Goal: Task Accomplishment & Management: Use online tool/utility

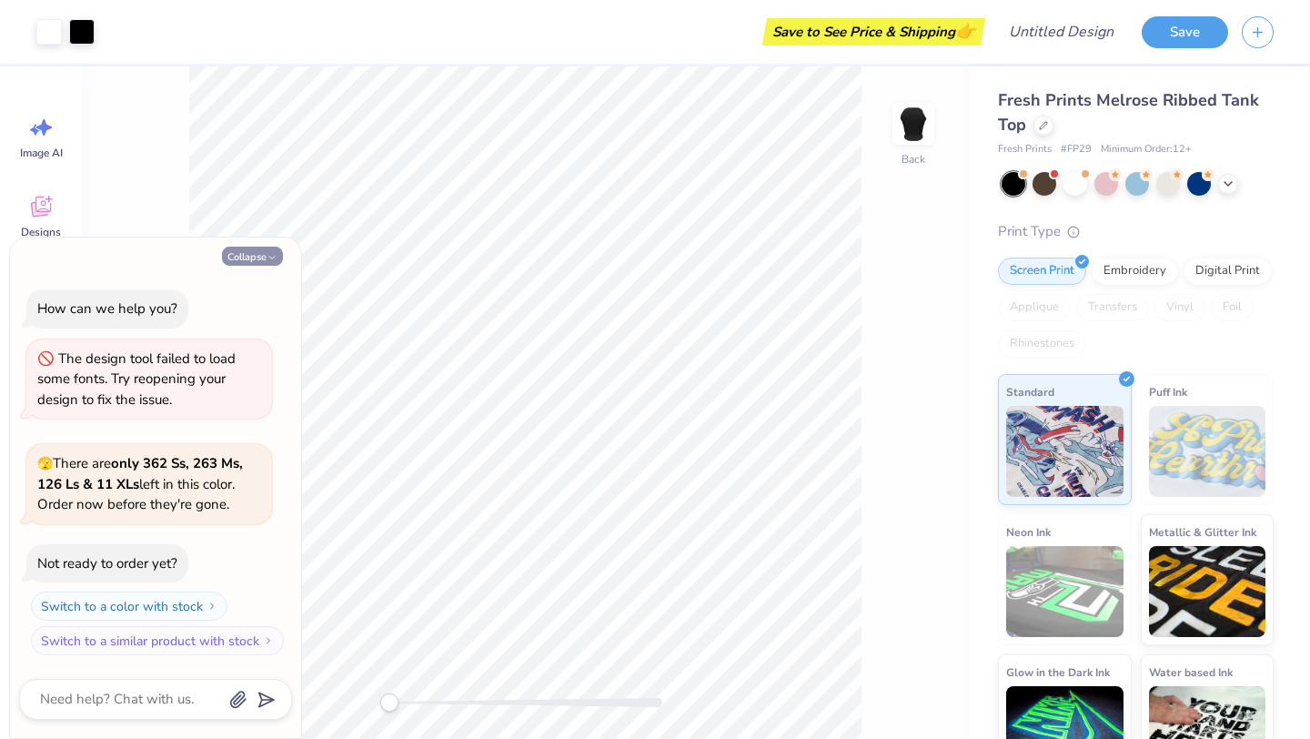
click at [276, 259] on icon "button" at bounding box center [272, 257] width 11 height 11
type textarea "x"
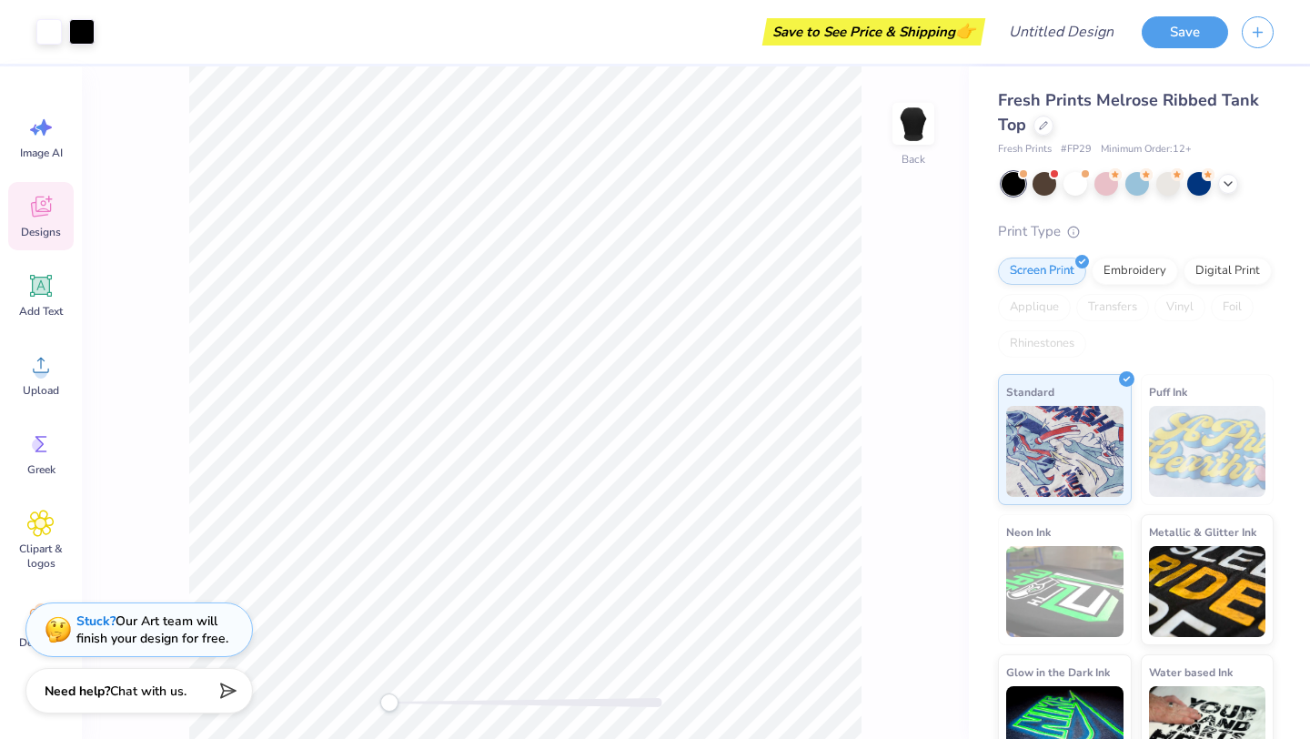
click at [44, 212] on icon at bounding box center [40, 209] width 17 height 15
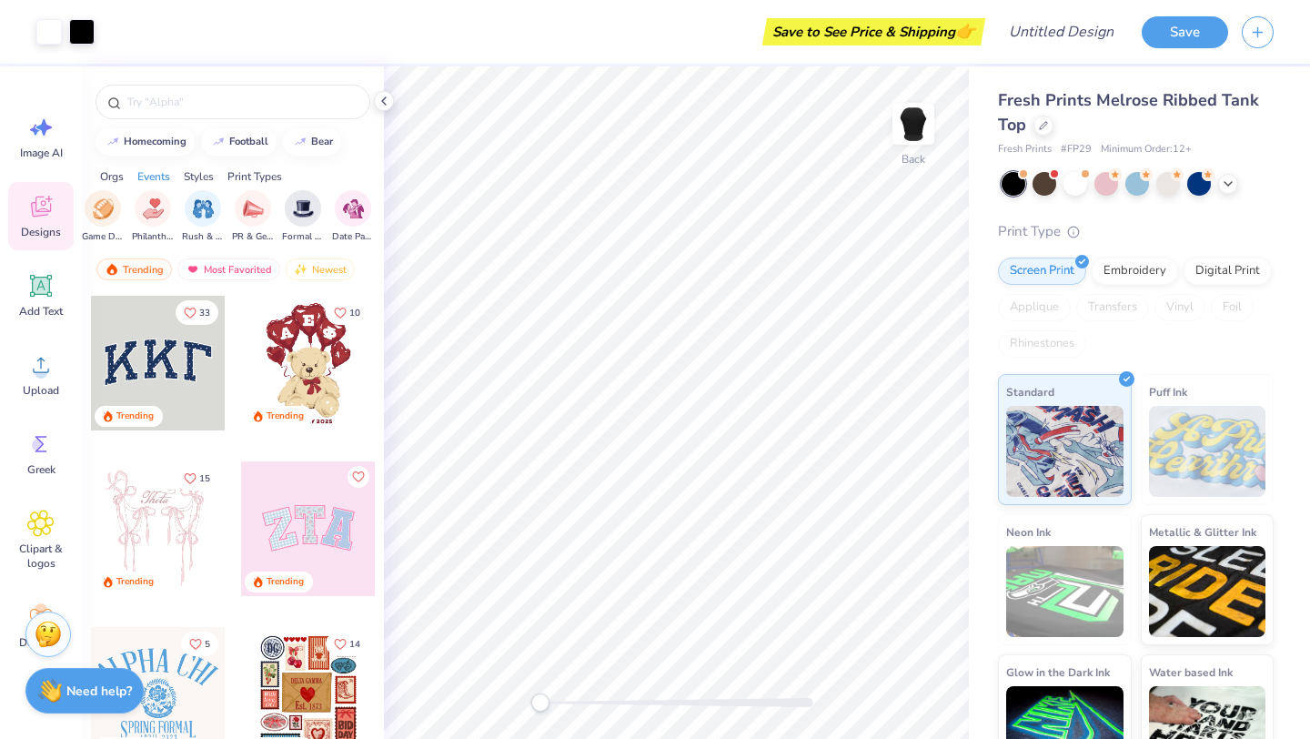
scroll to position [0, 349]
click at [386, 98] on icon at bounding box center [384, 101] width 15 height 15
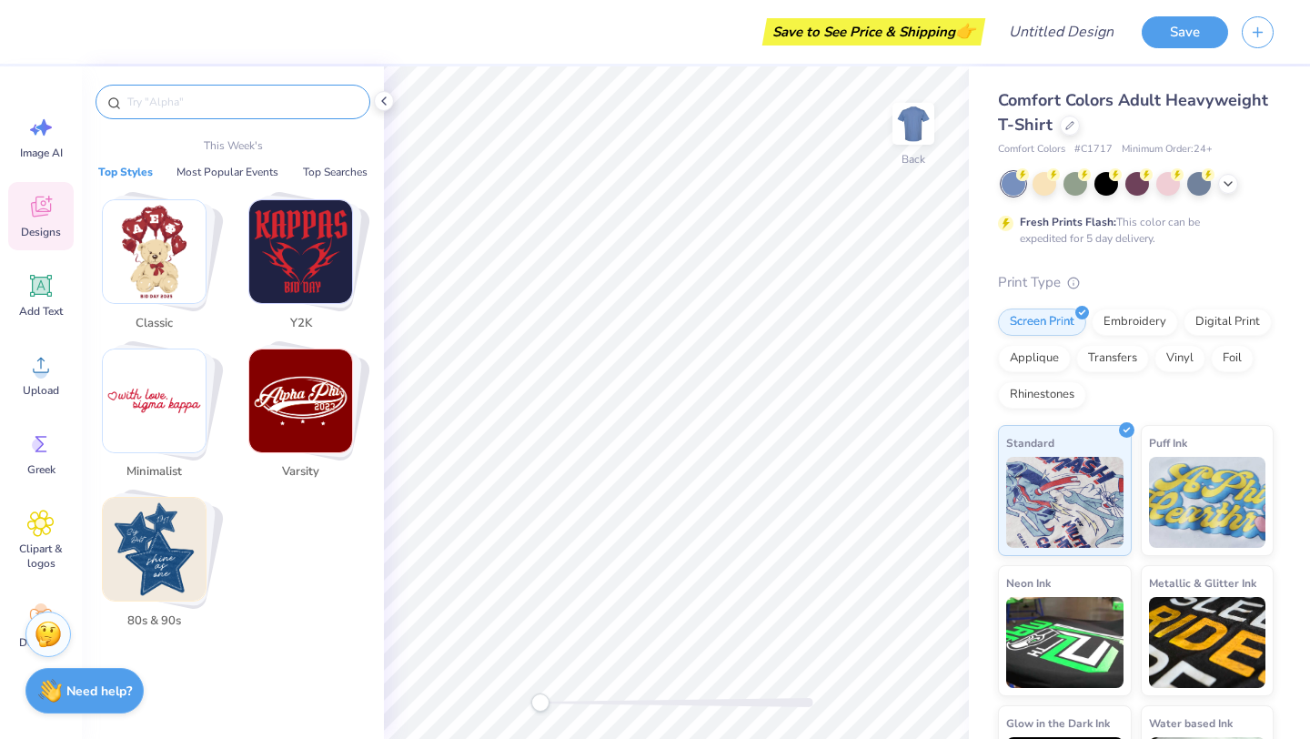
click at [210, 109] on input "text" at bounding box center [242, 102] width 233 height 18
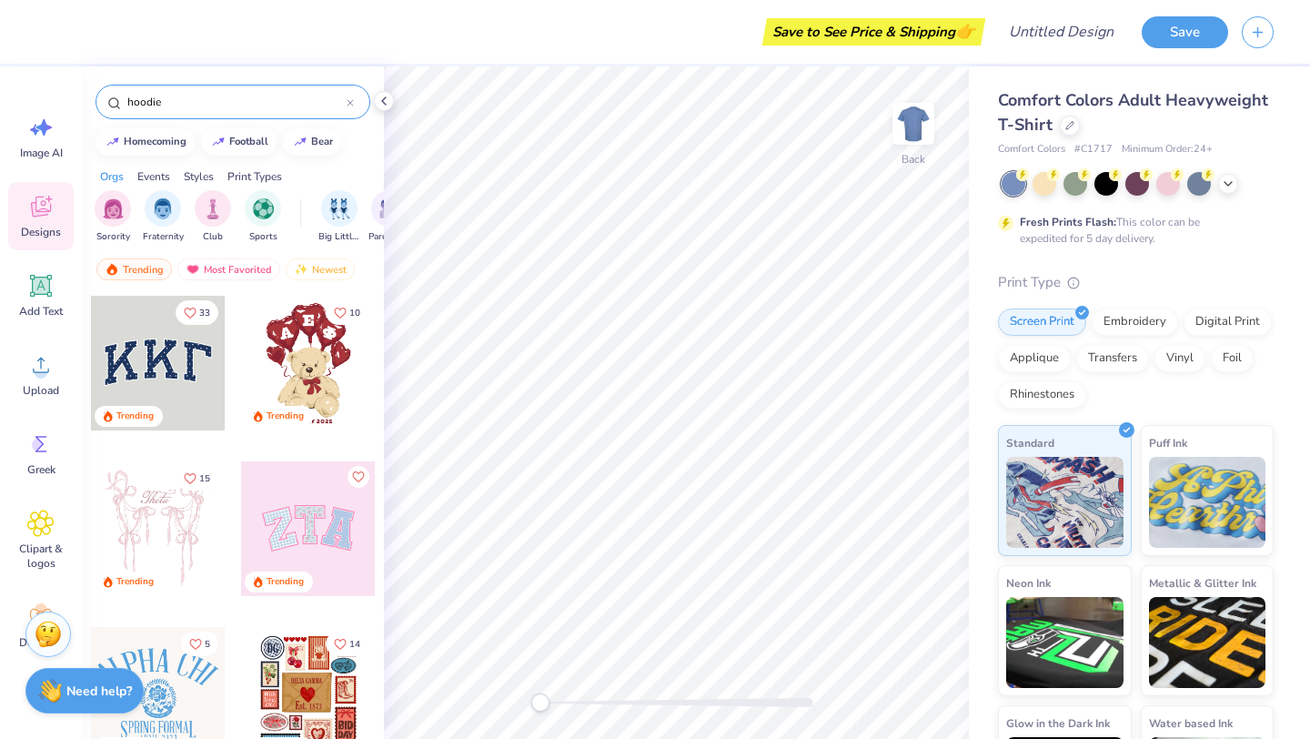
type input "hoodie"
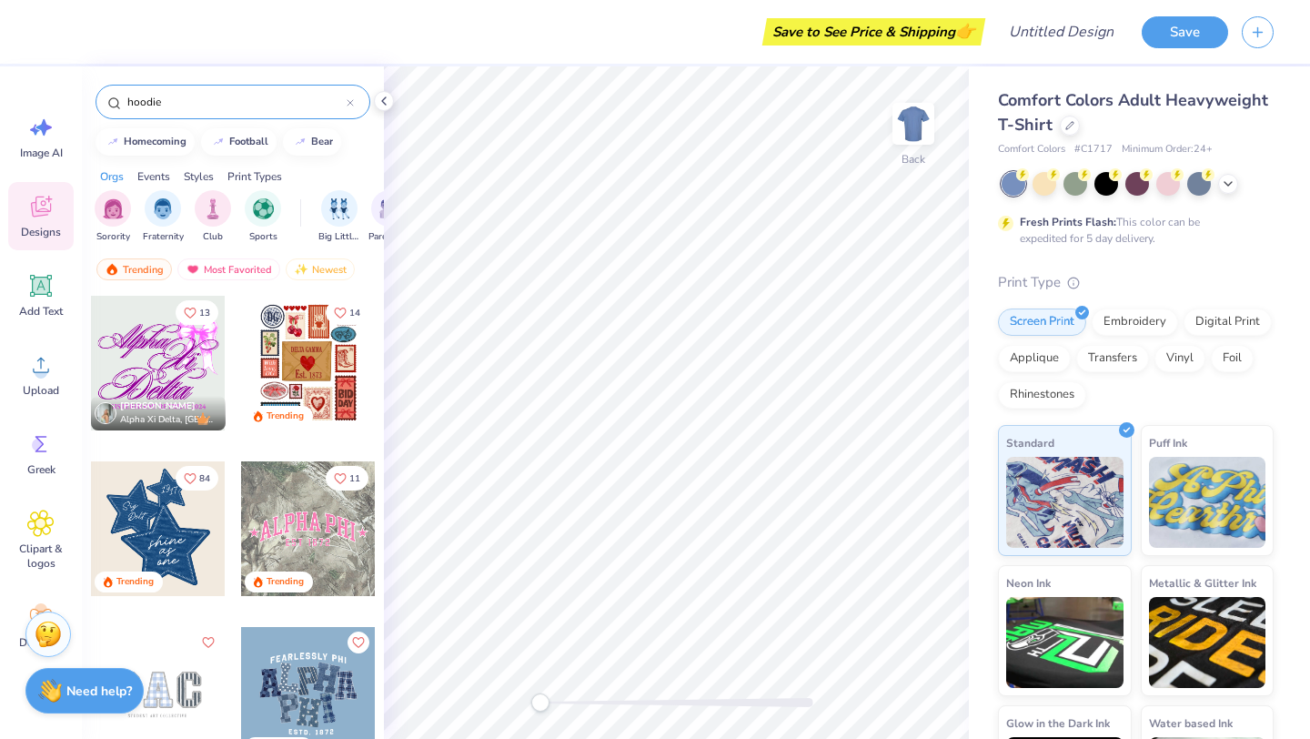
click at [1073, 133] on div "Comfort Colors Adult Heavyweight T-Shirt" at bounding box center [1136, 112] width 276 height 49
click at [1067, 127] on icon at bounding box center [1070, 123] width 9 height 9
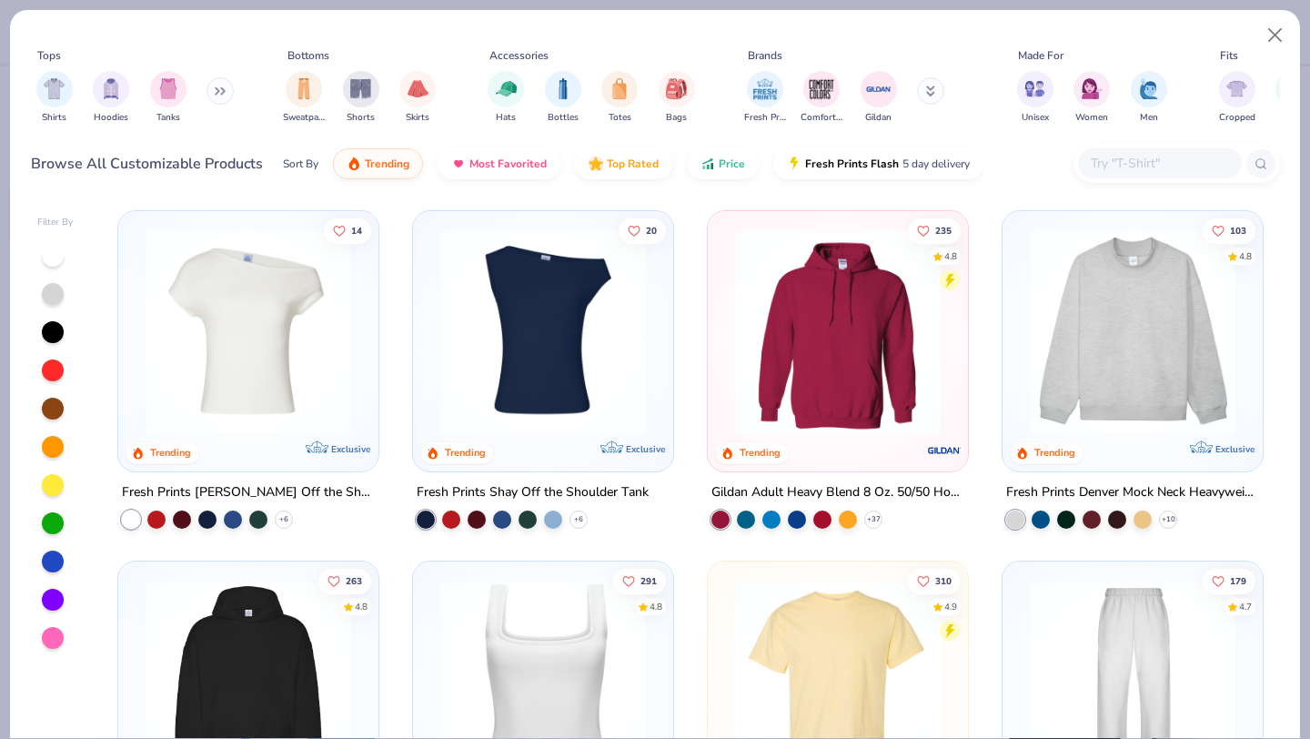
click at [217, 93] on icon at bounding box center [220, 90] width 11 height 9
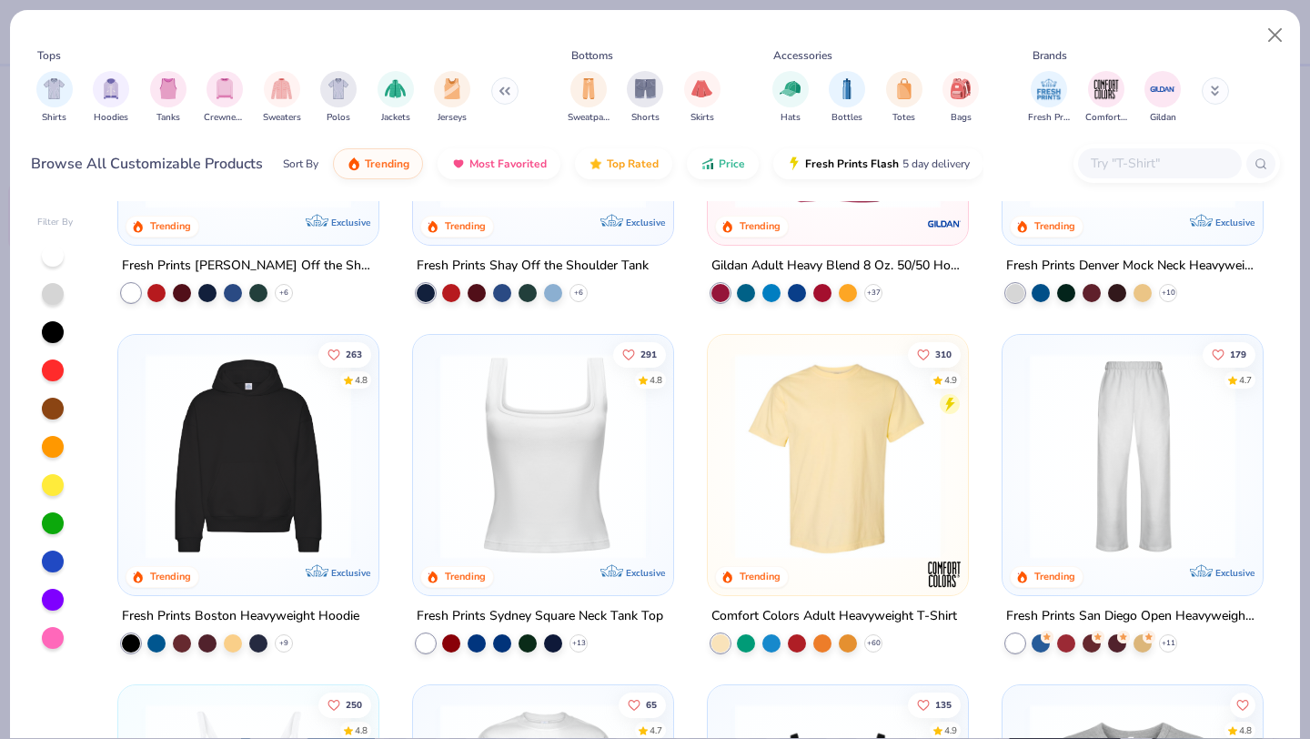
scroll to position [228, 0]
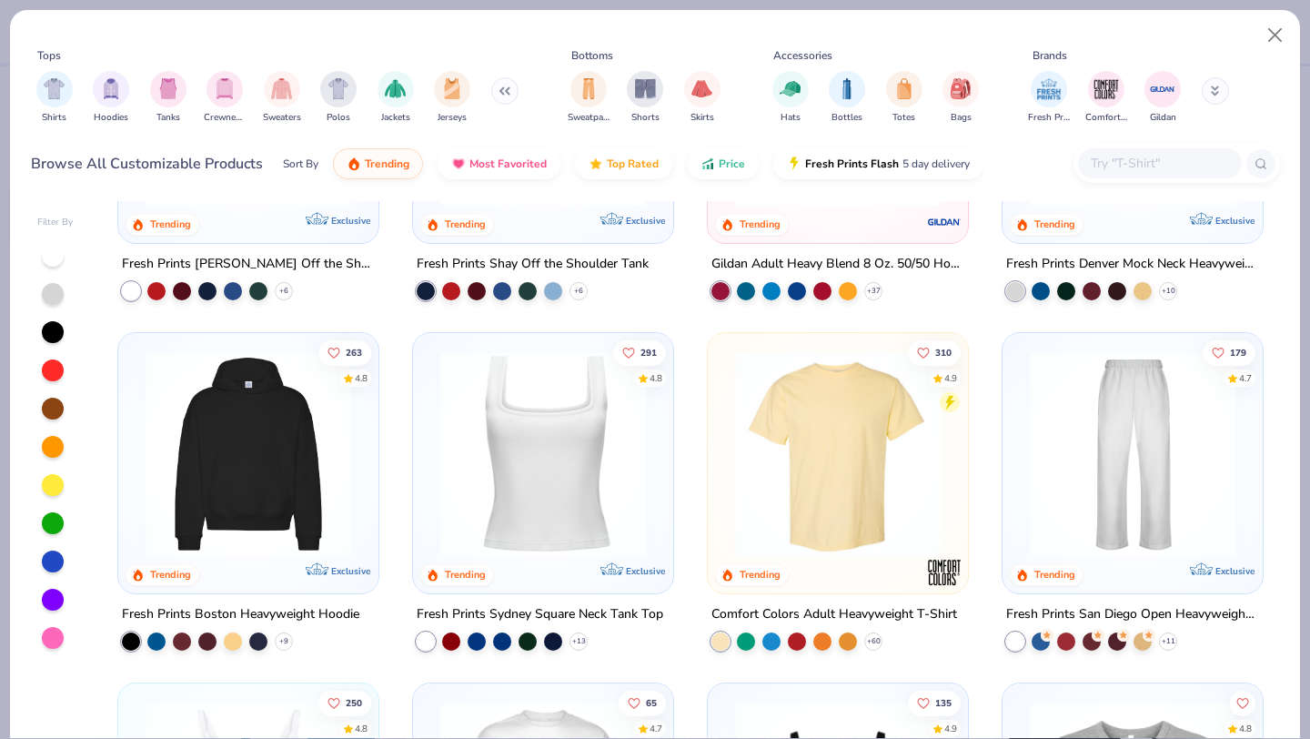
click at [308, 472] on img at bounding box center [249, 454] width 224 height 206
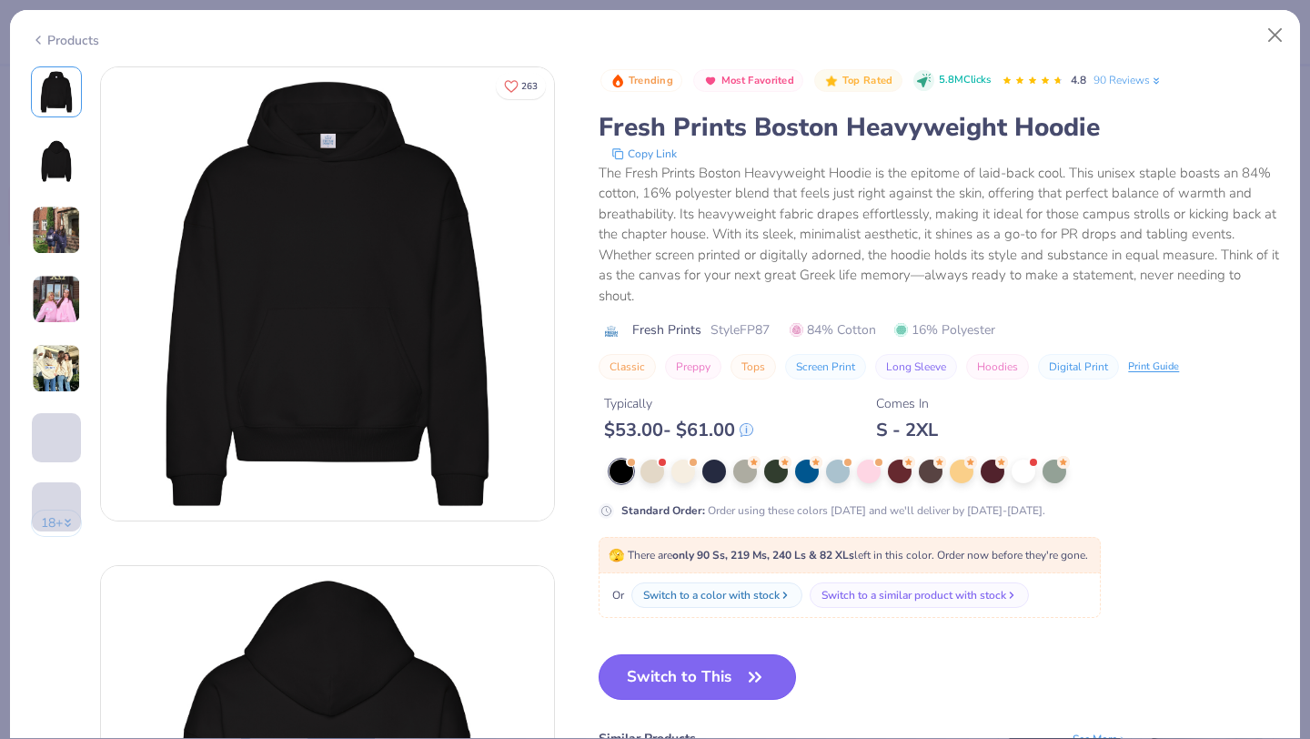
click at [632, 674] on button "Switch to This" at bounding box center [697, 677] width 197 height 46
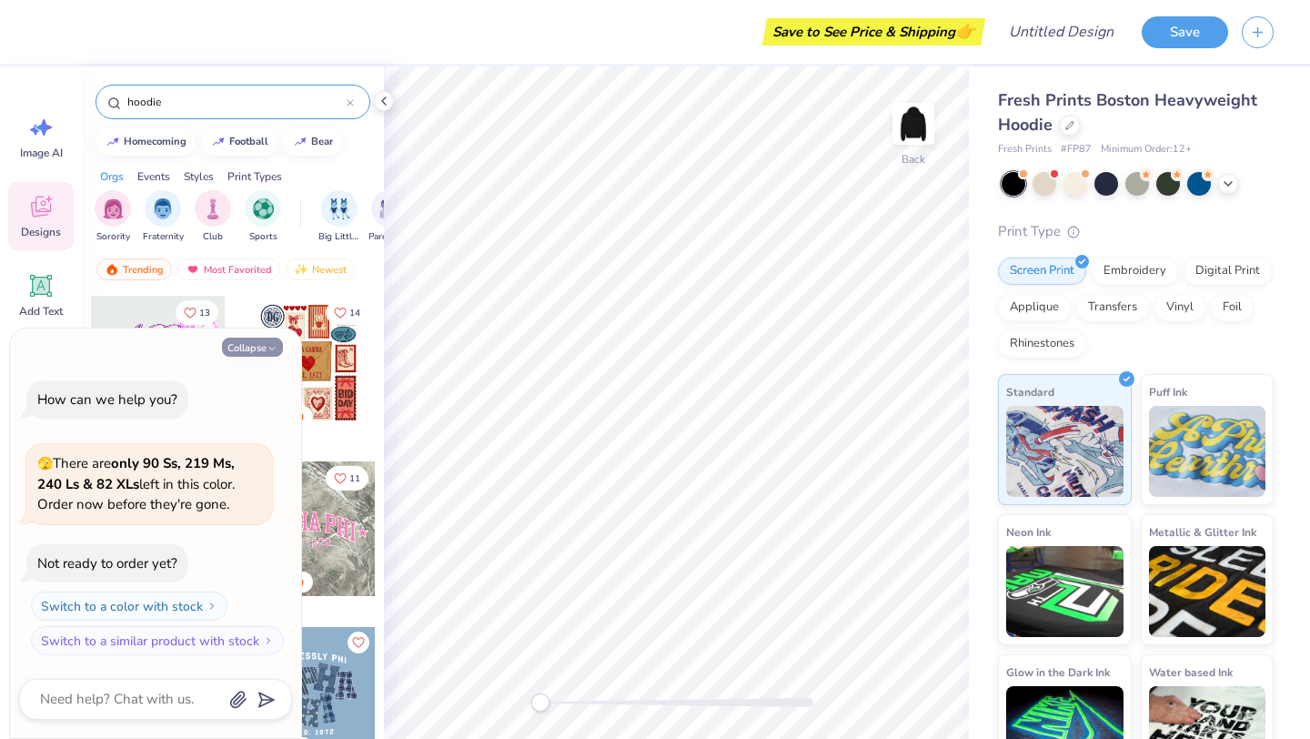
click at [258, 350] on button "Collapse" at bounding box center [252, 347] width 61 height 19
type textarea "x"
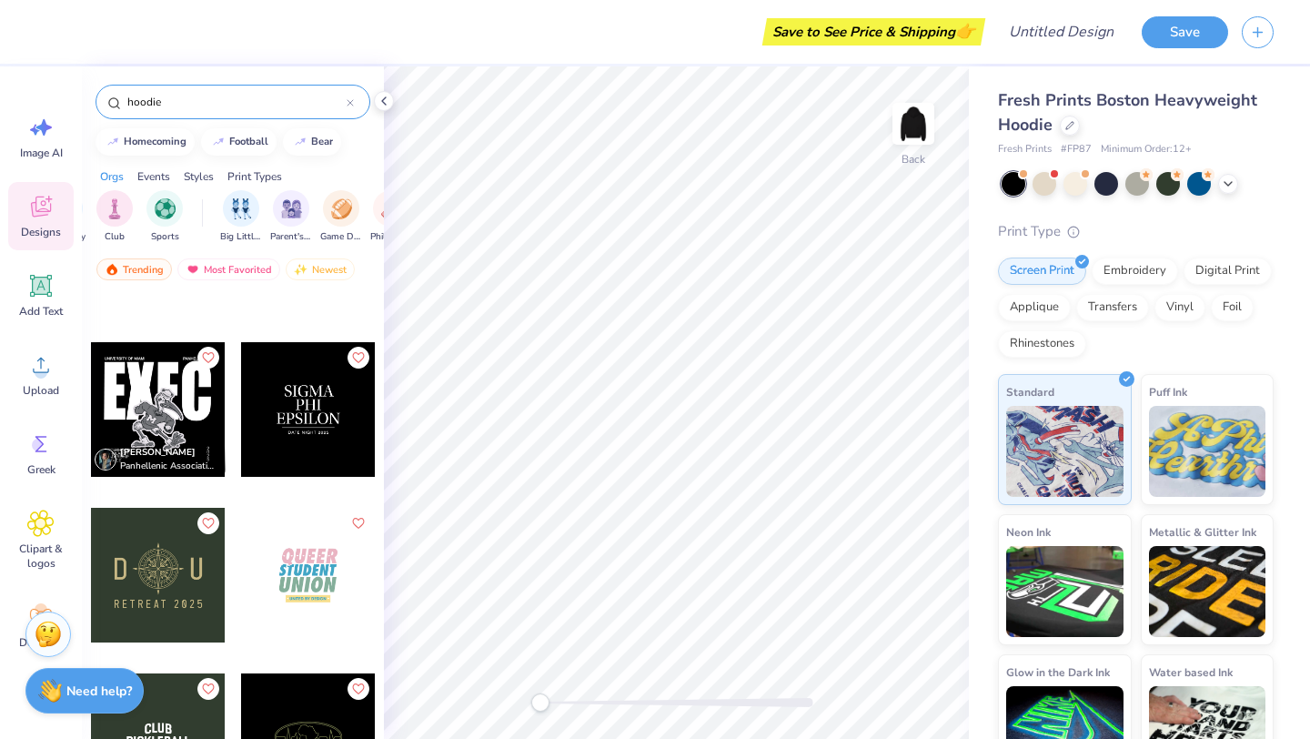
scroll to position [14890, 0]
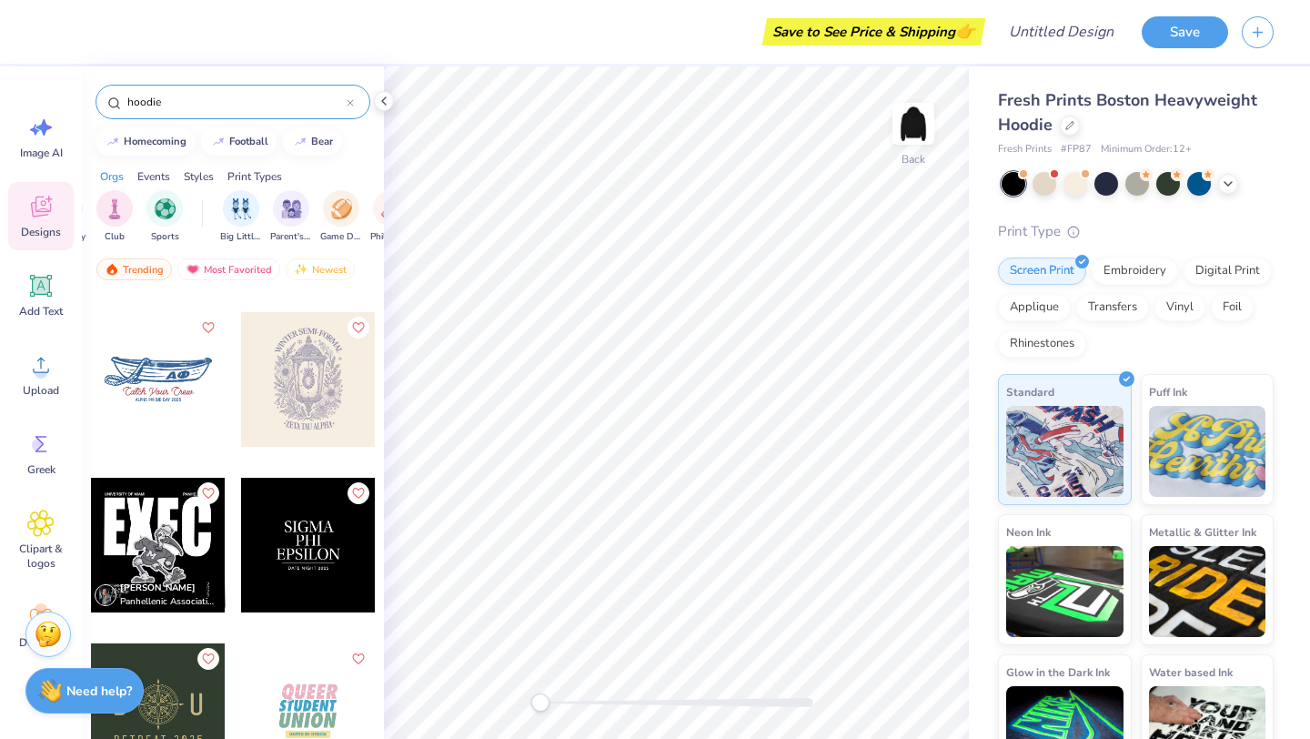
click at [212, 106] on input "hoodie" at bounding box center [236, 102] width 221 height 18
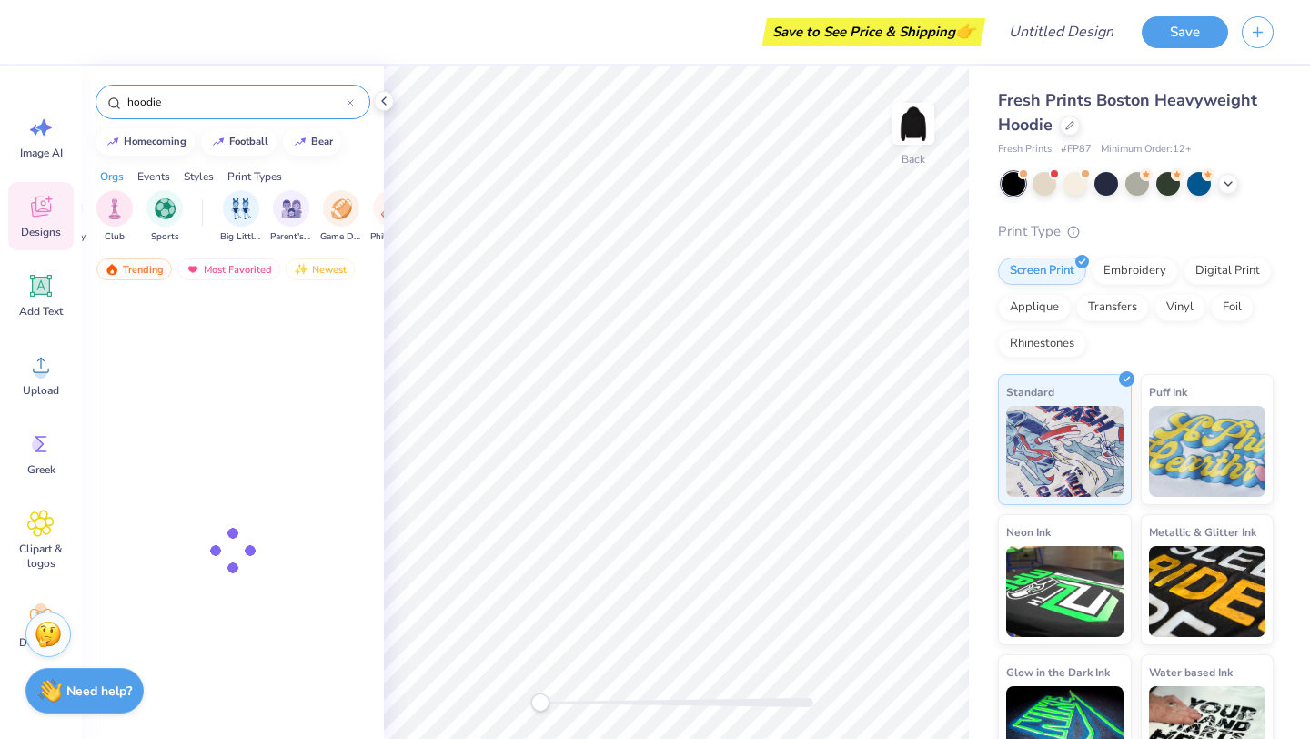
click at [212, 106] on input "hoodie" at bounding box center [236, 102] width 221 height 18
type input "ticket"
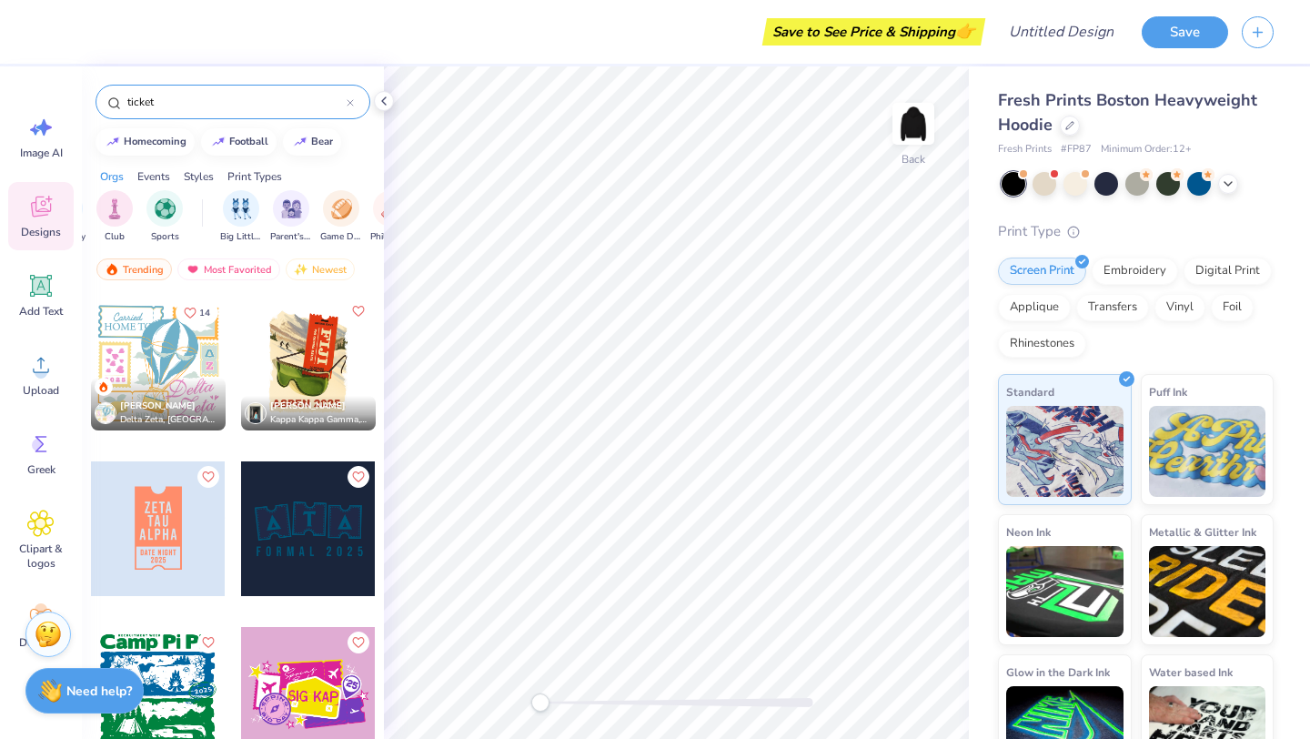
click at [325, 347] on div at bounding box center [308, 363] width 135 height 135
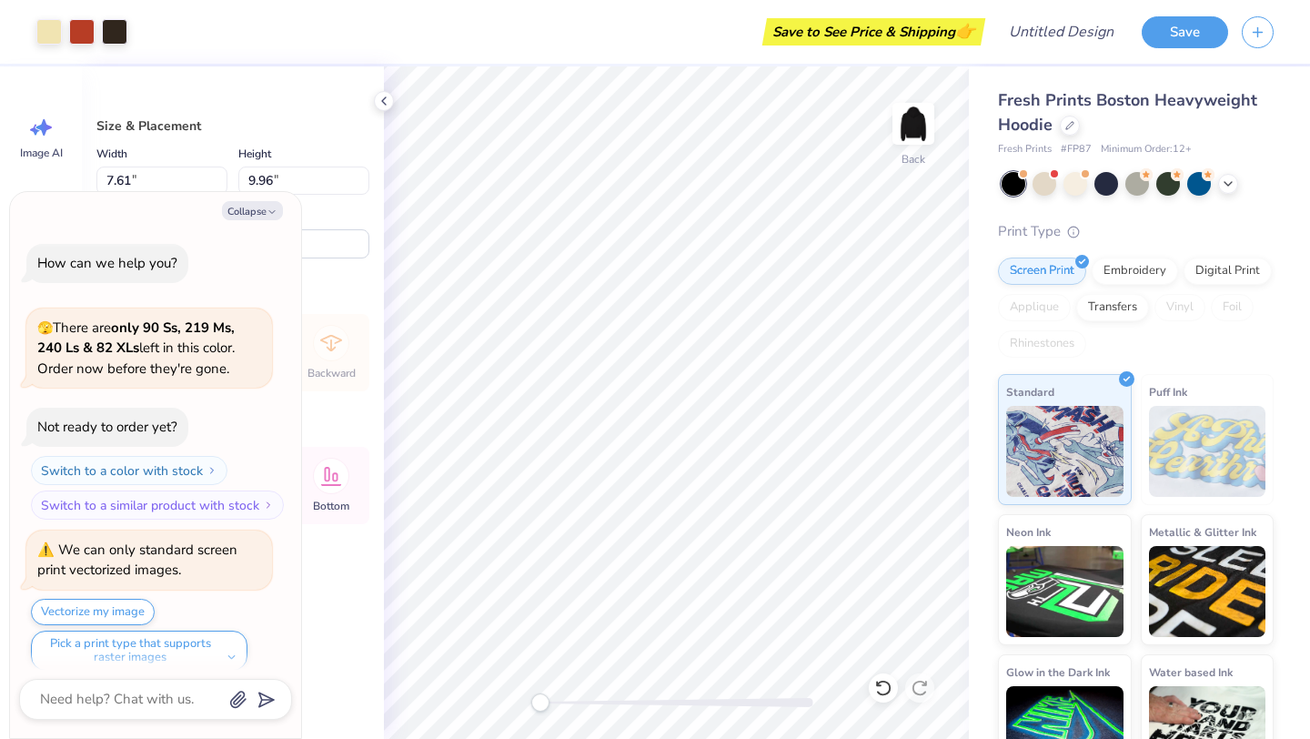
scroll to position [15, 0]
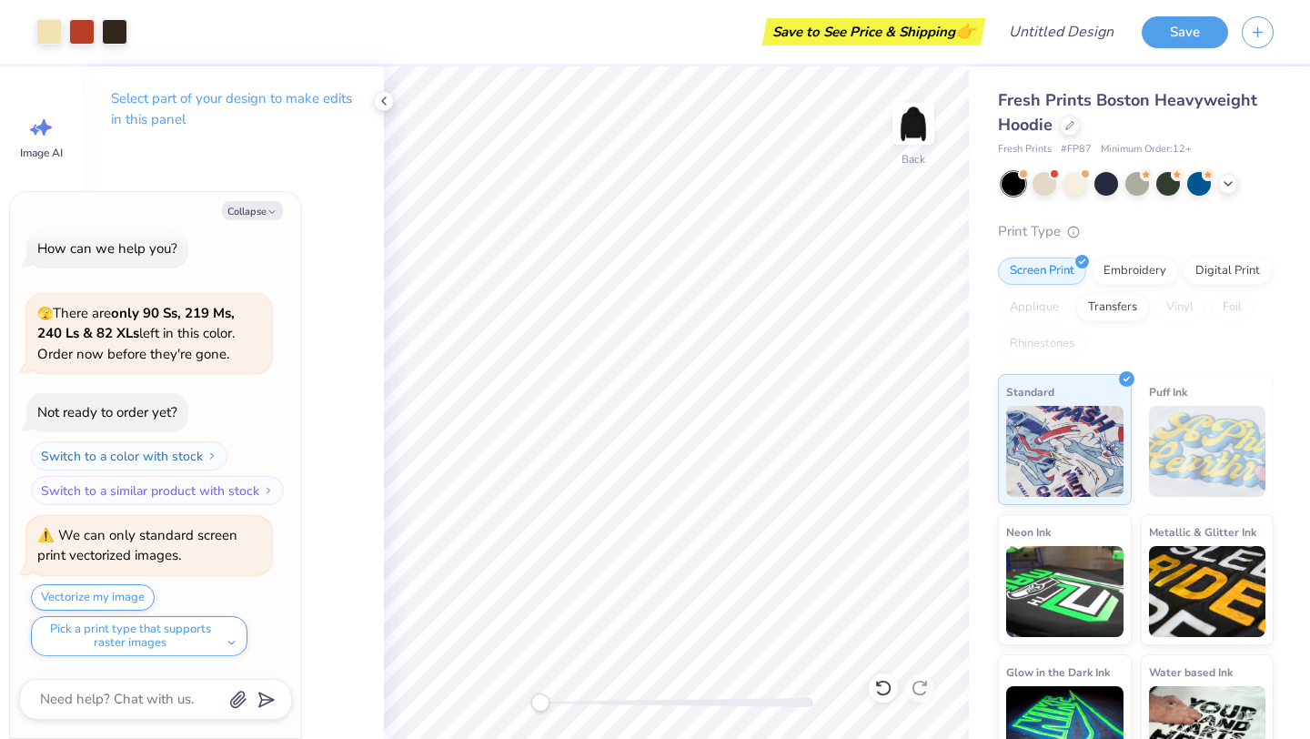
type textarea "x"
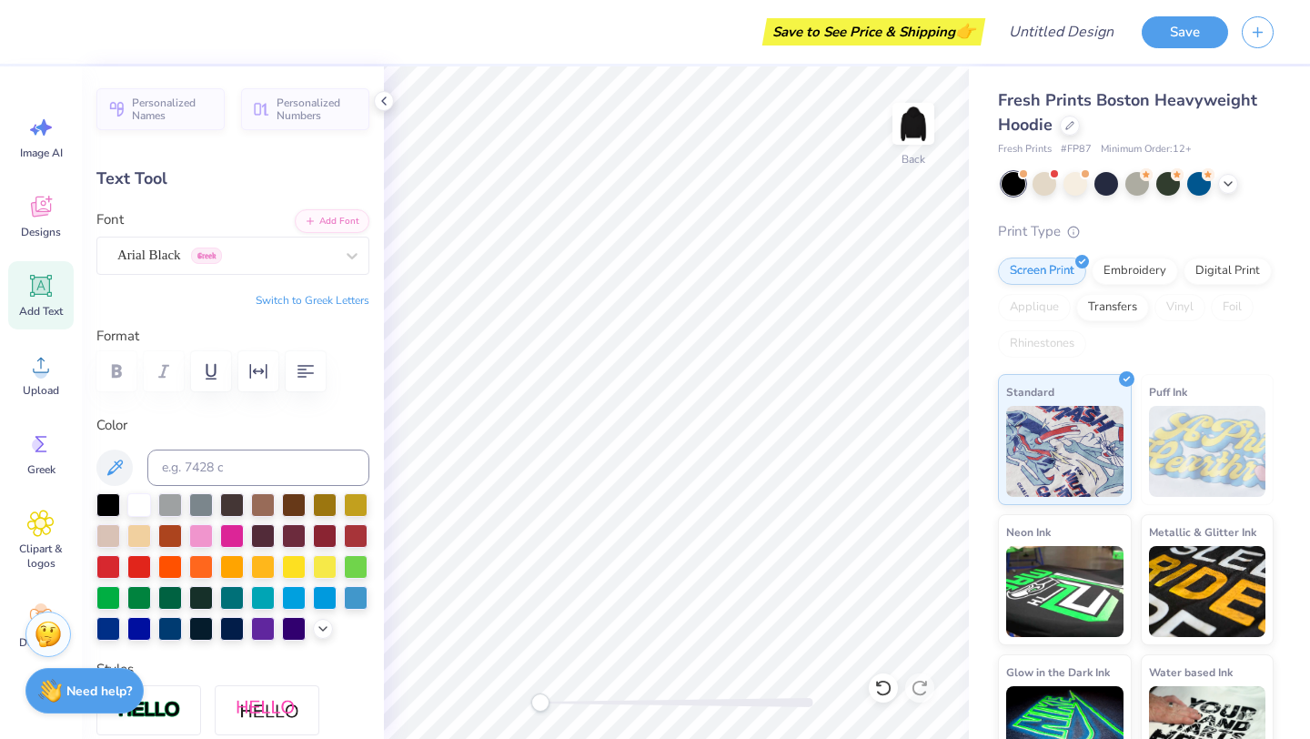
type textarea "PHI GAMMA"
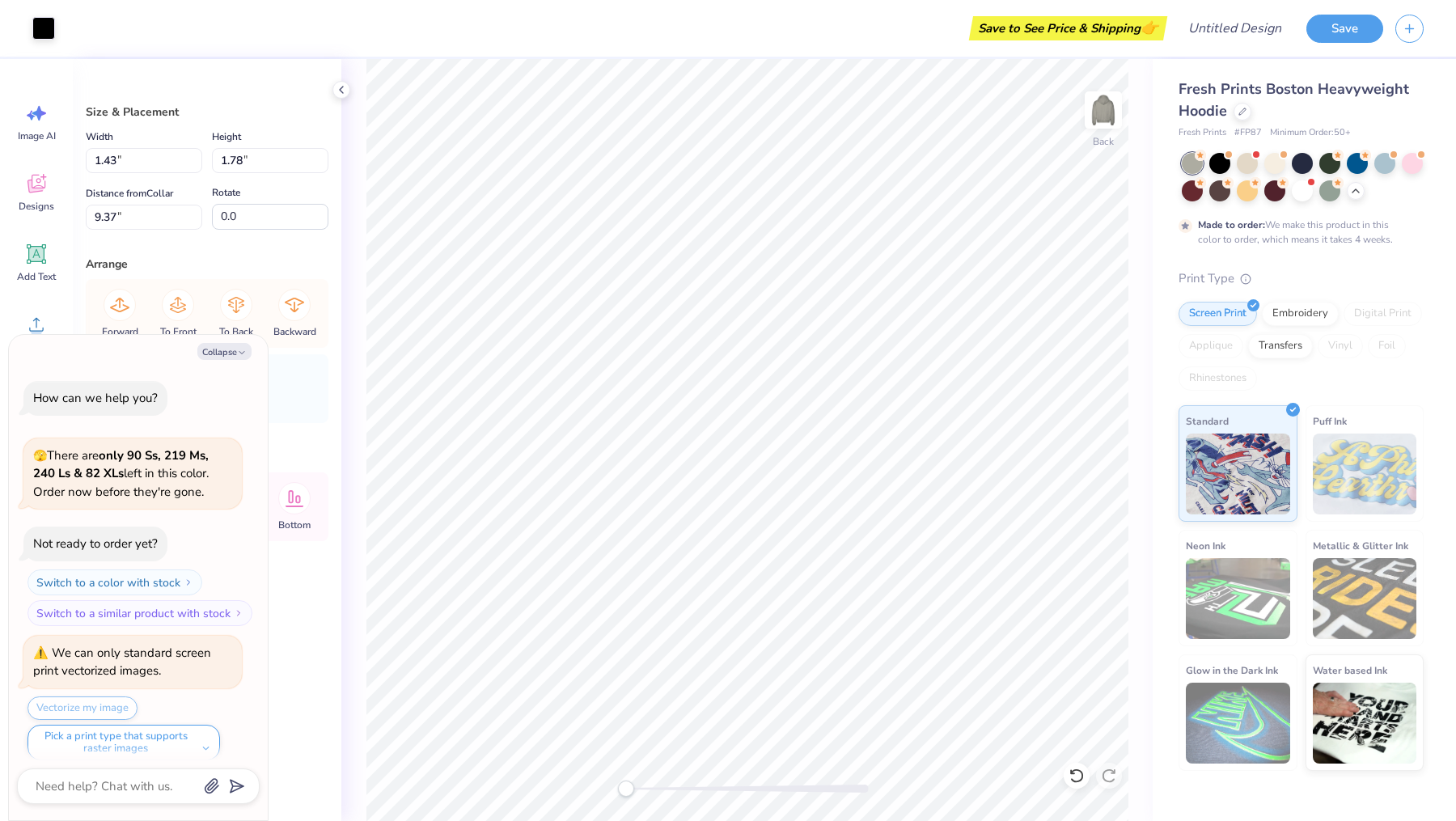
scroll to position [600, 0]
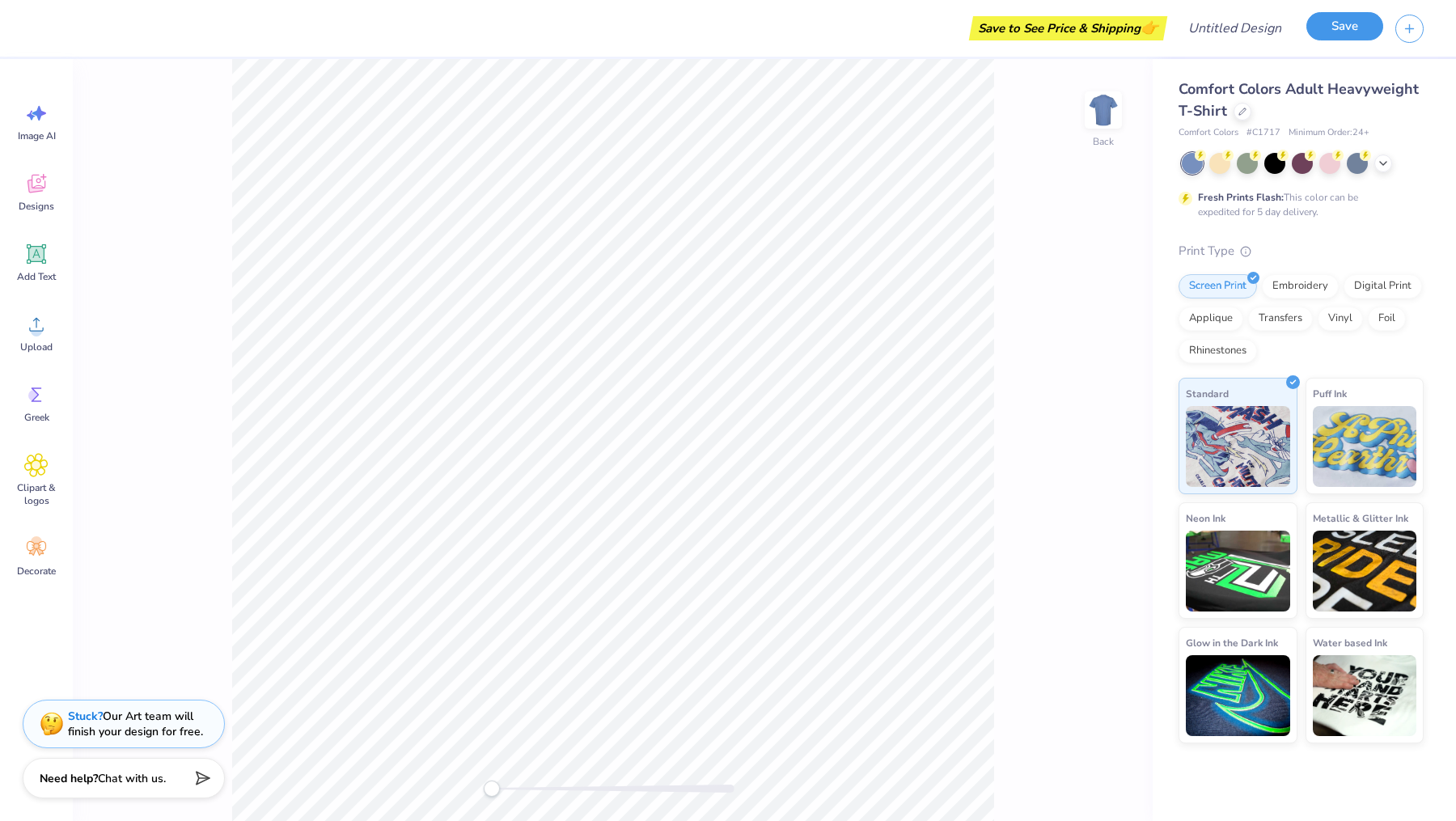
click at [1346, 18] on button "Save" at bounding box center [1345, 27] width 76 height 28
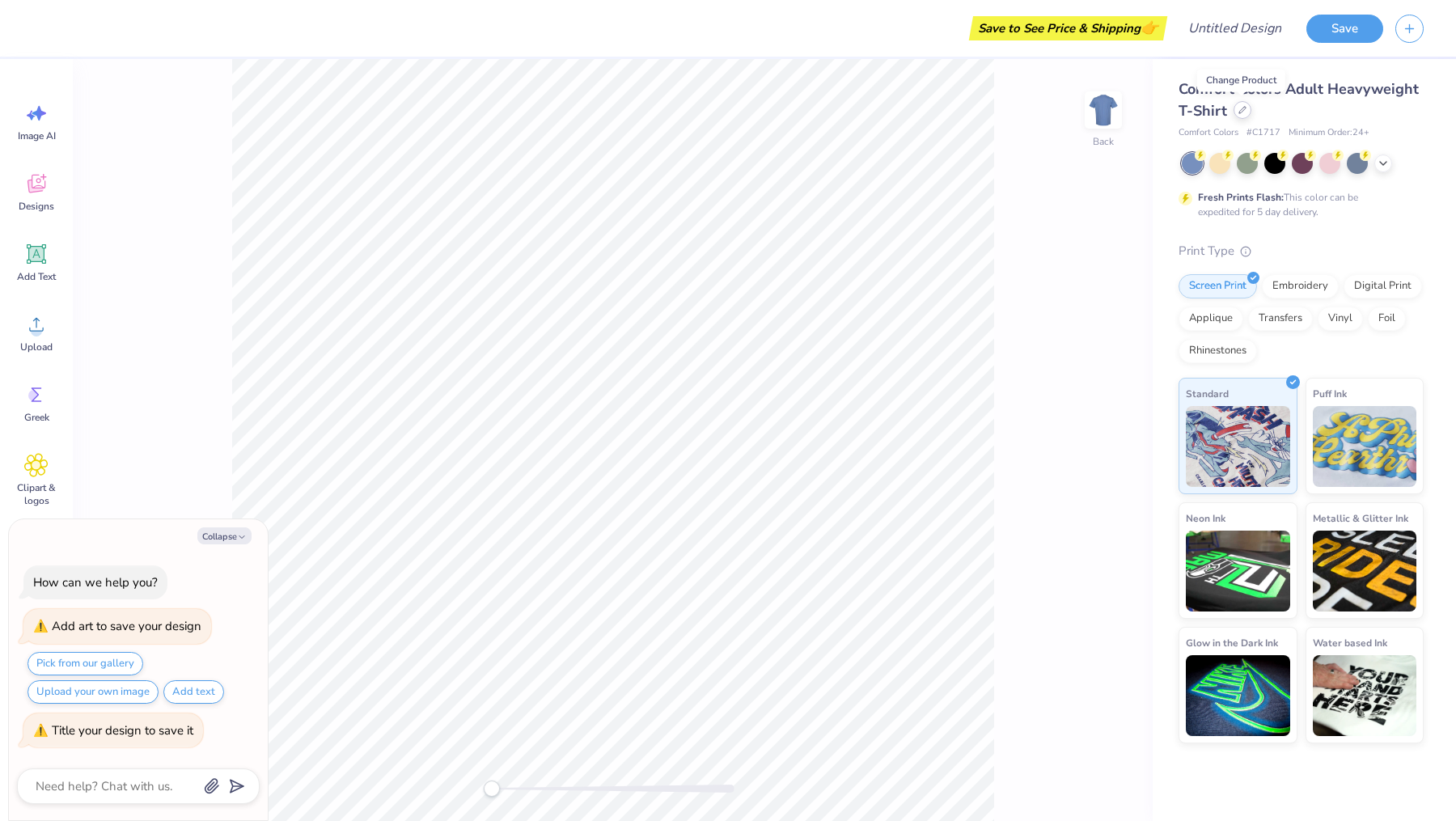
click at [1244, 114] on icon at bounding box center [1242, 109] width 8 height 8
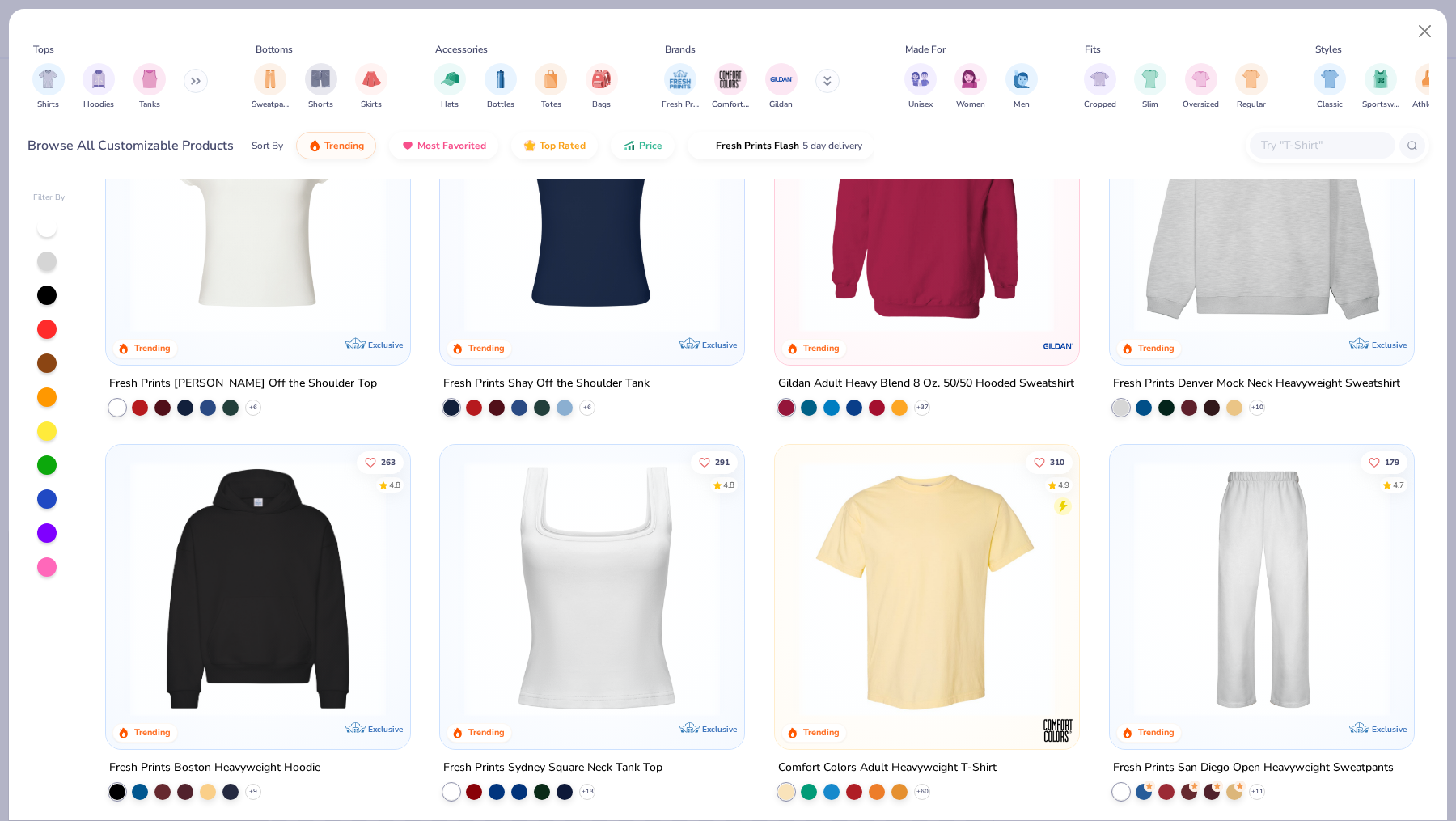
scroll to position [128, 0]
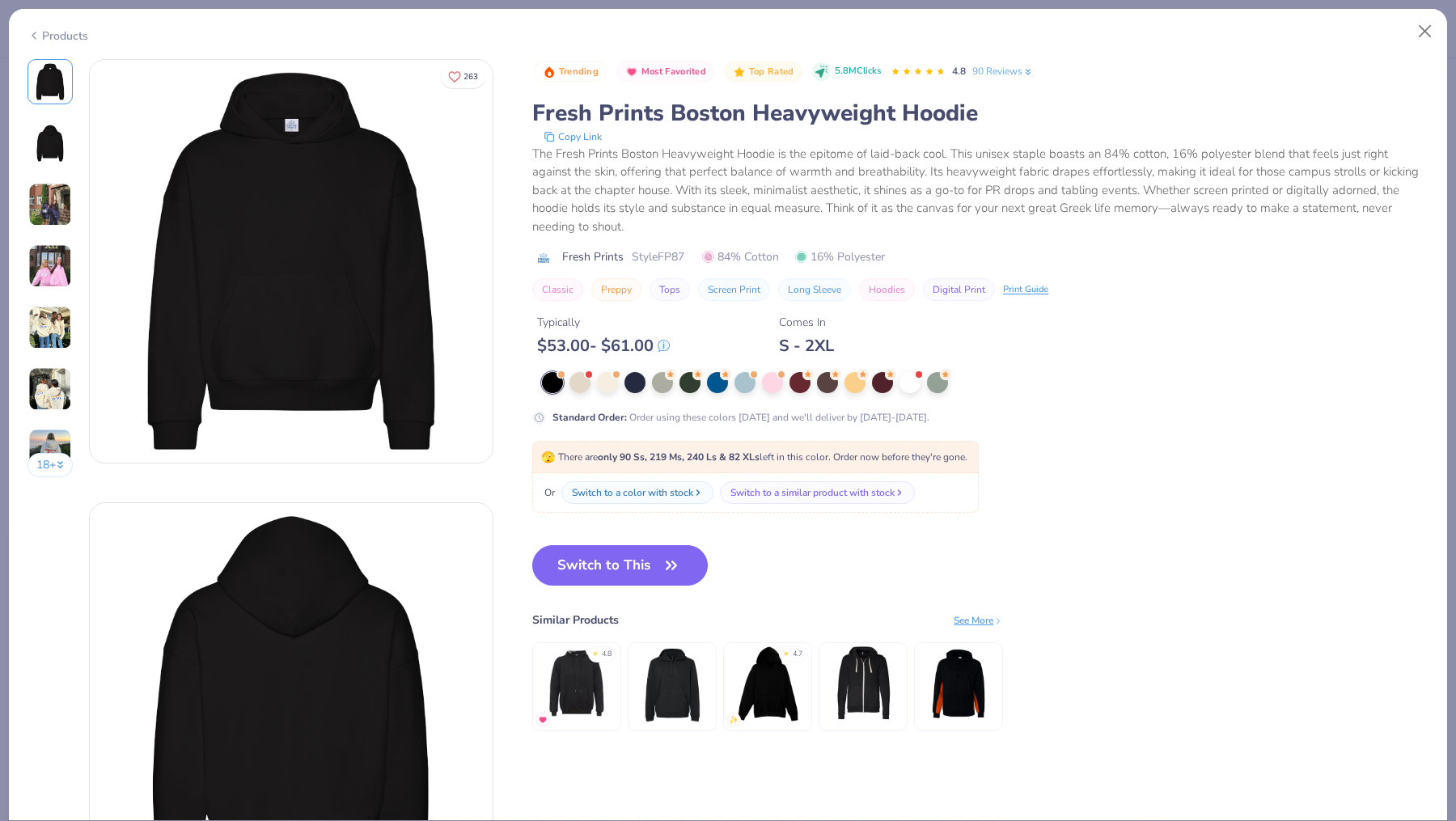
click at [300, 354] on img at bounding box center [291, 260] width 403 height 403
click at [609, 570] on button "Switch to This" at bounding box center [620, 565] width 175 height 41
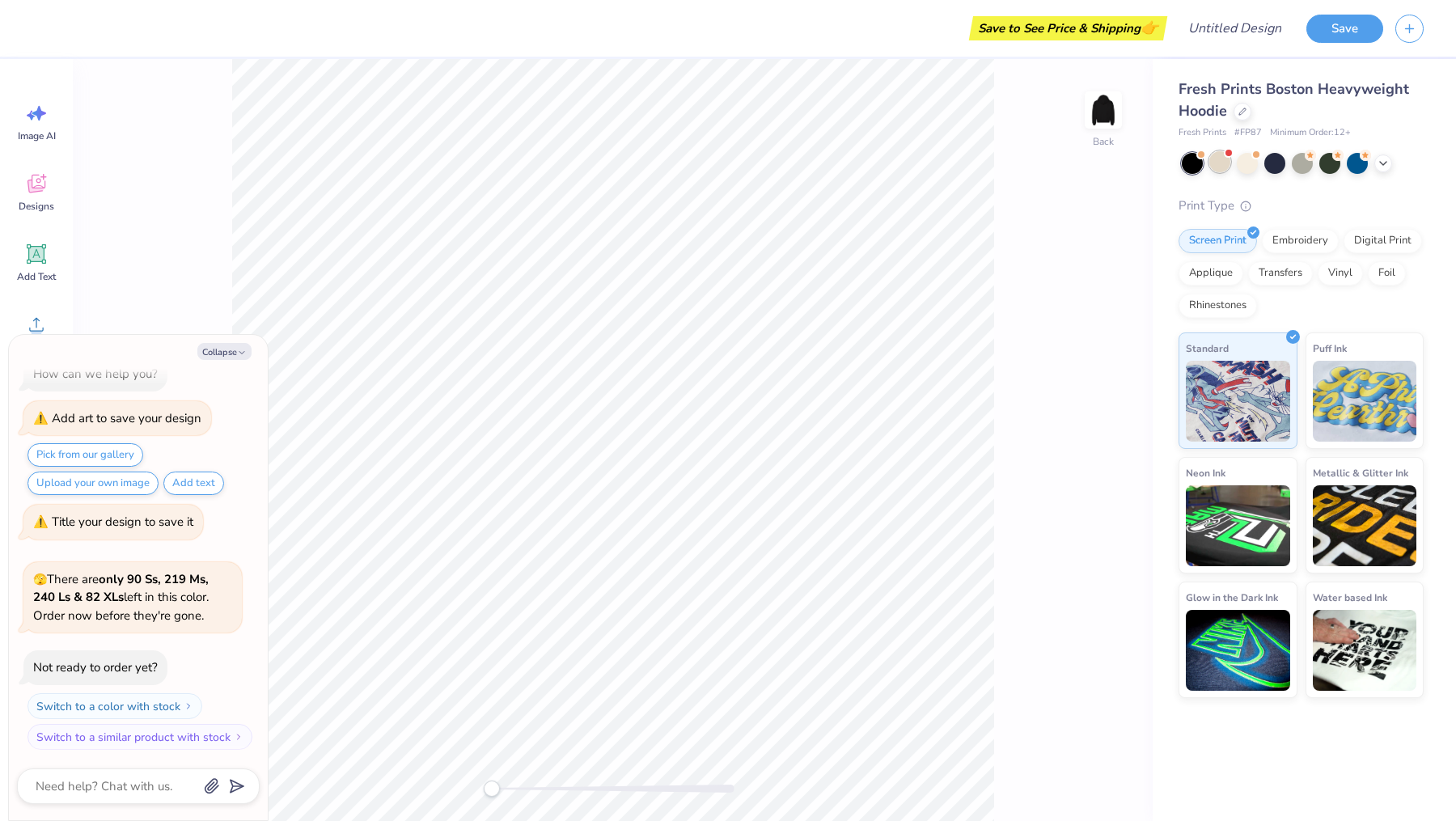
click at [1221, 157] on div at bounding box center [1220, 162] width 21 height 21
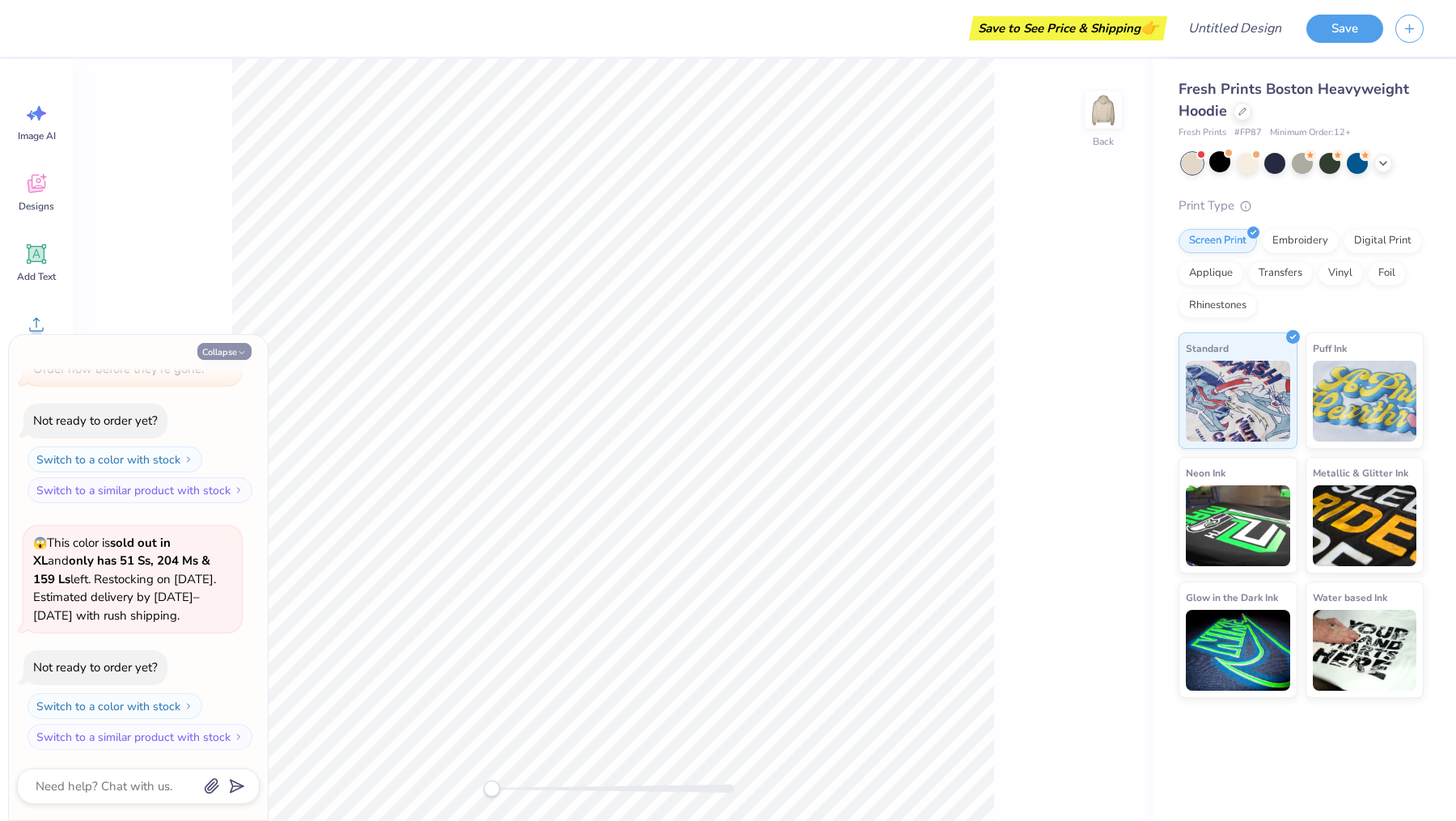
click at [214, 353] on button "Collapse" at bounding box center [224, 351] width 54 height 17
type textarea "x"
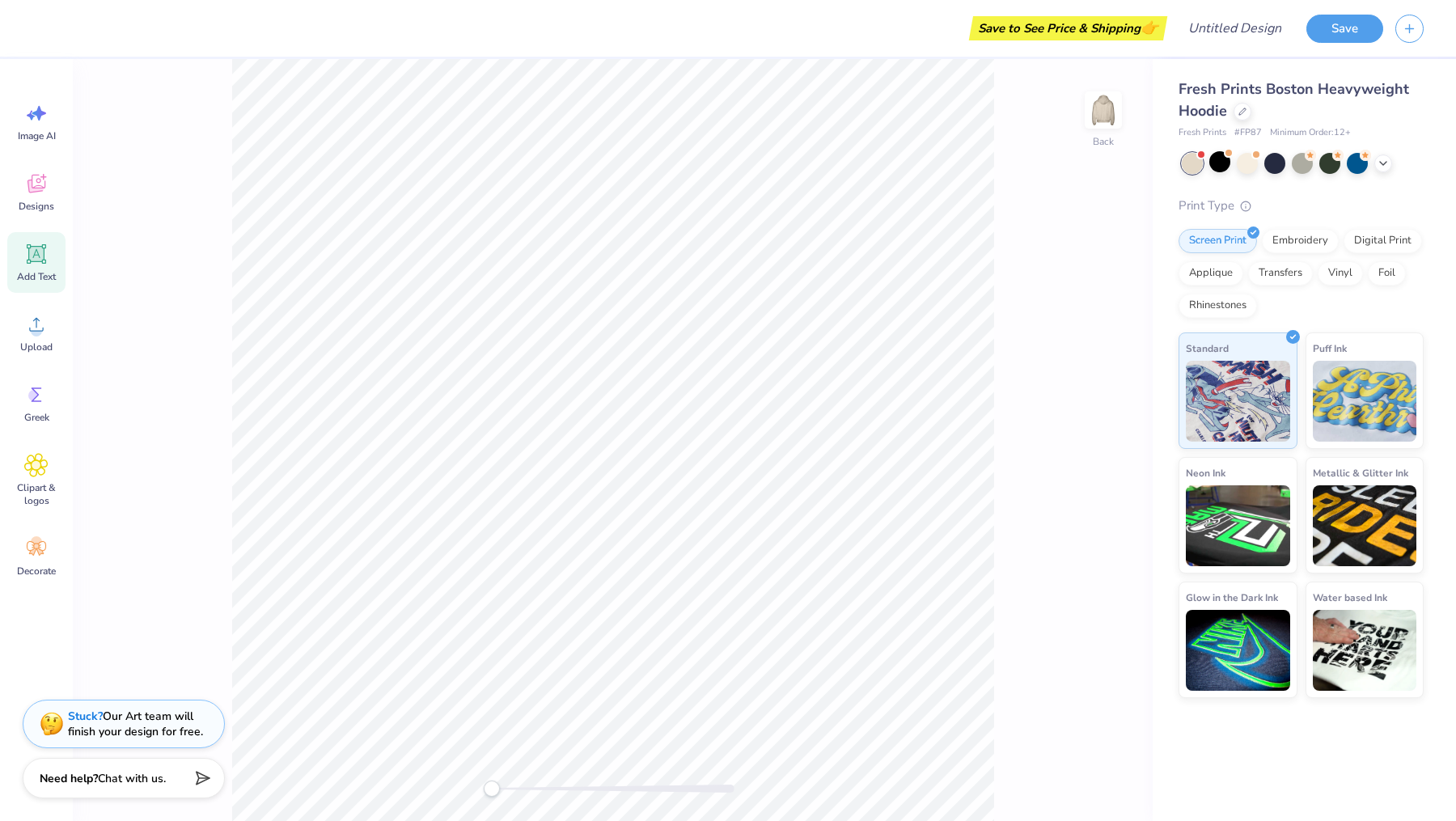
click at [37, 274] on span "Add Text" at bounding box center [36, 276] width 39 height 13
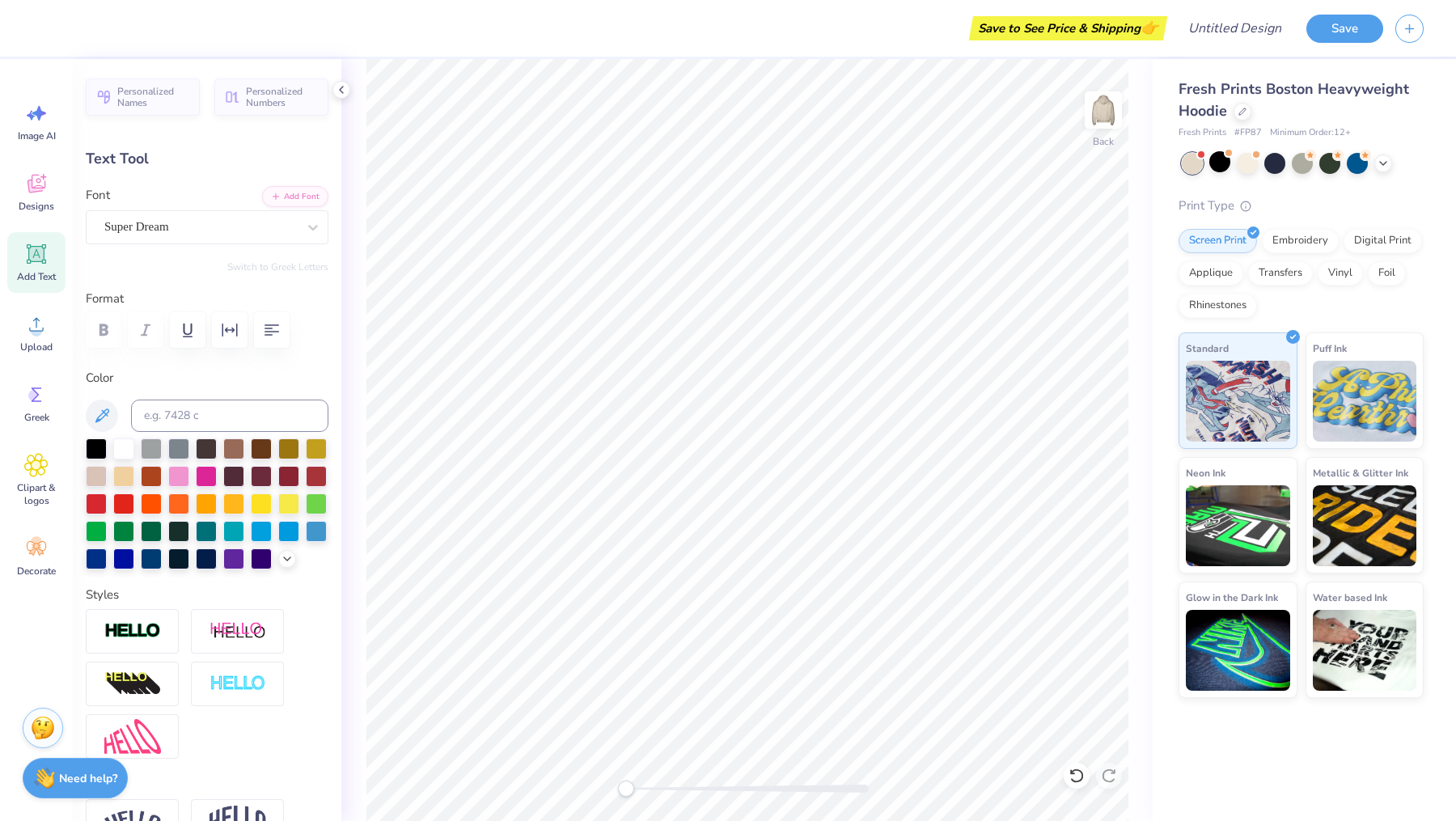
type textarea "DSP"
click at [288, 555] on polyline at bounding box center [286, 557] width 6 height 4
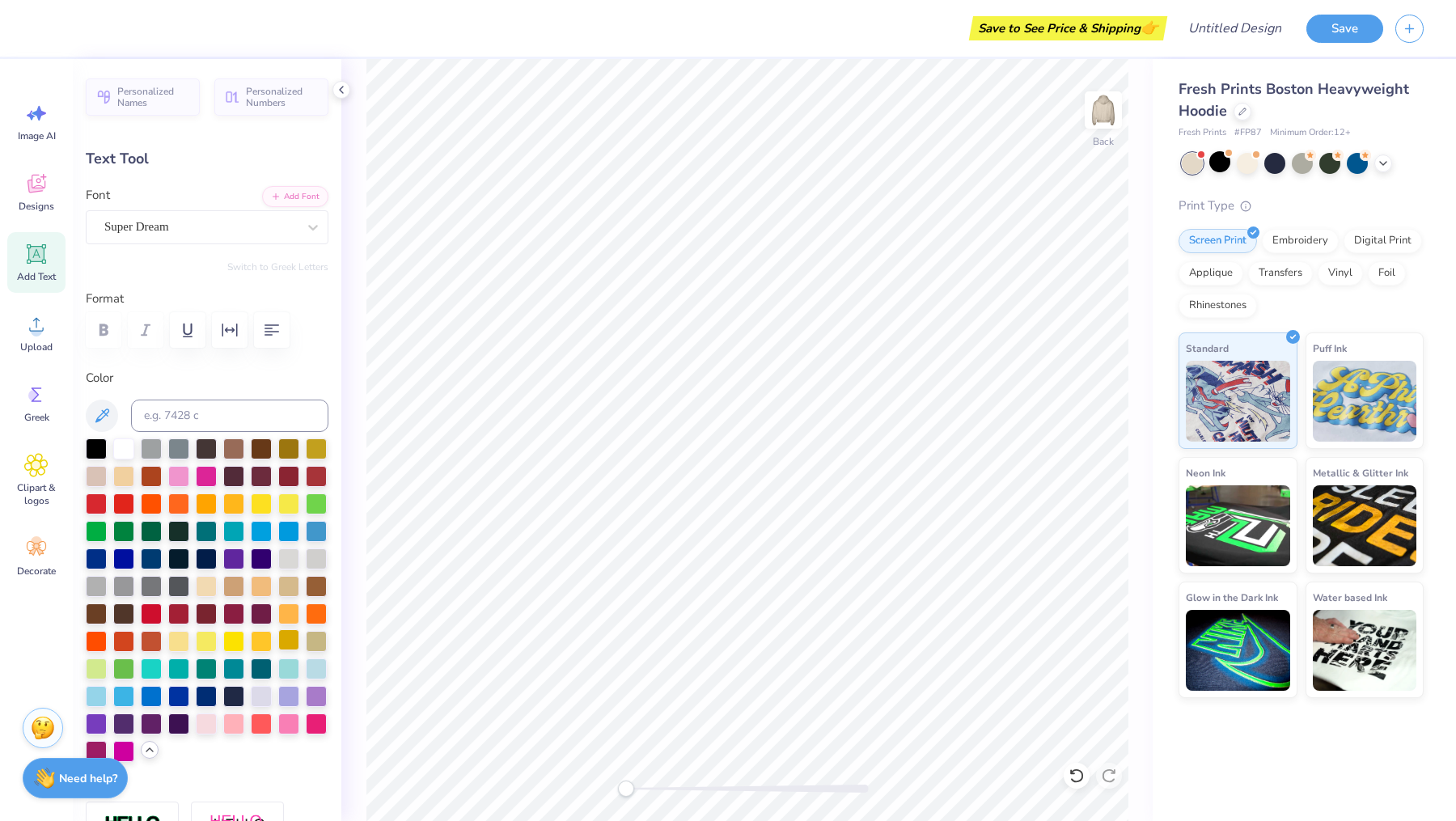
click at [289, 634] on div at bounding box center [289, 640] width 21 height 21
click at [313, 642] on div at bounding box center [316, 640] width 21 height 21
type input "5.22"
type input "2.12"
type input "5.69"
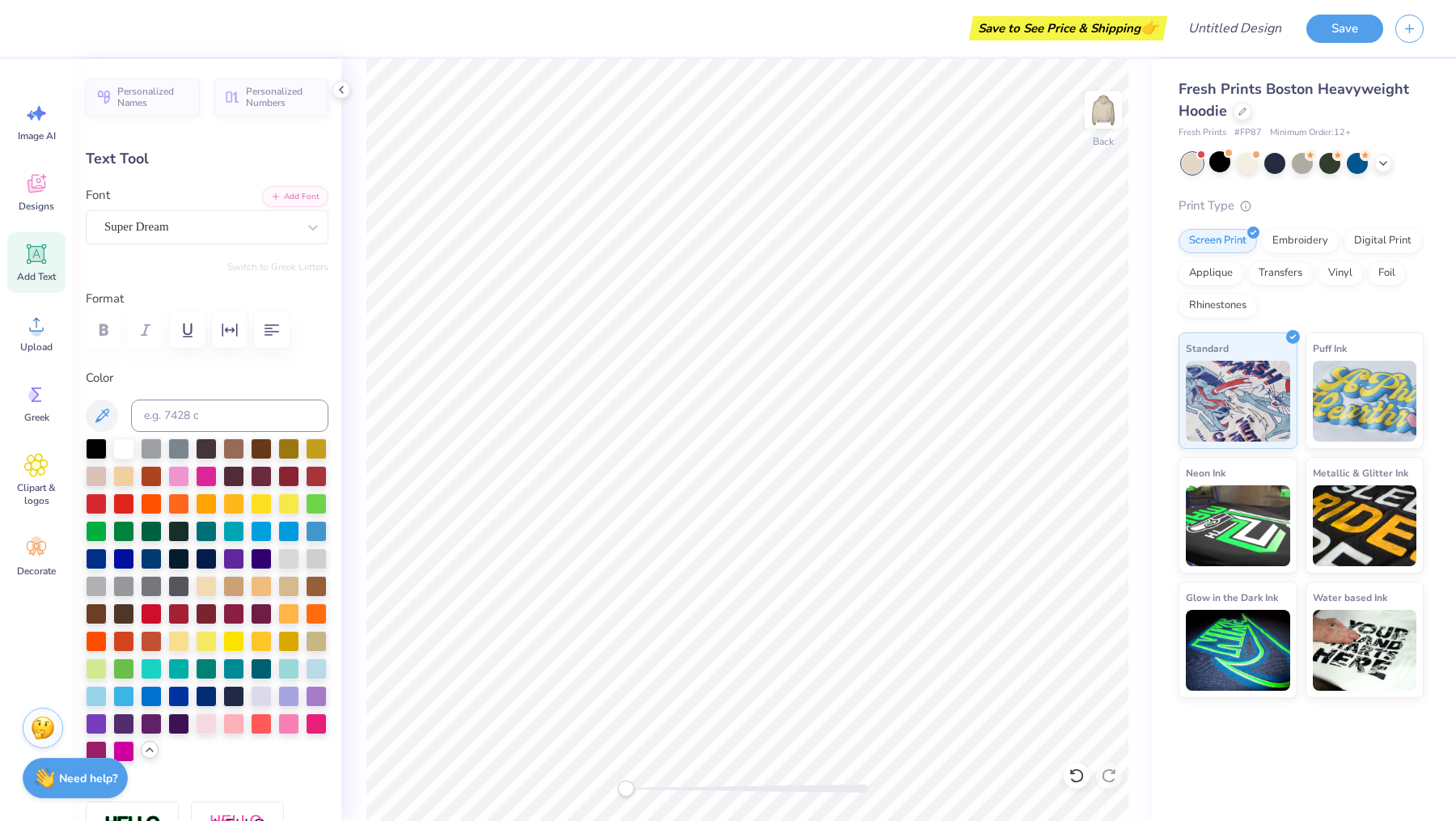
type input "1.92"
type input "0.78"
type input "7.03"
click at [204, 234] on div "Super Dream" at bounding box center [201, 227] width 196 height 25
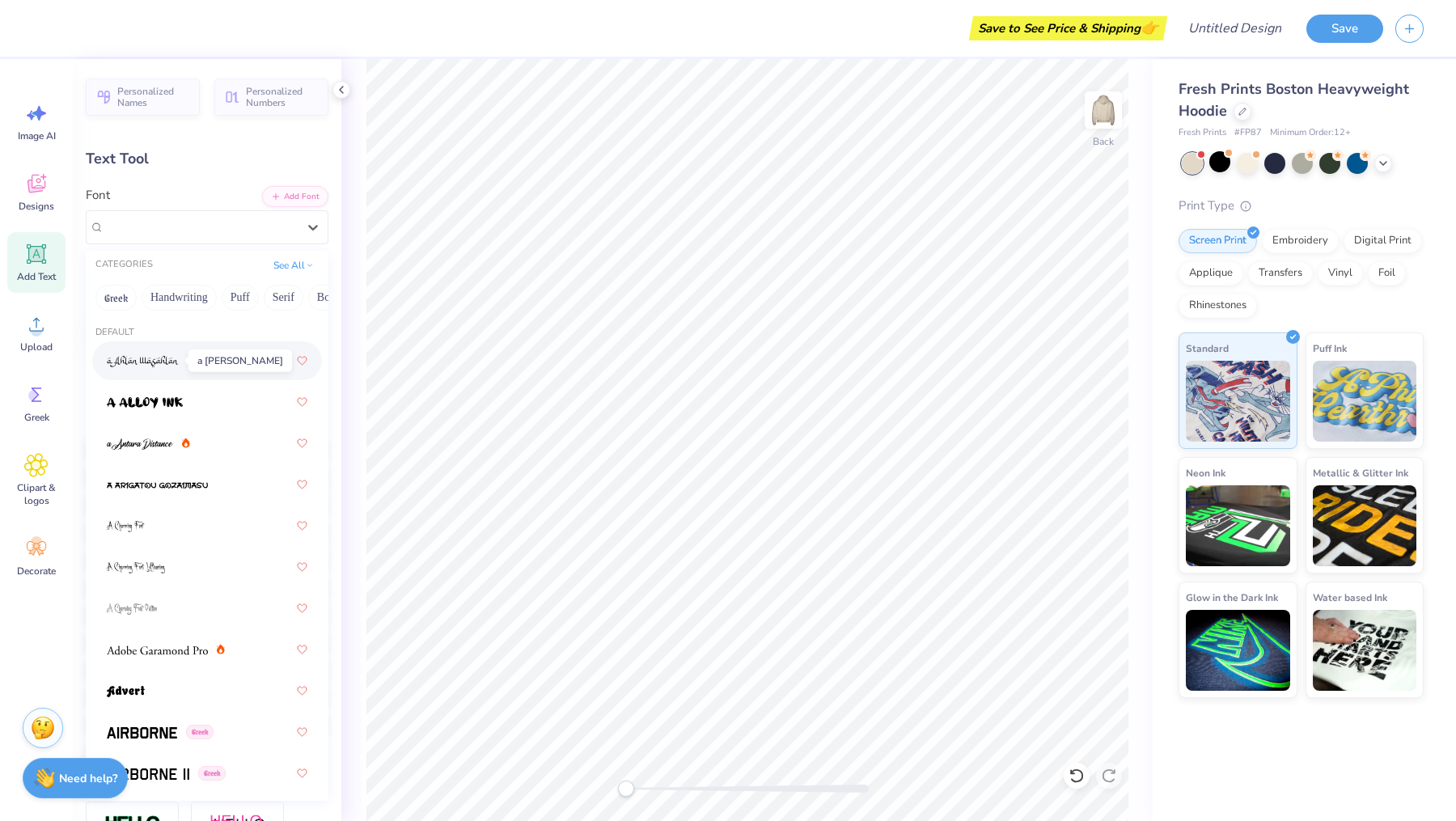
click at [174, 364] on img at bounding box center [142, 361] width 72 height 12
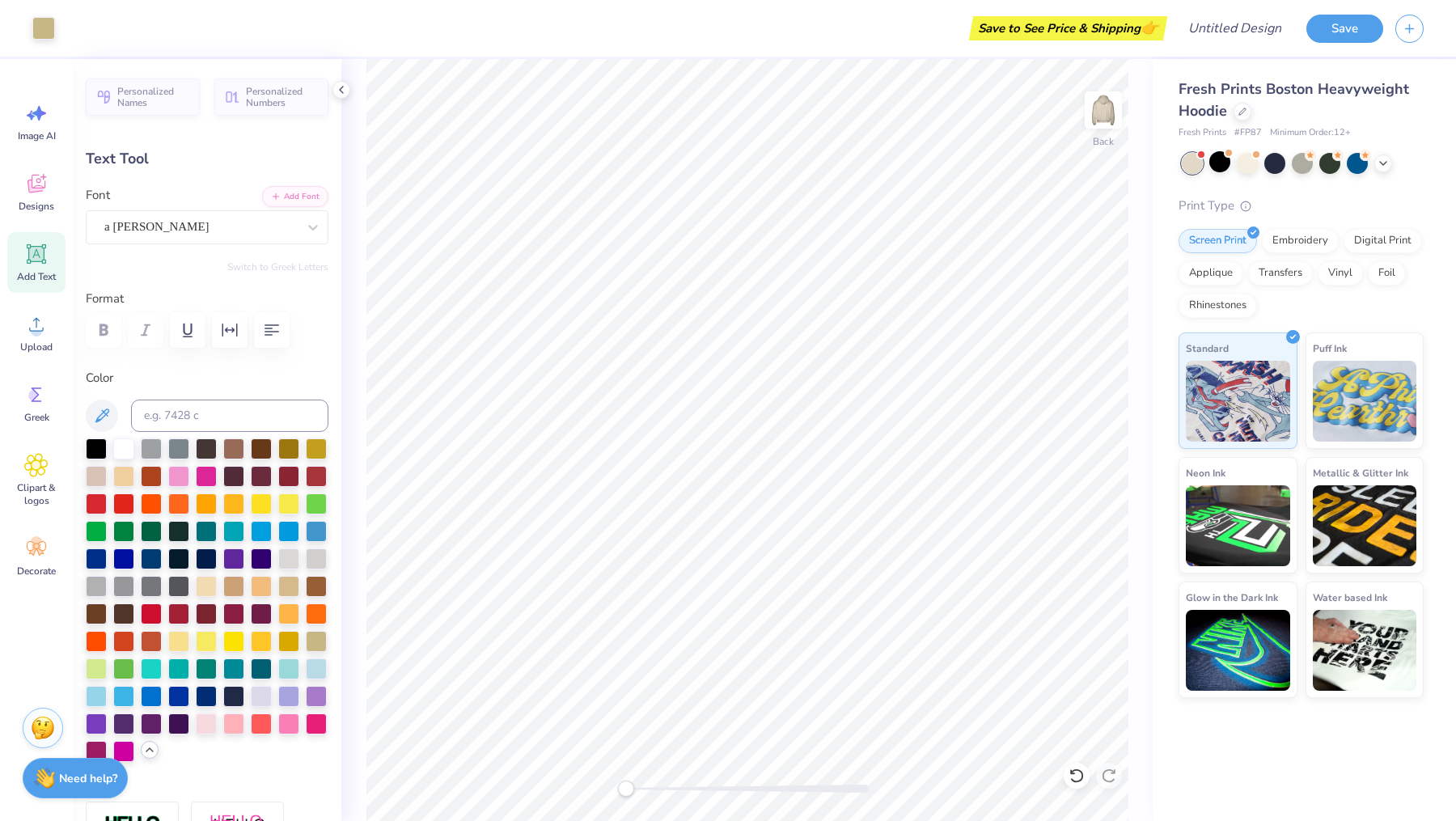
type input "1.75"
type input "0.65"
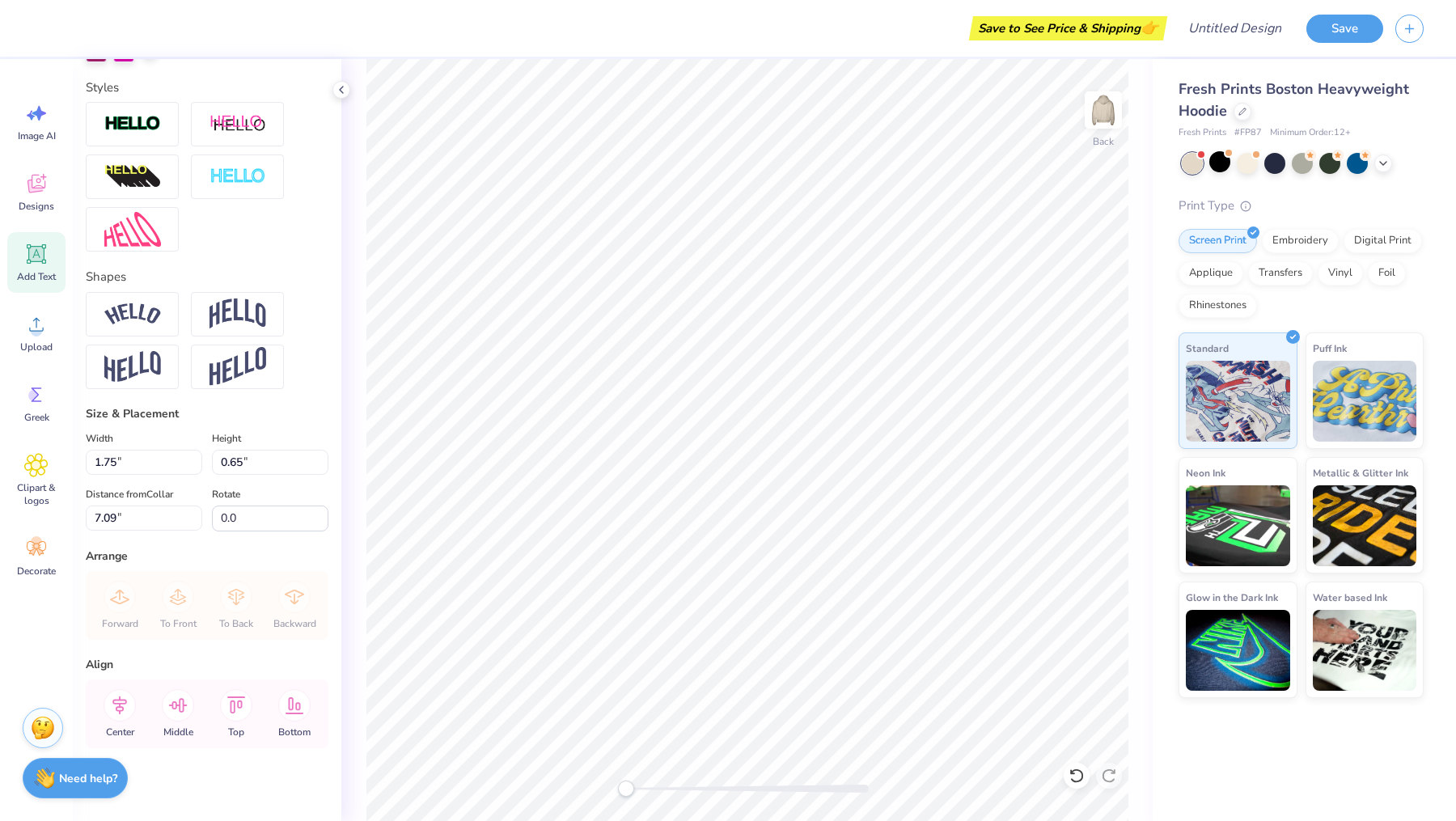
scroll to position [700, 0]
click at [193, 522] on input "7.08" at bounding box center [143, 517] width 116 height 25
click at [193, 522] on input "7.07" at bounding box center [143, 517] width 116 height 25
click at [193, 522] on input "7.06" at bounding box center [143, 517] width 116 height 25
click at [193, 522] on input "7.05" at bounding box center [143, 517] width 116 height 25
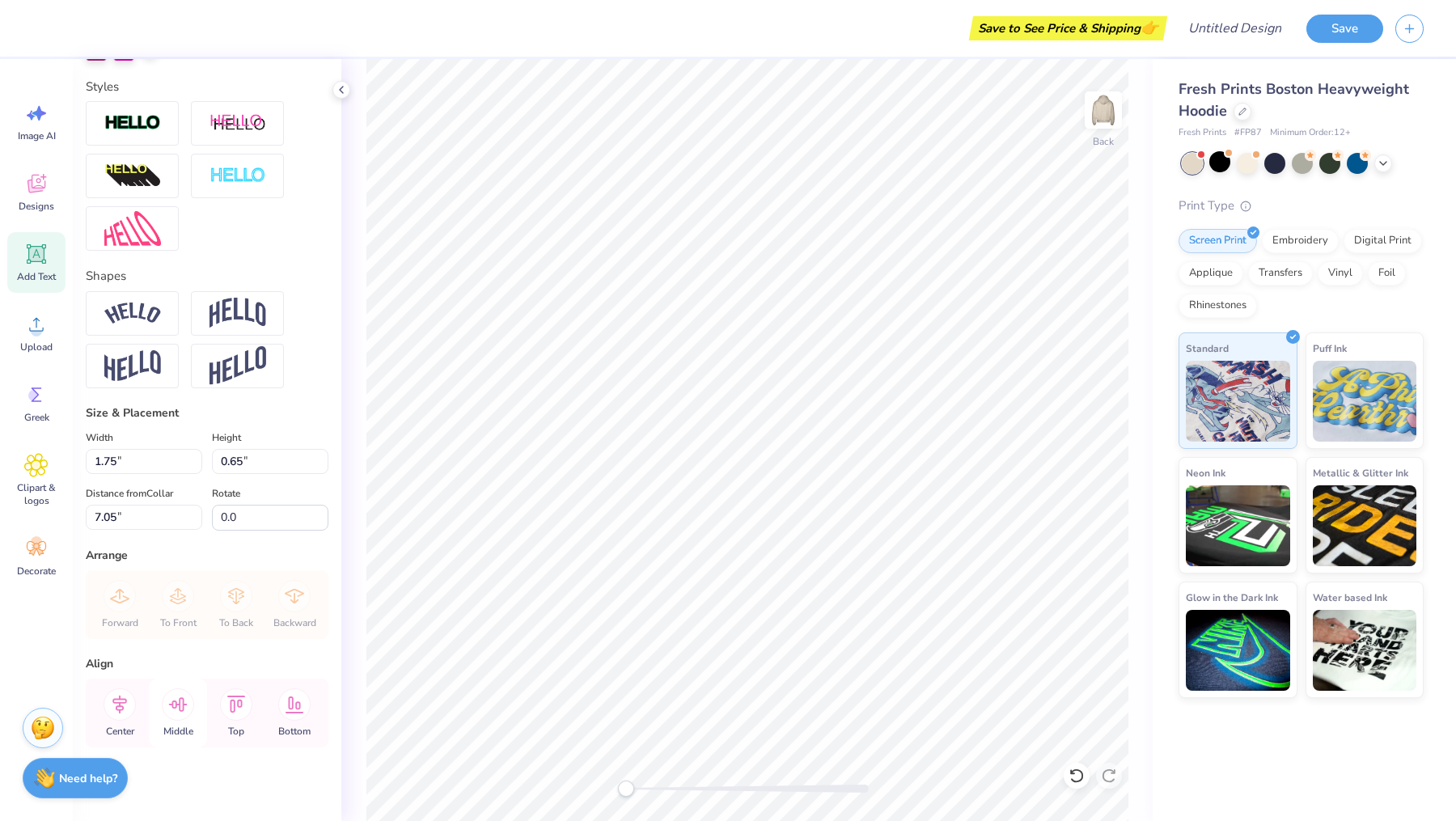
click at [177, 700] on icon at bounding box center [178, 704] width 32 height 32
click at [234, 699] on icon at bounding box center [236, 704] width 19 height 17
click at [117, 698] on icon at bounding box center [119, 704] width 32 height 32
click at [291, 700] on icon at bounding box center [294, 704] width 32 height 32
click at [198, 522] on input "12.34" at bounding box center [143, 517] width 116 height 25
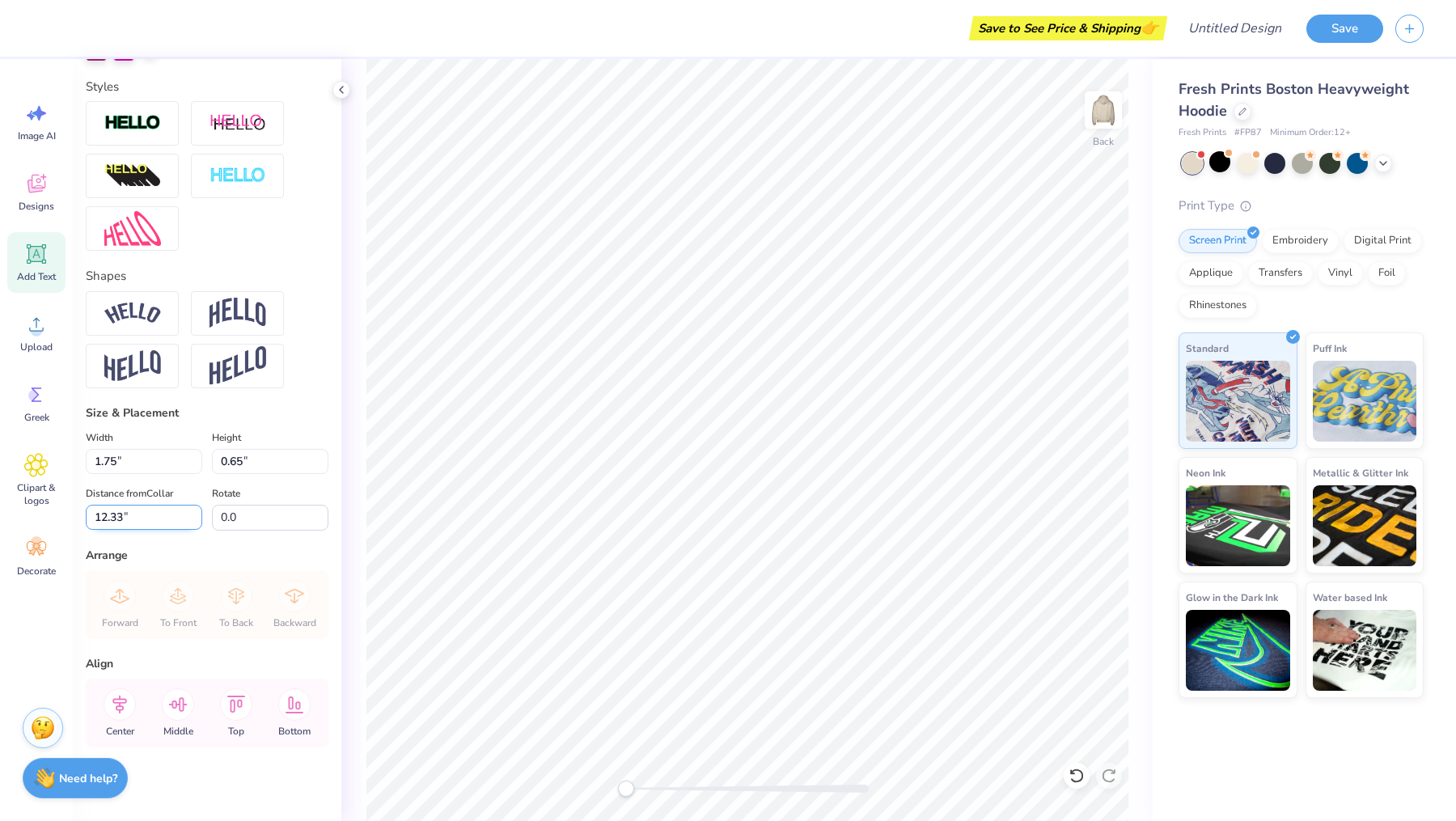
click at [198, 522] on input "12.33" at bounding box center [143, 517] width 116 height 25
click at [198, 522] on input "12.32" at bounding box center [143, 517] width 116 height 25
click at [198, 522] on input "12.31" at bounding box center [143, 517] width 116 height 25
click at [198, 522] on input "12.3" at bounding box center [143, 517] width 116 height 25
click at [198, 522] on input "12.29" at bounding box center [143, 517] width 116 height 25
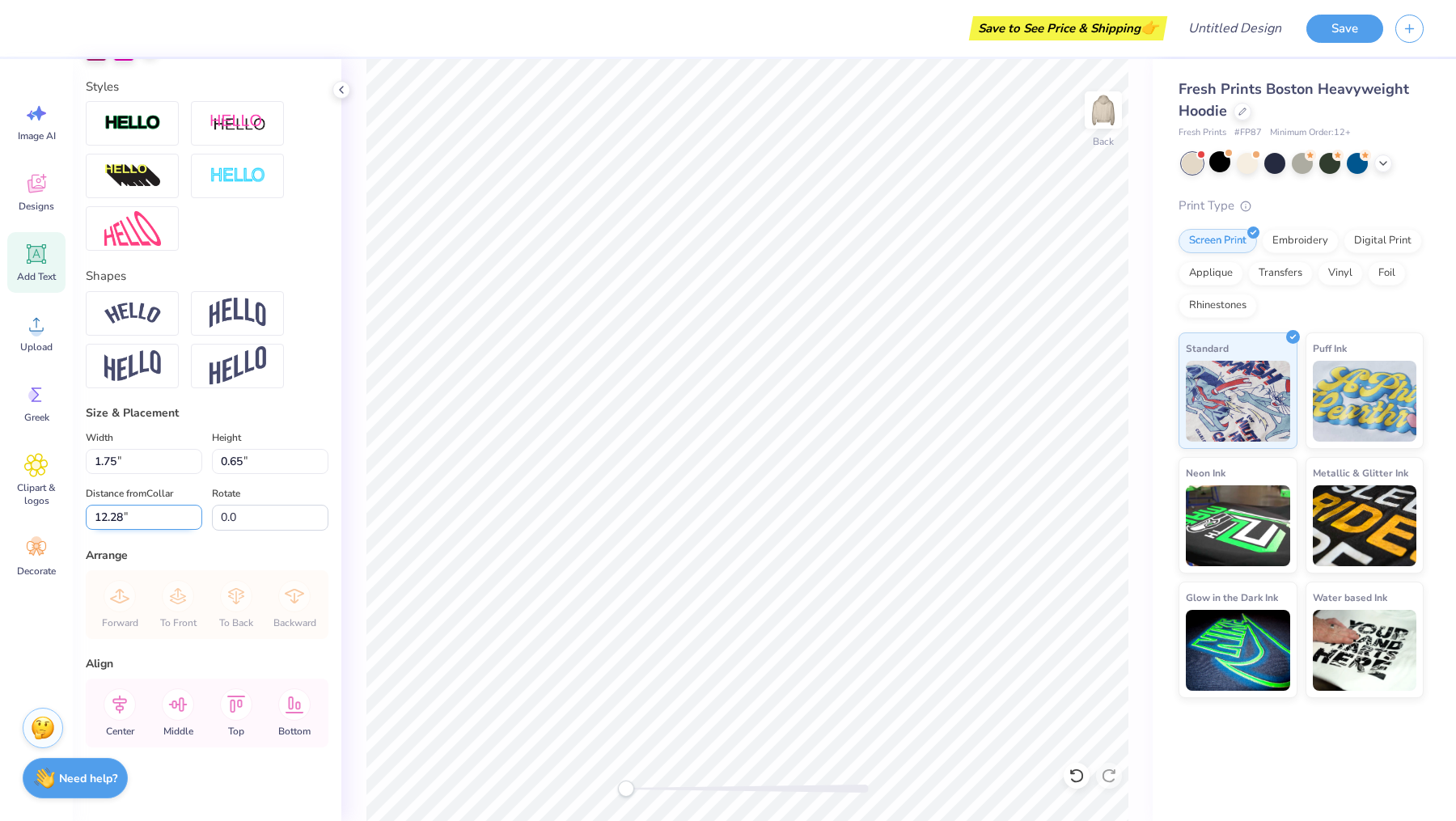
click at [198, 522] on input "12.28" at bounding box center [143, 517] width 116 height 25
click at [198, 522] on input "12.27" at bounding box center [143, 517] width 116 height 25
click at [198, 522] on input "12.26" at bounding box center [143, 517] width 116 height 25
click at [198, 522] on input "12.25" at bounding box center [143, 517] width 116 height 25
click at [198, 522] on input "12.24" at bounding box center [143, 517] width 116 height 25
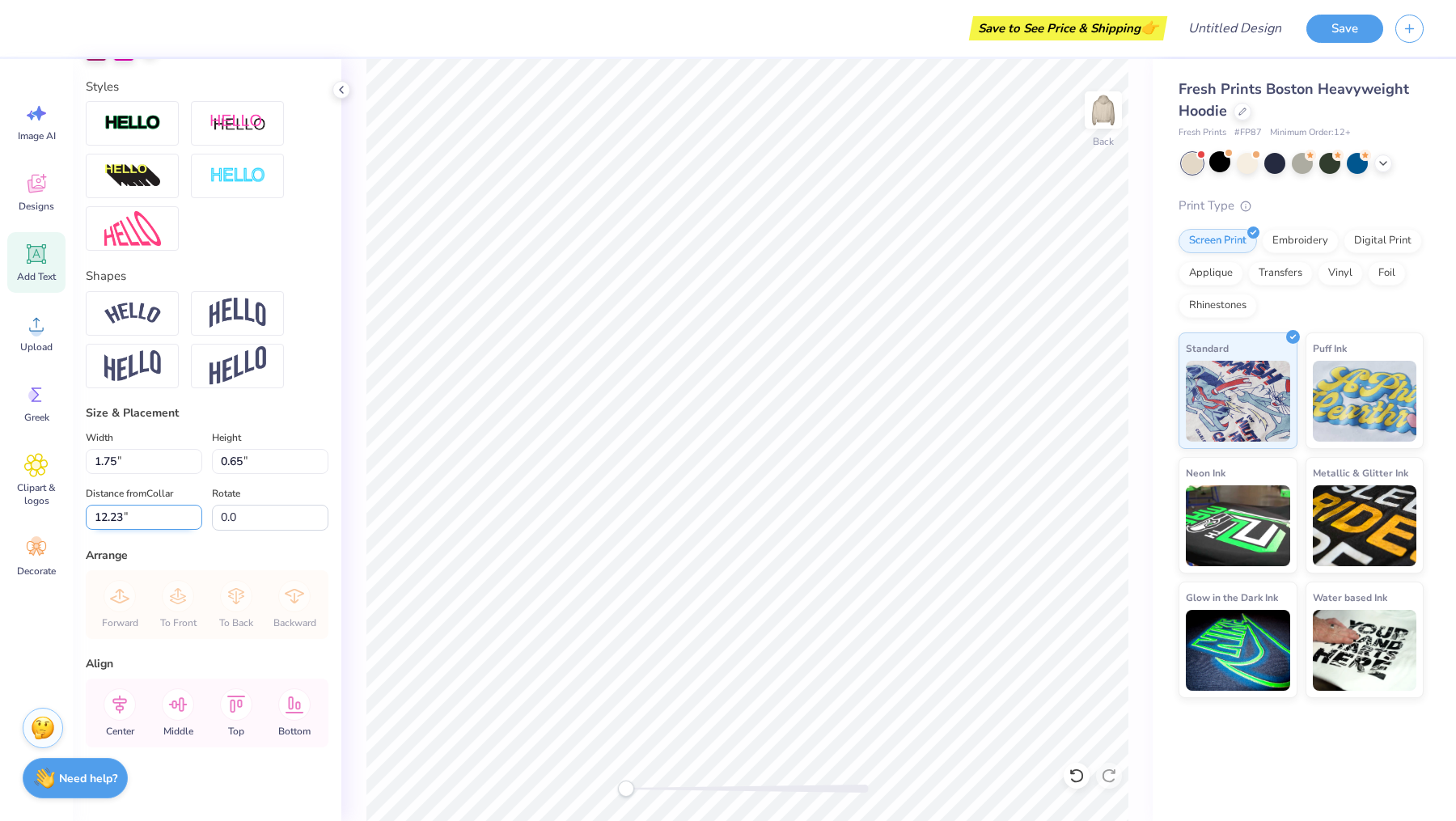
click at [198, 522] on input "12.23" at bounding box center [143, 517] width 116 height 25
click at [198, 522] on input "12.22" at bounding box center [143, 517] width 116 height 25
click at [198, 522] on input "12.21" at bounding box center [143, 517] width 116 height 25
click at [198, 522] on input "12.2" at bounding box center [143, 517] width 116 height 25
click at [198, 522] on input "12.19" at bounding box center [143, 517] width 116 height 25
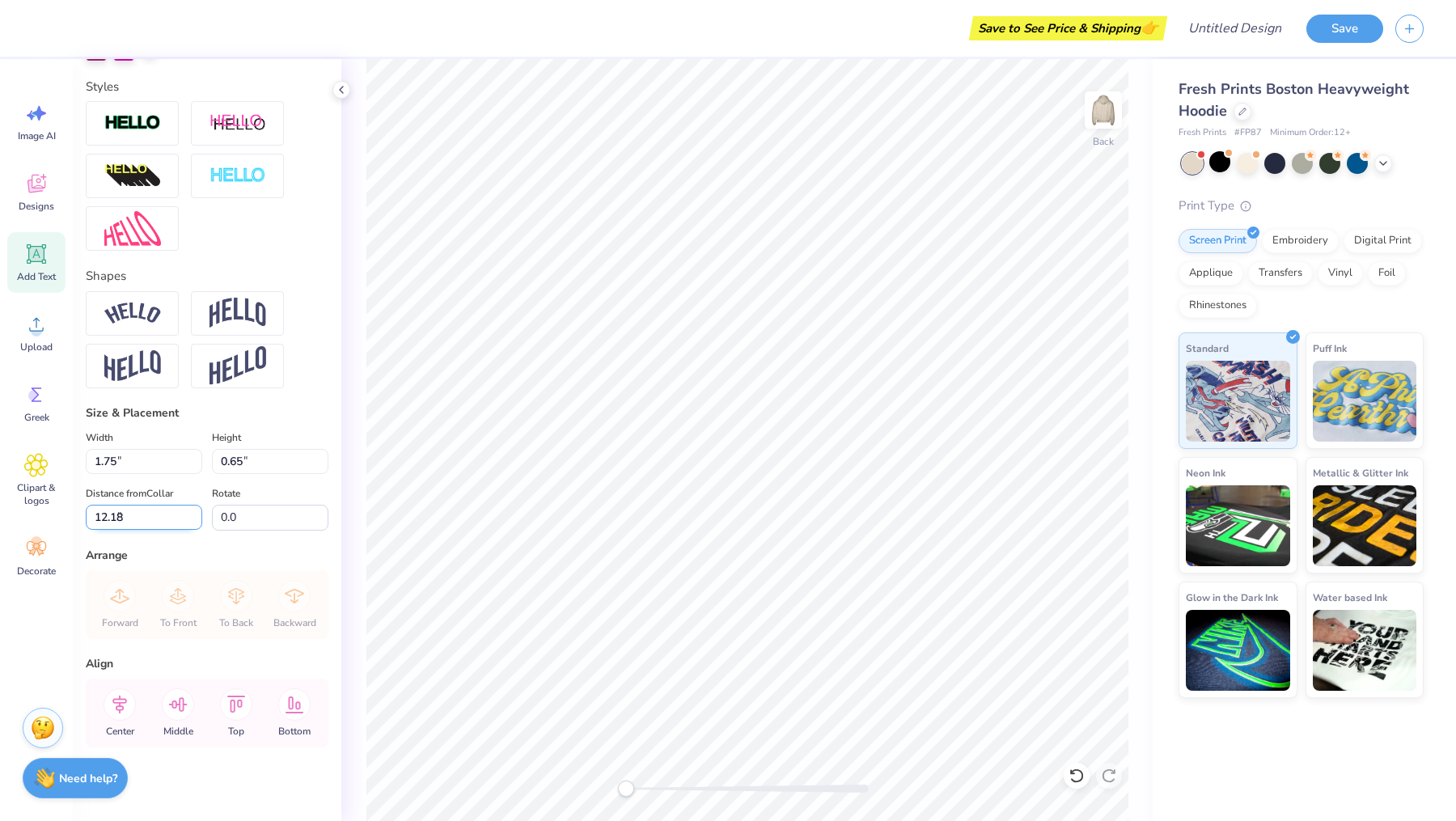
click at [198, 522] on input "12.18" at bounding box center [143, 517] width 116 height 25
click at [198, 522] on input "12.17" at bounding box center [143, 517] width 116 height 25
click at [198, 522] on input "12.16" at bounding box center [143, 517] width 116 height 25
click at [198, 522] on input "12.15" at bounding box center [143, 517] width 116 height 25
click at [198, 522] on input "12.14" at bounding box center [143, 517] width 116 height 25
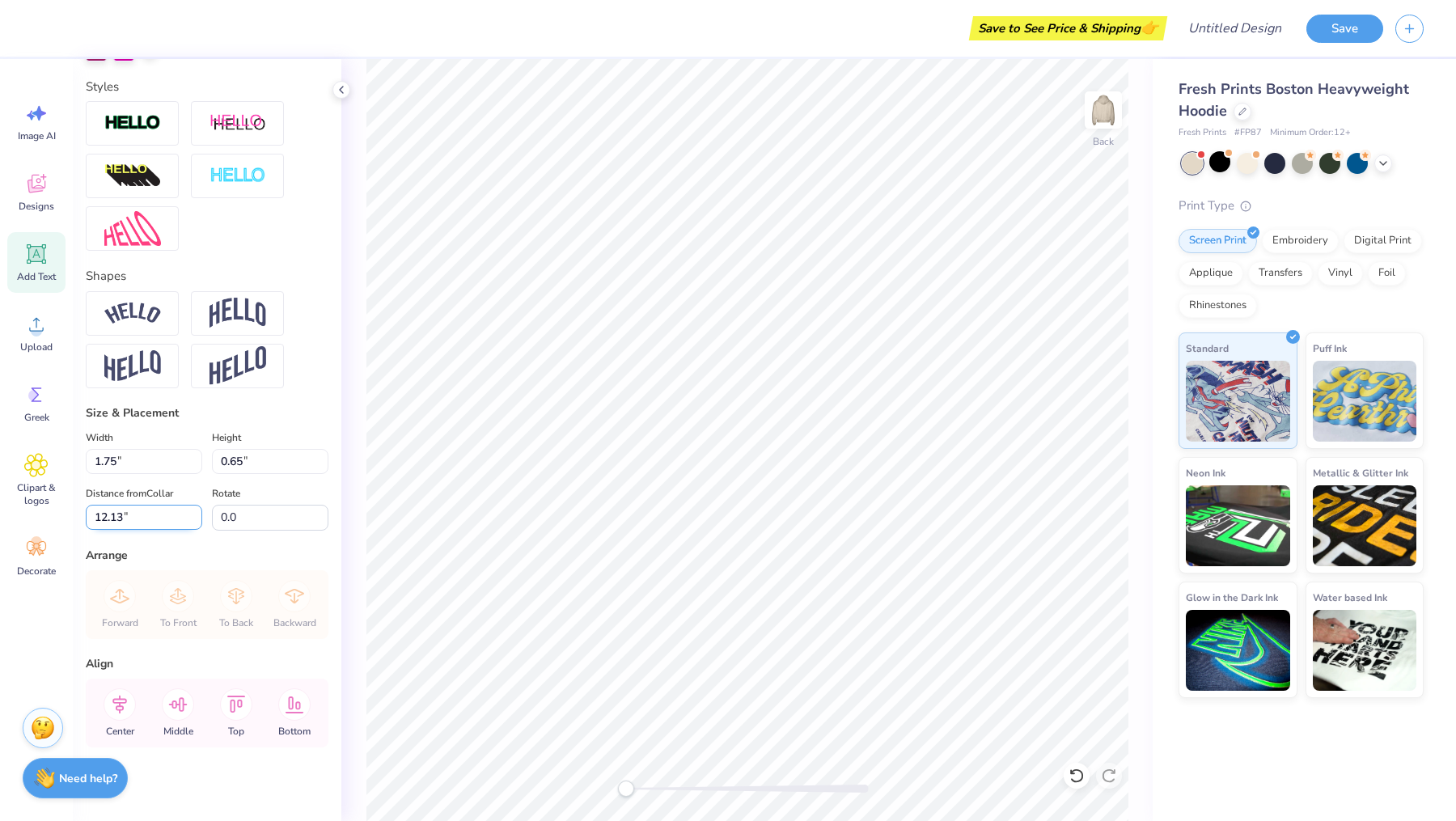
click at [198, 522] on input "12.13" at bounding box center [143, 517] width 116 height 25
click at [198, 522] on input "12.12" at bounding box center [143, 517] width 116 height 25
click at [198, 522] on input "12.11" at bounding box center [143, 517] width 116 height 25
click at [198, 522] on input "12.1" at bounding box center [143, 517] width 116 height 25
click at [193, 522] on input "12.34" at bounding box center [143, 517] width 116 height 25
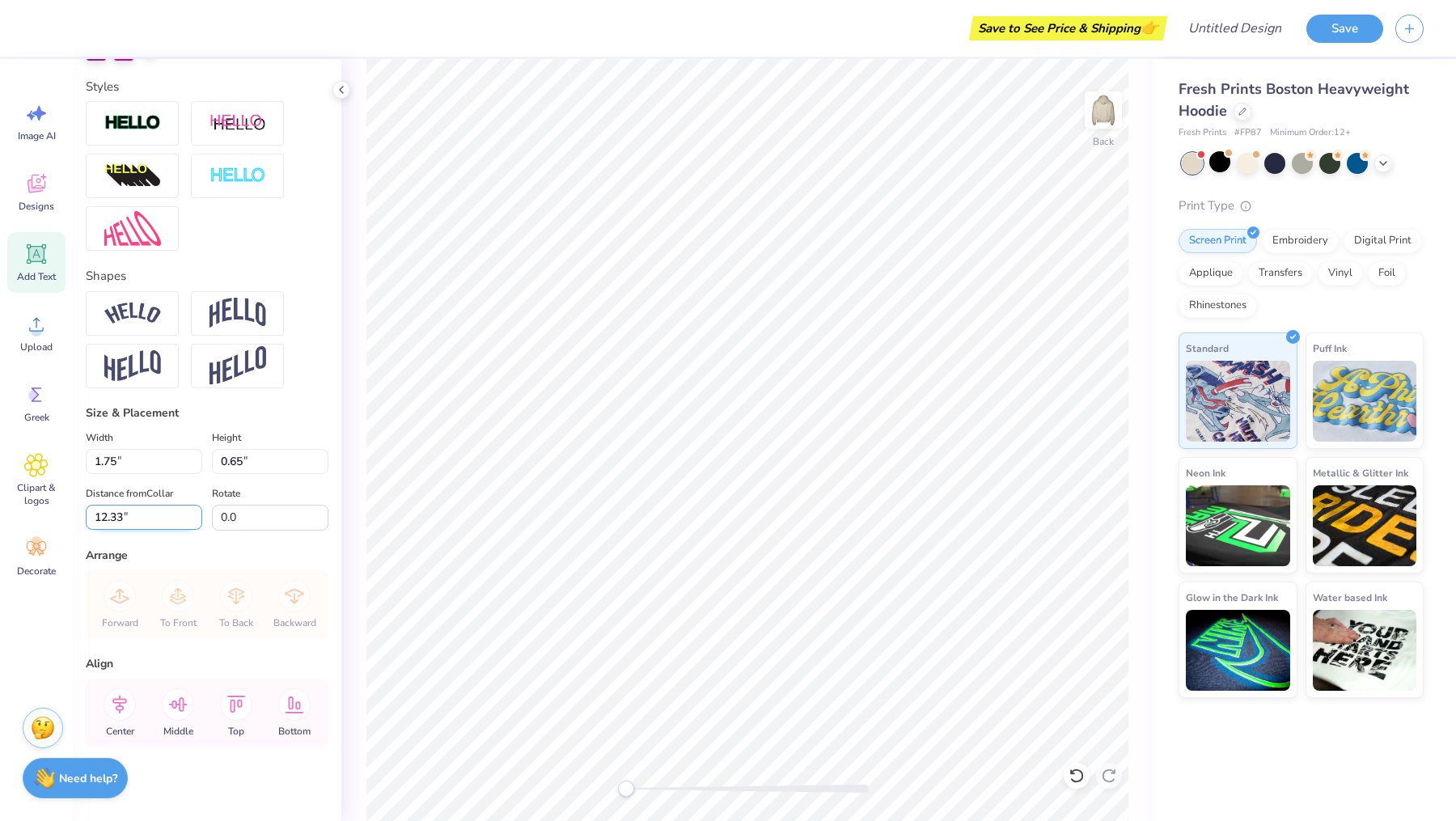
click at [193, 522] on input "12.33" at bounding box center [143, 517] width 116 height 25
click at [193, 522] on input "12.32" at bounding box center [143, 517] width 116 height 25
click at [193, 522] on input "12.31" at bounding box center [143, 517] width 116 height 25
click at [193, 522] on input "12.3" at bounding box center [143, 517] width 116 height 25
click at [193, 522] on input "12.29" at bounding box center [143, 517] width 116 height 25
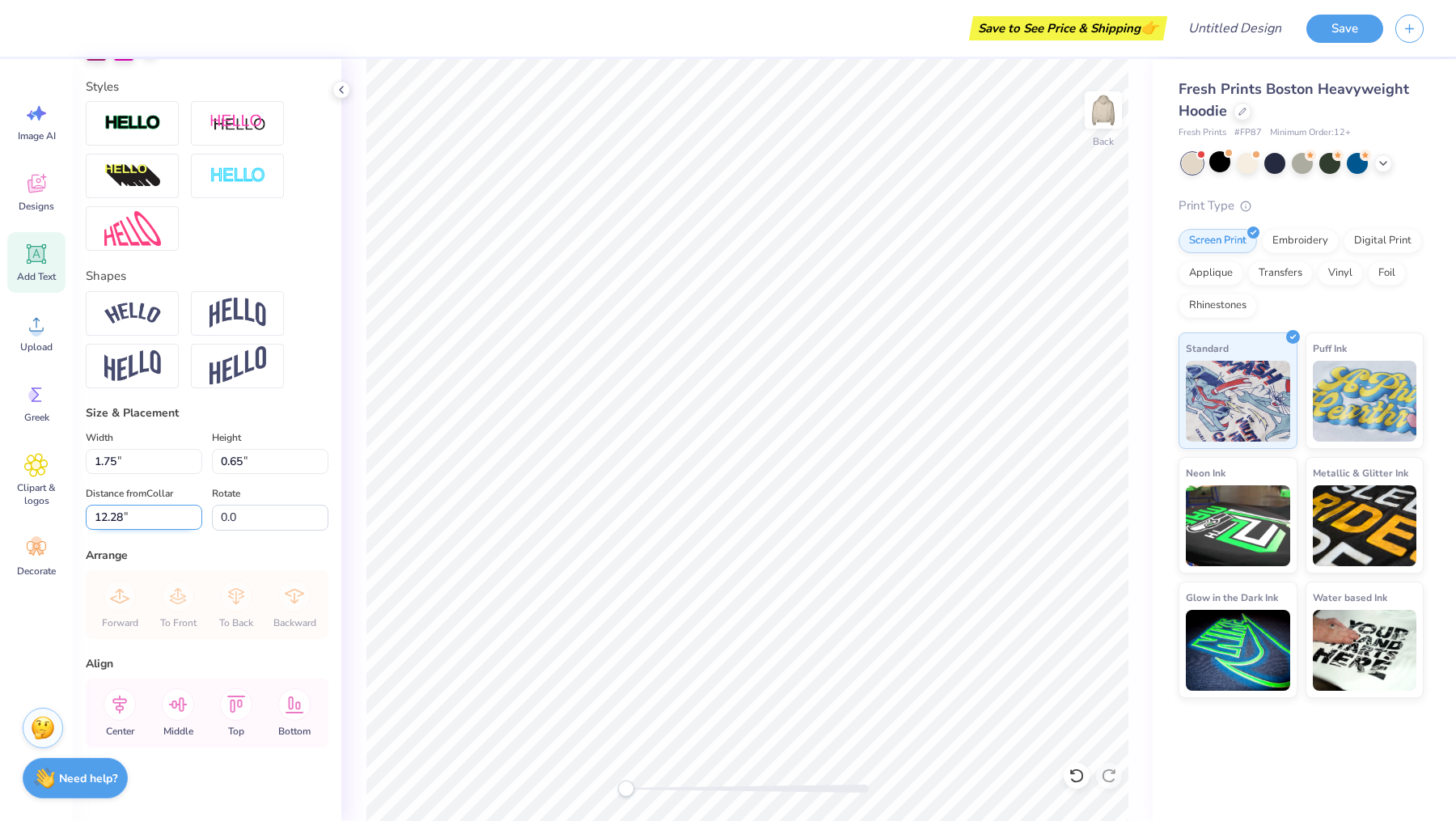
click at [193, 522] on input "12.28" at bounding box center [143, 517] width 116 height 25
click at [193, 522] on input "12.27" at bounding box center [143, 517] width 116 height 25
click at [193, 519] on input "12.26" at bounding box center [143, 517] width 116 height 25
click at [193, 519] on input "12.25" at bounding box center [143, 517] width 116 height 25
click at [193, 519] on input "12.24" at bounding box center [143, 517] width 116 height 25
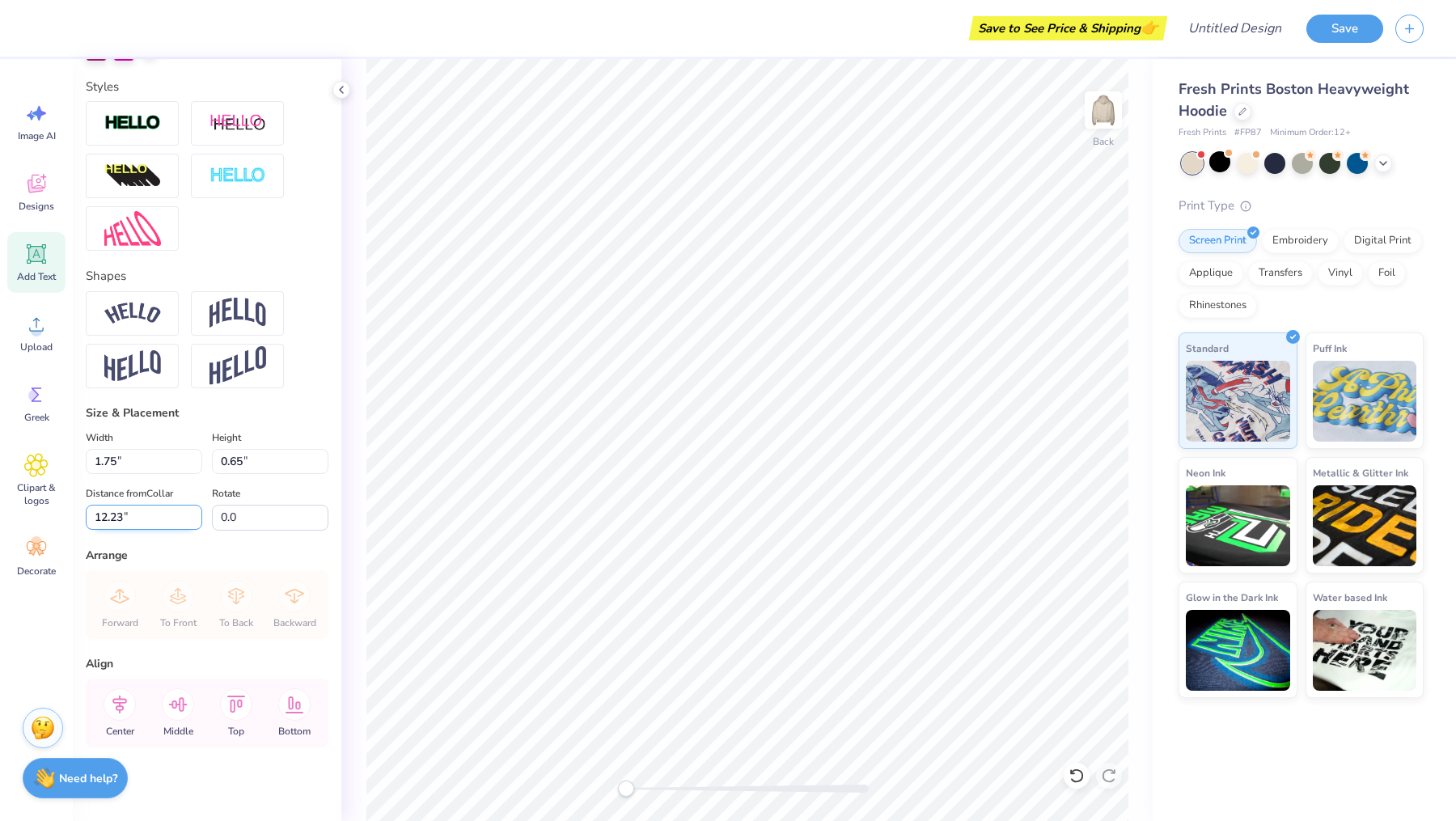
click at [193, 519] on input "12.23" at bounding box center [143, 517] width 116 height 25
click at [193, 519] on input "12.22" at bounding box center [143, 517] width 116 height 25
click at [193, 519] on input "12.21" at bounding box center [143, 517] width 116 height 25
click at [193, 519] on input "12.2" at bounding box center [143, 517] width 116 height 25
click at [193, 519] on input "12.19" at bounding box center [143, 517] width 116 height 25
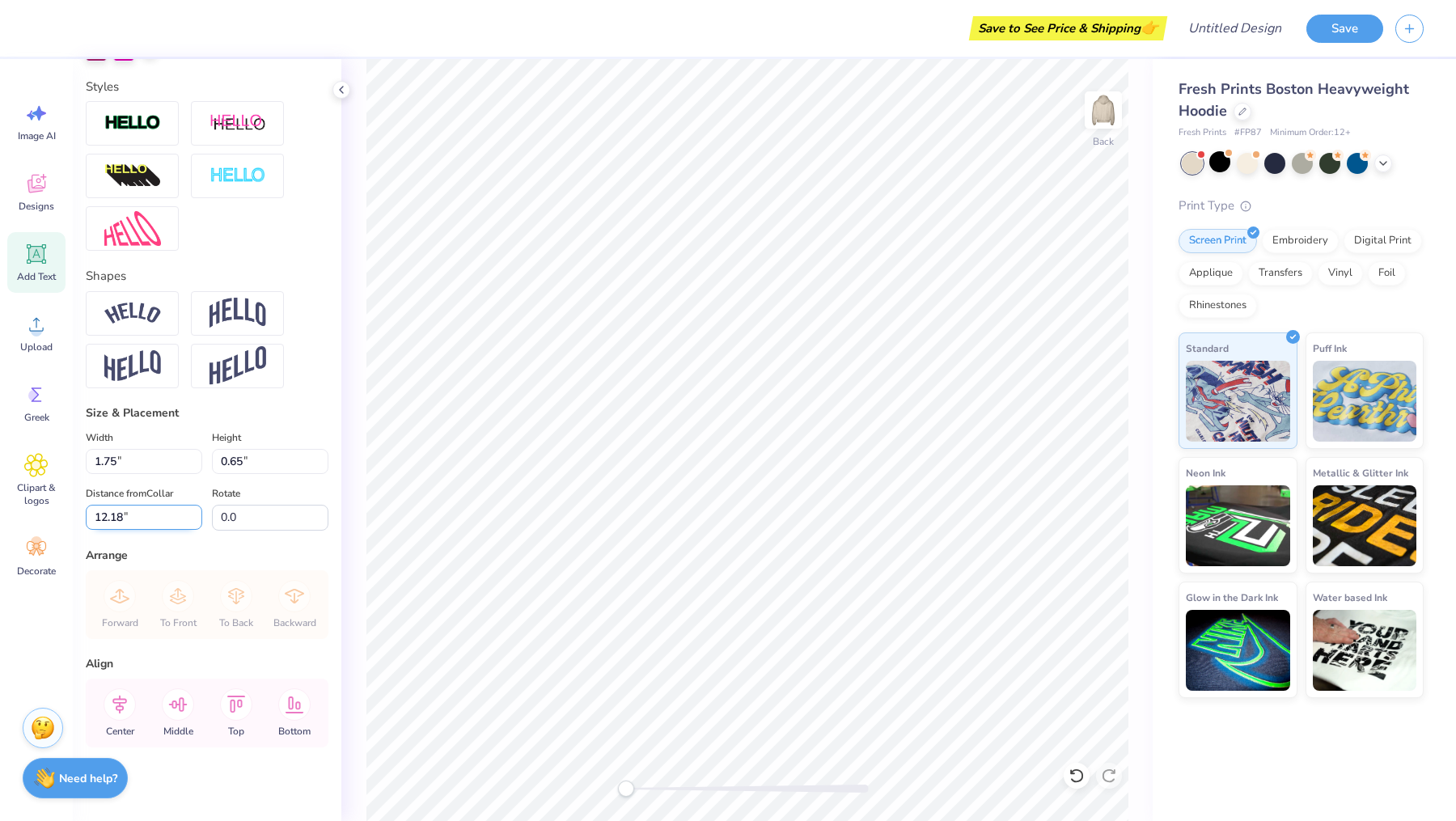
click at [193, 519] on input "12.18" at bounding box center [143, 517] width 116 height 25
click at [193, 519] on input "12.17" at bounding box center [143, 517] width 116 height 25
click at [193, 519] on input "12.16" at bounding box center [143, 517] width 116 height 25
click at [193, 519] on input "12.15" at bounding box center [143, 517] width 116 height 25
click at [193, 519] on input "12.14" at bounding box center [143, 517] width 116 height 25
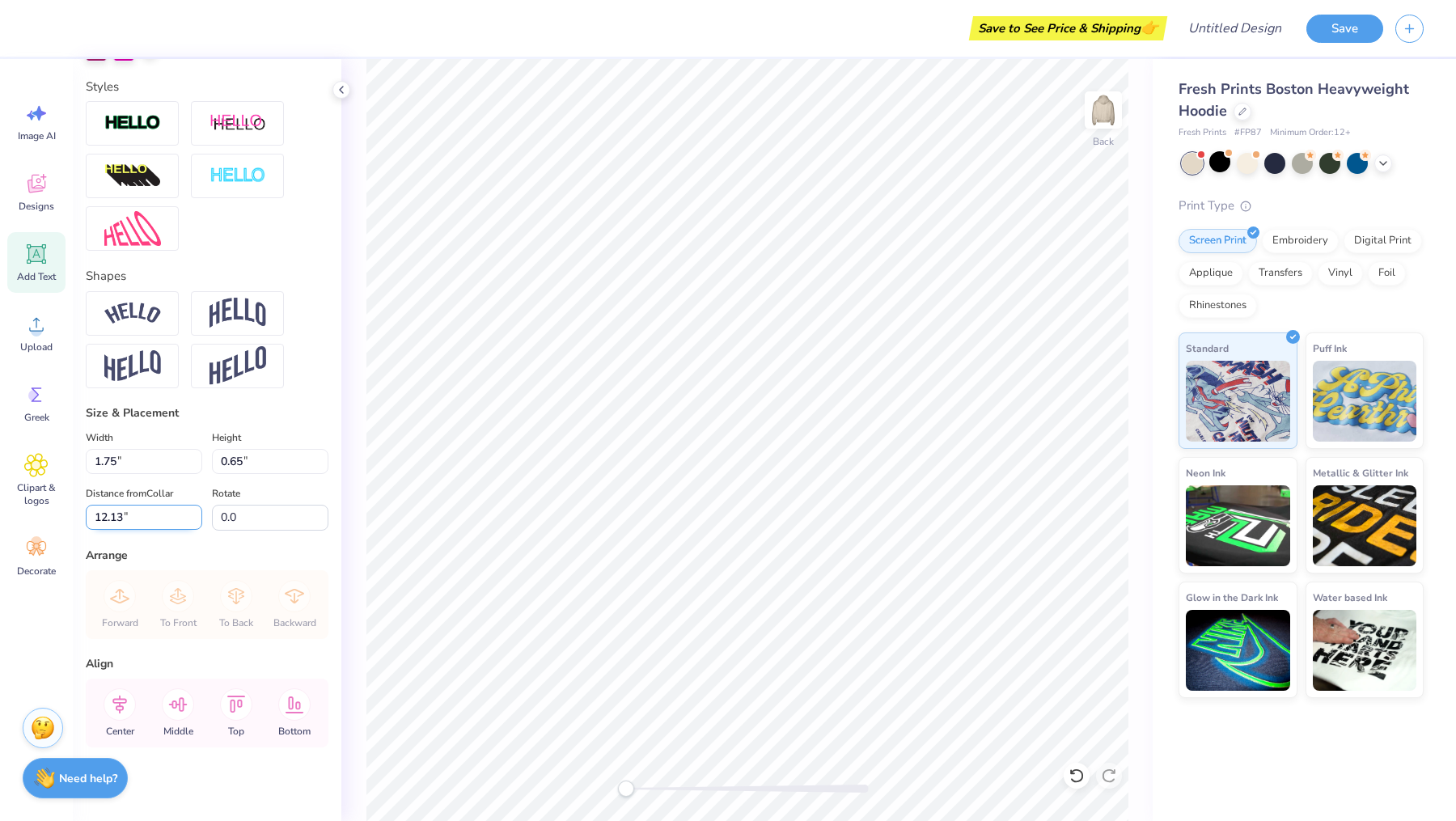
click at [193, 519] on input "12.13" at bounding box center [143, 517] width 116 height 25
click at [129, 498] on div "Distance 12.27" at bounding box center [143, 506] width 116 height 46
click at [284, 705] on icon at bounding box center [294, 704] width 32 height 32
click at [155, 525] on input "12.35" at bounding box center [143, 517] width 116 height 25
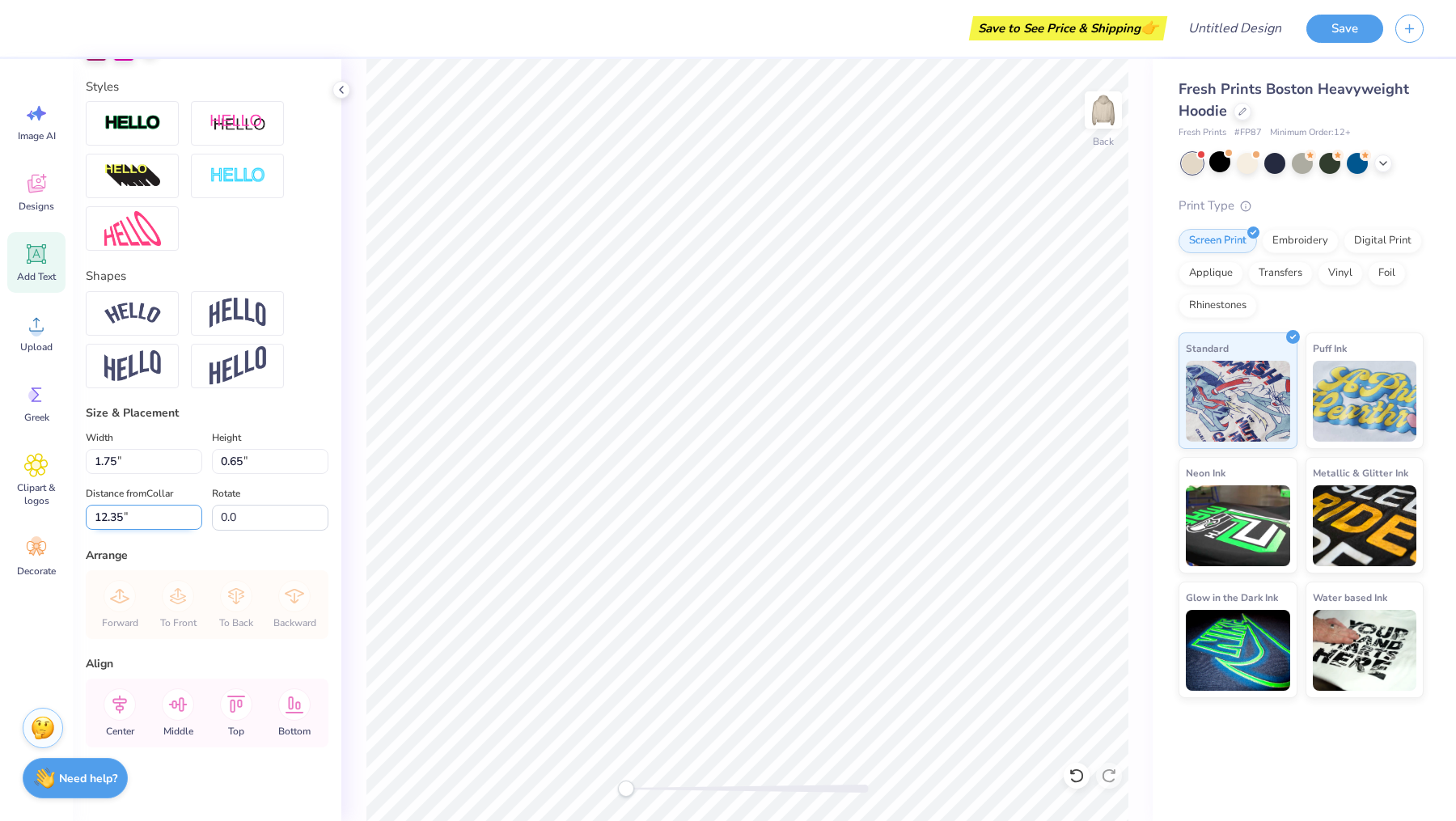
click at [122, 511] on input "12.35" at bounding box center [143, 517] width 116 height 25
click at [148, 509] on input "12.35" at bounding box center [143, 517] width 116 height 25
type input "1"
click at [255, 542] on div "Personalized Names Personalized Numbers Text Tool Add Font Font a Ahlan Wasahla…" at bounding box center [207, 439] width 268 height 761
click at [124, 510] on input "15" at bounding box center [143, 517] width 116 height 25
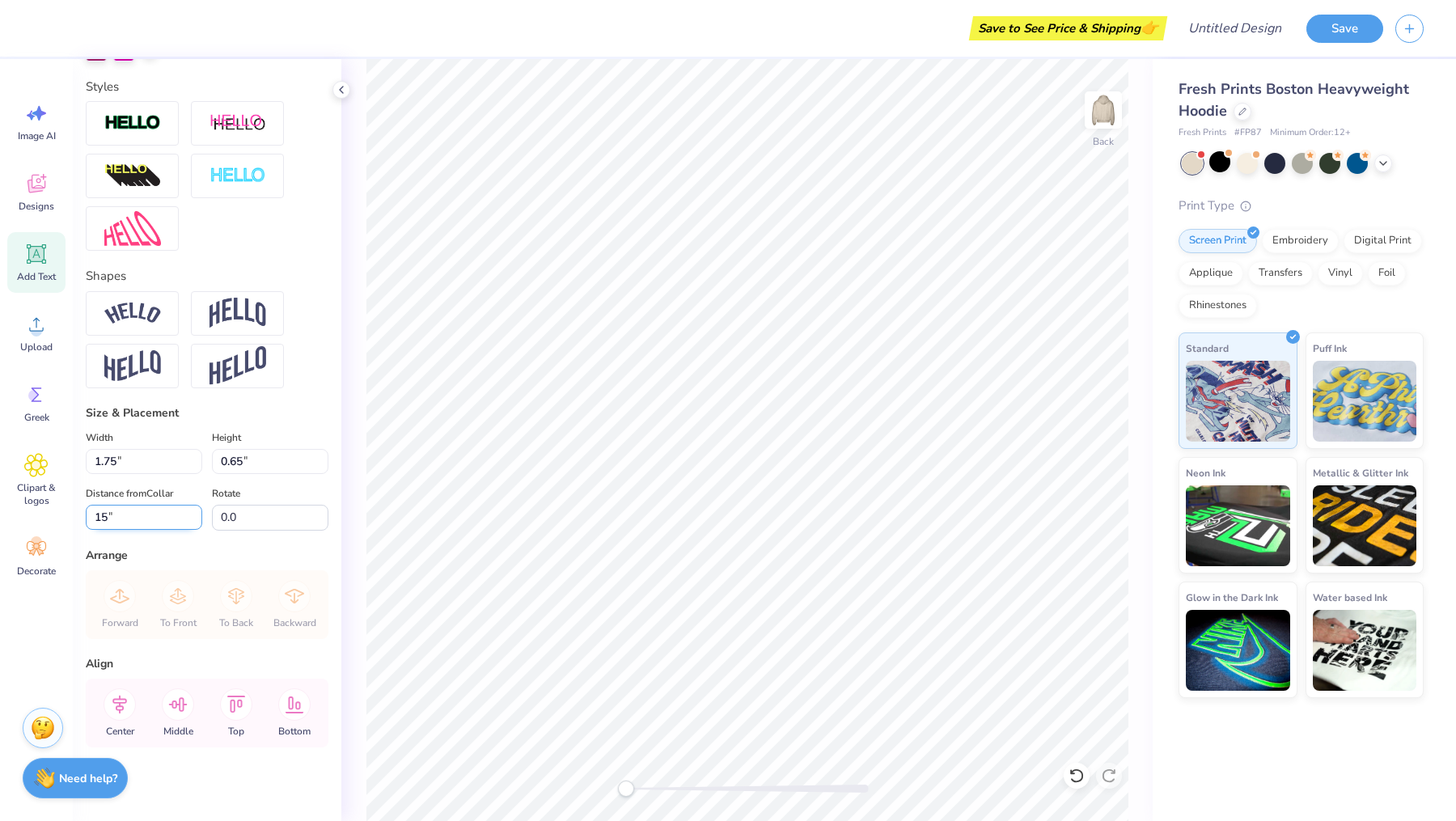
type input "1"
type input "3"
click at [293, 699] on icon at bounding box center [294, 704] width 32 height 32
click at [240, 697] on icon at bounding box center [236, 704] width 19 height 17
click at [293, 693] on icon at bounding box center [294, 704] width 32 height 32
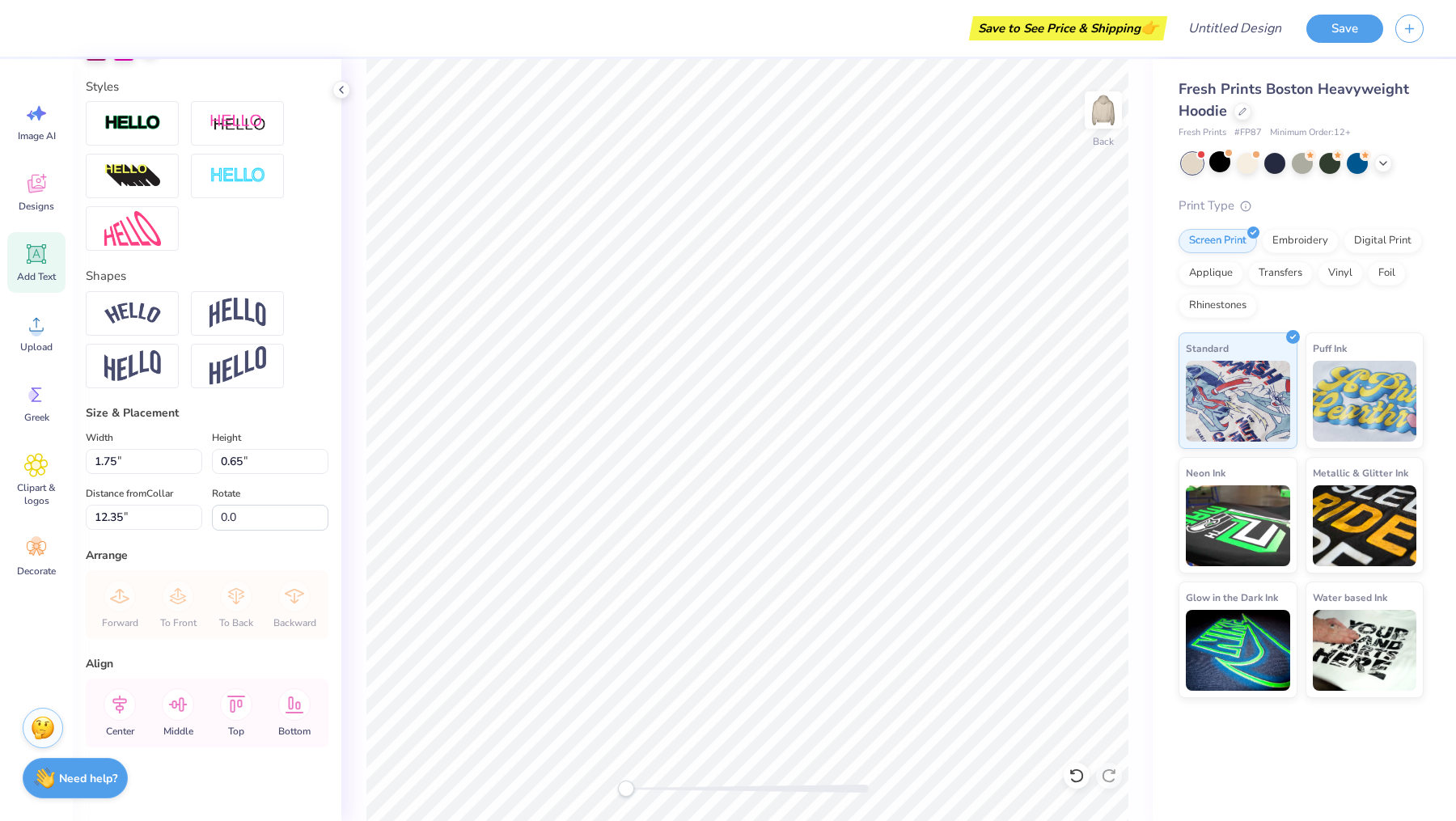
type input "11.04"
click at [141, 456] on input "1.75" at bounding box center [143, 461] width 116 height 25
click at [250, 458] on input "0.65" at bounding box center [269, 461] width 116 height 25
type input "0"
type input "2"
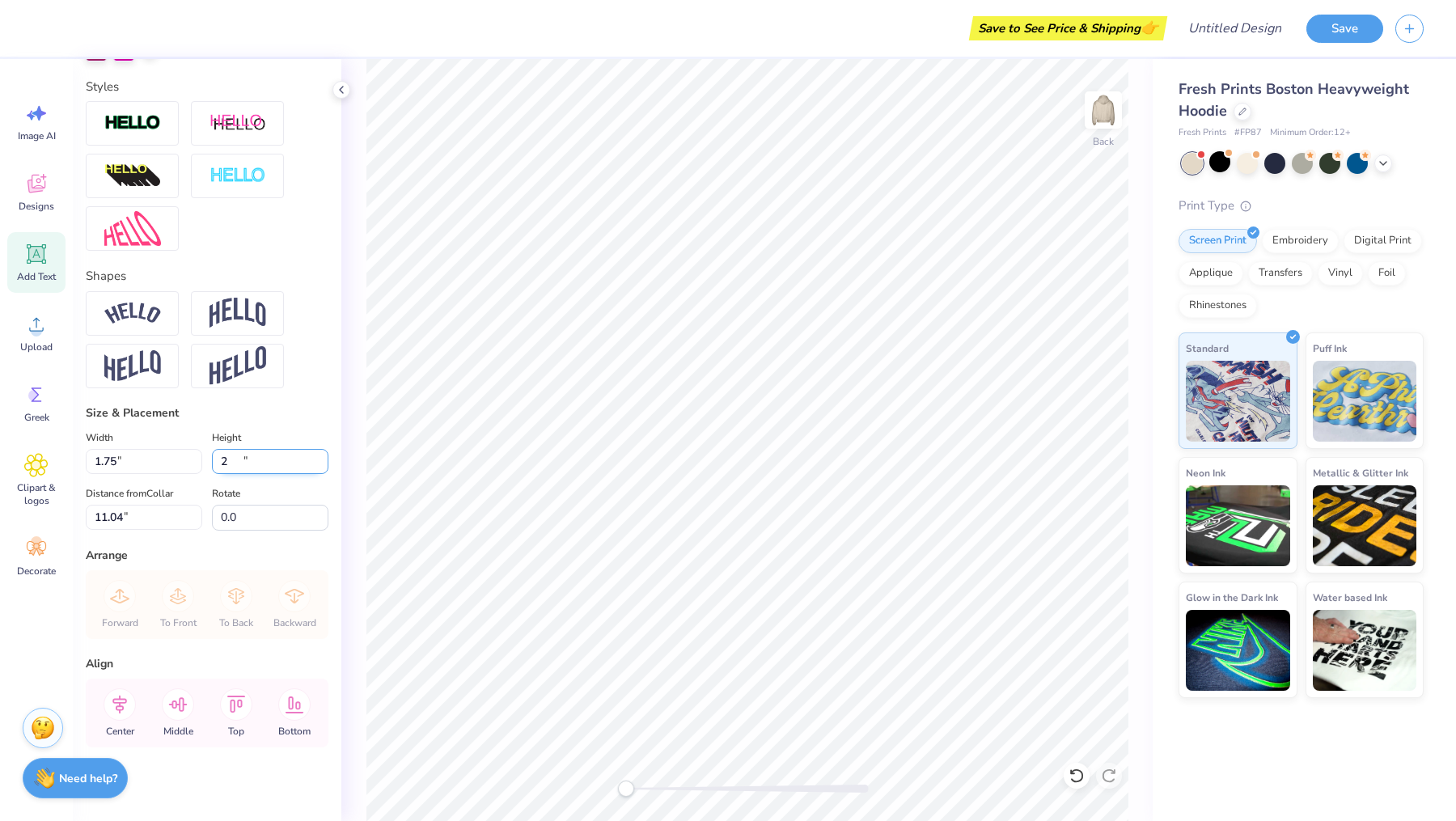
type input "5.37"
type input "2.00"
type input "10.37"
type input "2"
type input "0.5"
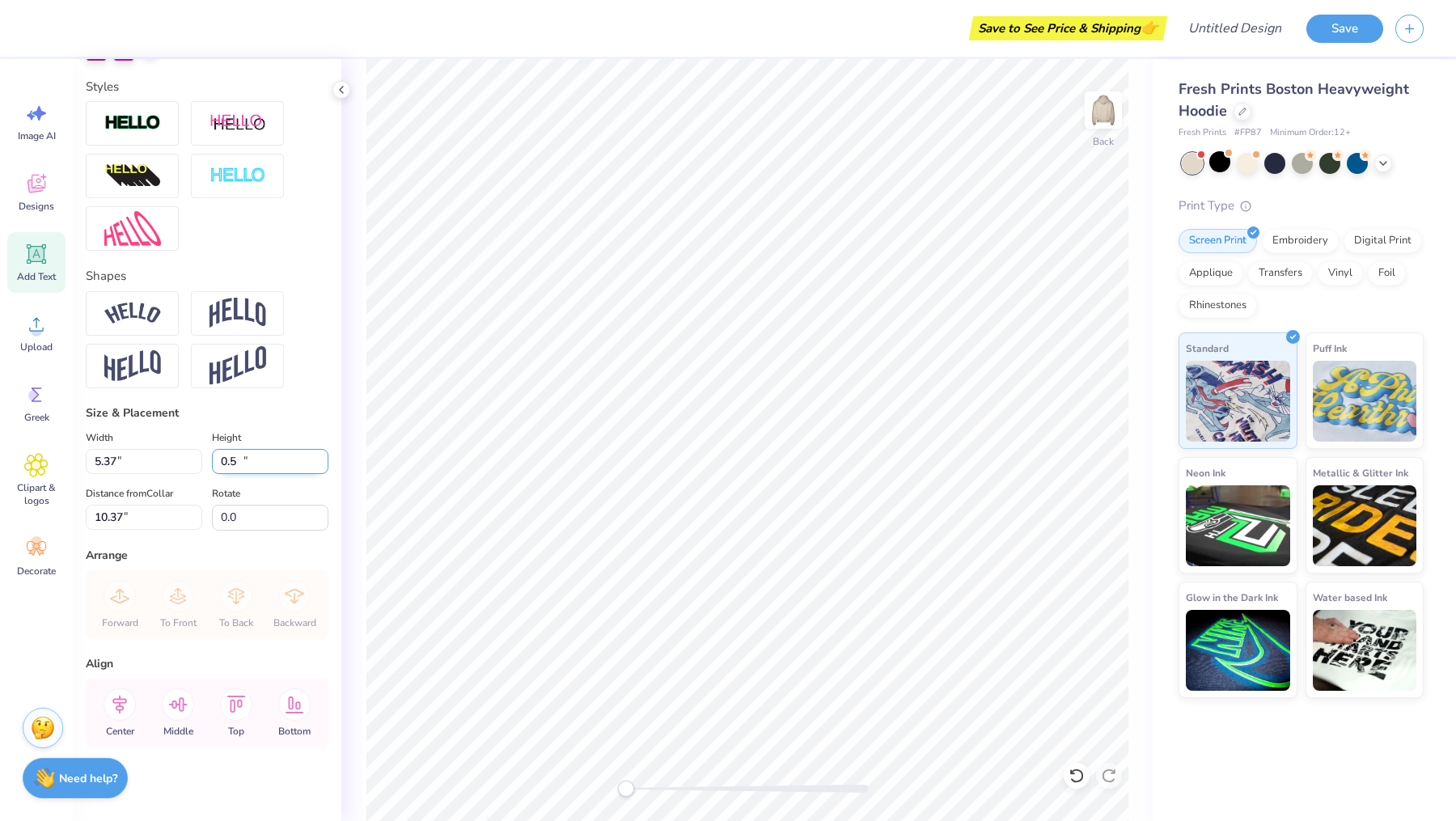
type input "1.34"
type input "0.50"
type input "11.12"
type input "0"
type input "1"
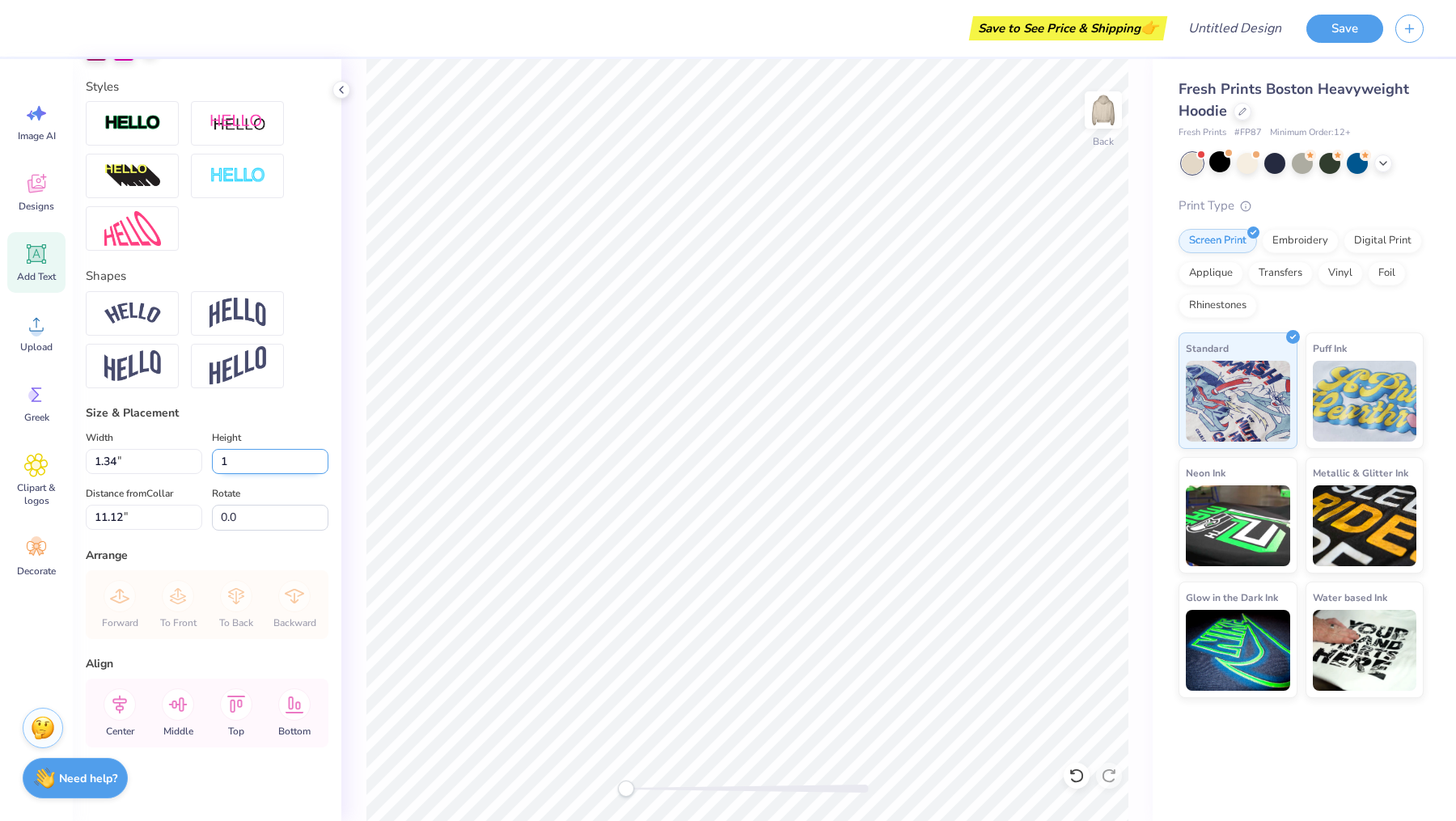
type input "2.68"
type input "1.00"
type input "10.87"
type input "1"
type input "0.75"
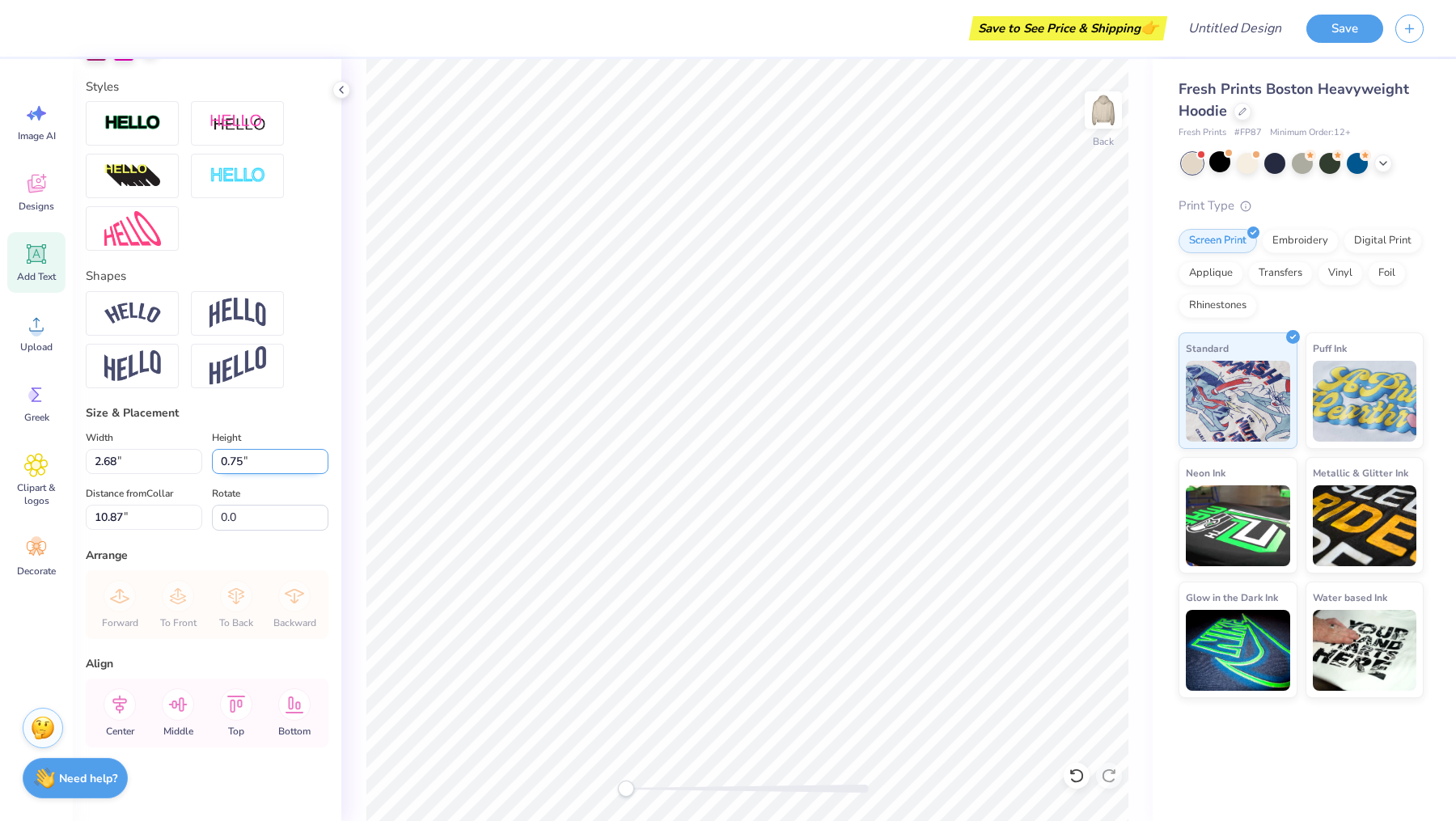
type input "2.01"
type input "11.43"
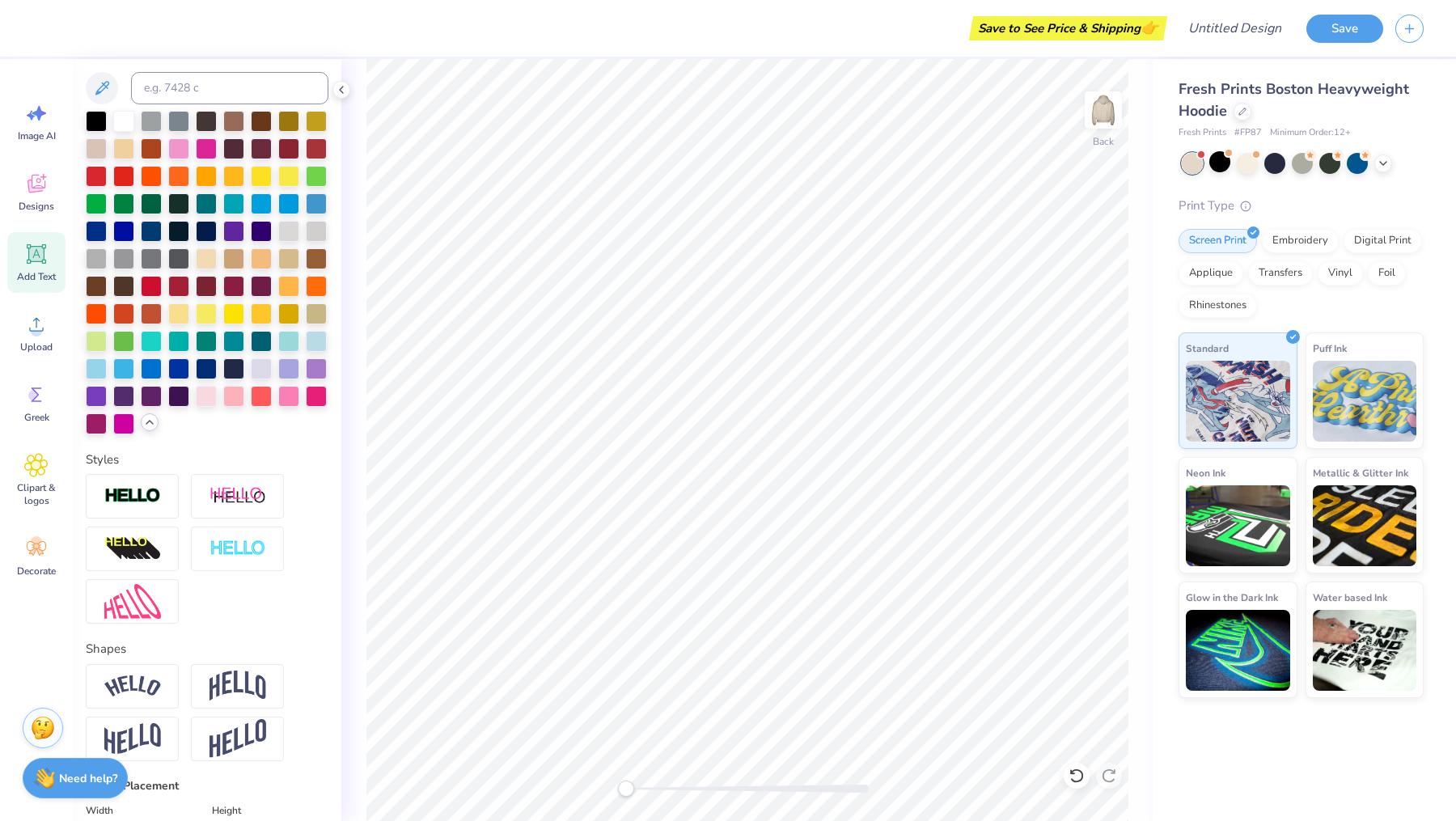
scroll to position [0, 0]
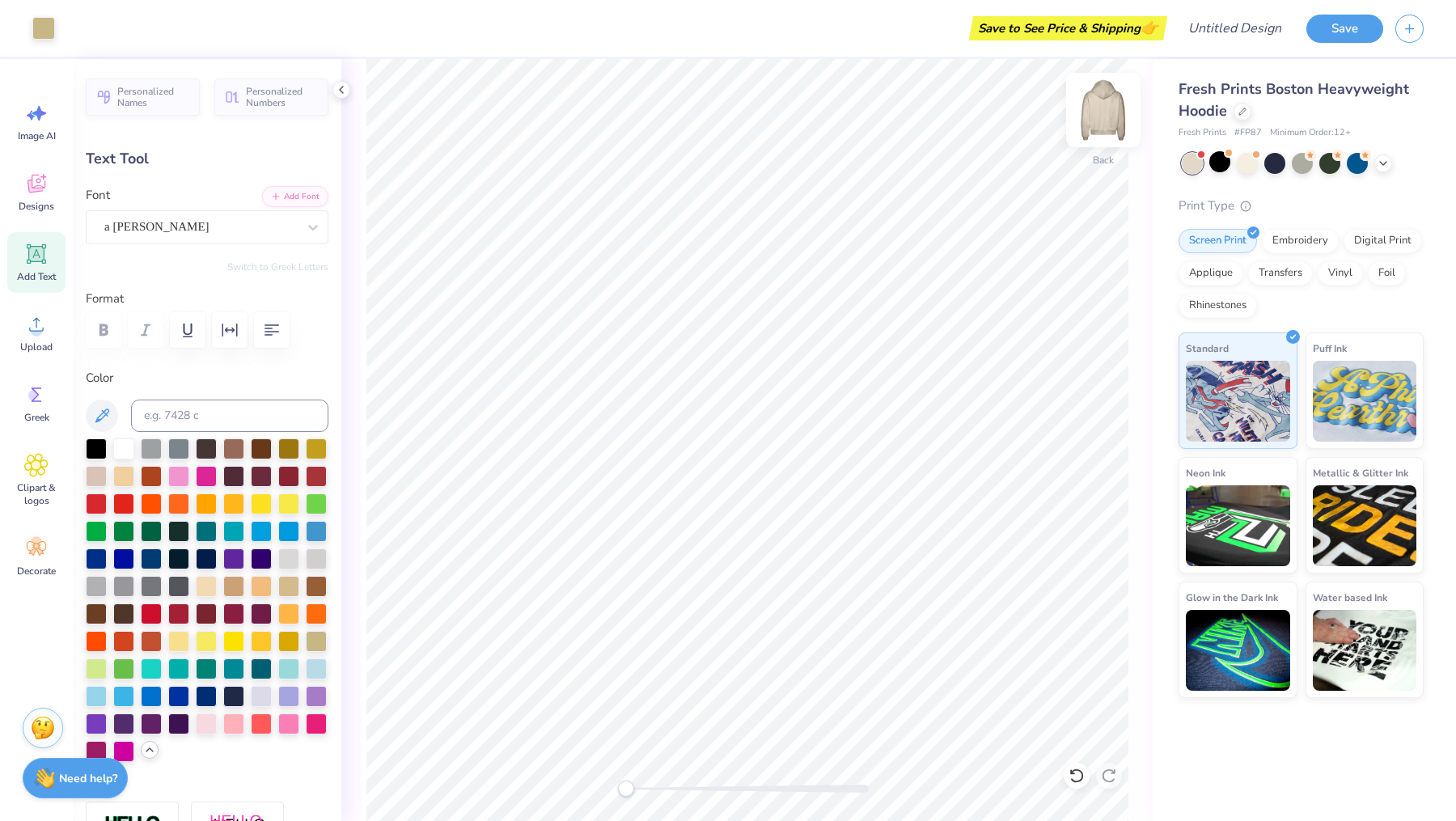
click at [1108, 115] on img at bounding box center [1103, 109] width 65 height 65
click at [22, 471] on div "Clipart & logos" at bounding box center [36, 480] width 59 height 74
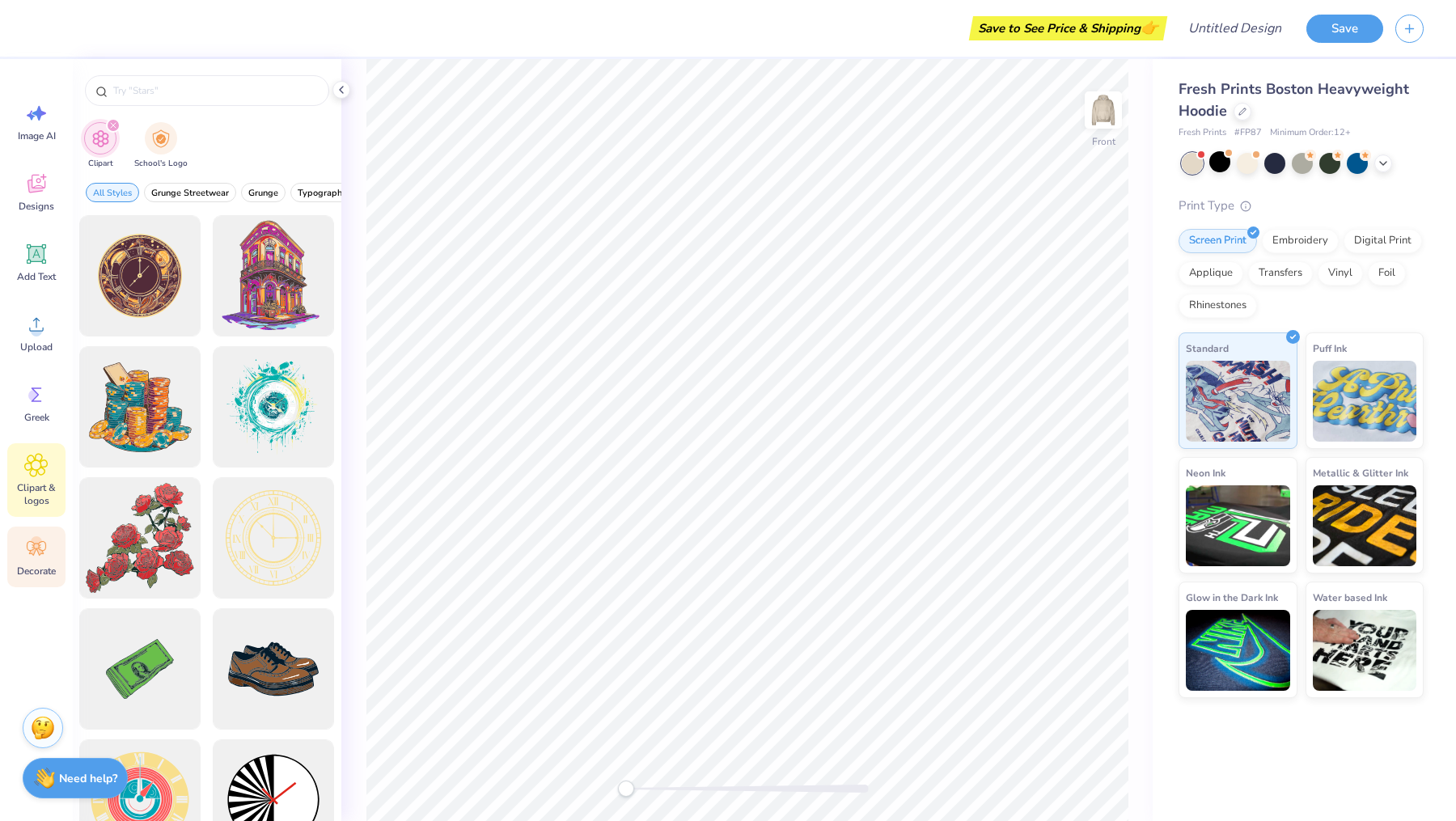
click at [35, 548] on icon at bounding box center [36, 548] width 20 height 14
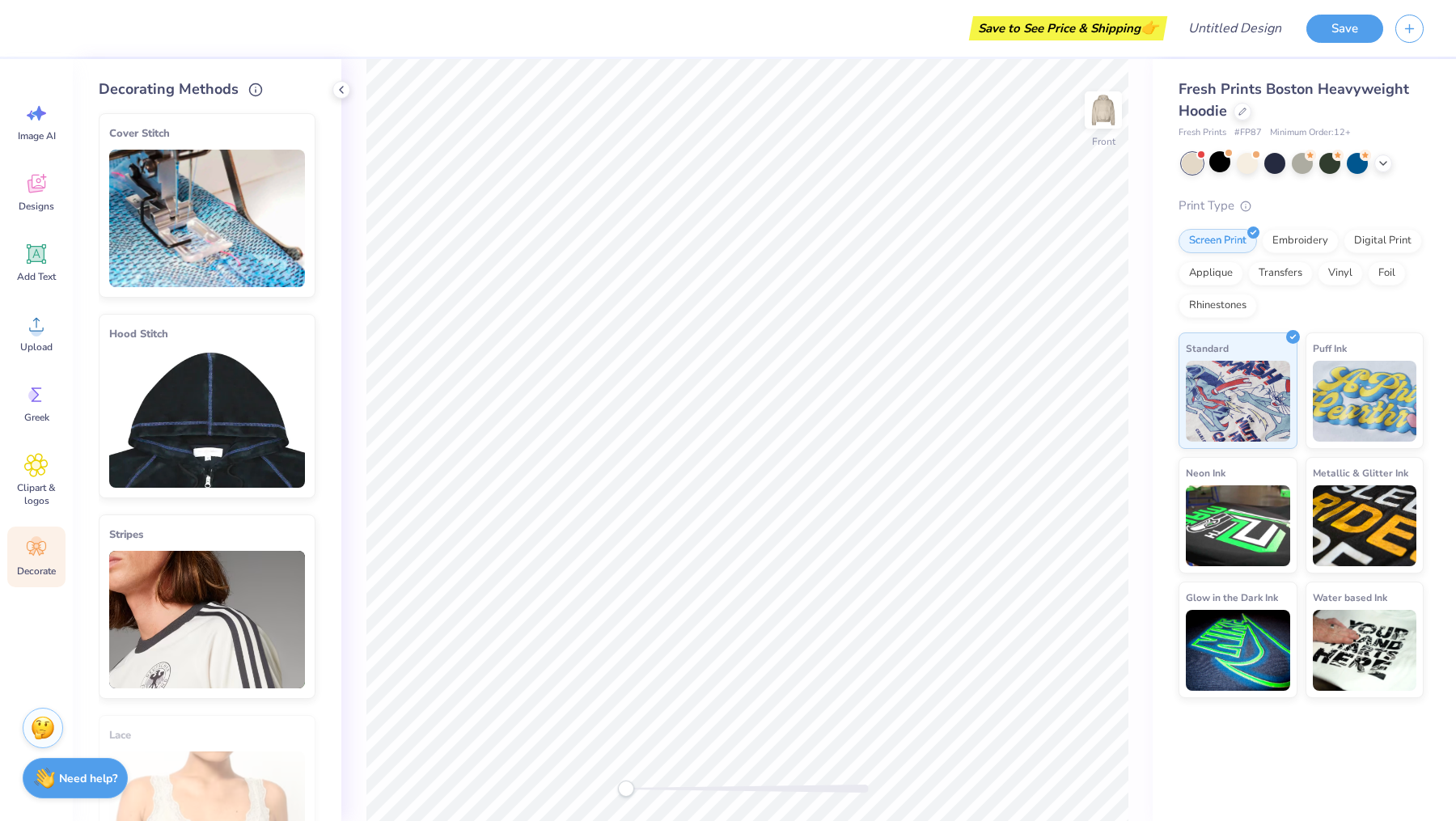
click at [265, 418] on img at bounding box center [207, 418] width 196 height 138
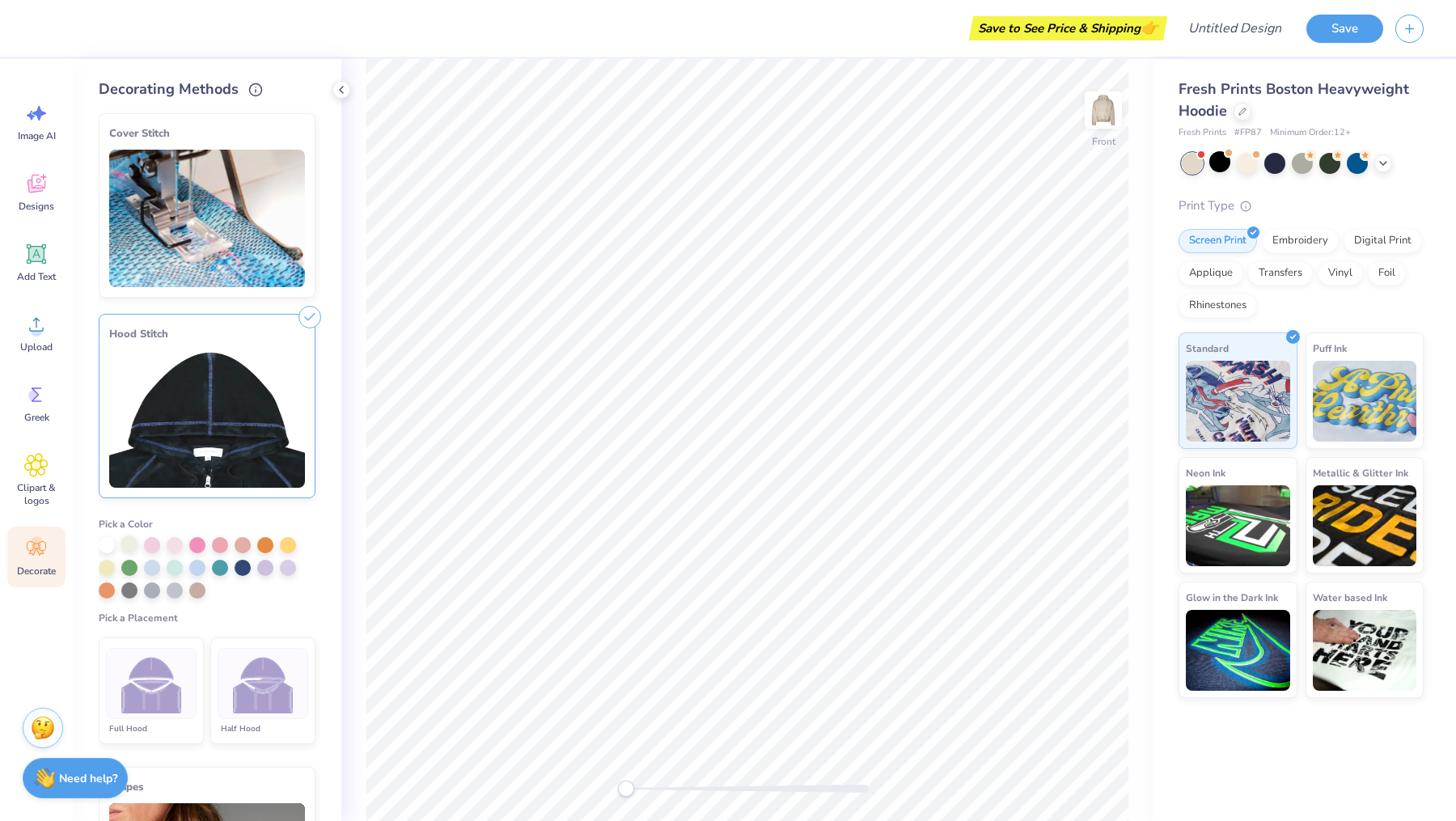
click at [132, 546] on div at bounding box center [130, 543] width 16 height 16
click at [209, 432] on img at bounding box center [207, 418] width 196 height 138
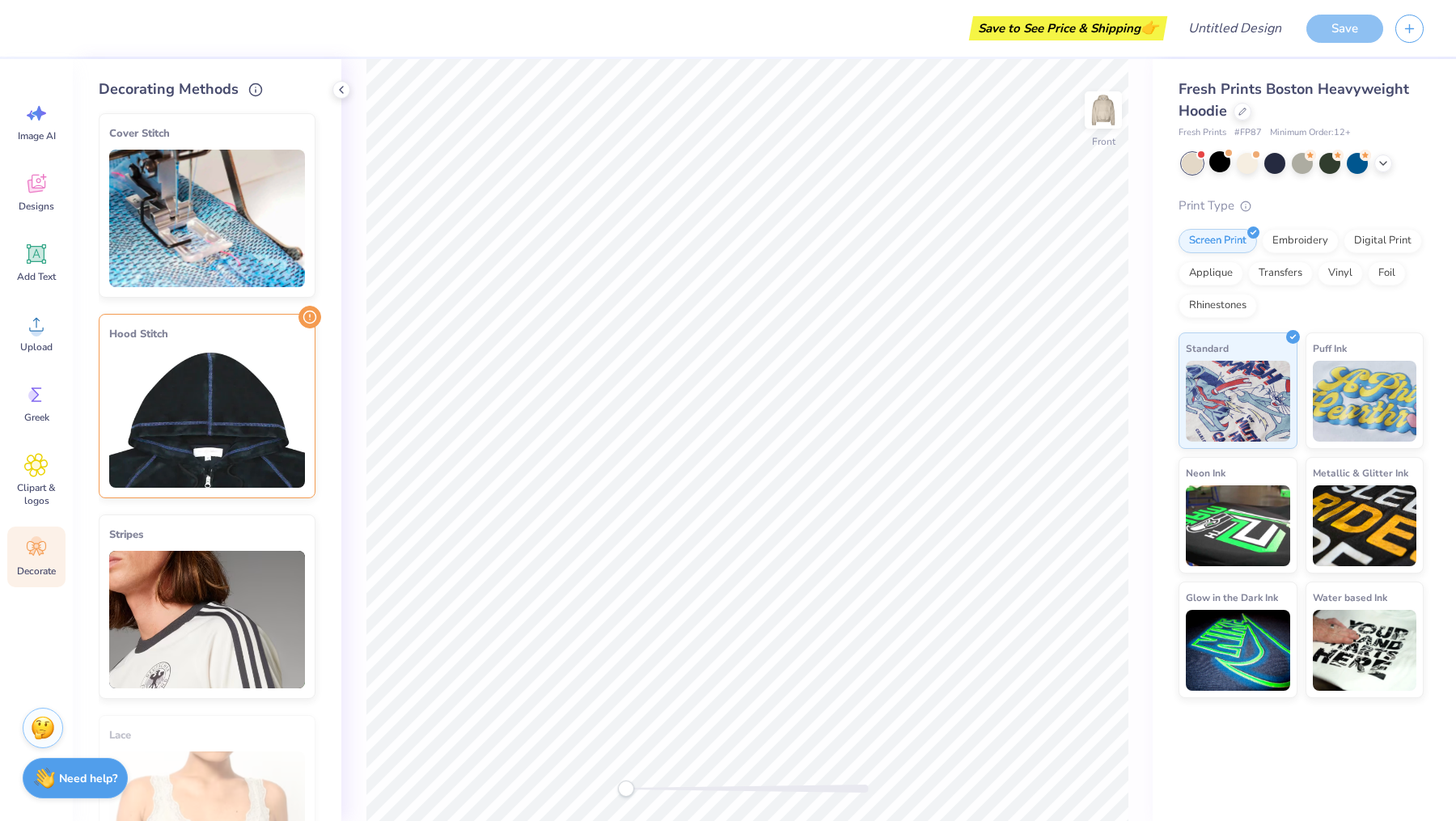
click at [209, 432] on img at bounding box center [207, 418] width 196 height 138
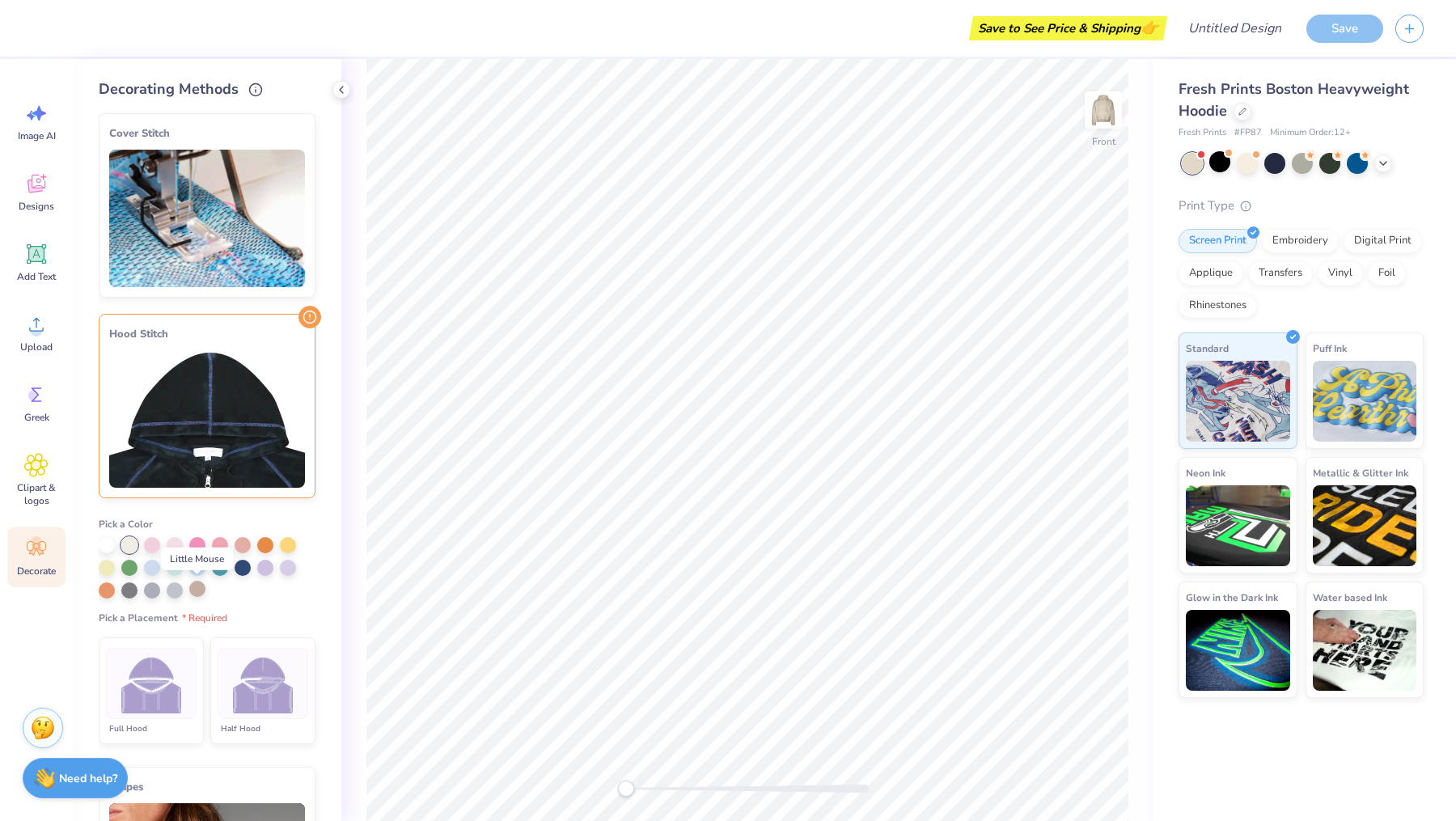
click at [195, 586] on div at bounding box center [197, 588] width 16 height 16
click at [197, 589] on div at bounding box center [197, 590] width 16 height 16
click at [106, 542] on div at bounding box center [107, 543] width 16 height 16
click at [196, 591] on div at bounding box center [197, 588] width 16 height 16
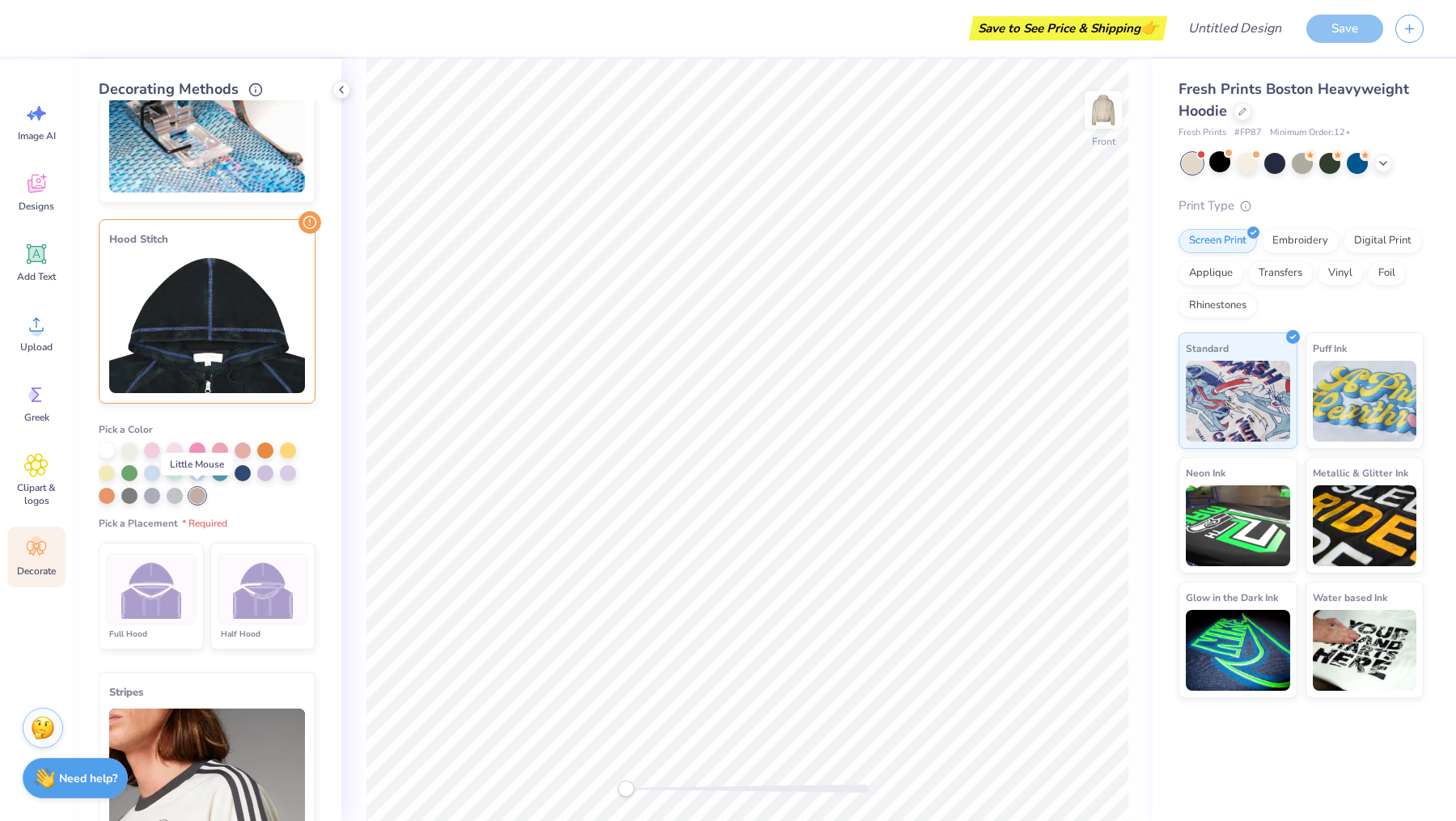
scroll to position [95, 0]
click at [1111, 112] on img at bounding box center [1103, 109] width 65 height 65
click at [135, 491] on div at bounding box center [130, 493] width 16 height 16
click at [195, 493] on div at bounding box center [197, 493] width 16 height 16
click at [153, 591] on img at bounding box center [152, 588] width 60 height 60
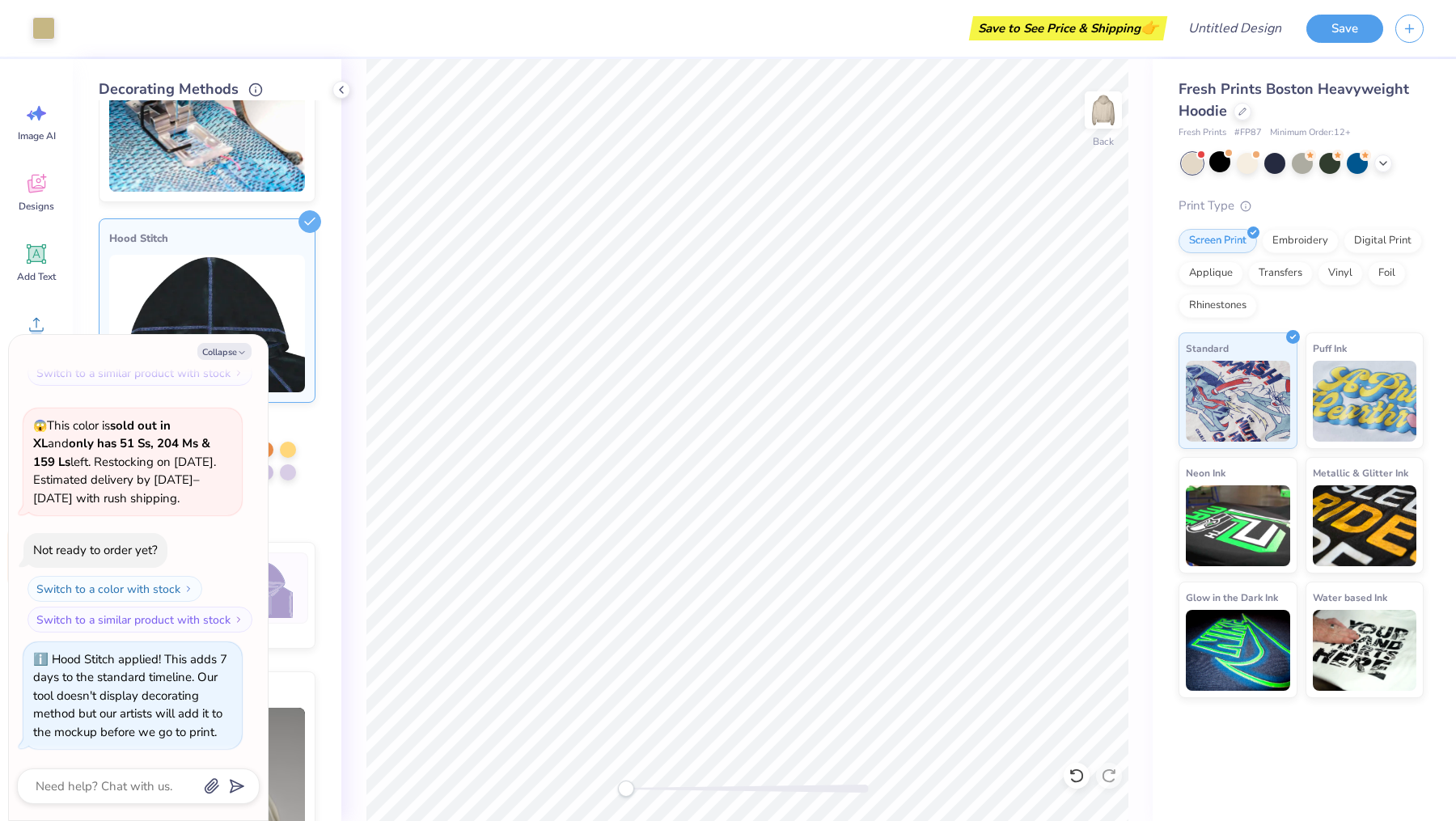
scroll to position [387, 0]
click at [236, 355] on button "Collapse" at bounding box center [224, 351] width 54 height 17
type textarea "x"
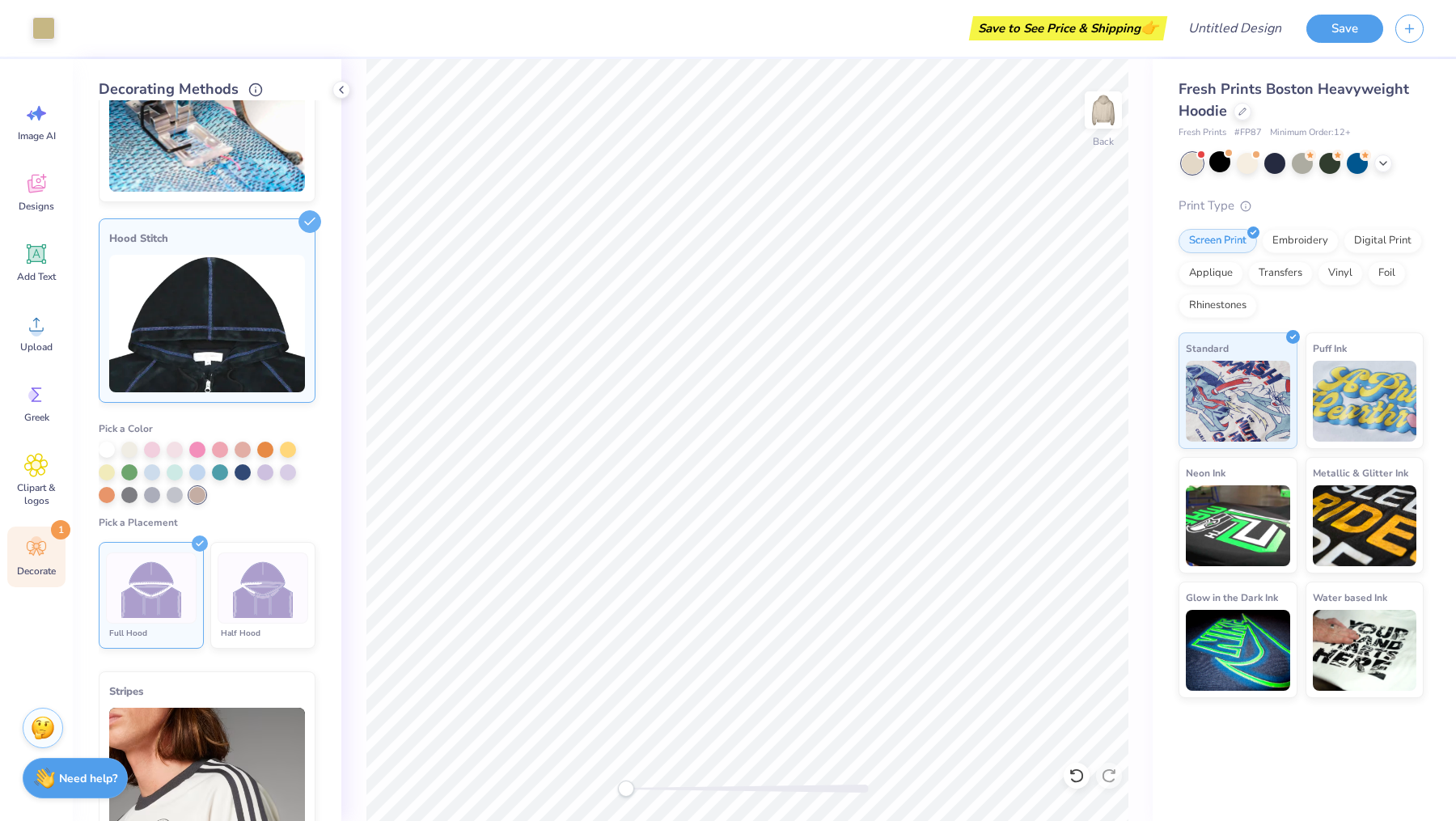
click at [251, 580] on img at bounding box center [263, 588] width 60 height 60
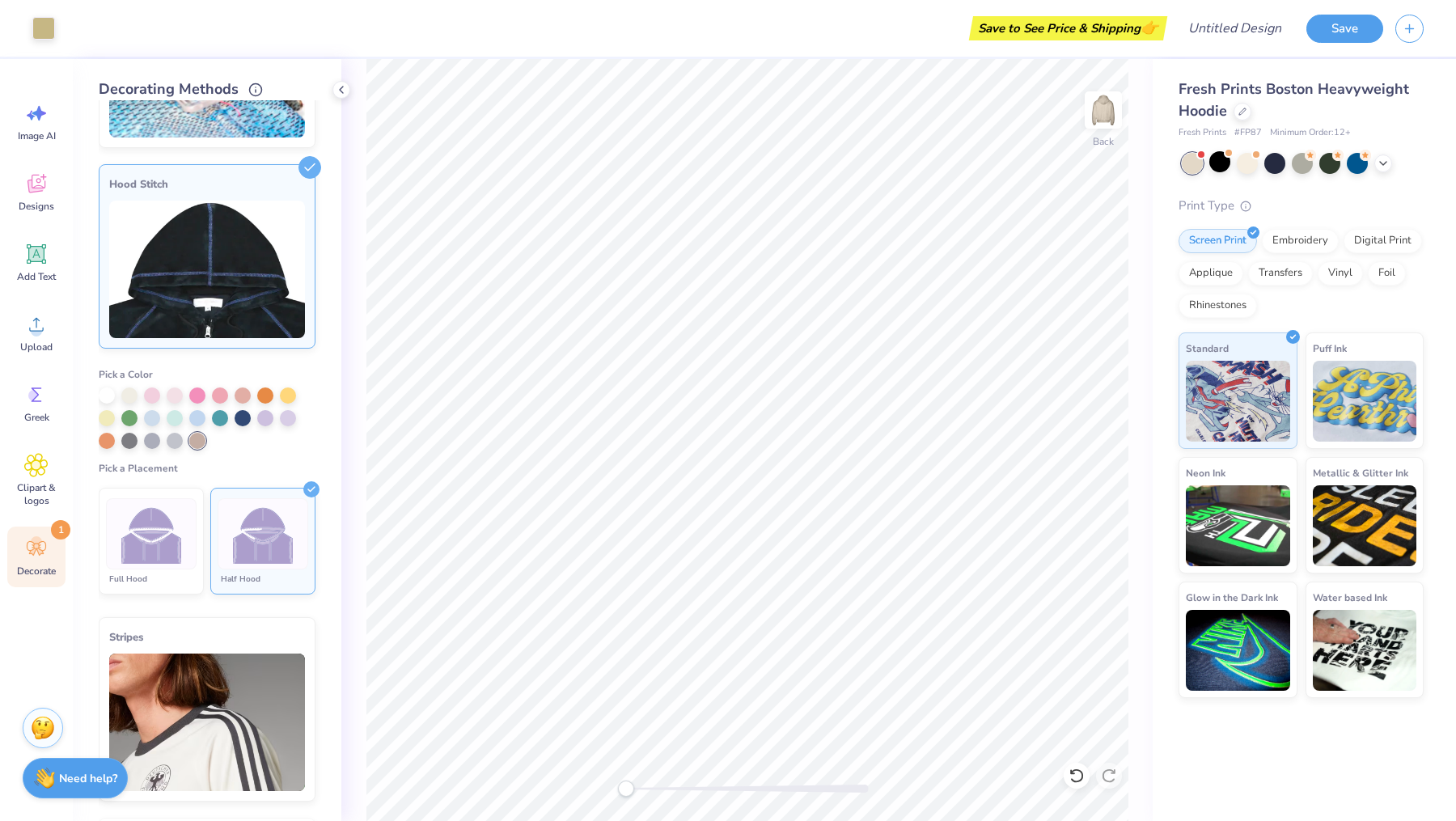
scroll to position [151, 0]
click at [1324, 31] on button "Save" at bounding box center [1345, 27] width 76 height 28
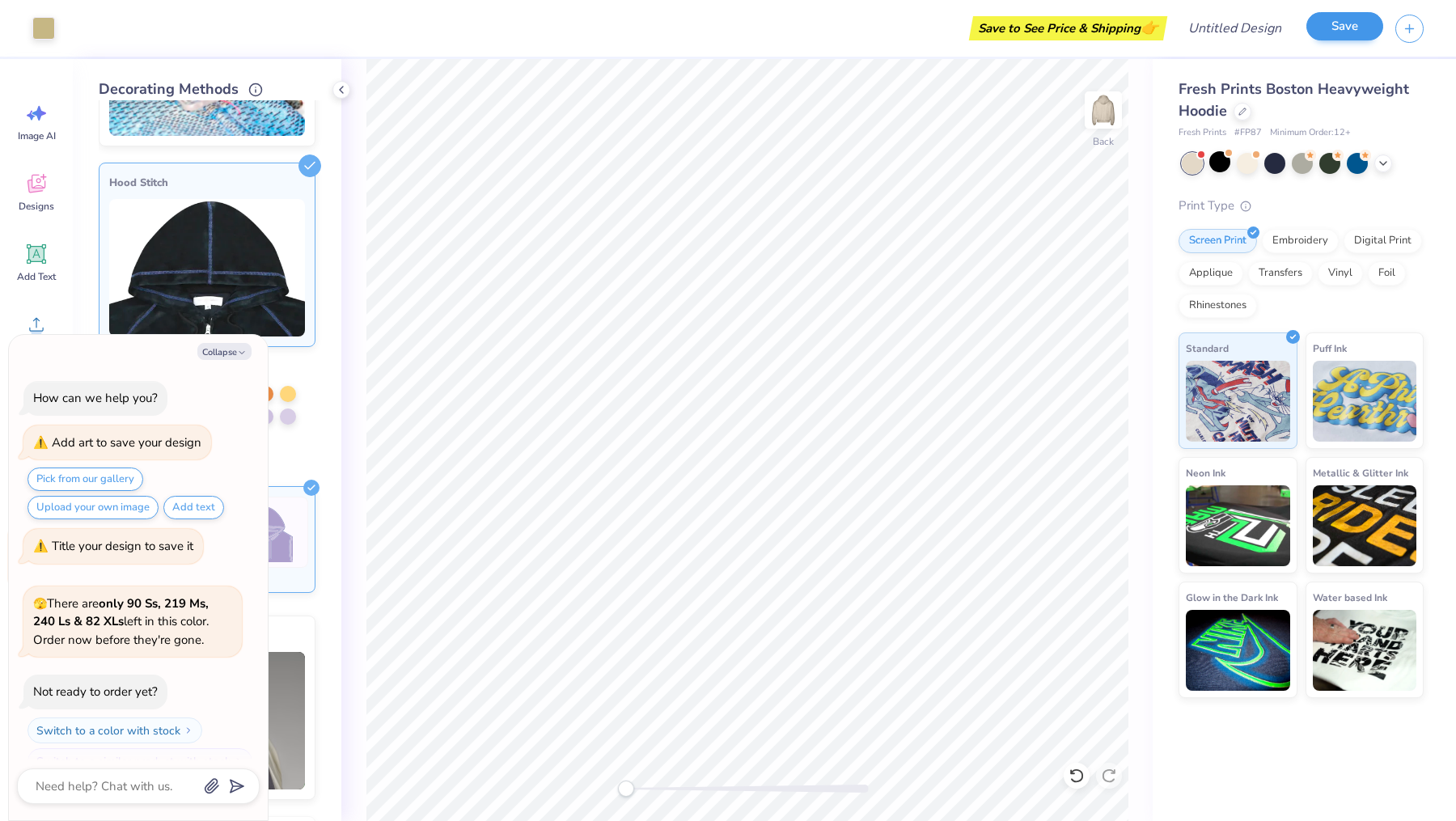
scroll to position [432, 0]
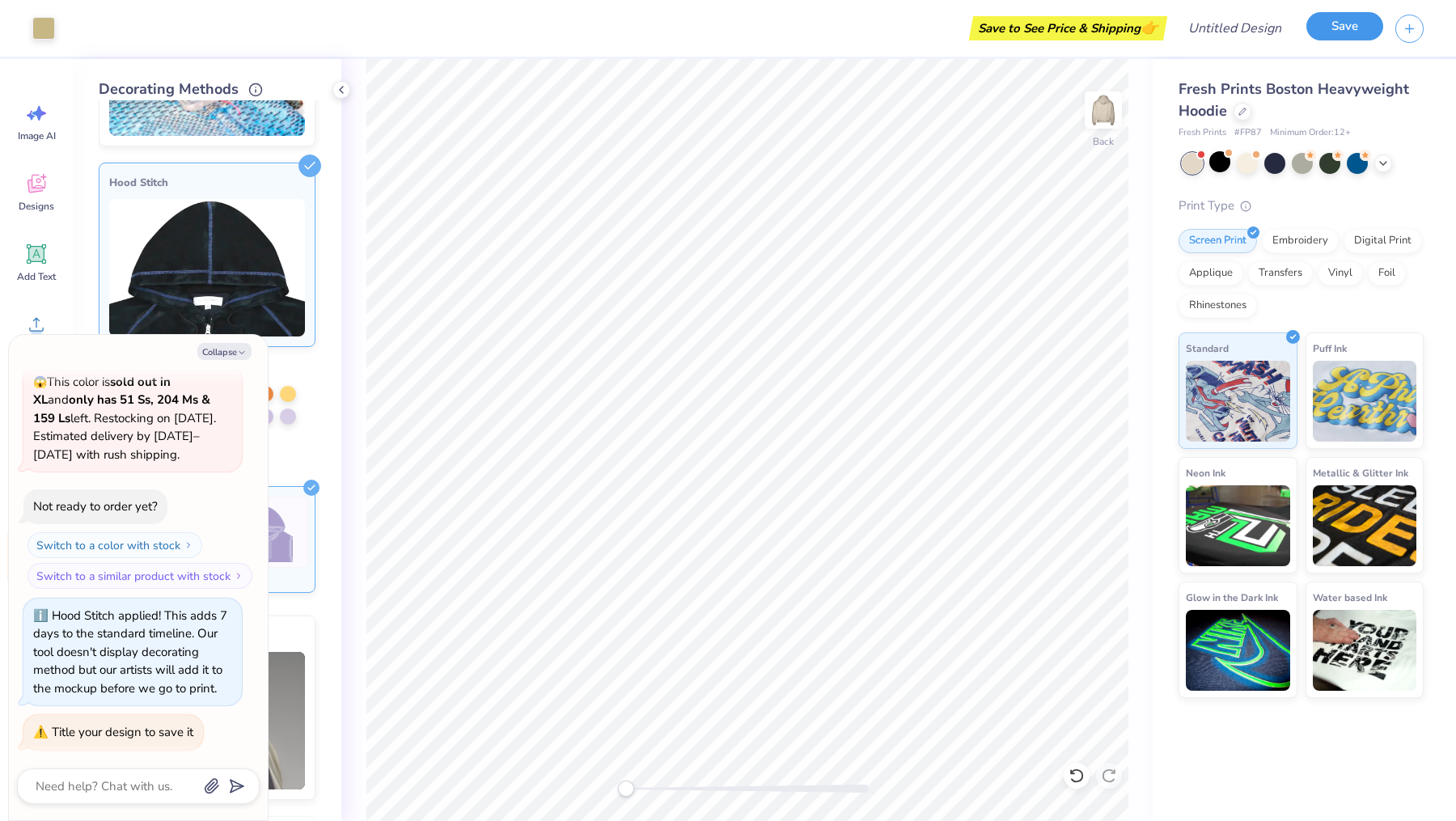
click at [1333, 21] on button "Save" at bounding box center [1345, 27] width 76 height 28
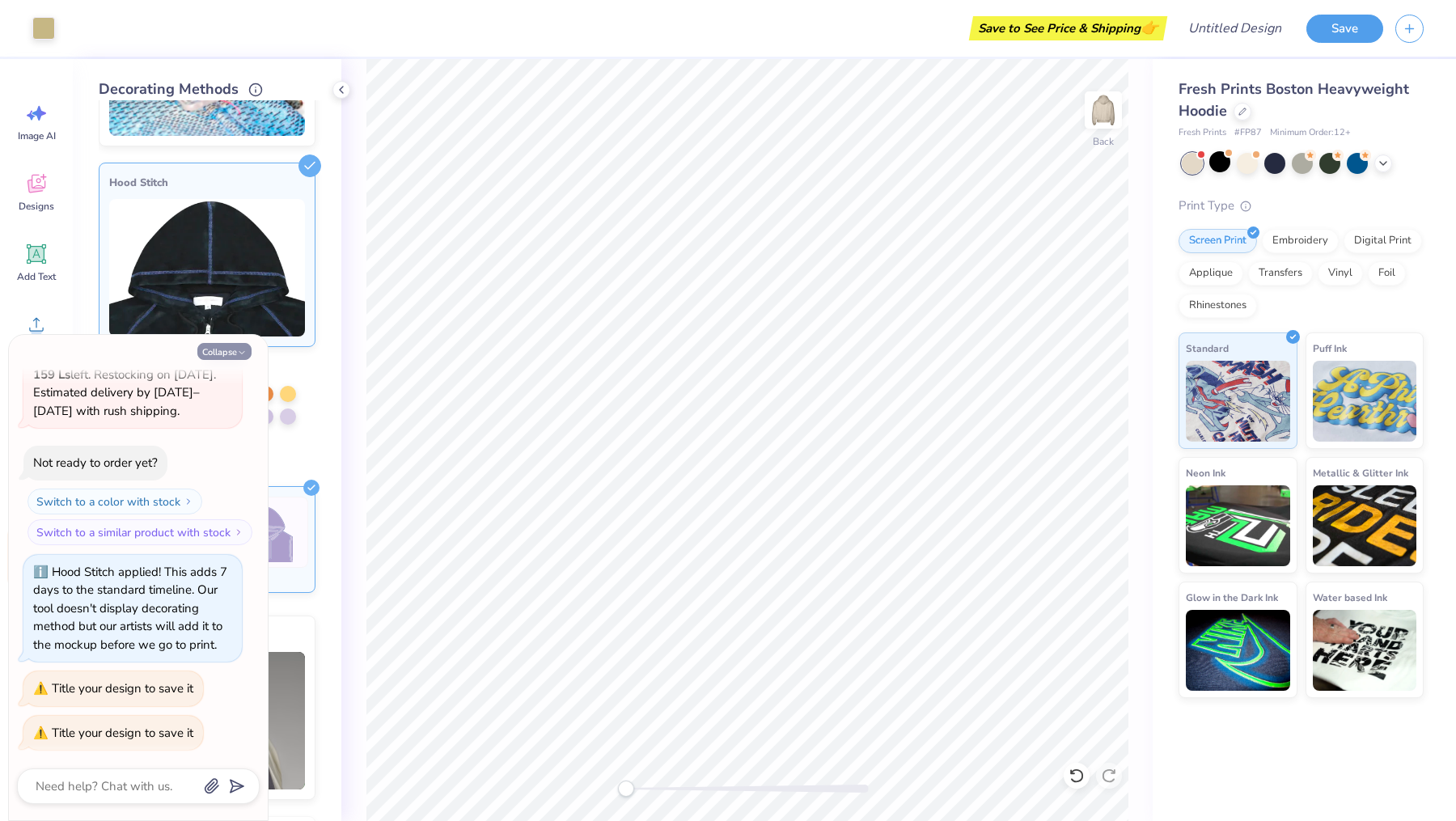
click at [216, 347] on button "Collapse" at bounding box center [224, 351] width 54 height 17
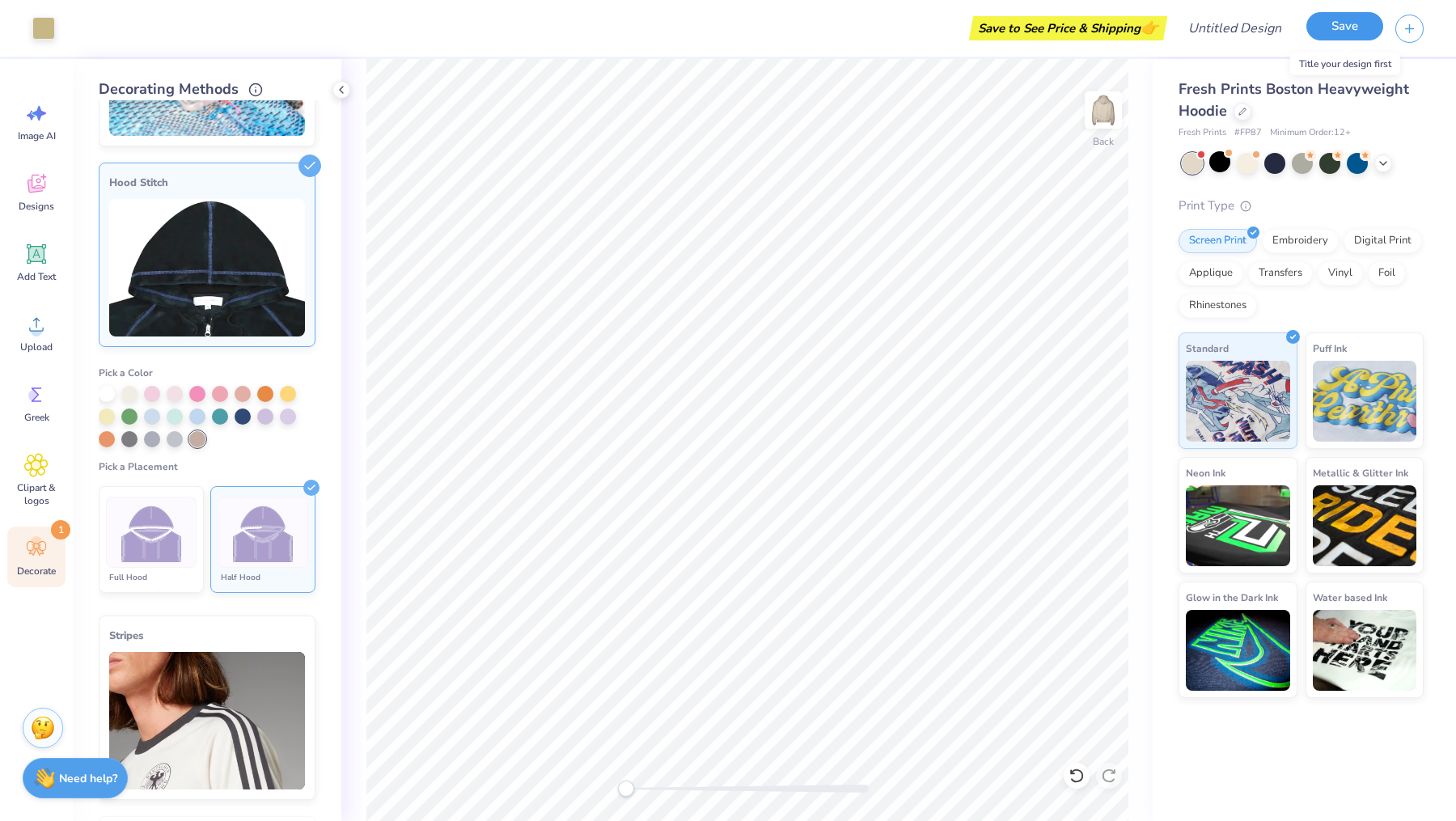
click at [1326, 30] on button "Save" at bounding box center [1345, 27] width 76 height 28
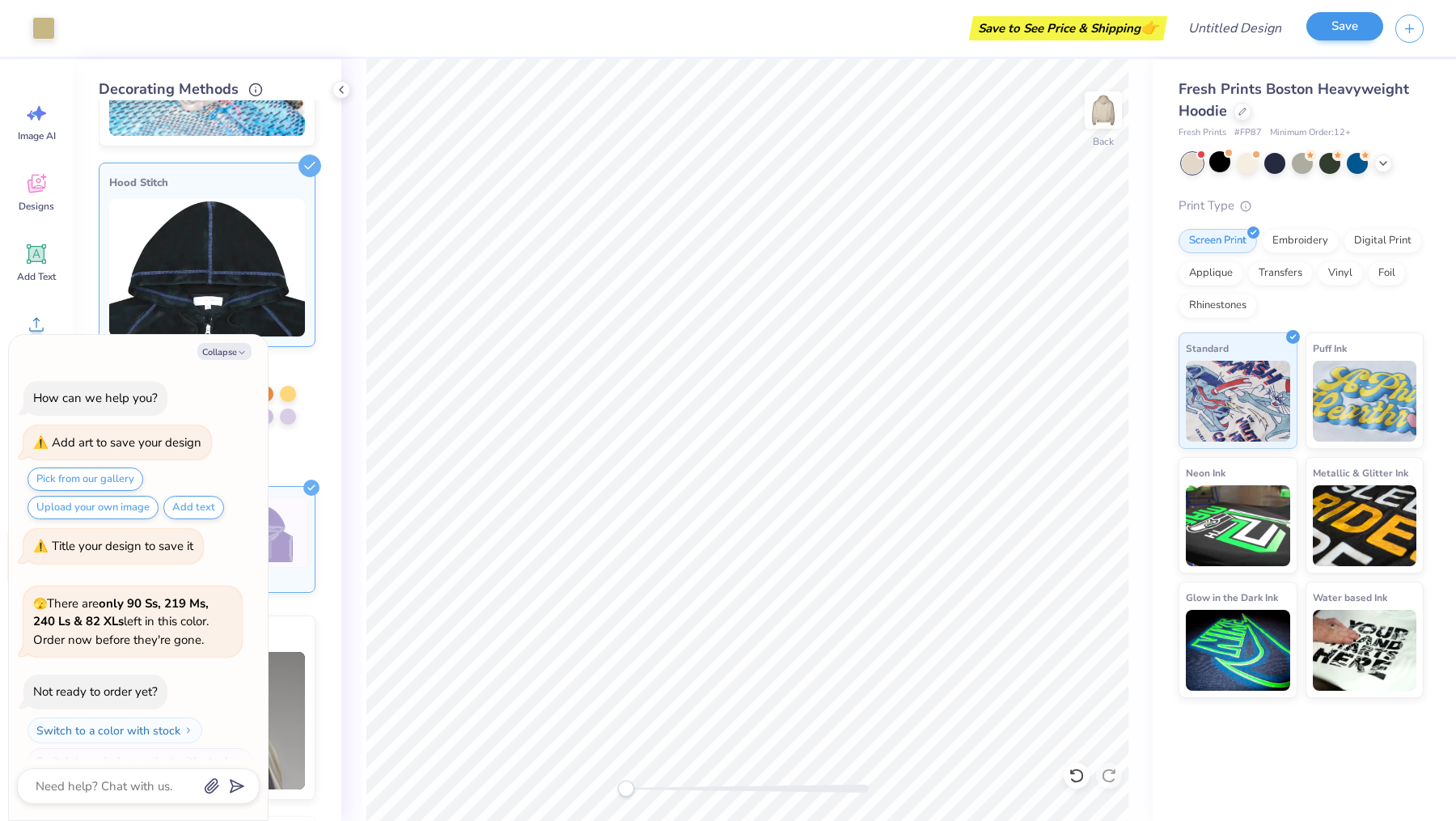
scroll to position [520, 0]
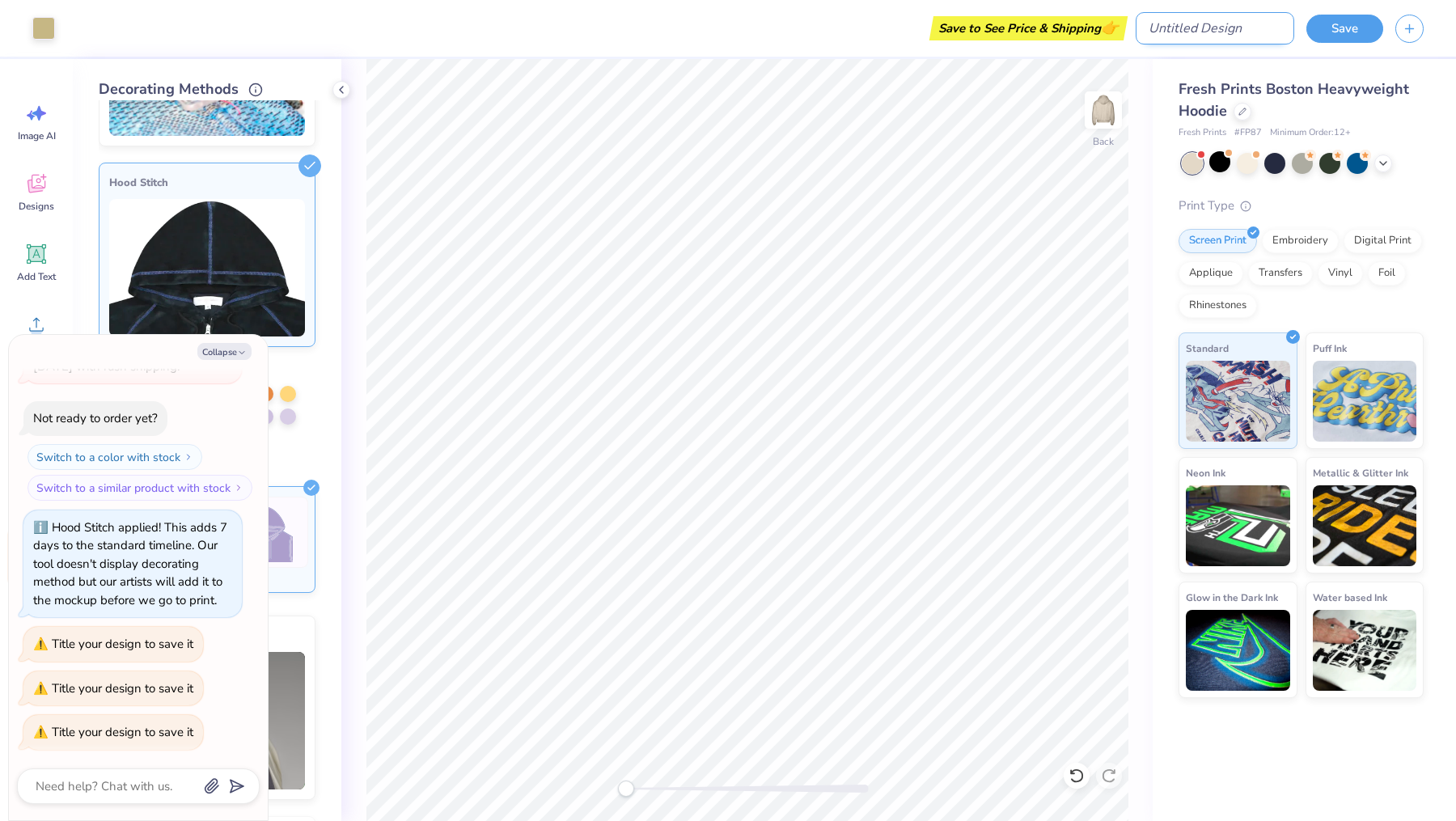
type textarea "x"
click at [1213, 36] on input "Design Title" at bounding box center [1215, 28] width 158 height 32
type input "D"
type textarea "x"
type input "DS"
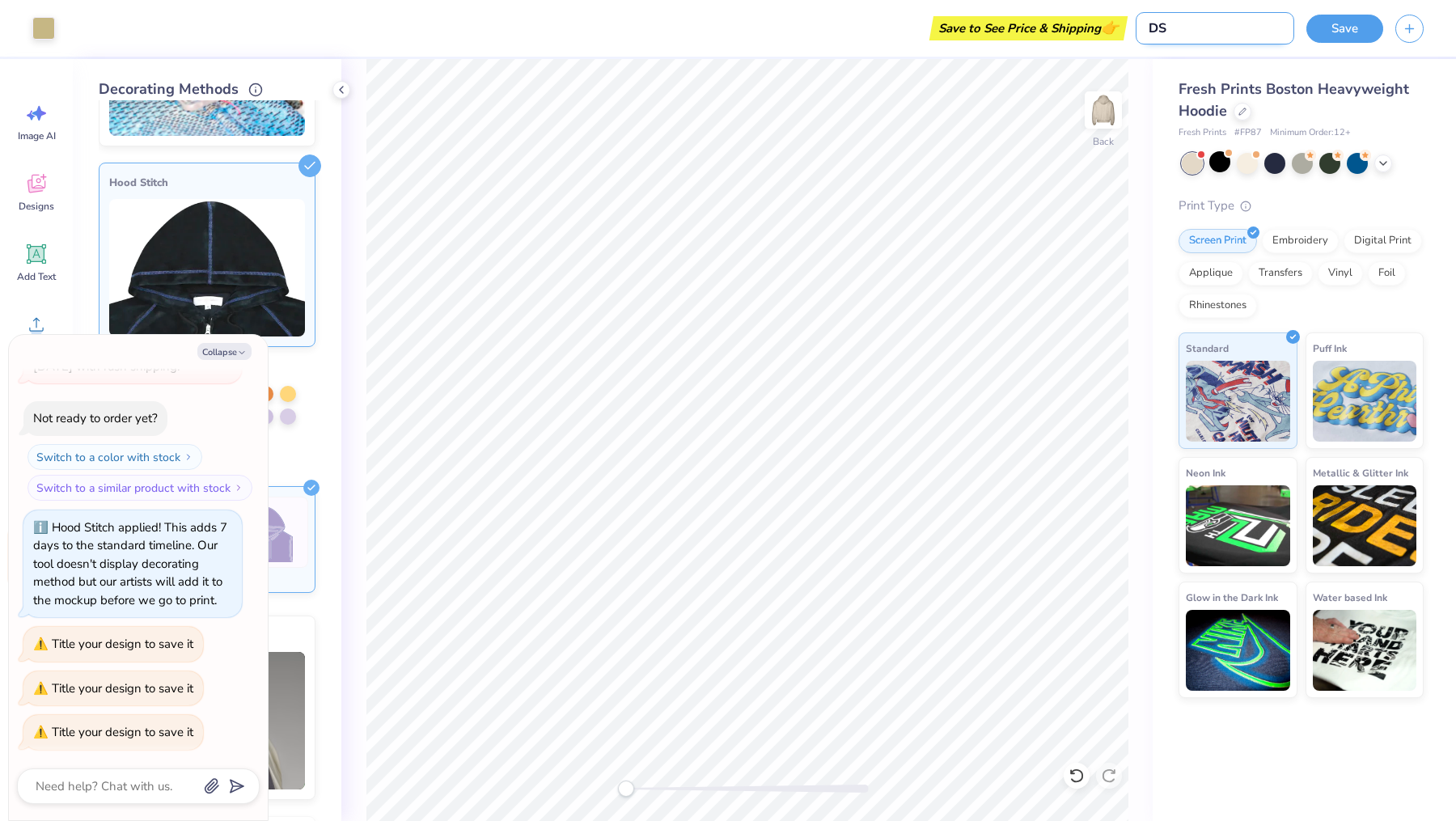
type textarea "x"
type input "DSP"
type textarea "x"
type input "DSP"
type textarea "x"
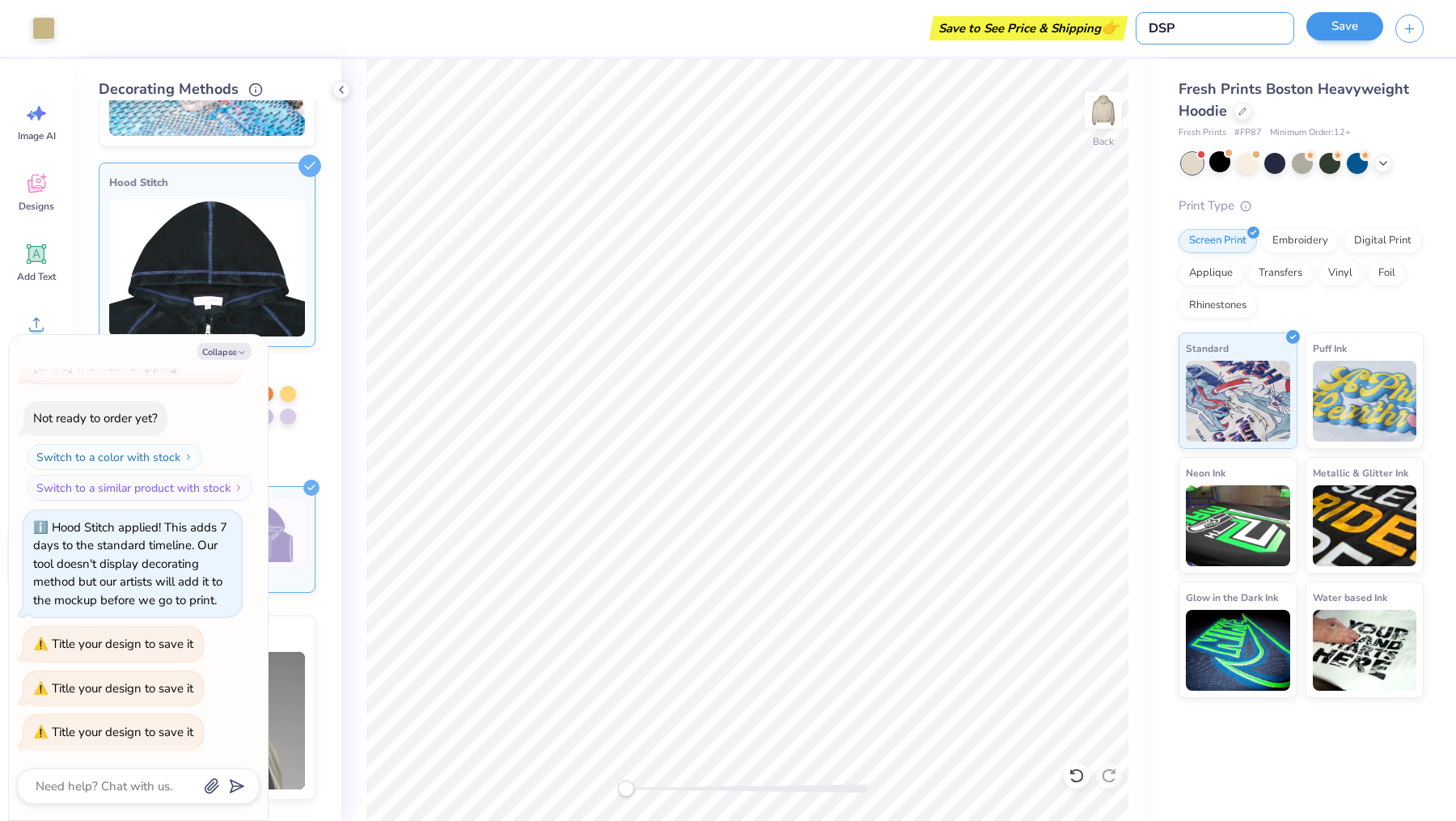
type input "DSP"
click at [1336, 27] on button "Save" at bounding box center [1345, 27] width 76 height 28
type textarea "x"
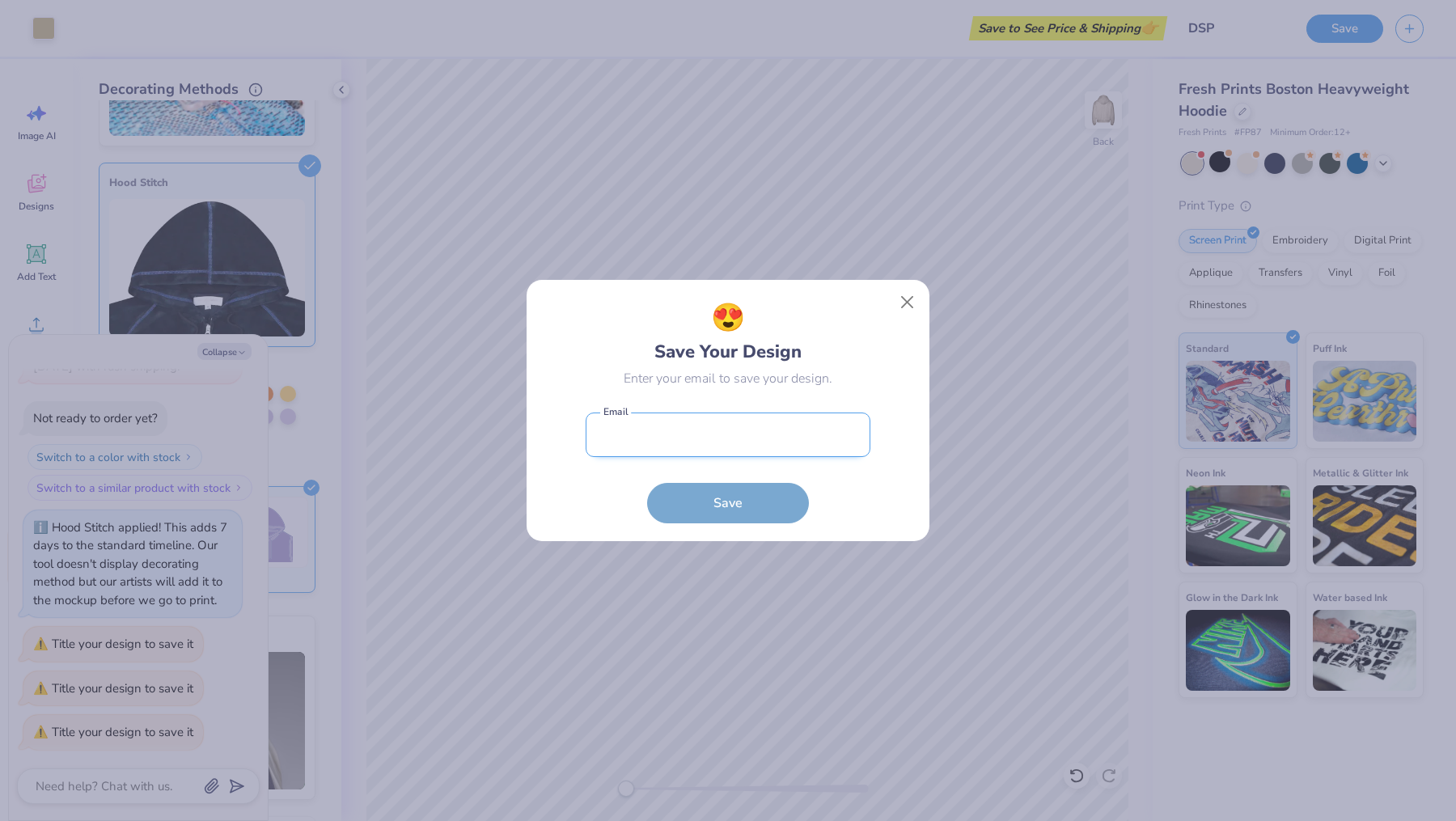
click at [667, 437] on input "email" at bounding box center [728, 434] width 284 height 44
type input "[EMAIL_ADDRESS][DOMAIN_NAME]"
click at [720, 507] on button "Save" at bounding box center [728, 499] width 162 height 41
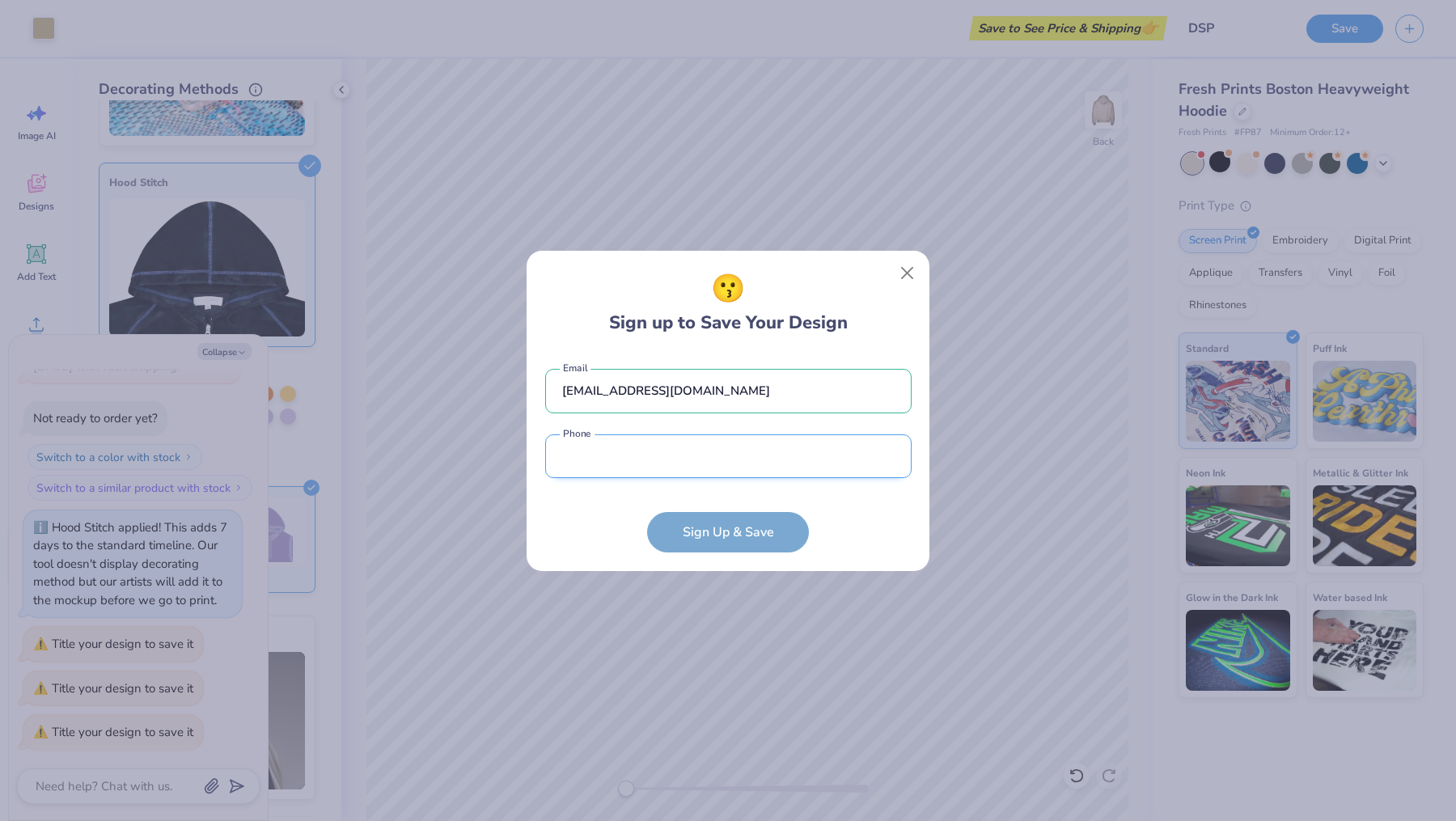
click at [715, 457] on input "tel" at bounding box center [728, 457] width 366 height 44
type input "[PHONE_NUMBER]"
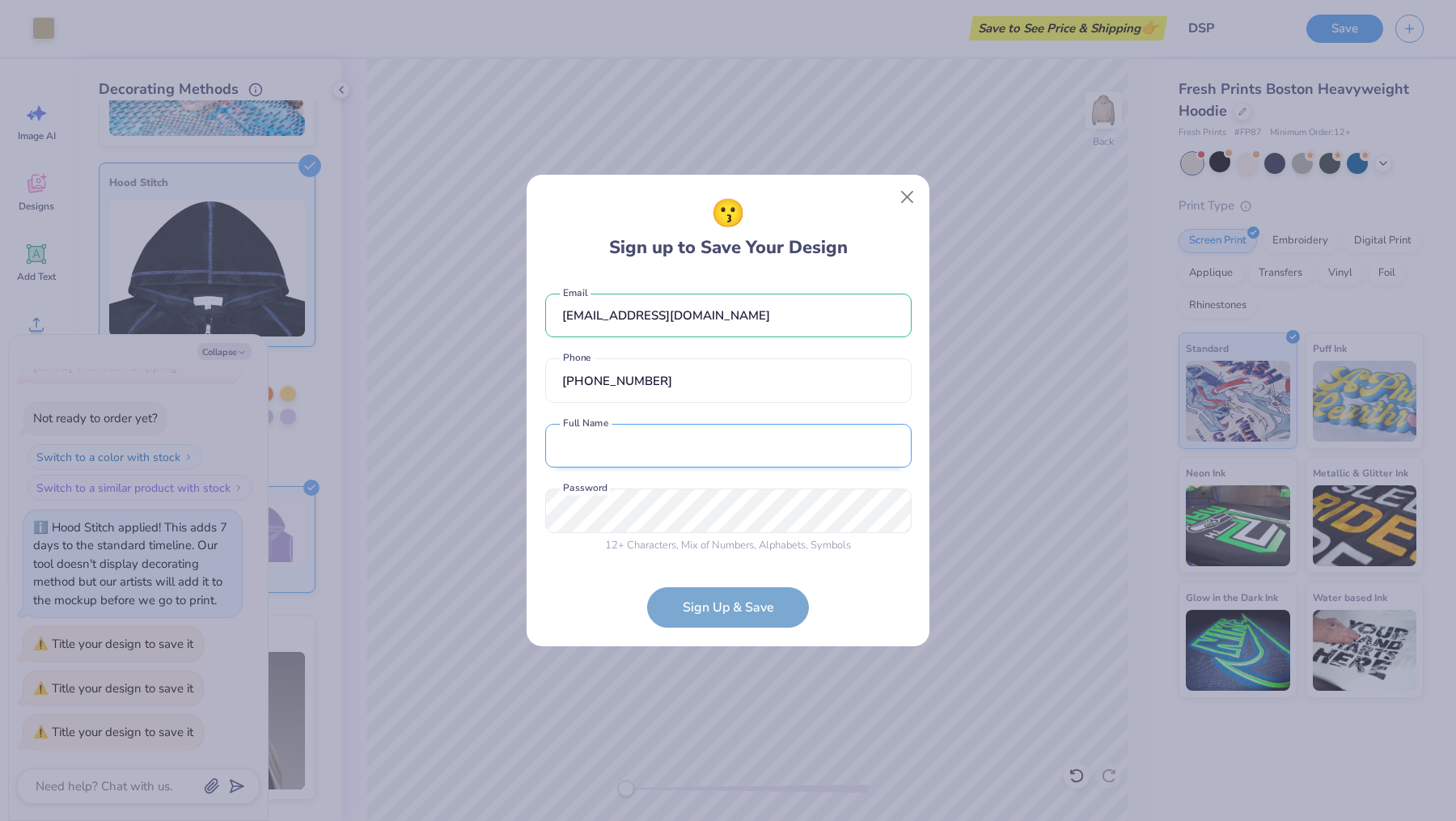
click at [676, 456] on input "text" at bounding box center [728, 446] width 366 height 44
click at [666, 458] on input "text" at bounding box center [728, 446] width 366 height 44
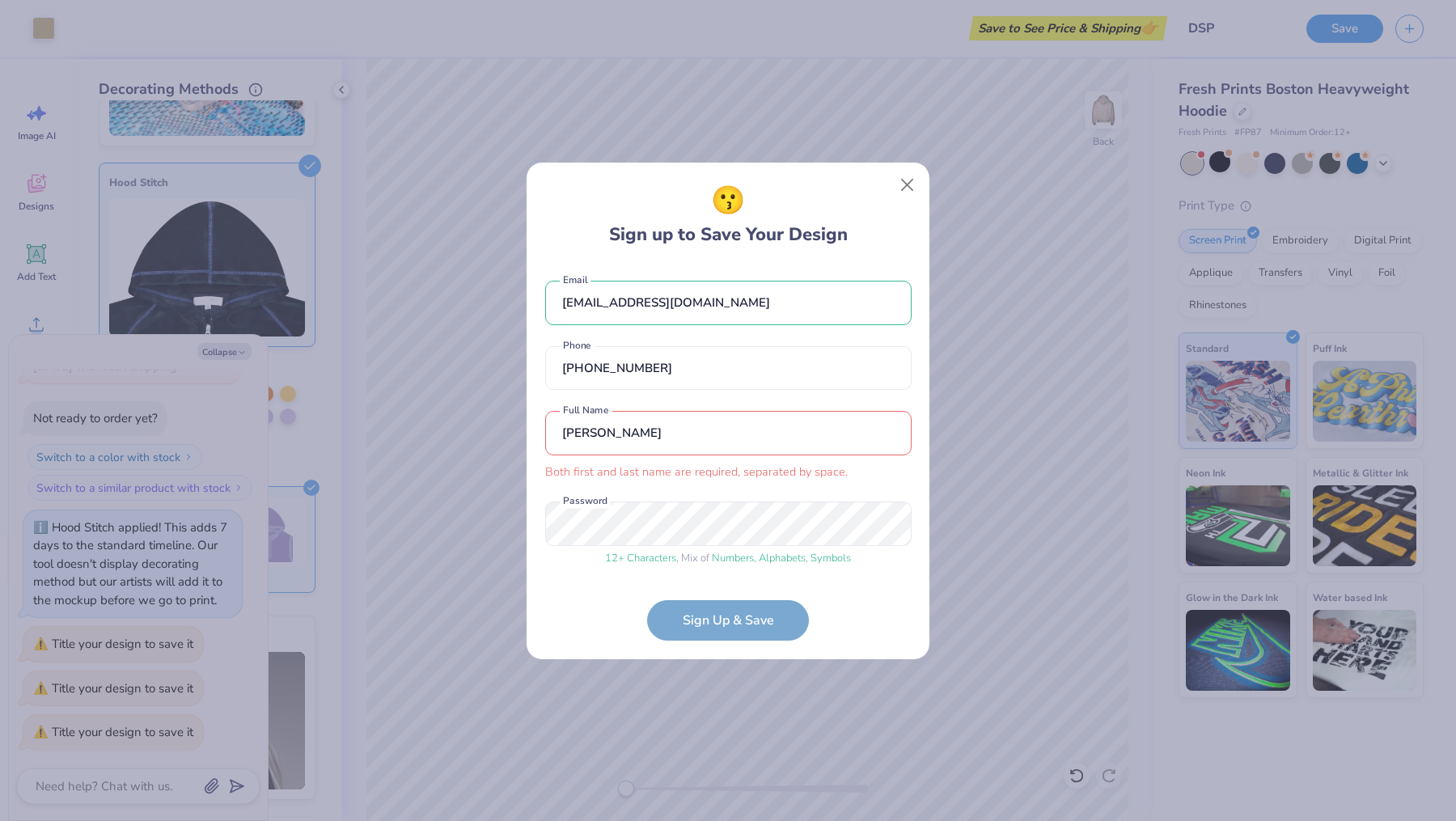
click at [590, 428] on input "[PERSON_NAME]" at bounding box center [728, 433] width 366 height 44
click at [652, 438] on input "AylaOlsen" at bounding box center [728, 433] width 366 height 44
click at [584, 435] on input "AylaOlsen" at bounding box center [728, 433] width 366 height 44
type input "Ayla-[PERSON_NAME]"
click at [694, 613] on form "[EMAIL_ADDRESS][DOMAIN_NAME] Email [PHONE_NUMBER] Phone [PERSON_NAME] Both firs…" at bounding box center [728, 452] width 366 height 376
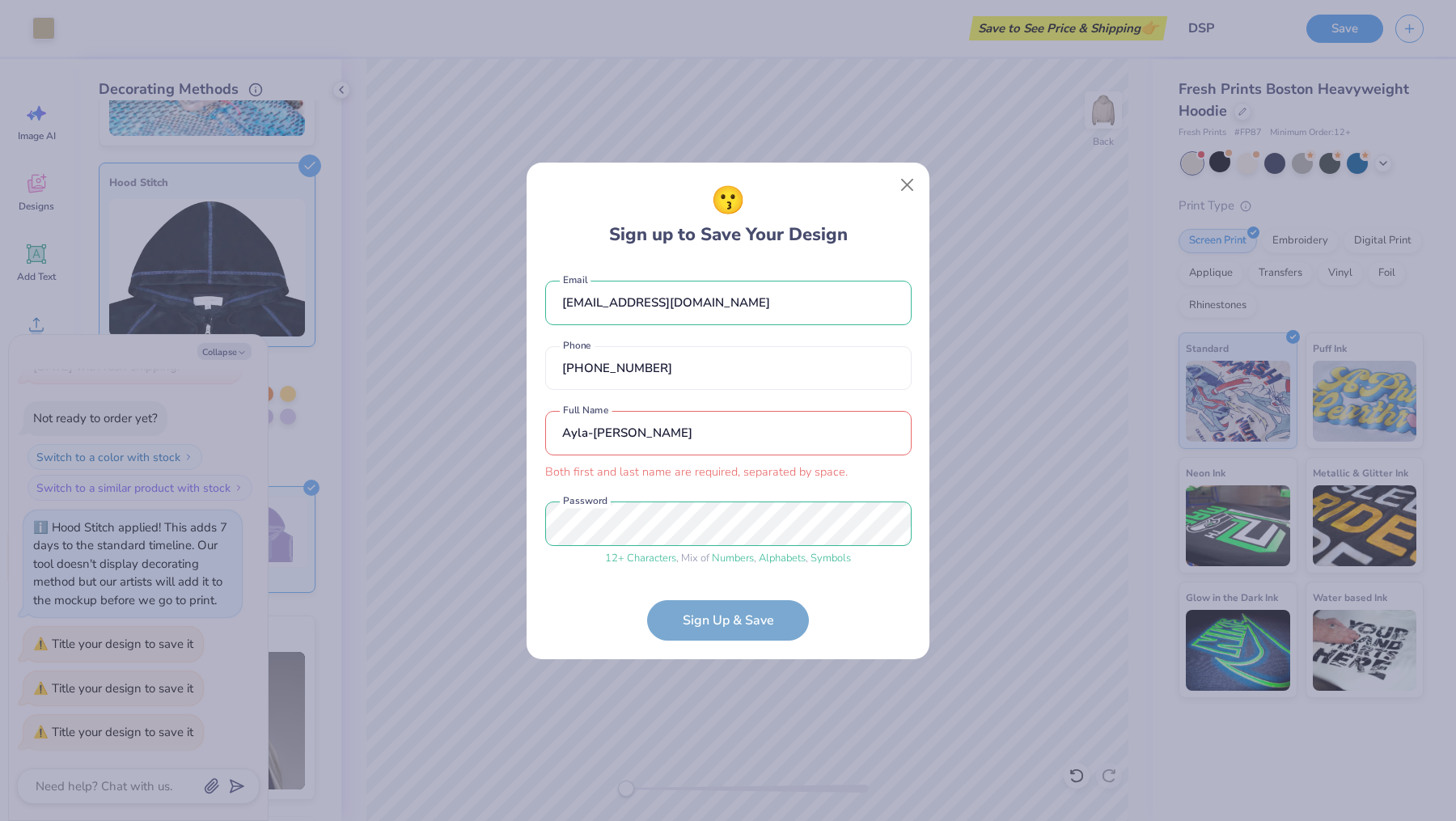
click at [709, 625] on form "[EMAIL_ADDRESS][DOMAIN_NAME] Email [PHONE_NUMBER] Phone [PERSON_NAME] Both firs…" at bounding box center [728, 452] width 366 height 376
click at [906, 185] on button "Close" at bounding box center [908, 184] width 31 height 31
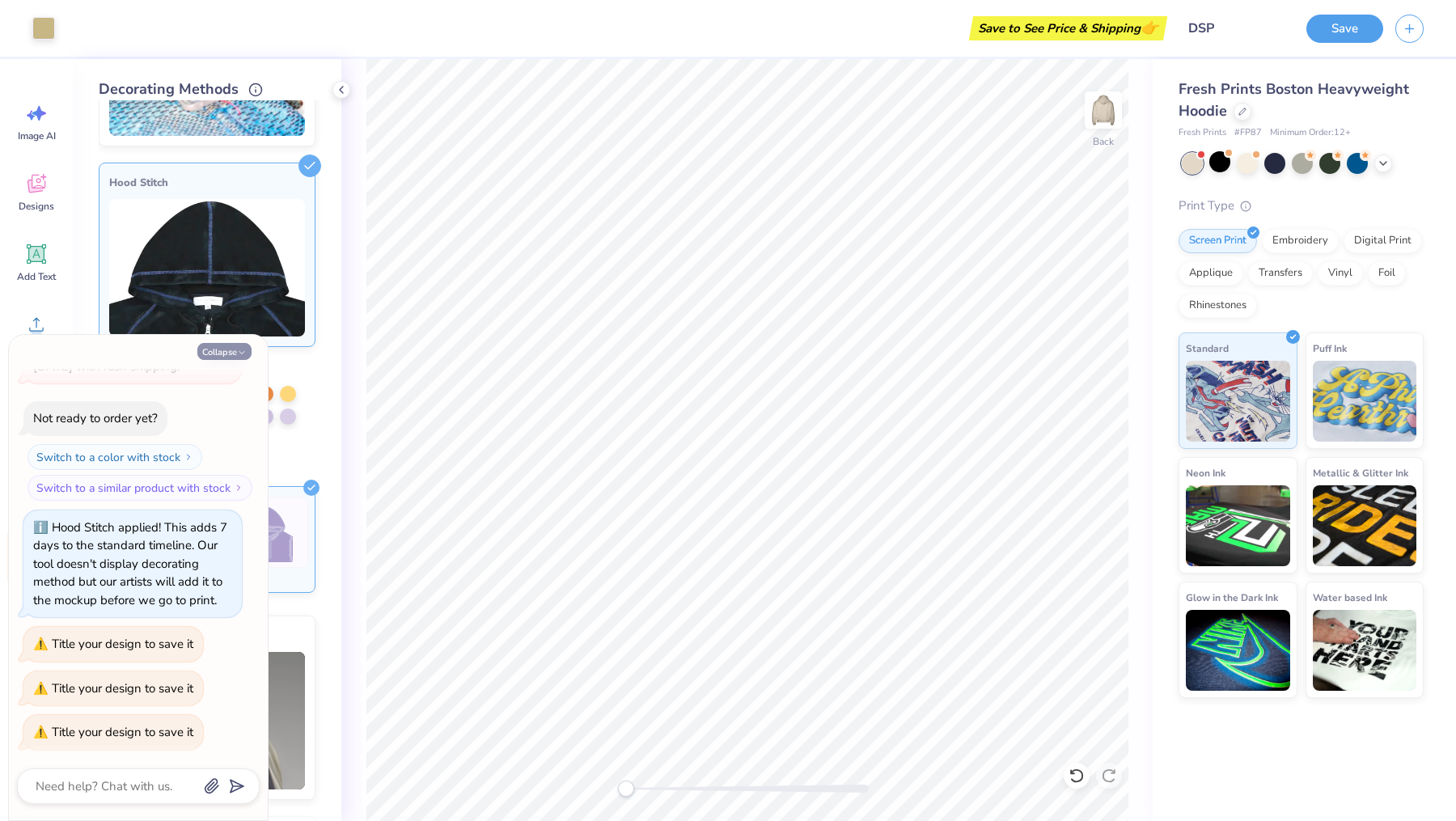
click at [235, 350] on button "Collapse" at bounding box center [224, 351] width 54 height 17
type textarea "x"
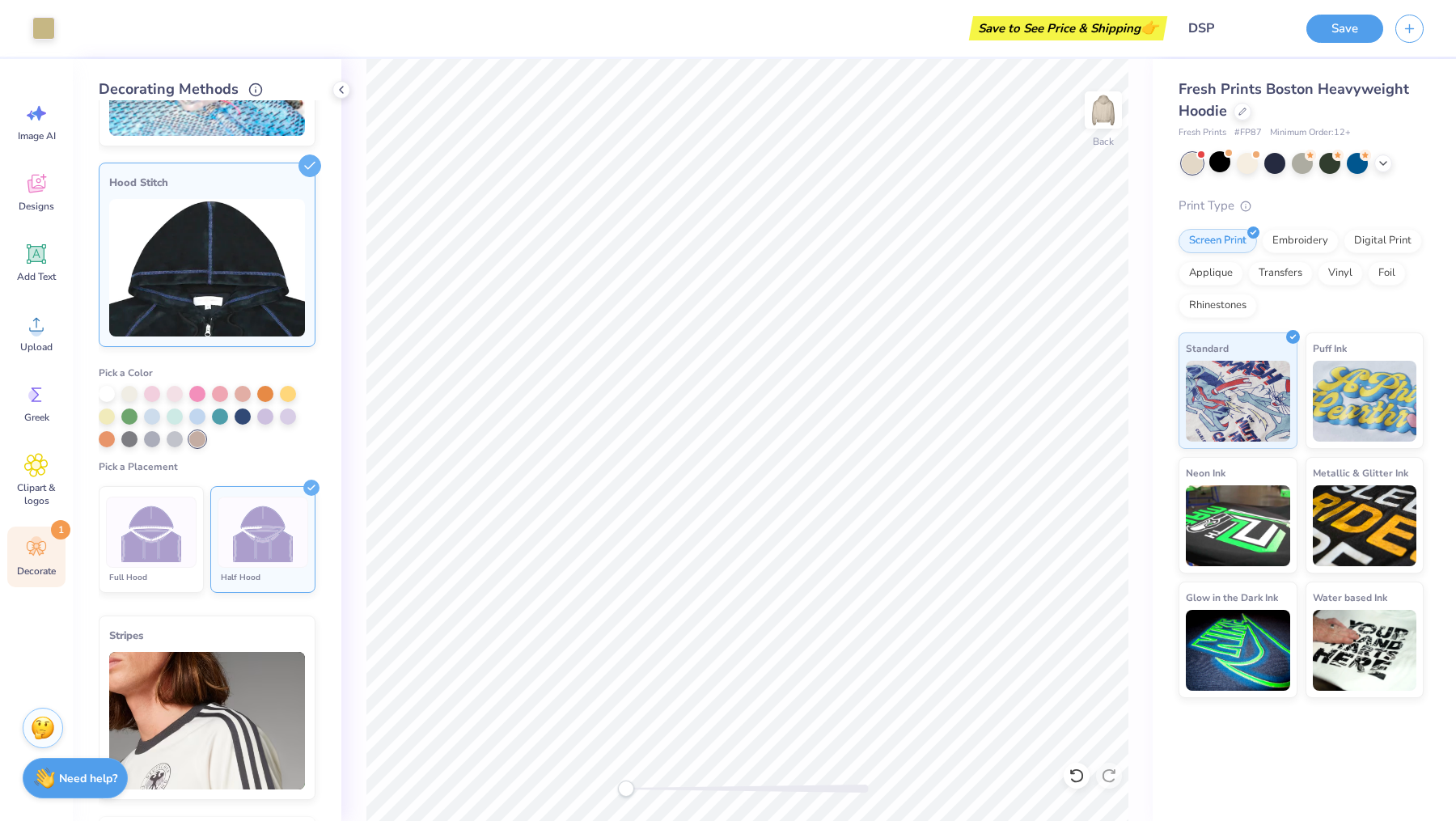
click at [260, 210] on img at bounding box center [207, 267] width 196 height 138
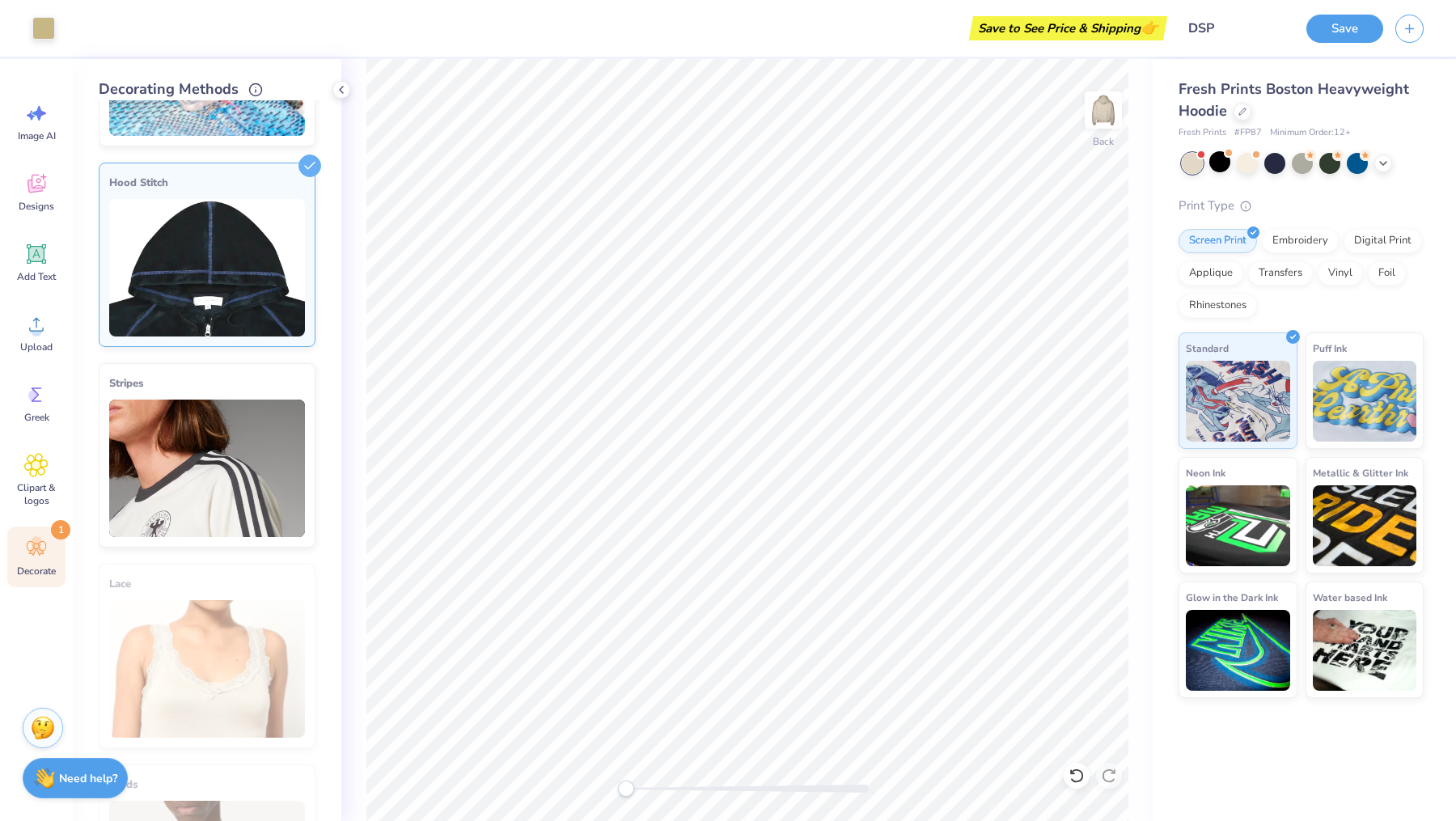
click at [230, 309] on img at bounding box center [207, 267] width 196 height 138
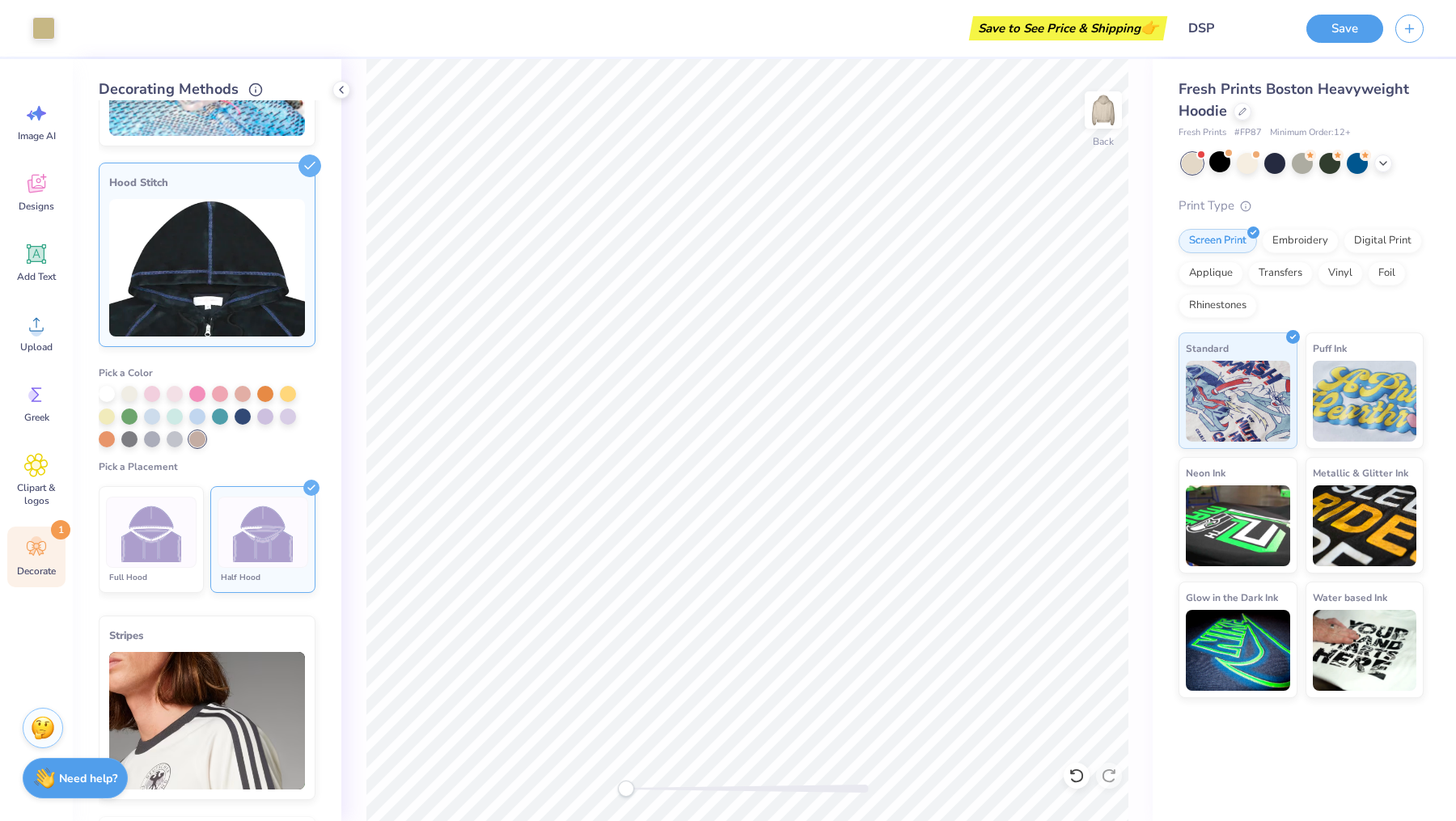
click at [156, 539] on img at bounding box center [152, 532] width 60 height 60
click at [151, 538] on img at bounding box center [152, 532] width 60 height 60
click at [240, 416] on div at bounding box center [243, 415] width 16 height 16
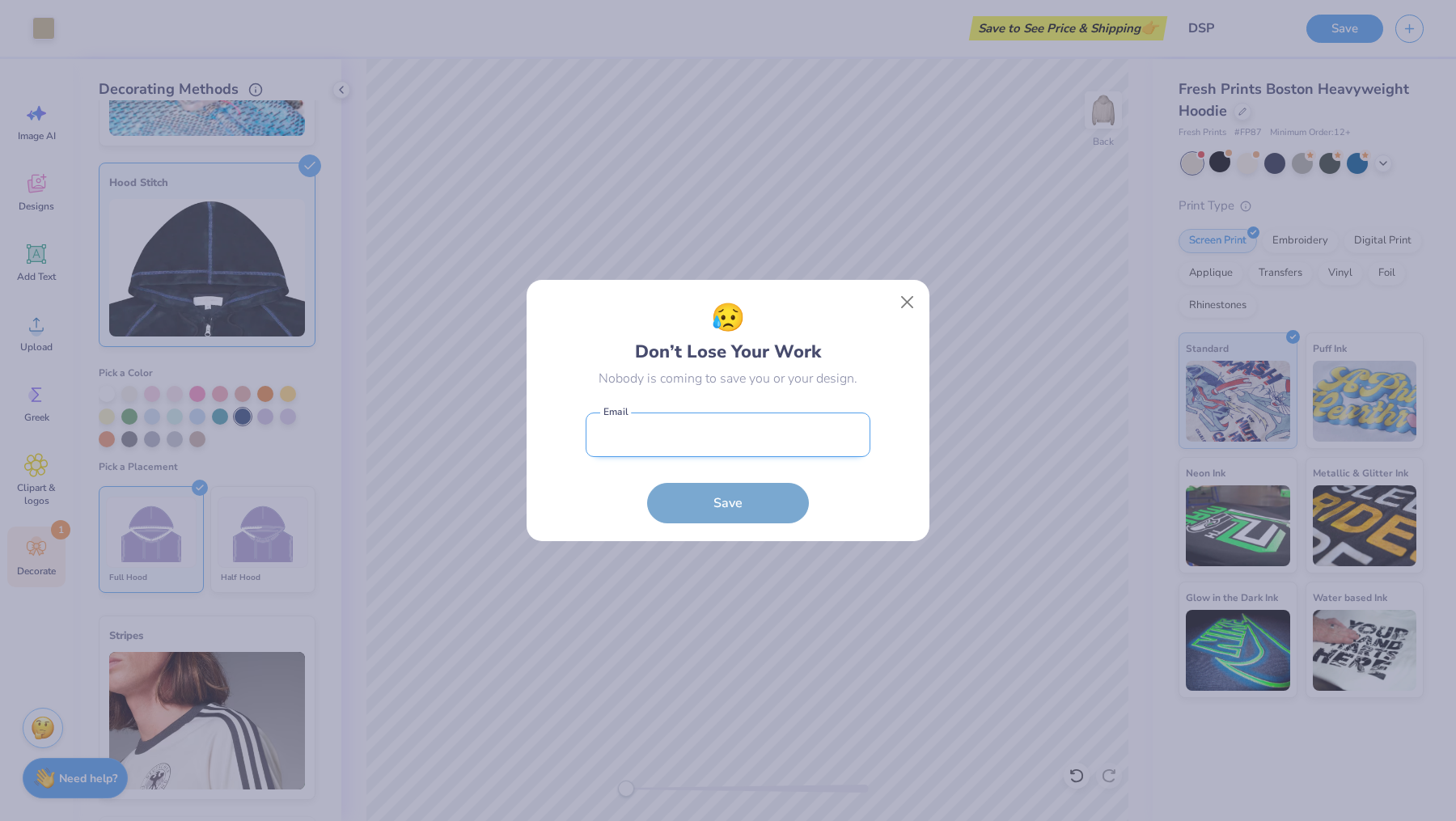
click at [768, 425] on input "email" at bounding box center [728, 434] width 284 height 44
type input "[EMAIL_ADDRESS][DOMAIN_NAME]"
click at [756, 508] on button "Save" at bounding box center [728, 499] width 162 height 41
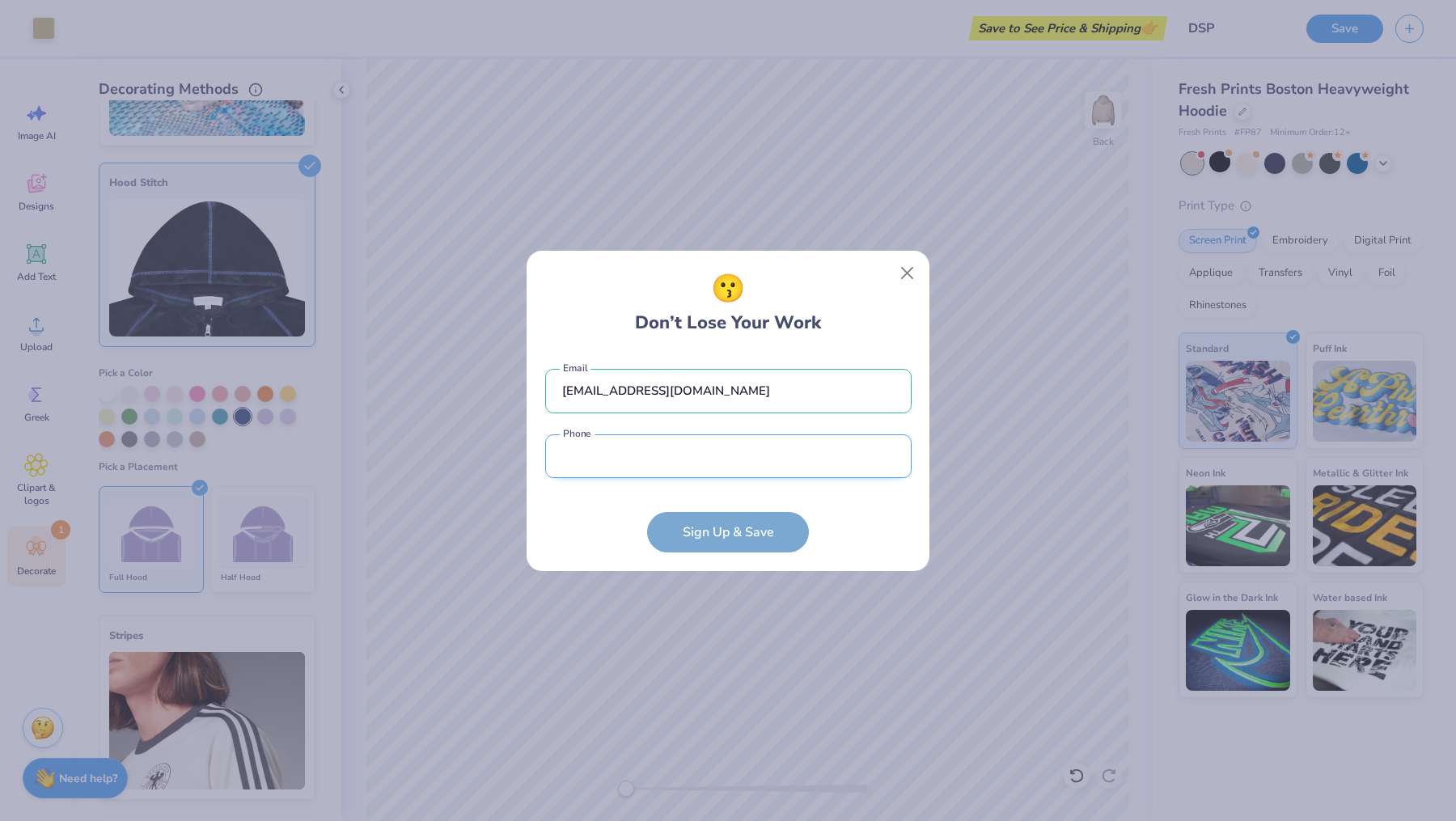
click at [718, 474] on input "tel" at bounding box center [728, 457] width 366 height 44
type input "[PHONE_NUMBER]"
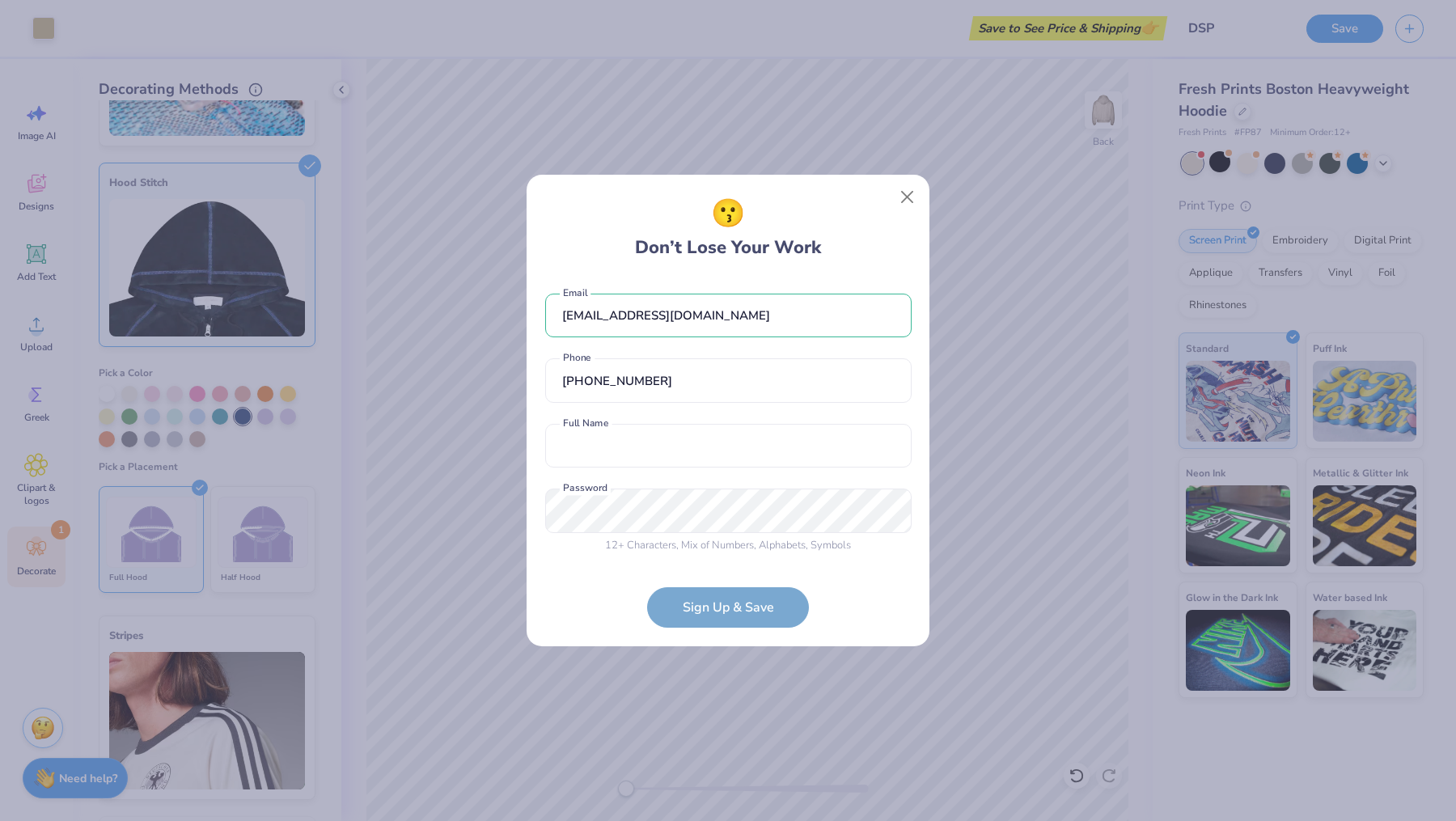
click at [684, 473] on div "[EMAIL_ADDRESS][DOMAIN_NAME] Email [PHONE_NUMBER] Phone Full Name is a required…" at bounding box center [728, 418] width 366 height 283
click at [684, 433] on input "text" at bounding box center [728, 446] width 366 height 44
type input "[PERSON_NAME]"
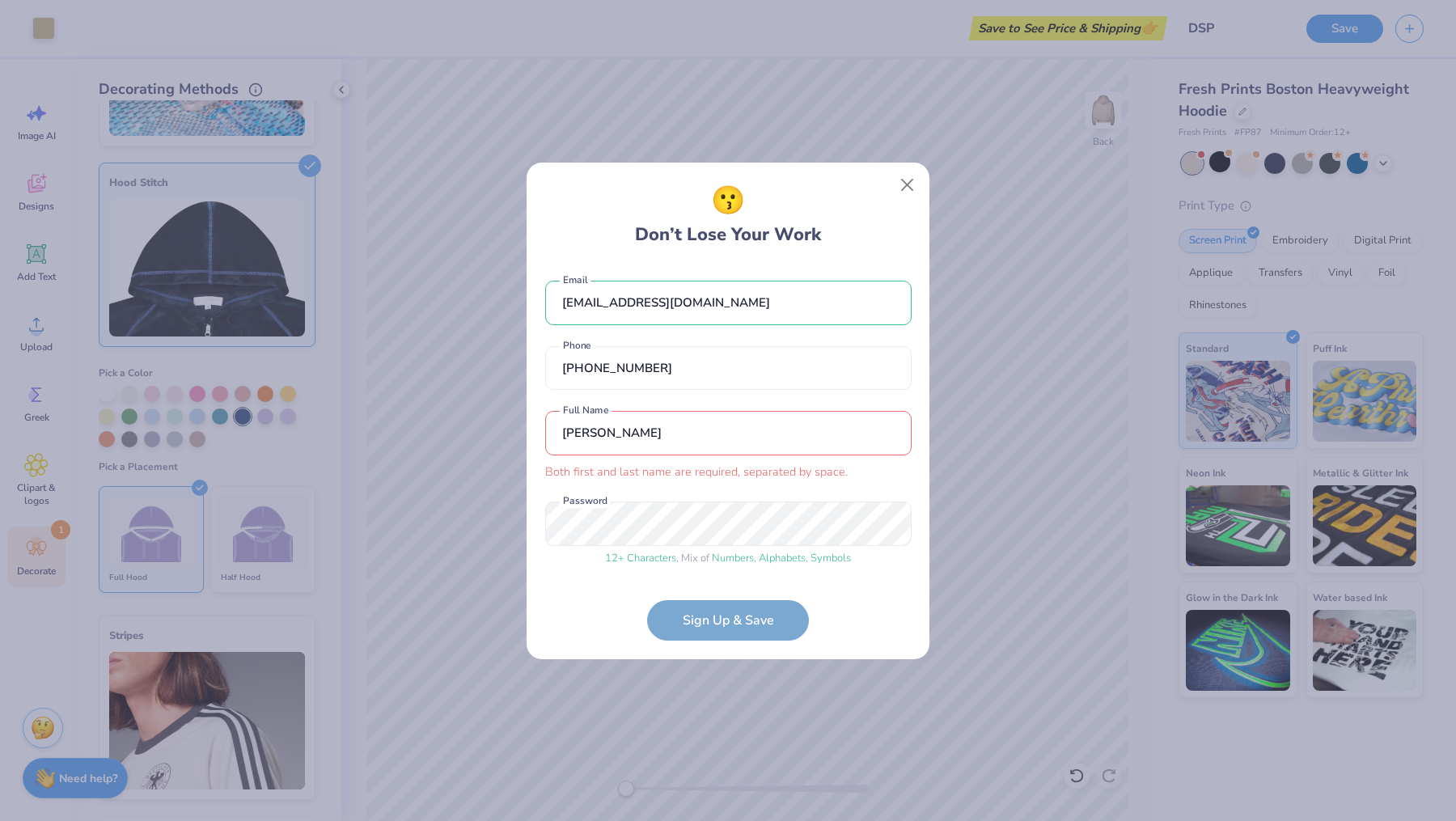
click at [708, 610] on form "[EMAIL_ADDRESS][DOMAIN_NAME] Email [PHONE_NUMBER] Phone [PERSON_NAME] Both firs…" at bounding box center [728, 452] width 366 height 376
click at [910, 193] on button "Close" at bounding box center [908, 184] width 31 height 31
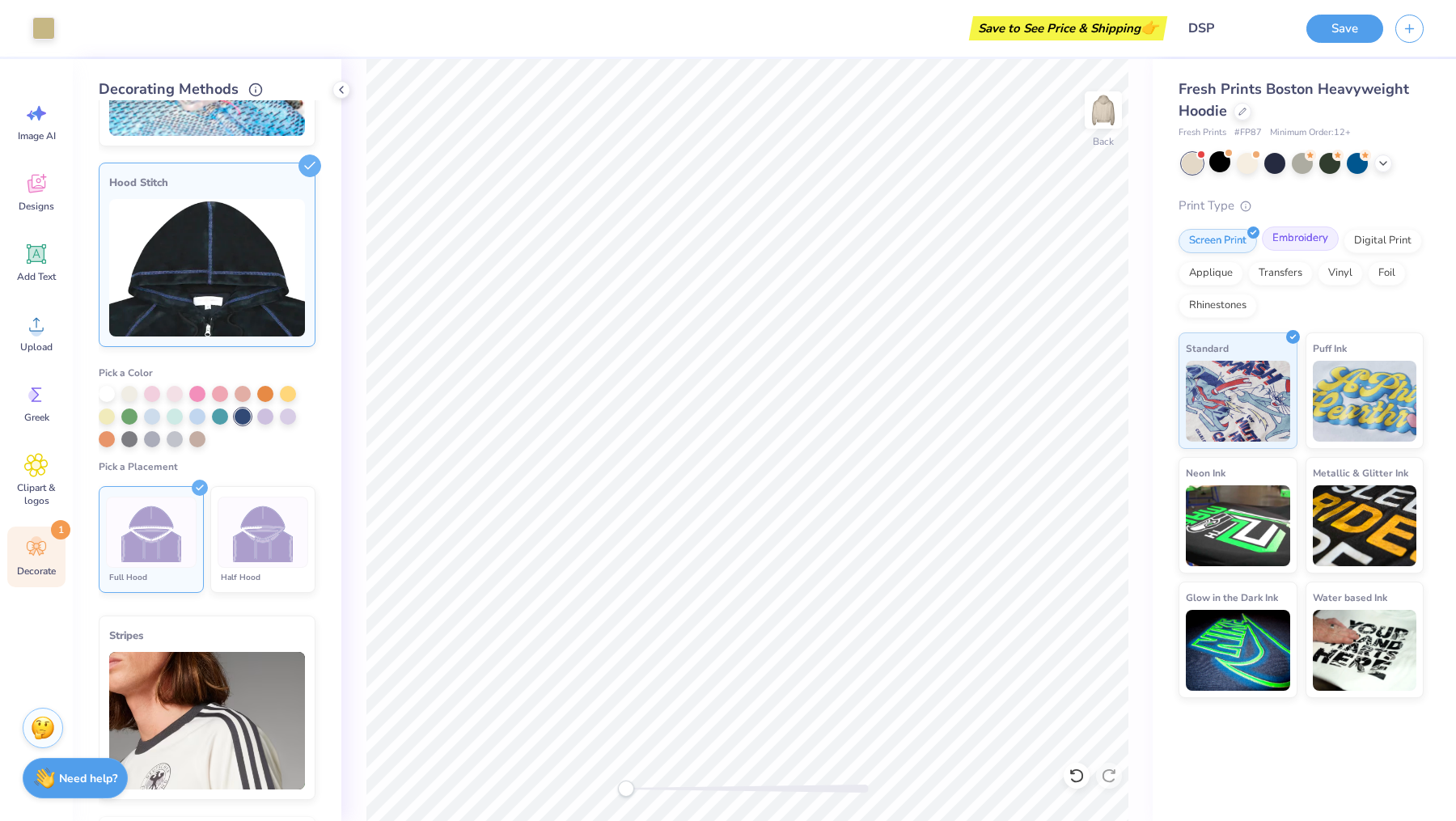
click at [1309, 231] on div "Embroidery" at bounding box center [1300, 238] width 76 height 24
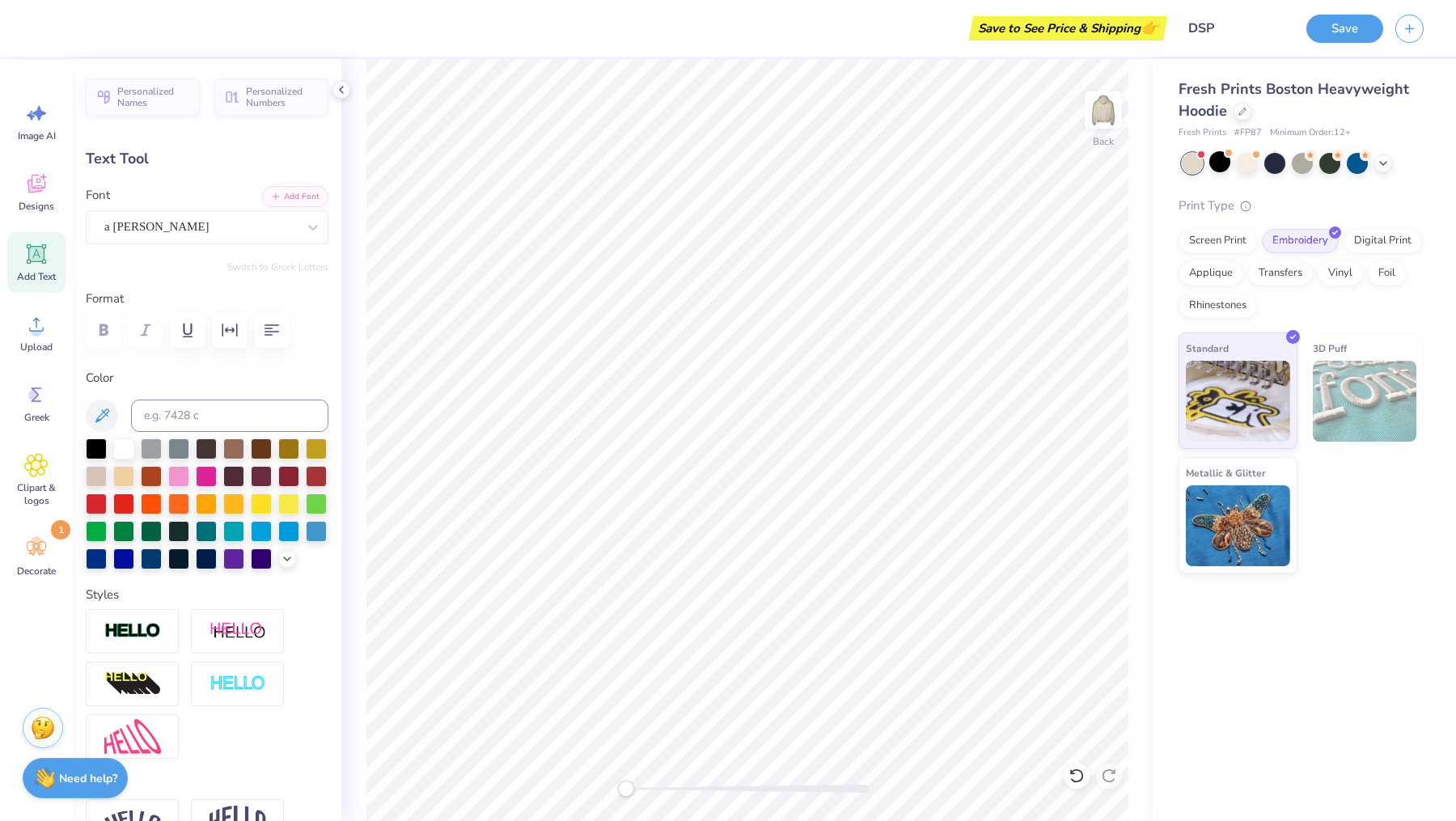
click at [1344, 374] on img at bounding box center [1364, 401] width 104 height 81
click at [1347, 379] on img at bounding box center [1364, 401] width 104 height 81
click at [1351, 393] on img at bounding box center [1364, 401] width 104 height 81
click at [1365, 391] on img at bounding box center [1364, 401] width 104 height 81
click at [42, 203] on span "Designs" at bounding box center [36, 206] width 36 height 13
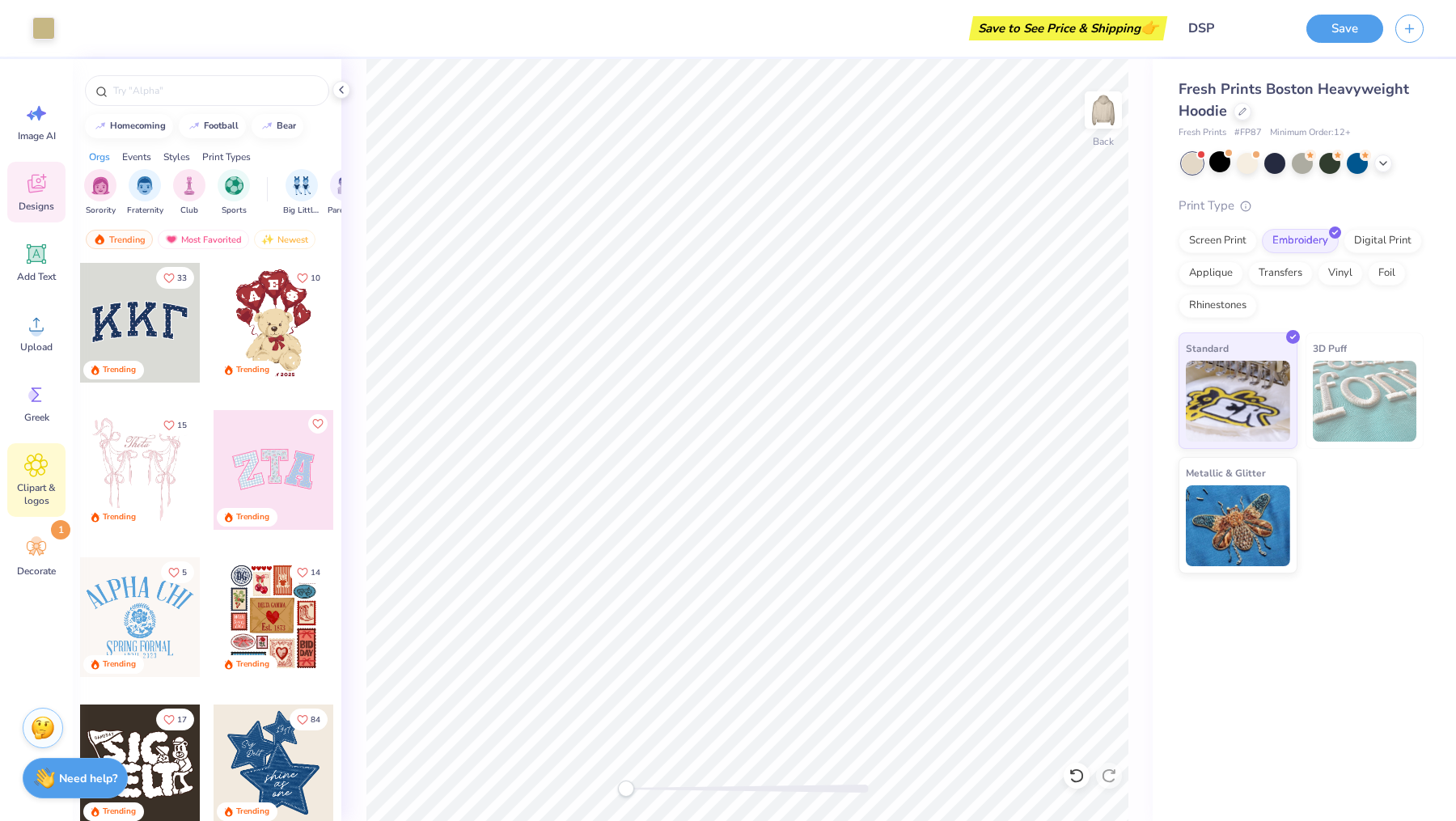
click at [25, 481] on span "Clipart & logos" at bounding box center [36, 493] width 53 height 26
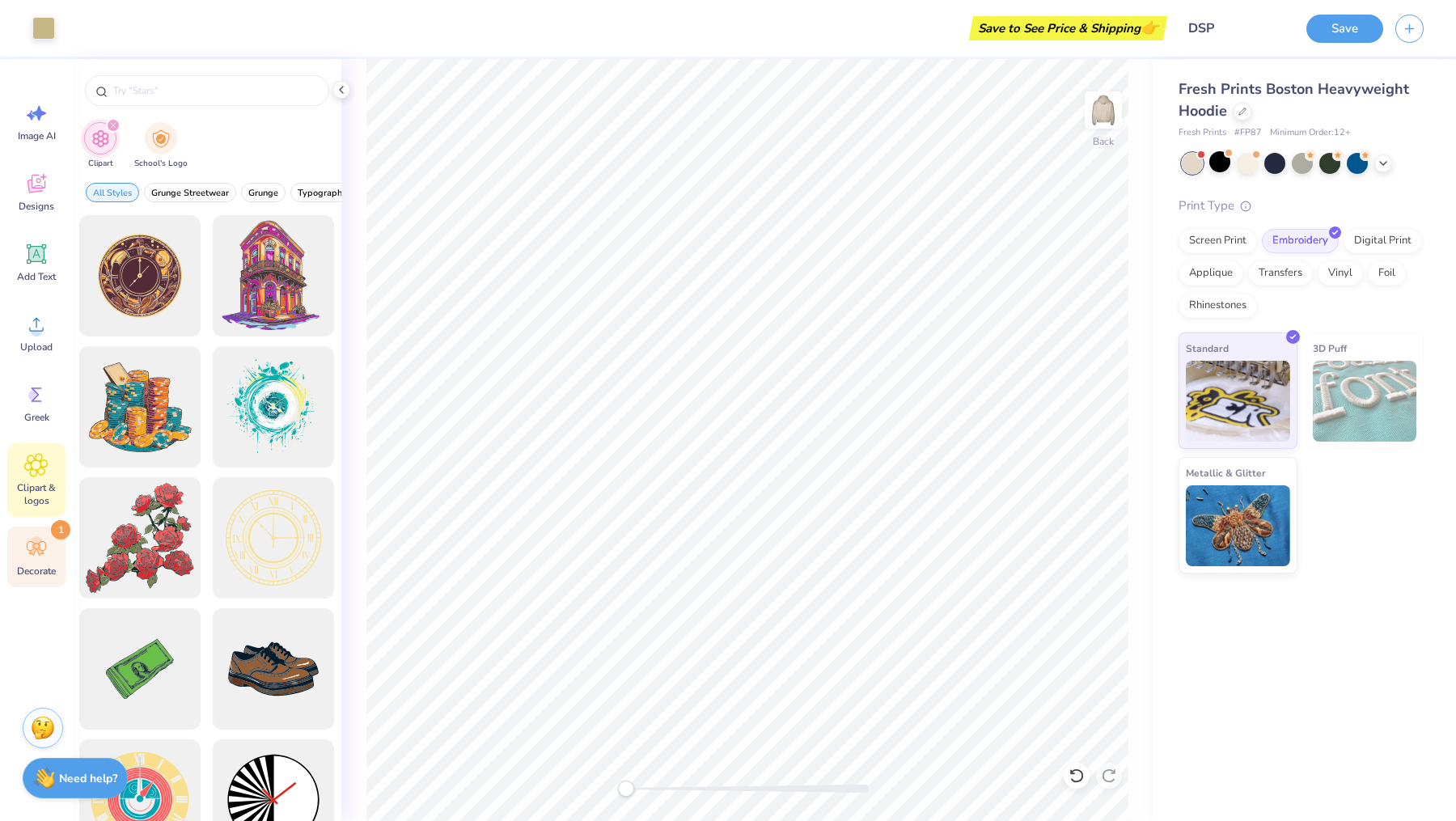
click at [24, 552] on icon at bounding box center [36, 547] width 24 height 24
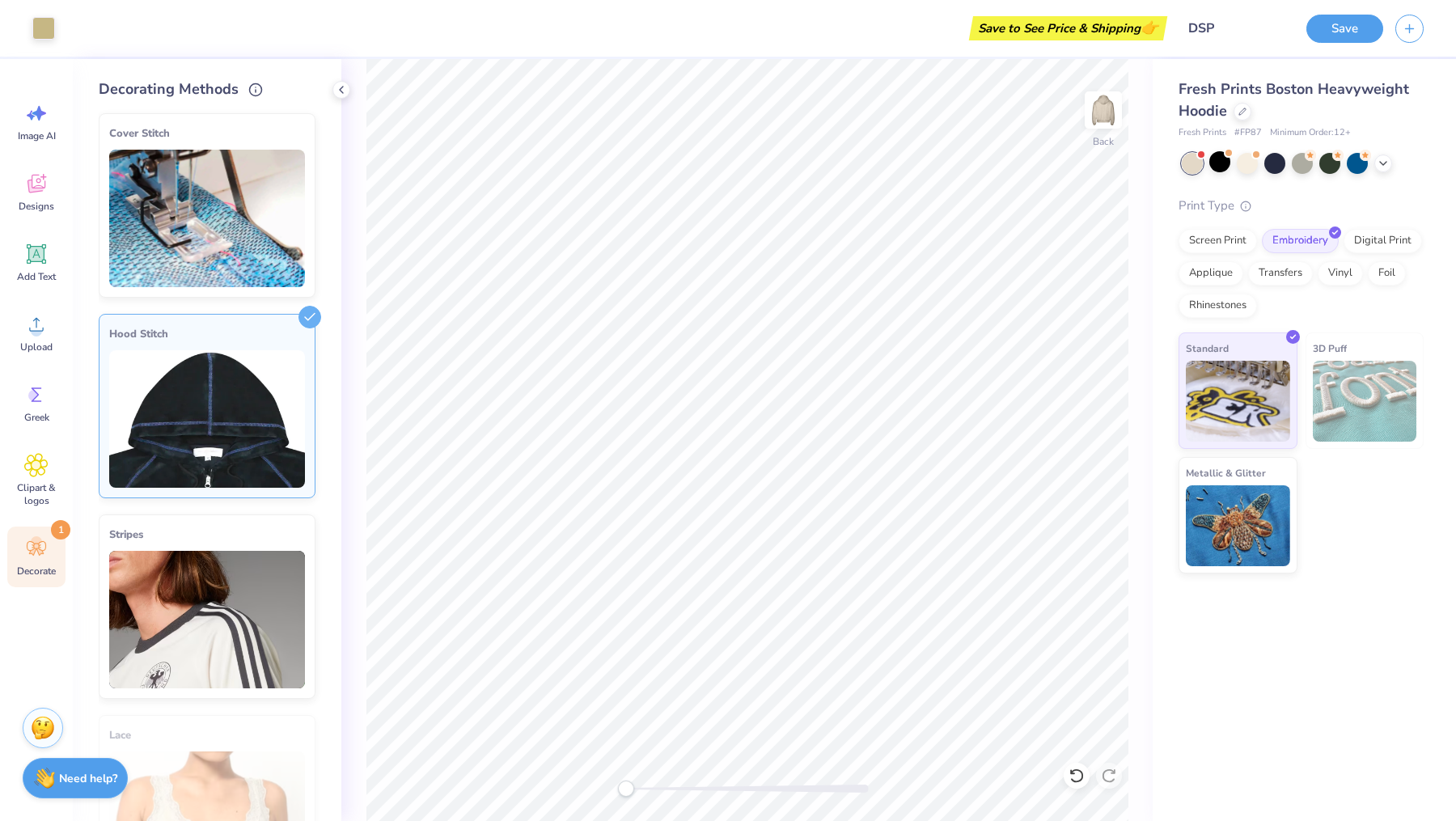
click at [202, 366] on img at bounding box center [207, 418] width 196 height 138
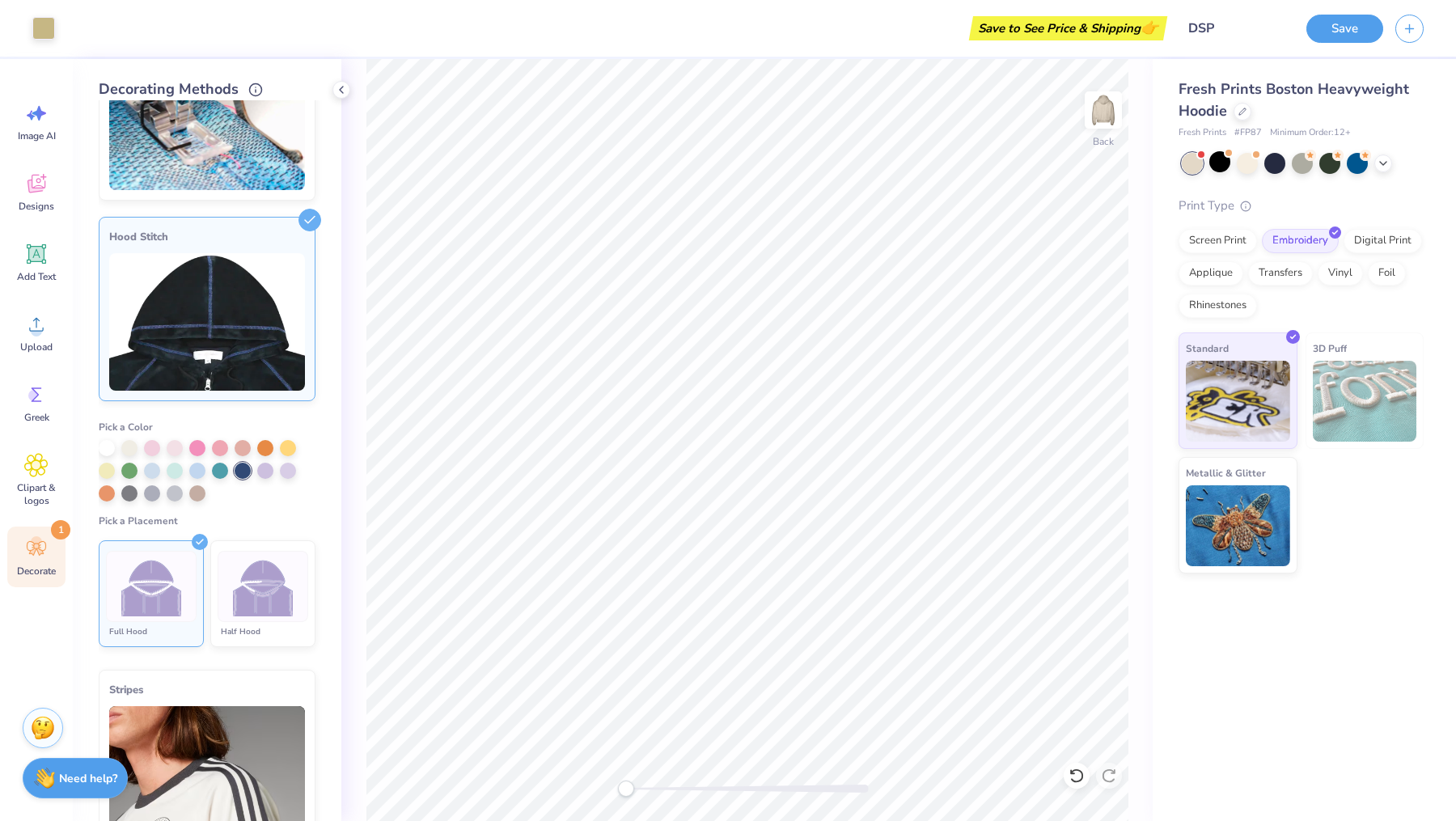
scroll to position [98, 0]
click at [127, 474] on div at bounding box center [130, 468] width 16 height 16
click at [127, 474] on div at bounding box center [130, 470] width 16 height 16
click at [127, 465] on div at bounding box center [130, 470] width 16 height 16
click at [139, 599] on img at bounding box center [152, 586] width 60 height 60
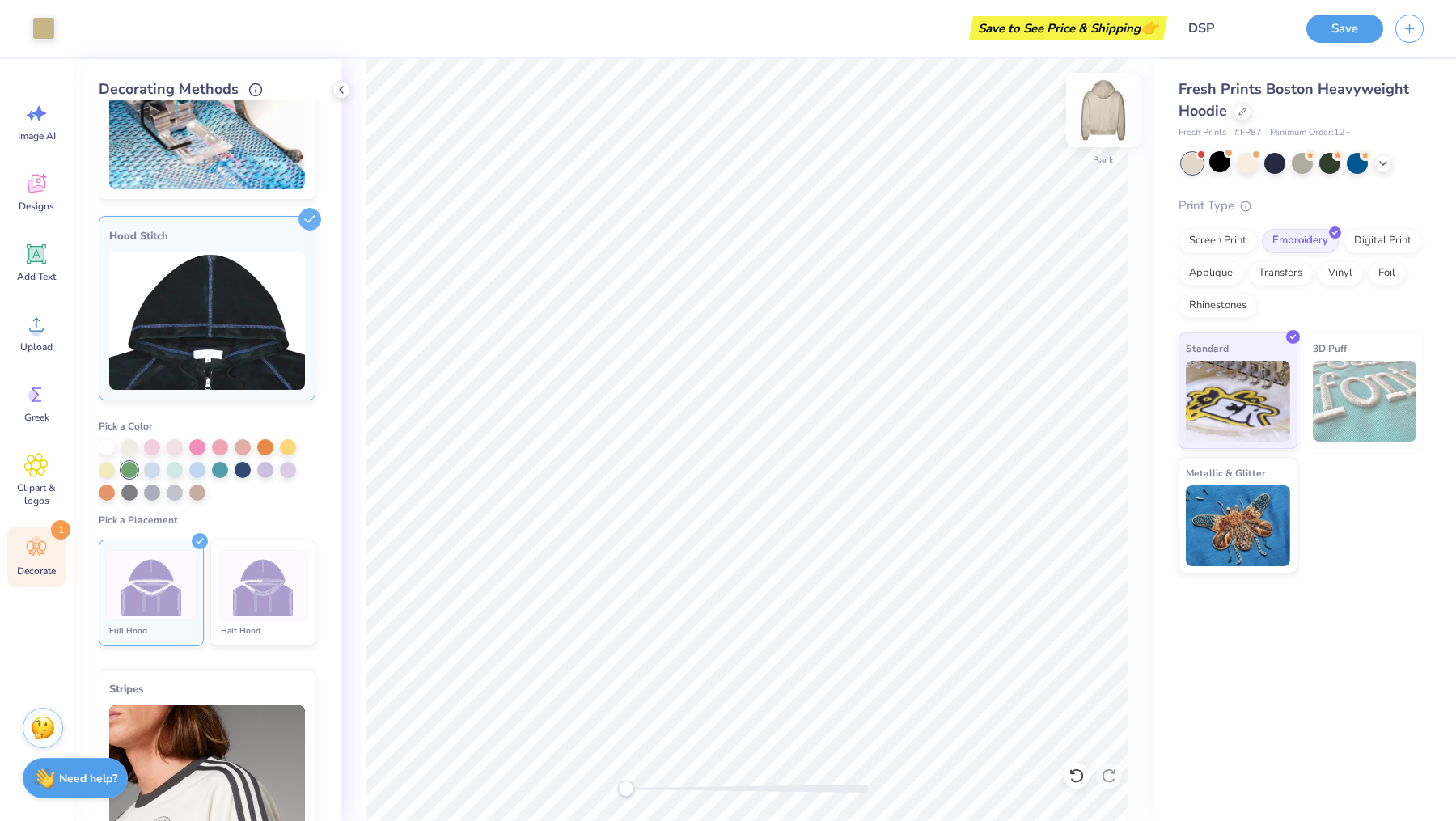
click at [1100, 107] on img at bounding box center [1103, 109] width 65 height 65
click at [1104, 108] on img at bounding box center [1103, 109] width 65 height 65
click at [197, 468] on div at bounding box center [197, 468] width 16 height 16
click at [122, 430] on span "Pick a Color" at bounding box center [125, 426] width 54 height 13
click at [131, 426] on span "Pick a Color" at bounding box center [125, 426] width 54 height 13
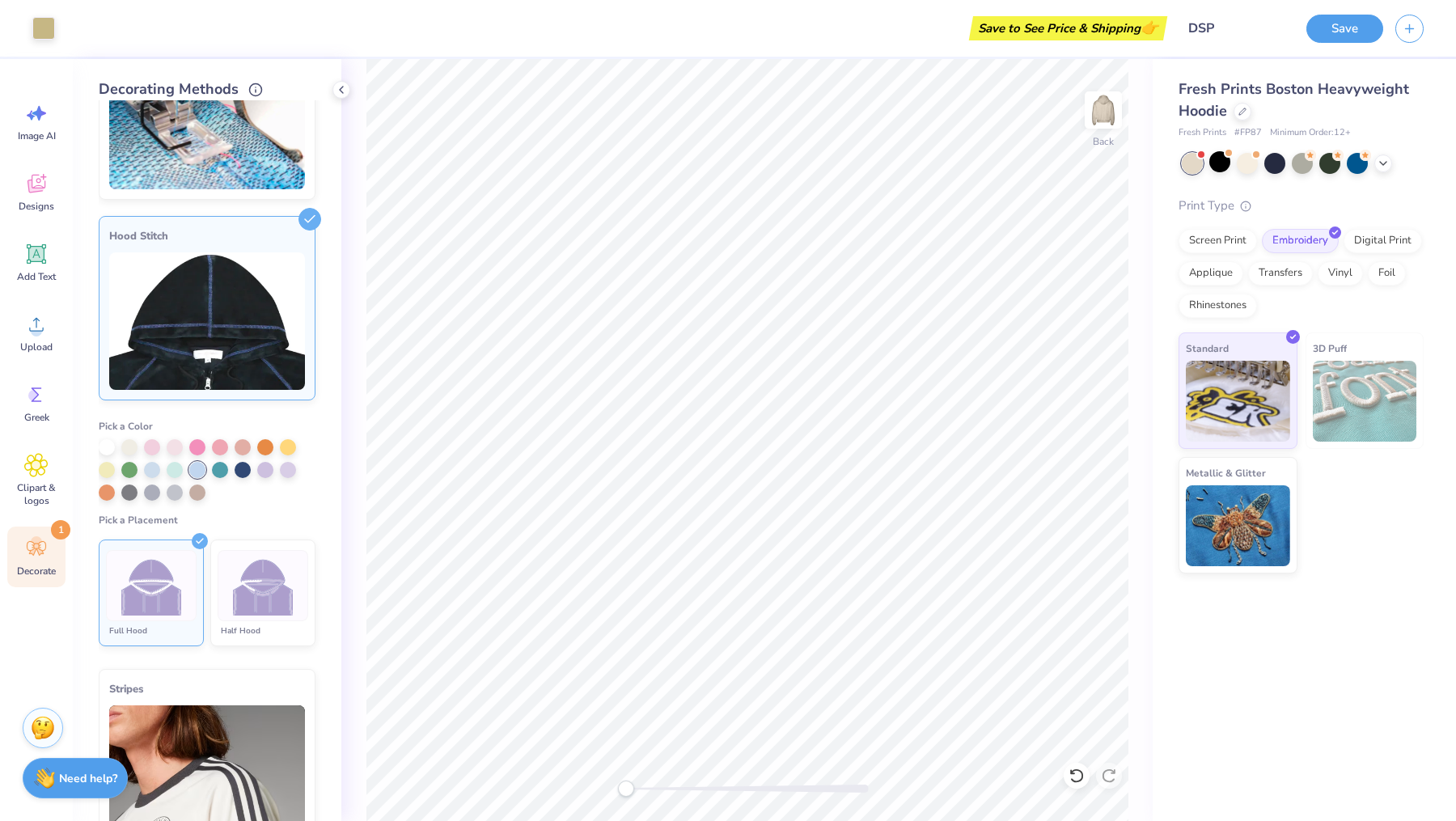
click at [131, 426] on span "Pick a Color" at bounding box center [125, 426] width 54 height 13
click at [193, 468] on div at bounding box center [197, 470] width 16 height 16
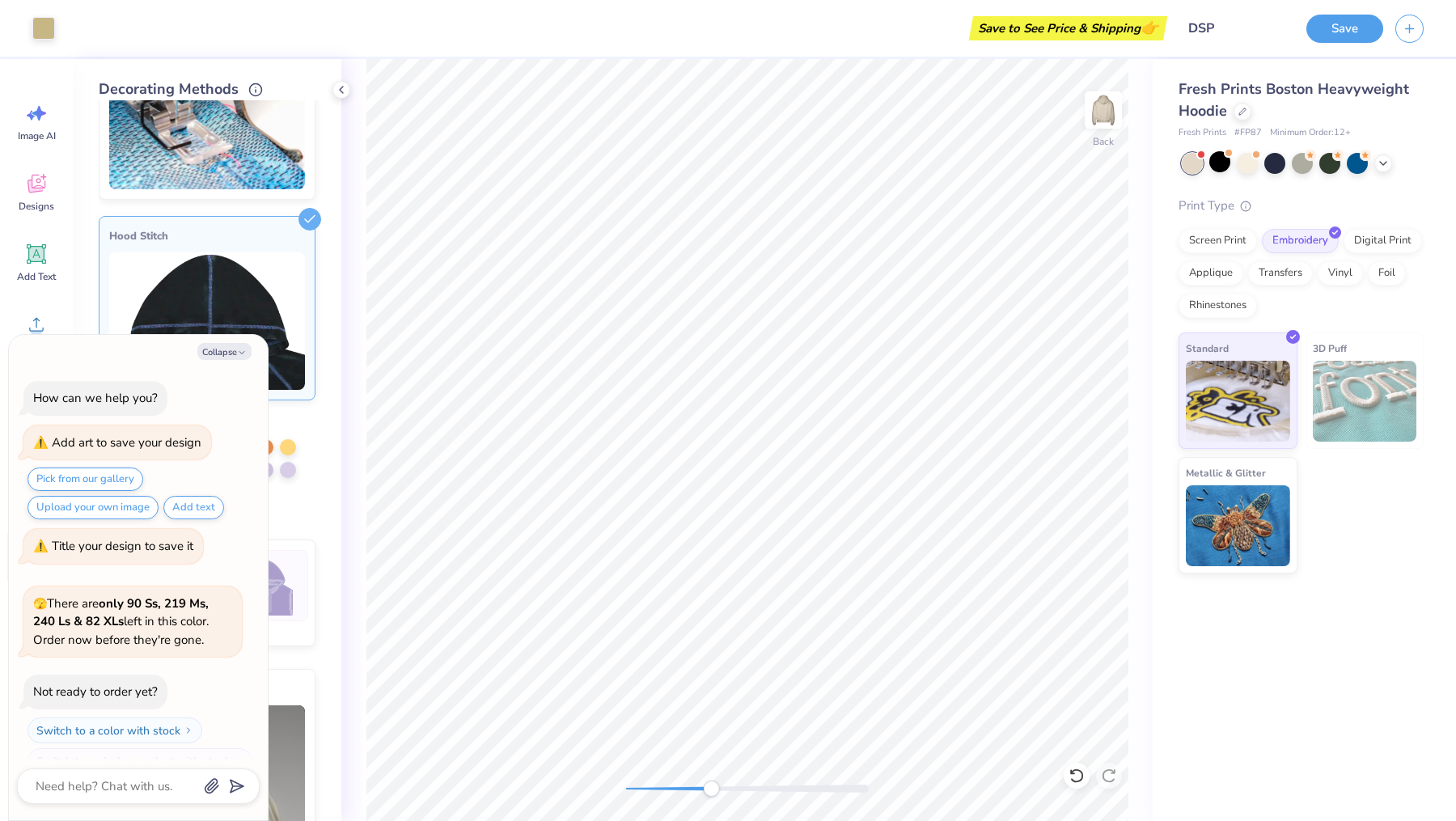
scroll to position [618, 0]
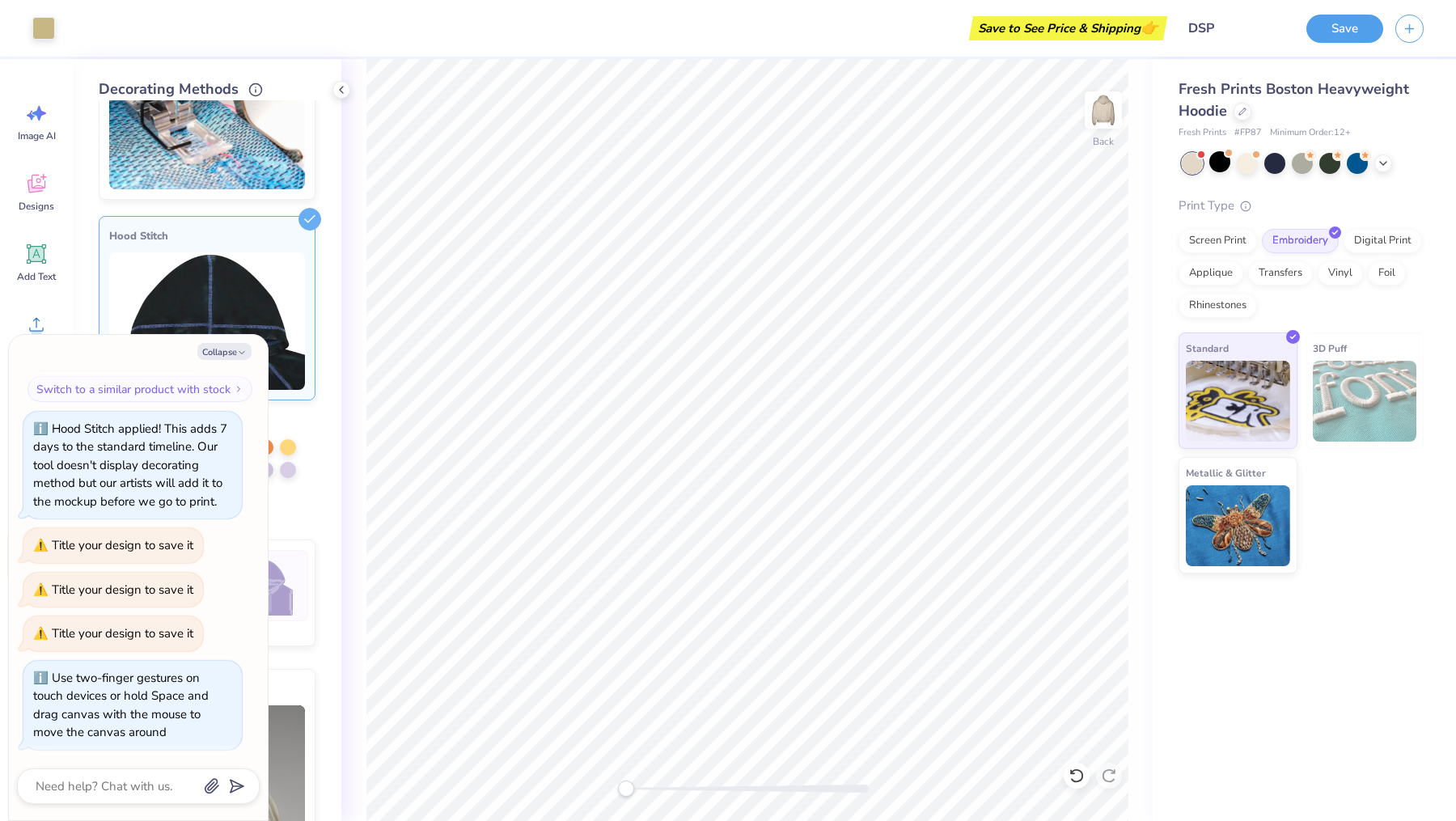
click at [497, 781] on div "Back" at bounding box center [747, 439] width 812 height 761
click at [244, 349] on icon "button" at bounding box center [242, 352] width 10 height 10
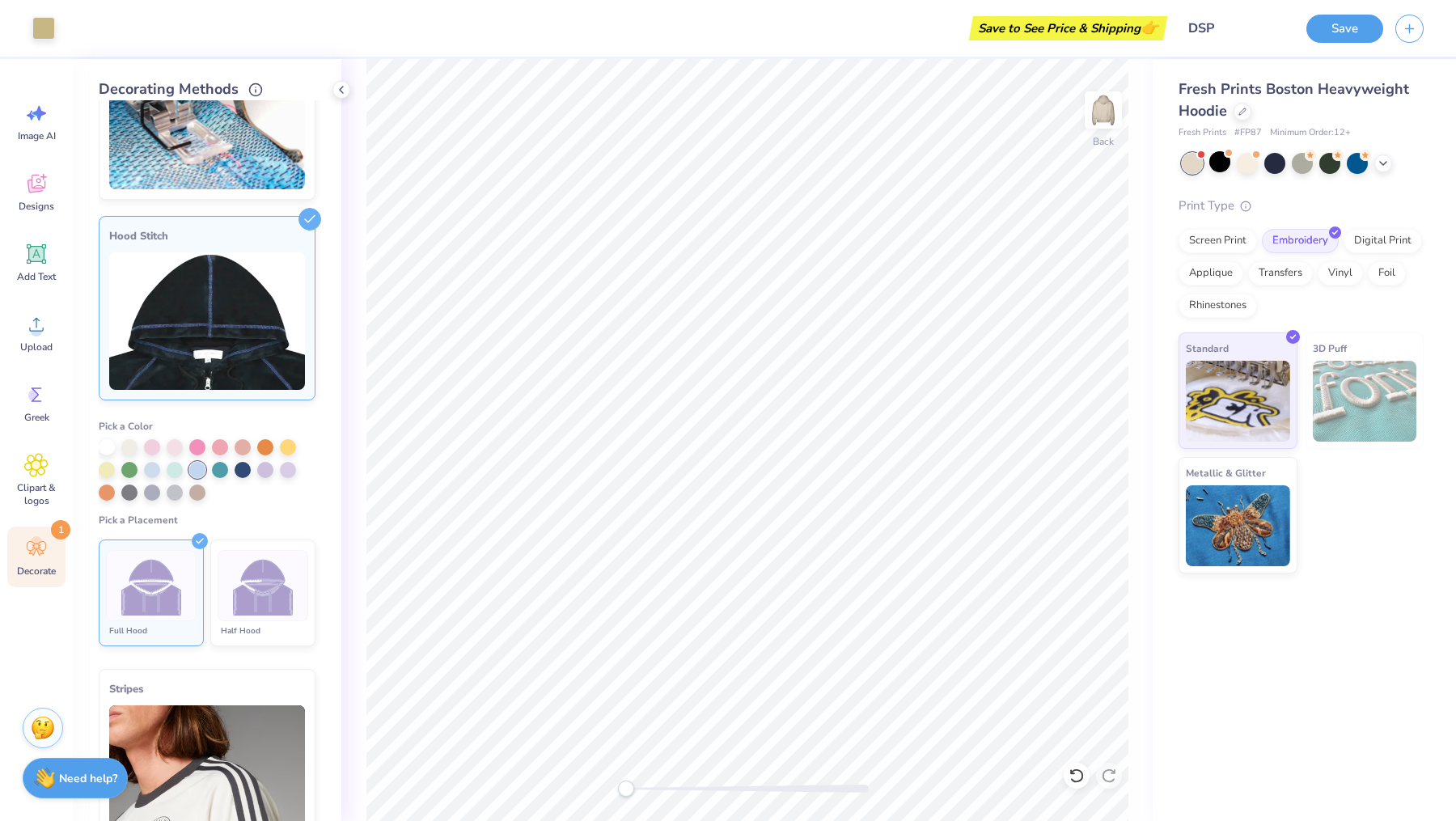
click at [769, 458] on div "Art colors Save to See Price & Shipping 👉 Design Title DSP Save Image AI Design…" at bounding box center [728, 410] width 1456 height 821
click at [1100, 120] on img at bounding box center [1103, 109] width 65 height 65
click at [1100, 120] on img at bounding box center [1103, 110] width 32 height 32
click at [1359, 164] on div at bounding box center [1357, 162] width 21 height 21
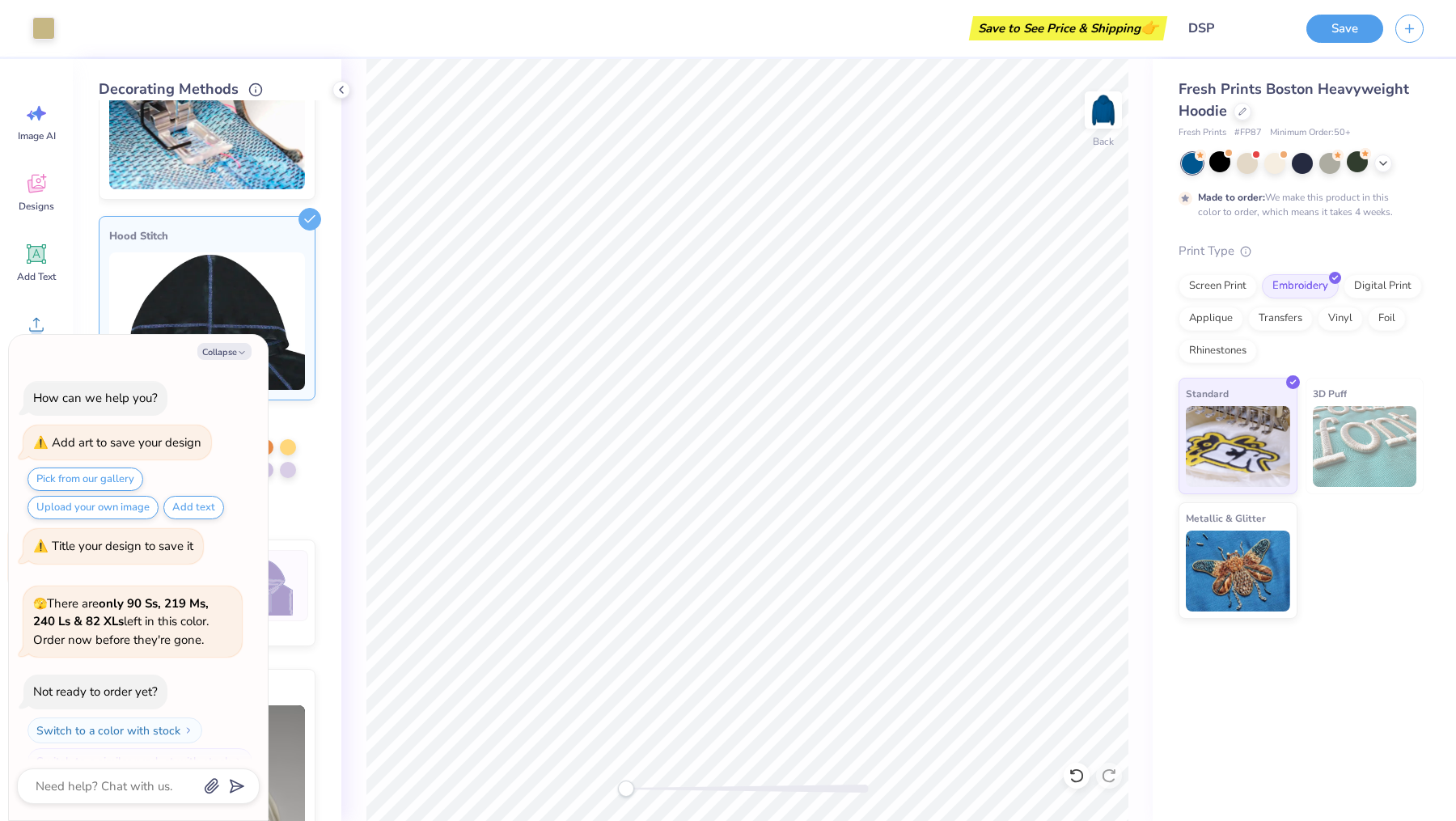
scroll to position [849, 0]
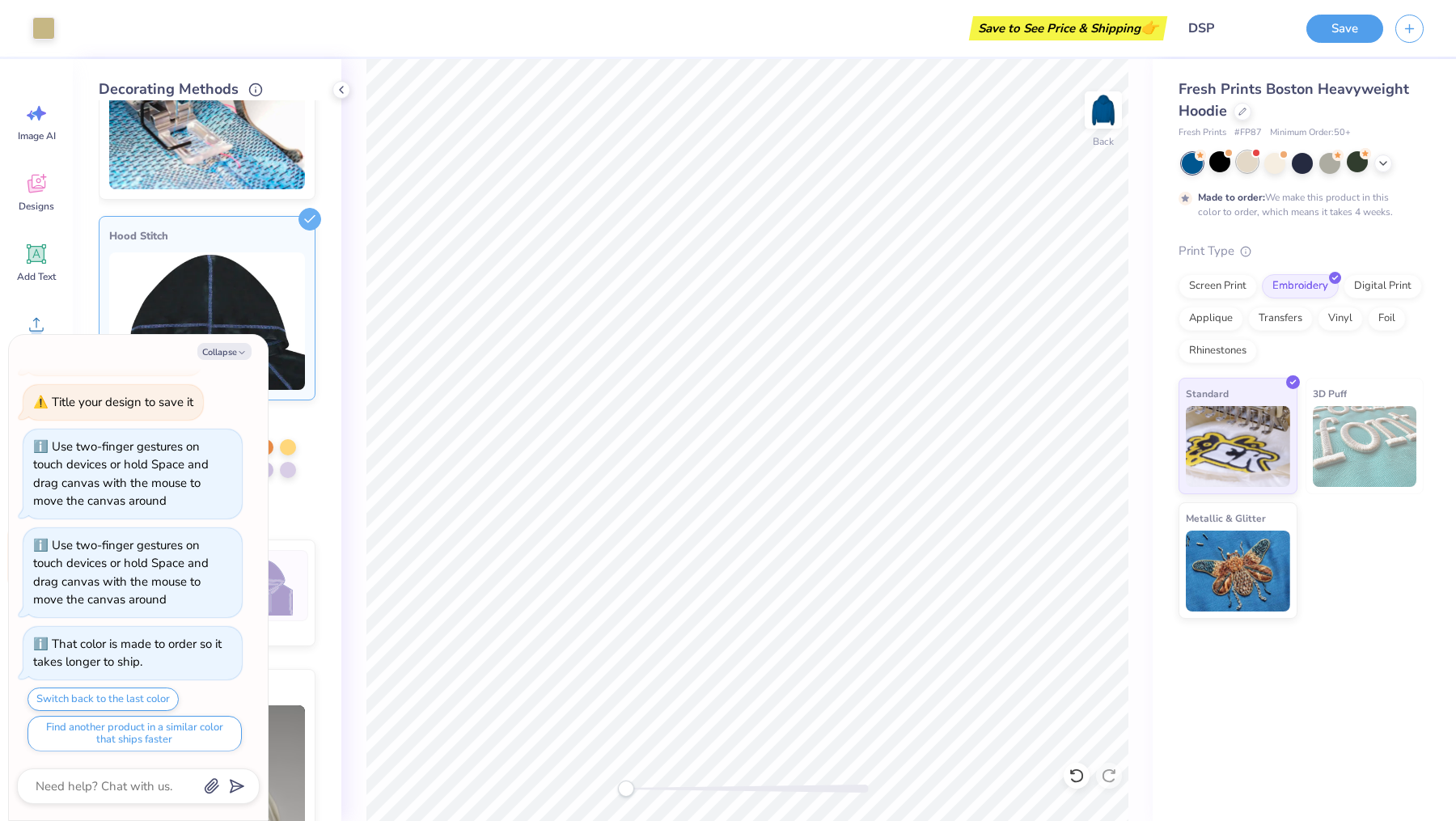
click at [1247, 157] on div at bounding box center [1247, 162] width 21 height 21
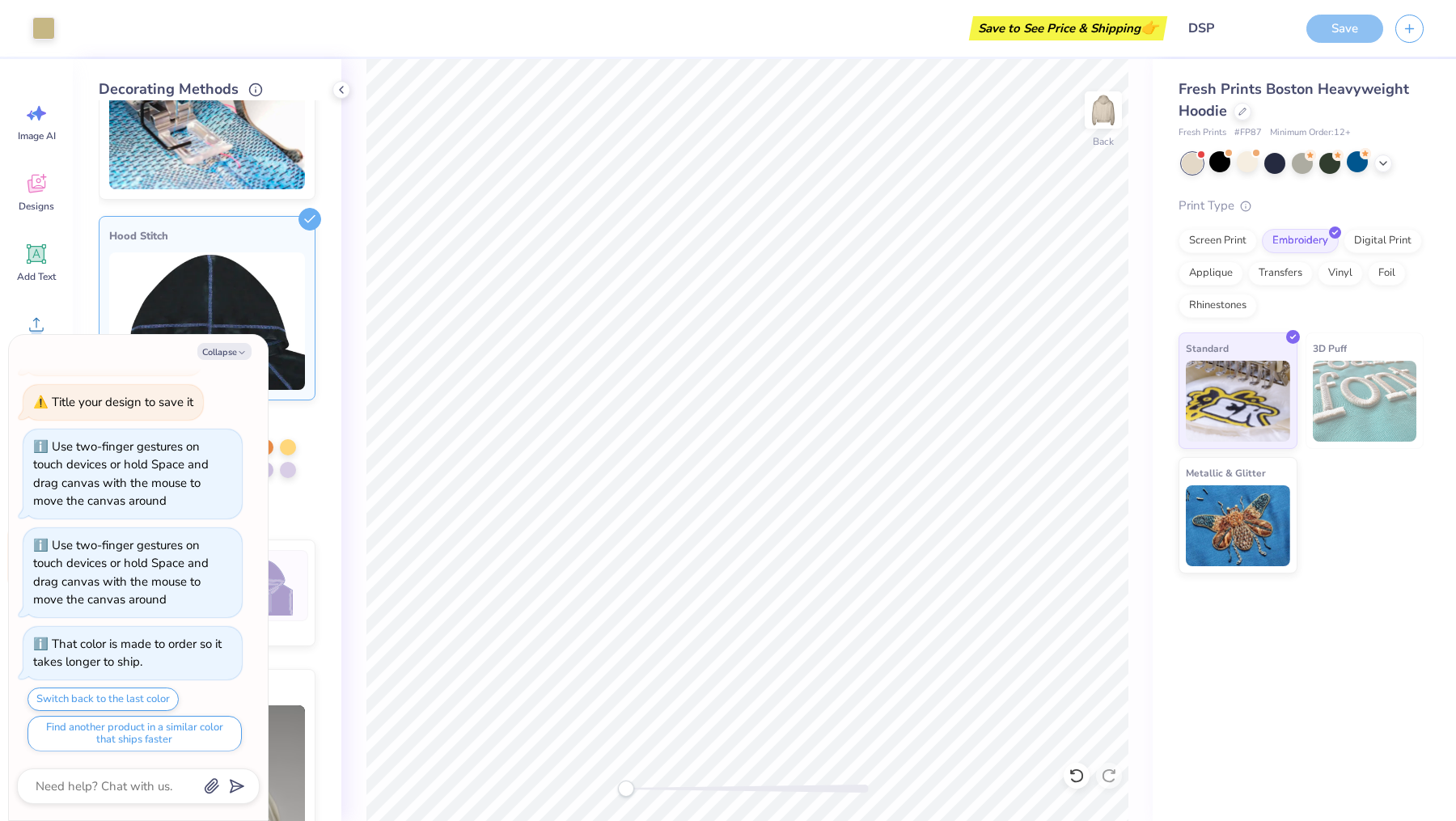
scroll to position [1276, 0]
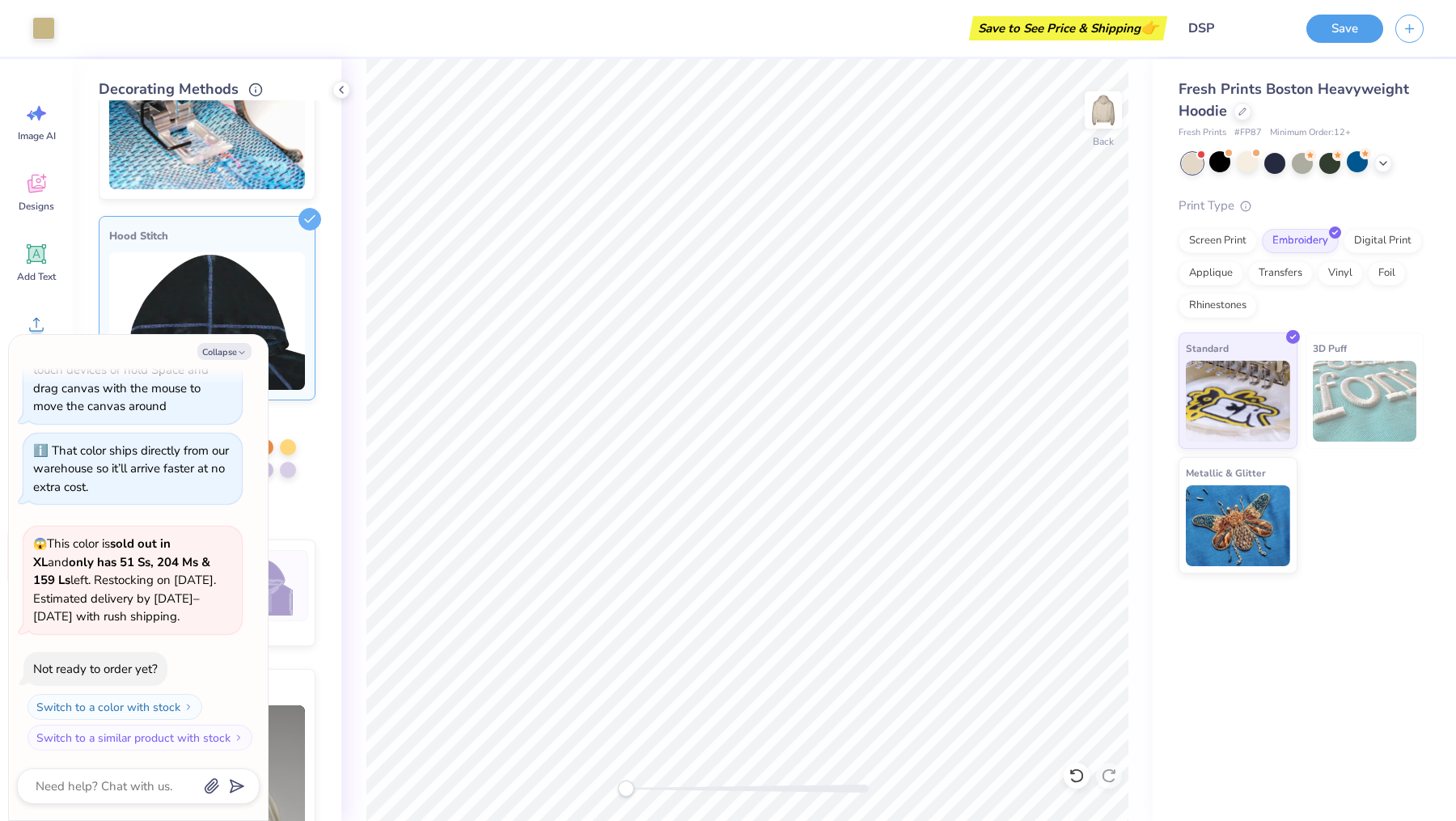
click at [220, 341] on div "Collapse How can we help you? Add art to save your design Pick from our gallery…" at bounding box center [138, 578] width 259 height 485
click at [220, 350] on button "Collapse" at bounding box center [224, 351] width 54 height 17
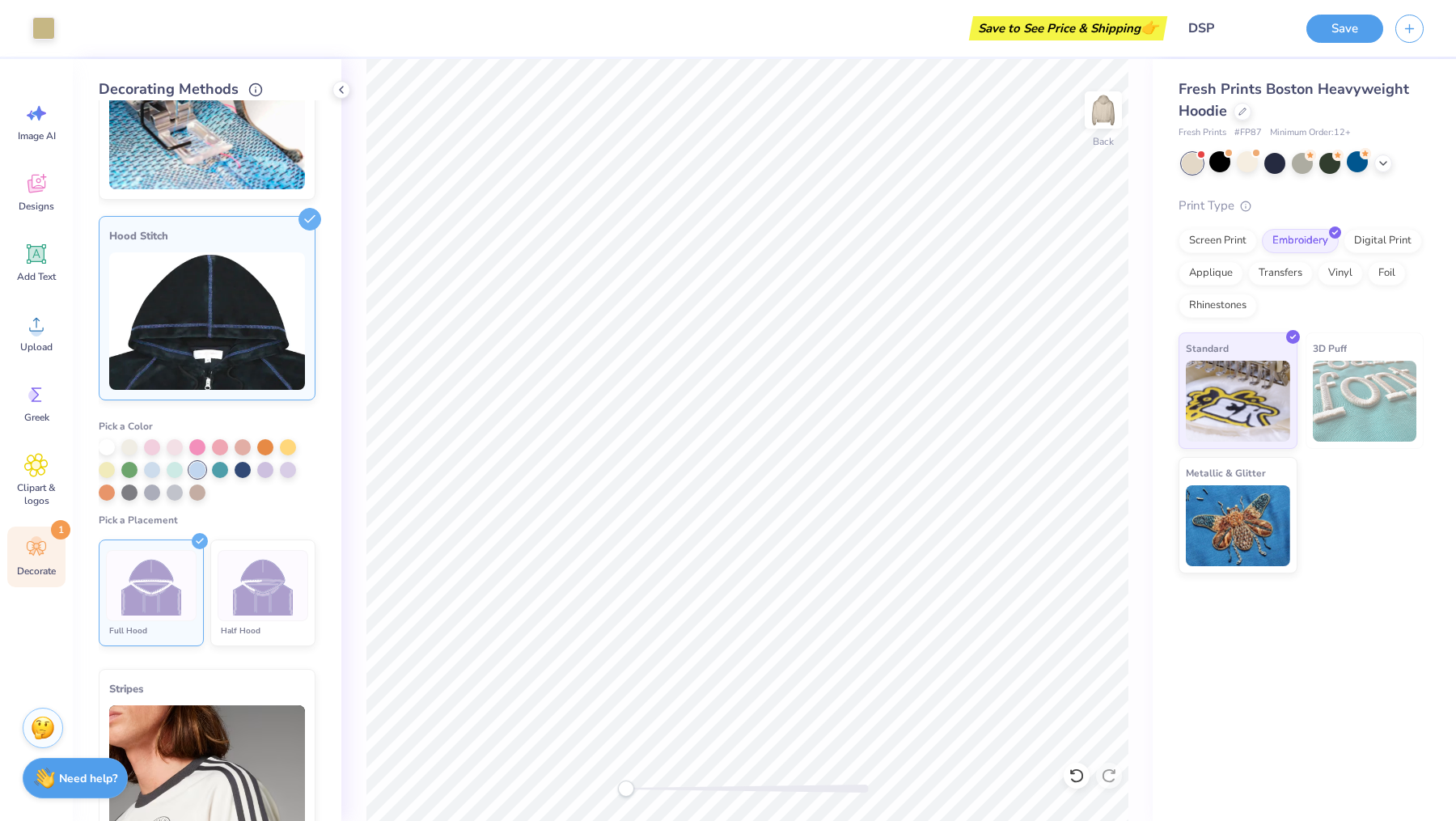
click at [220, 348] on img at bounding box center [207, 321] width 196 height 138
click at [265, 601] on img at bounding box center [263, 586] width 60 height 60
click at [194, 465] on div at bounding box center [197, 470] width 16 height 16
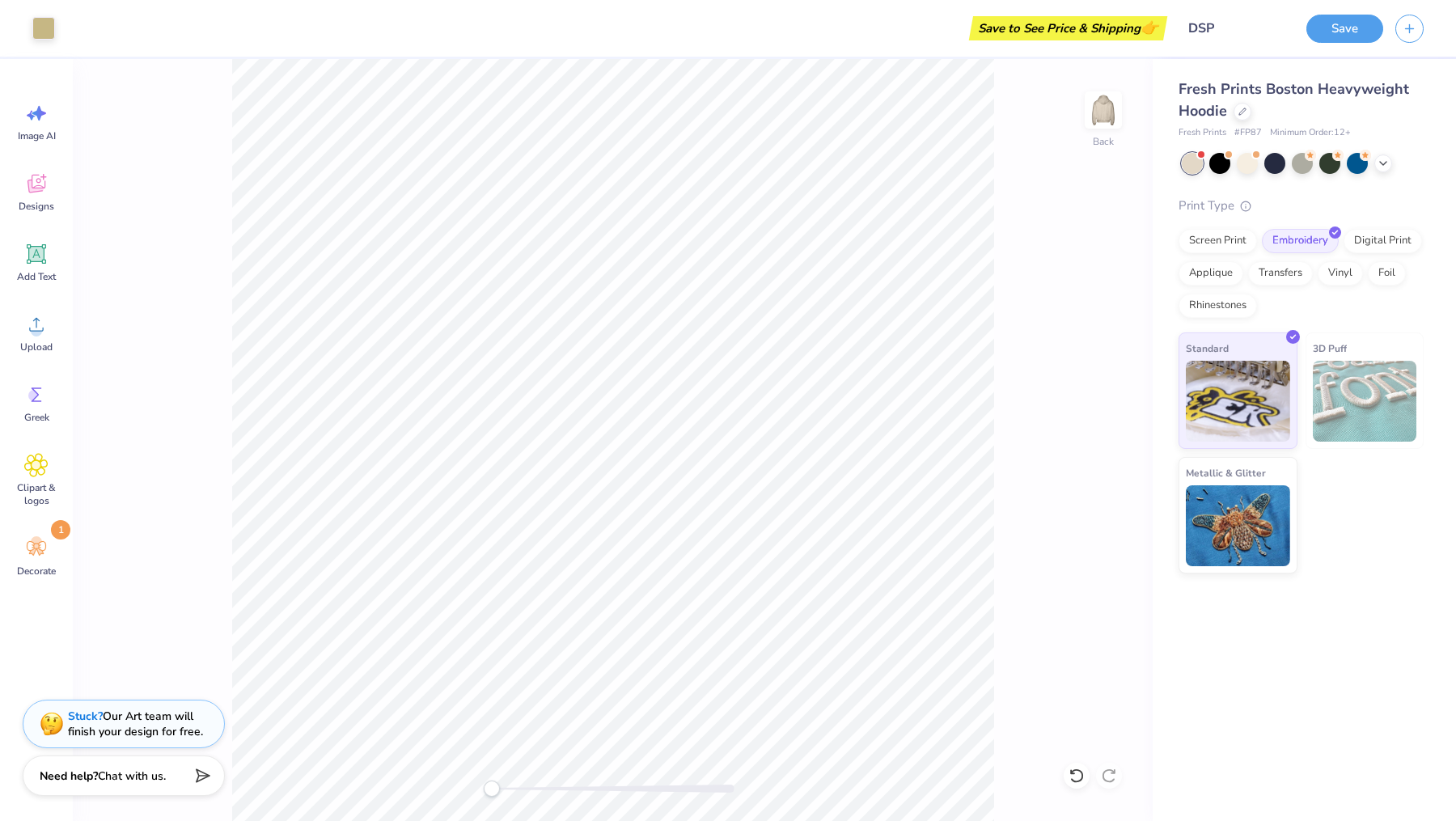
click at [149, 772] on span "Chat with us." at bounding box center [132, 776] width 68 height 15
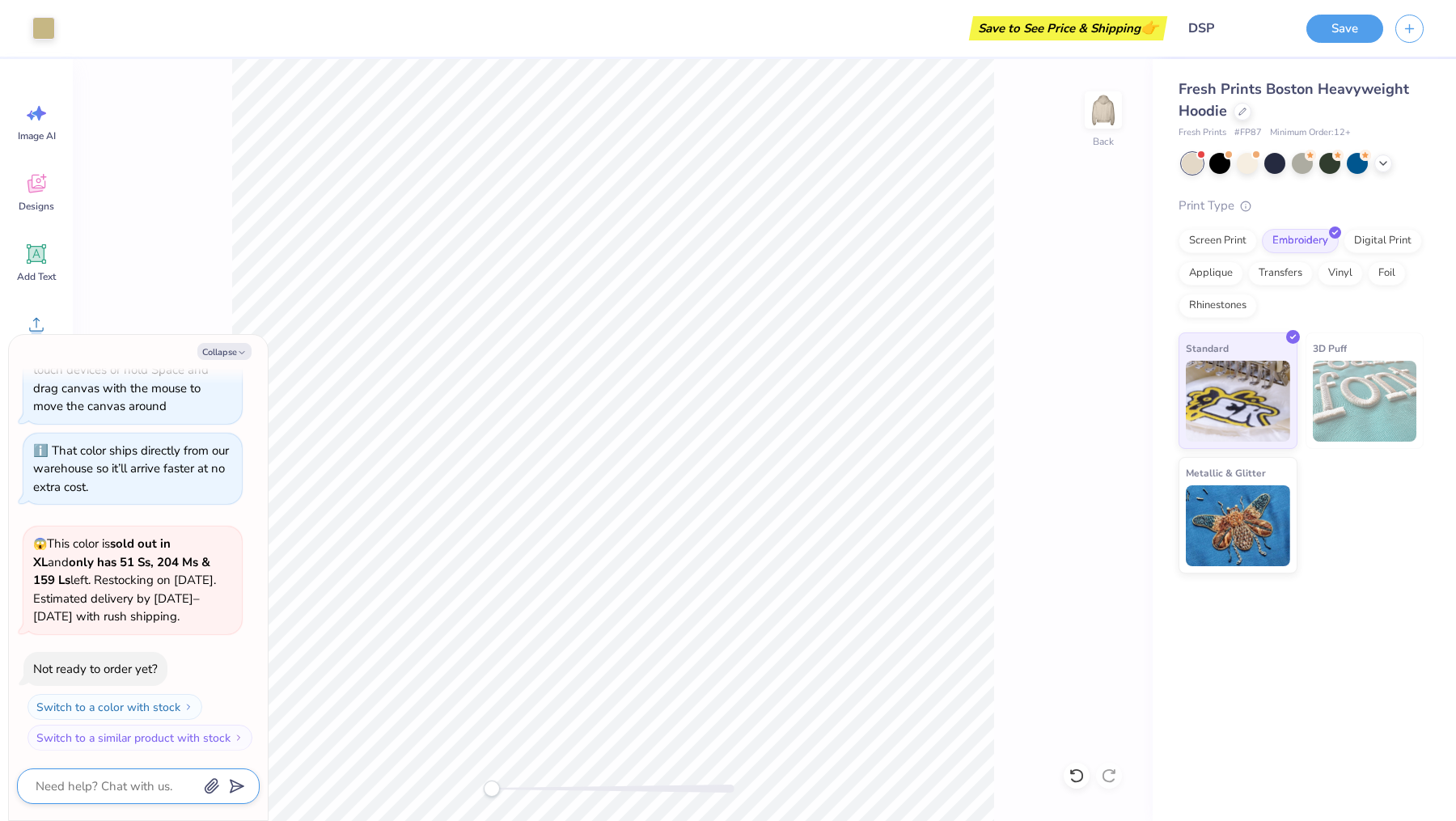
click at [124, 792] on textarea at bounding box center [116, 786] width 164 height 21
type textarea "x"
type textarea "h"
type textarea "x"
type textarea "ho"
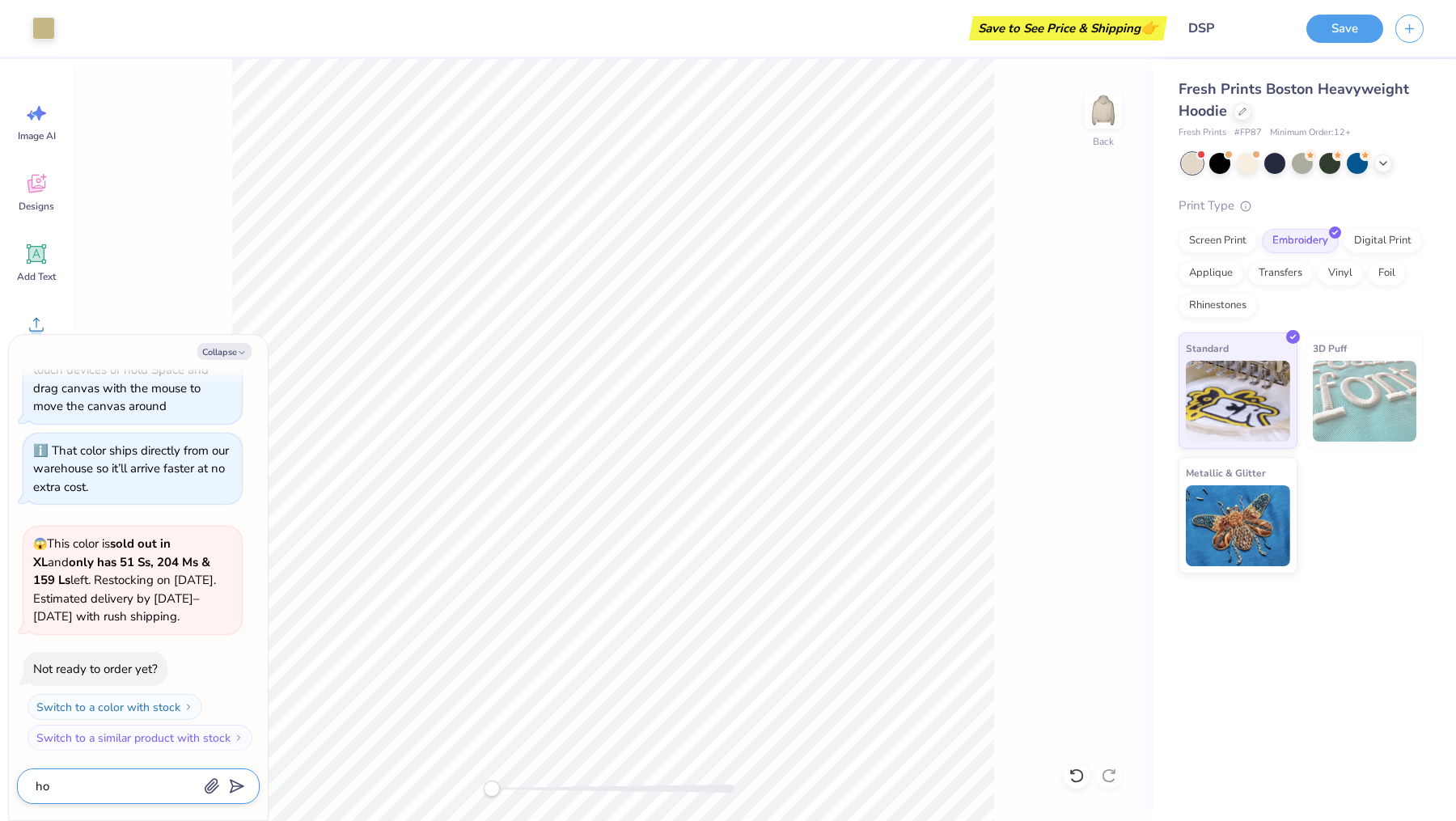
type textarea "x"
type textarea "ho"
type textarea "x"
type textarea "ho"
type textarea "x"
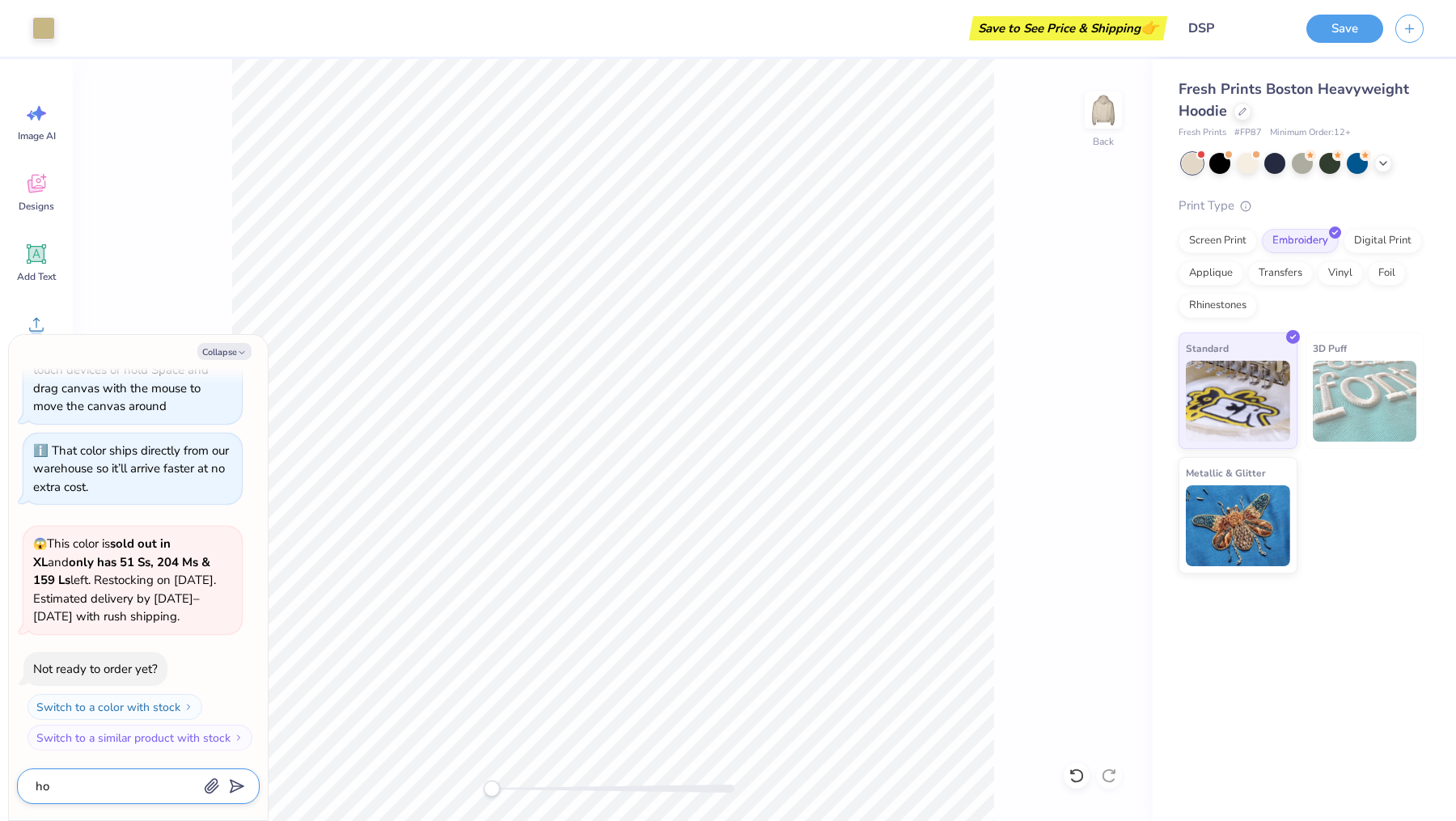
type textarea "how"
type textarea "x"
type textarea "how"
type textarea "x"
type textarea "how d"
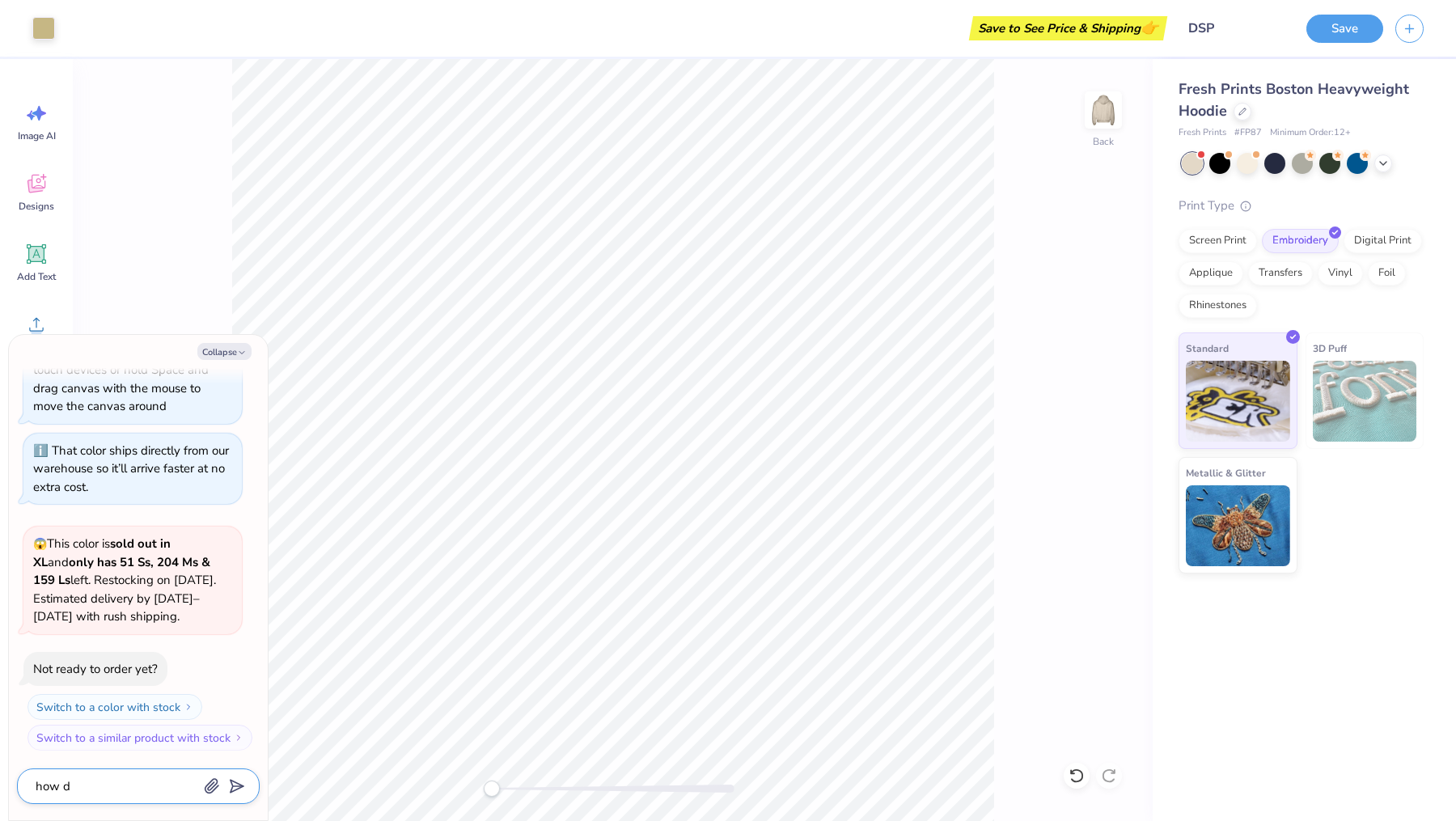
type textarea "x"
type textarea "how do"
type textarea "x"
type textarea "how do"
type textarea "x"
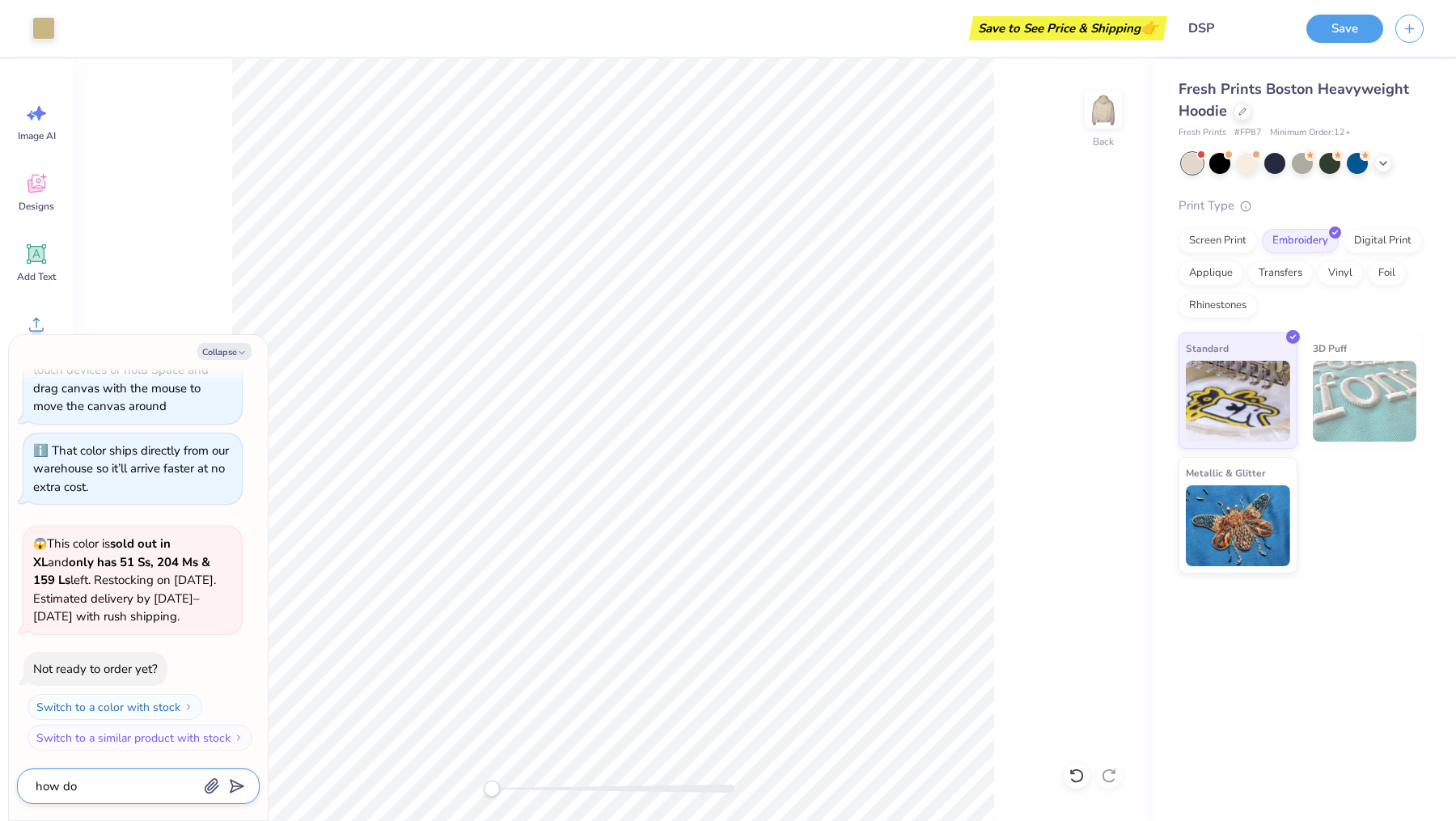
type textarea "how do i"
type textarea "x"
type textarea "how do i"
type textarea "x"
type textarea "how do i m"
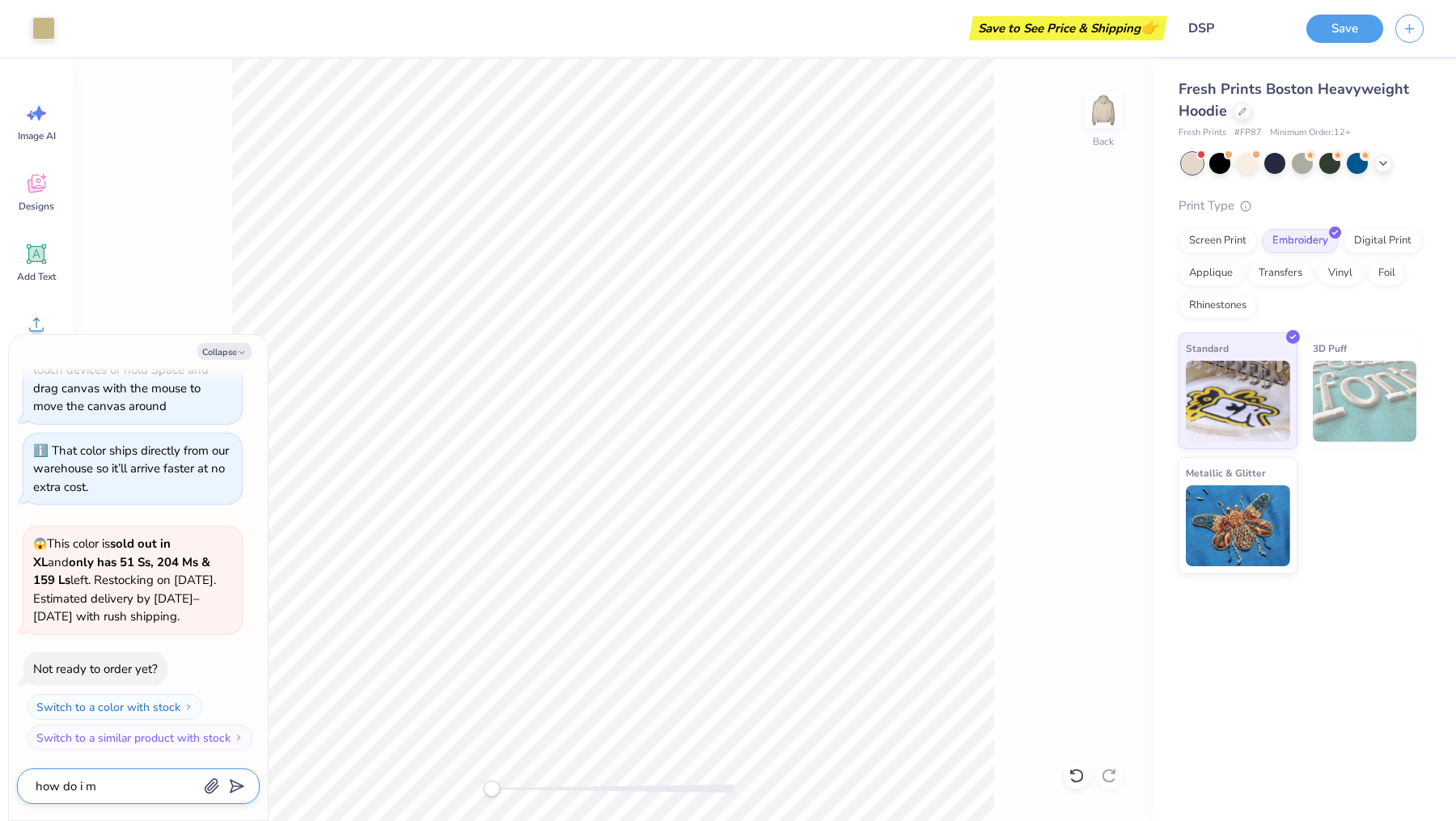
type textarea "x"
type textarea "how do i ma"
type textarea "x"
type textarea "how do i mak"
type textarea "x"
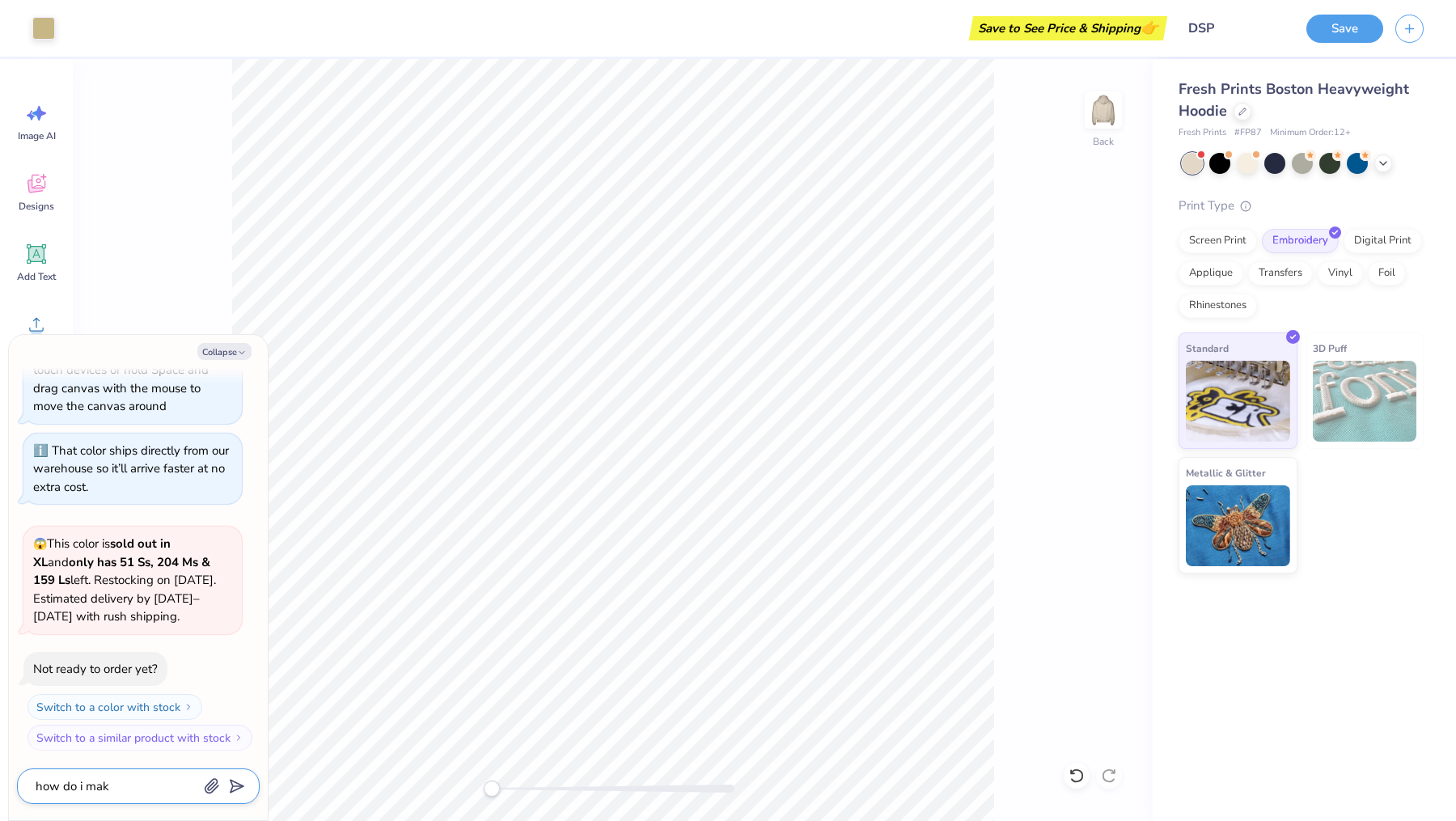
type textarea "how do i make"
type textarea "x"
type textarea "how do i make"
type textarea "x"
type textarea "how do i make t"
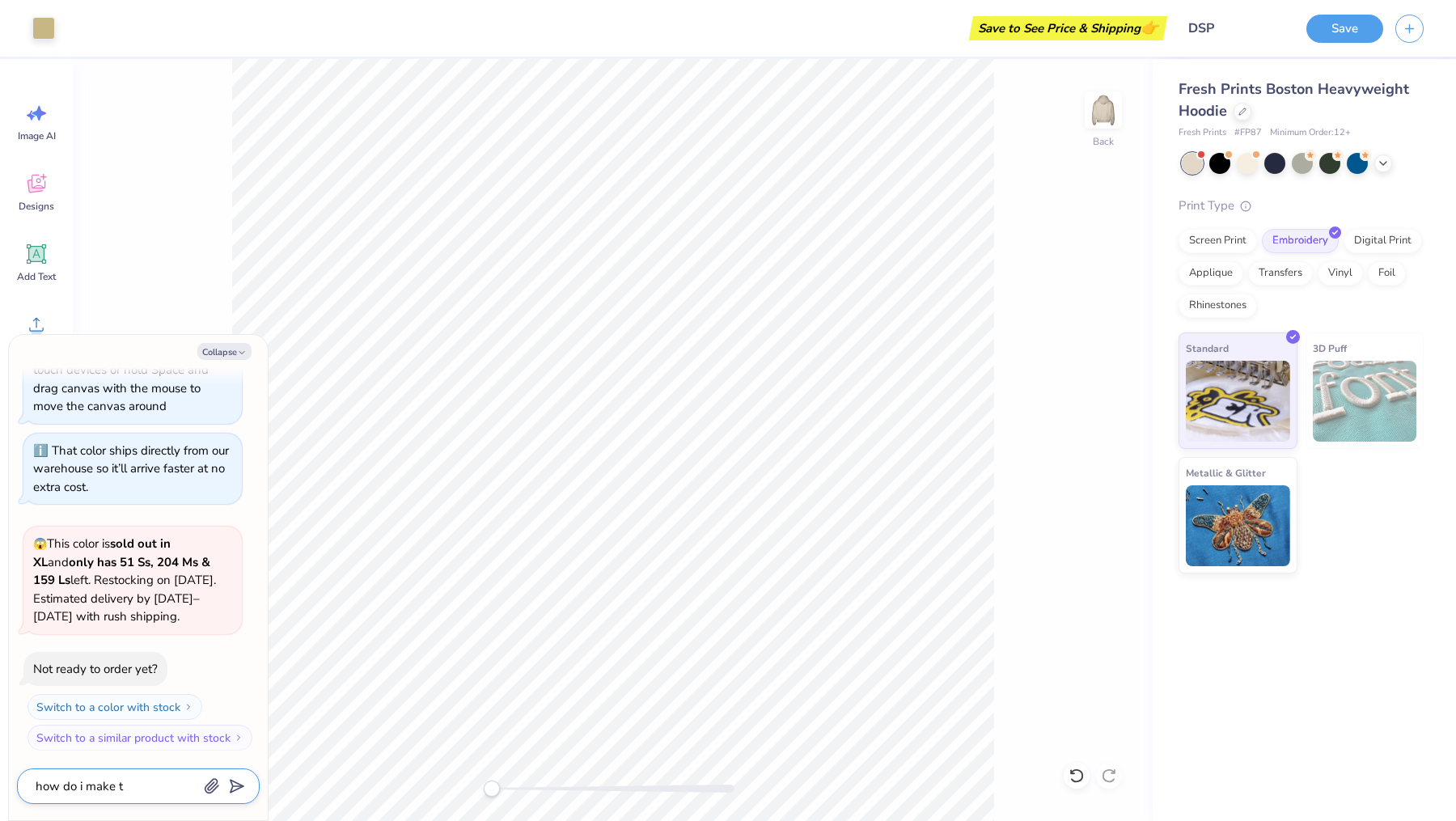
type textarea "x"
type textarea "how do i make th"
type textarea "x"
type textarea "how do i make the"
type textarea "x"
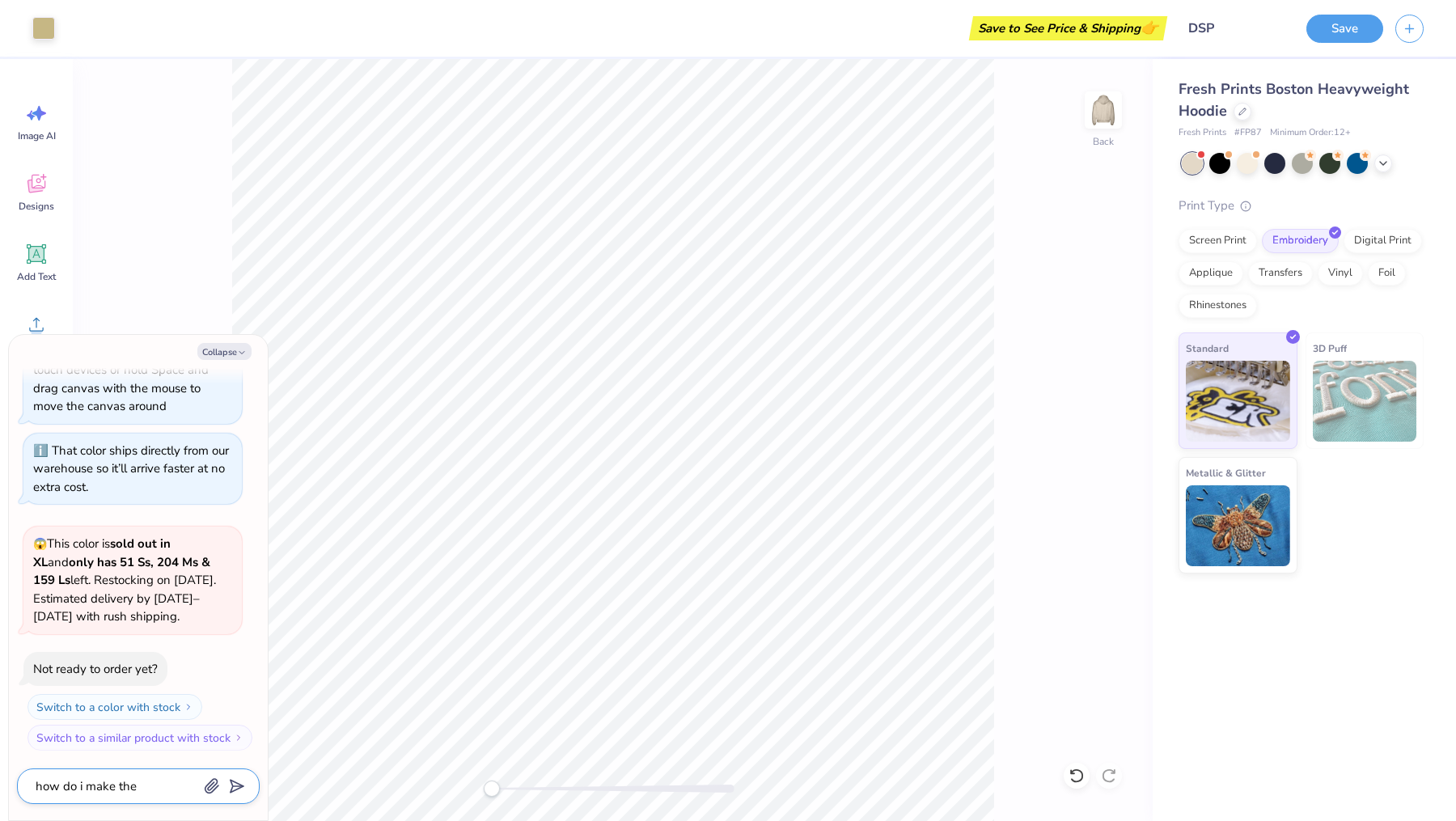
type textarea "how do i make the"
type textarea "x"
type textarea "how do i make the em"
type textarea "x"
type textarea "how do i make the emb"
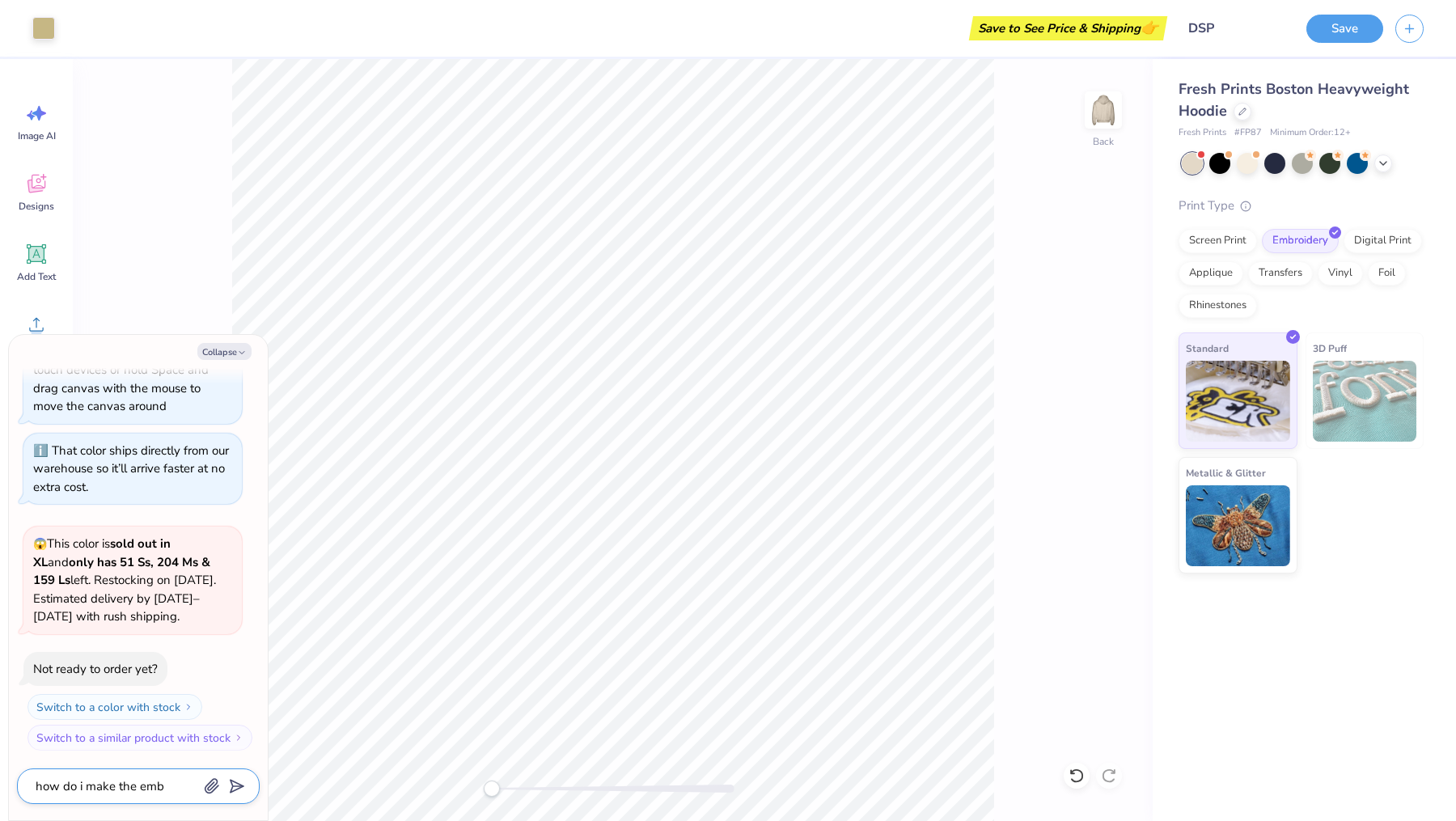
type textarea "x"
type textarea "how do i make the embro"
type textarea "x"
type textarea "how do i make the embrod"
type textarea "x"
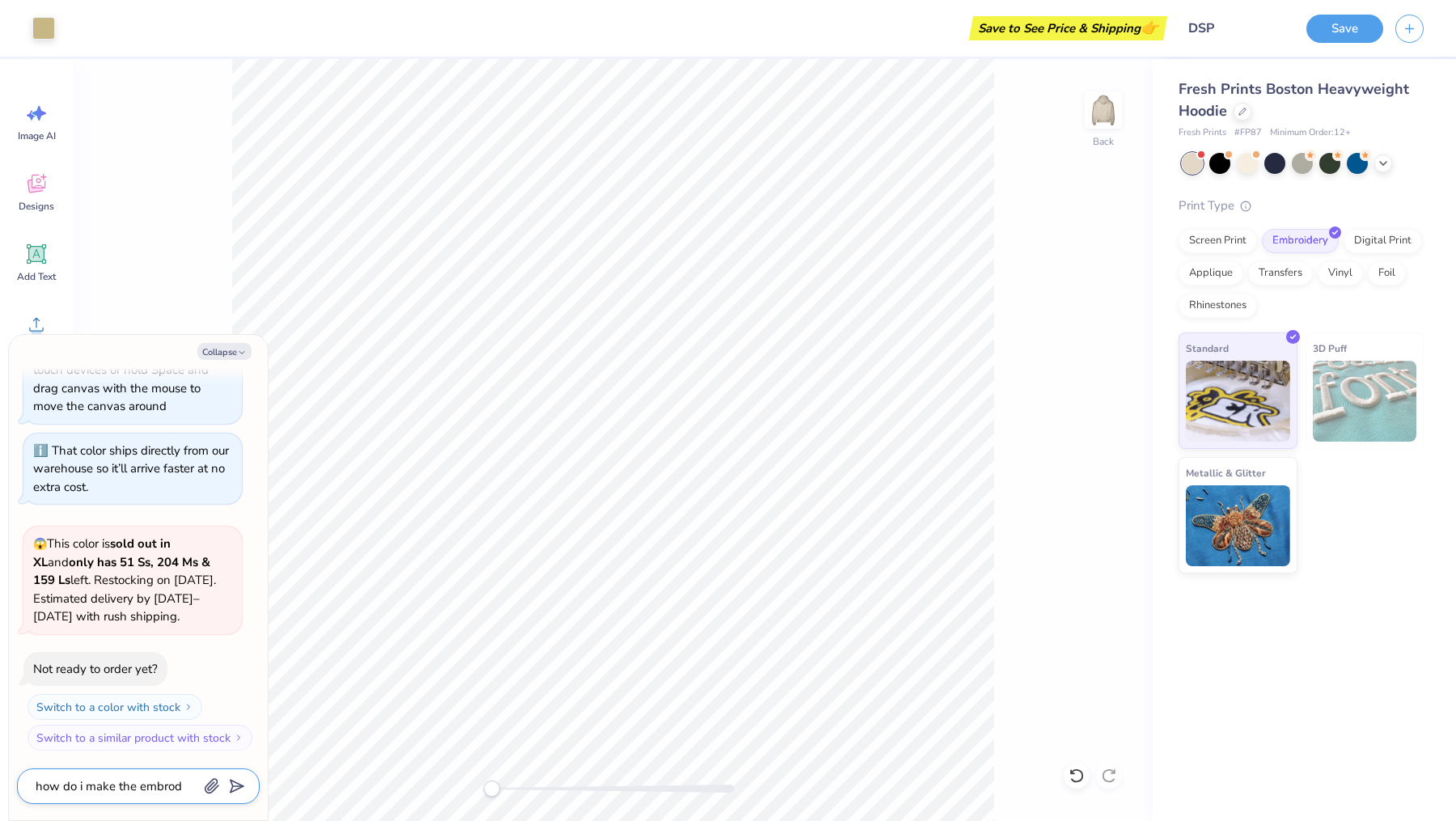
type textarea "how do i make the embrodi"
type textarea "x"
type textarea "how do i make the embrodie"
type textarea "x"
type textarea "how do i make the embrodier"
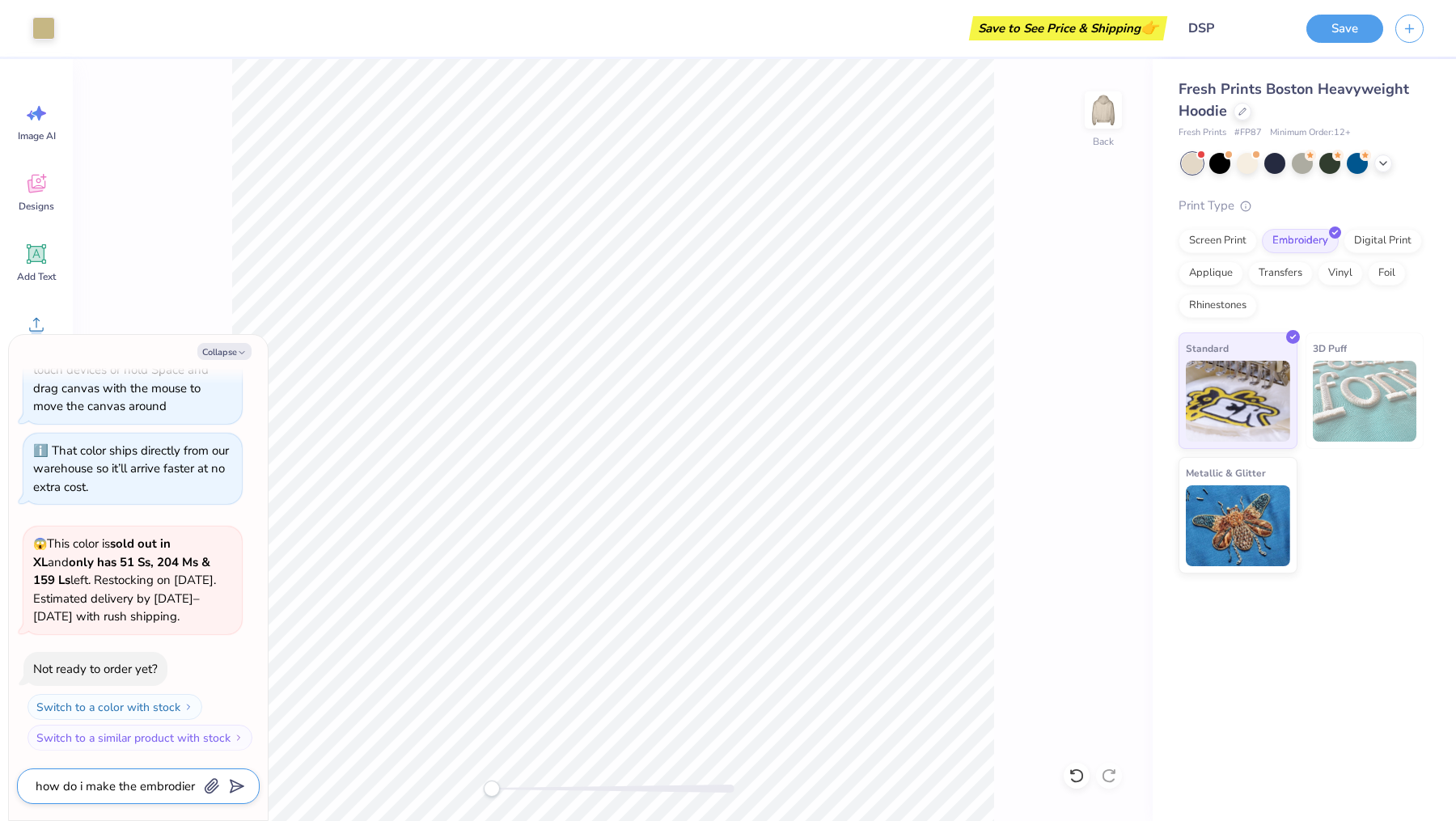
type textarea "x"
type textarea "how do i make the embrodier"
type textarea "x"
type textarea "how do i make the embrodier f"
type textarea "x"
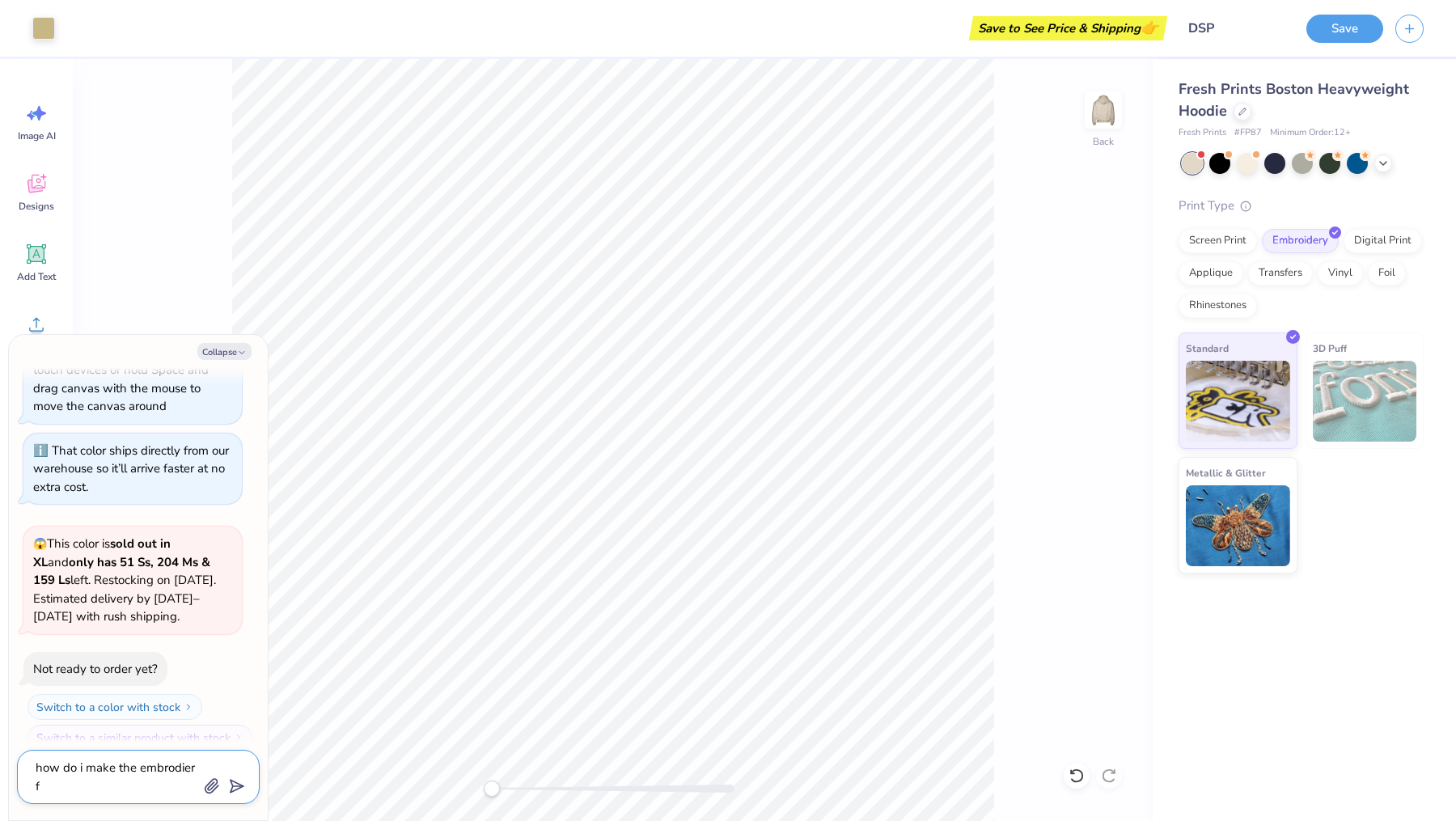
type textarea "how do i make the embrodier fo"
type textarea "x"
type textarea "how do i make the embrodier for"
type textarea "x"
type textarea "how do i make the embrodier for t"
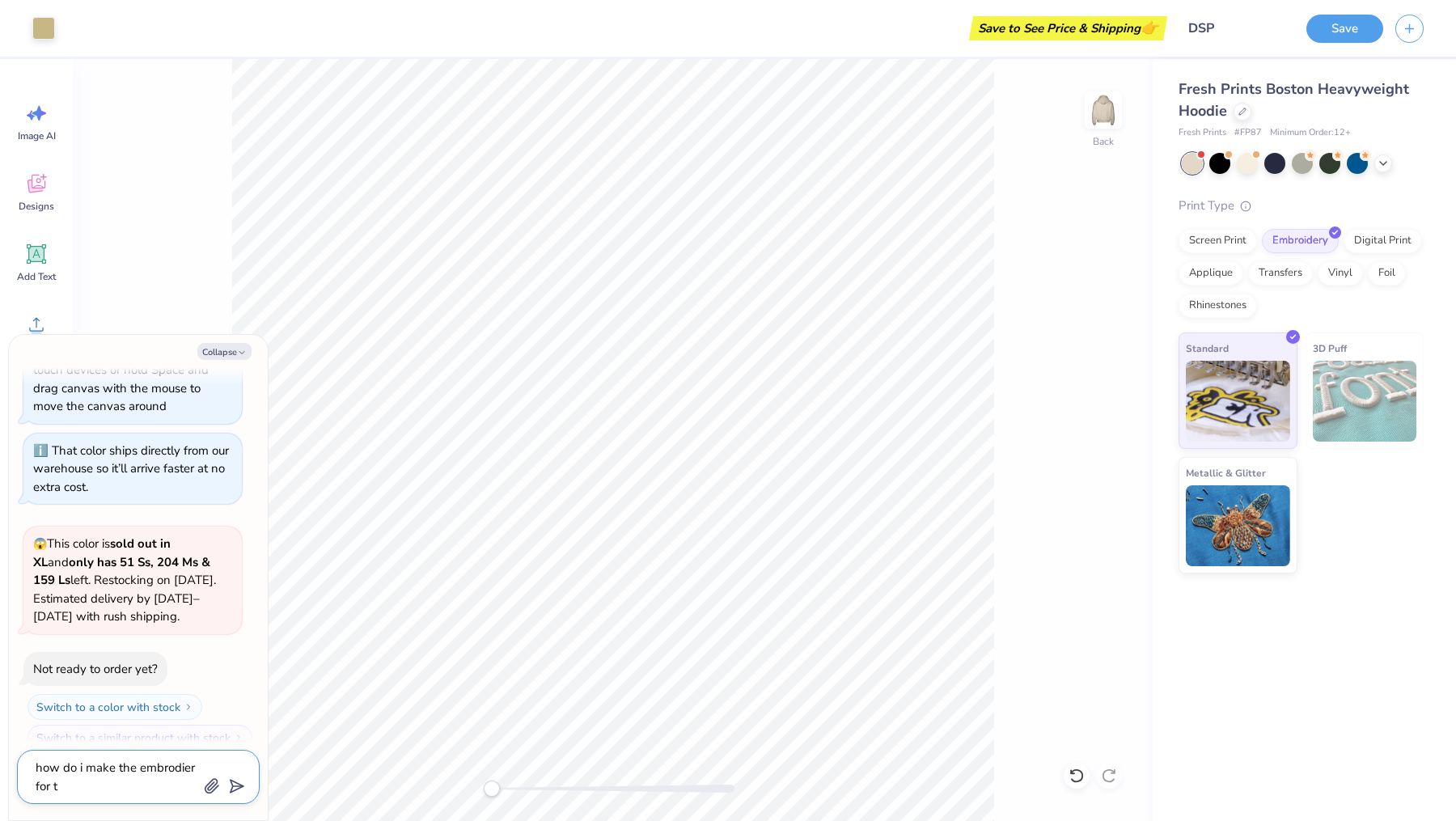
type textarea "x"
type textarea "how do i make the embrodier for th"
type textarea "x"
type textarea "how do i make the embrodier for the"
type textarea "x"
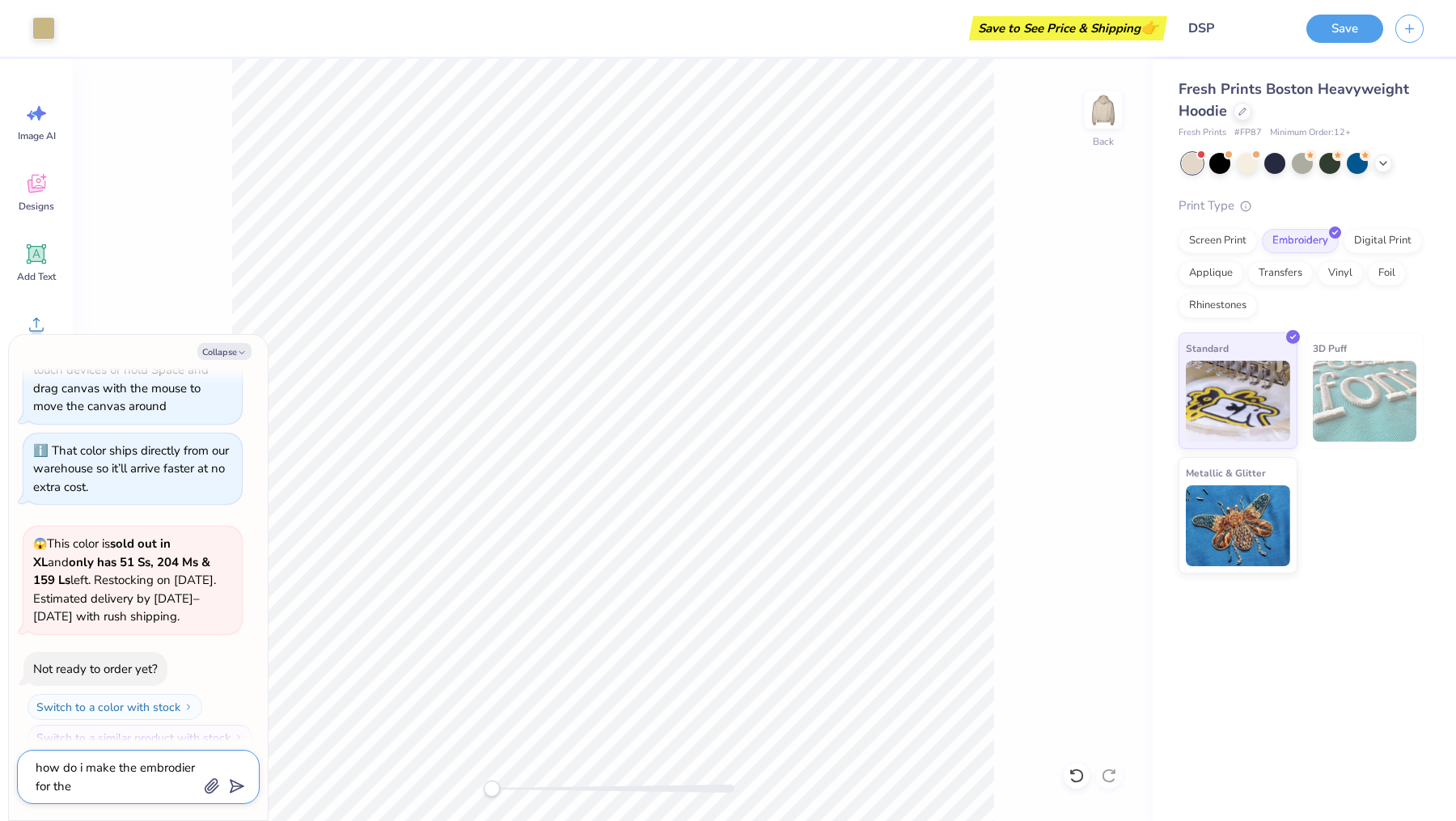
type textarea "how do i make the embrodier for the"
type textarea "x"
type textarea "how do i make the embrodier for the h"
type textarea "x"
type textarea "how do i make the embrodier for the ho"
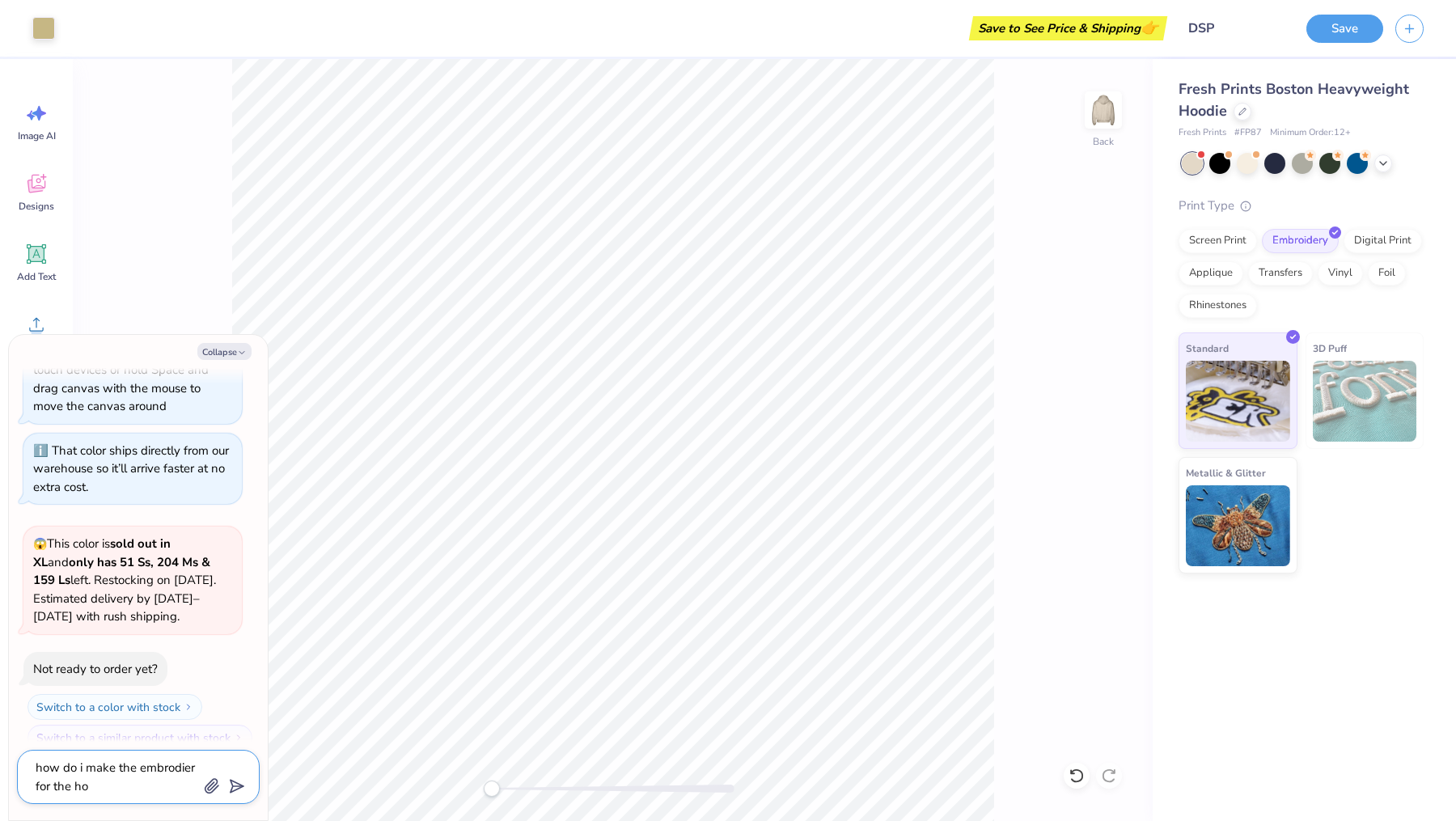
type textarea "x"
type textarea "how do i make the embrodier for the hoo"
type textarea "x"
type textarea "how do i make the embrodier for the hood"
type textarea "x"
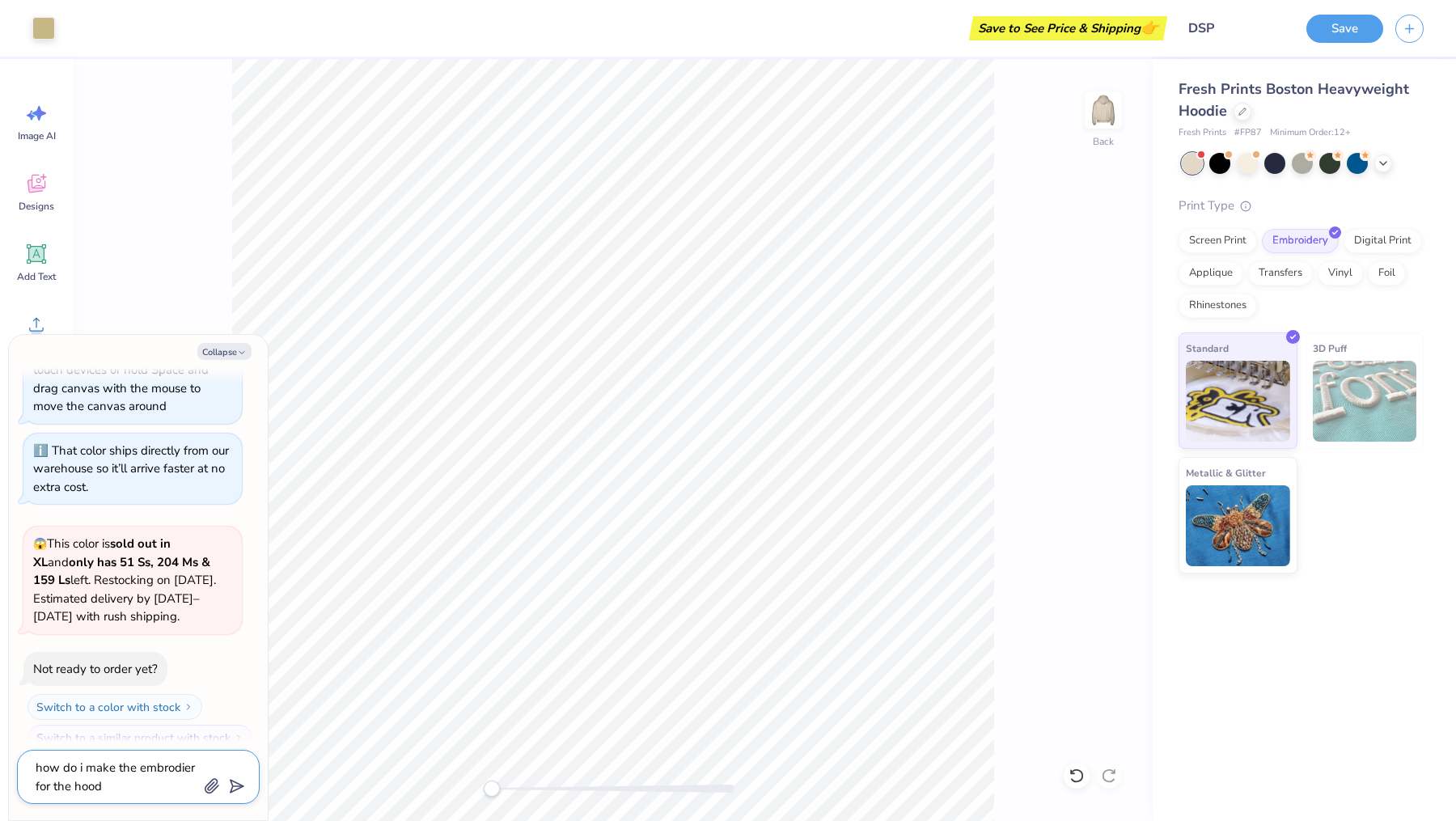
type textarea "how do i make the embrodier for the hoodi"
type textarea "x"
type textarea "how do i make the embrodier for the hoodie"
type textarea "x"
type textarea "how do i make the embrodier for the hoodie"
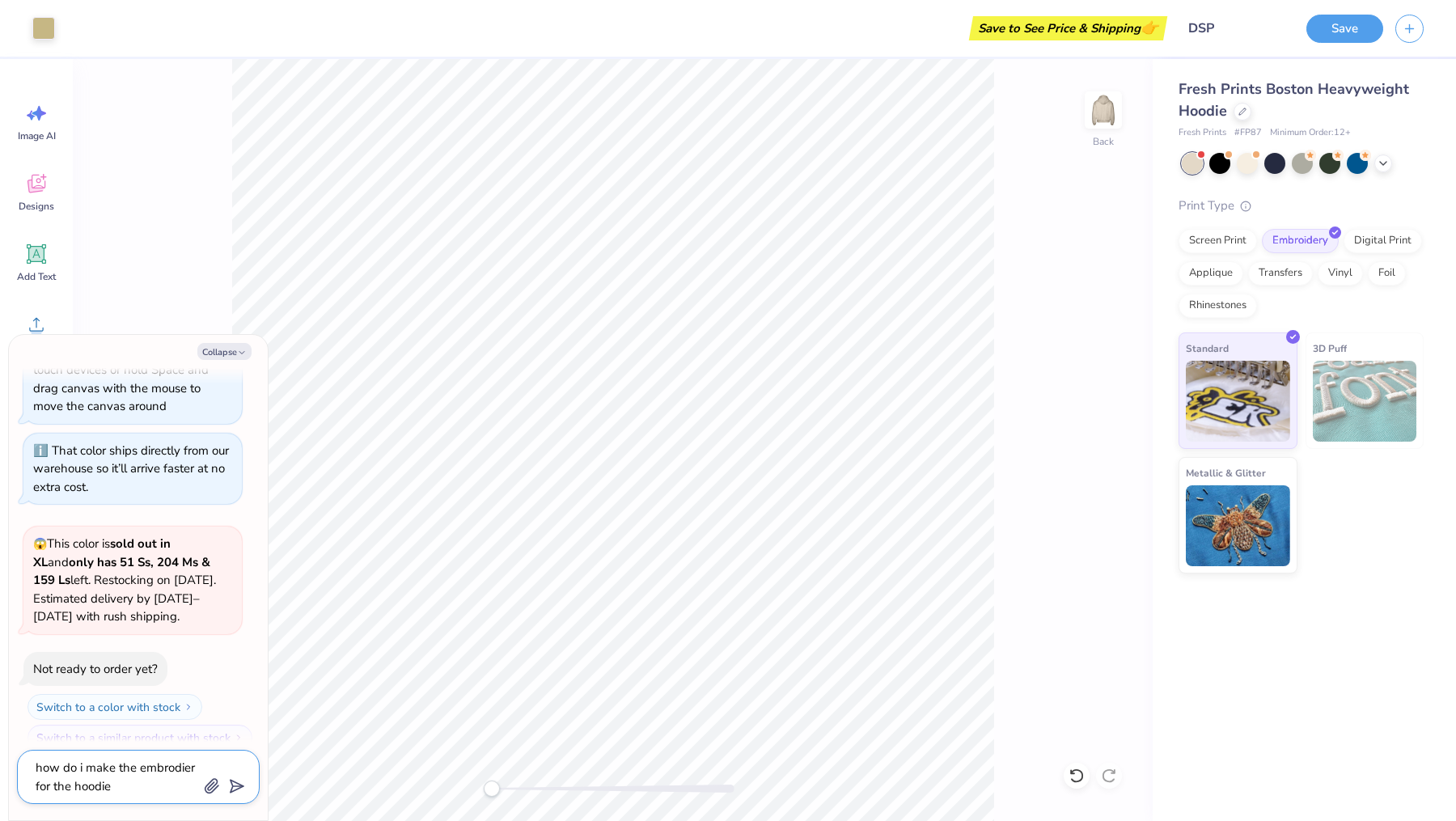
type textarea "x"
type textarea "how do i make the embrodier for the hoodie a"
type textarea "x"
type textarea "how do i make the embrodier for the hoodie a"
type textarea "x"
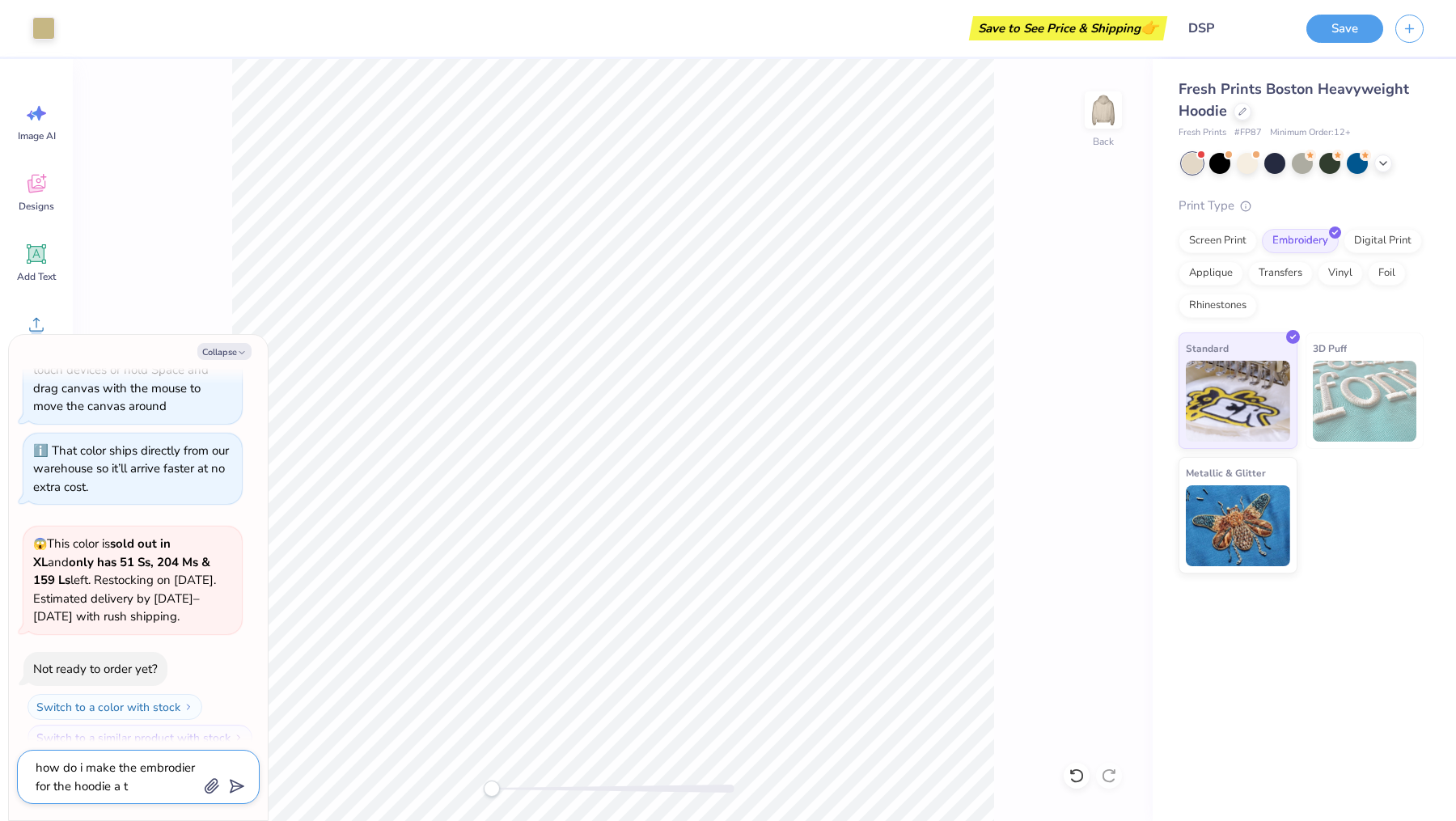
type textarea "how do i make the embrodier for the hoodie a th"
type textarea "x"
type textarea "how do i make the embrodier for the hoodie a thi"
type textarea "x"
type textarea "how do i make the embrodier for the hoodie a thic"
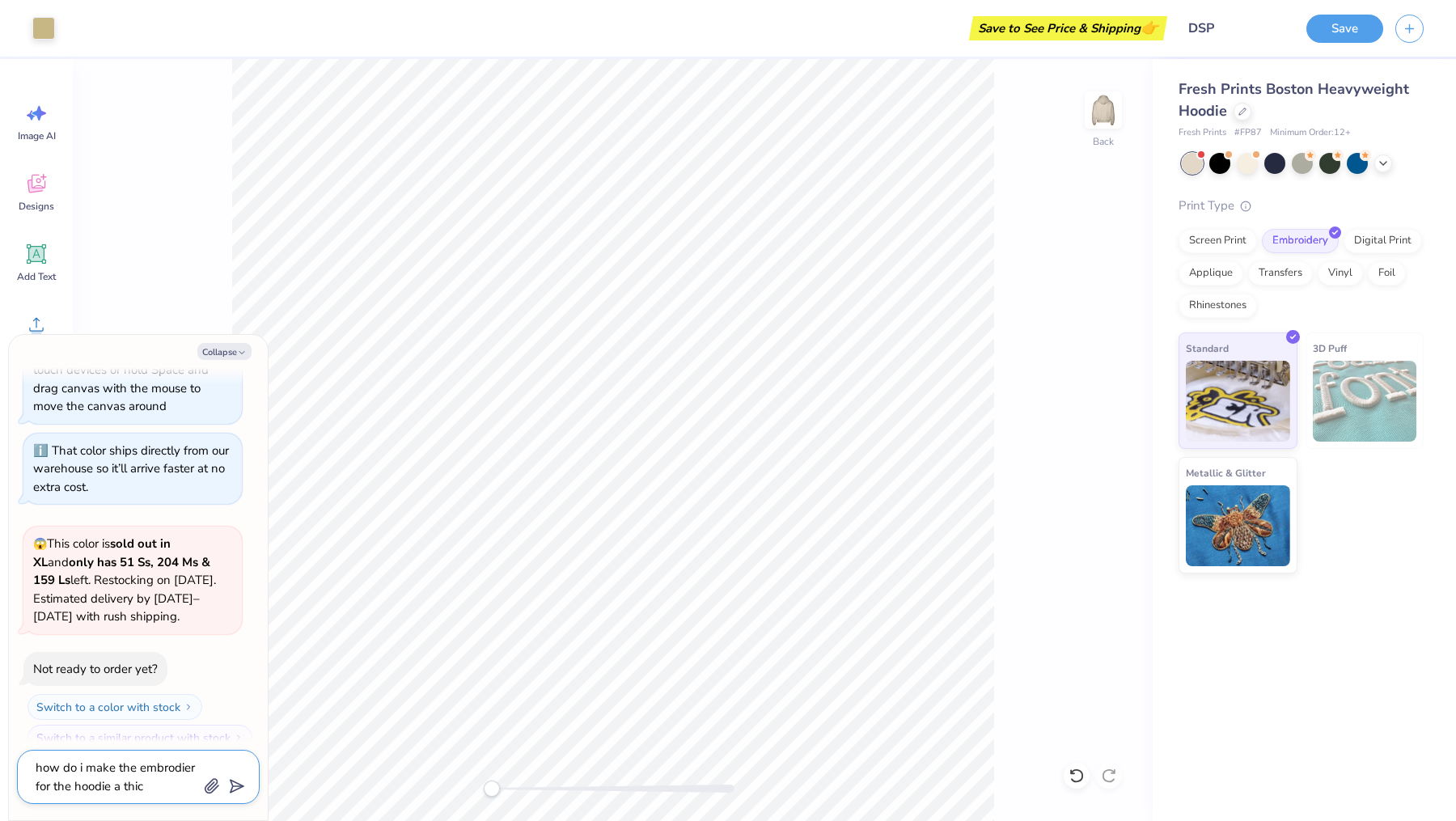
type textarea "x"
type textarea "how do i make the embrodier for the hoodie a thick"
type textarea "x"
type textarea "how do i make the embrodier for the hoodie a thick"
type textarea "x"
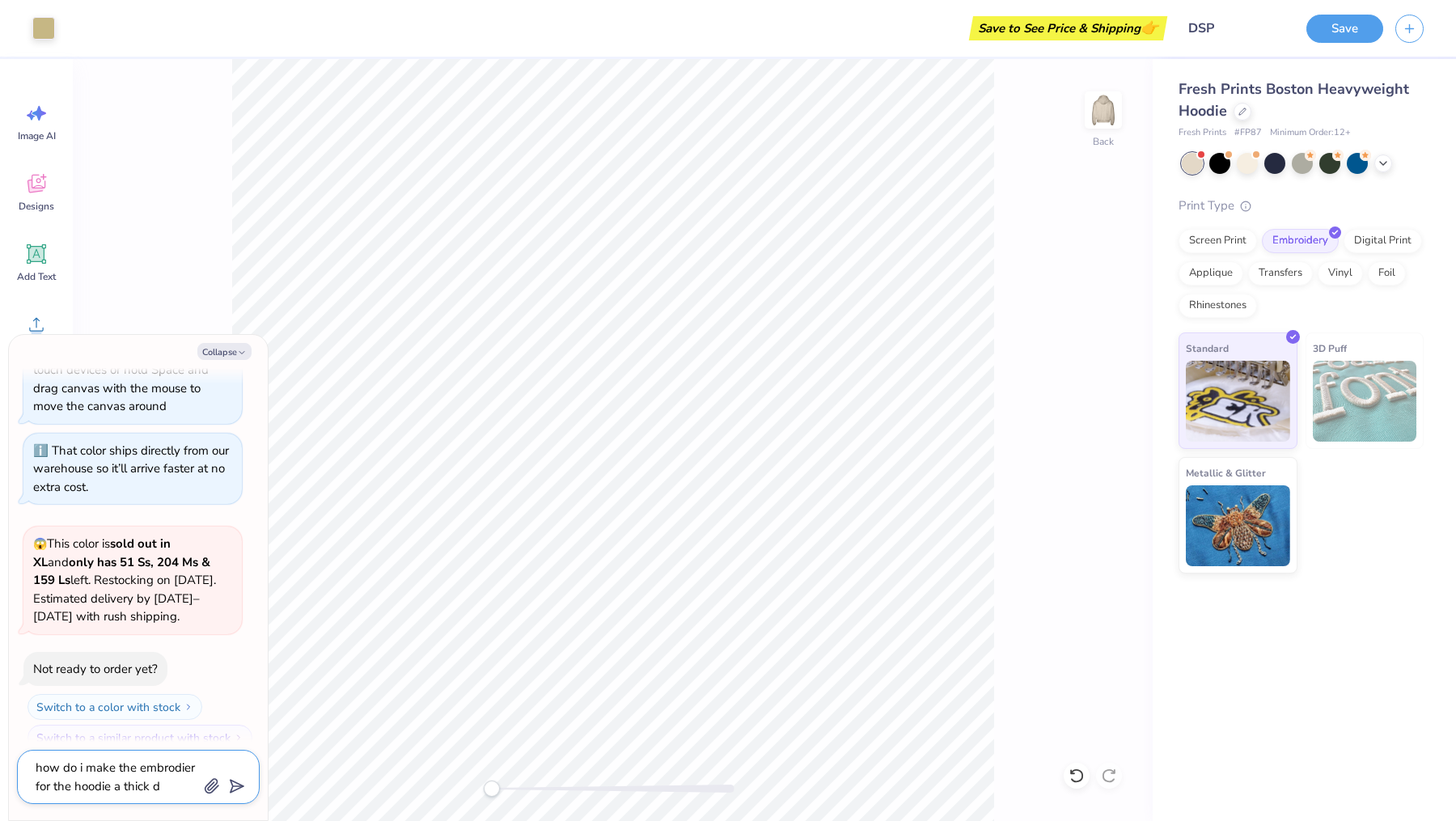
type textarea "how do i make the embrodier for the hoodie a thick da"
type textarea "x"
type textarea "how do i make the embrodier for the hoodie a thick dar"
type textarea "x"
type textarea "how do i make the embrodier for the hoodie a thick dark"
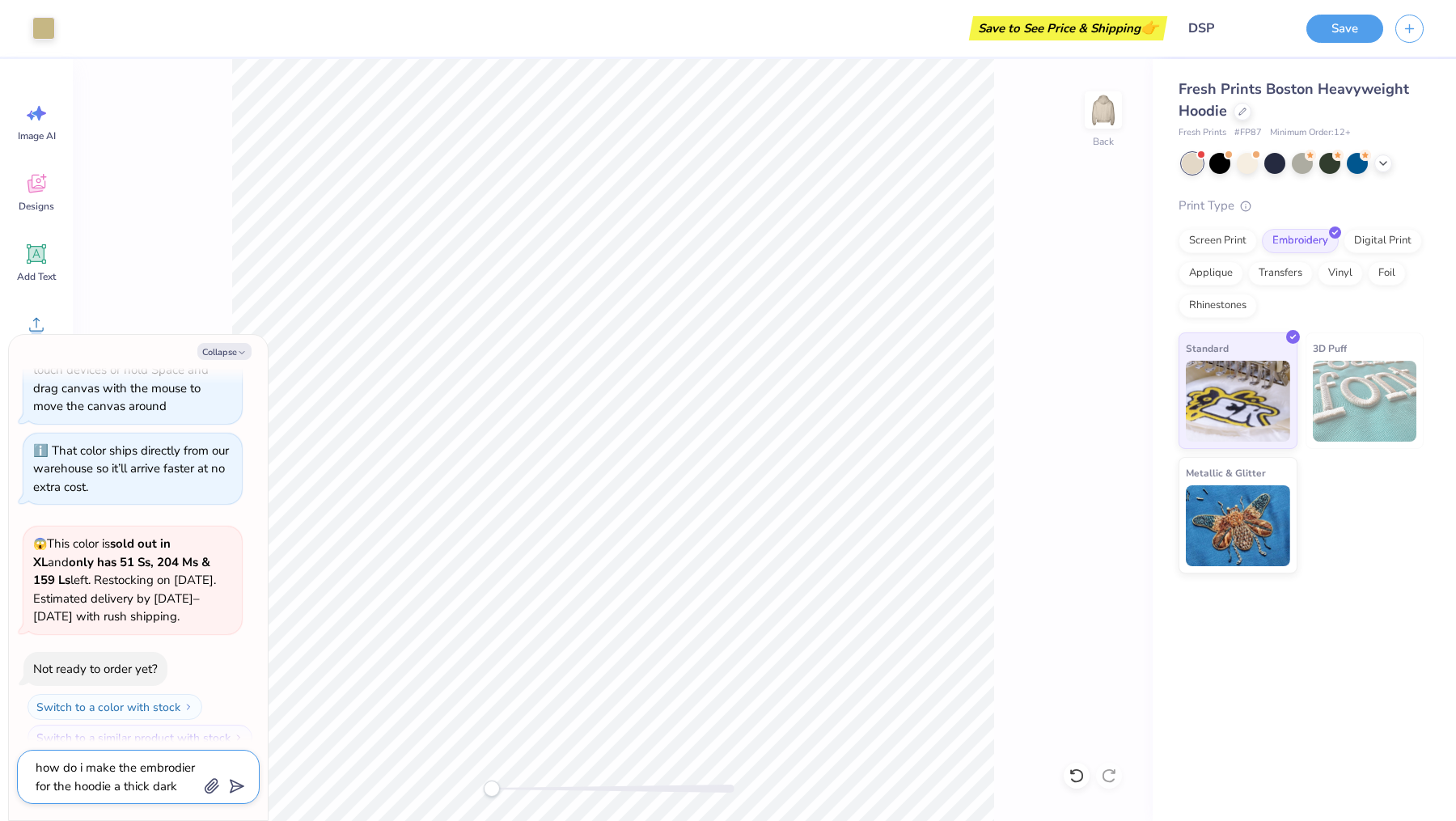
type textarea "x"
type textarea "how do i make the embrodier for the hoodie a thick dark"
type textarea "x"
type textarea "how do i make the embrodier for the hoodie a thick dark b"
type textarea "x"
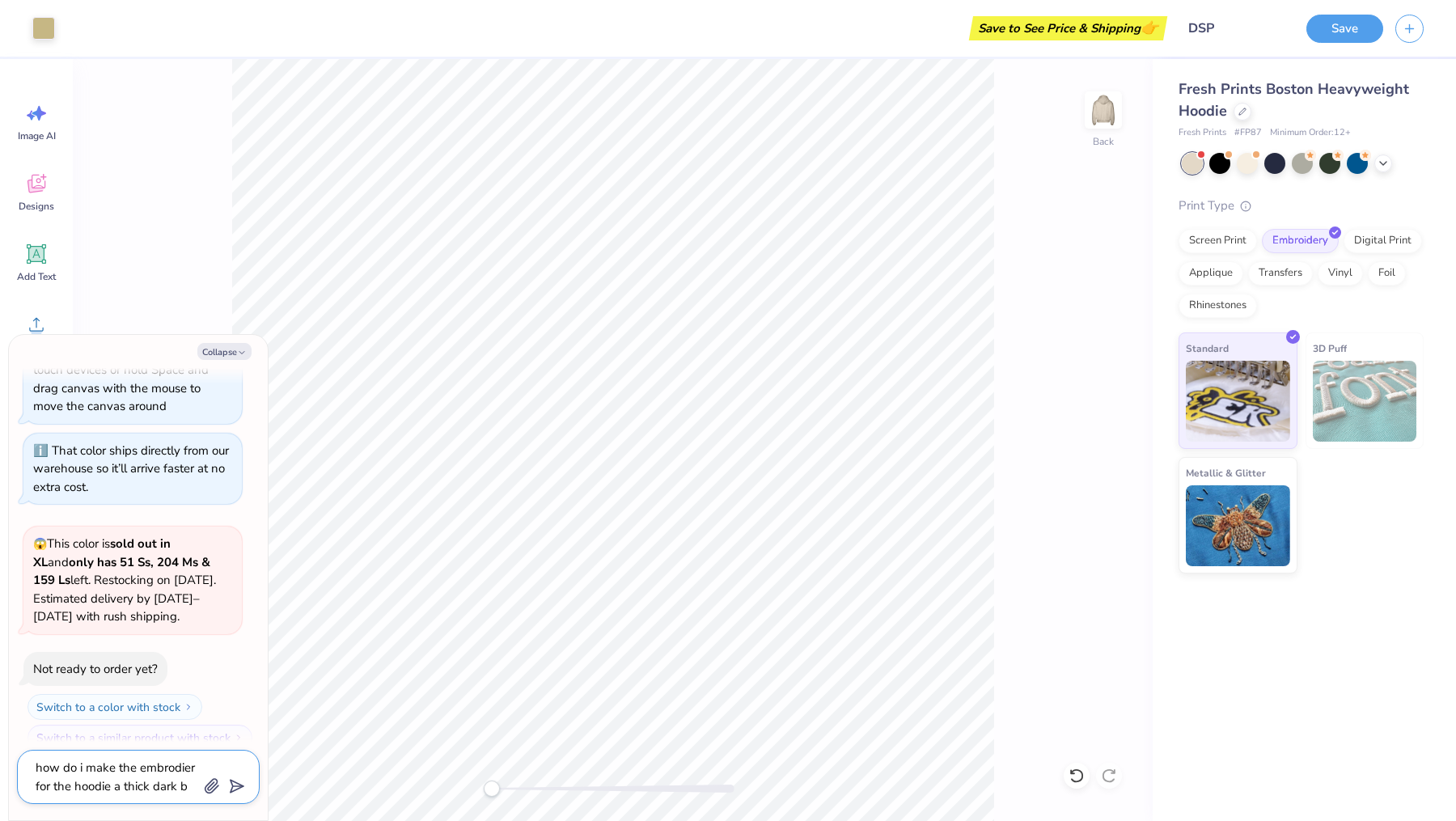
type textarea "how do i make the embrodier for the hoodie a thick dark br"
type textarea "x"
type textarea "how do i make the embrodier for the hoodie a thick dark bro"
type textarea "x"
type textarea "how do i make the embrodier for the hoodie a thick dark brow"
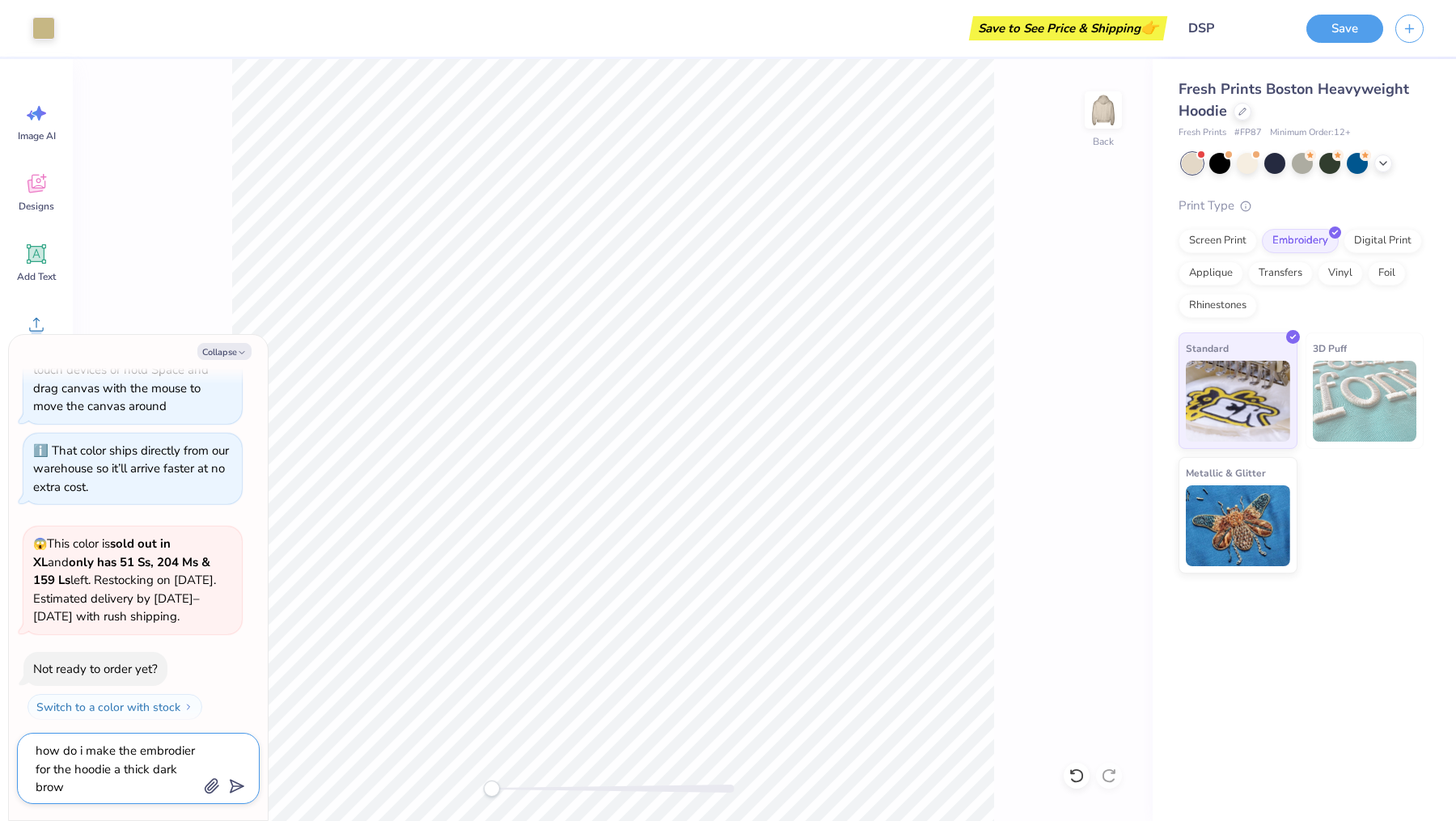
type textarea "x"
type textarea "how do i make the embrodier for the hoodie a thick dark brown"
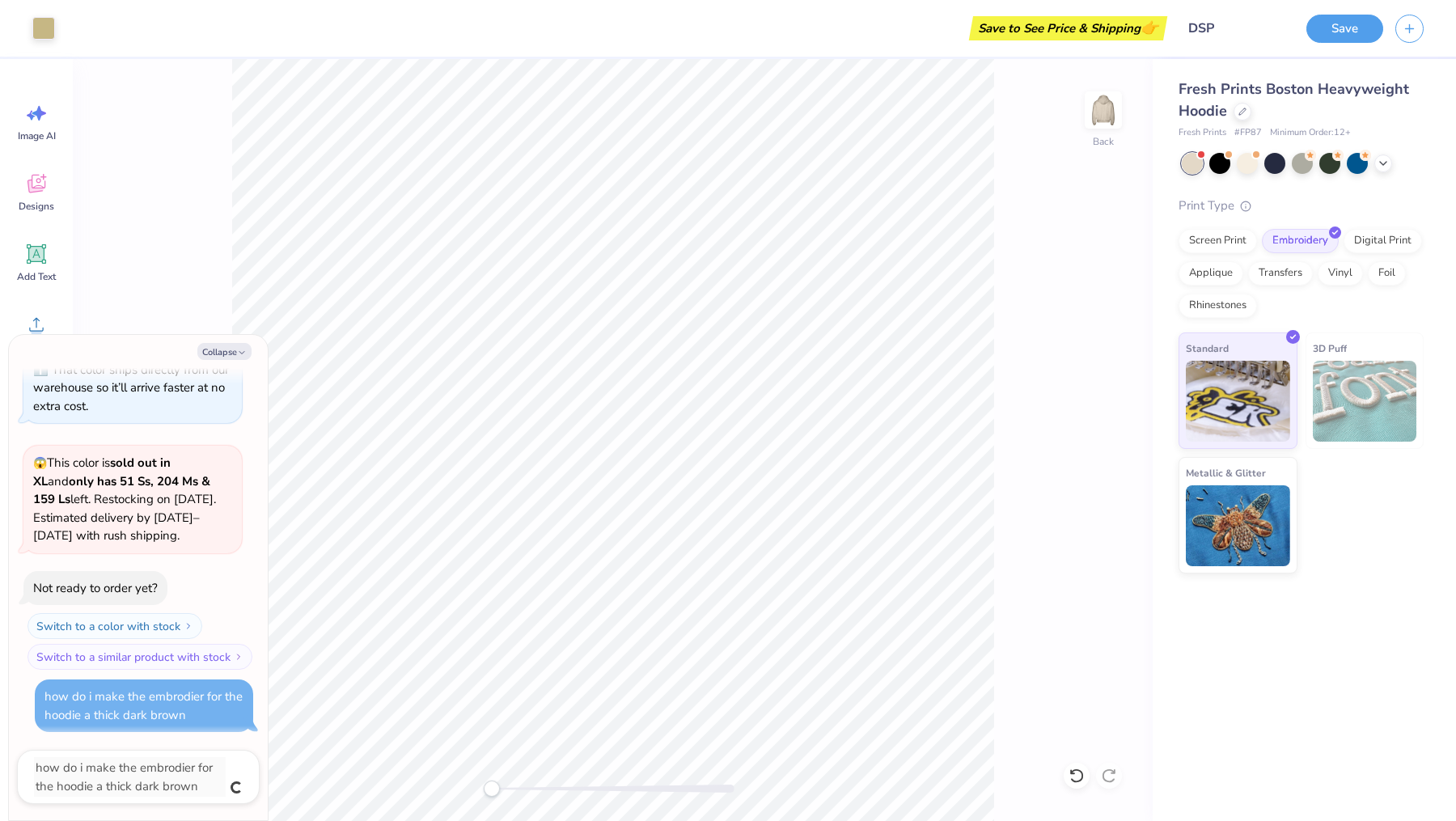
type textarea "x"
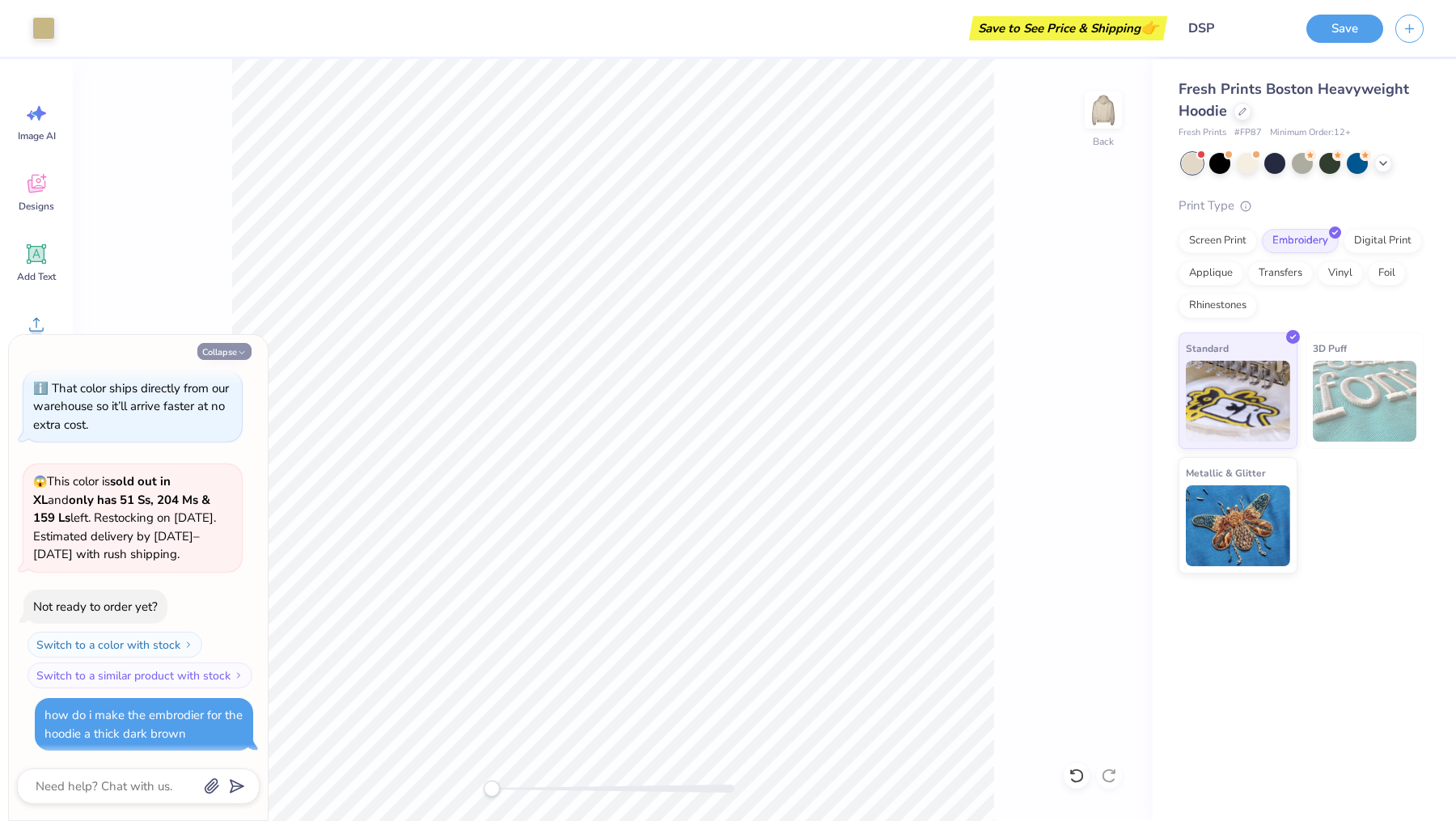
click at [230, 357] on button "Collapse" at bounding box center [224, 351] width 54 height 17
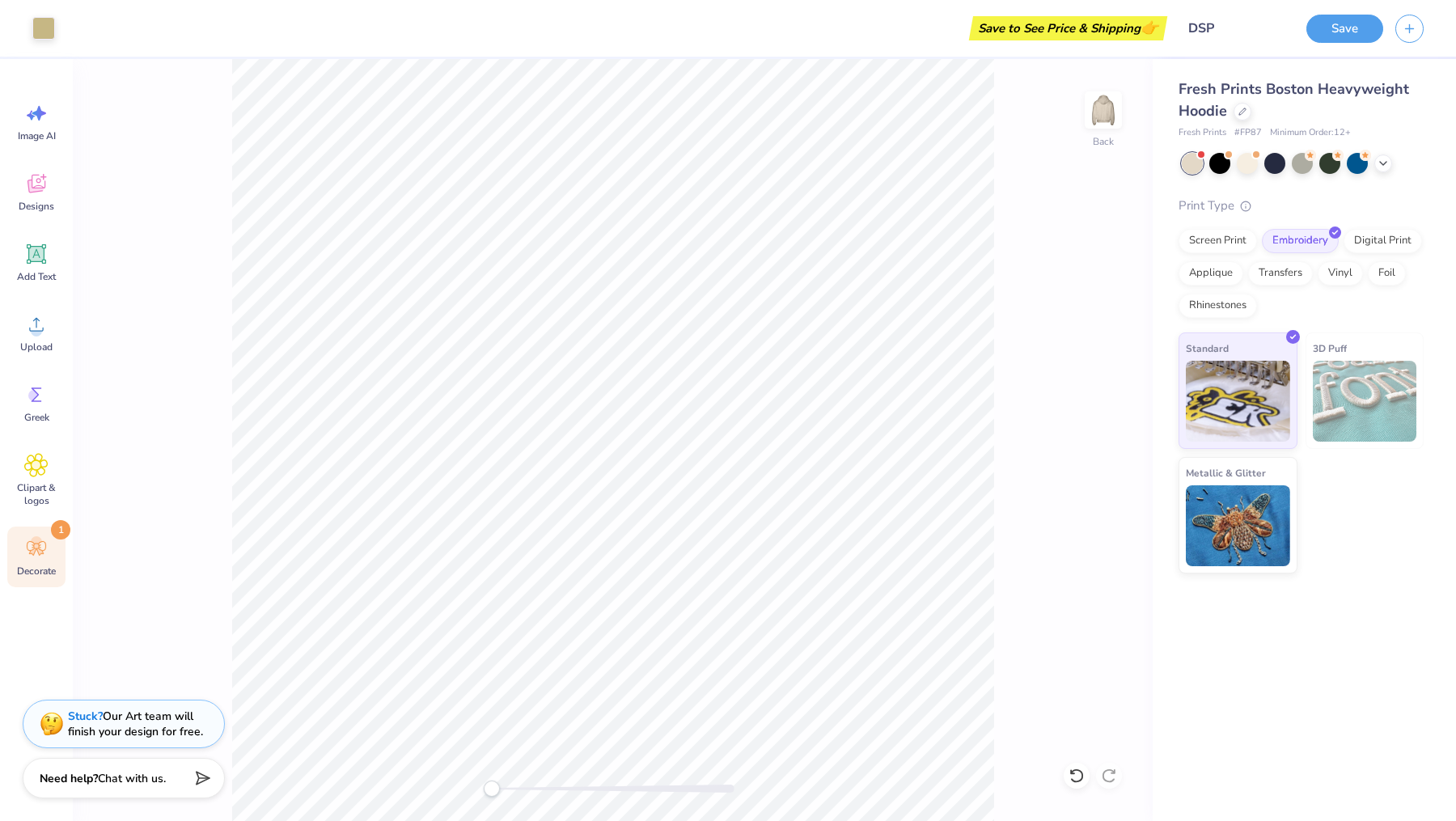
click at [15, 544] on div "Decorate 1" at bounding box center [36, 556] width 59 height 60
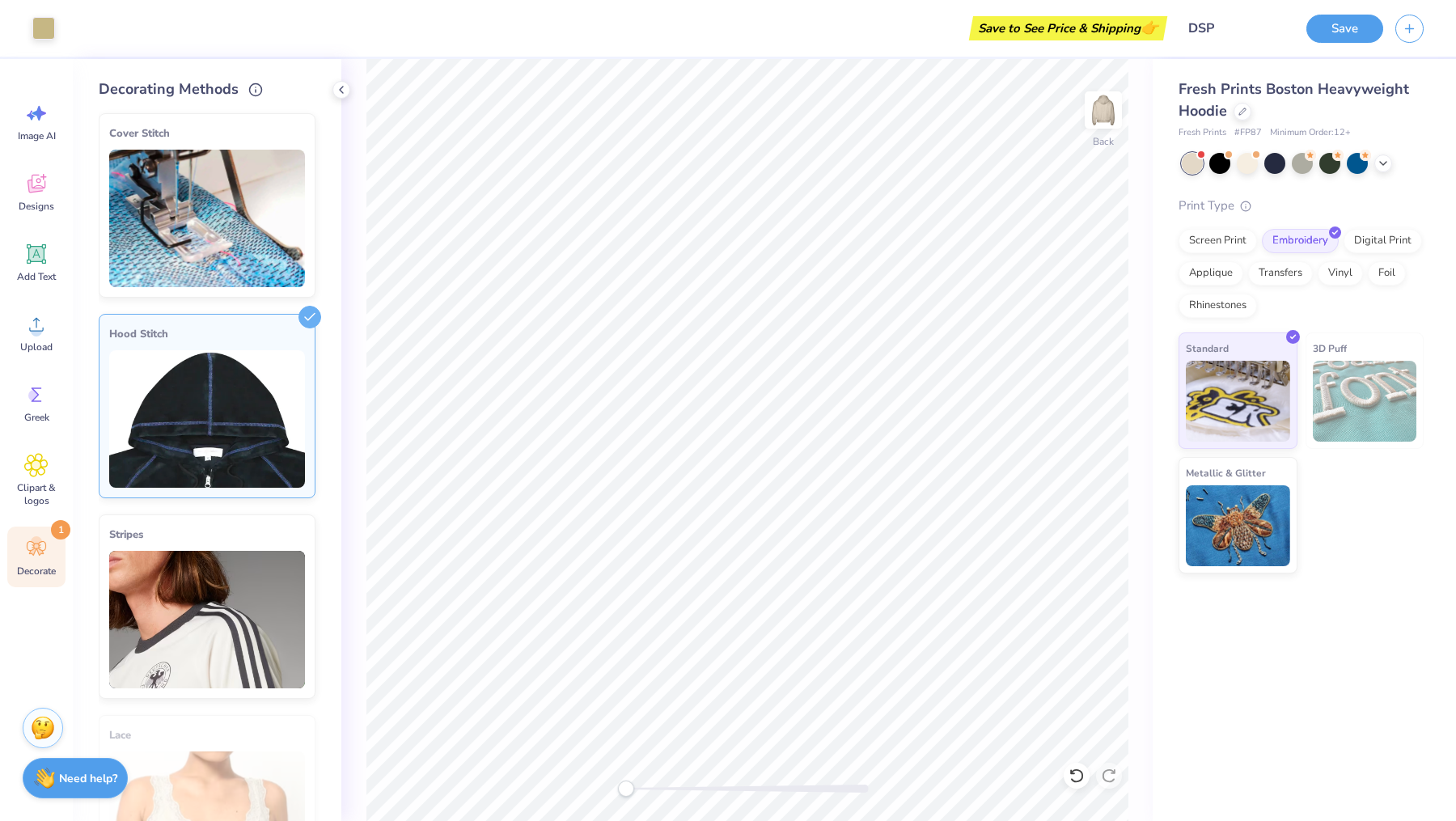
click at [219, 213] on img at bounding box center [207, 218] width 196 height 138
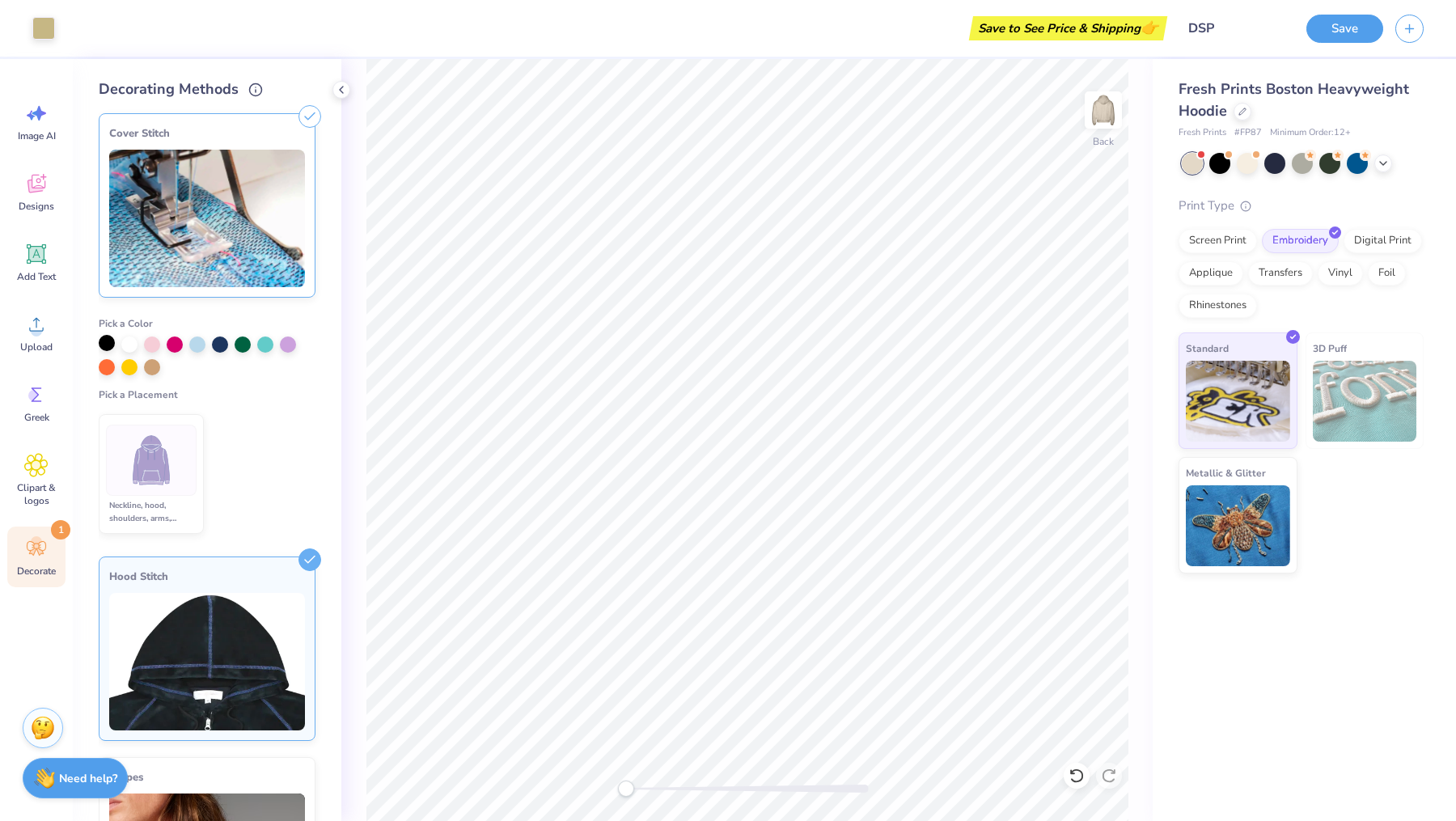
click at [112, 344] on div at bounding box center [107, 343] width 16 height 16
click at [127, 346] on div at bounding box center [130, 343] width 16 height 16
click at [194, 346] on div at bounding box center [197, 343] width 16 height 16
click at [175, 343] on div at bounding box center [174, 343] width 16 height 16
click at [151, 367] on div at bounding box center [152, 365] width 16 height 16
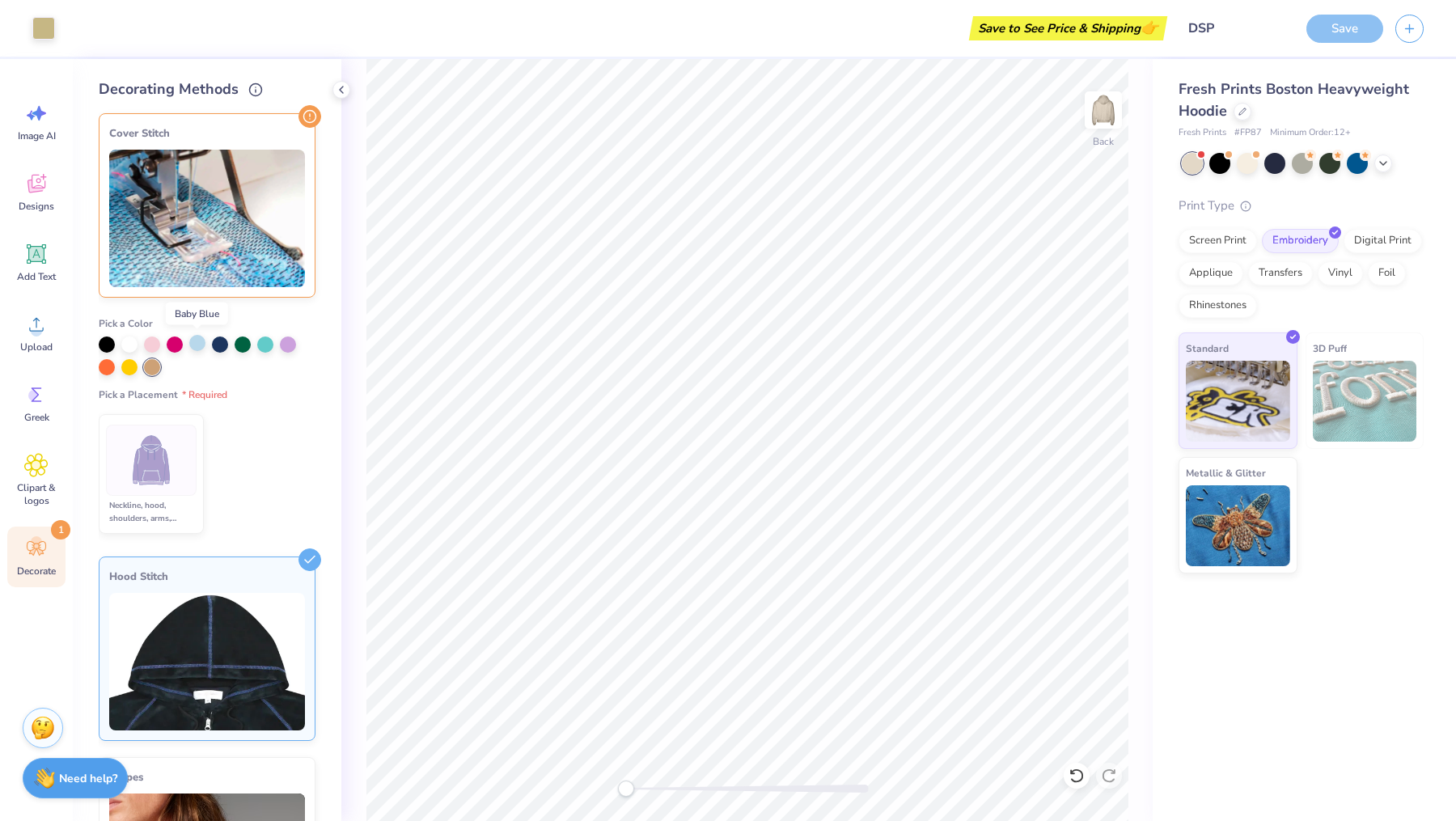
click at [196, 345] on div at bounding box center [197, 343] width 16 height 16
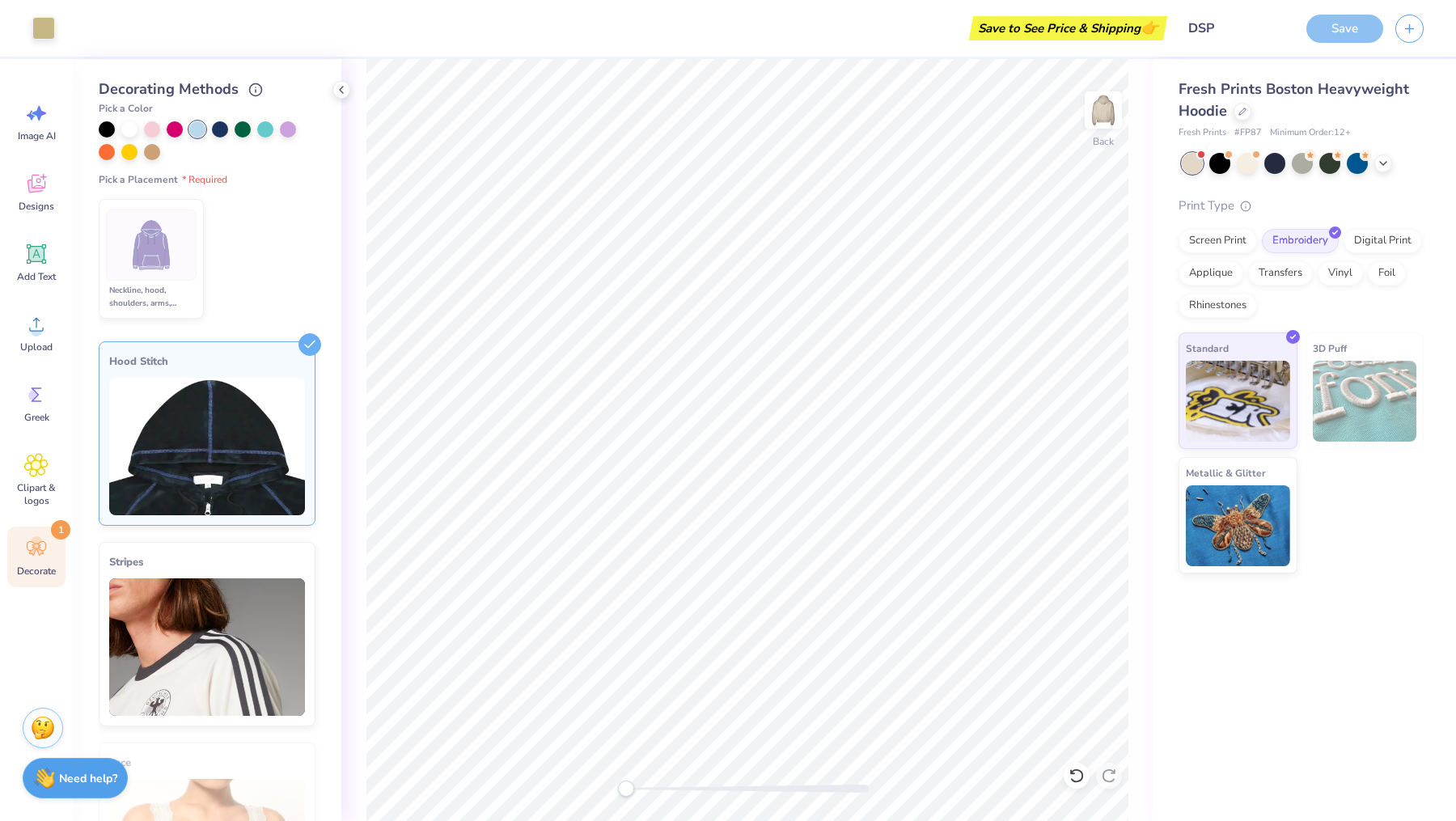
click at [179, 268] on img at bounding box center [152, 245] width 60 height 60
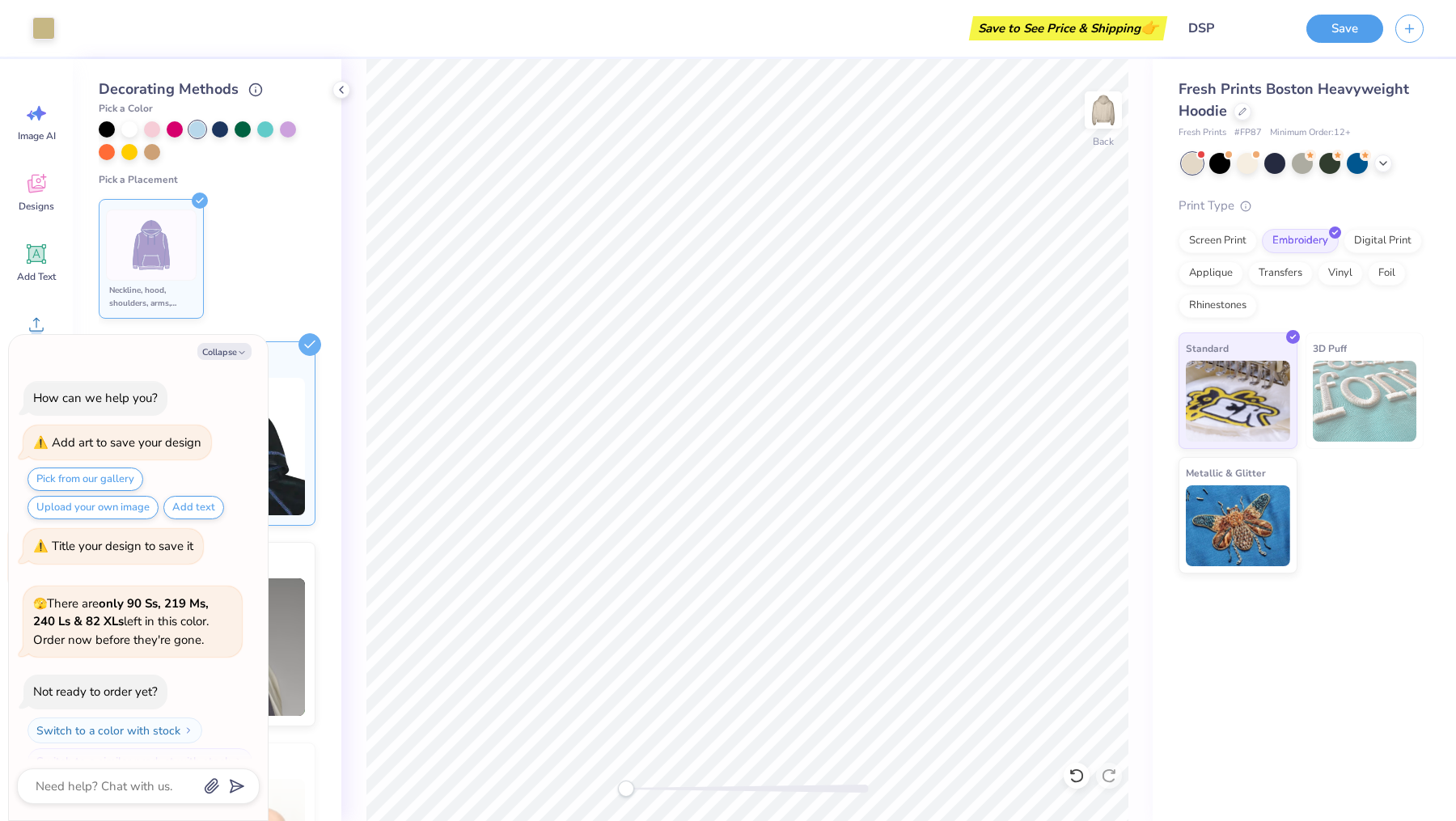
scroll to position [1455, 0]
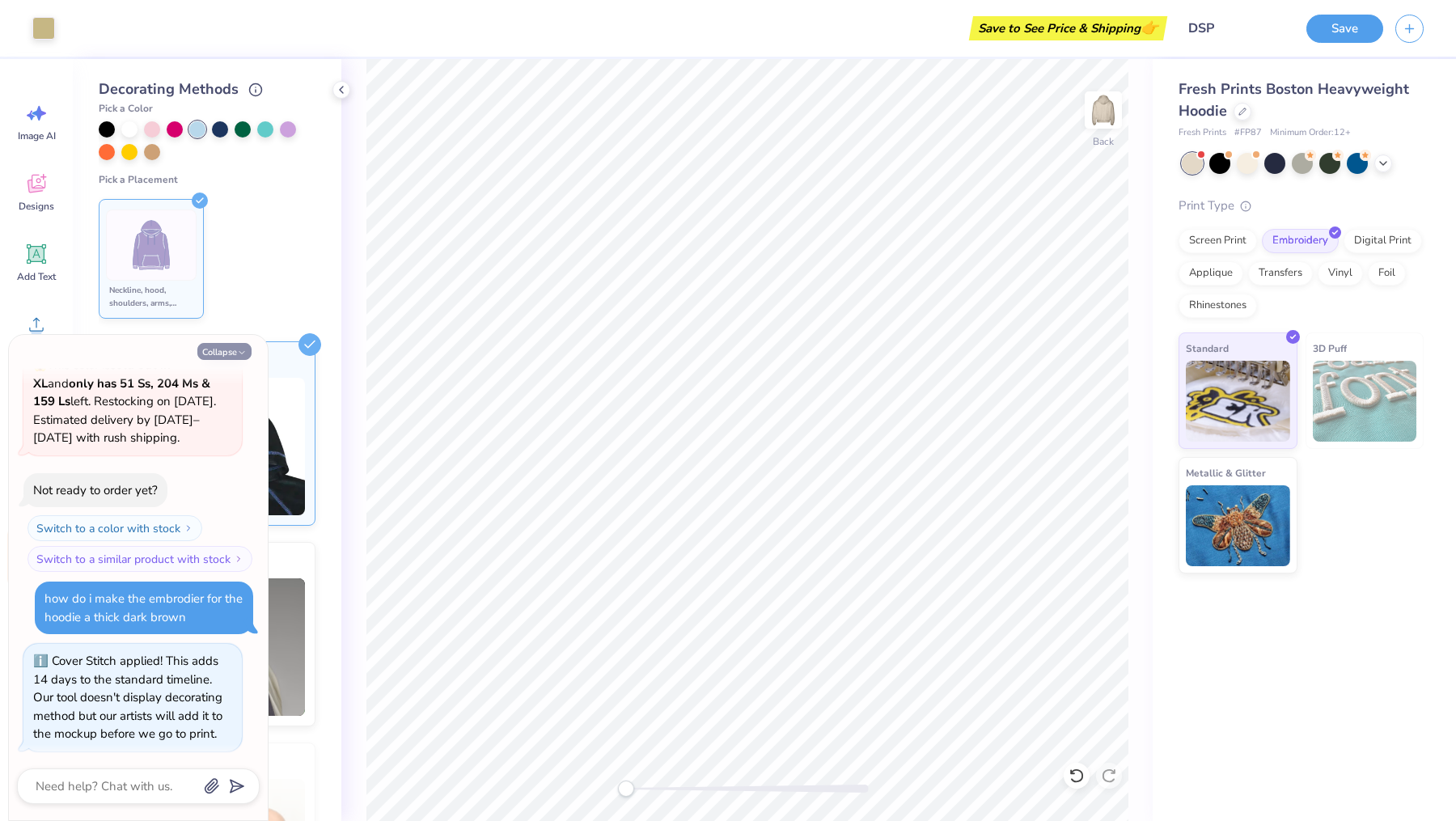
click at [235, 349] on button "Collapse" at bounding box center [224, 351] width 54 height 17
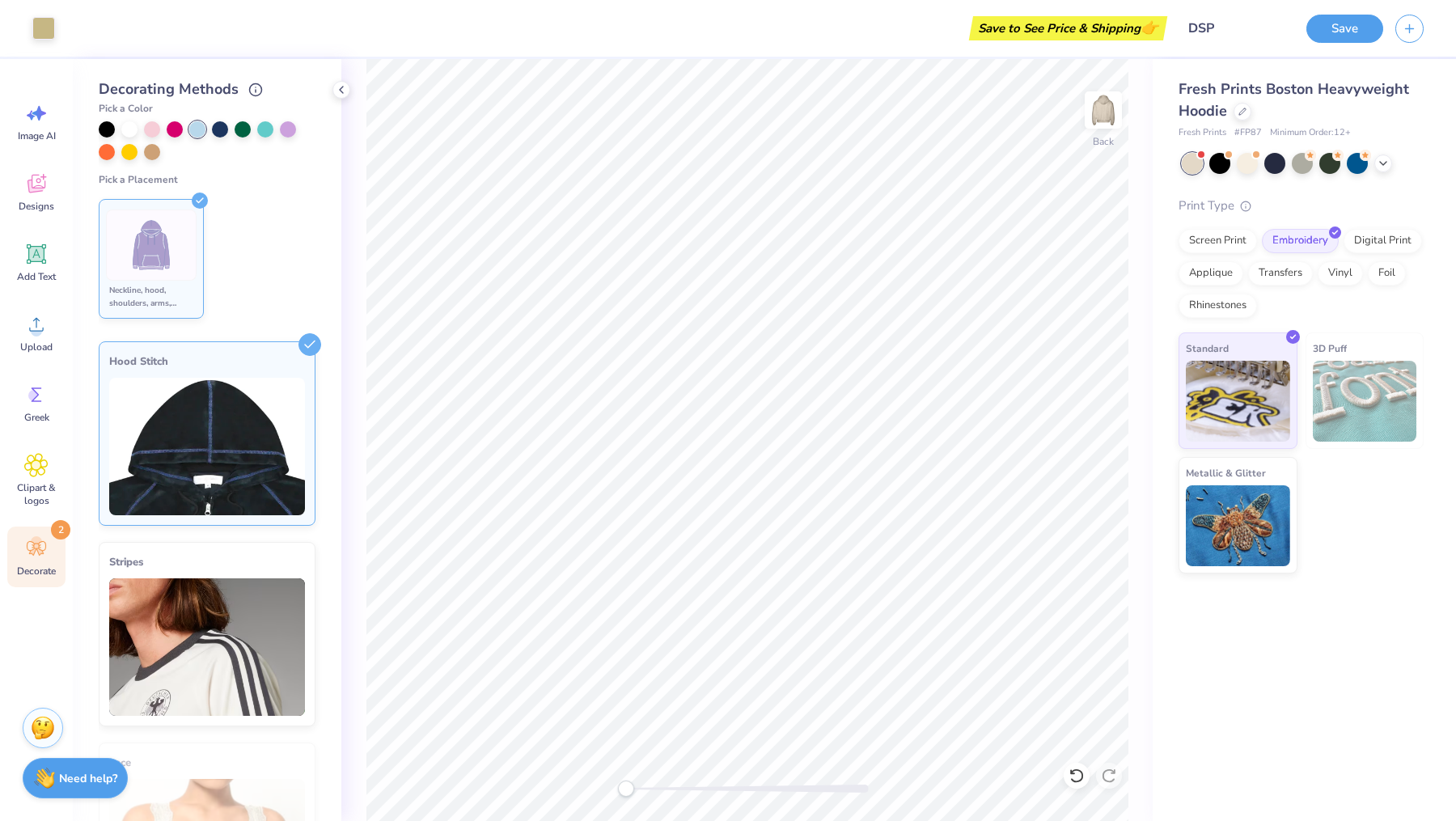
click at [243, 424] on img at bounding box center [207, 446] width 196 height 138
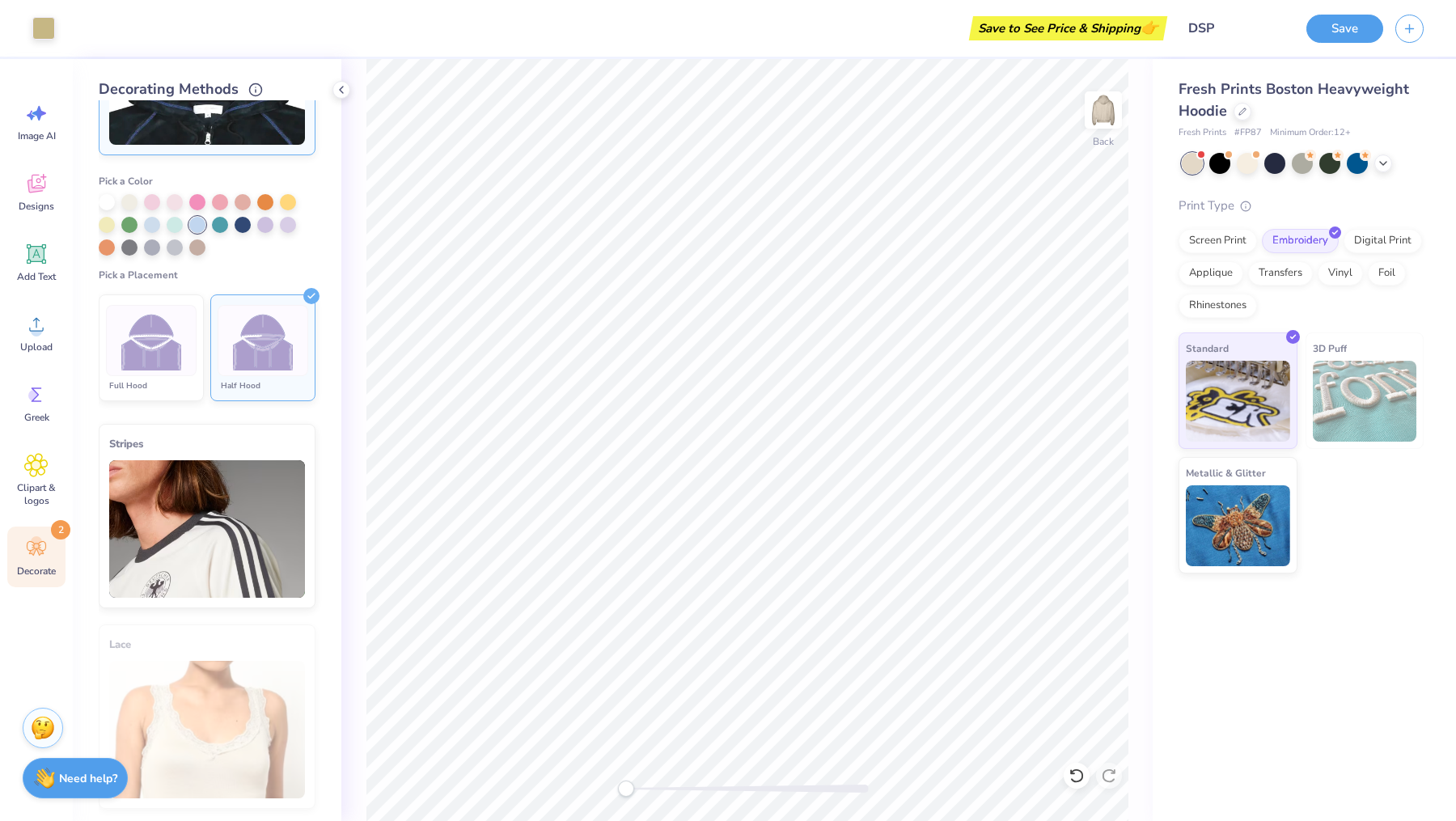
scroll to position [345, 0]
click at [196, 244] on div at bounding box center [197, 244] width 16 height 16
click at [195, 240] on div at bounding box center [197, 246] width 16 height 16
click at [124, 246] on div at bounding box center [130, 244] width 16 height 16
click at [124, 246] on div at bounding box center [130, 246] width 16 height 16
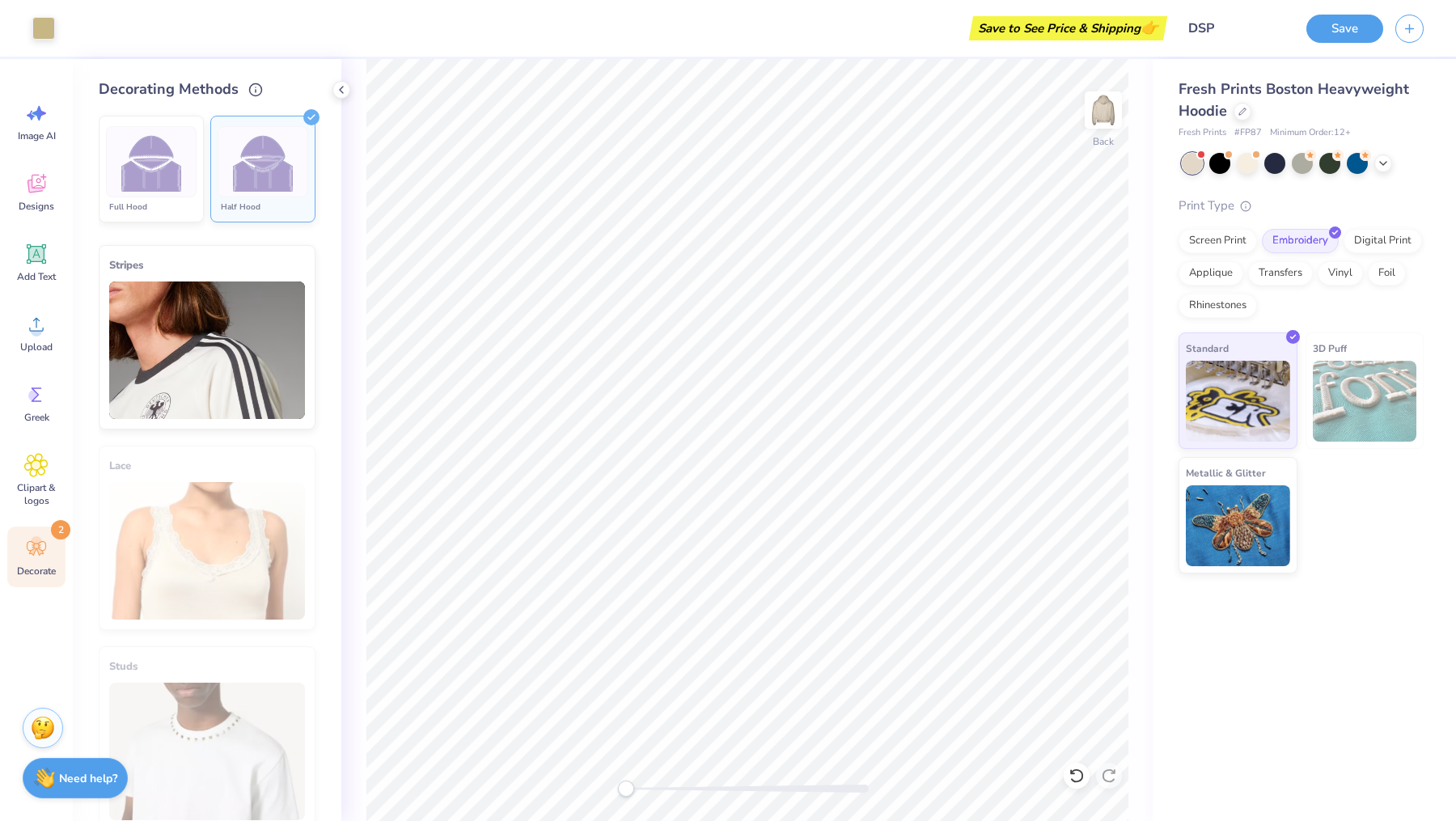
click at [220, 332] on img at bounding box center [207, 350] width 196 height 138
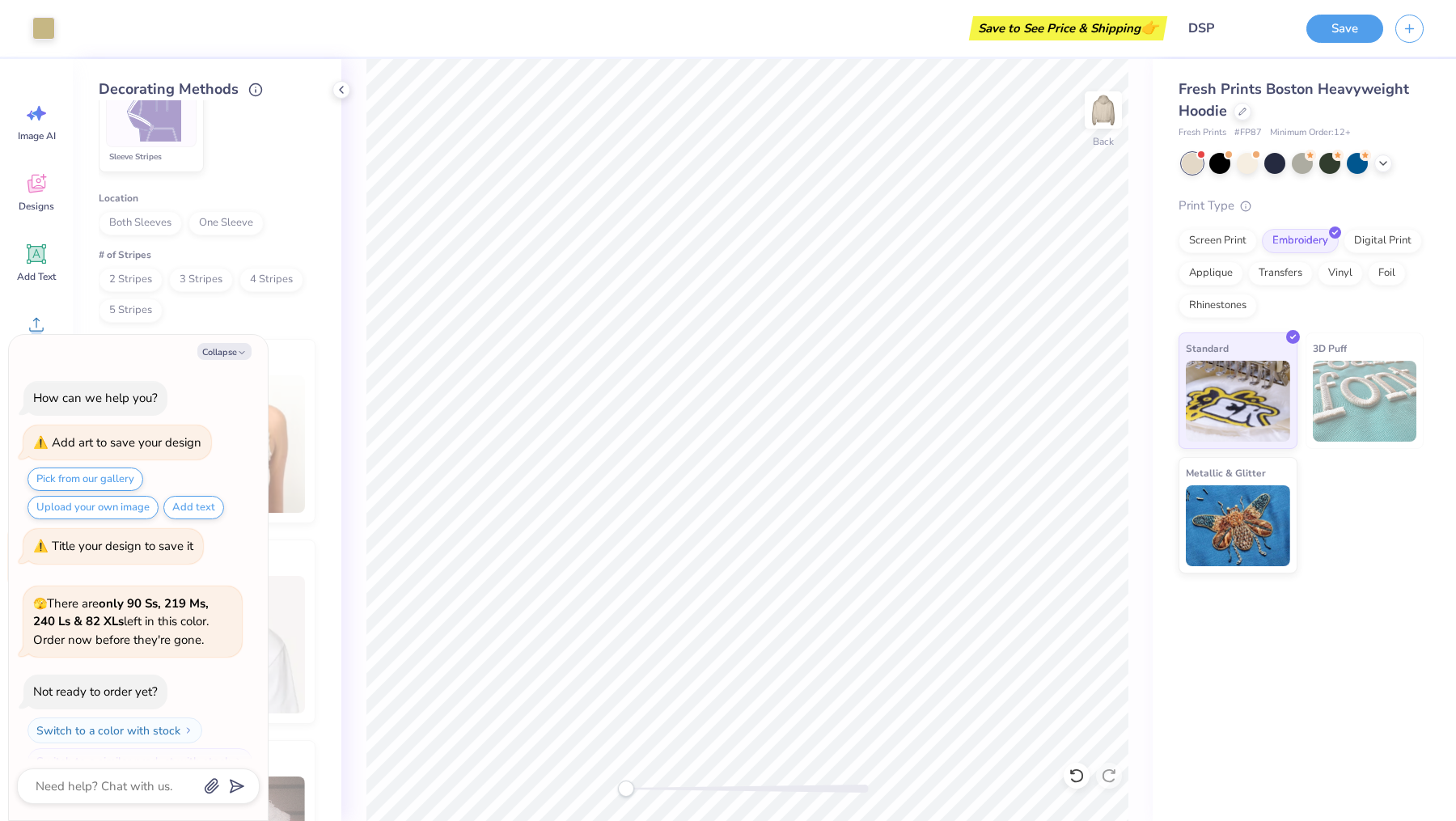
scroll to position [877, 0]
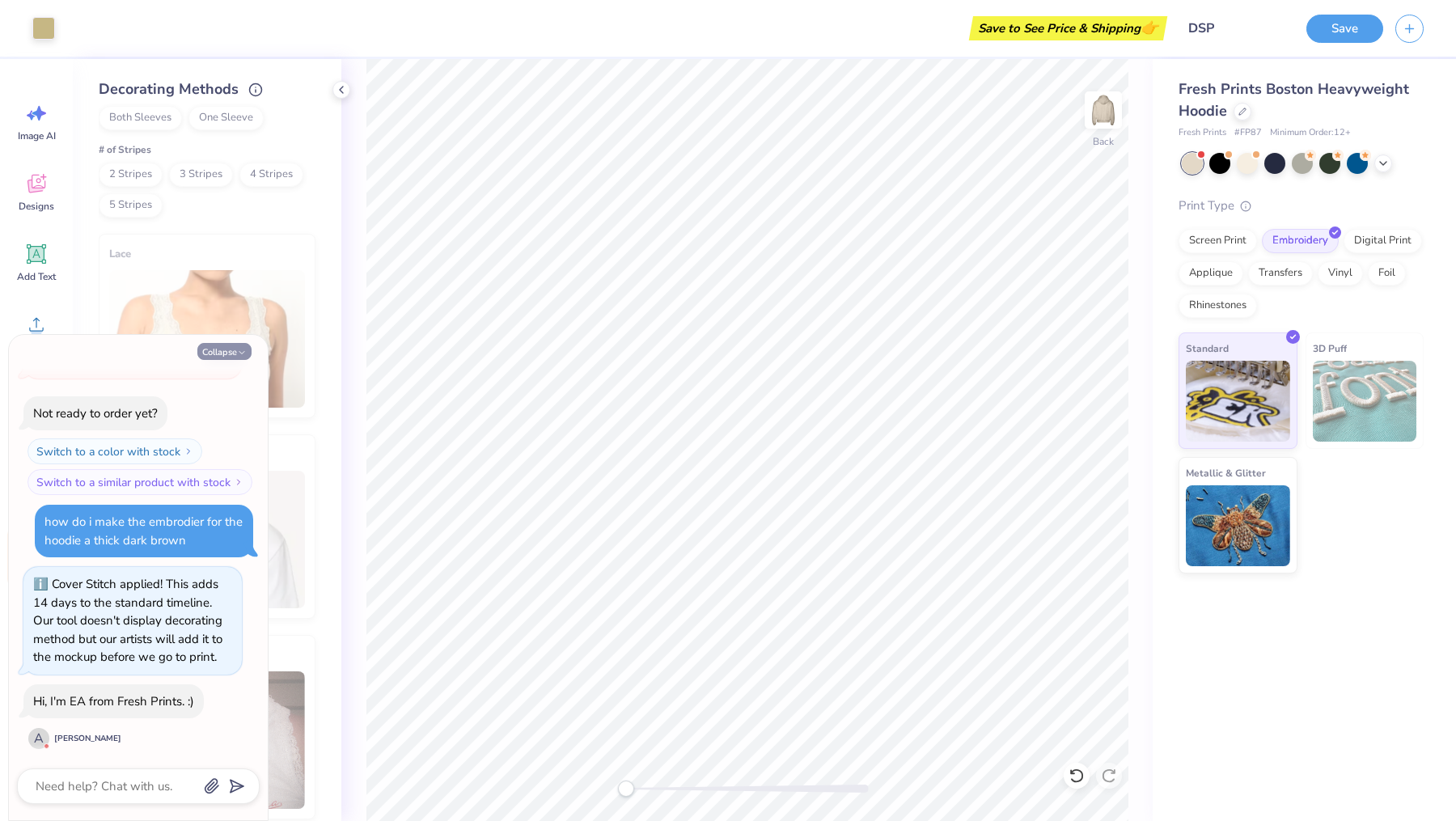
click at [220, 356] on button "Collapse" at bounding box center [224, 351] width 54 height 17
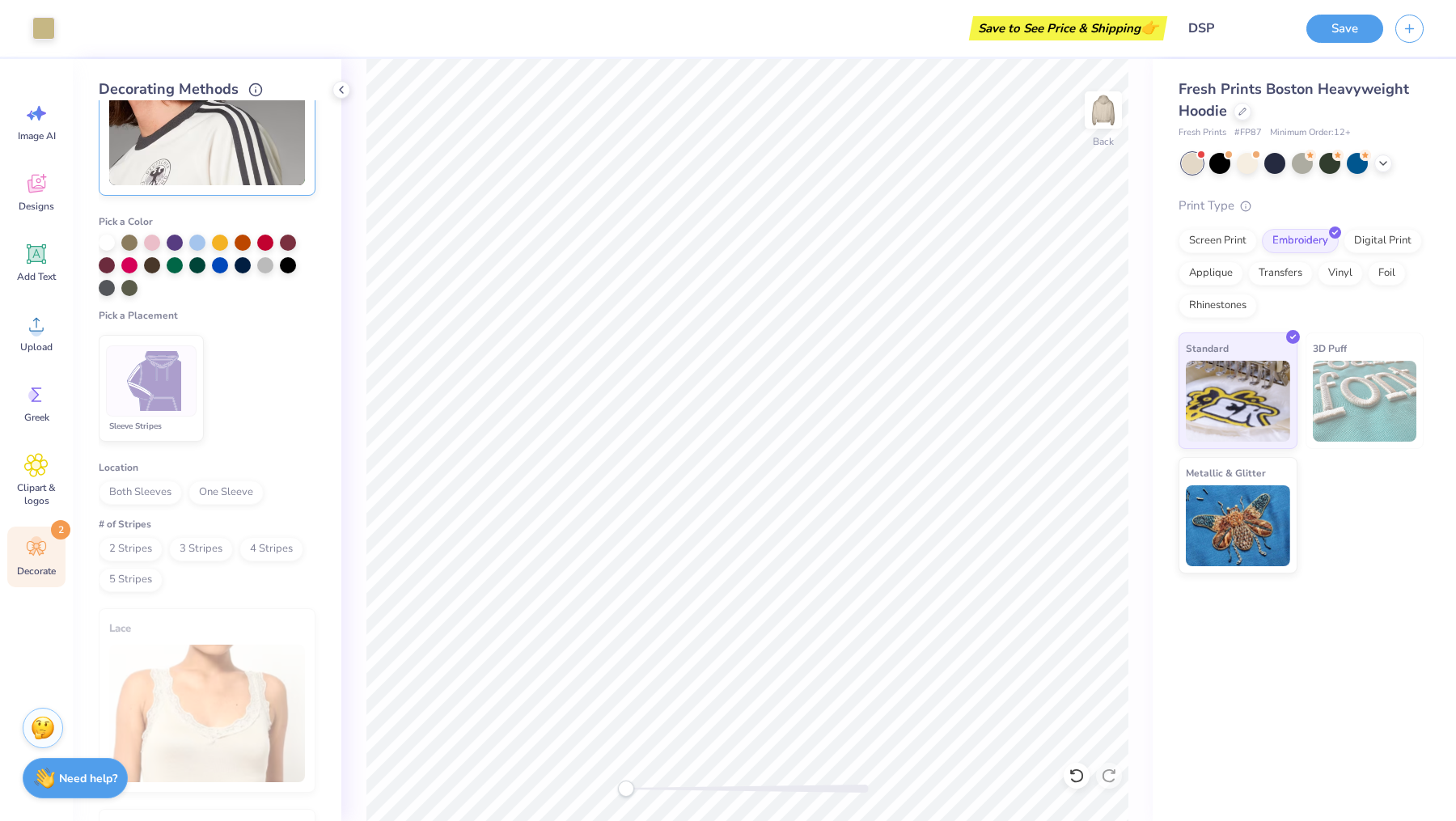
scroll to position [506, 0]
click at [166, 368] on img at bounding box center [152, 379] width 60 height 60
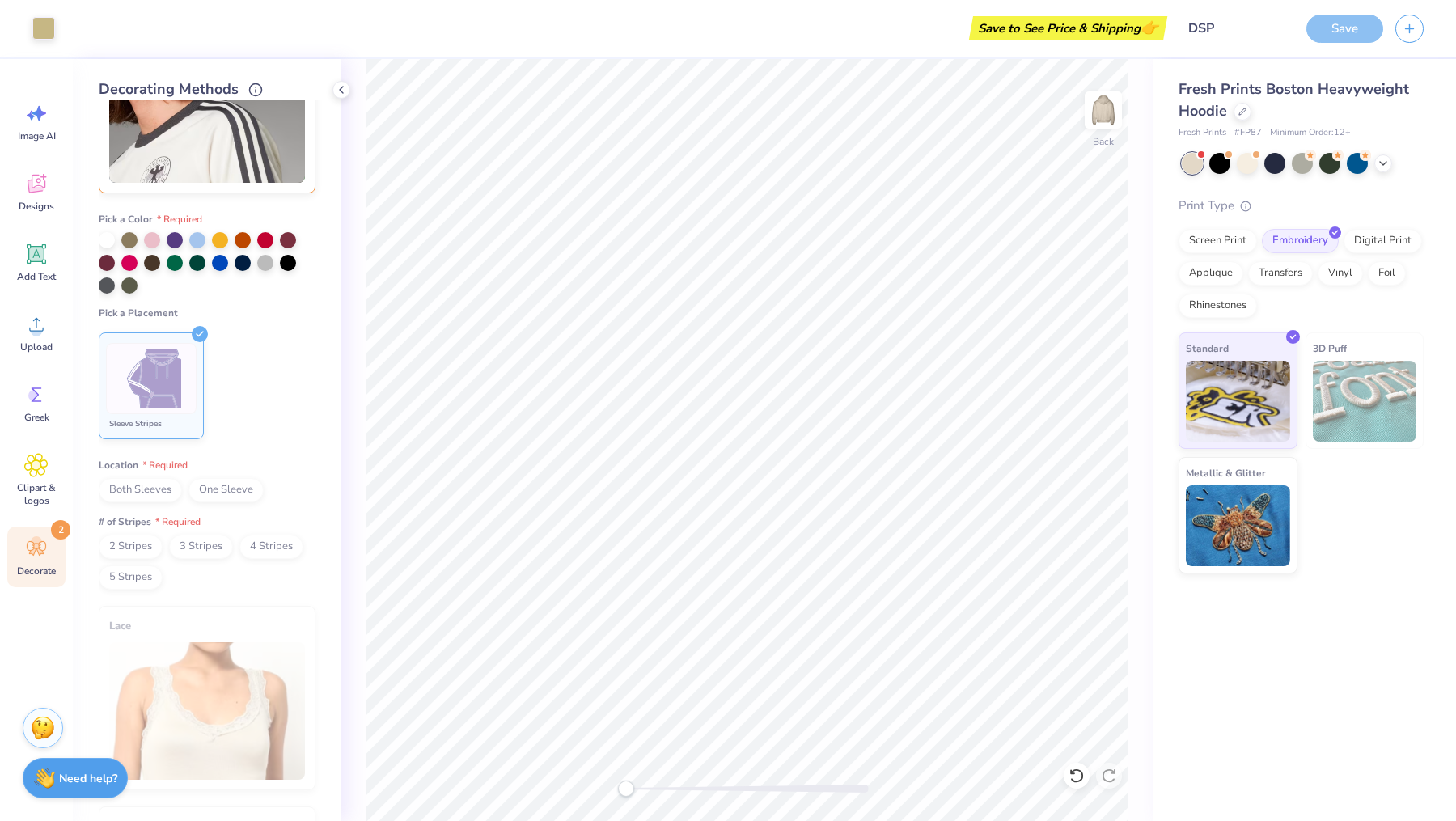
click at [141, 480] on span "Both Sleeves" at bounding box center [140, 490] width 84 height 24
click at [150, 490] on span "Both Sleeves" at bounding box center [140, 490] width 84 height 24
click at [196, 347] on div at bounding box center [151, 379] width 91 height 71
click at [204, 321] on div "Pick a Placement Sleeve Stripes" at bounding box center [207, 376] width 217 height 139
click at [202, 334] on icon at bounding box center [200, 334] width 16 height 16
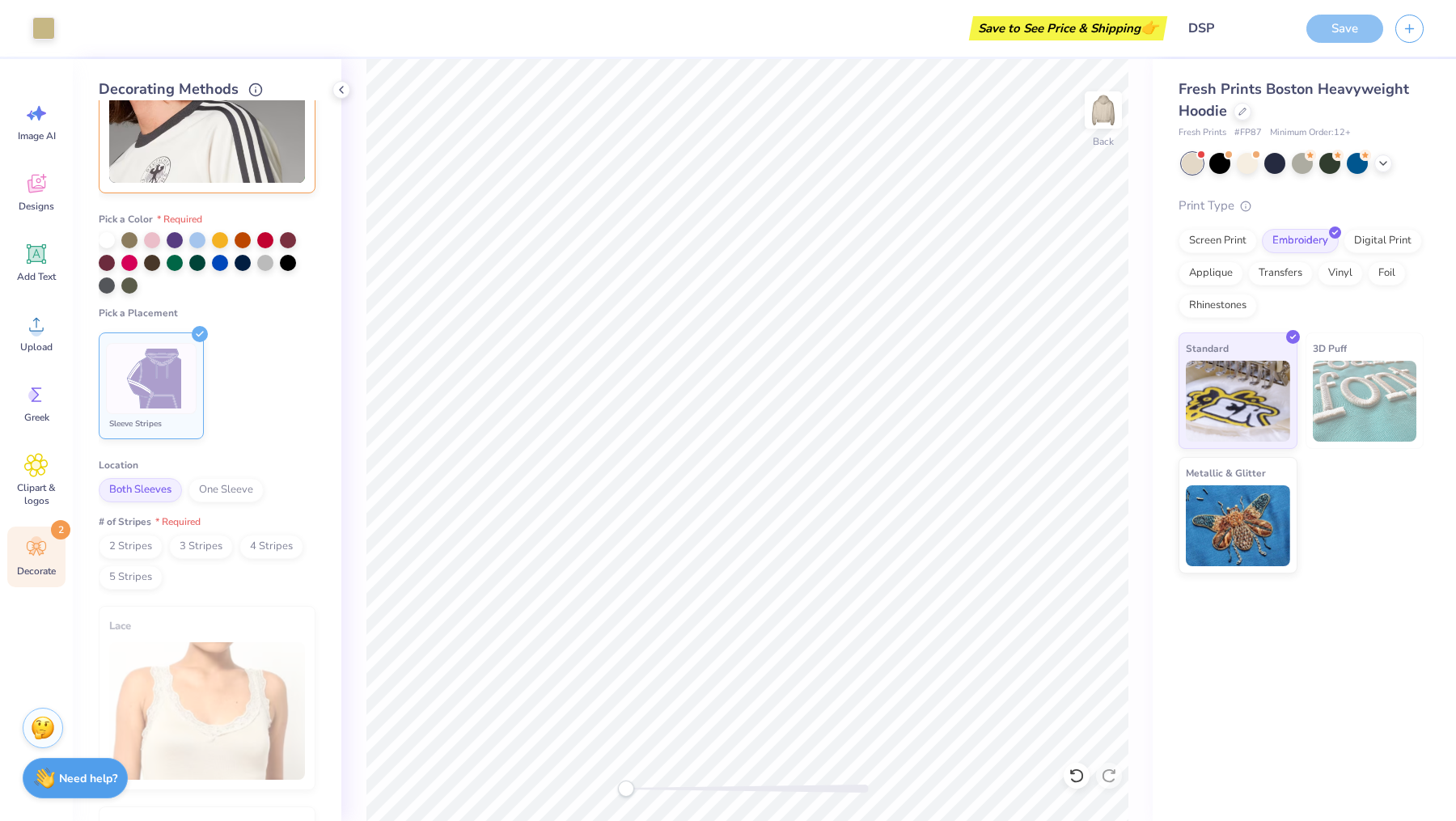
click at [145, 369] on img at bounding box center [152, 379] width 60 height 60
click at [197, 443] on div "Pick a Color Pick a Placement Sleeve Stripes Location Both Sleeves One Sleeve #…" at bounding box center [207, 395] width 217 height 390
click at [265, 509] on div "Pick a Color Pick a Placement Sleeve Stripes Location Both Sleeves One Sleeve #…" at bounding box center [207, 395] width 217 height 390
click at [236, 490] on span "One Sleeve" at bounding box center [226, 490] width 76 height 24
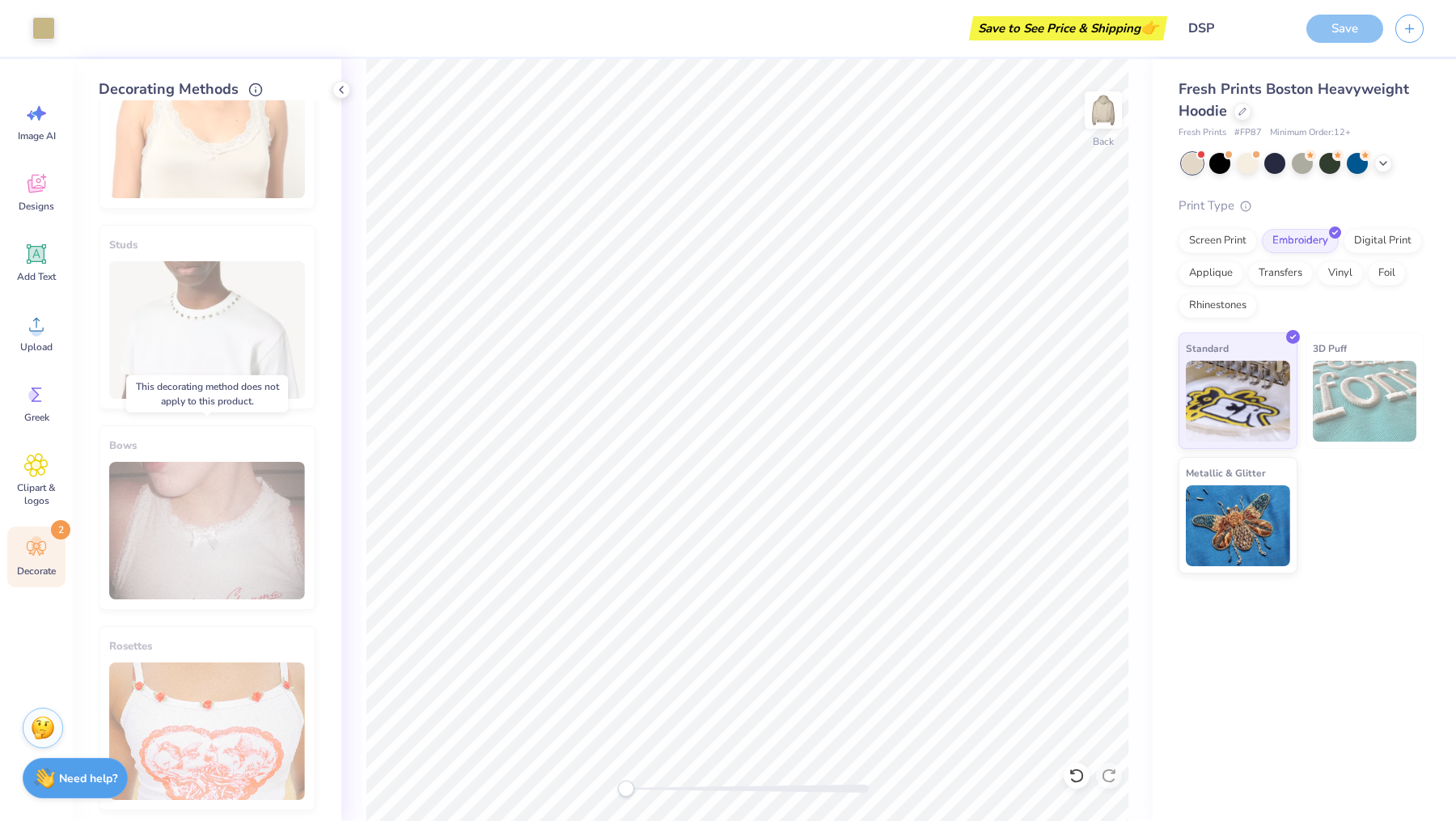
scroll to position [0, 0]
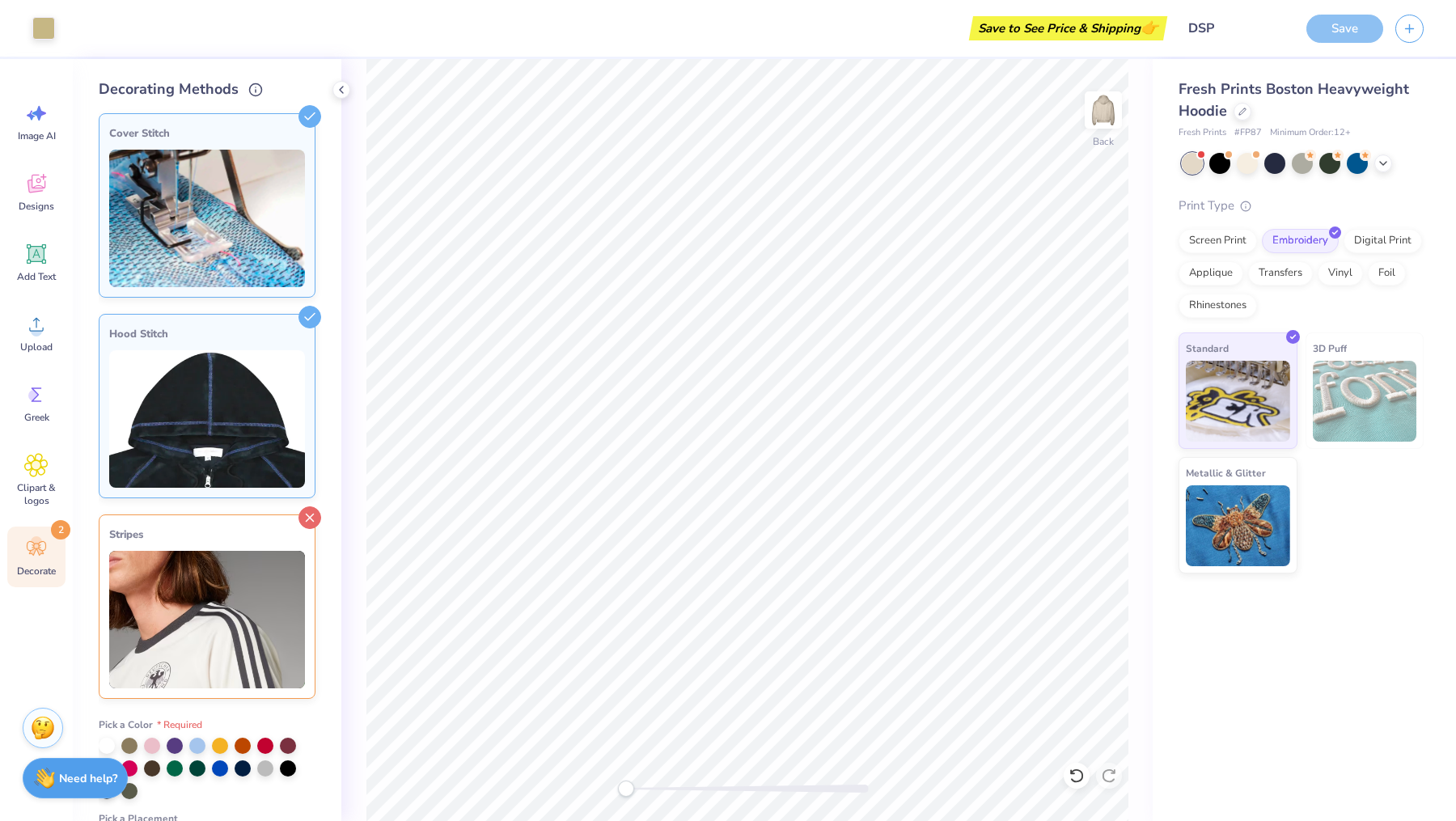
click at [315, 506] on div at bounding box center [309, 517] width 22 height 22
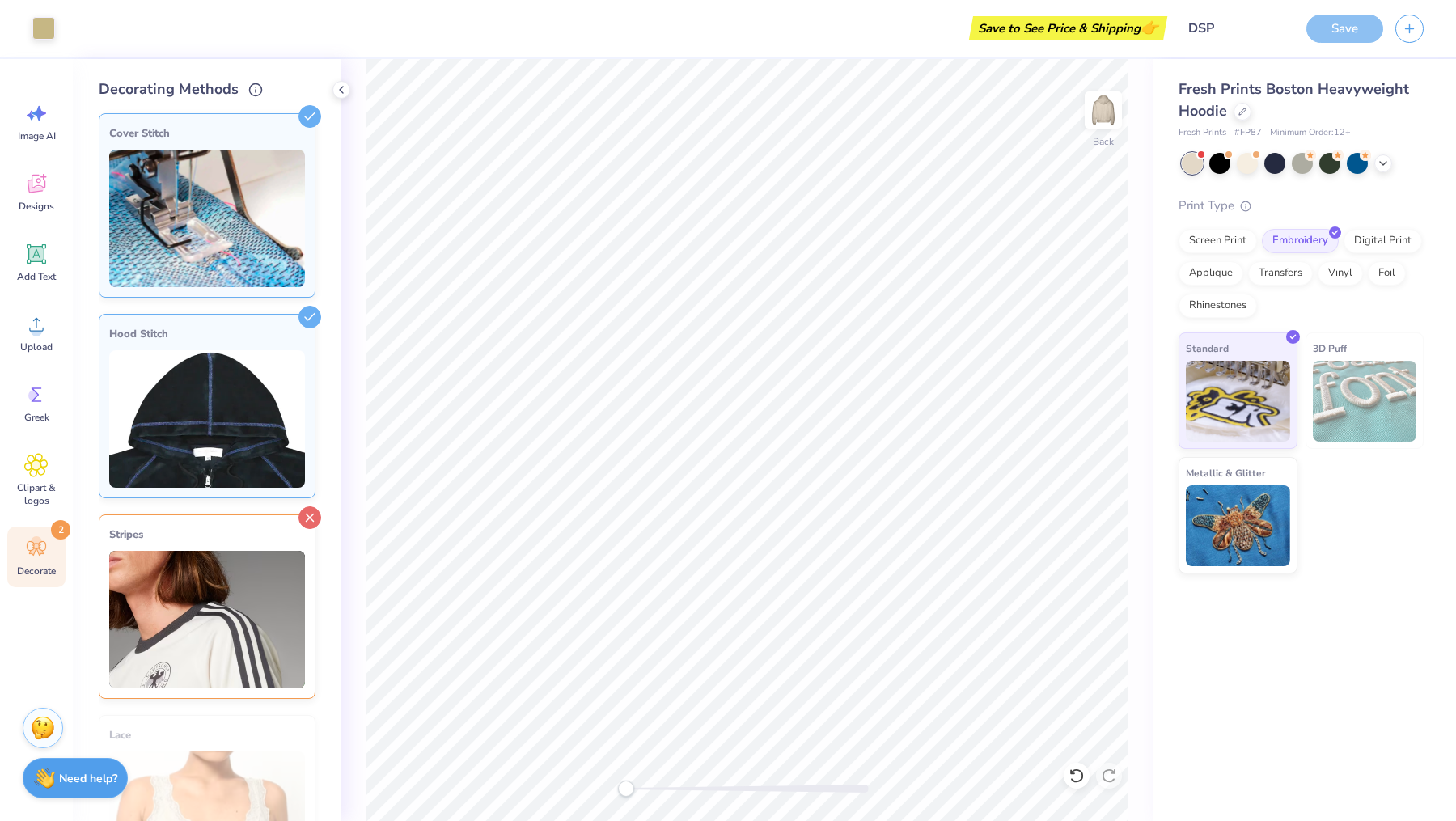
click at [312, 514] on line at bounding box center [310, 518] width 7 height 7
click at [220, 396] on img at bounding box center [207, 418] width 196 height 138
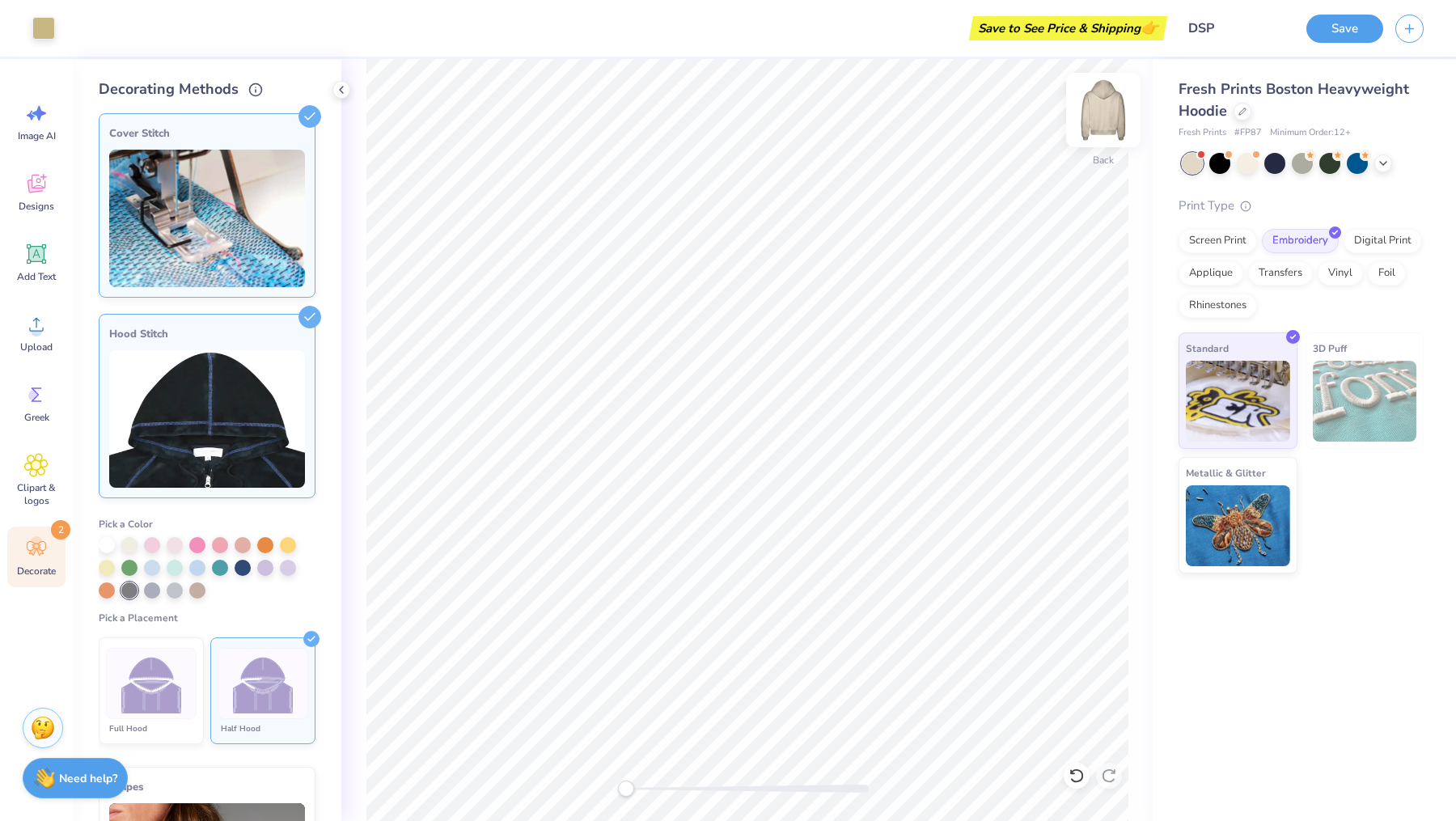
click at [1095, 118] on img at bounding box center [1103, 109] width 65 height 65
click at [1093, 119] on img at bounding box center [1103, 109] width 65 height 65
click at [47, 186] on icon at bounding box center [36, 183] width 24 height 24
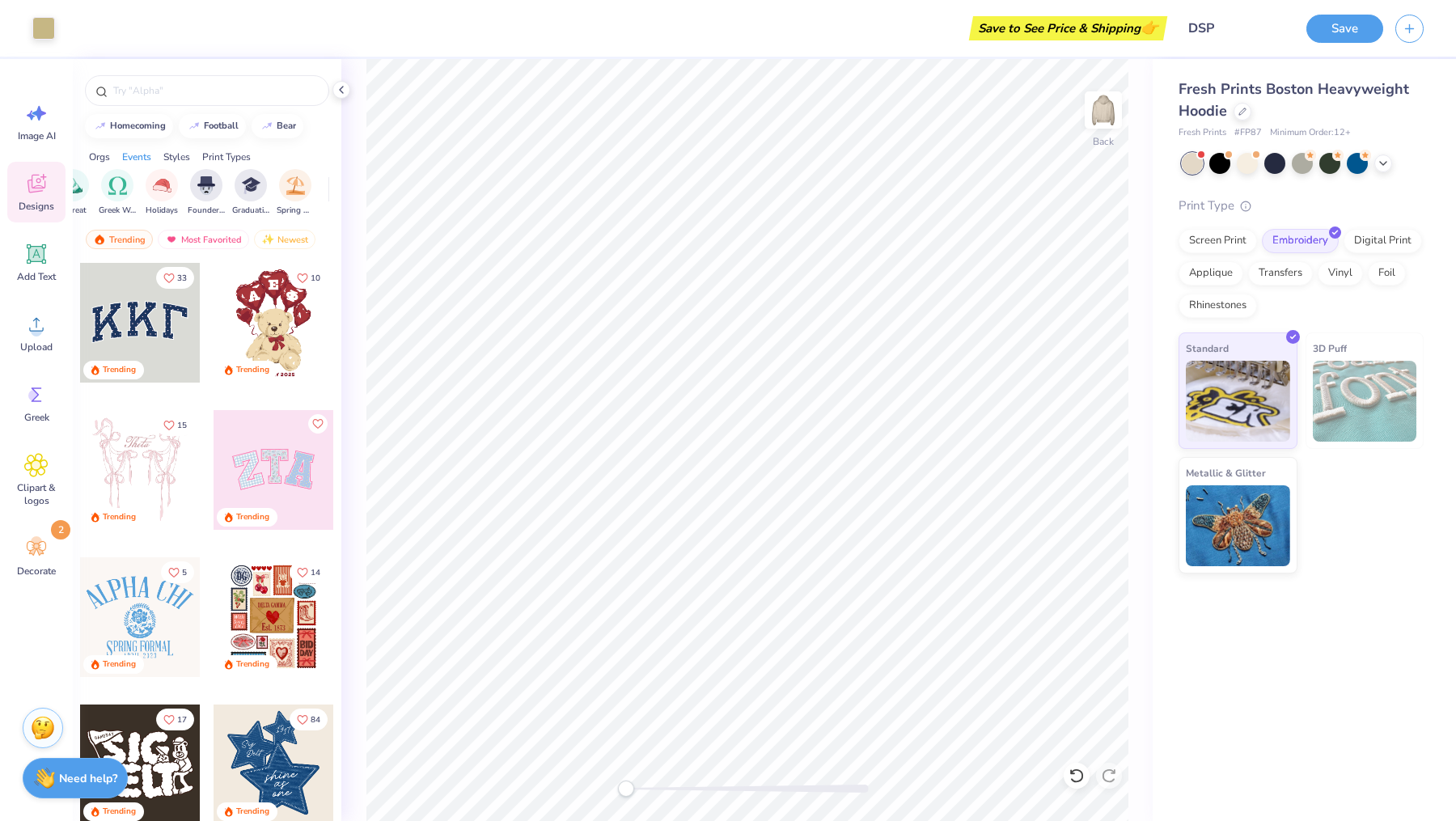
scroll to position [0, 593]
click at [41, 540] on icon at bounding box center [36, 547] width 24 height 24
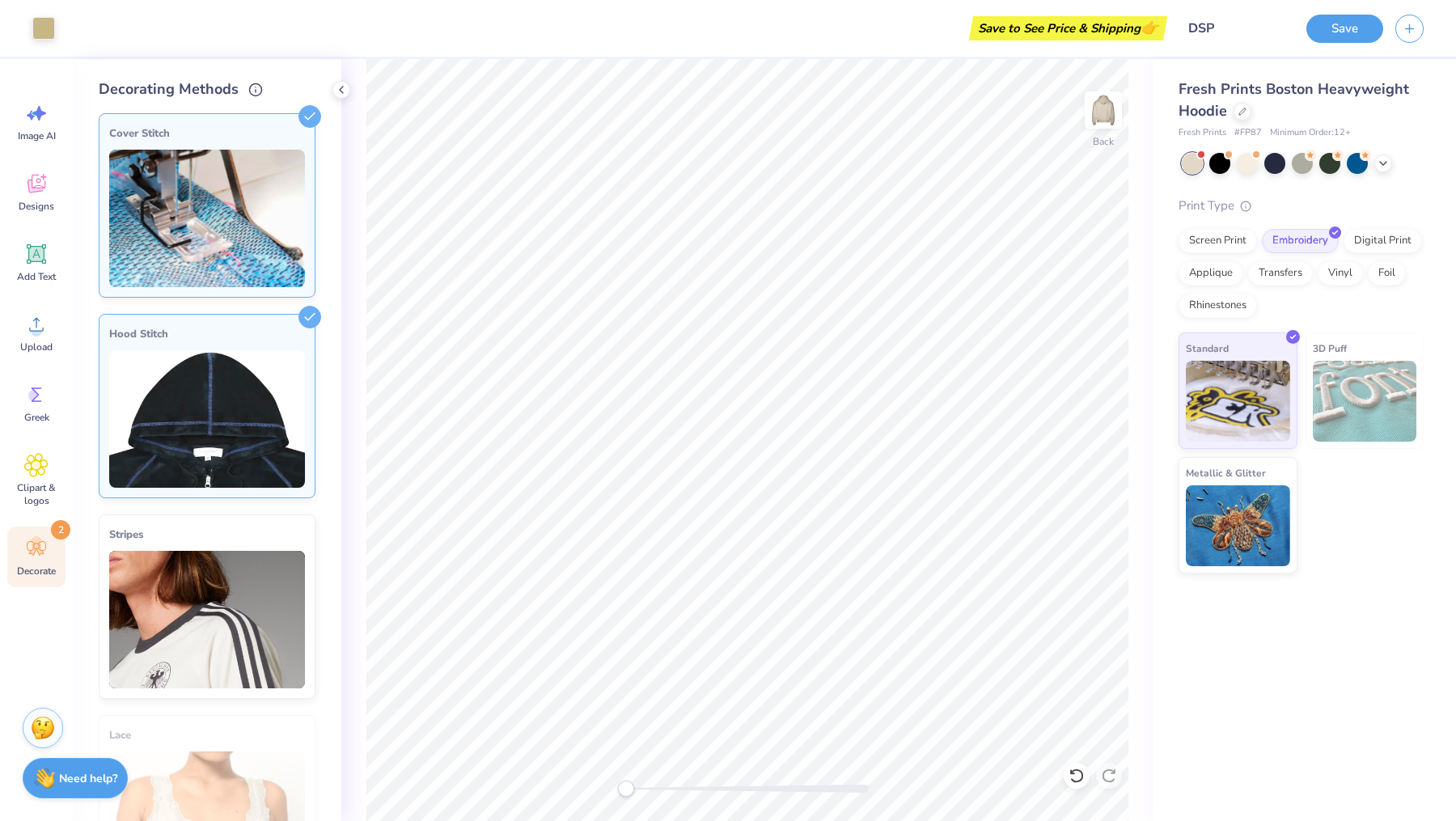
click at [197, 171] on img at bounding box center [207, 218] width 196 height 138
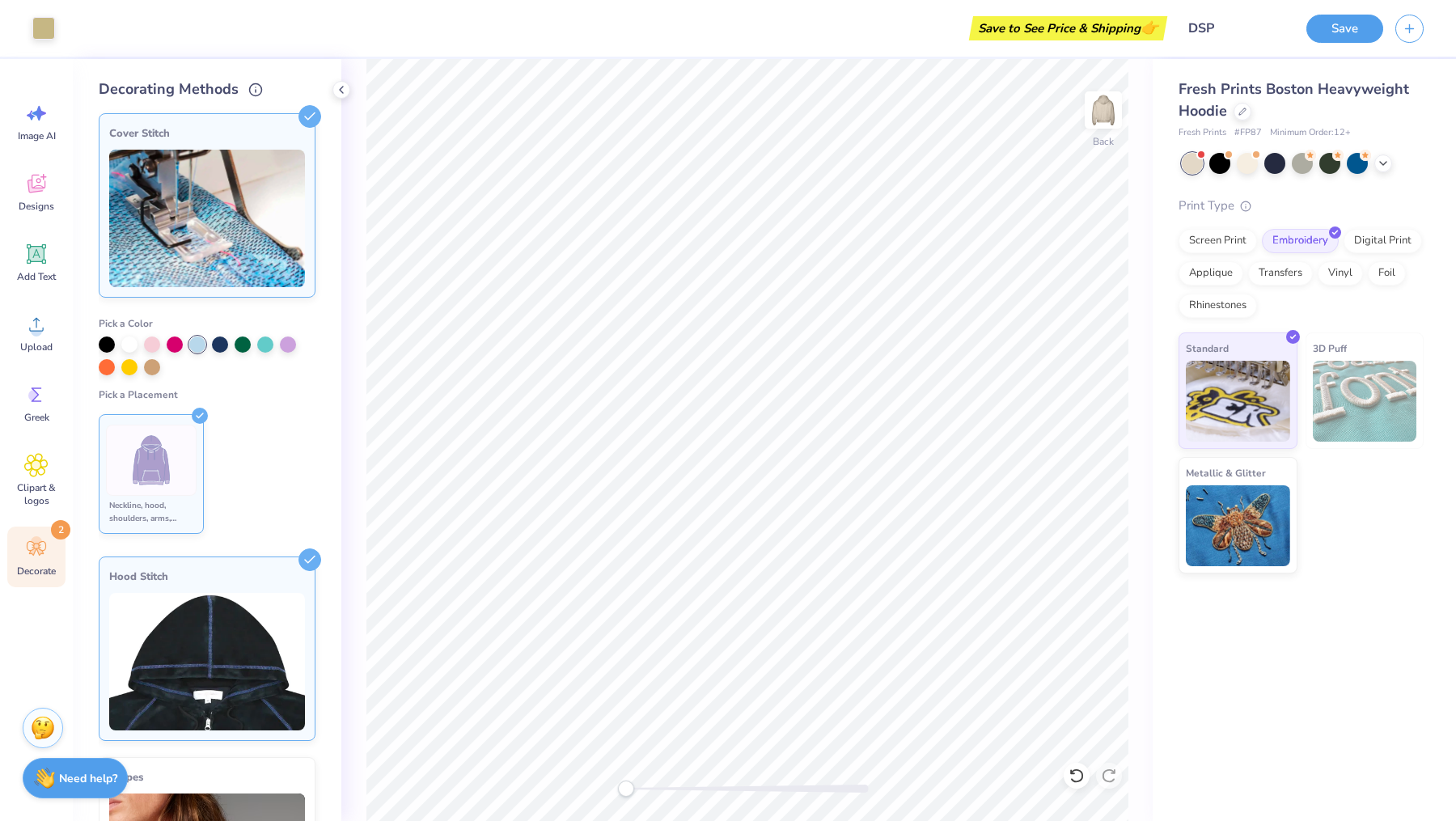
click at [156, 467] on img at bounding box center [152, 460] width 60 height 60
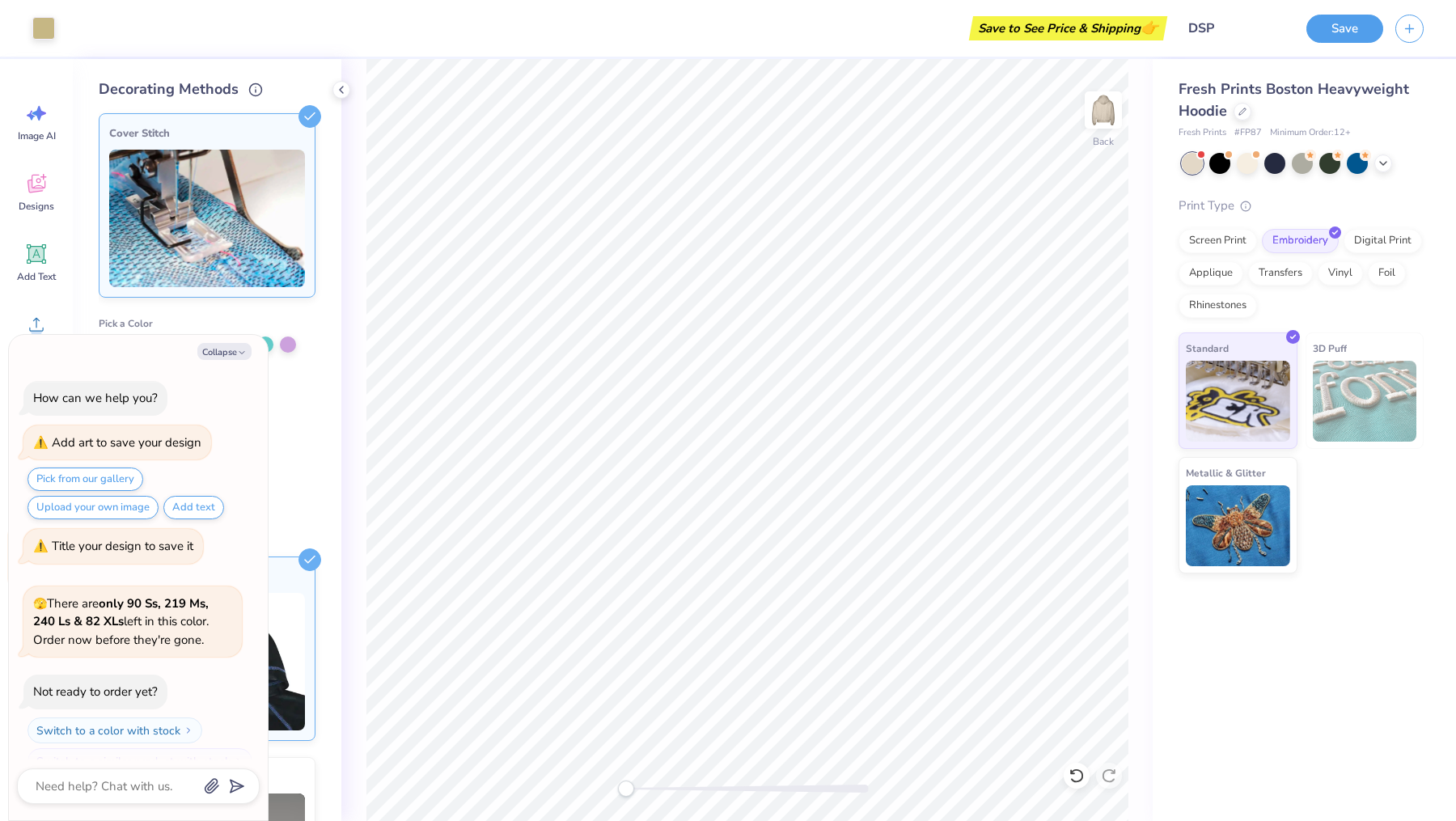
scroll to position [1644, 0]
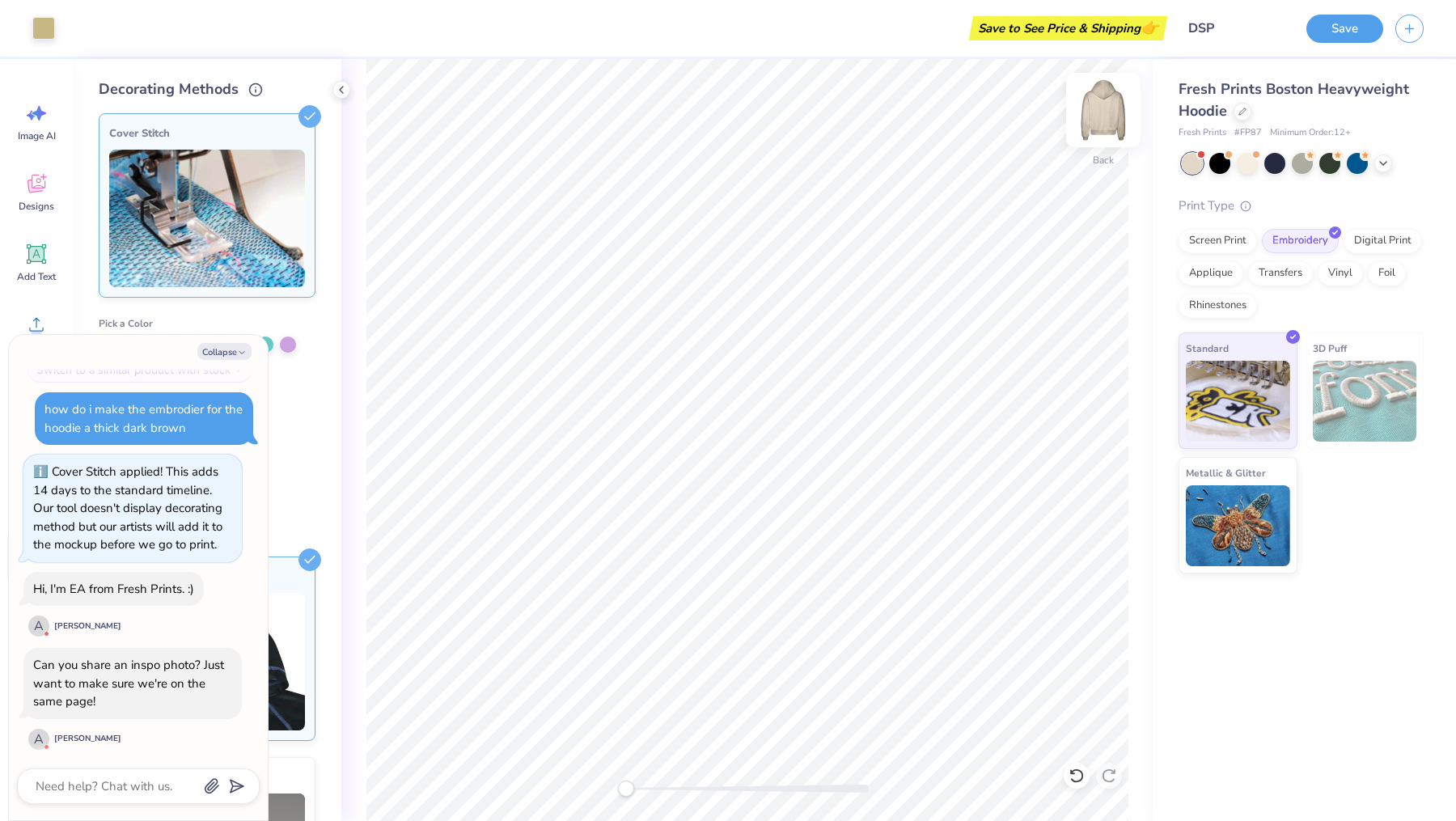
click at [1110, 98] on img at bounding box center [1103, 109] width 65 height 65
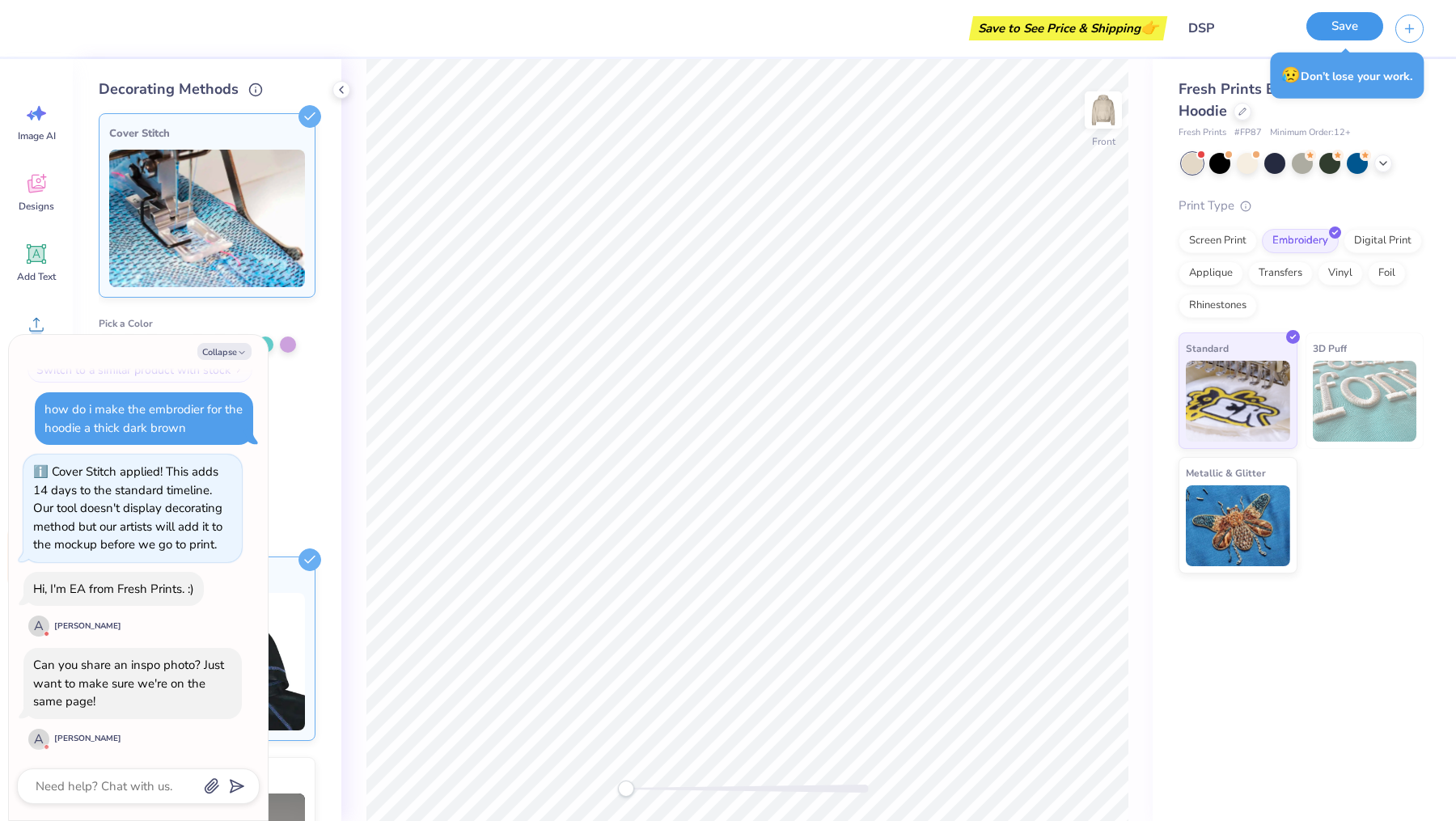
click at [1357, 20] on button "Save" at bounding box center [1345, 27] width 76 height 28
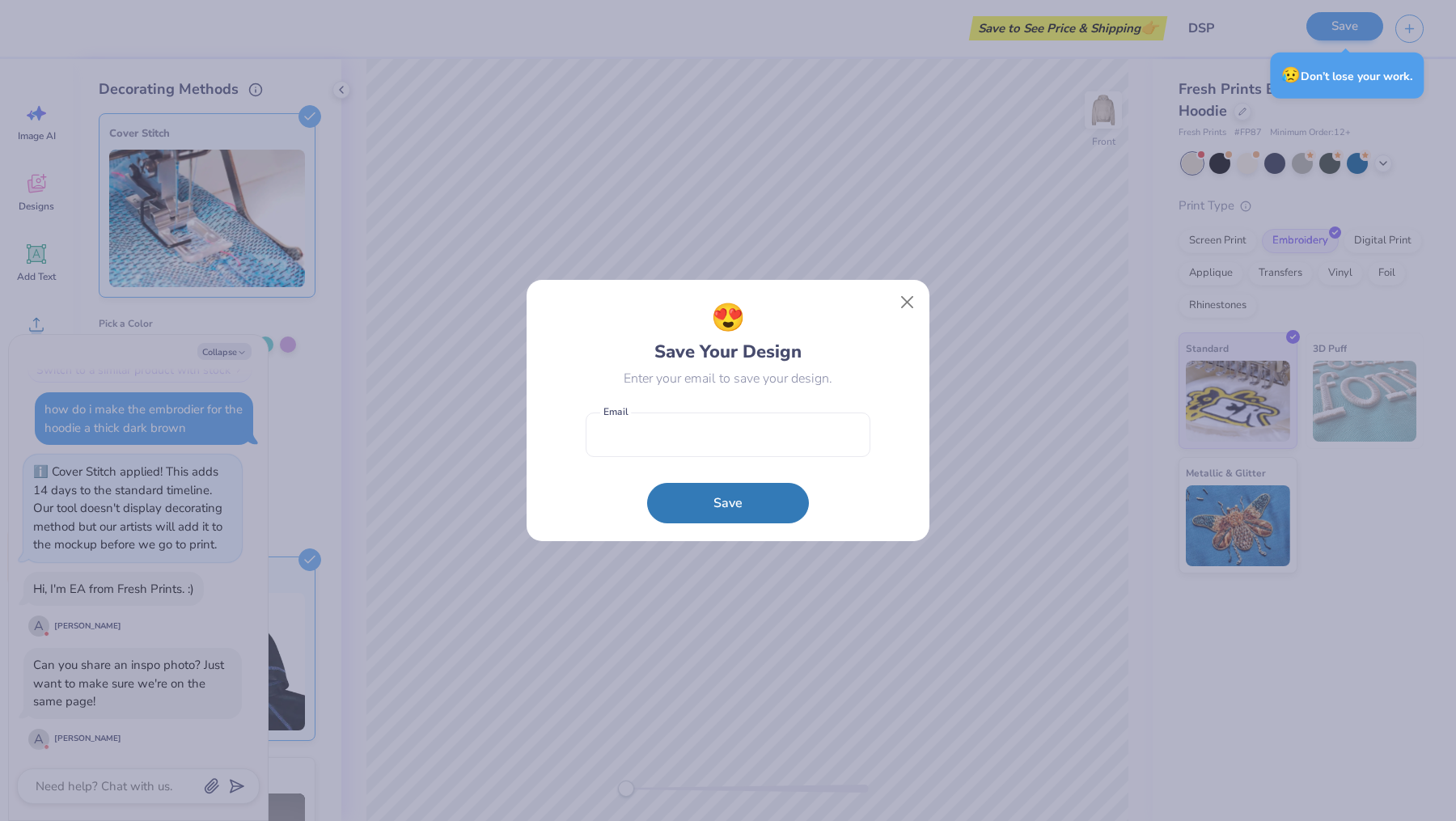
type textarea "x"
click at [765, 448] on input "email" at bounding box center [728, 434] width 284 height 44
type input "[EMAIL_ADDRESS][DOMAIN_NAME]"
click at [760, 501] on button "Save" at bounding box center [728, 499] width 162 height 41
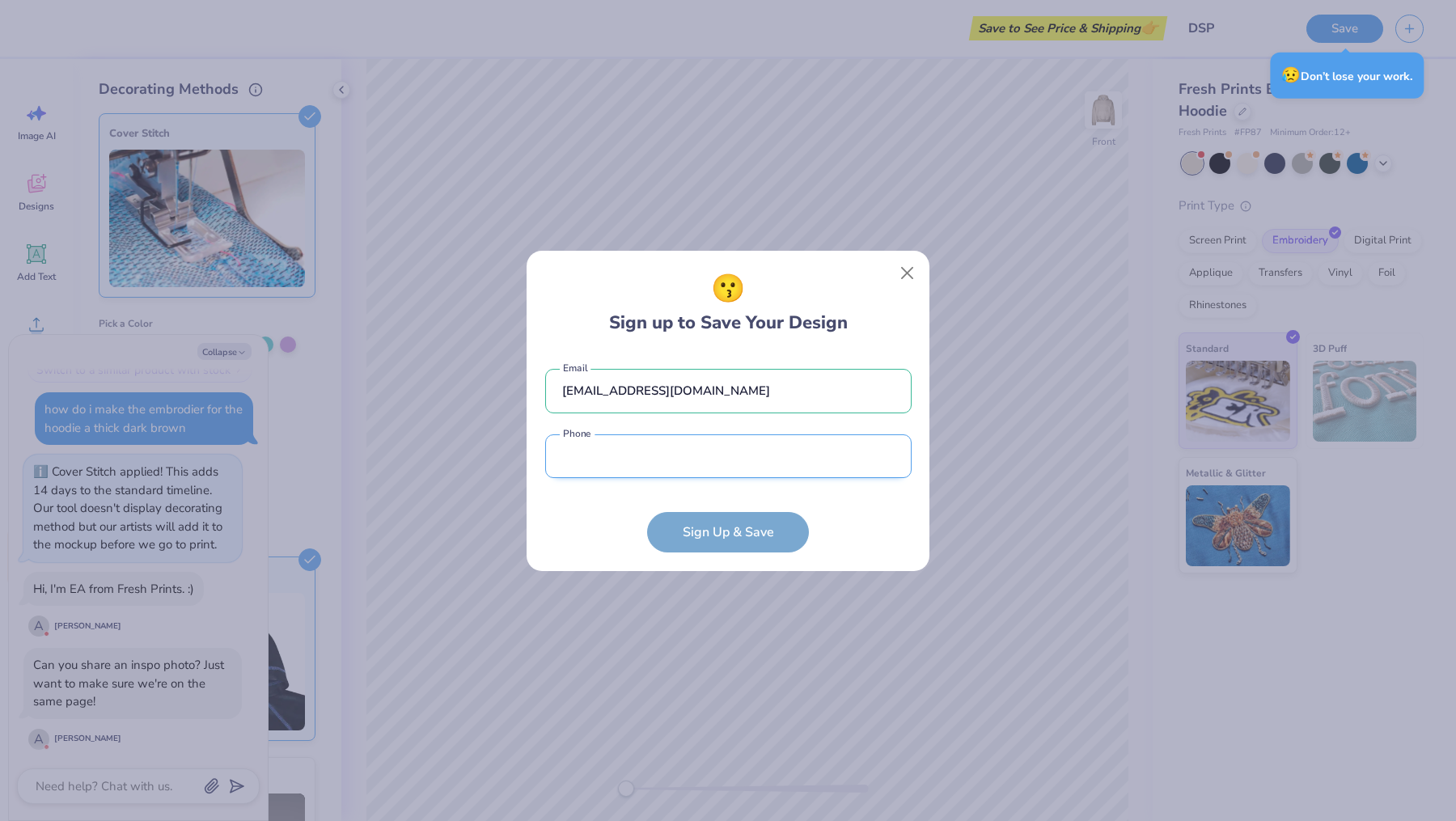
click at [720, 477] on input "tel" at bounding box center [728, 457] width 366 height 44
type input "[PHONE_NUMBER]"
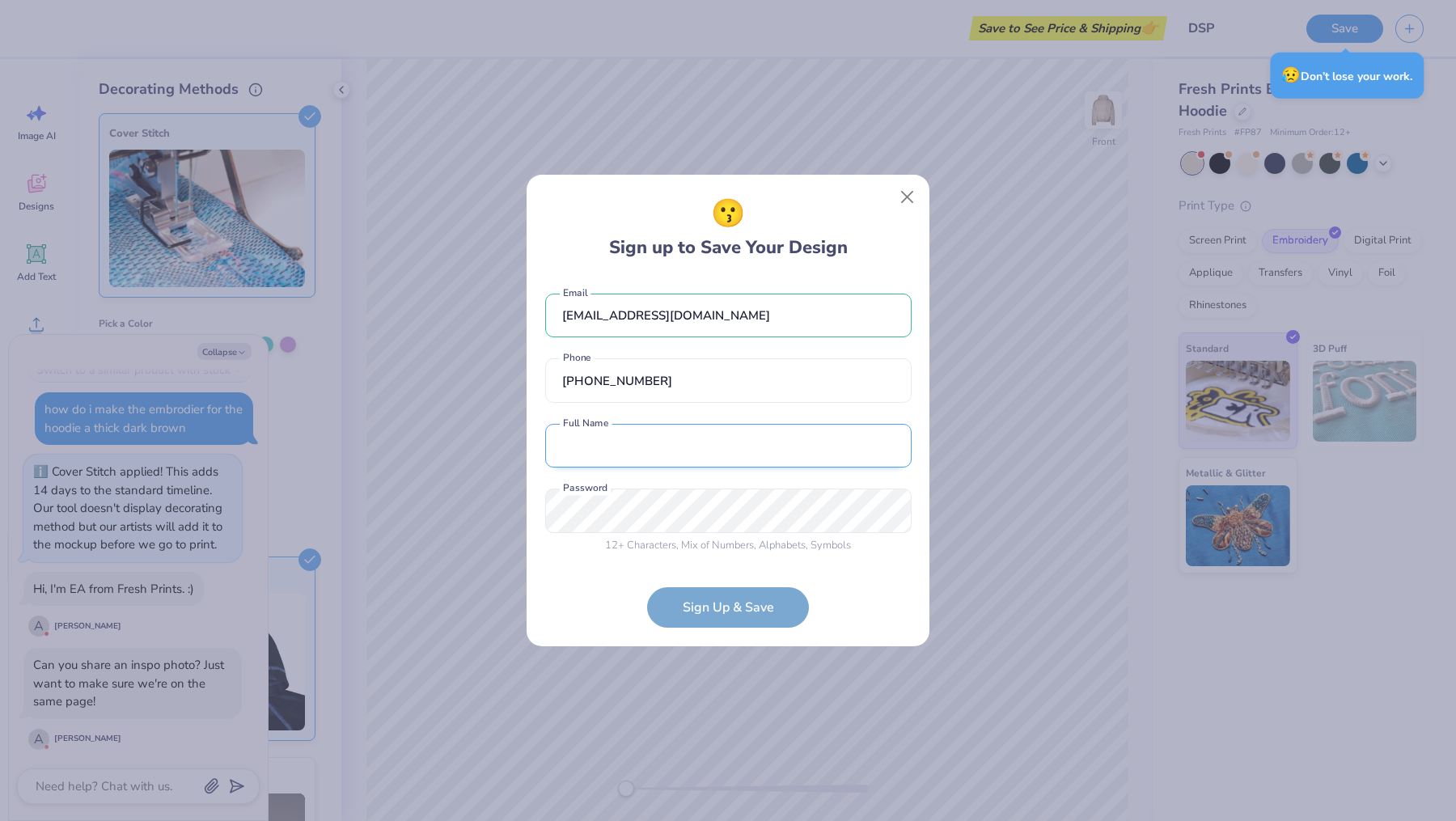
click at [697, 448] on input "text" at bounding box center [728, 446] width 366 height 44
type input "[PERSON_NAME]"
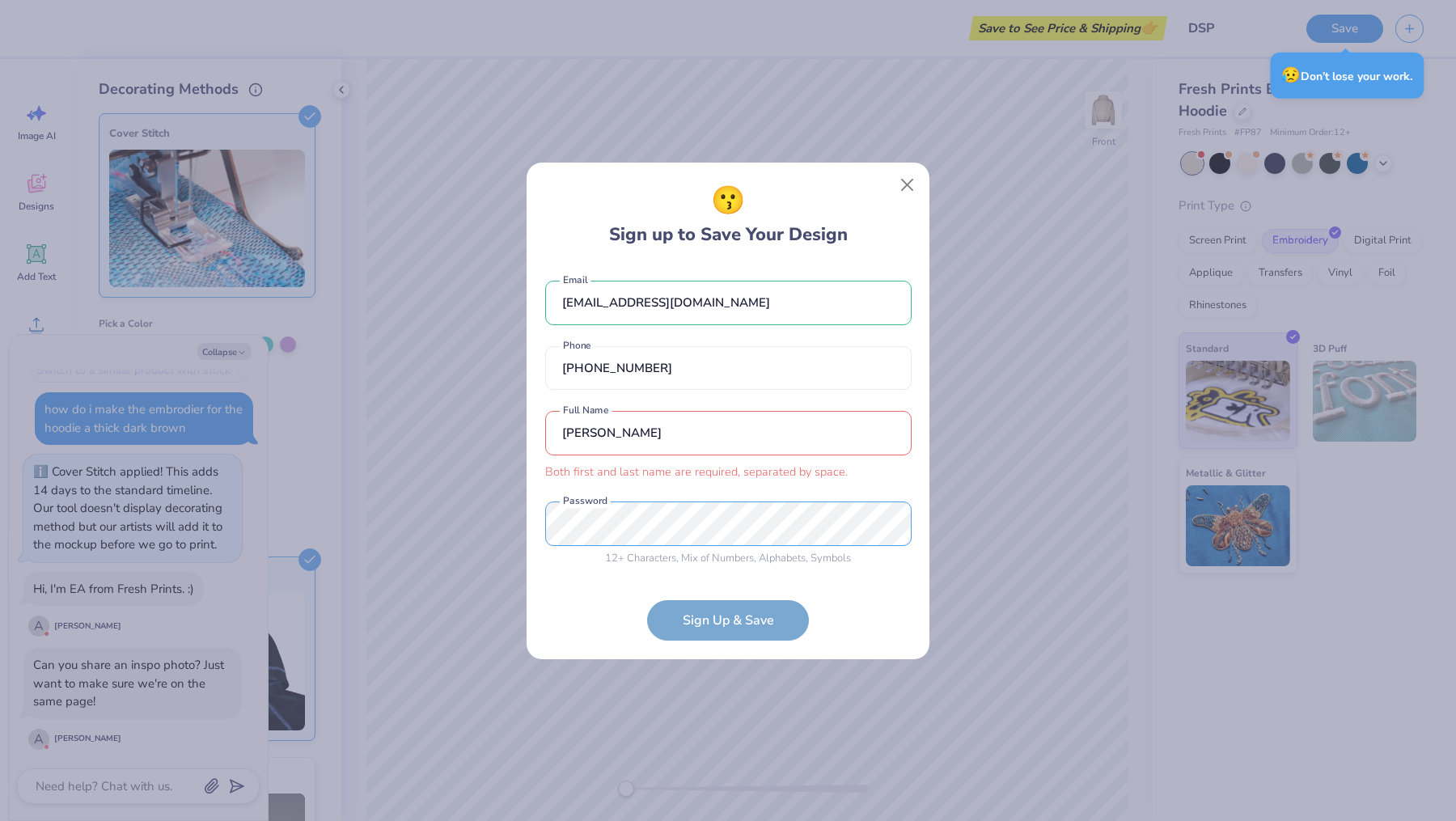
type textarea "x"
click at [588, 426] on input "[PERSON_NAME]" at bounding box center [728, 433] width 366 height 44
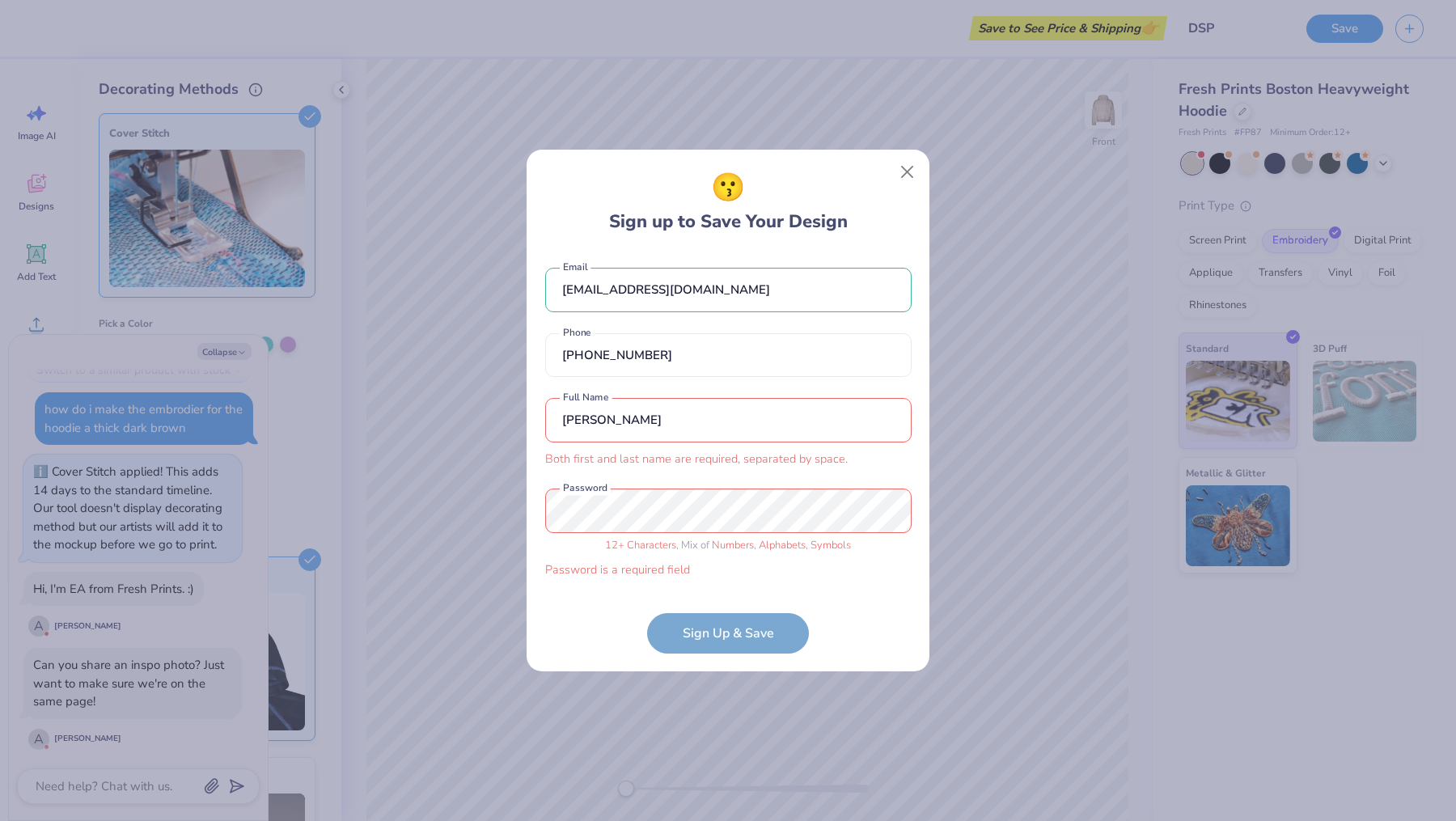
type input "[PERSON_NAME]"
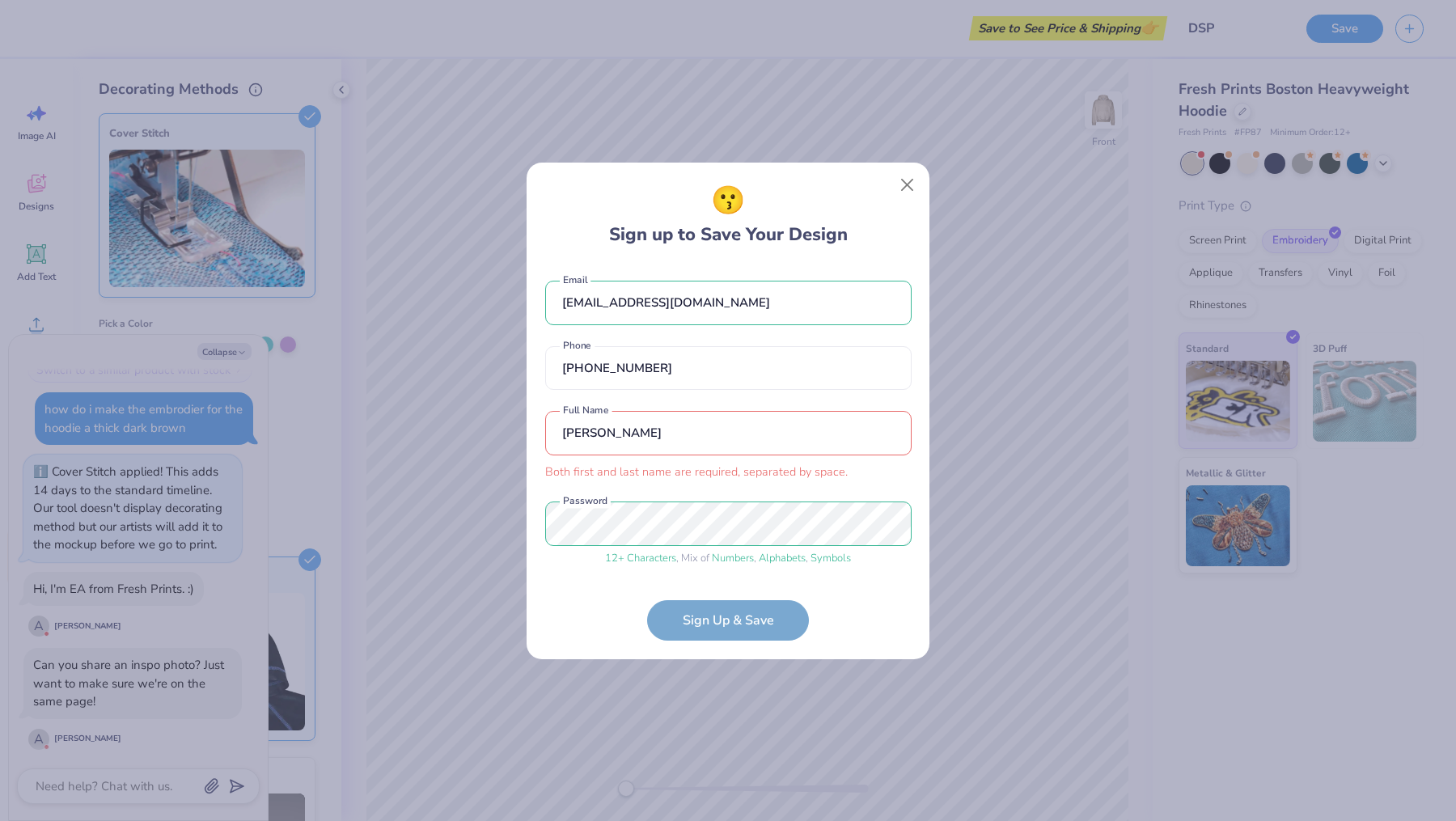
click at [709, 617] on form "[EMAIL_ADDRESS][DOMAIN_NAME] Email [PHONE_NUMBER] Phone [PERSON_NAME] Both firs…" at bounding box center [728, 452] width 366 height 376
drag, startPoint x: 668, startPoint y: 443, endPoint x: 543, endPoint y: 443, distance: 125.0
click at [545, 444] on input "[PERSON_NAME]" at bounding box center [728, 433] width 366 height 44
click at [580, 426] on input "[PERSON_NAME]" at bounding box center [728, 433] width 366 height 44
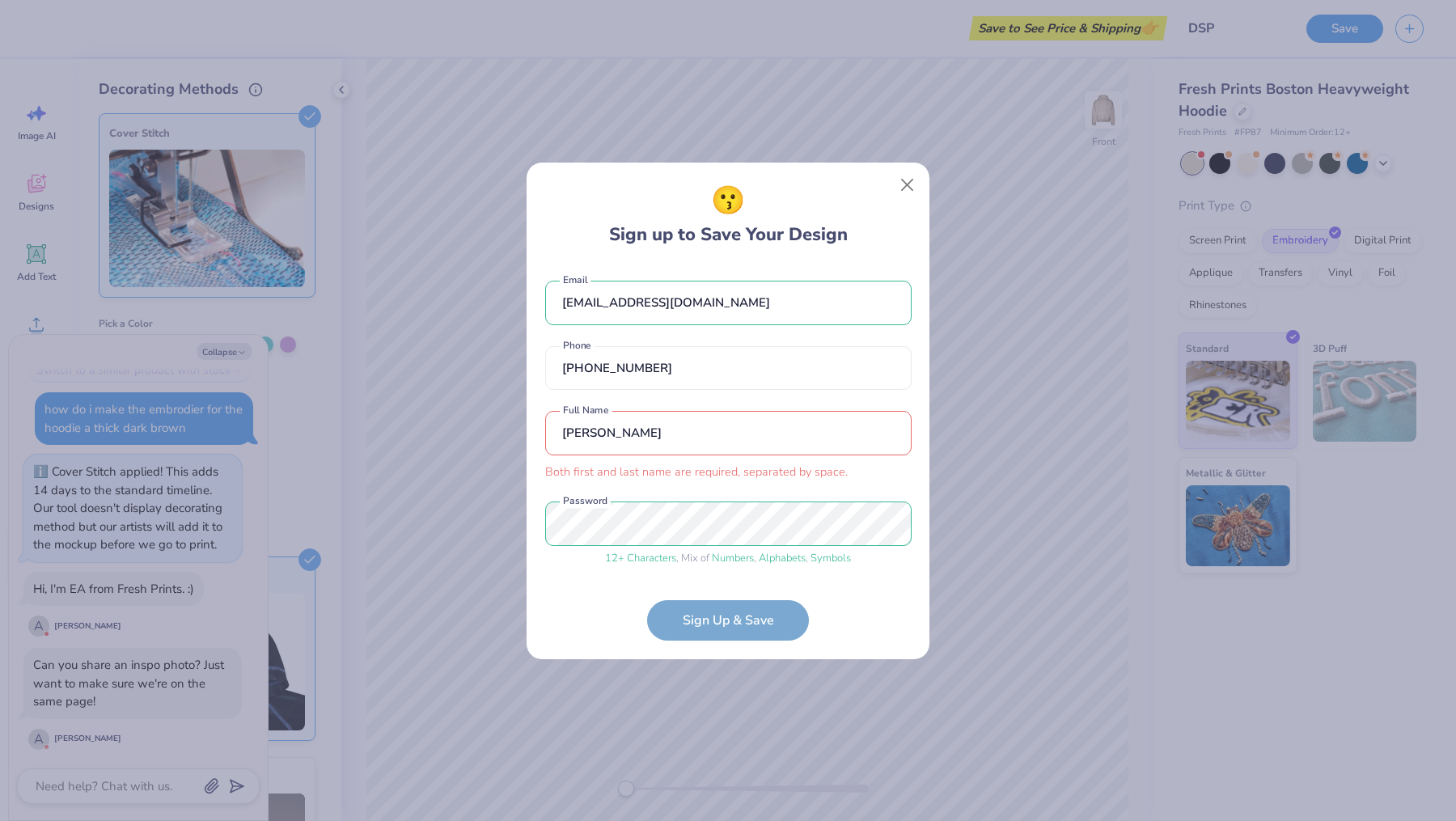
click at [580, 426] on input "[PERSON_NAME]" at bounding box center [728, 433] width 366 height 44
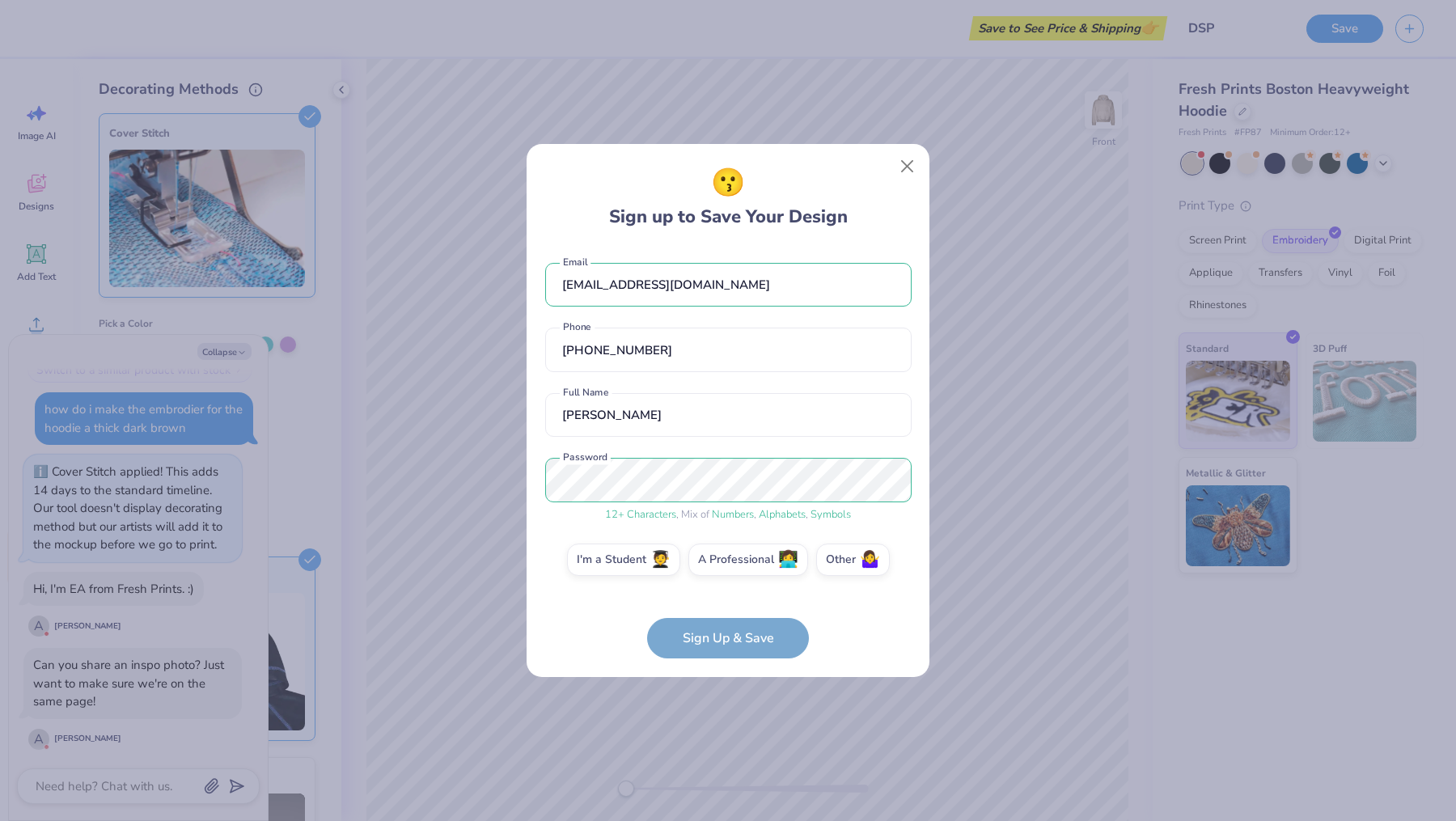
click at [700, 647] on form "[EMAIL_ADDRESS][DOMAIN_NAME] Email [PHONE_NUMBER] Phone [PERSON_NAME] Full Name…" at bounding box center [728, 452] width 366 height 411
click at [562, 410] on input "[PERSON_NAME]" at bounding box center [728, 415] width 366 height 44
click at [775, 418] on input "[PERSON_NAME]" at bounding box center [728, 415] width 366 height 44
type input "[PERSON_NAME]"
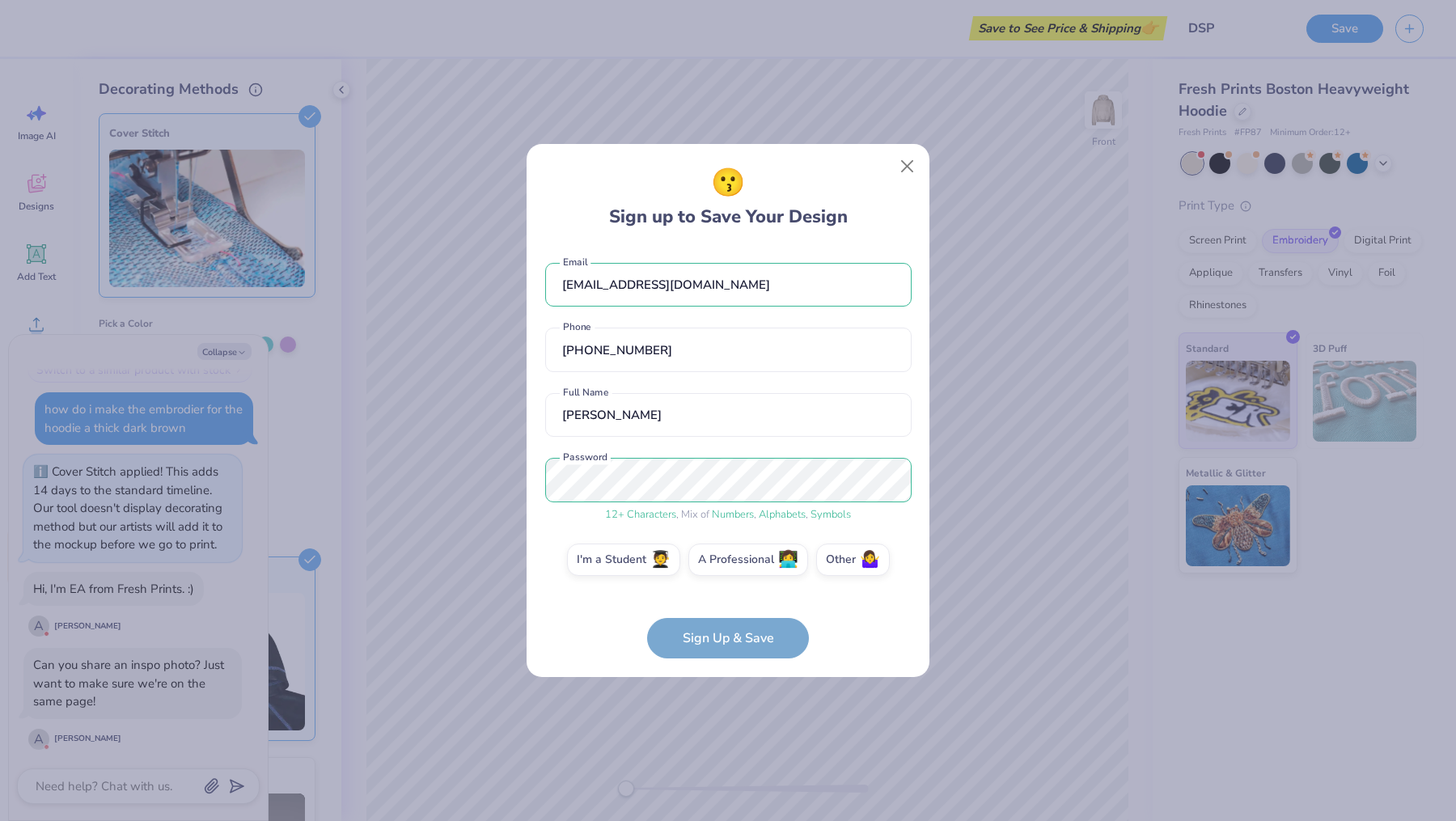
click at [708, 645] on form "[EMAIL_ADDRESS][DOMAIN_NAME] Email [PHONE_NUMBER] Phone [PERSON_NAME] Full Name…" at bounding box center [728, 452] width 366 height 411
click at [629, 562] on label "I'm a Student 🧑‍🎓" at bounding box center [623, 557] width 113 height 32
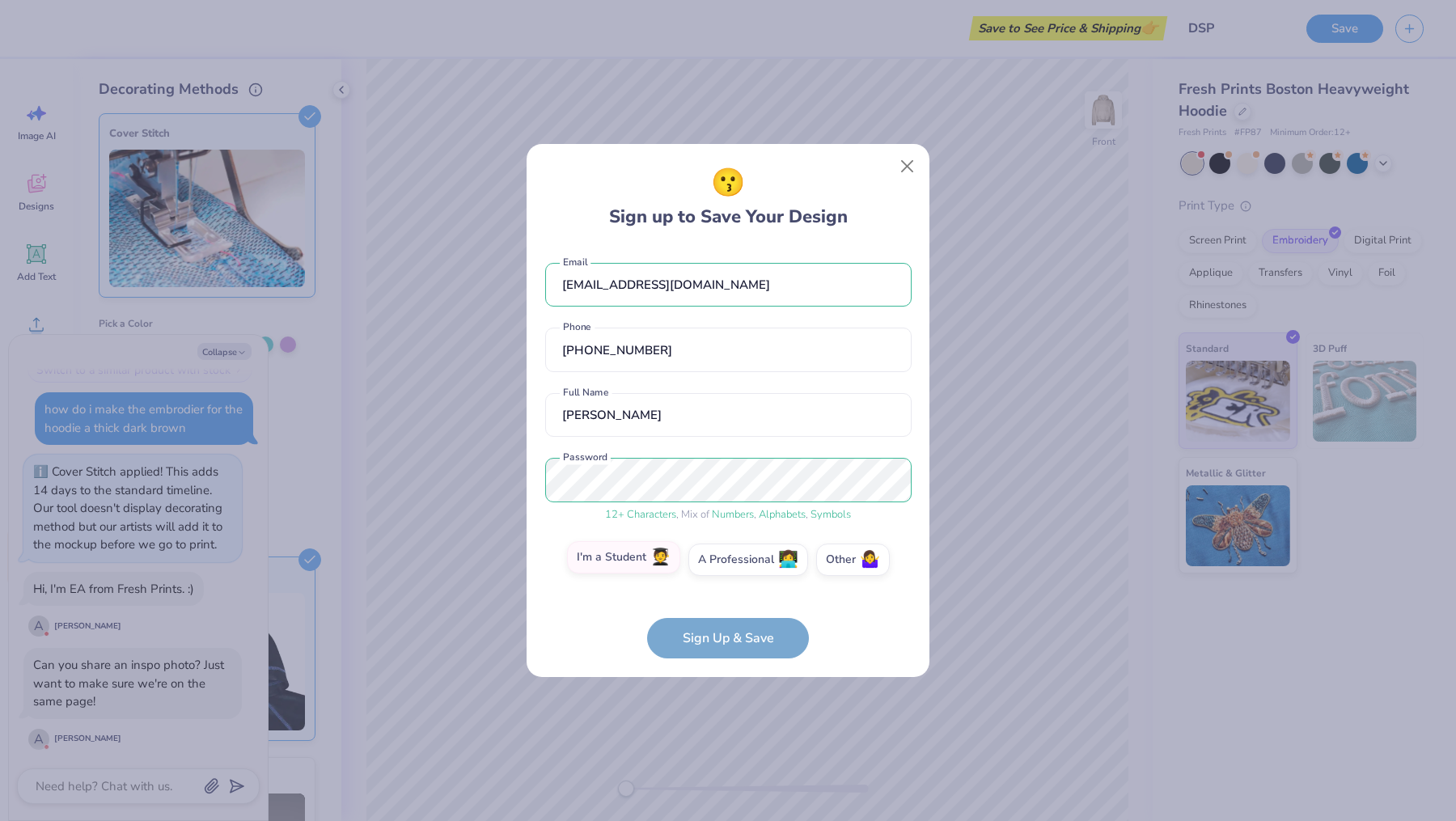
click at [724, 562] on input "I'm a Student 🧑‍🎓" at bounding box center [729, 564] width 11 height 11
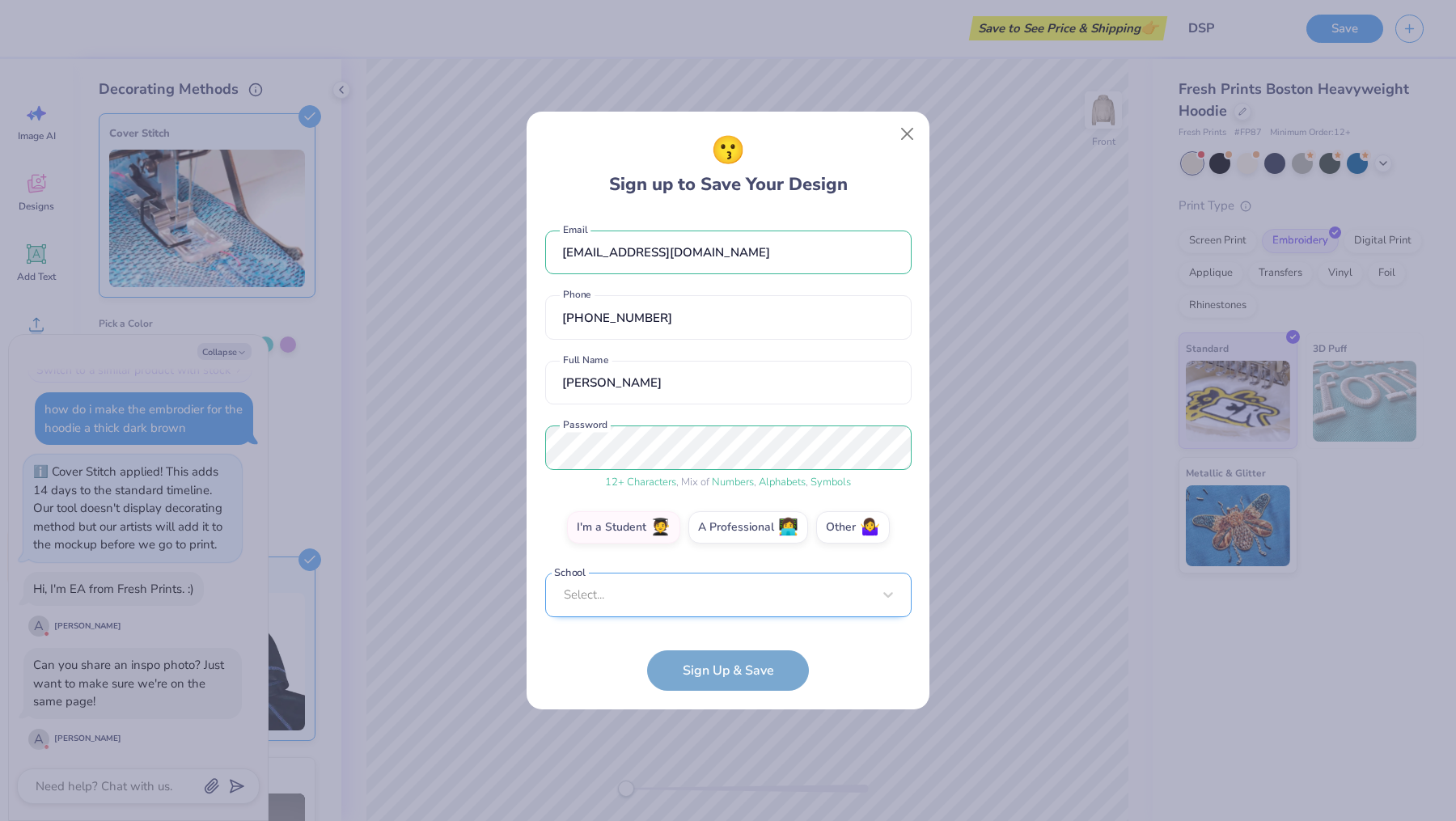
scroll to position [0, 0]
click at [695, 599] on div "Select..." at bounding box center [728, 594] width 366 height 44
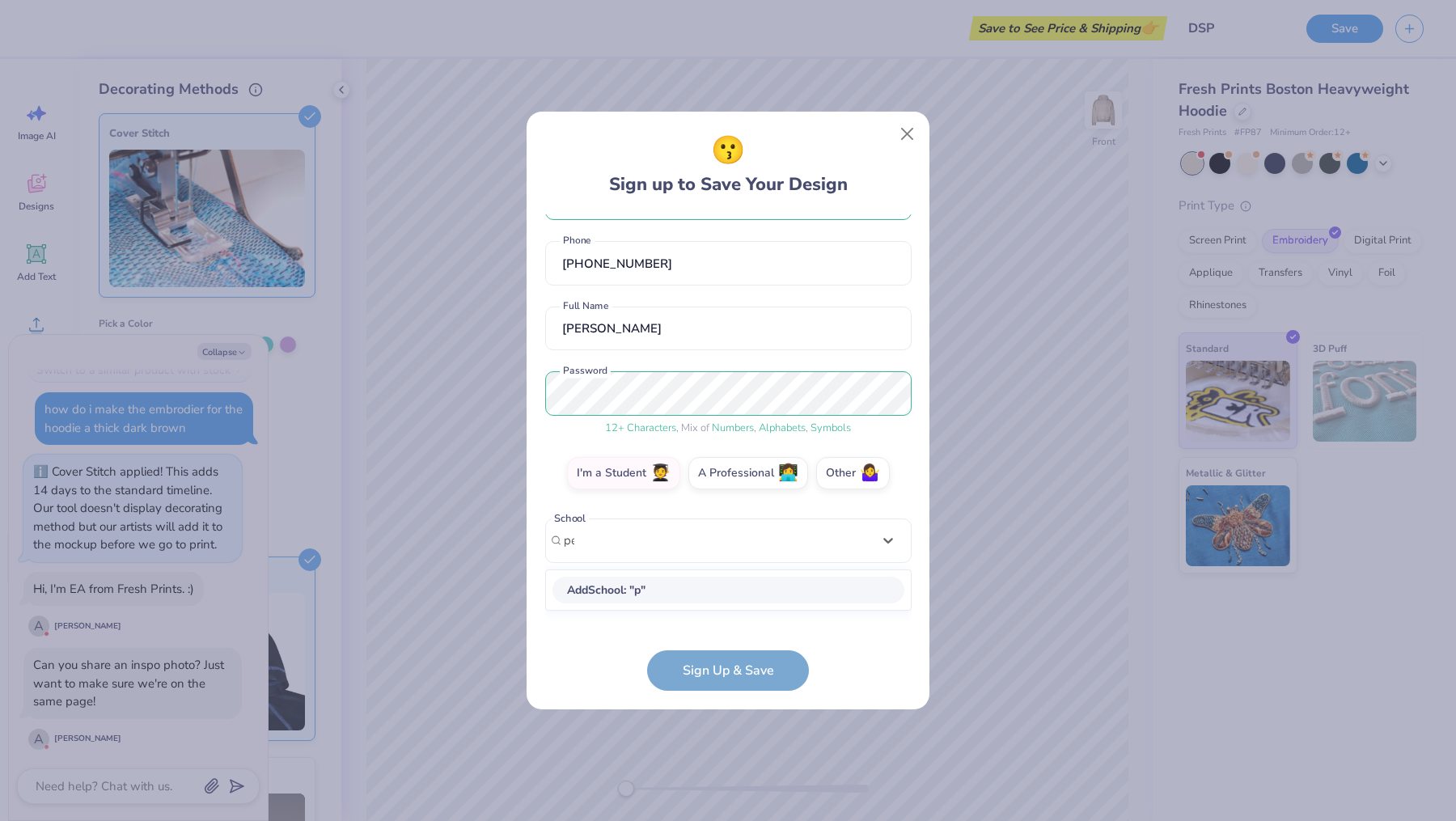
scroll to position [53, 0]
type input "[GEOGRAPHIC_DATA]"
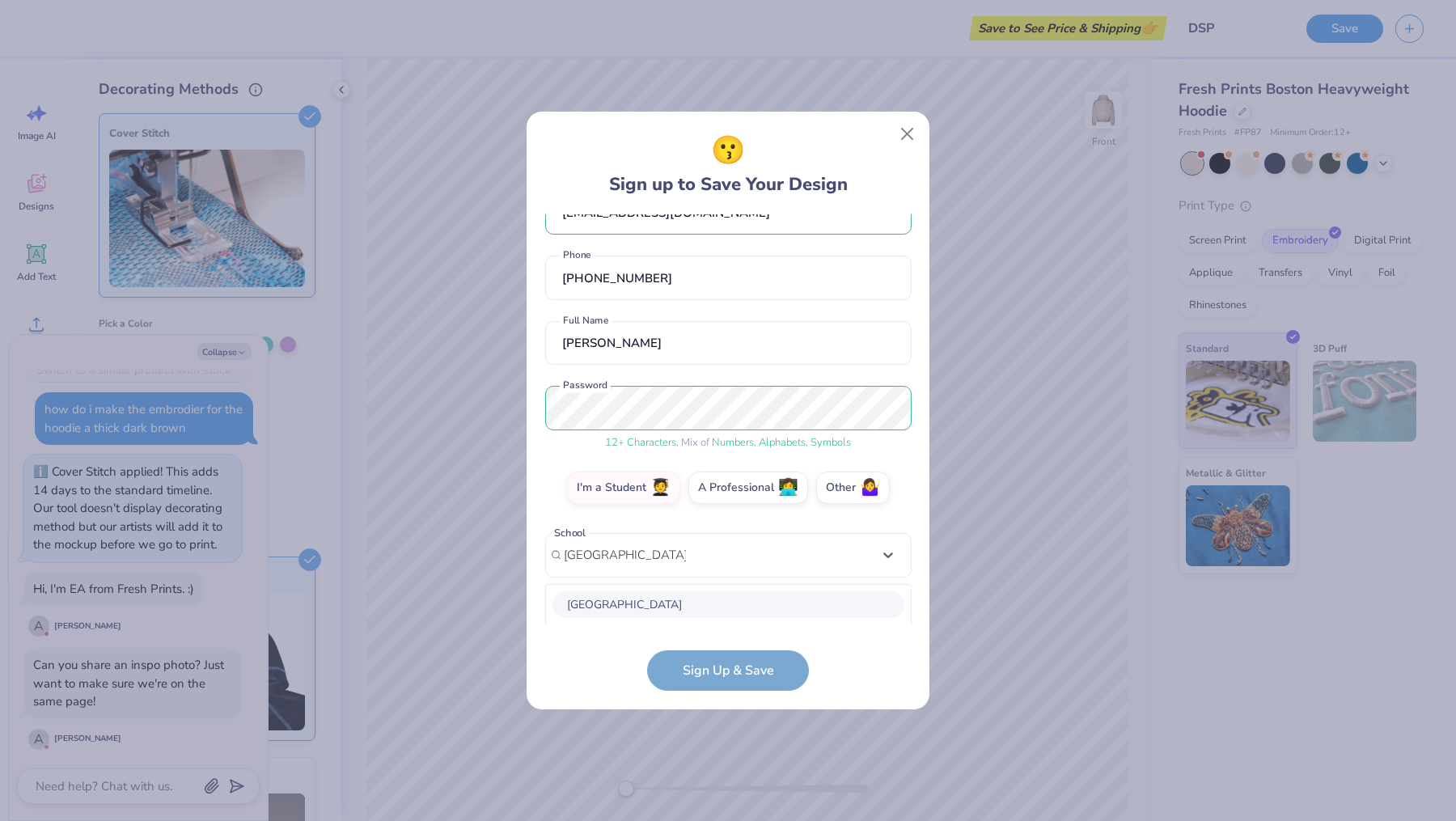
scroll to position [242, 0]
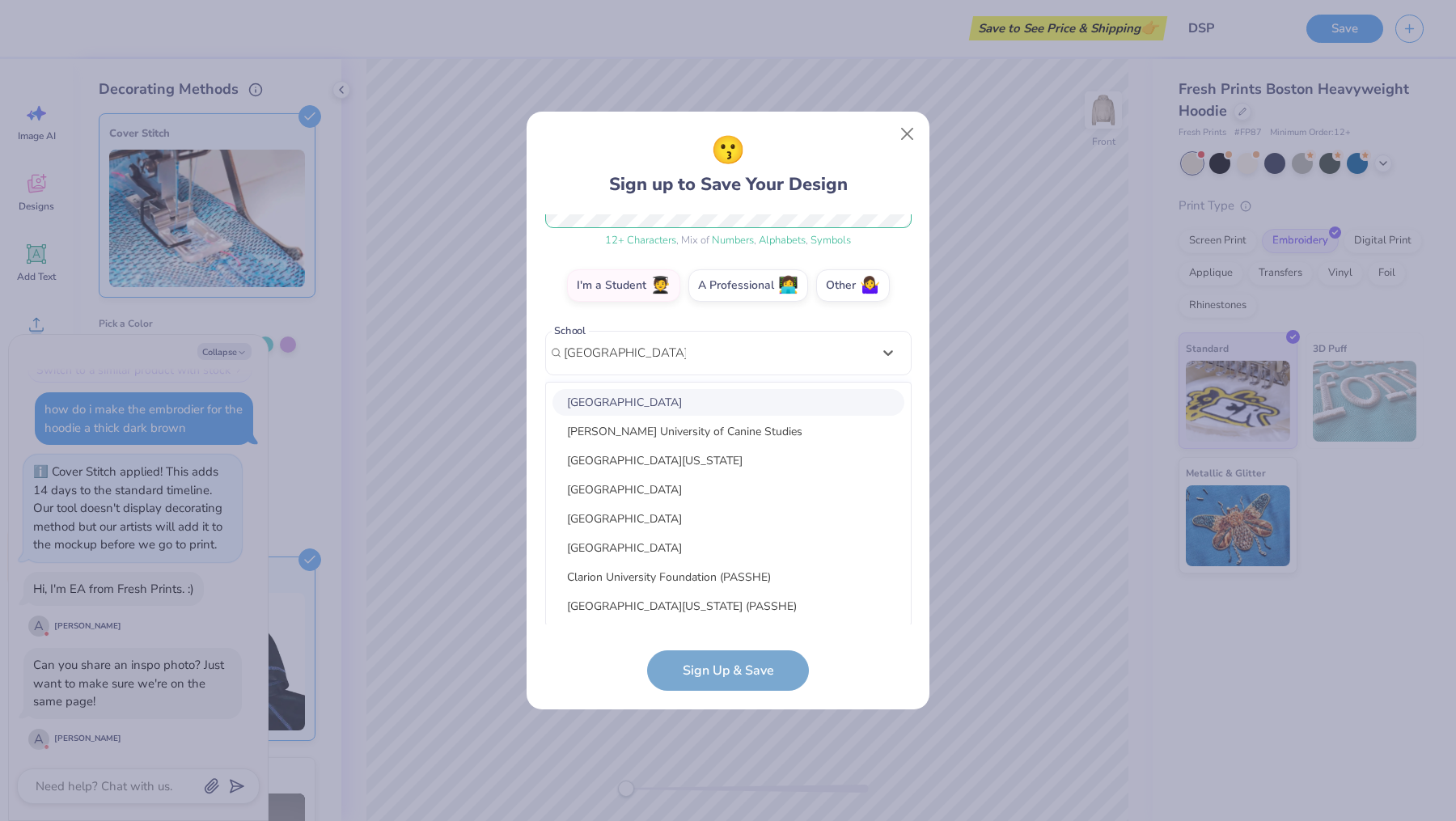
click at [659, 405] on div "[GEOGRAPHIC_DATA]" at bounding box center [729, 403] width 352 height 27
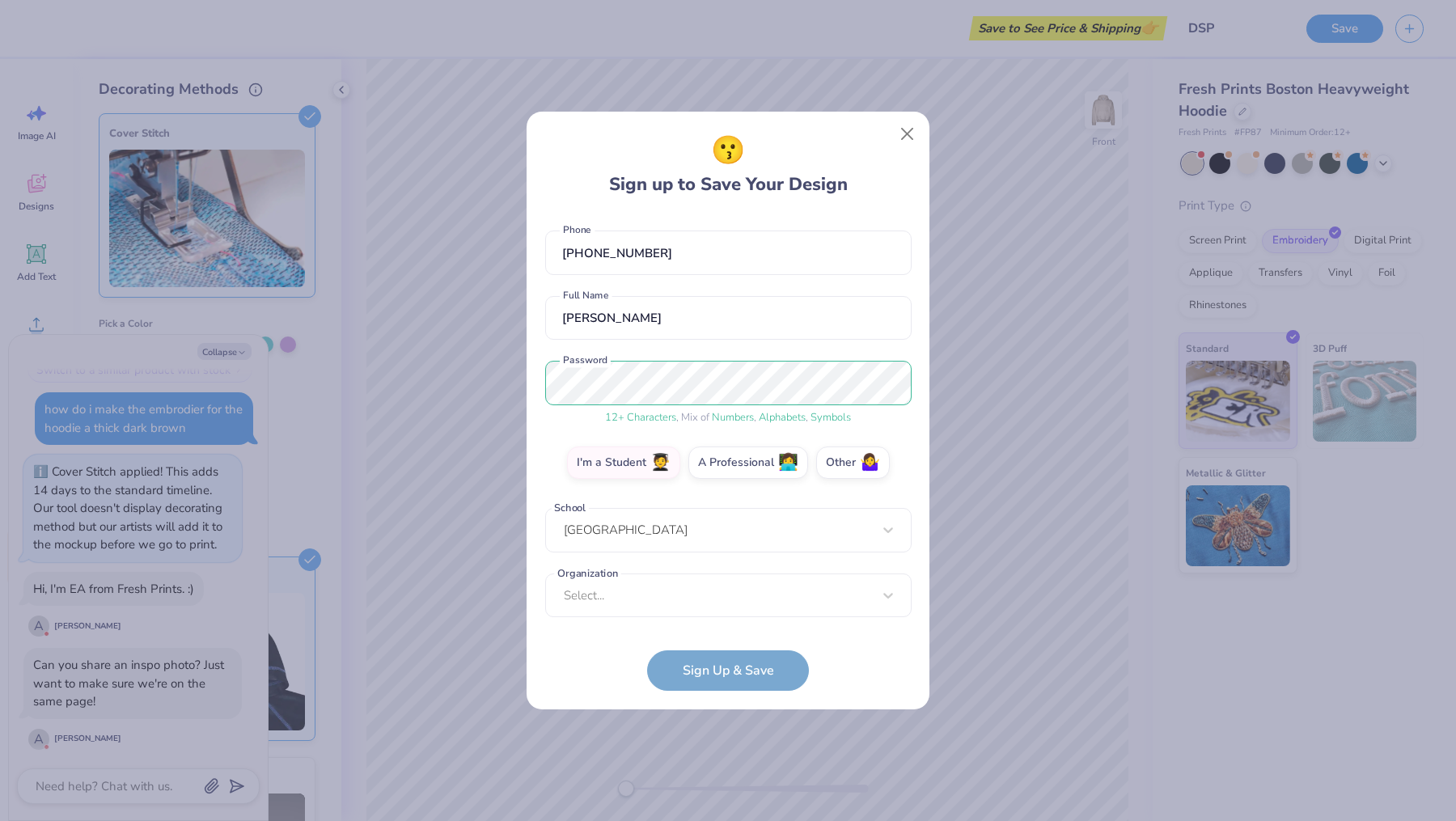
scroll to position [65, 0]
click at [711, 594] on div "Select..." at bounding box center [728, 595] width 366 height 44
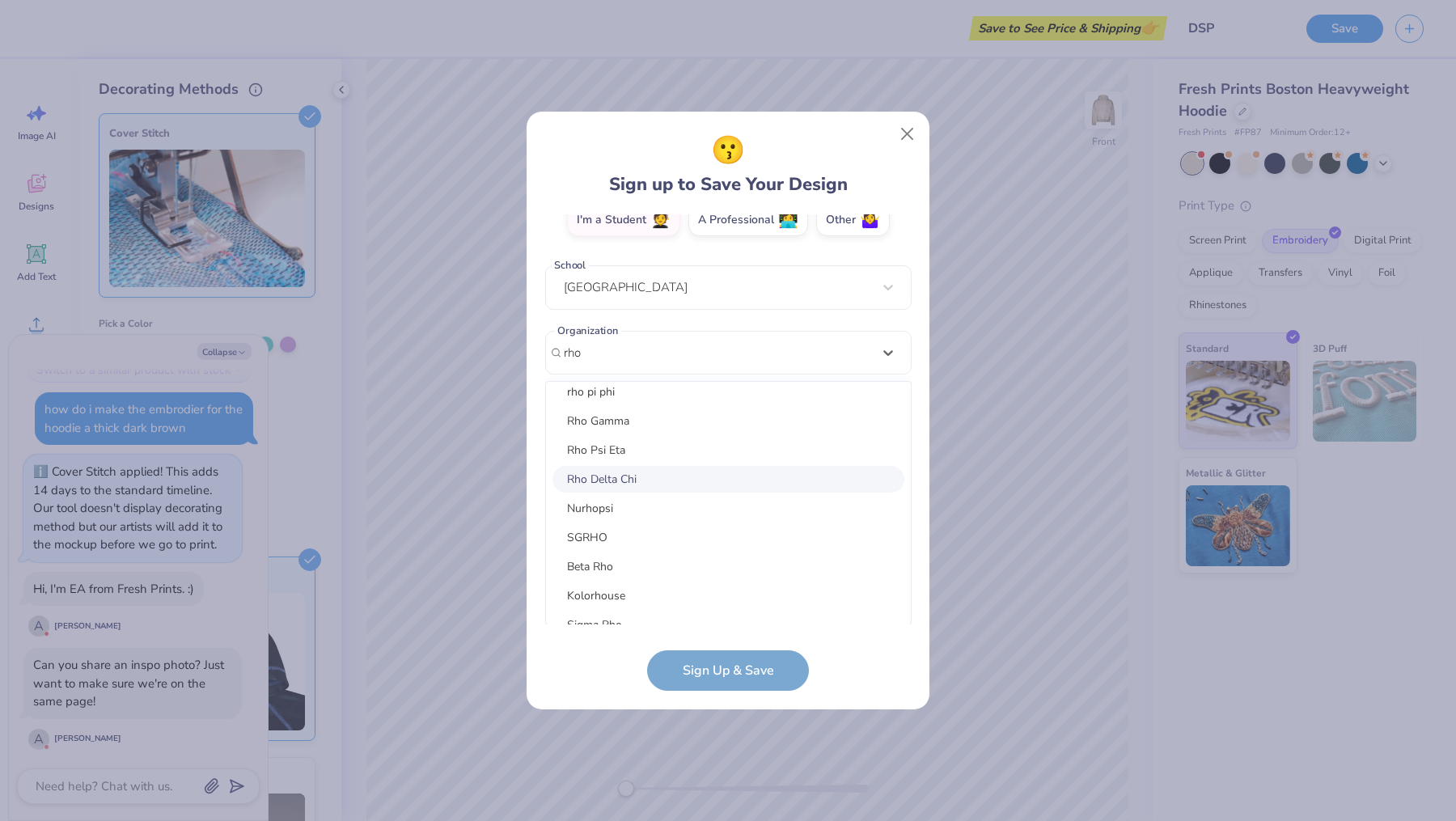
scroll to position [0, 0]
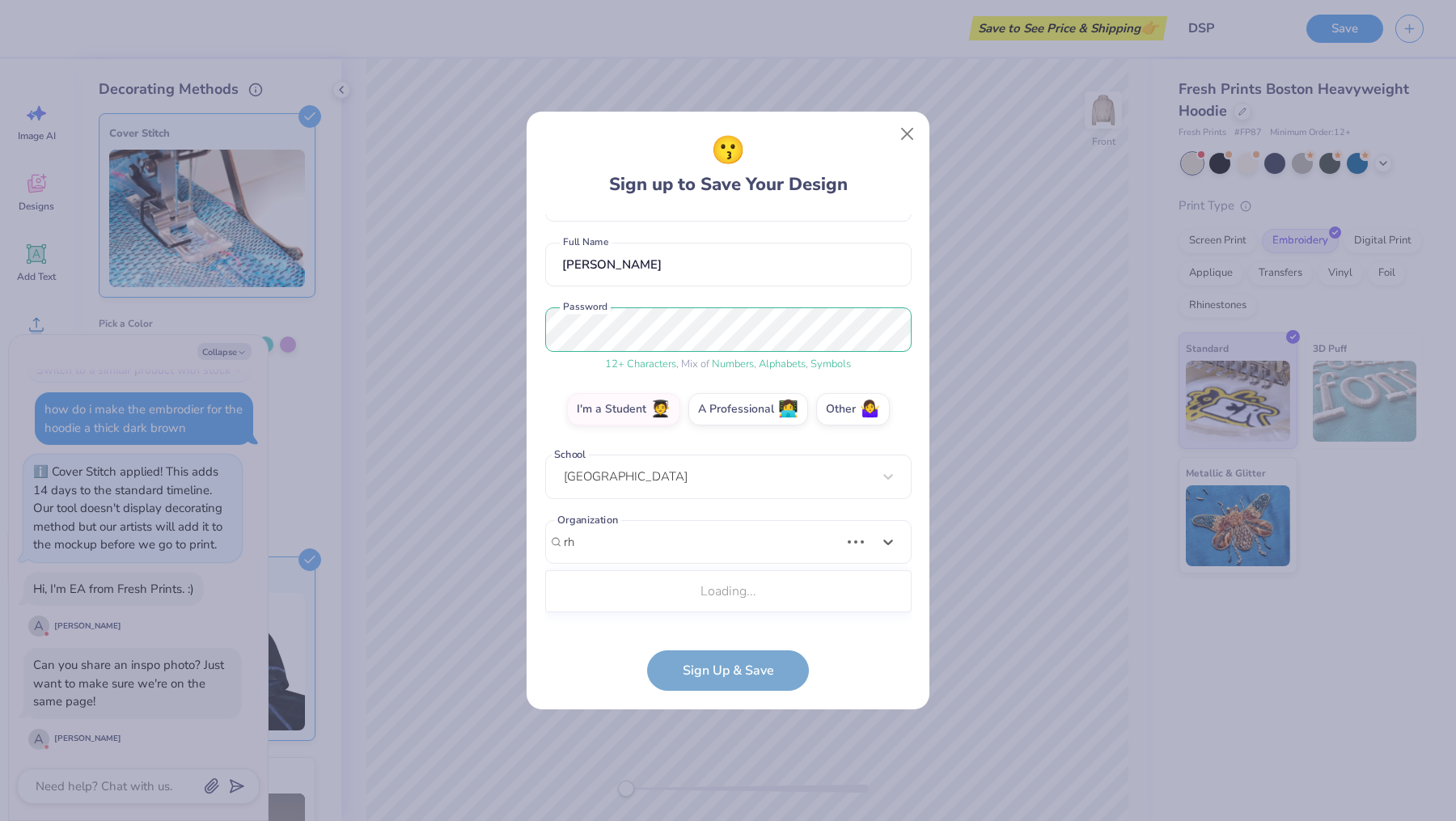
type input "r"
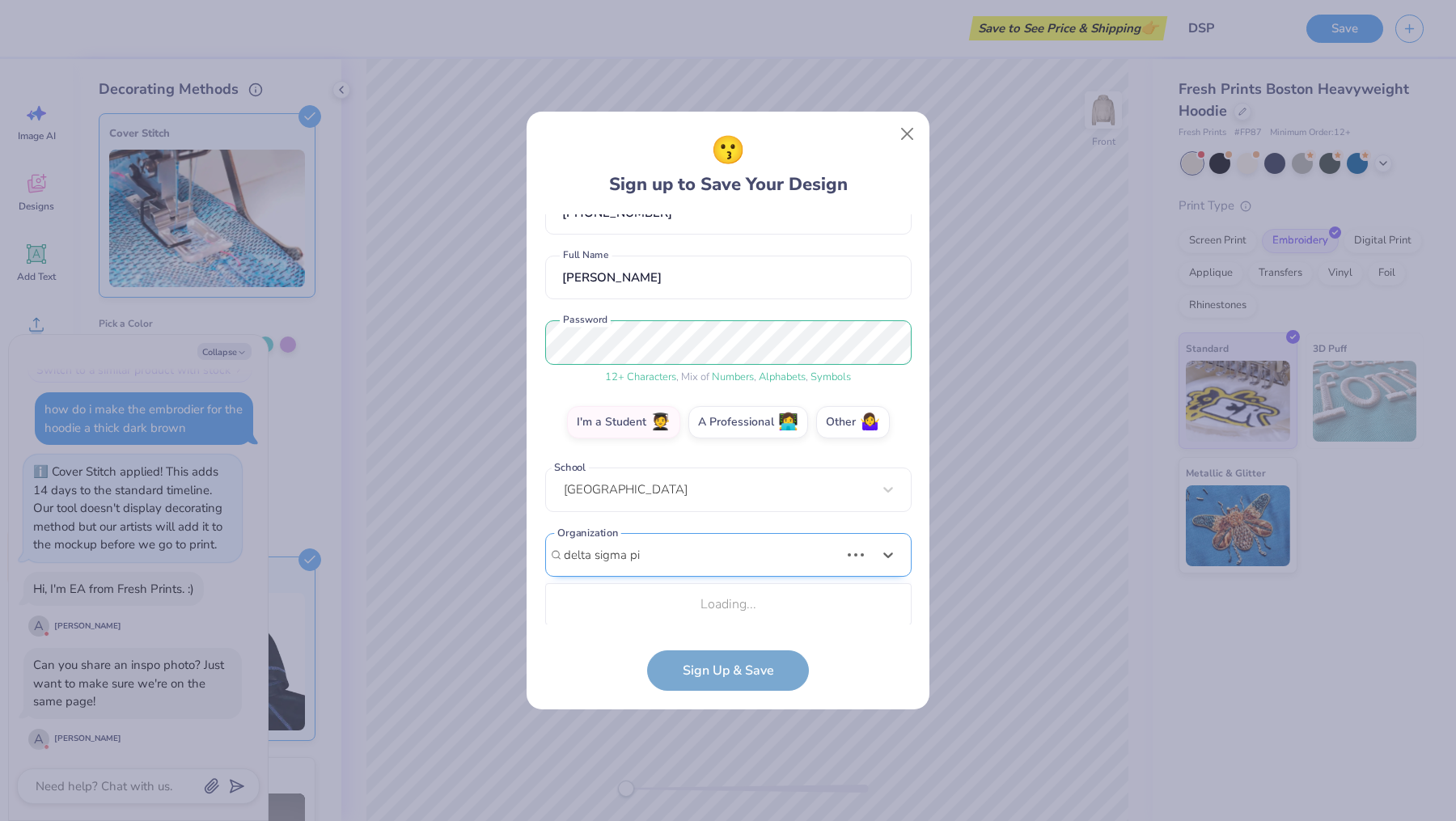
scroll to position [307, 0]
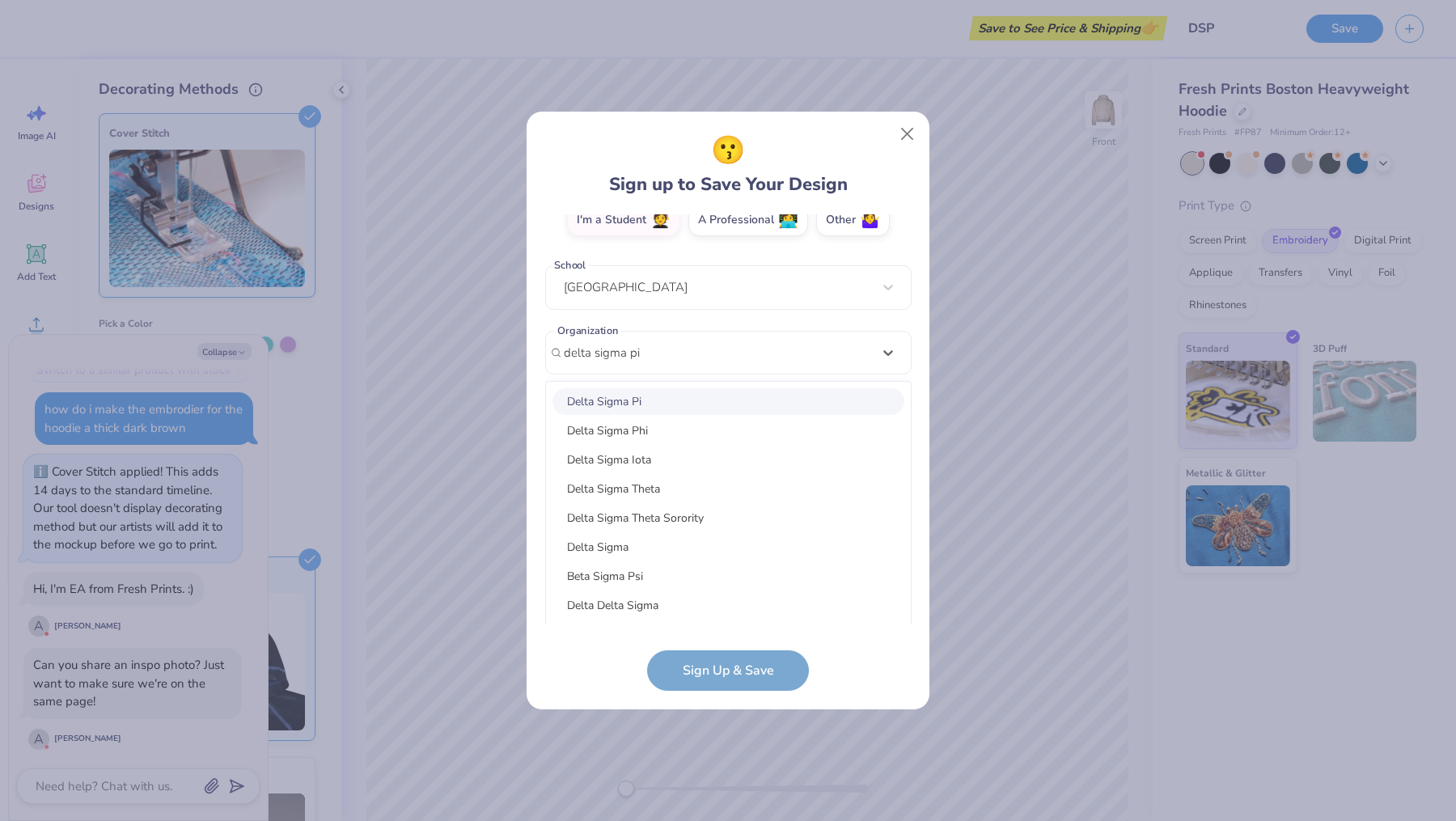
click at [660, 402] on div "Delta Sigma Pi" at bounding box center [729, 402] width 352 height 27
type input "delta sigma pi"
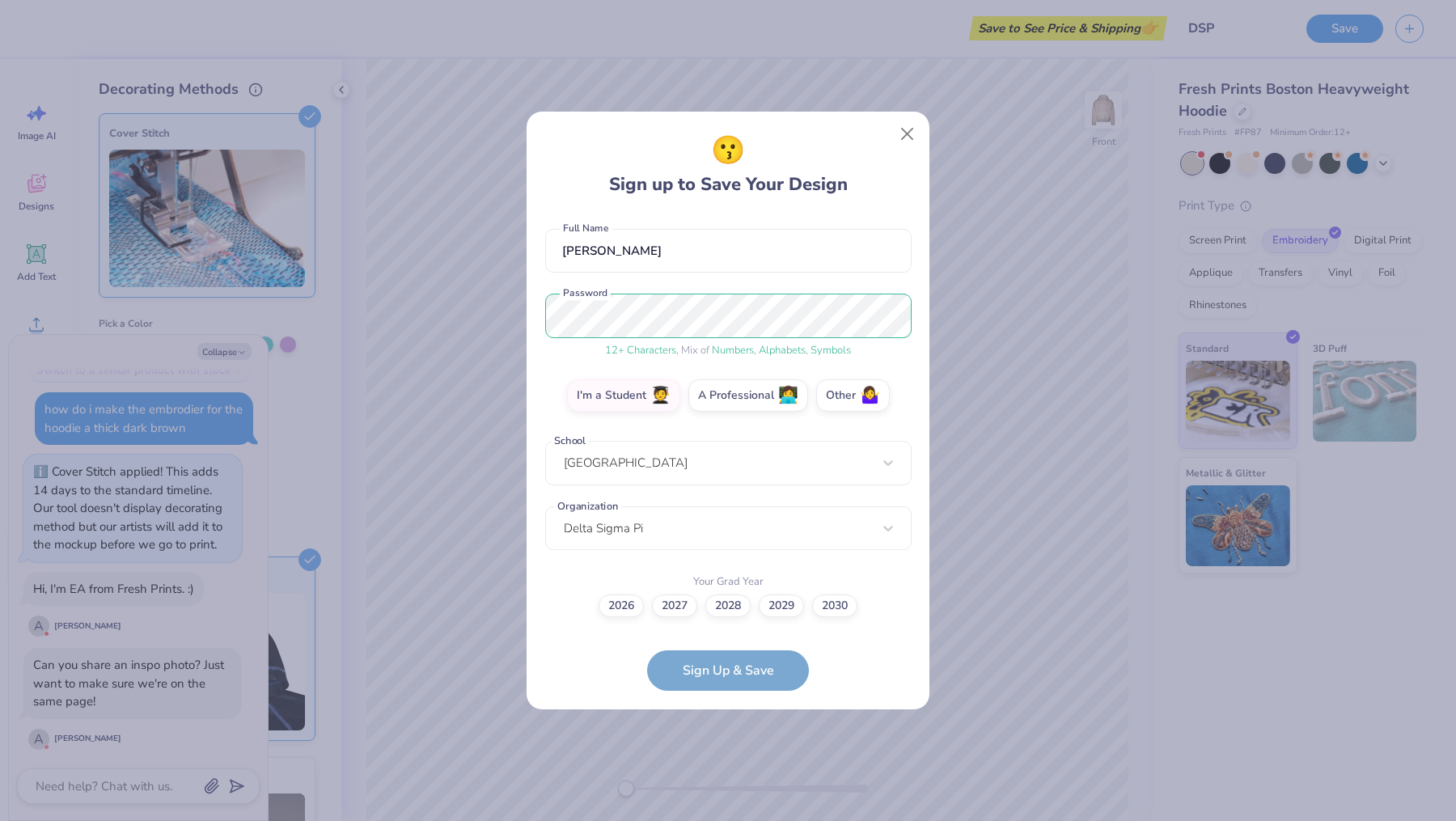
scroll to position [131, 0]
click at [726, 598] on label "2028" at bounding box center [728, 603] width 45 height 22
click at [726, 732] on input "2028" at bounding box center [729, 737] width 11 height 11
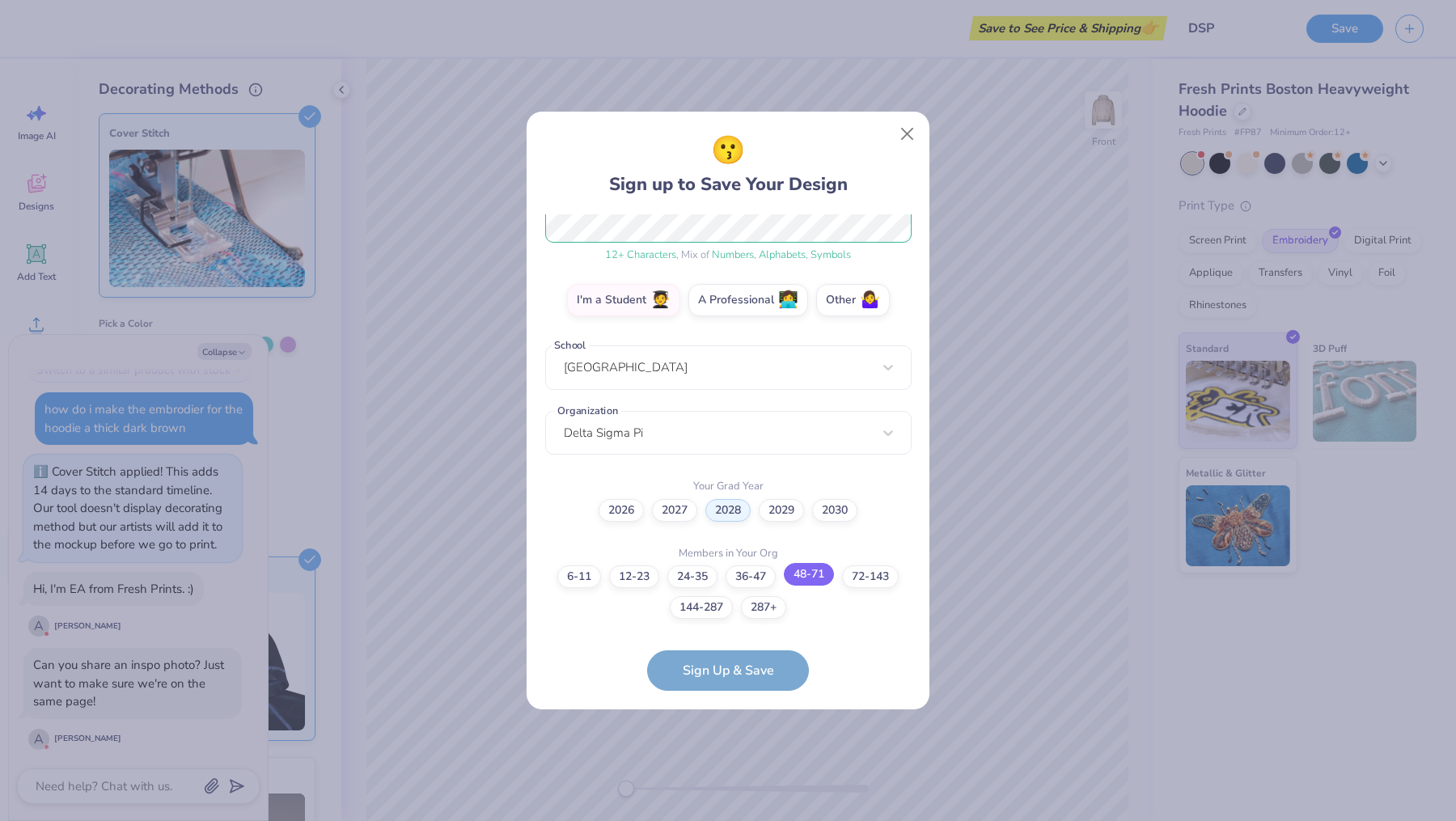
click at [815, 578] on label "48-71" at bounding box center [809, 573] width 50 height 22
click at [733, 814] on input "48-71" at bounding box center [729, 819] width 11 height 11
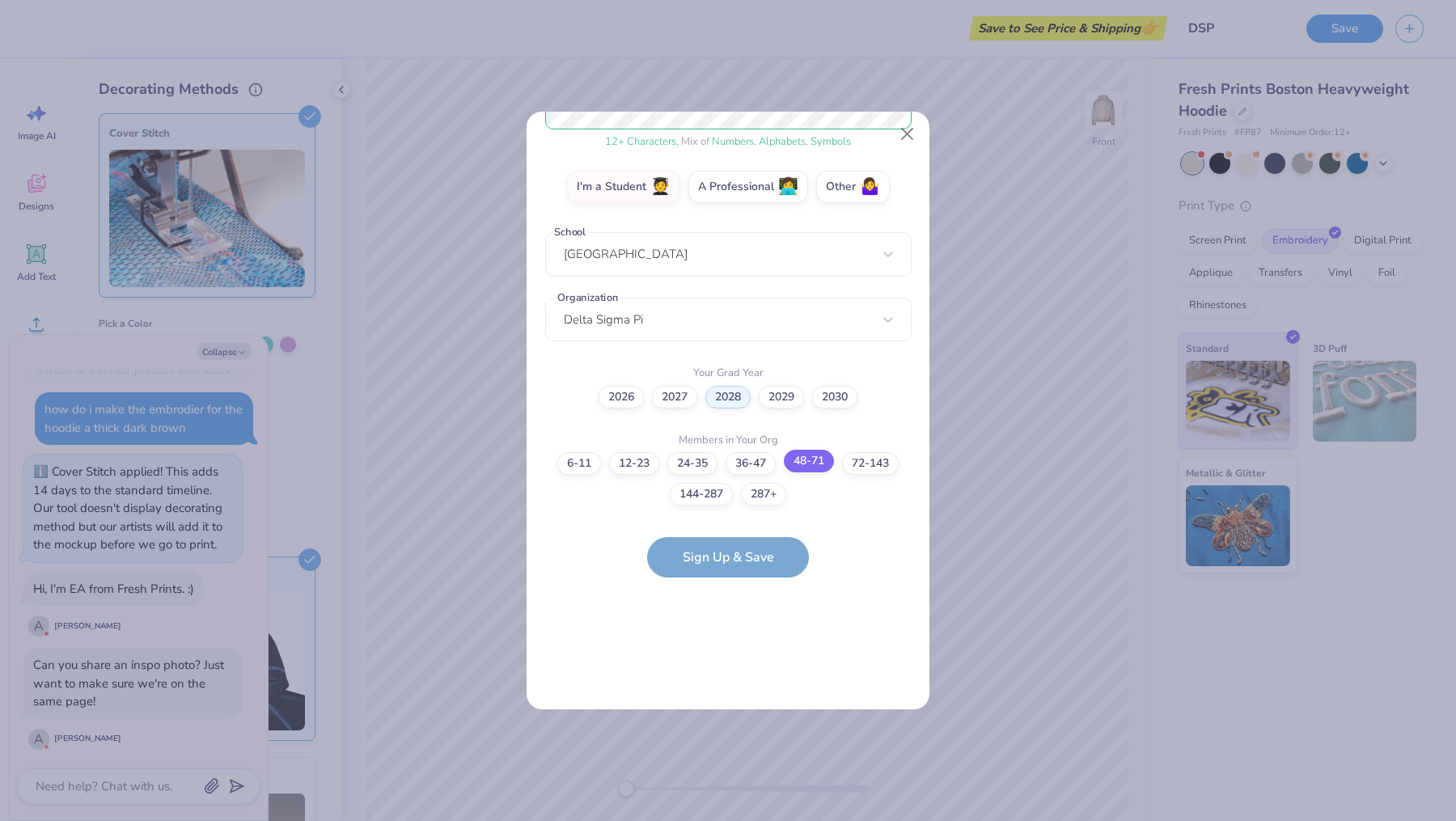
scroll to position [0, 0]
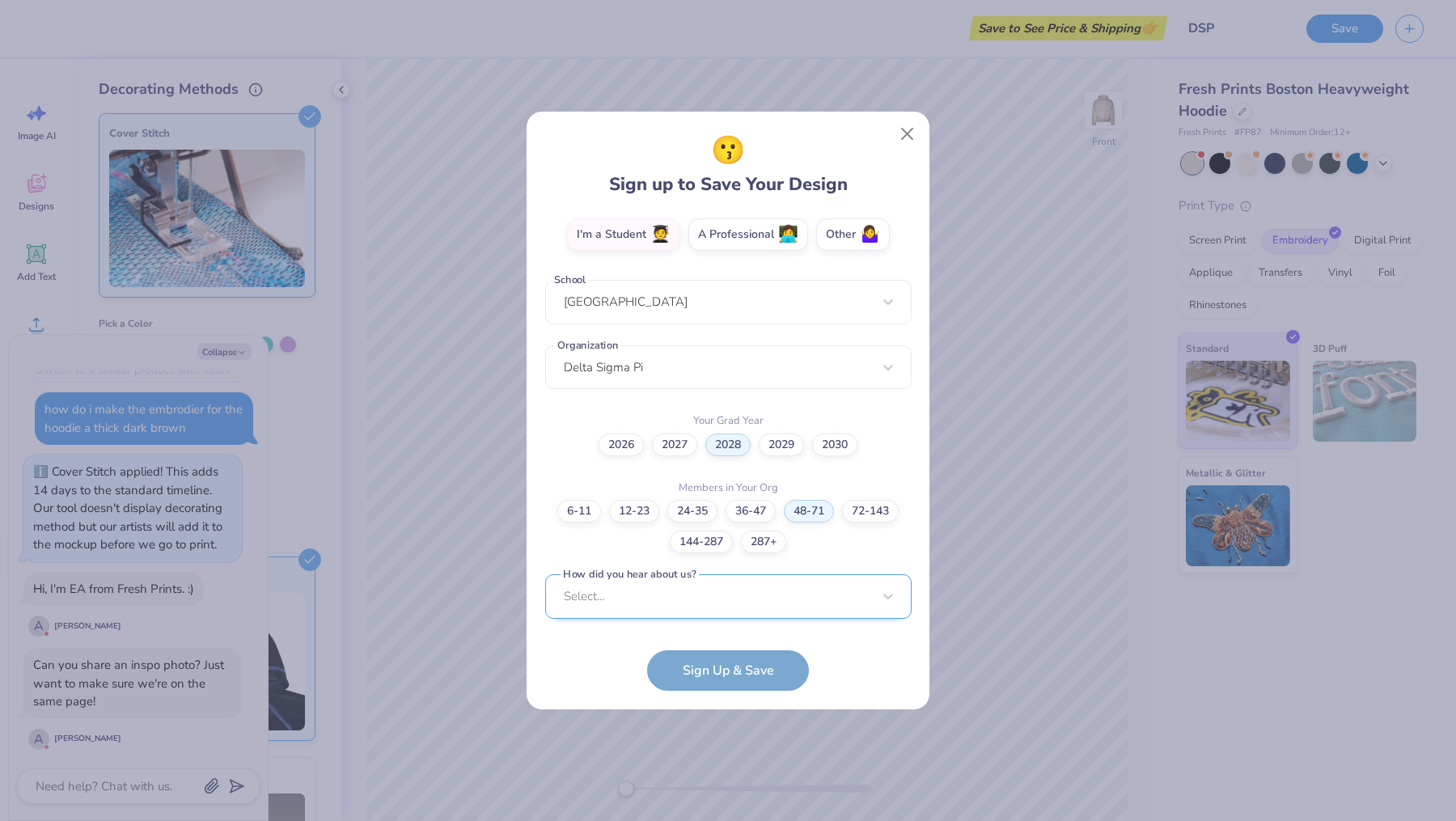
click at [715, 602] on div "Select..." at bounding box center [728, 596] width 366 height 44
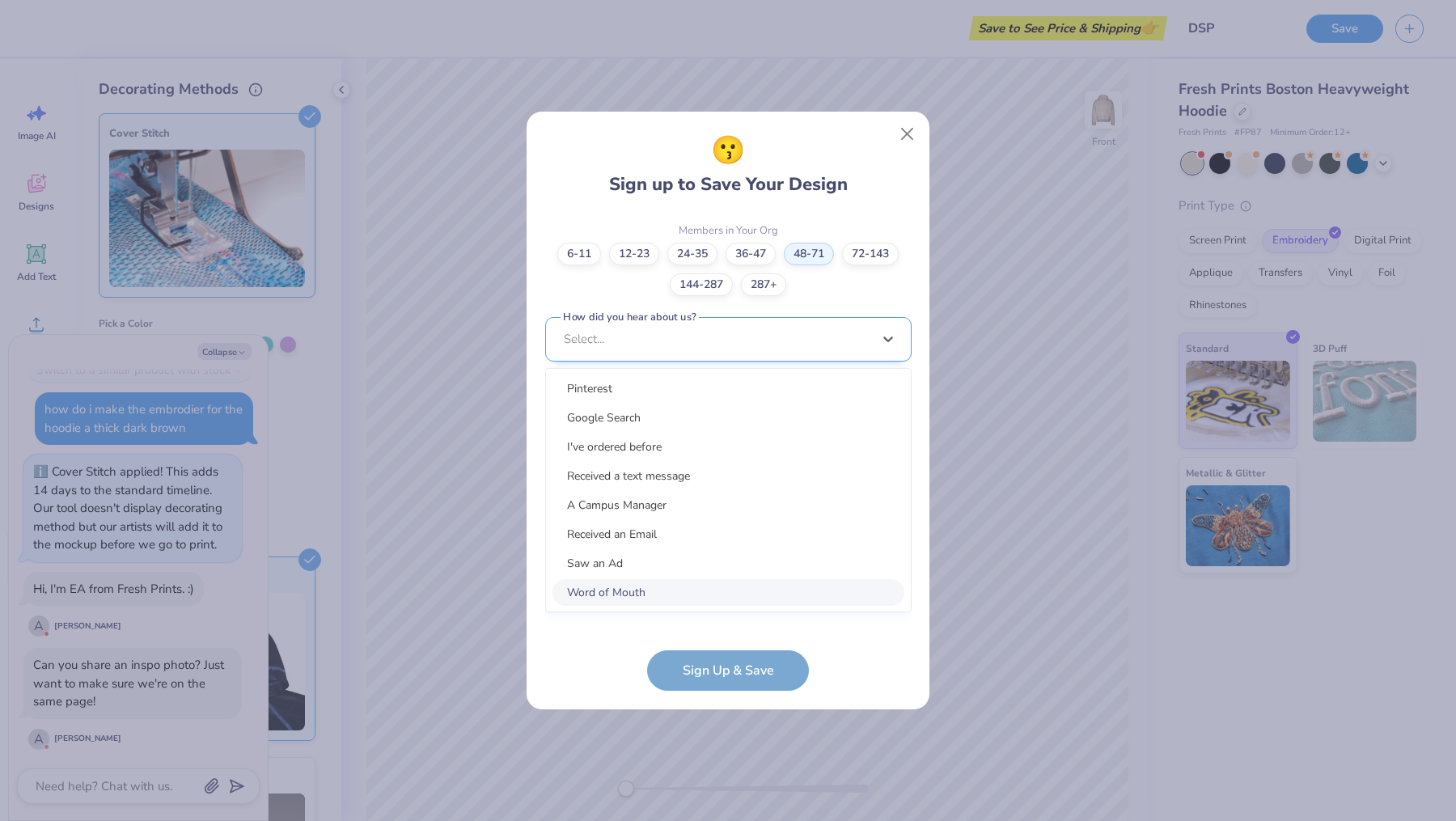
scroll to position [535, 0]
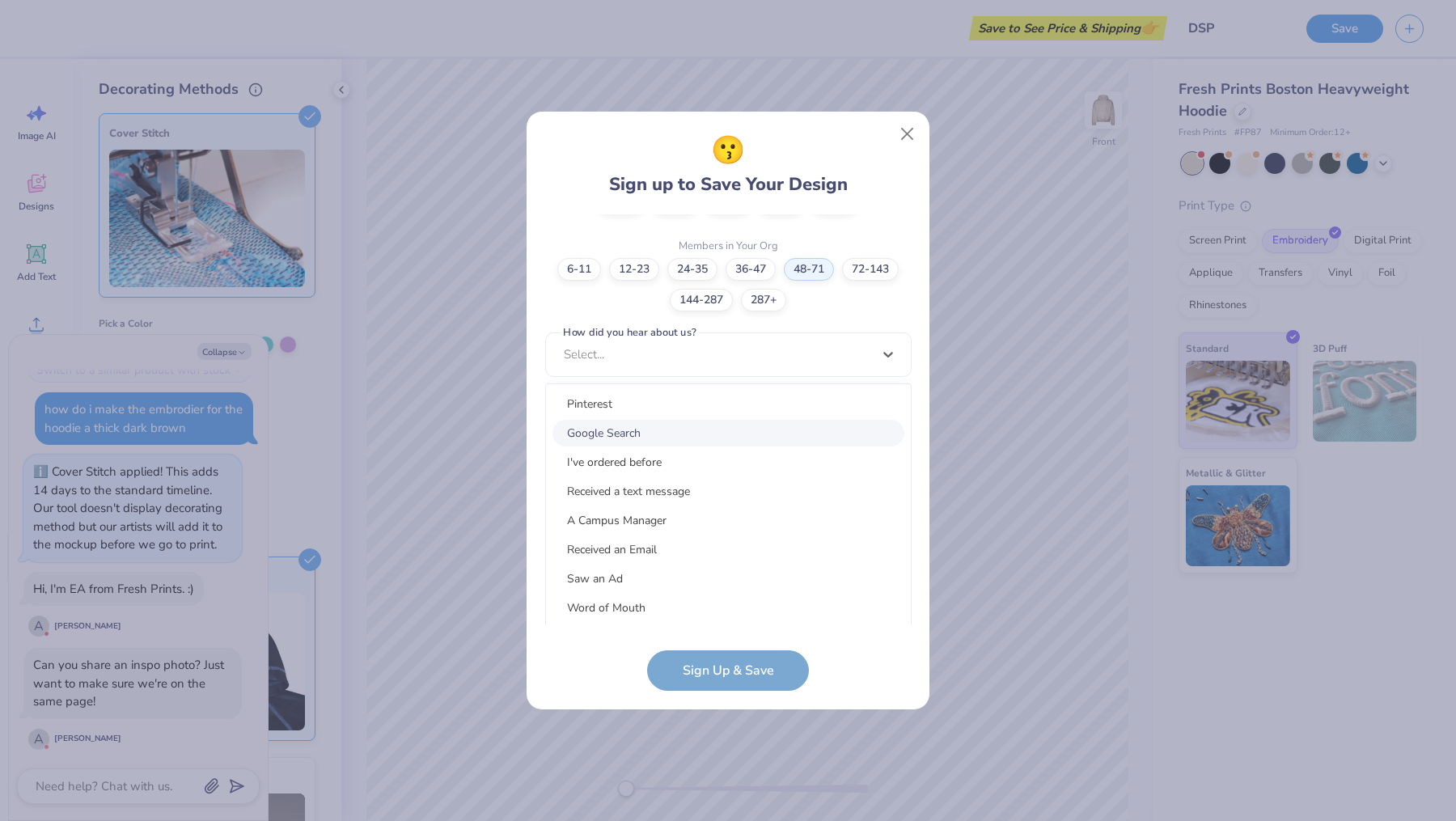
click at [655, 440] on div "Google Search" at bounding box center [729, 433] width 352 height 27
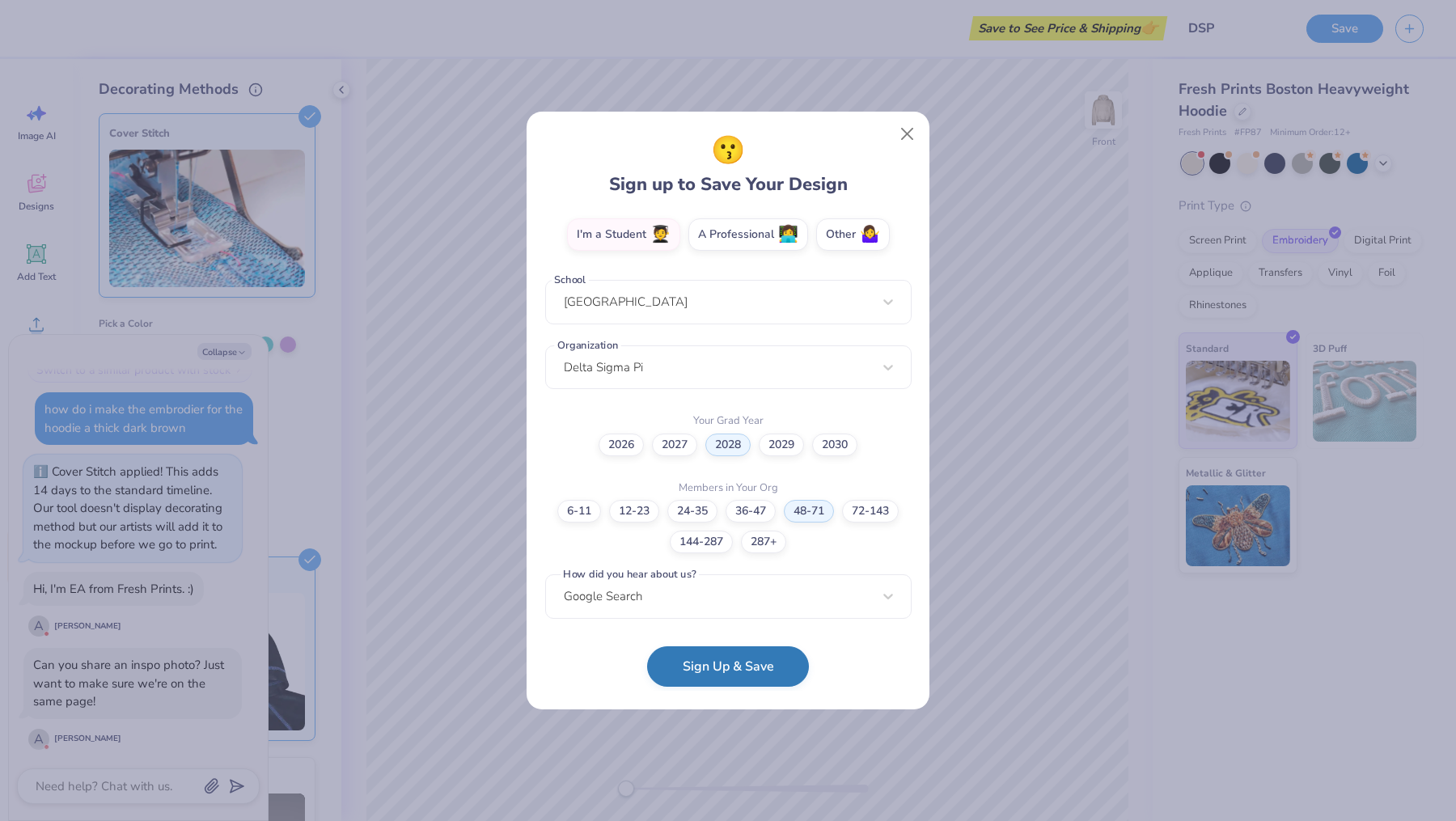
click at [722, 667] on button "Sign Up & Save" at bounding box center [728, 666] width 162 height 41
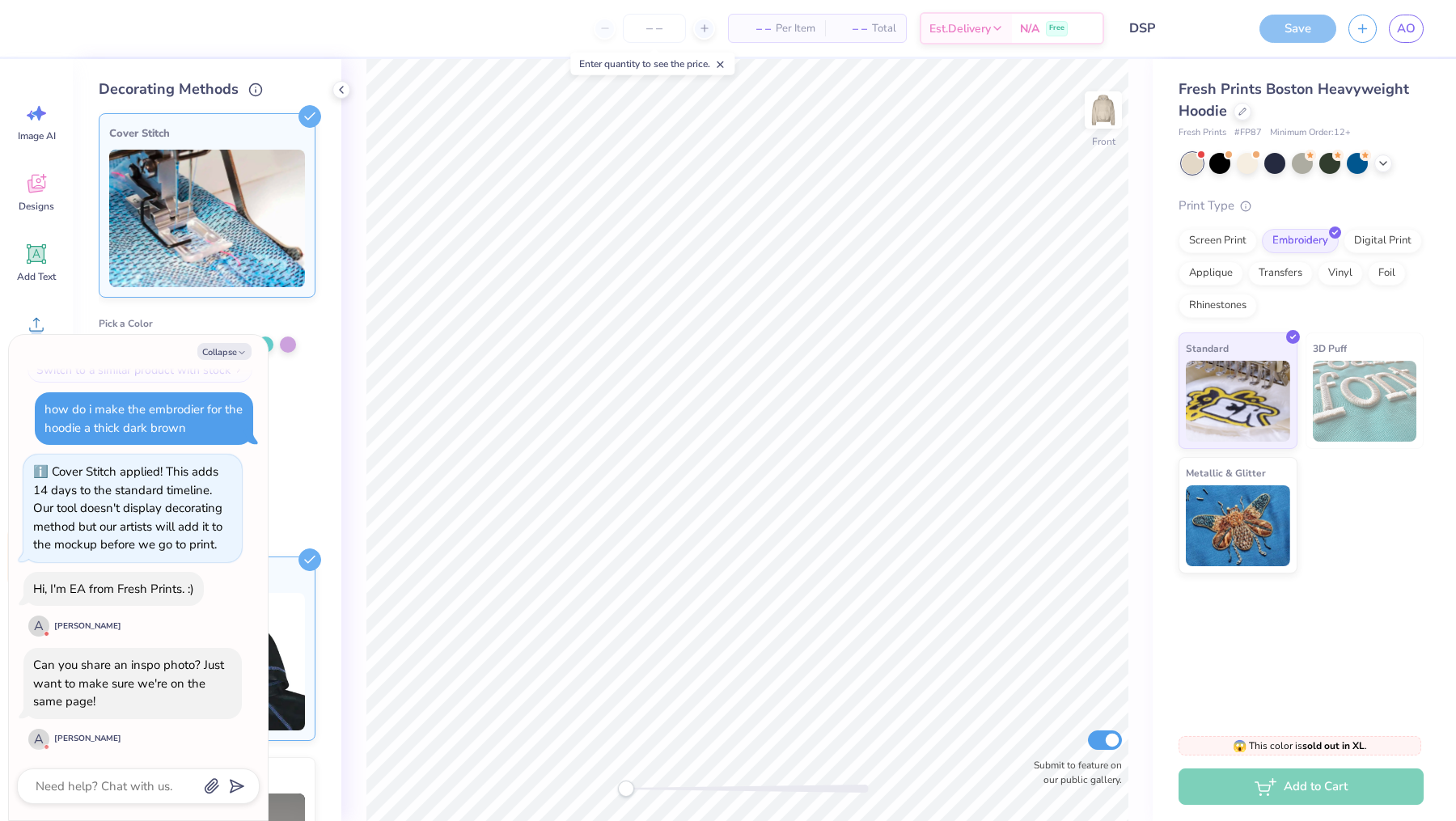
scroll to position [1761, 0]
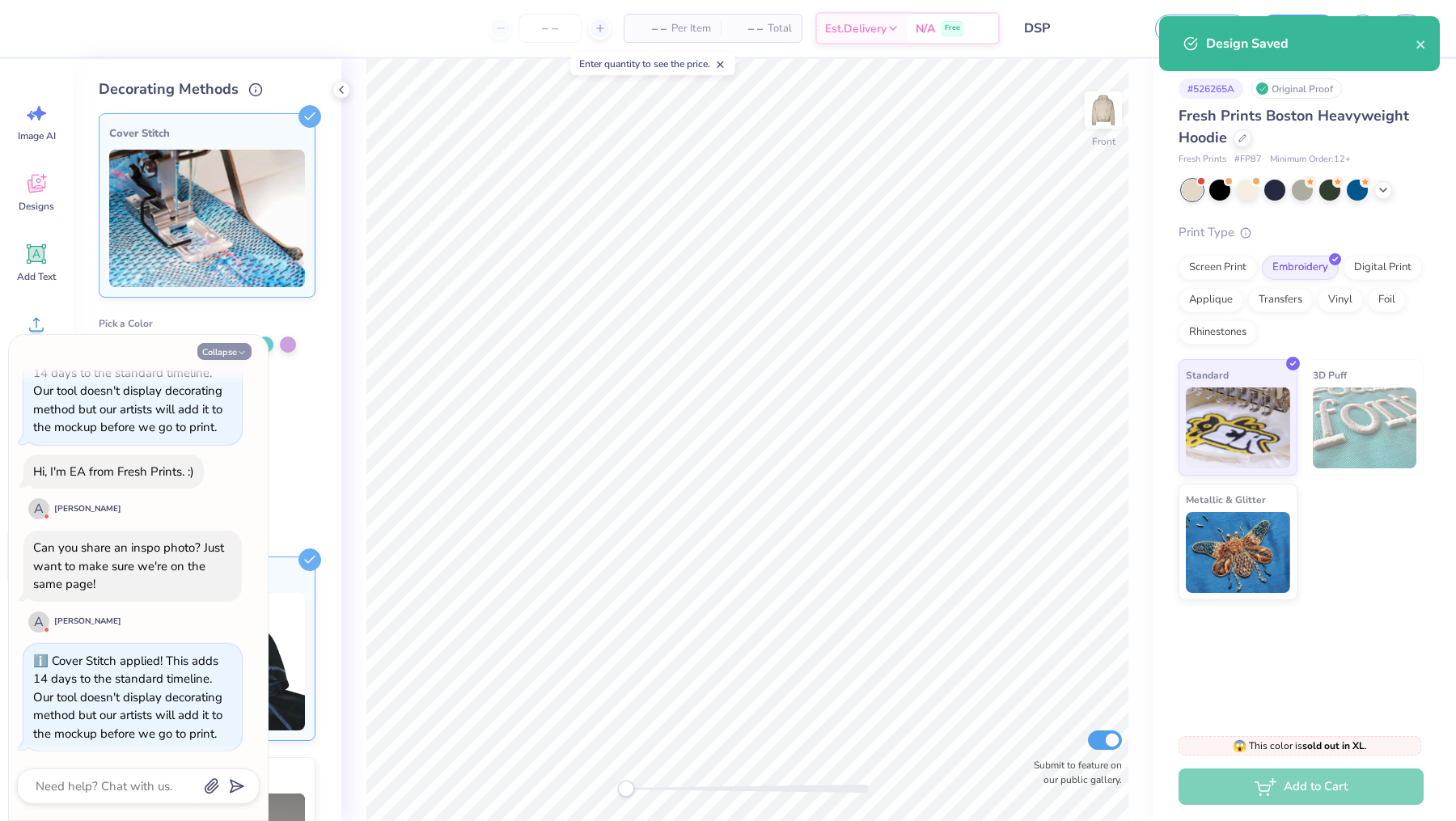
click at [229, 352] on button "Collapse" at bounding box center [224, 351] width 54 height 17
type textarea "x"
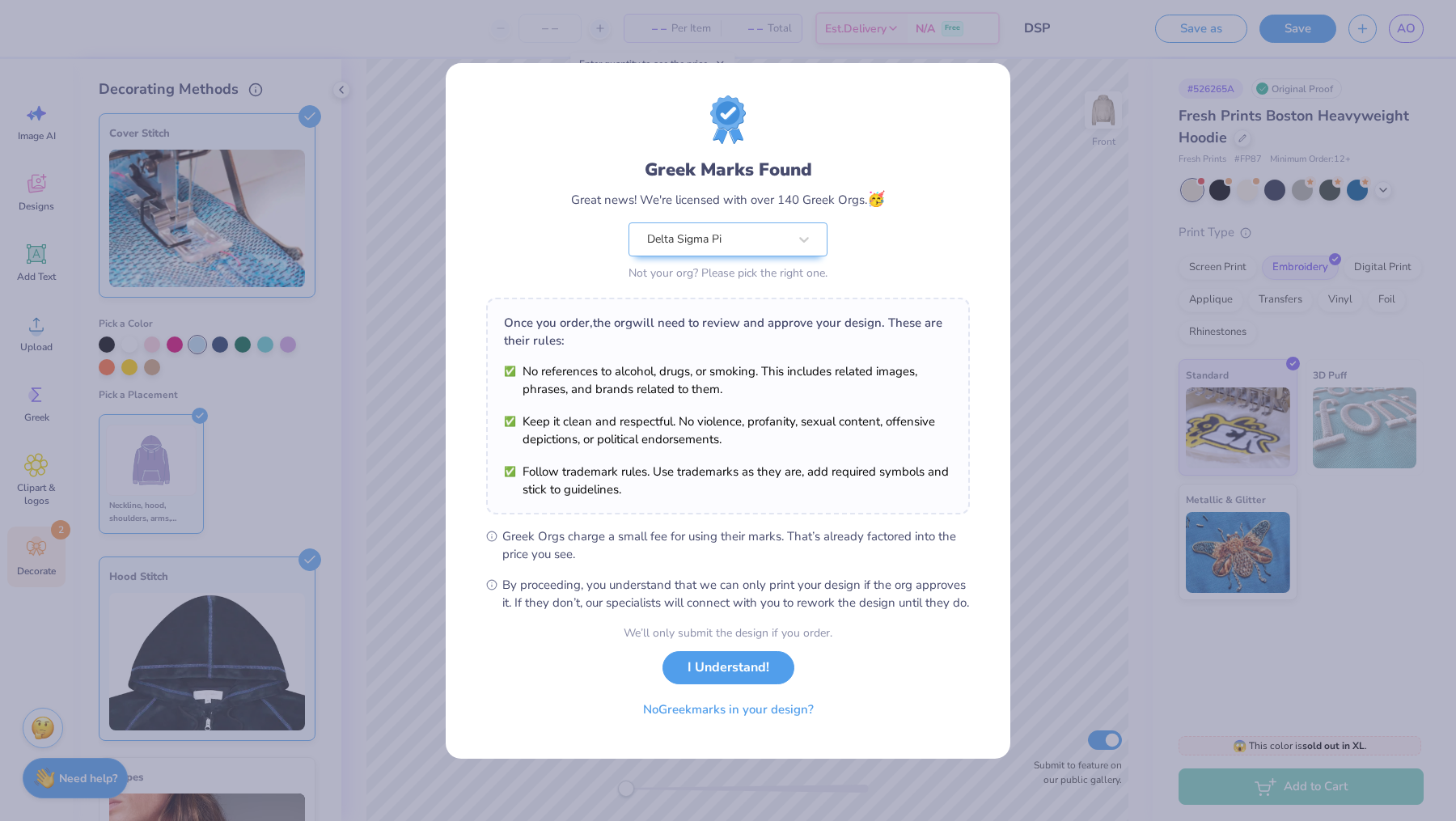
click at [788, 299] on div "Once you order, the org will need to review and approve your design. These are …" at bounding box center [728, 406] width 484 height 217
click at [725, 669] on button "I Understand!" at bounding box center [728, 663] width 132 height 33
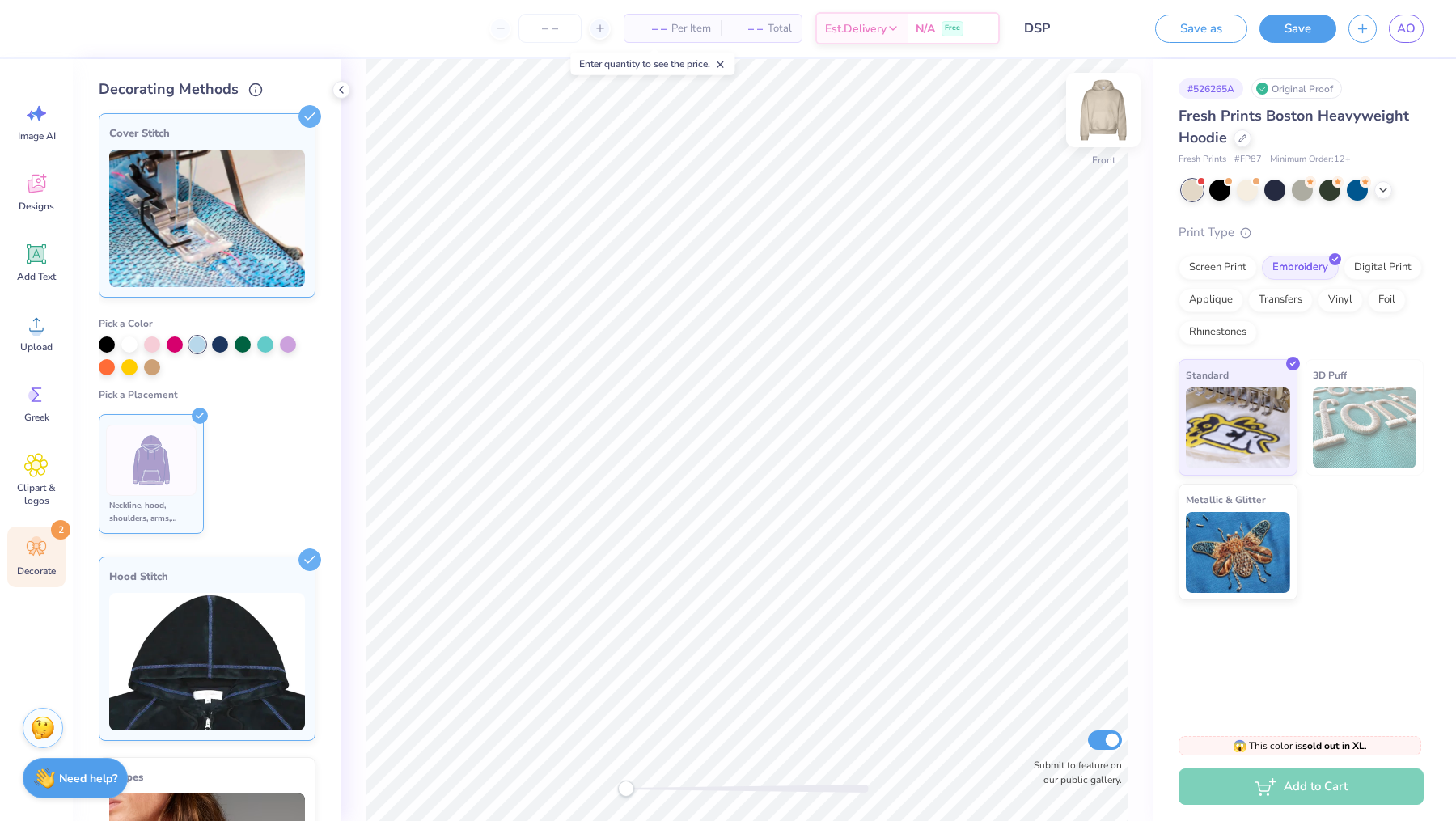
click at [1107, 117] on img at bounding box center [1103, 109] width 65 height 65
click at [1300, 30] on button "Save" at bounding box center [1298, 27] width 76 height 28
click at [1095, 130] on img at bounding box center [1103, 109] width 65 height 65
click at [1095, 126] on img at bounding box center [1103, 110] width 32 height 32
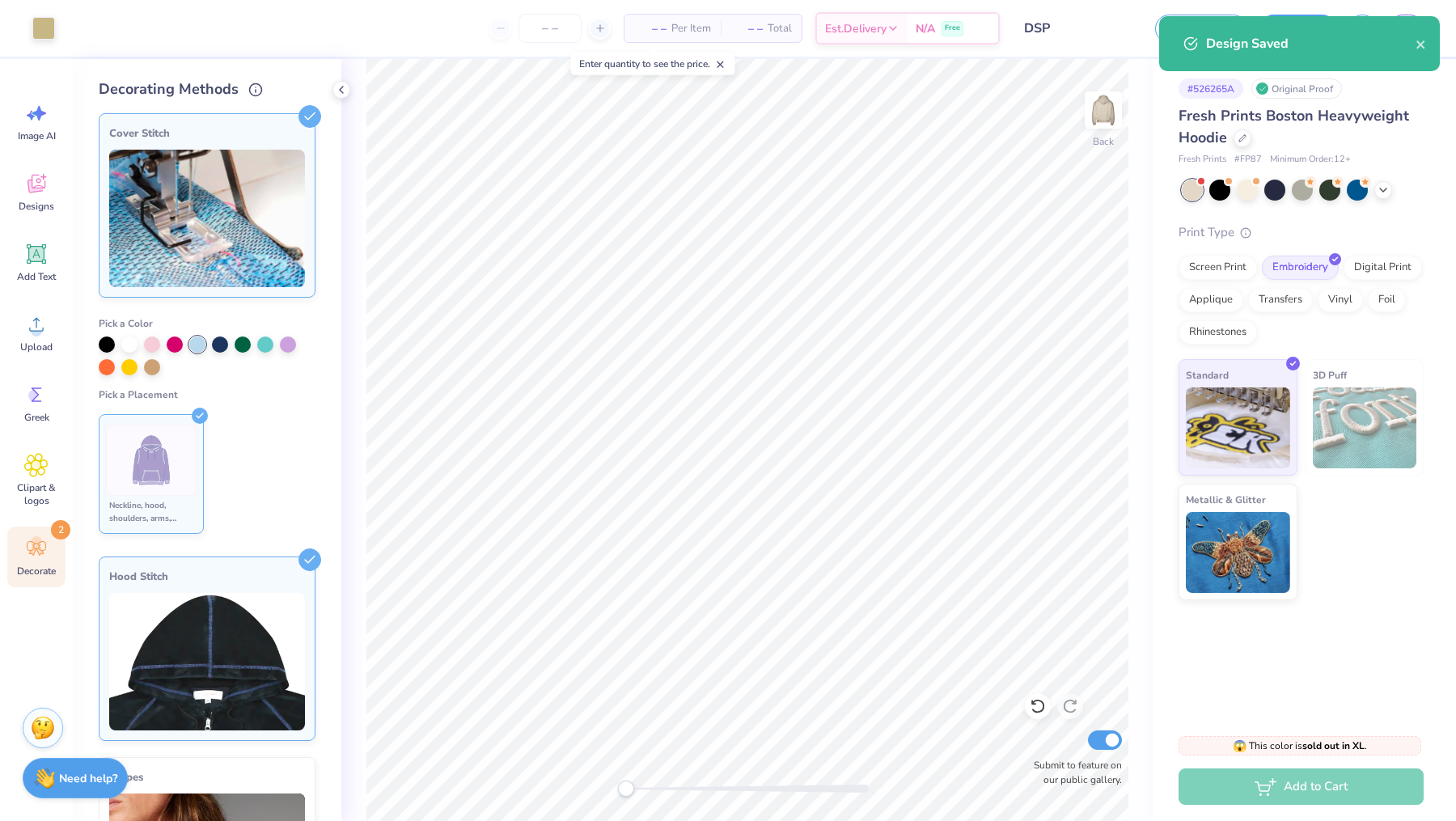
click at [138, 697] on img at bounding box center [207, 661] width 196 height 138
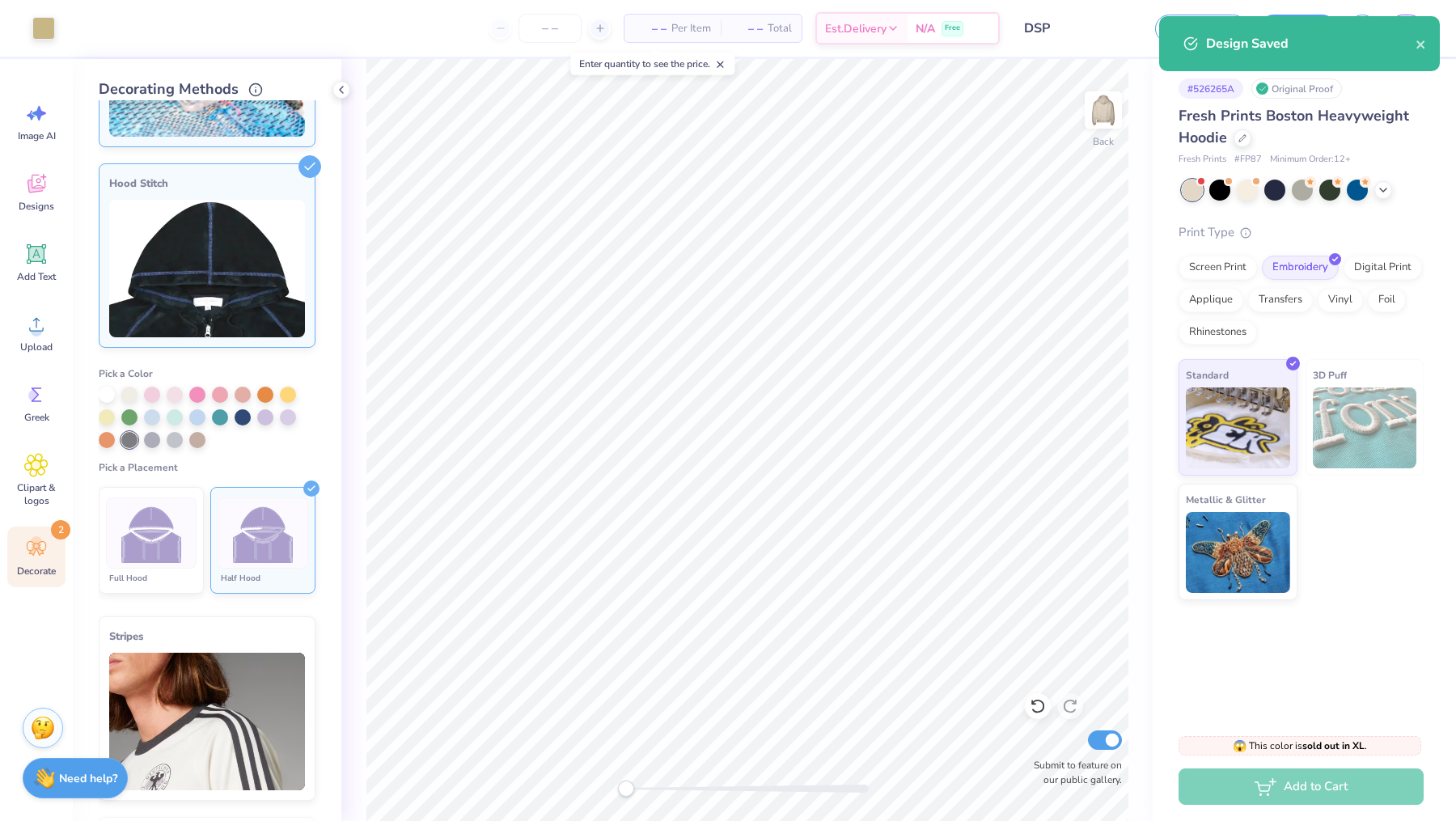
scroll to position [151, 0]
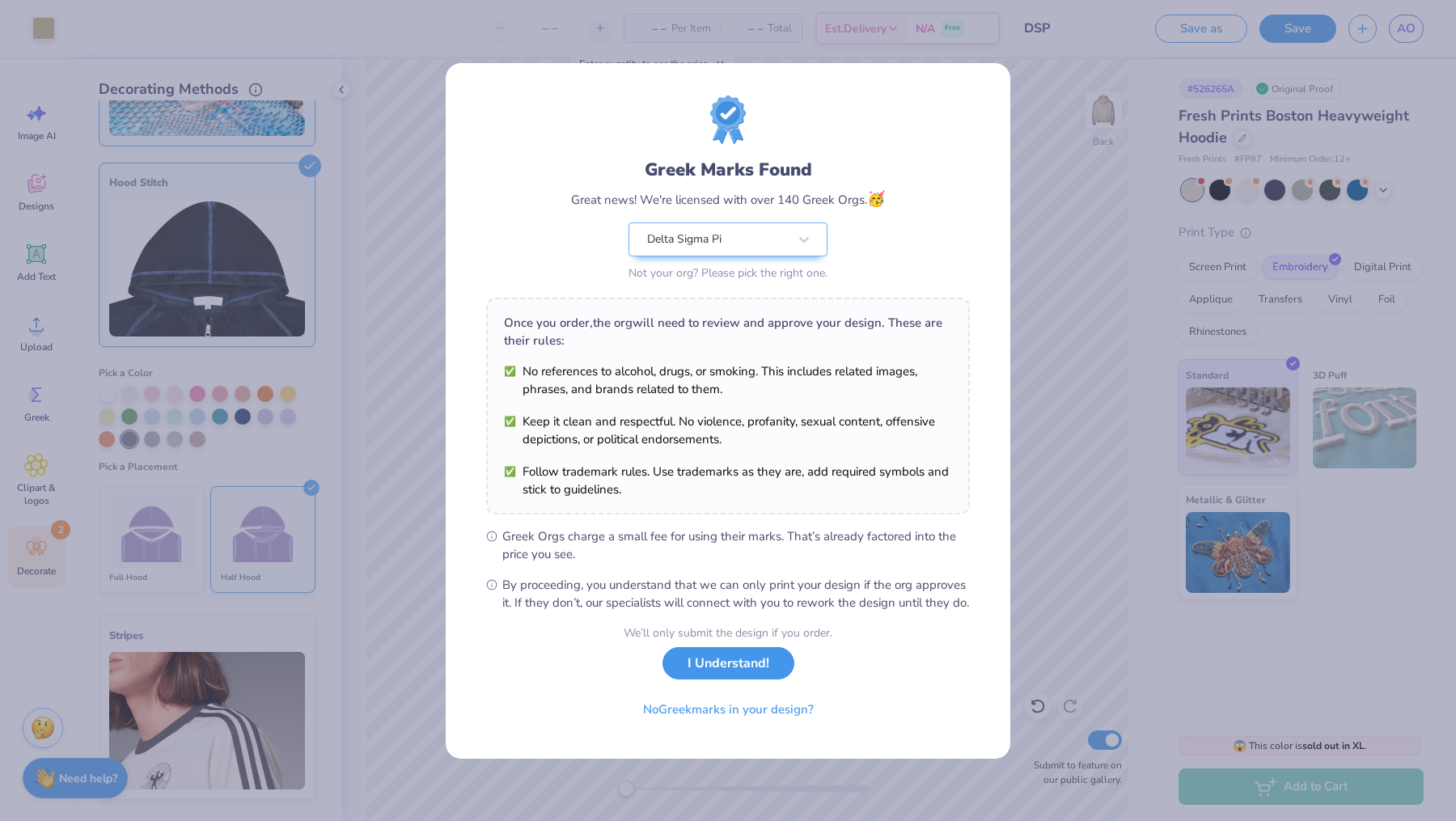
click at [744, 674] on button "I Understand!" at bounding box center [728, 663] width 132 height 33
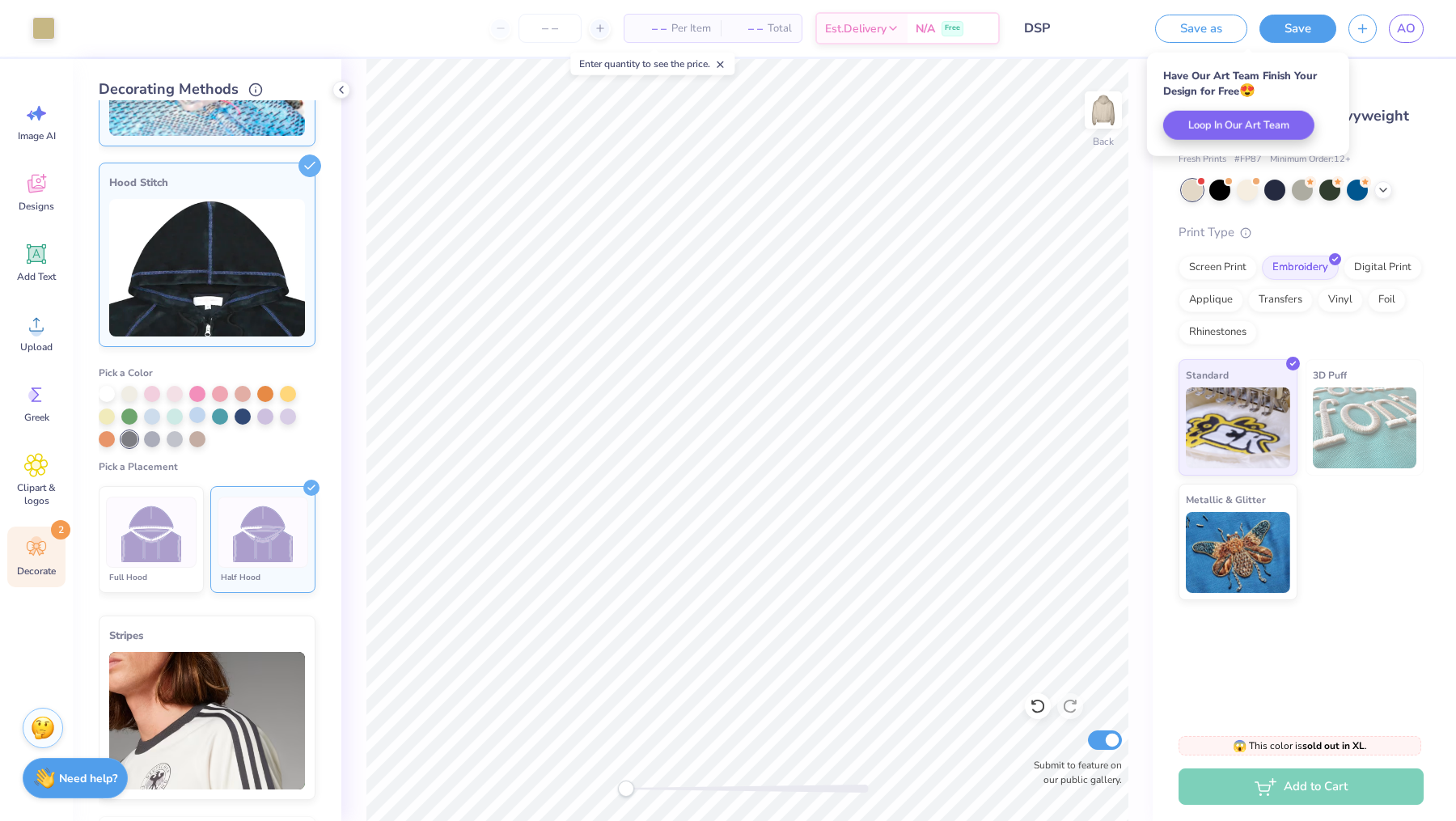
click at [203, 411] on div at bounding box center [197, 415] width 16 height 16
click at [172, 415] on div at bounding box center [174, 415] width 16 height 16
click at [131, 436] on div at bounding box center [130, 437] width 16 height 16
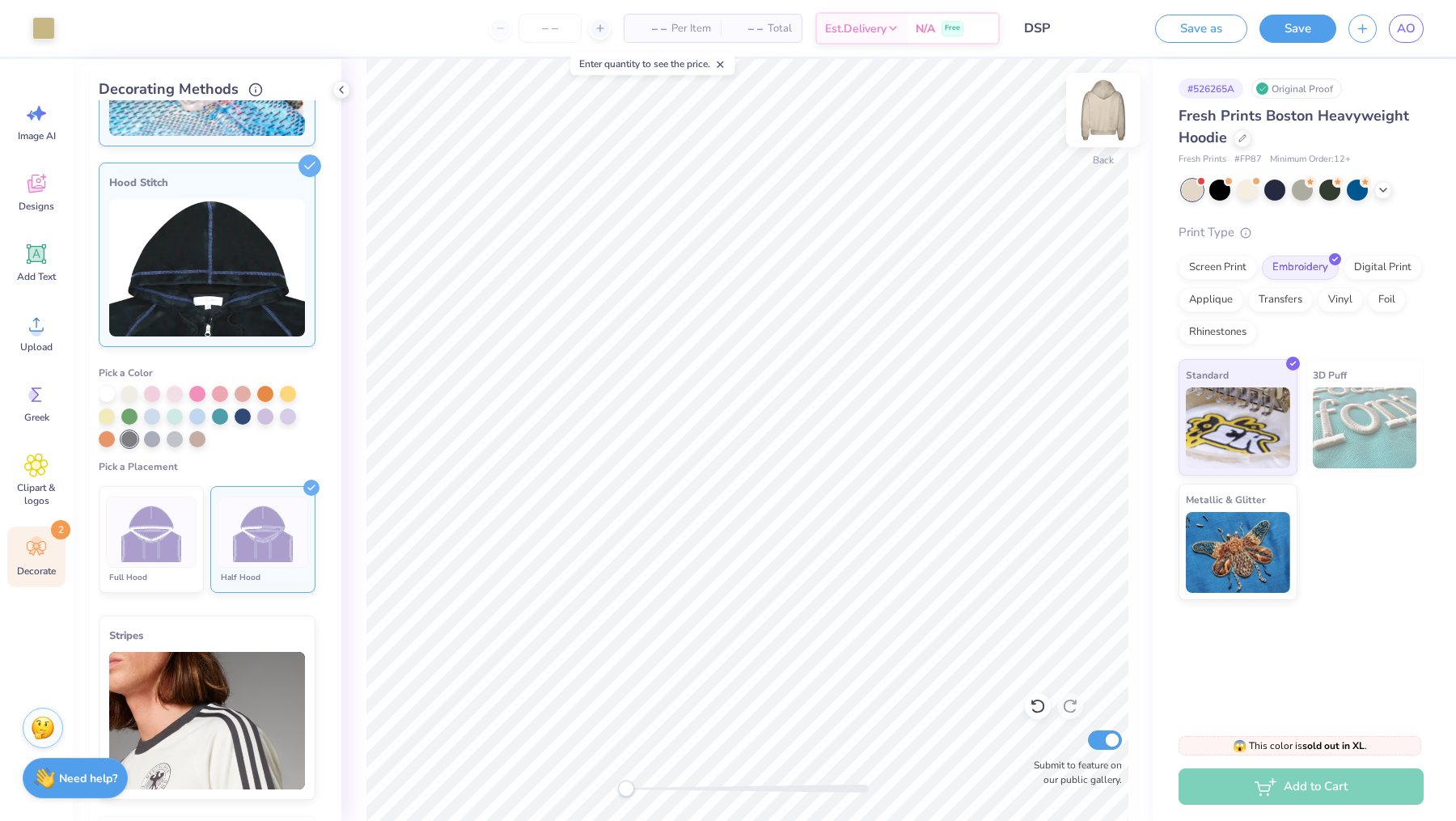
click at [1108, 120] on img at bounding box center [1103, 109] width 65 height 65
click at [28, 263] on icon at bounding box center [36, 254] width 20 height 20
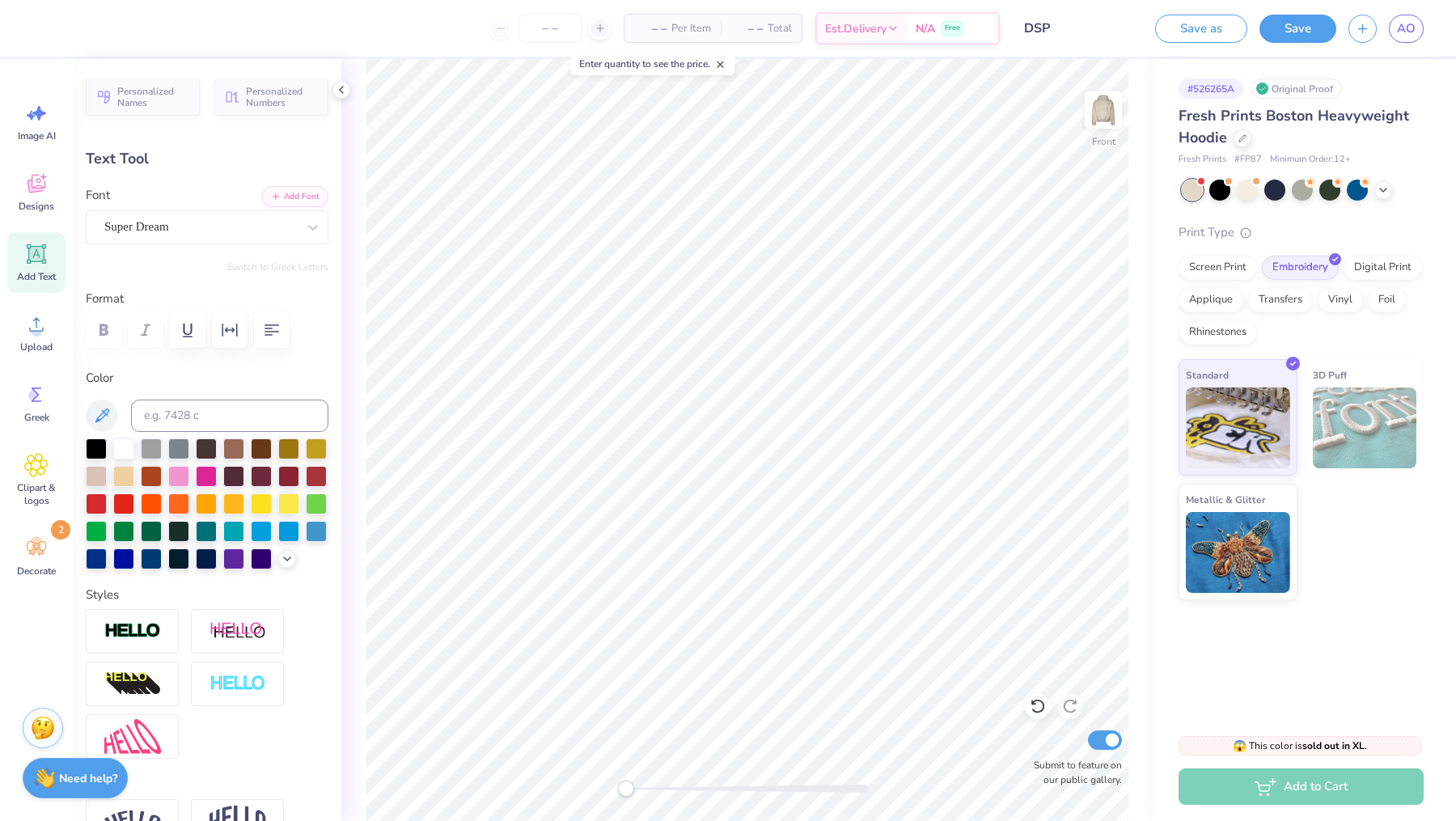
scroll to position [0, 3]
type textarea "Alpha Zeta"
click at [211, 447] on div at bounding box center [206, 447] width 21 height 21
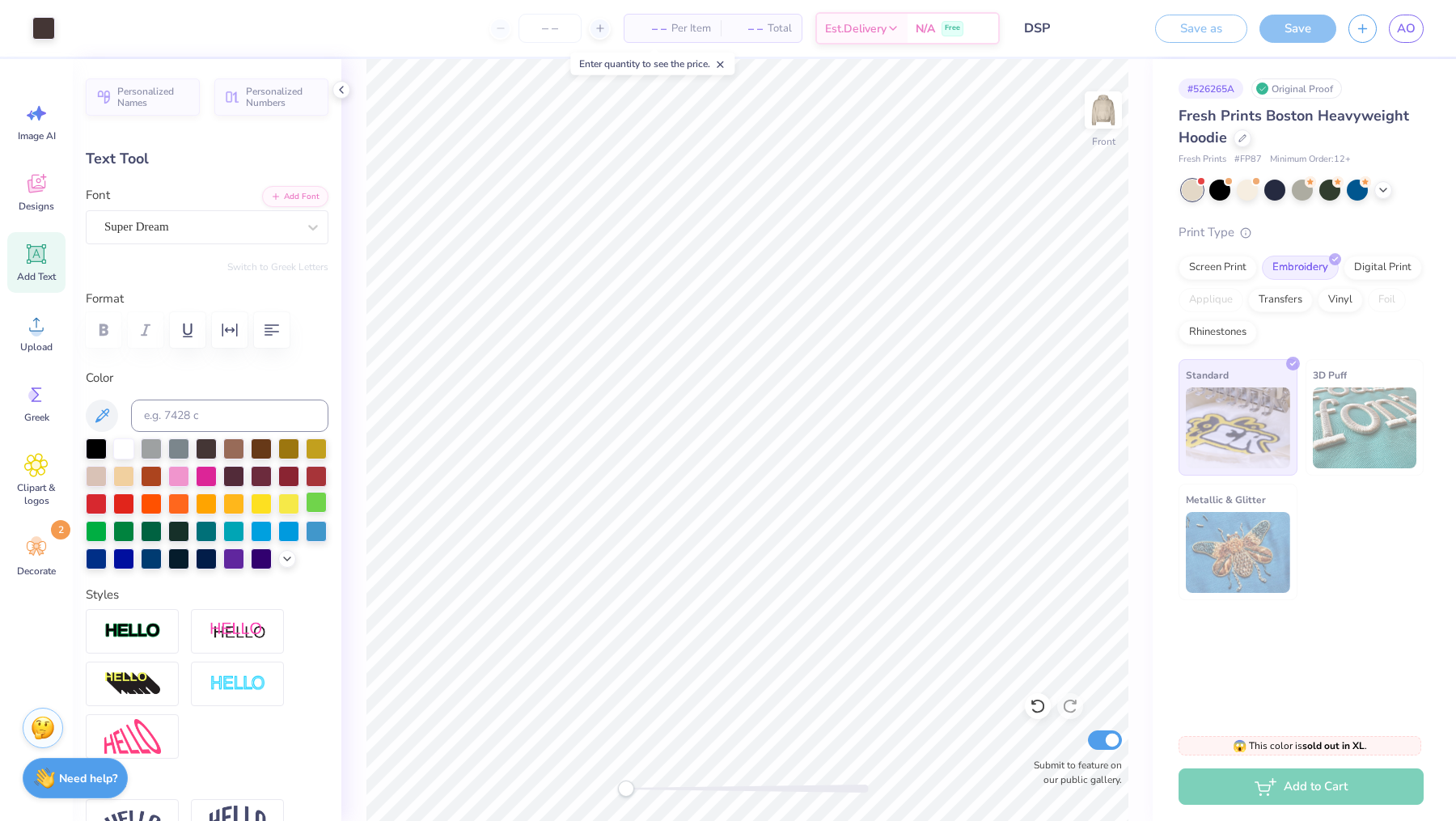
type input "14.49"
type input "2.76"
type input "13.37"
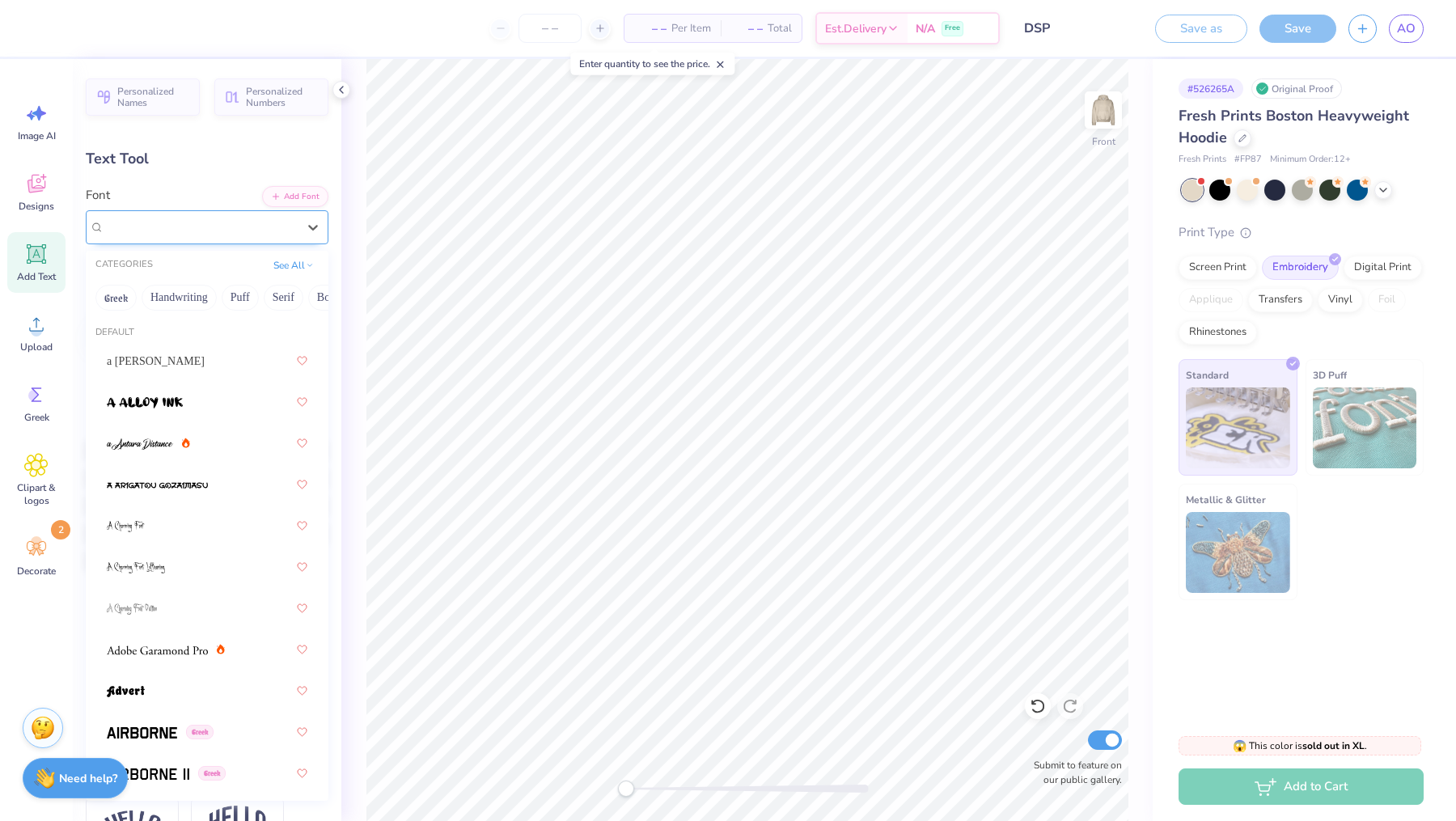
click at [202, 216] on div at bounding box center [200, 227] width 193 height 22
click at [178, 373] on div "a [PERSON_NAME]" at bounding box center [207, 360] width 201 height 29
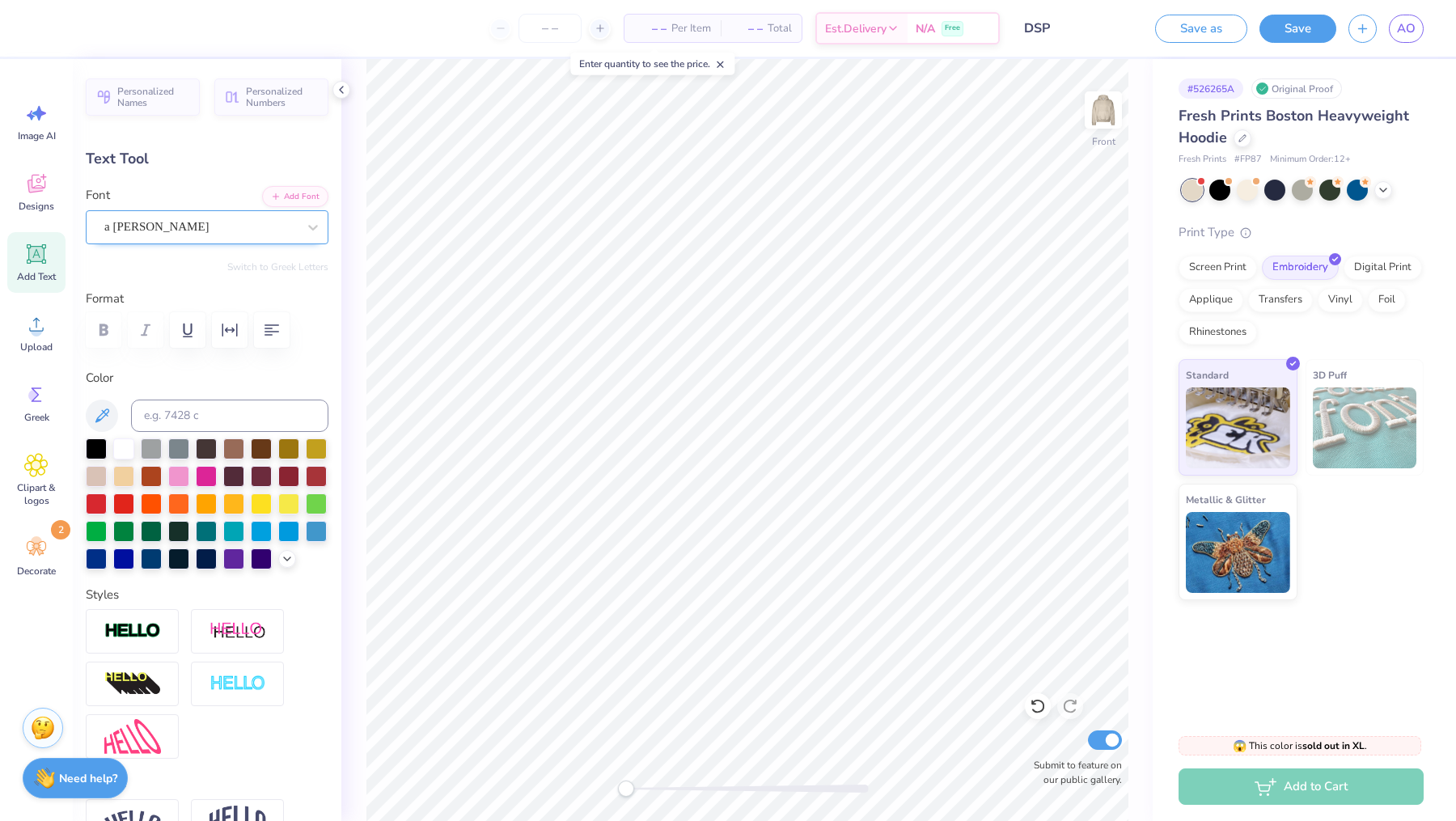
click at [199, 229] on div "a [PERSON_NAME]" at bounding box center [201, 227] width 196 height 25
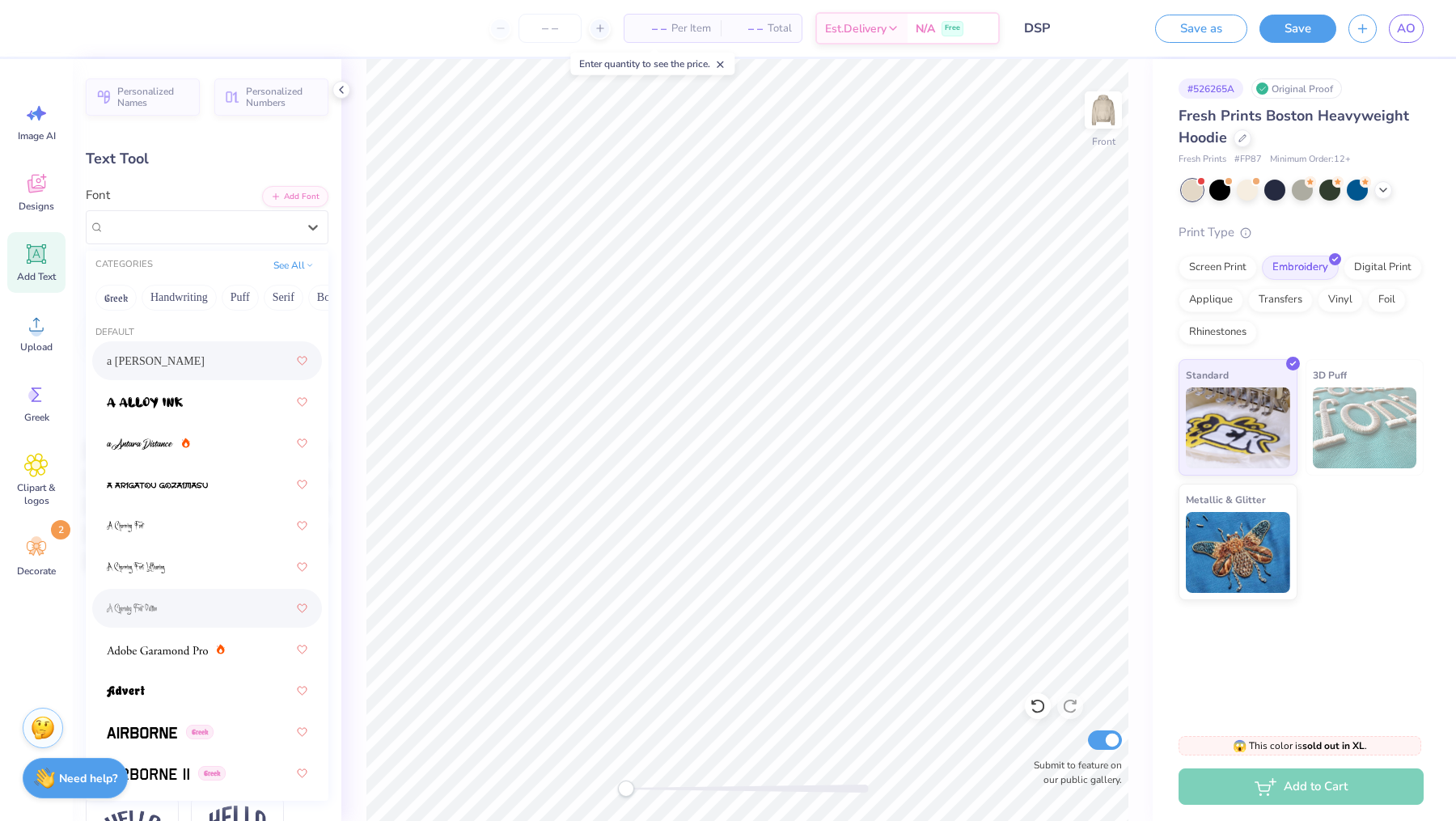
scroll to position [45, 0]
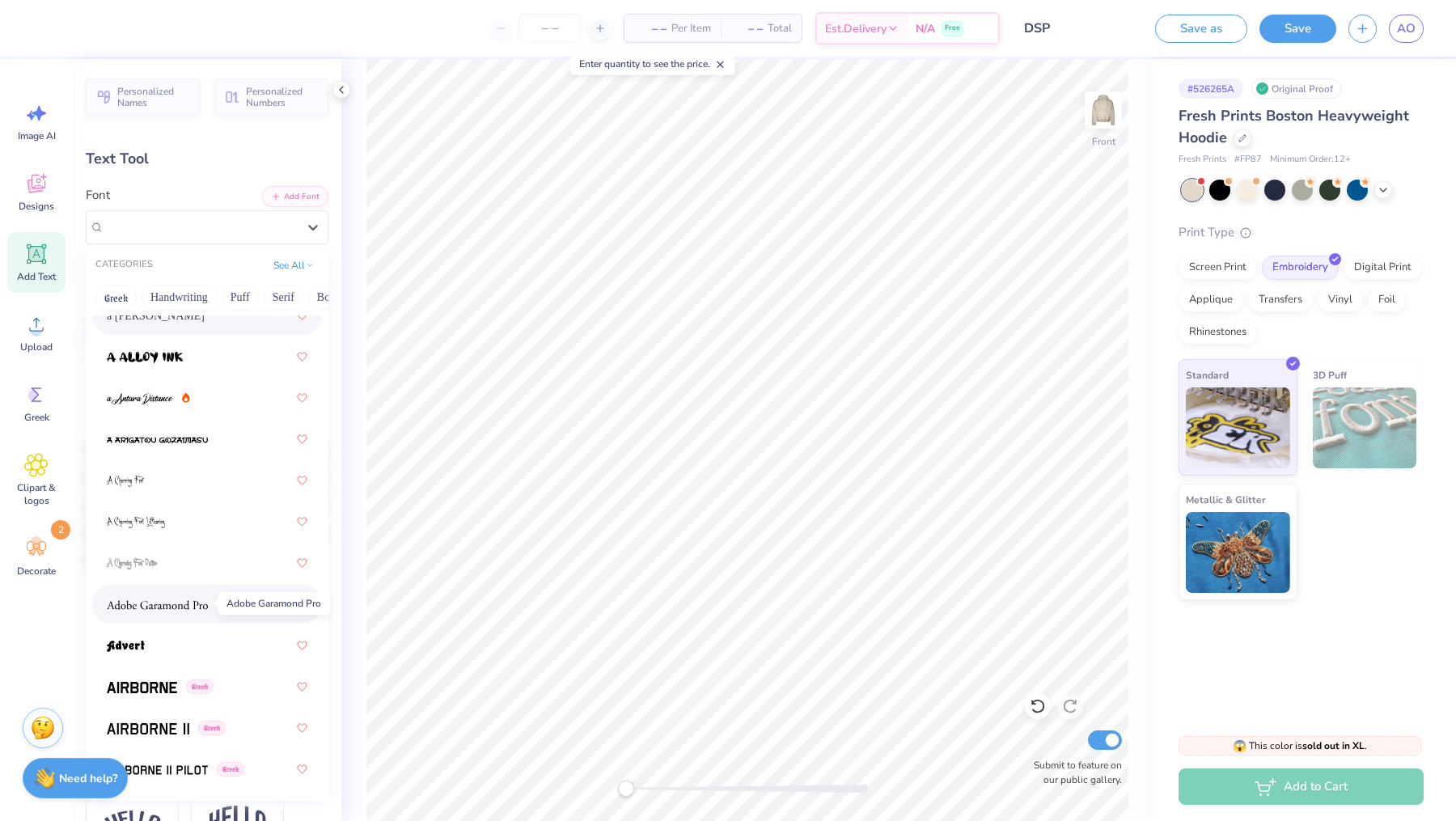
click at [188, 603] on img at bounding box center [157, 604] width 101 height 12
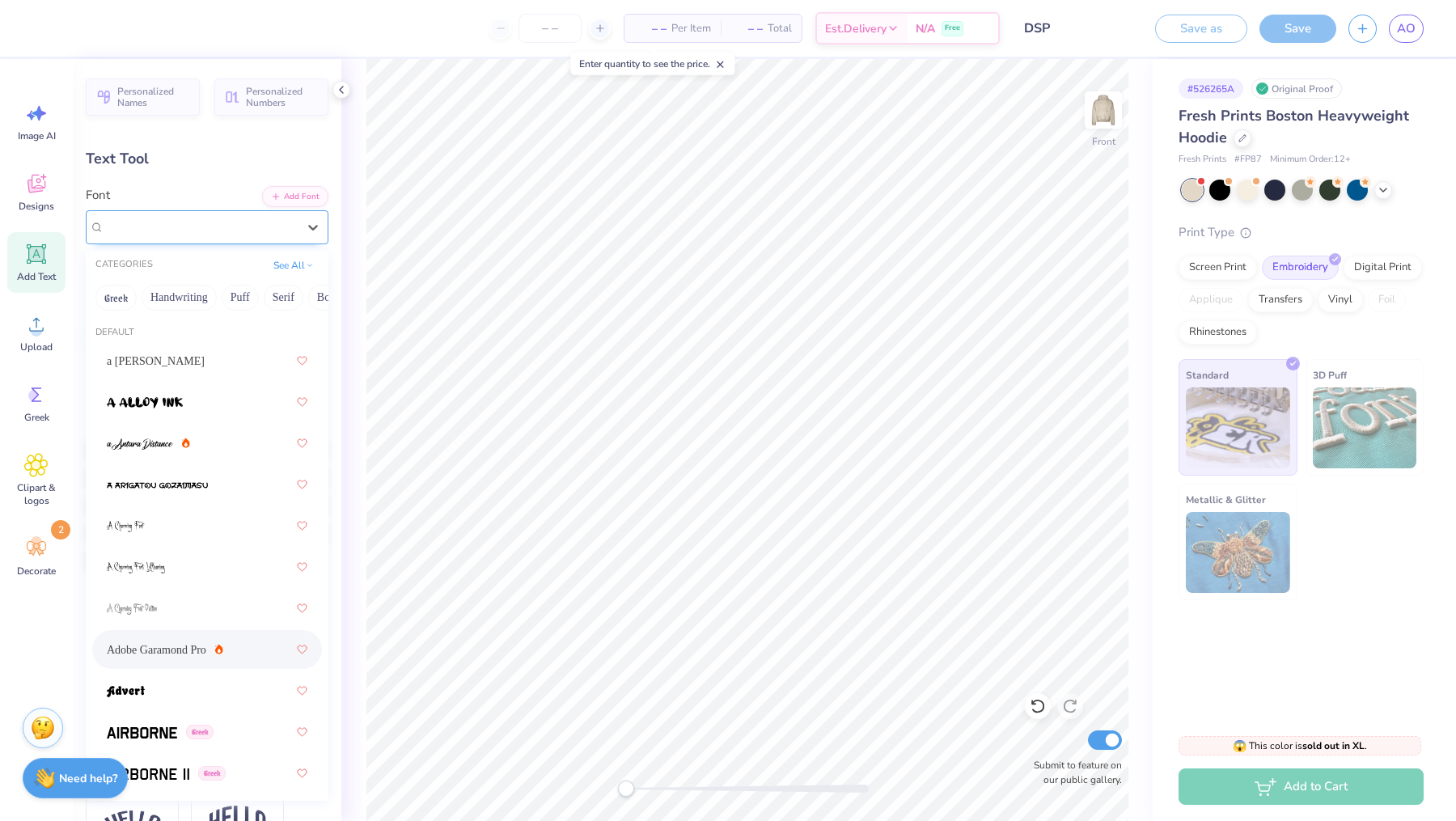
click at [189, 220] on div "Adobe Garamond Pro" at bounding box center [201, 227] width 196 height 25
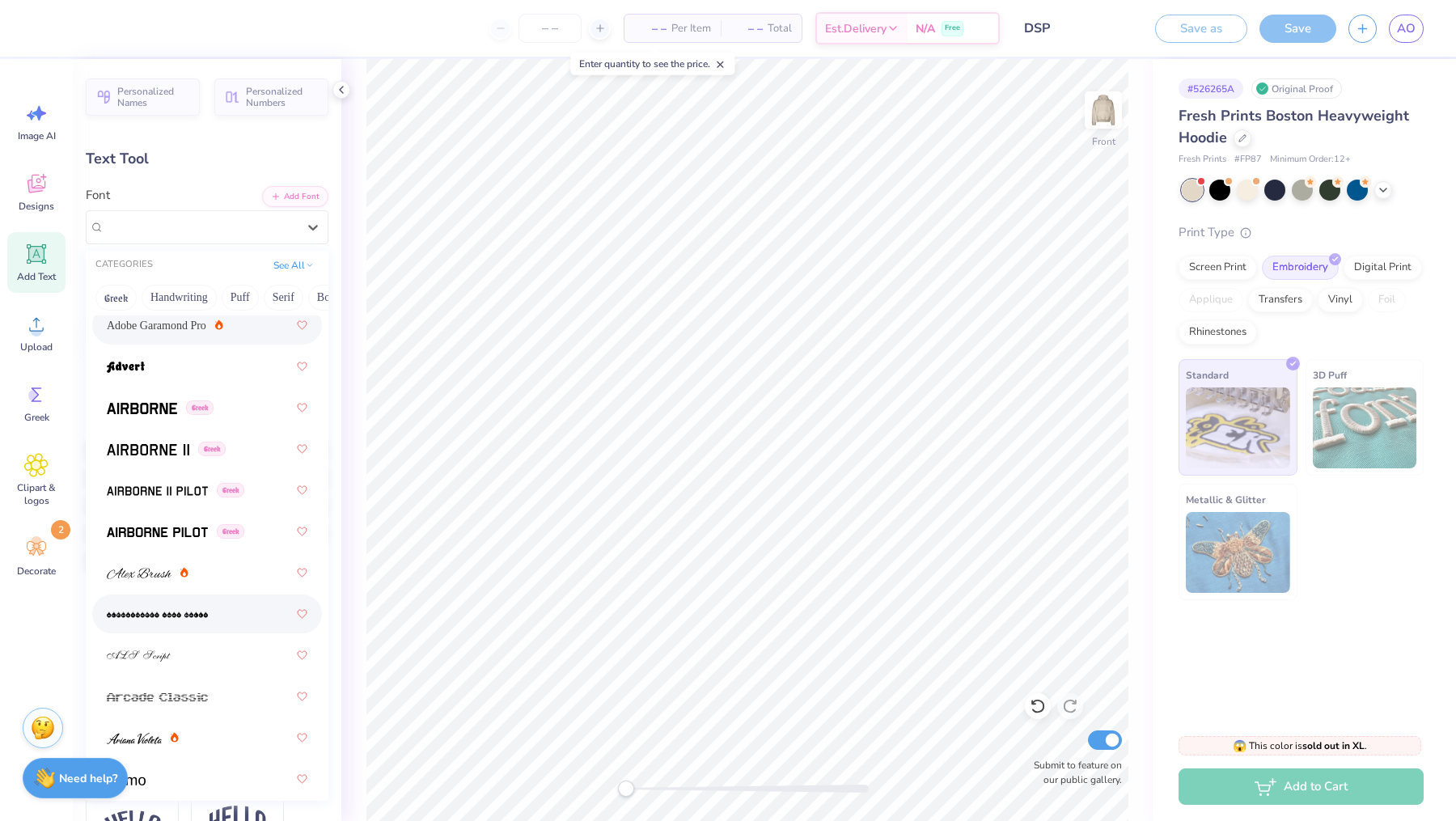
scroll to position [339, 0]
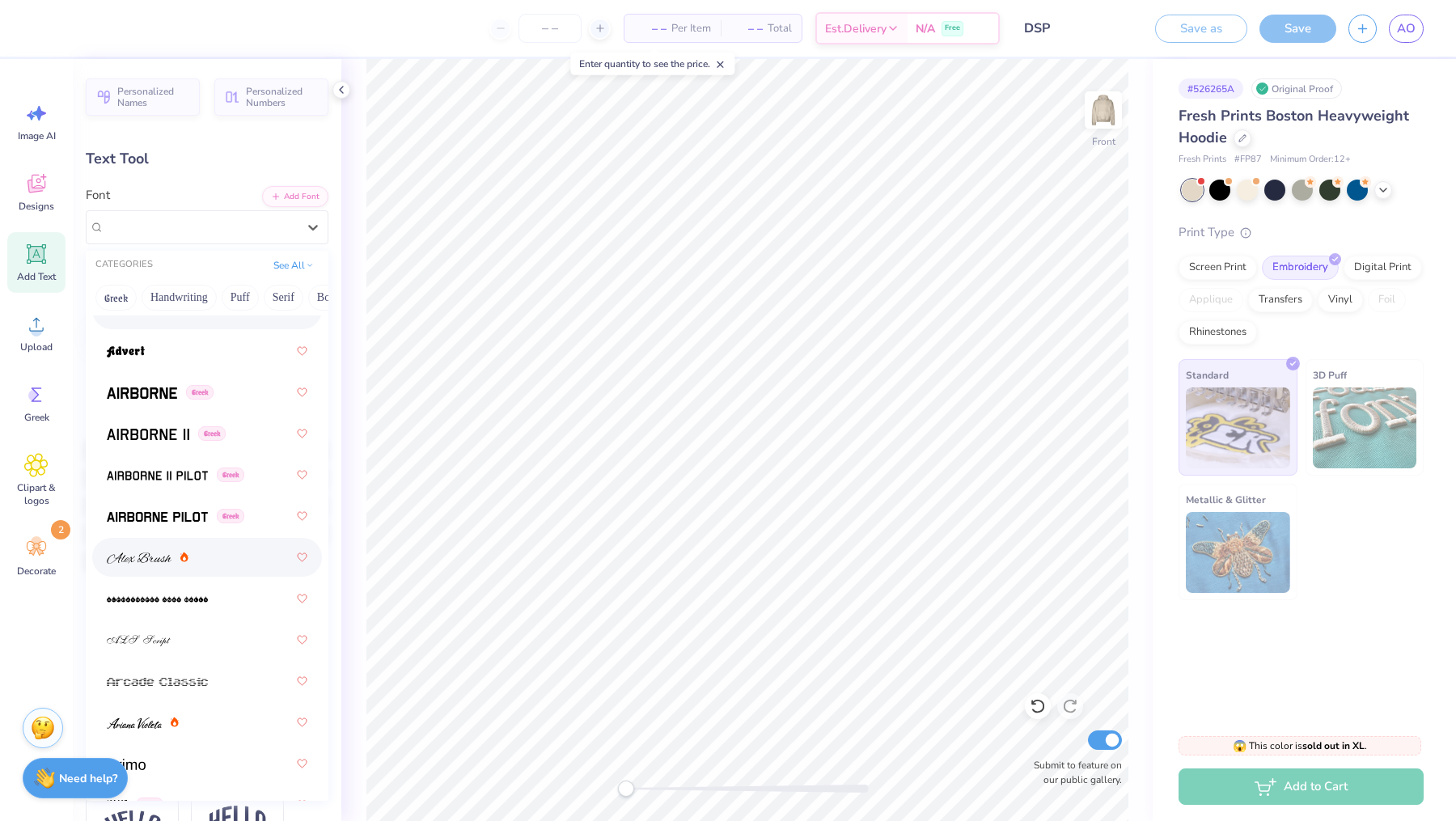
click at [150, 566] on div at bounding box center [207, 557] width 201 height 29
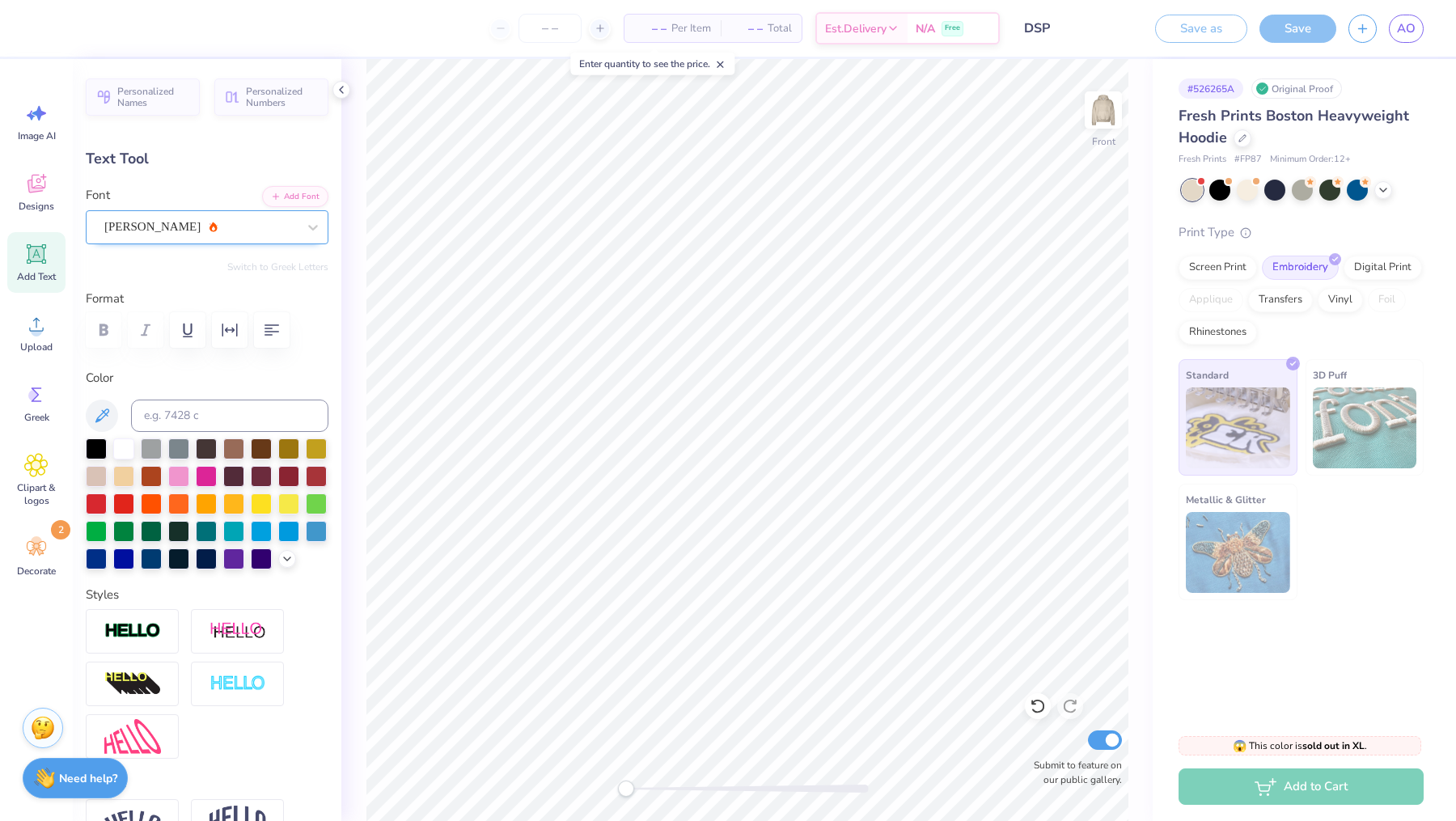
click at [151, 228] on div "[PERSON_NAME]" at bounding box center [201, 227] width 196 height 25
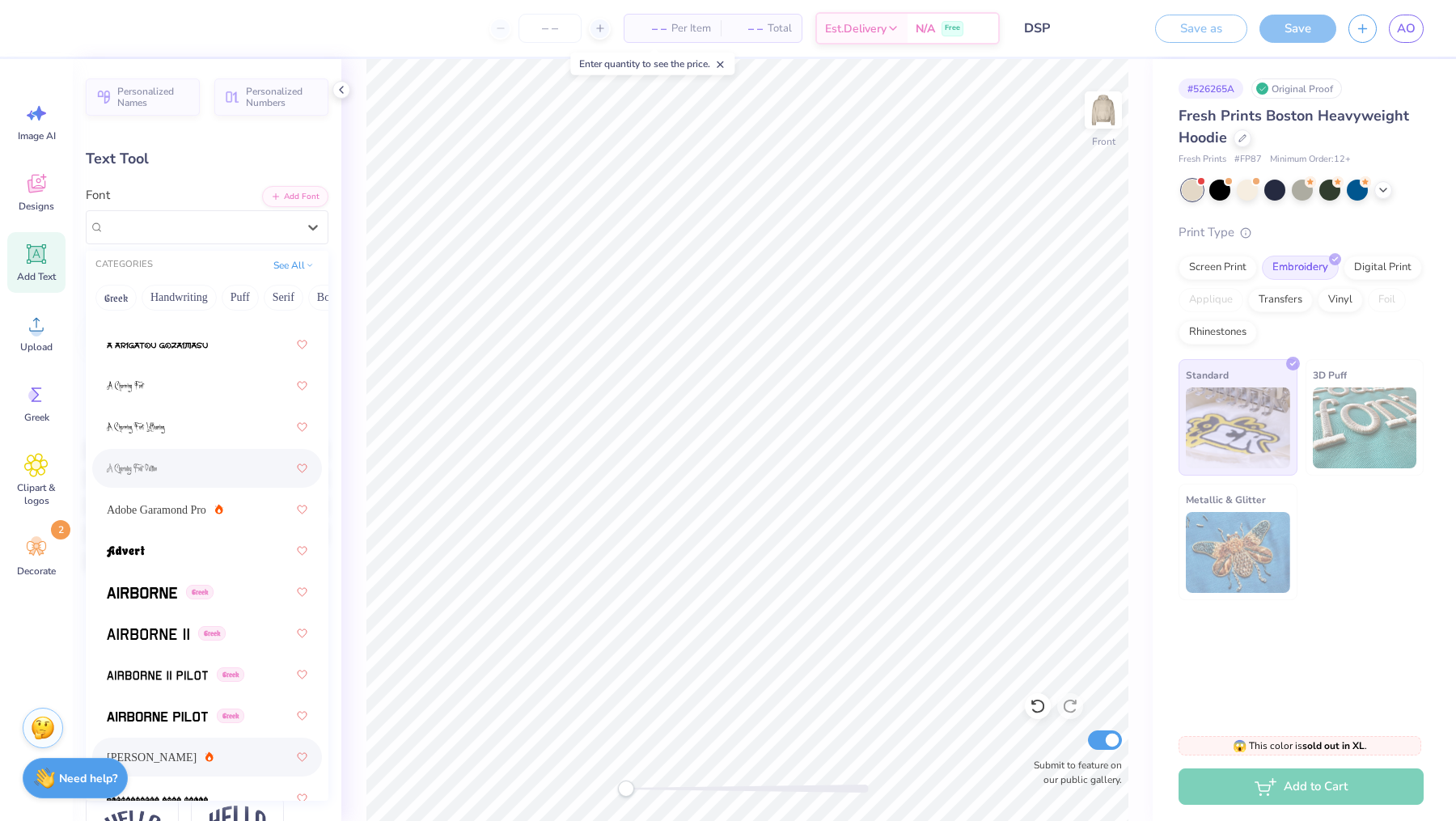
scroll to position [141, 0]
click at [172, 506] on span "Adobe Garamond Pro" at bounding box center [156, 507] width 100 height 17
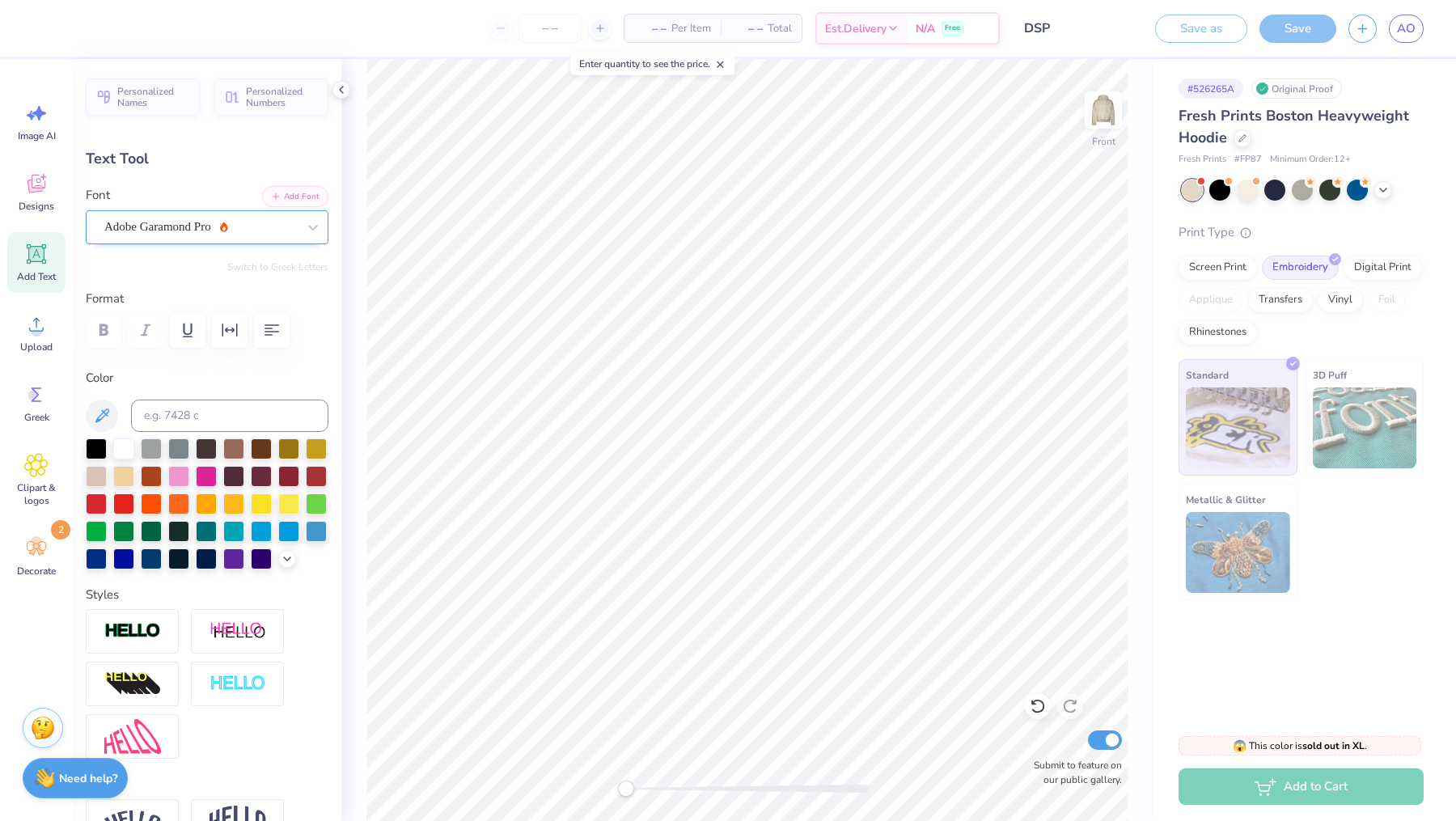
click at [184, 229] on div "Adobe Garamond Pro" at bounding box center [201, 227] width 196 height 25
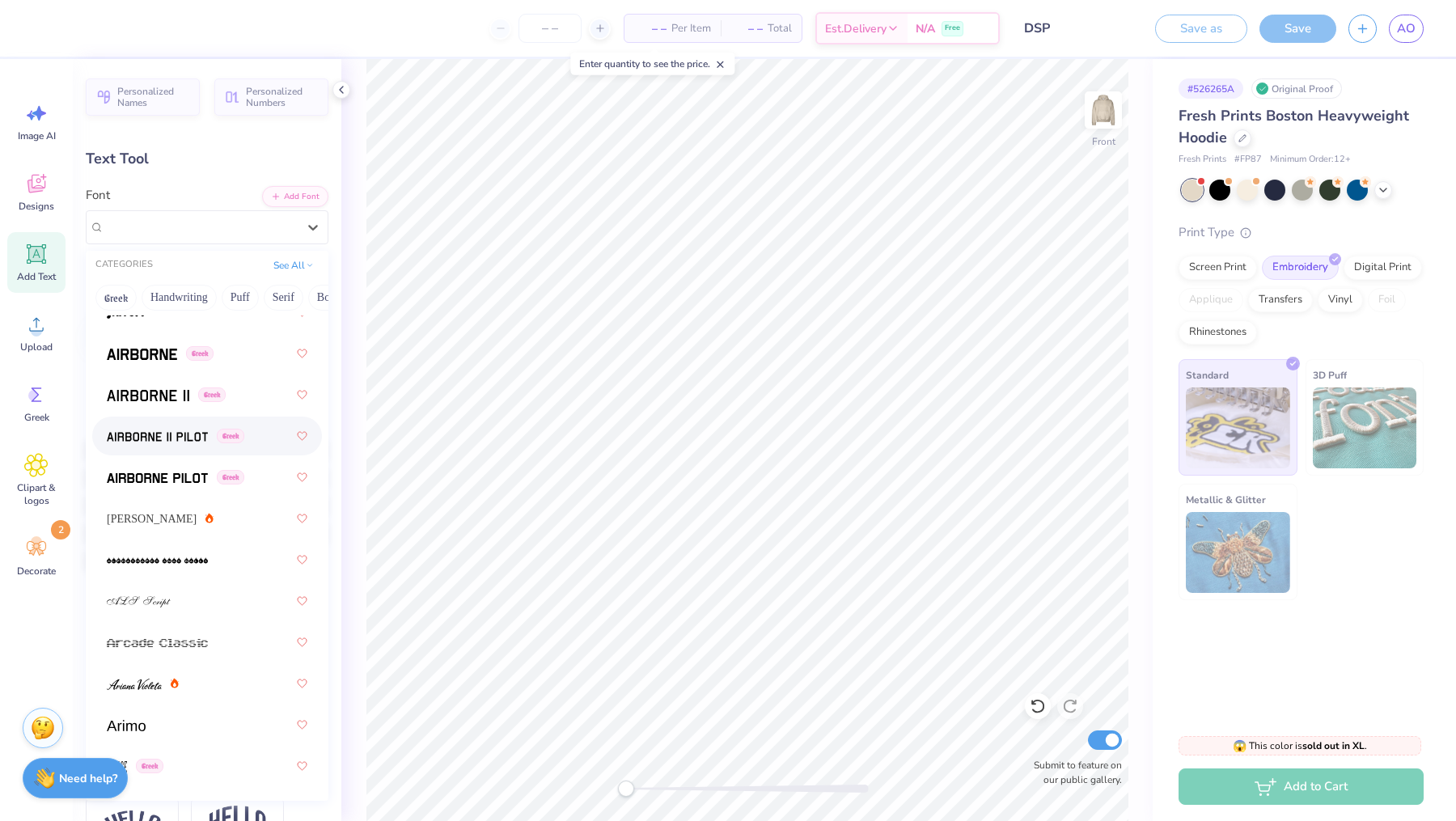
scroll to position [450, 0]
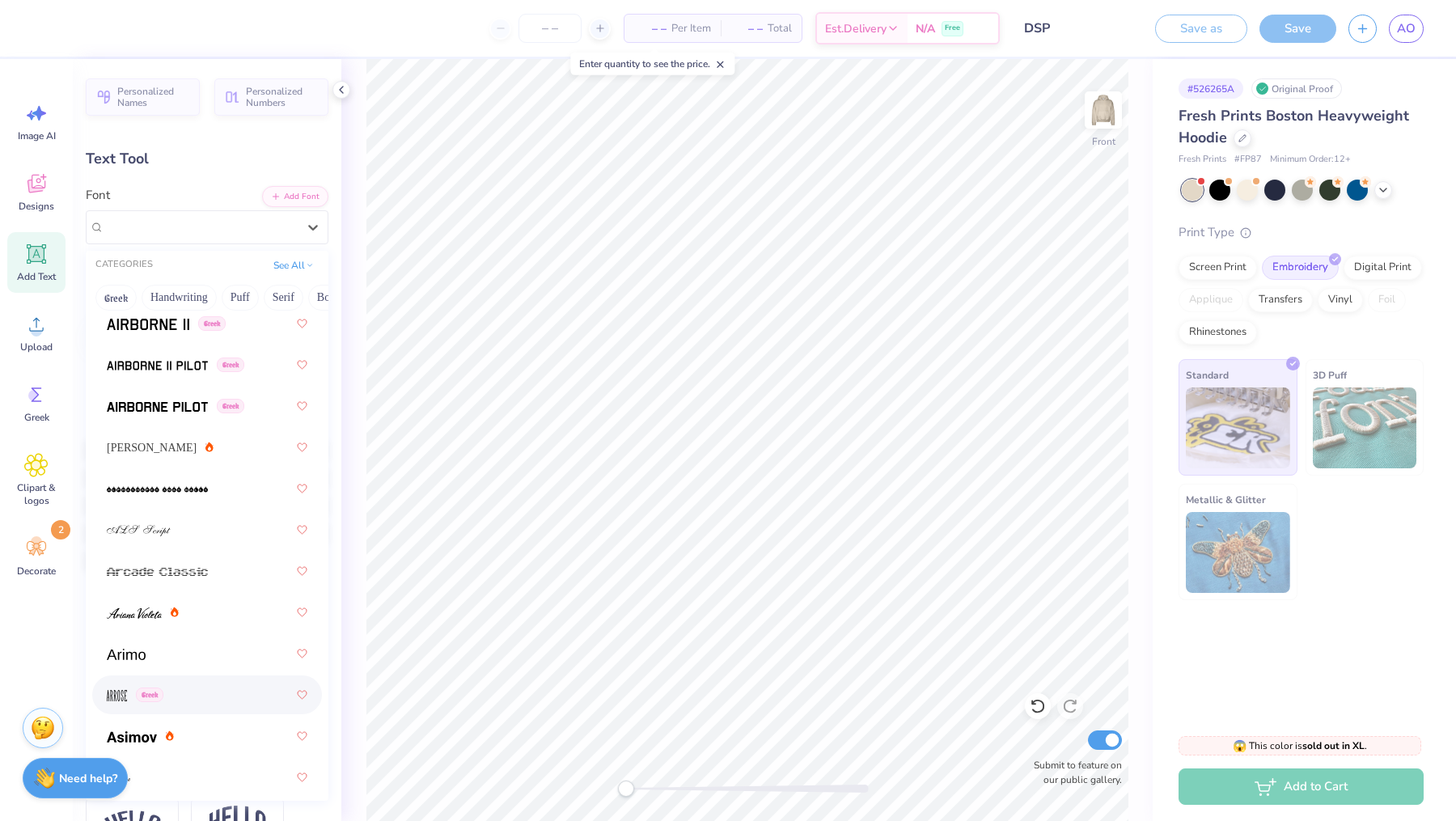
click at [148, 680] on div "Greek" at bounding box center [207, 694] width 201 height 29
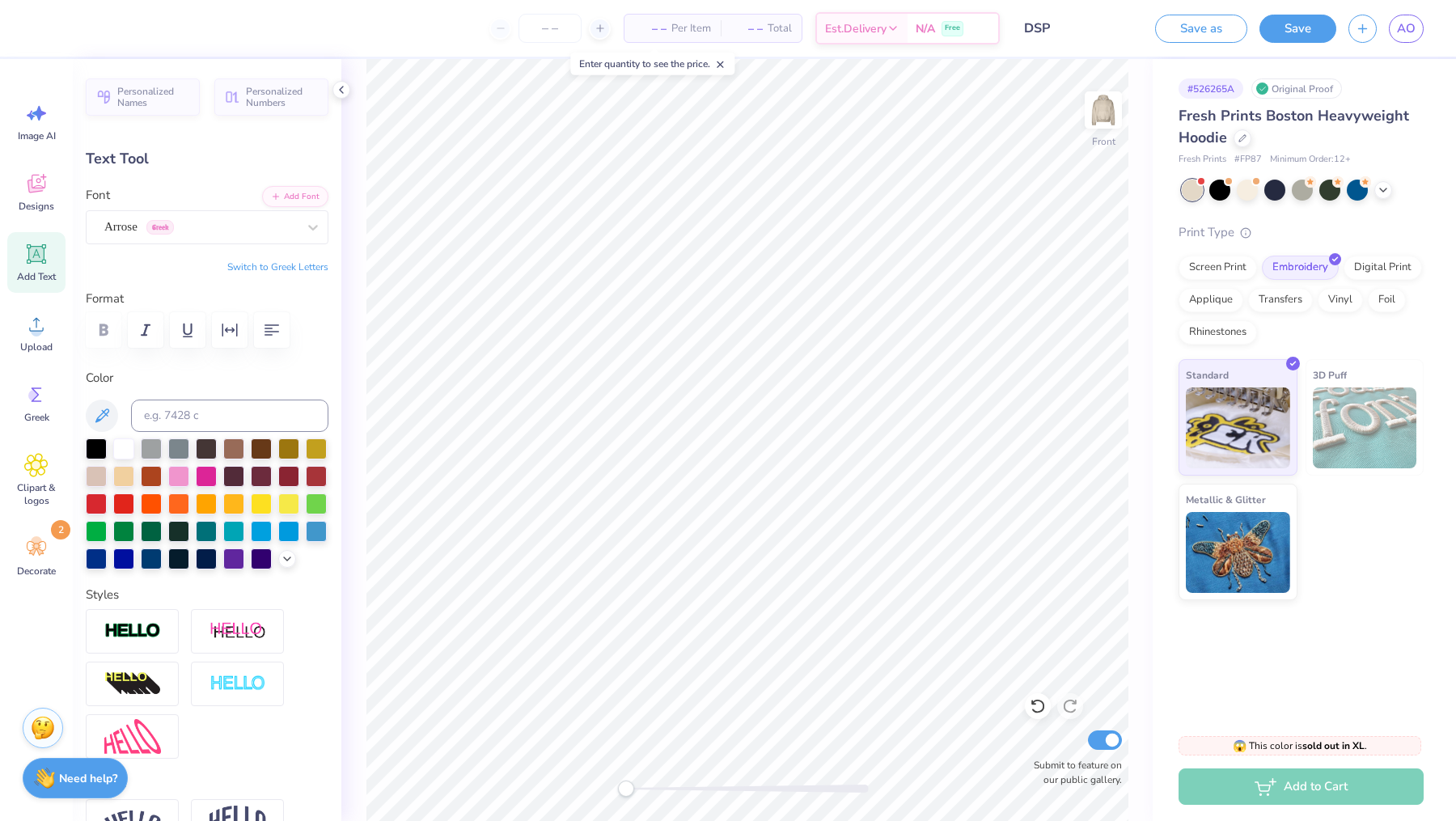
type input "3.23"
type input "1.05"
type input "15.07"
type textarea "Alpha Zeta 2025"
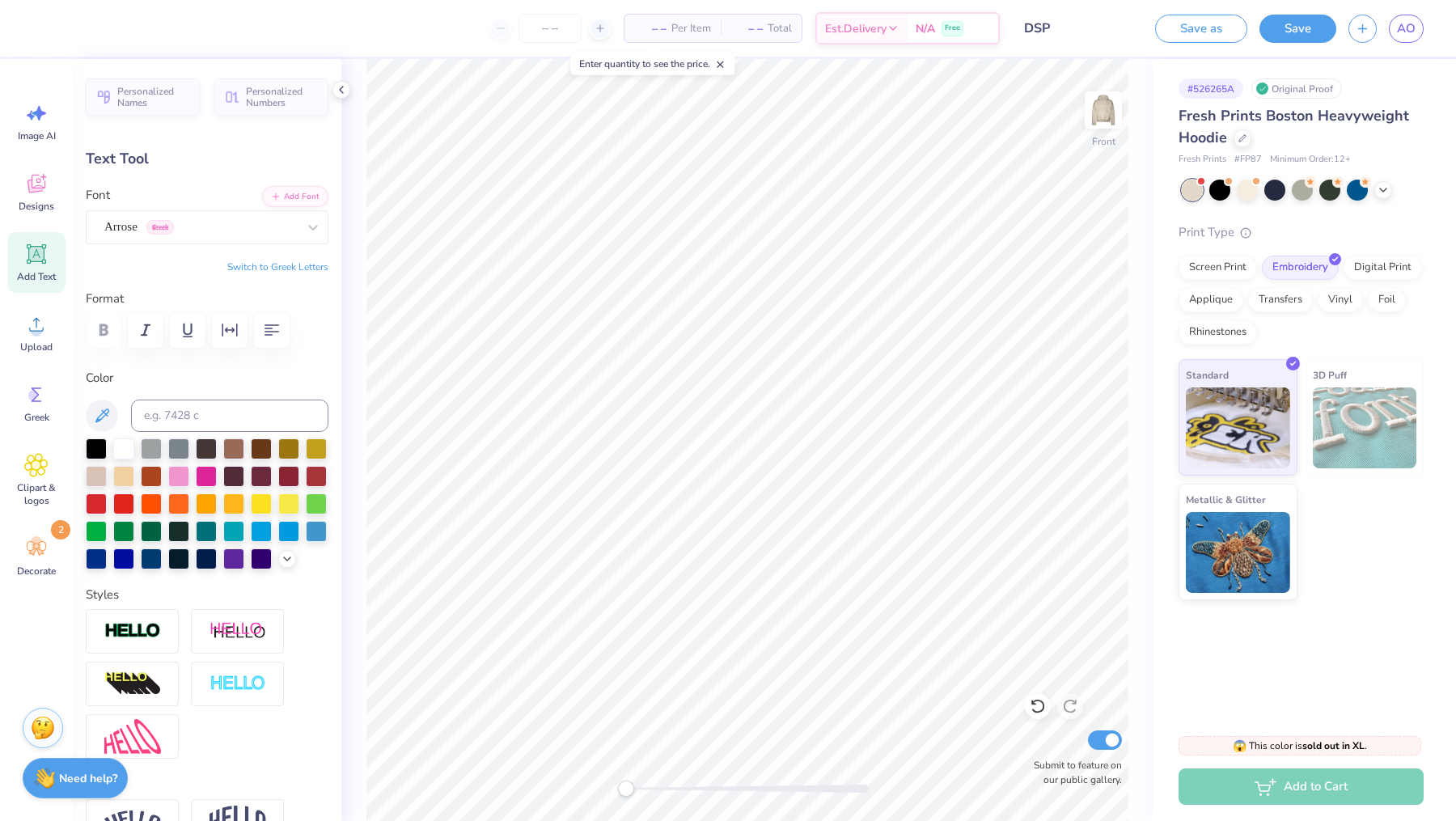
scroll to position [0, 4]
type input "4.89"
type input "22.35"
click at [1291, 29] on button "Save" at bounding box center [1298, 27] width 76 height 28
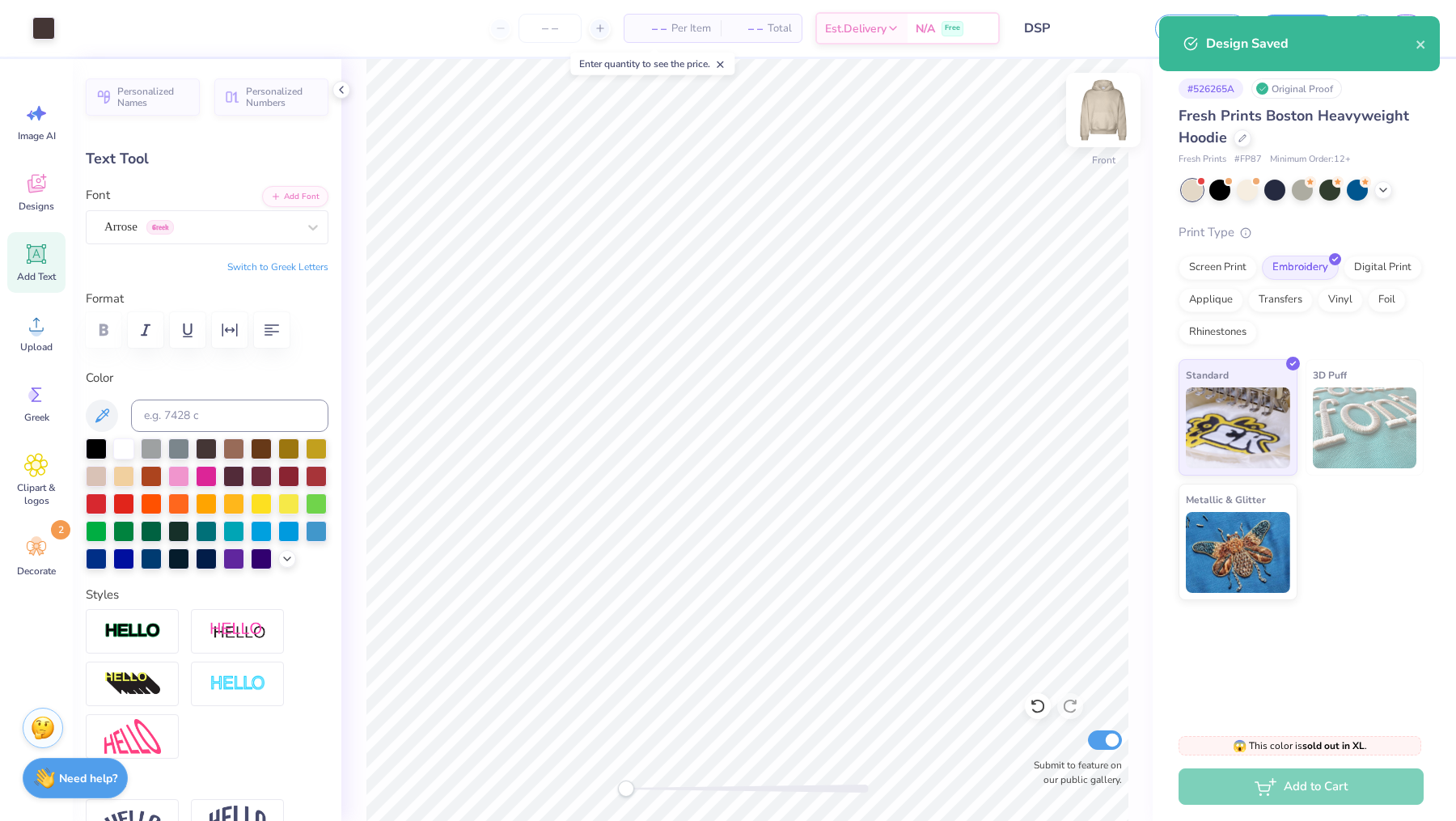
click at [1100, 124] on img at bounding box center [1103, 109] width 65 height 65
type input "2.01"
type input "0.75"
click at [828, 452] on body "Art colors – – Per Item – – Total Est. Delivery N/A Free Design Title DSP Save …" at bounding box center [728, 410] width 1456 height 821
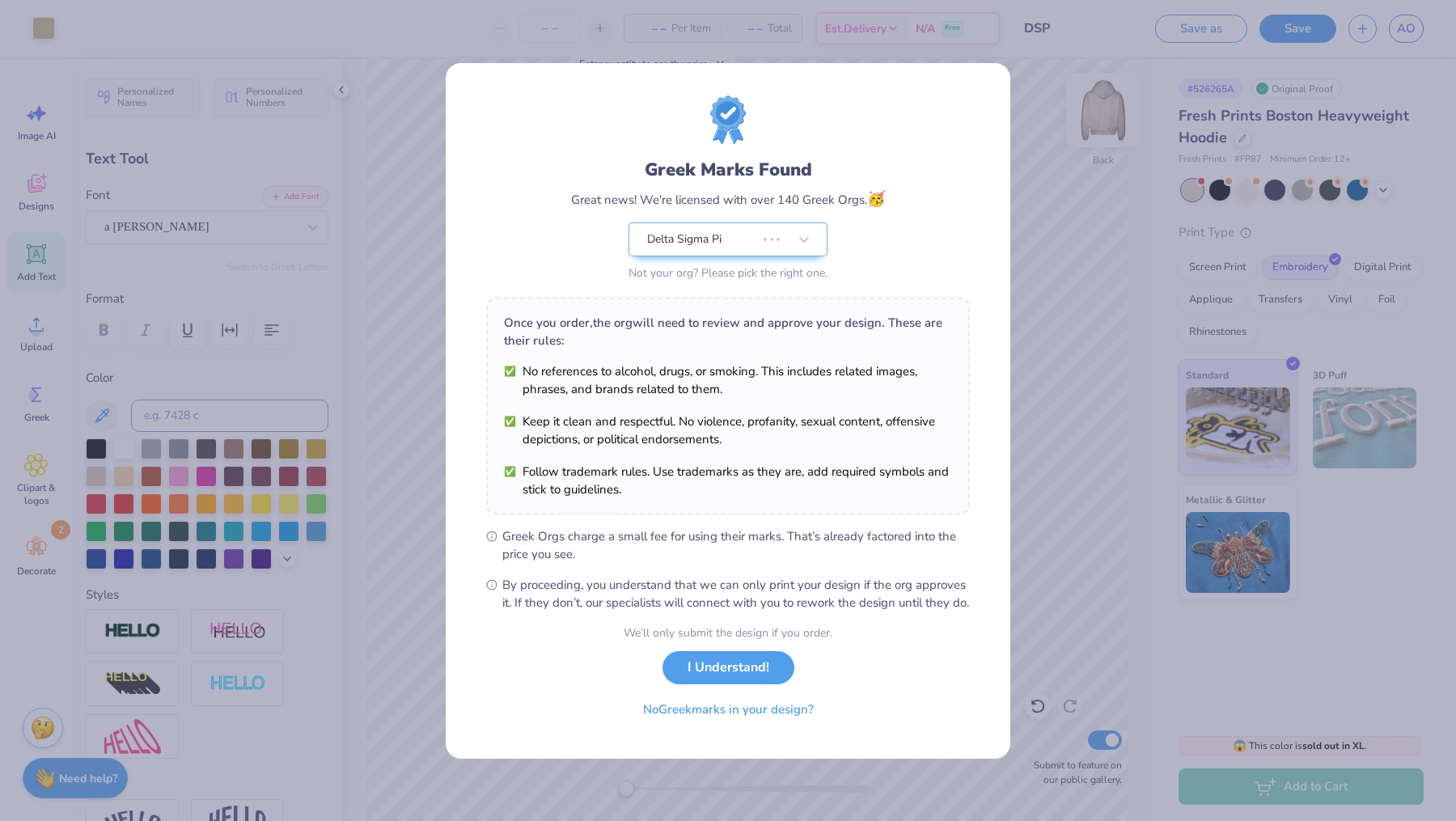
click at [828, 463] on li "Follow trademark rules. Use trademarks as they are, add required symbols and st…" at bounding box center [728, 481] width 448 height 36
click at [728, 675] on button "I Understand!" at bounding box center [728, 663] width 132 height 33
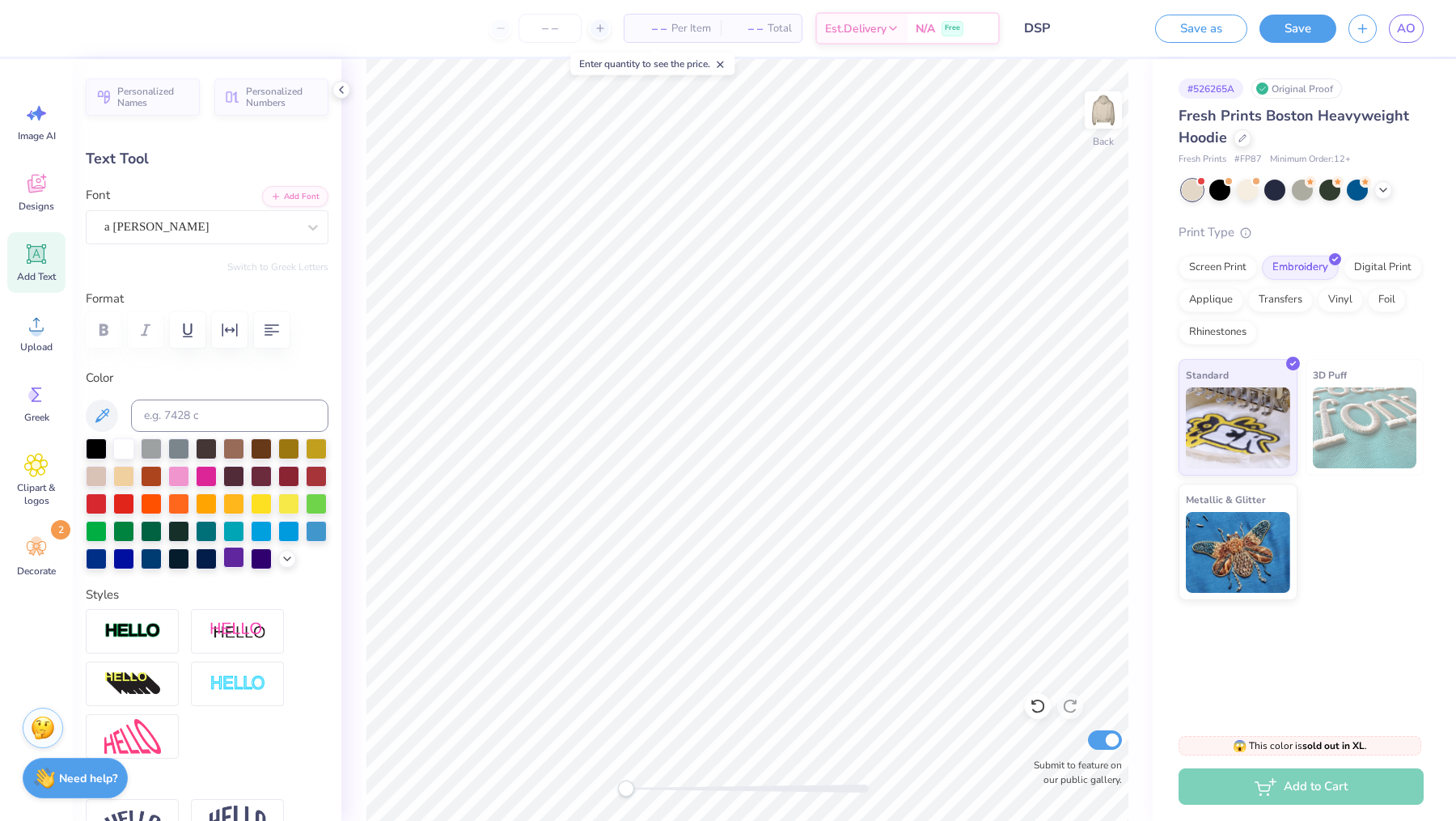
click at [235, 561] on div at bounding box center [234, 557] width 21 height 21
click at [260, 560] on div at bounding box center [261, 557] width 21 height 21
click at [207, 445] on div at bounding box center [206, 447] width 21 height 21
type input "11.60"
click at [203, 445] on div at bounding box center [206, 447] width 21 height 21
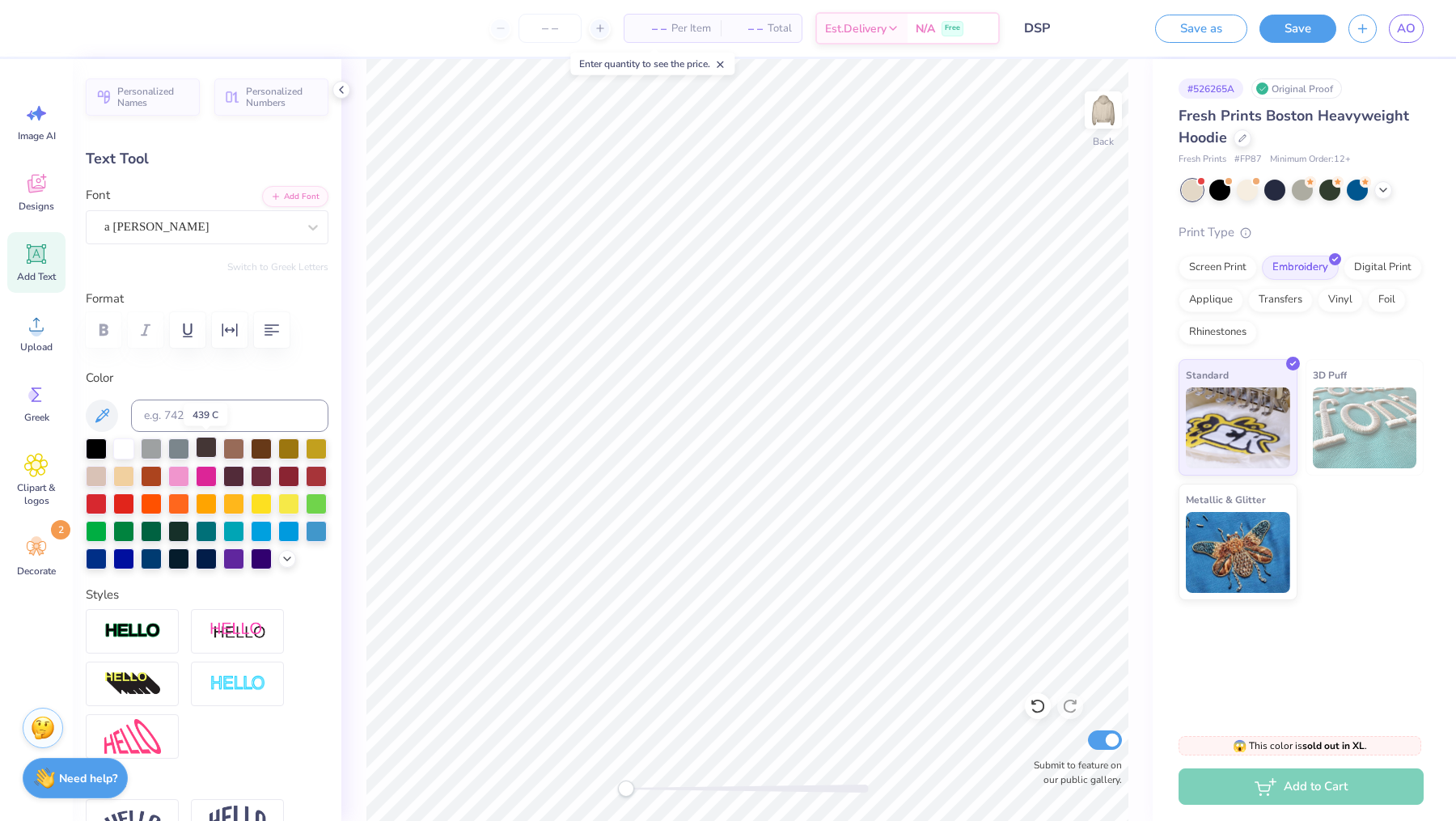
click at [203, 445] on div at bounding box center [206, 447] width 21 height 21
click at [206, 445] on div at bounding box center [206, 447] width 21 height 21
click at [1103, 118] on img at bounding box center [1103, 109] width 65 height 65
type input "4.89"
type input "1.05"
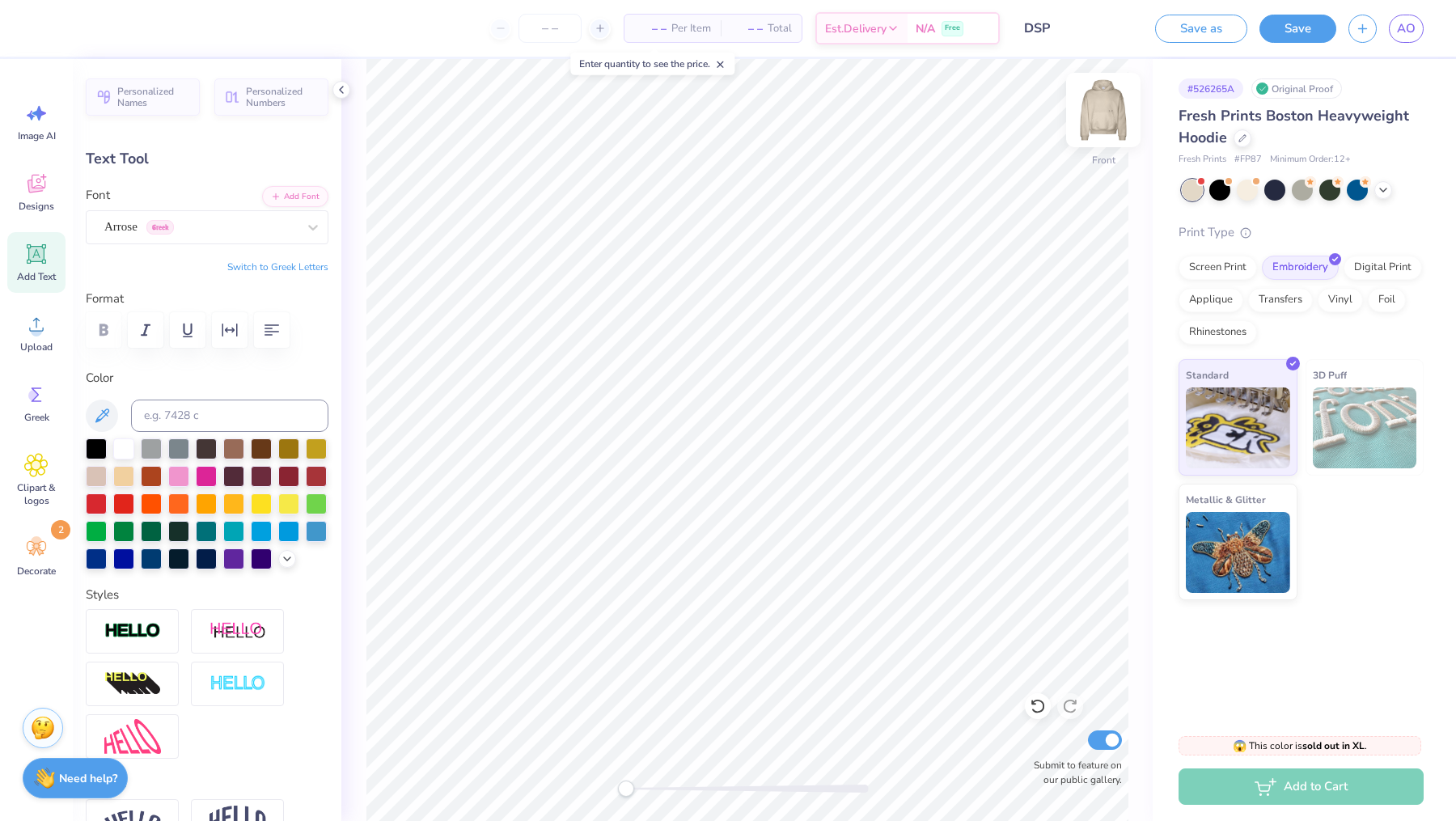
scroll to position [0, 0]
click at [217, 230] on div "Arrose Greek" at bounding box center [201, 227] width 196 height 25
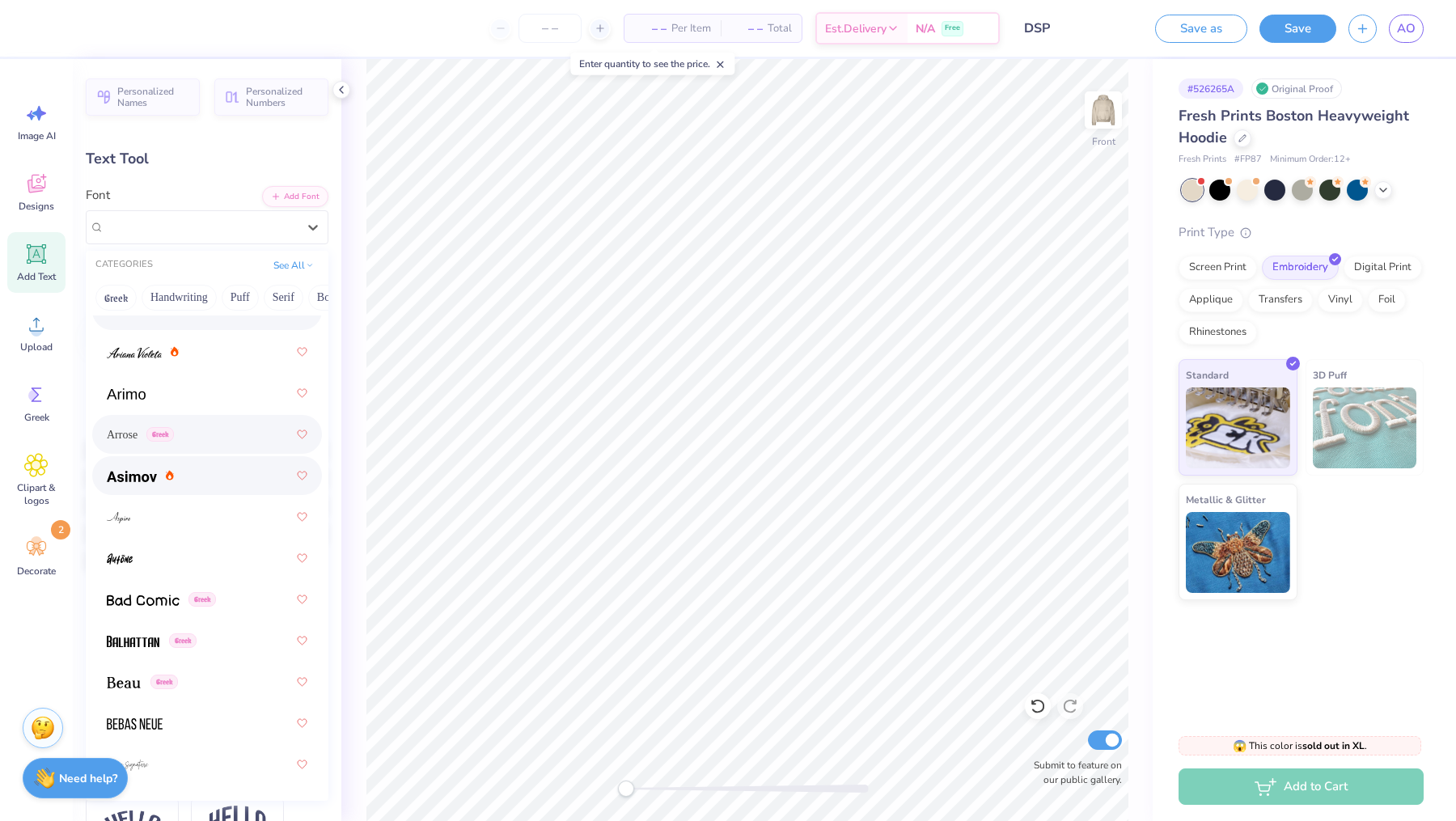
scroll to position [718, 0]
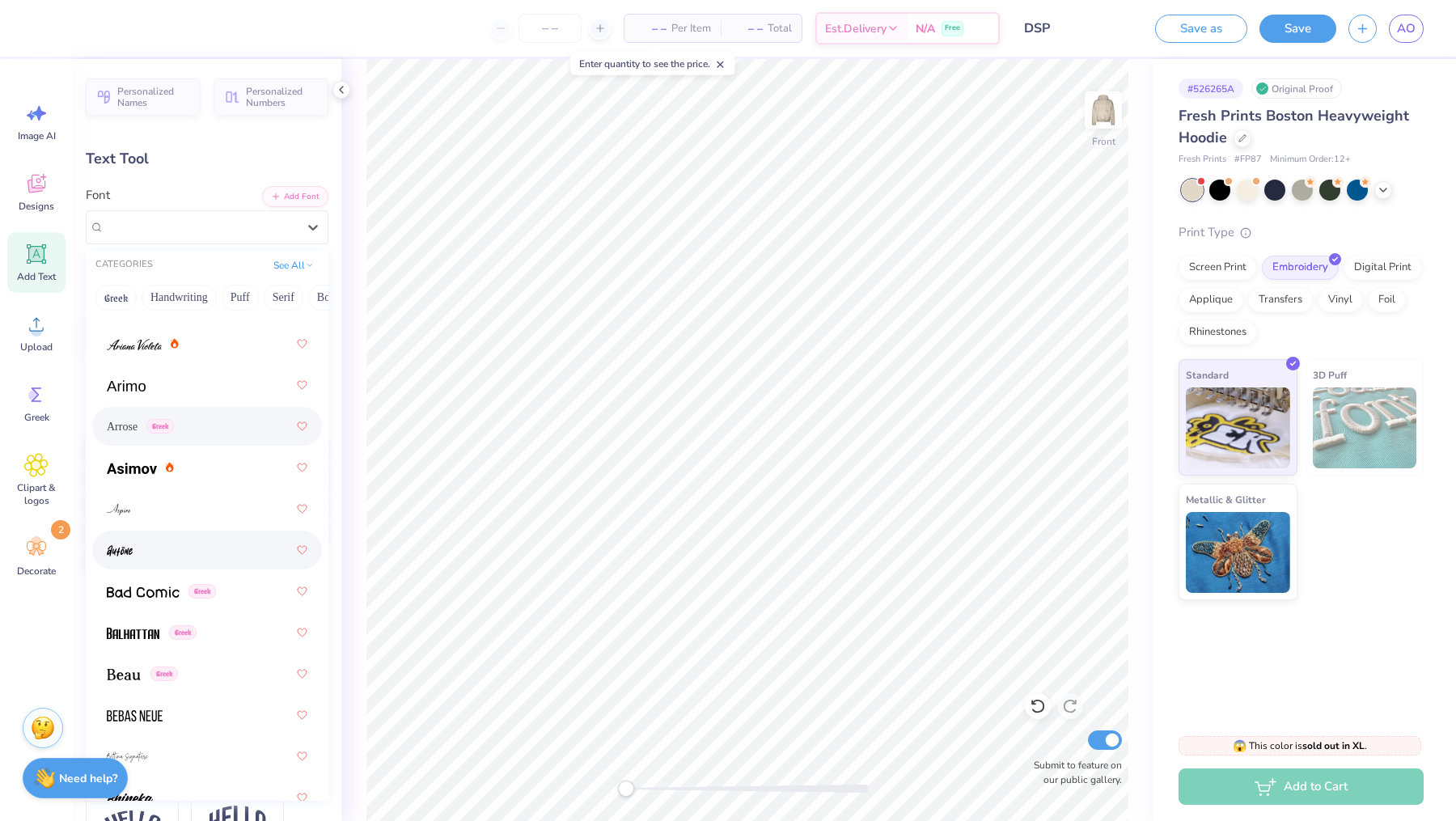
click at [180, 552] on div at bounding box center [207, 549] width 201 height 29
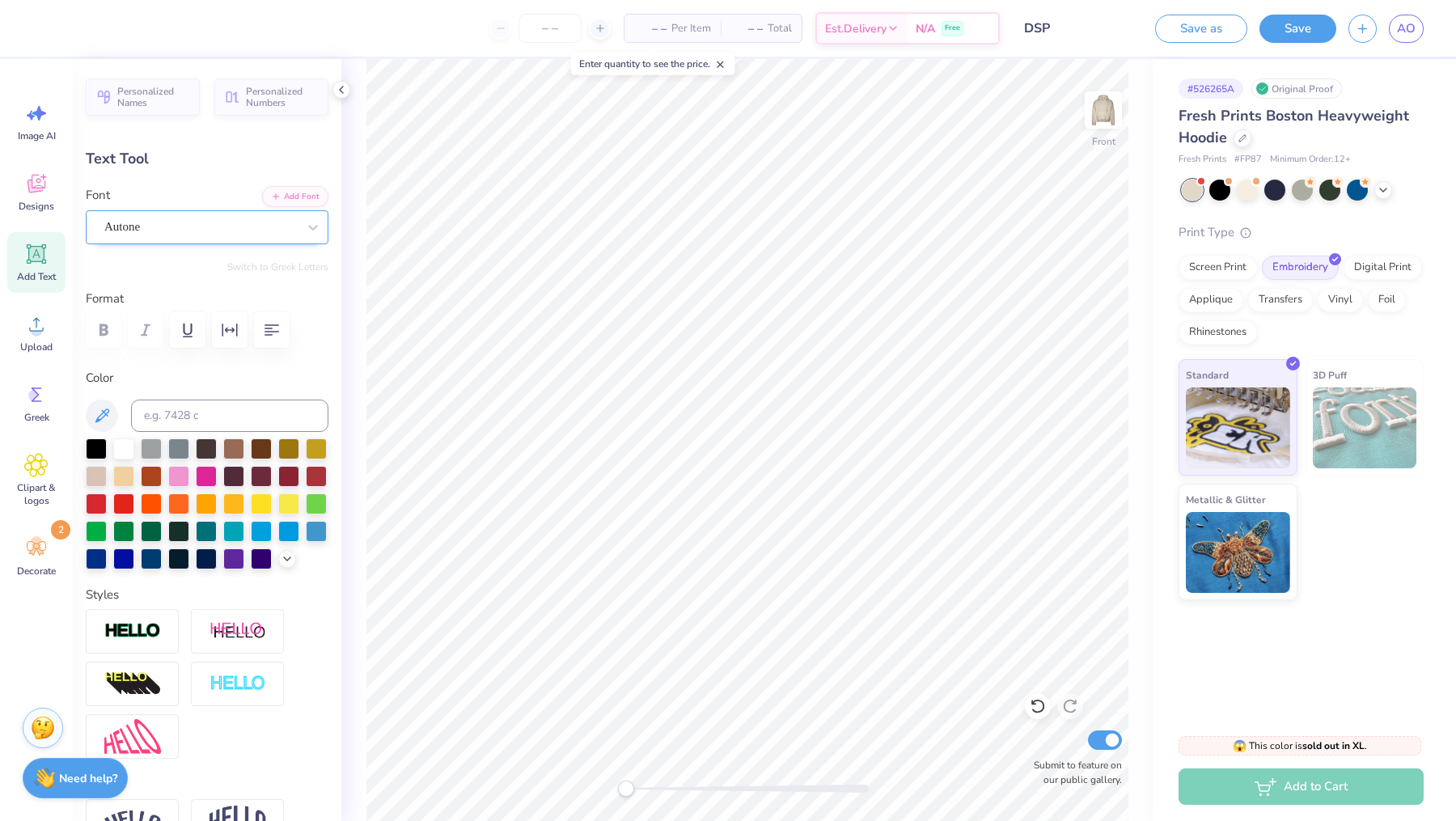
click at [179, 223] on div "Autone" at bounding box center [201, 227] width 196 height 25
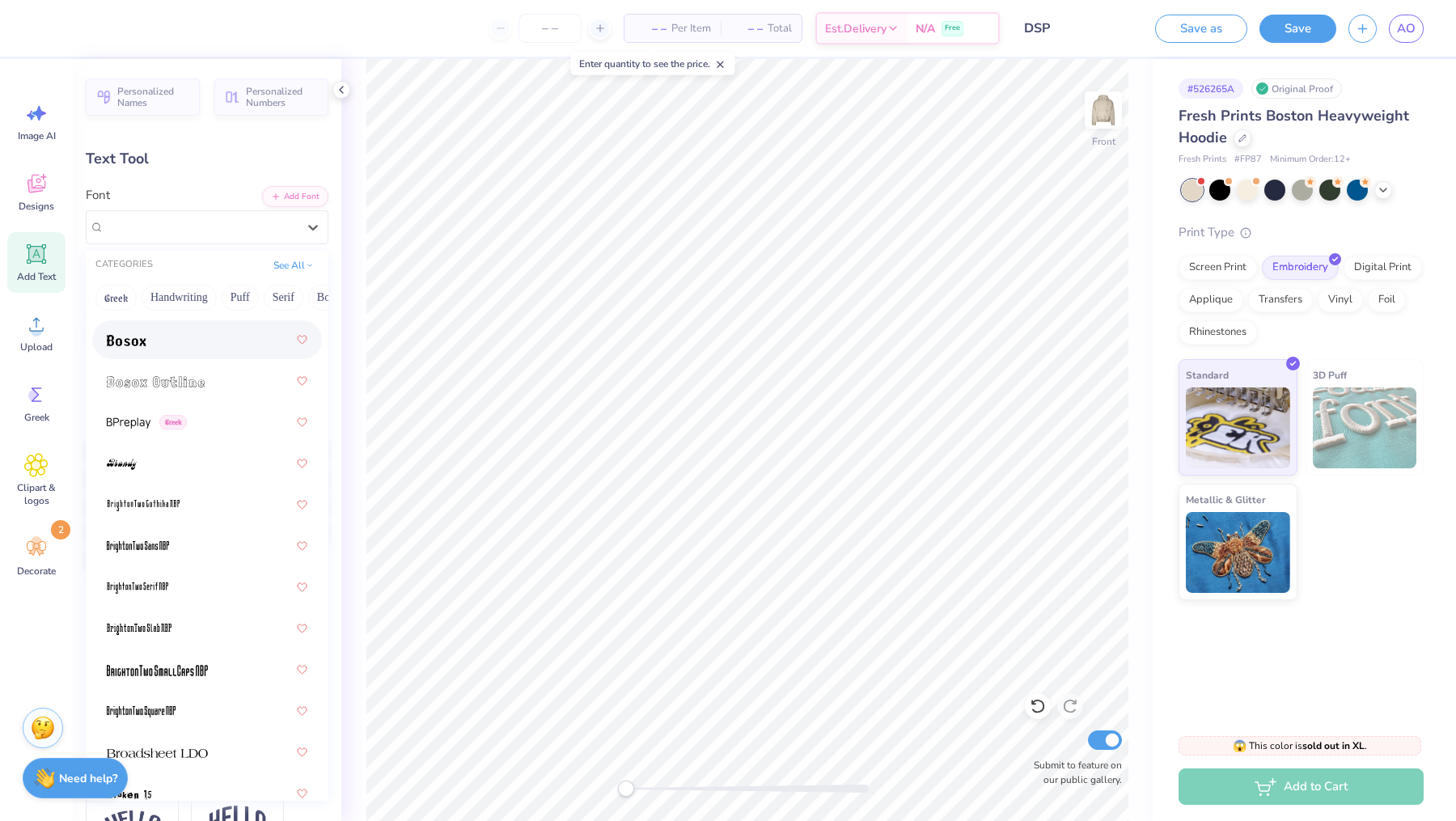
scroll to position [1549, 0]
click at [184, 500] on div at bounding box center [207, 503] width 201 height 29
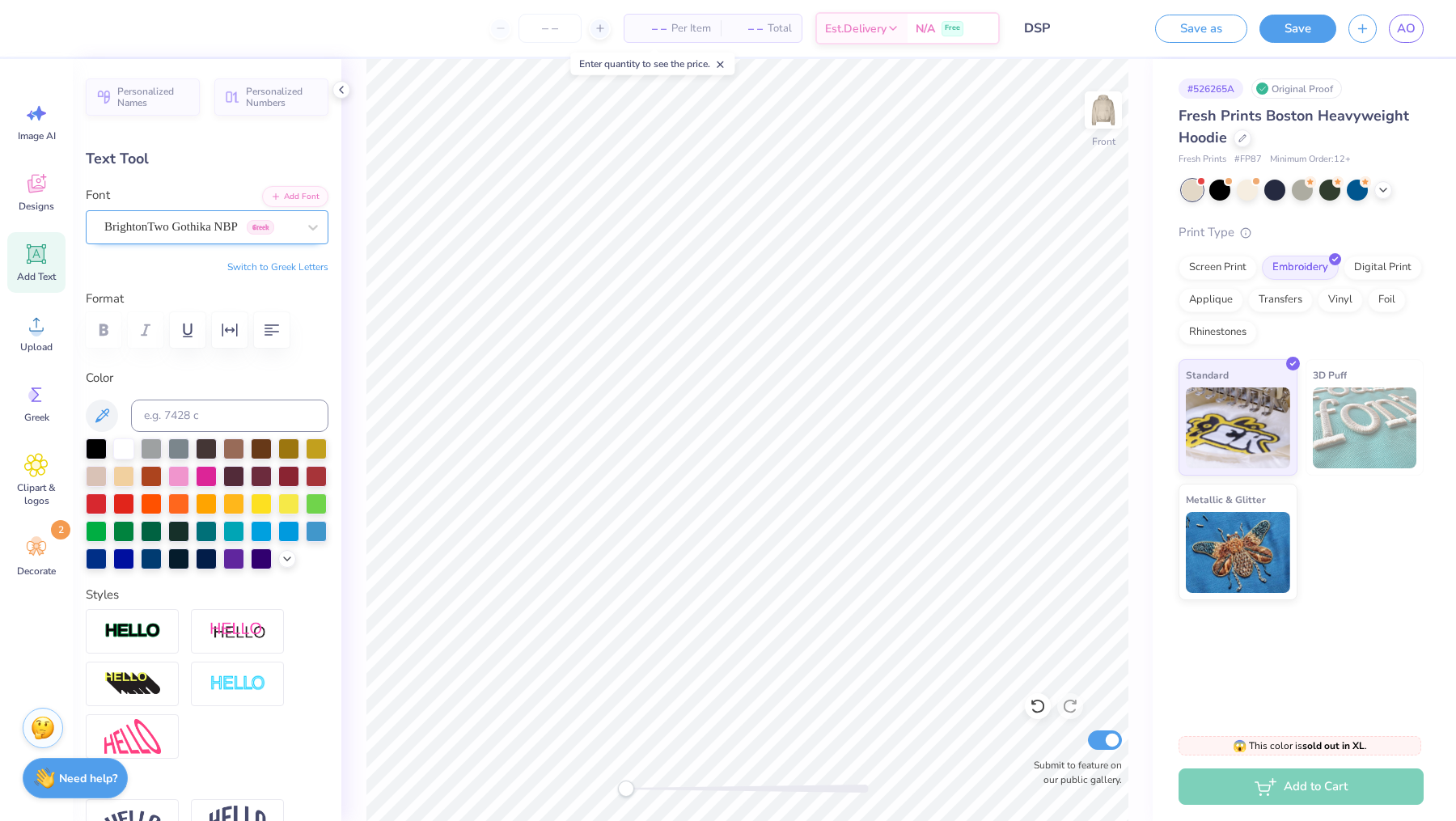
click at [266, 227] on div "BrightonTwo Gothika NBP Greek" at bounding box center [201, 227] width 196 height 25
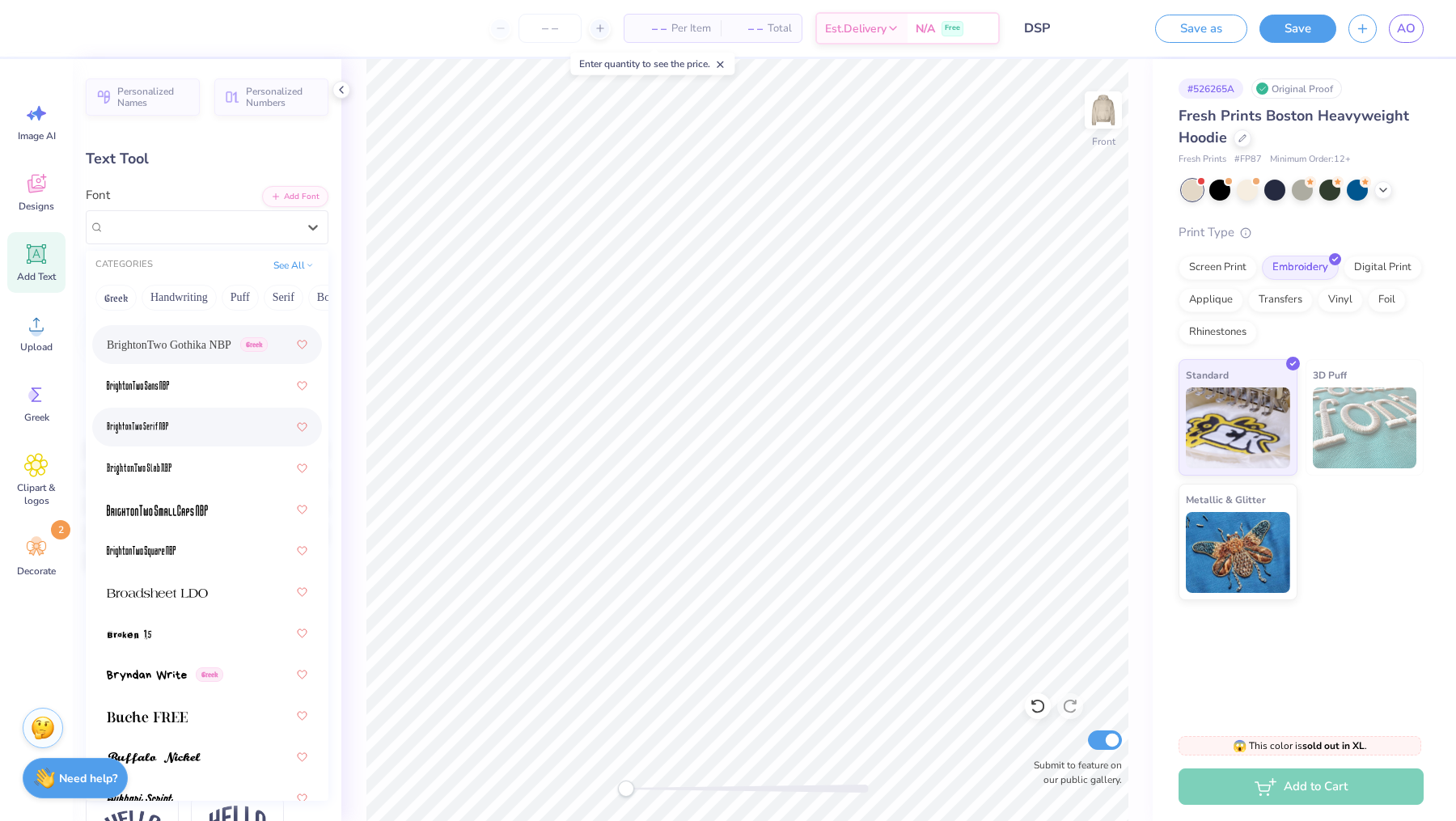
scroll to position [1726, 0]
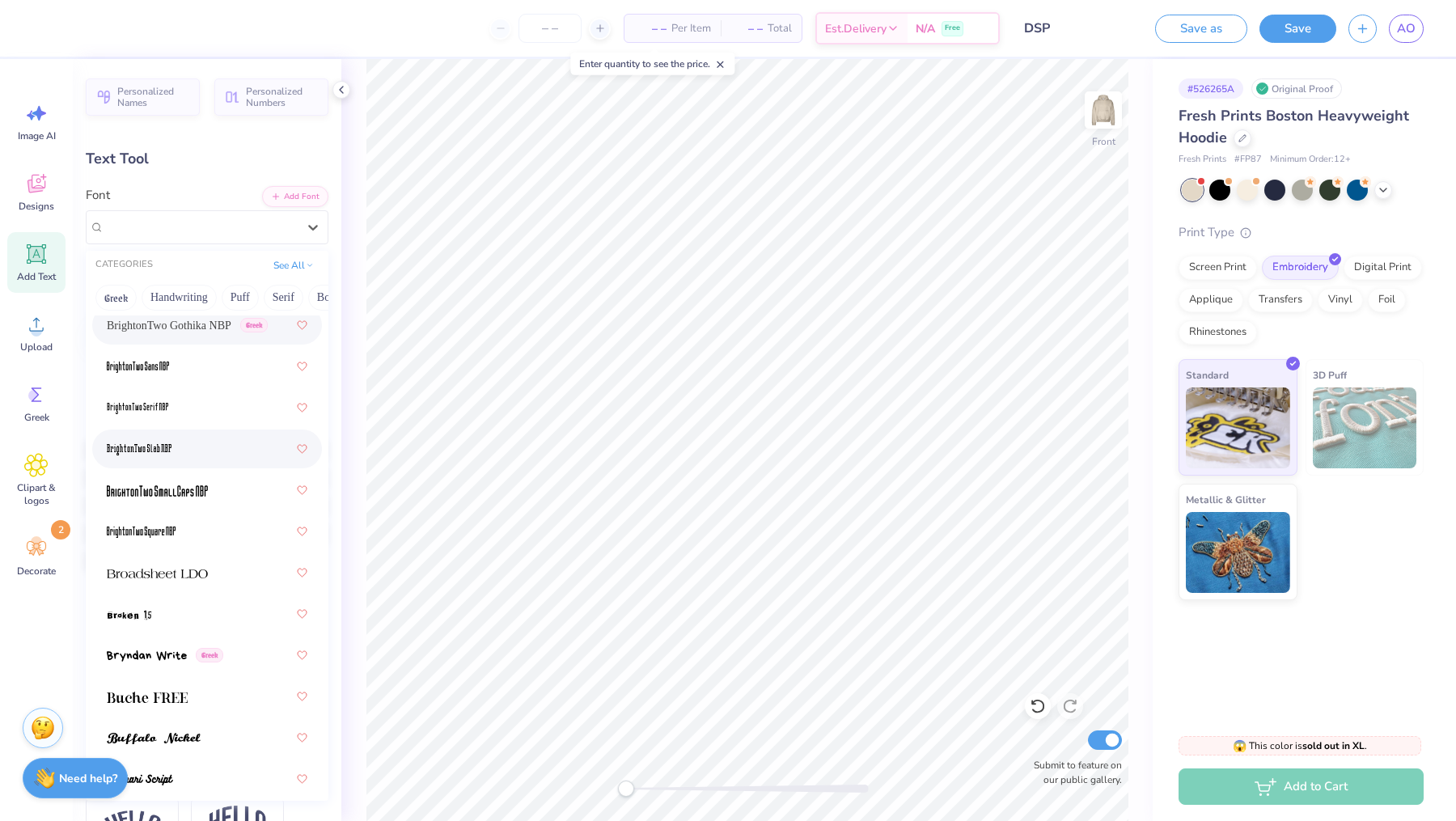
click at [158, 441] on span at bounding box center [139, 449] width 65 height 17
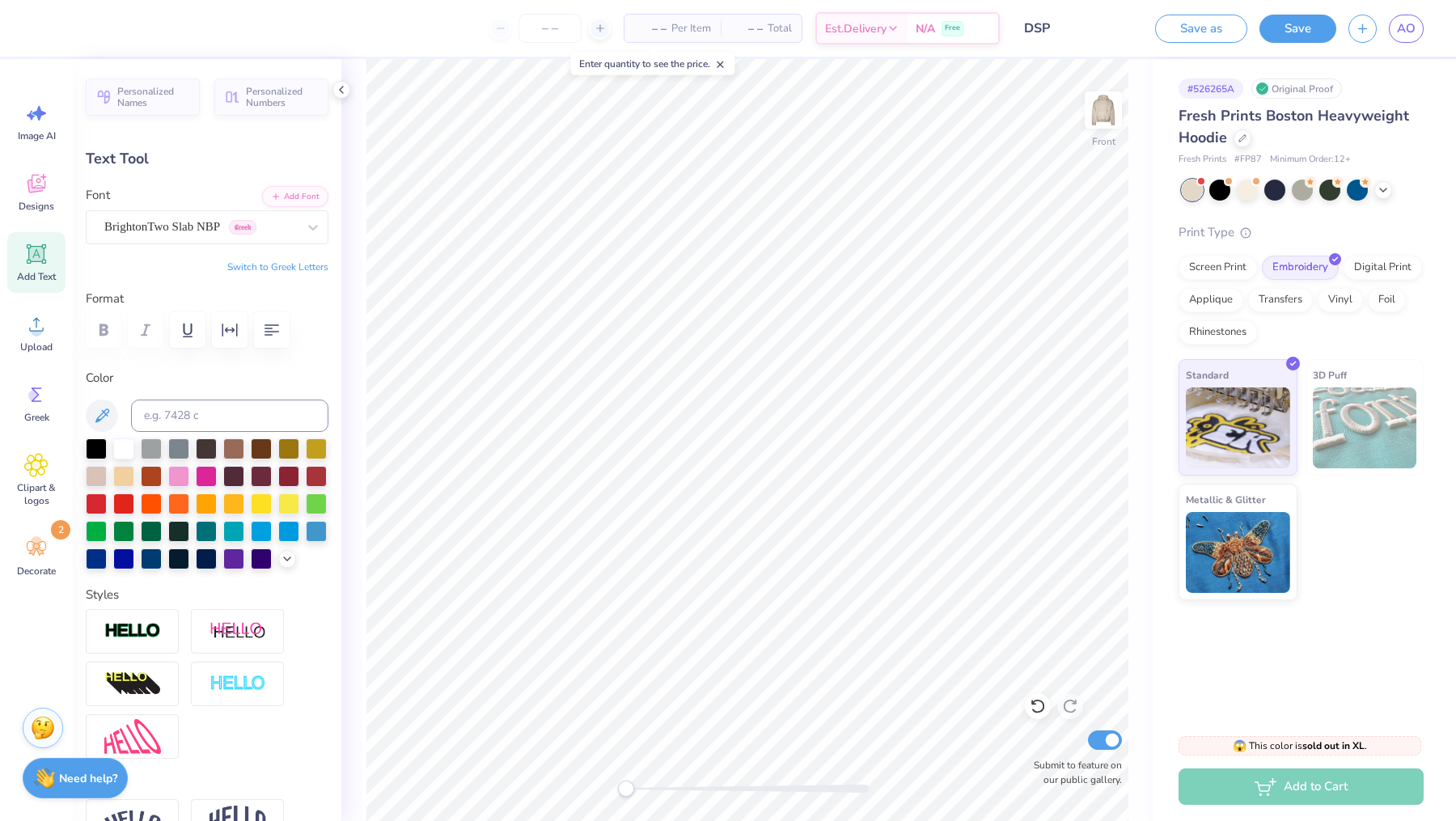
click at [1131, 592] on div "Front Submit to feature on our public gallery." at bounding box center [747, 439] width 812 height 761
click at [28, 403] on icon at bounding box center [36, 394] width 24 height 24
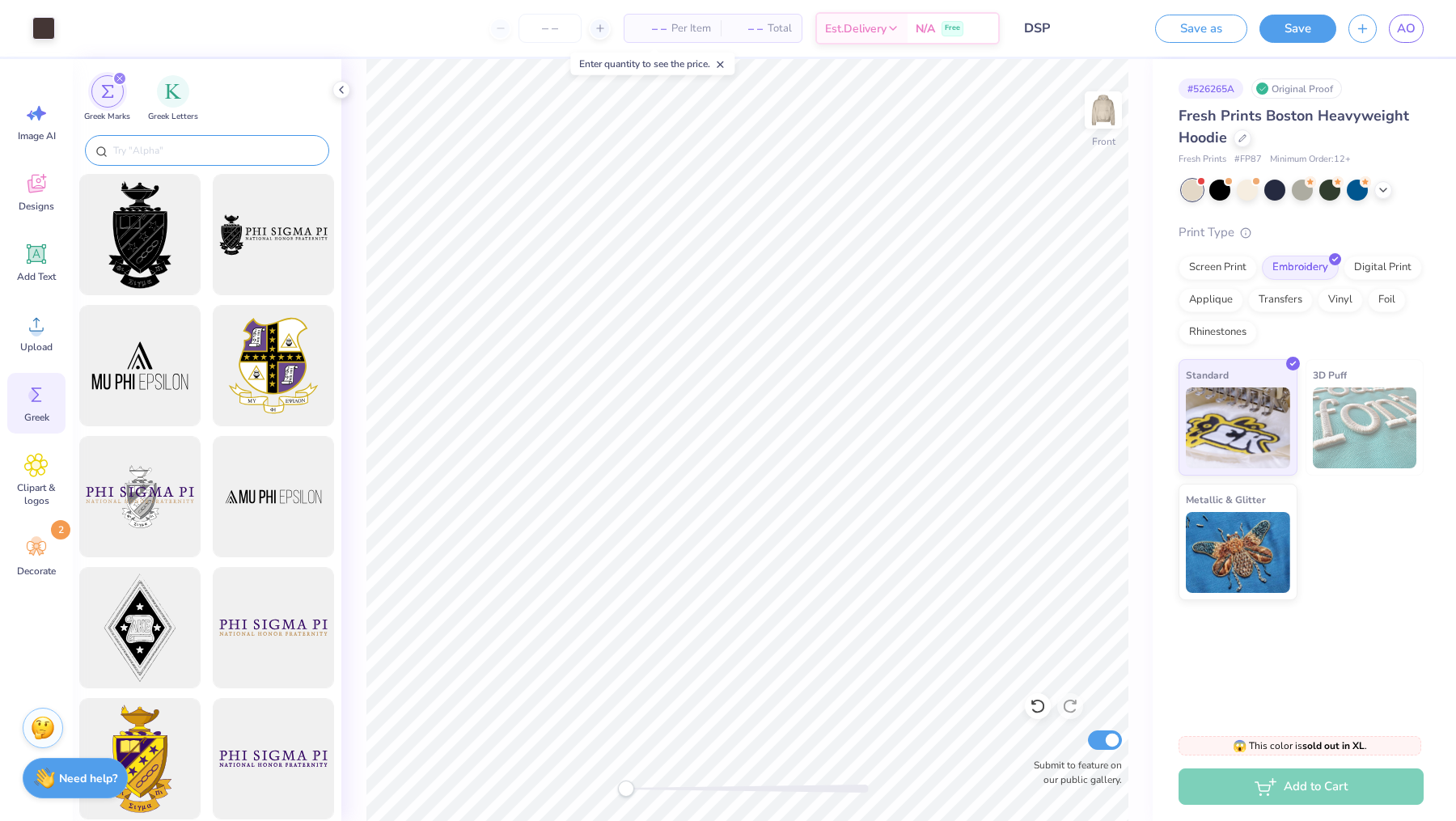
click at [172, 158] on div at bounding box center [207, 150] width 244 height 31
click at [176, 147] on input "text" at bounding box center [215, 150] width 207 height 16
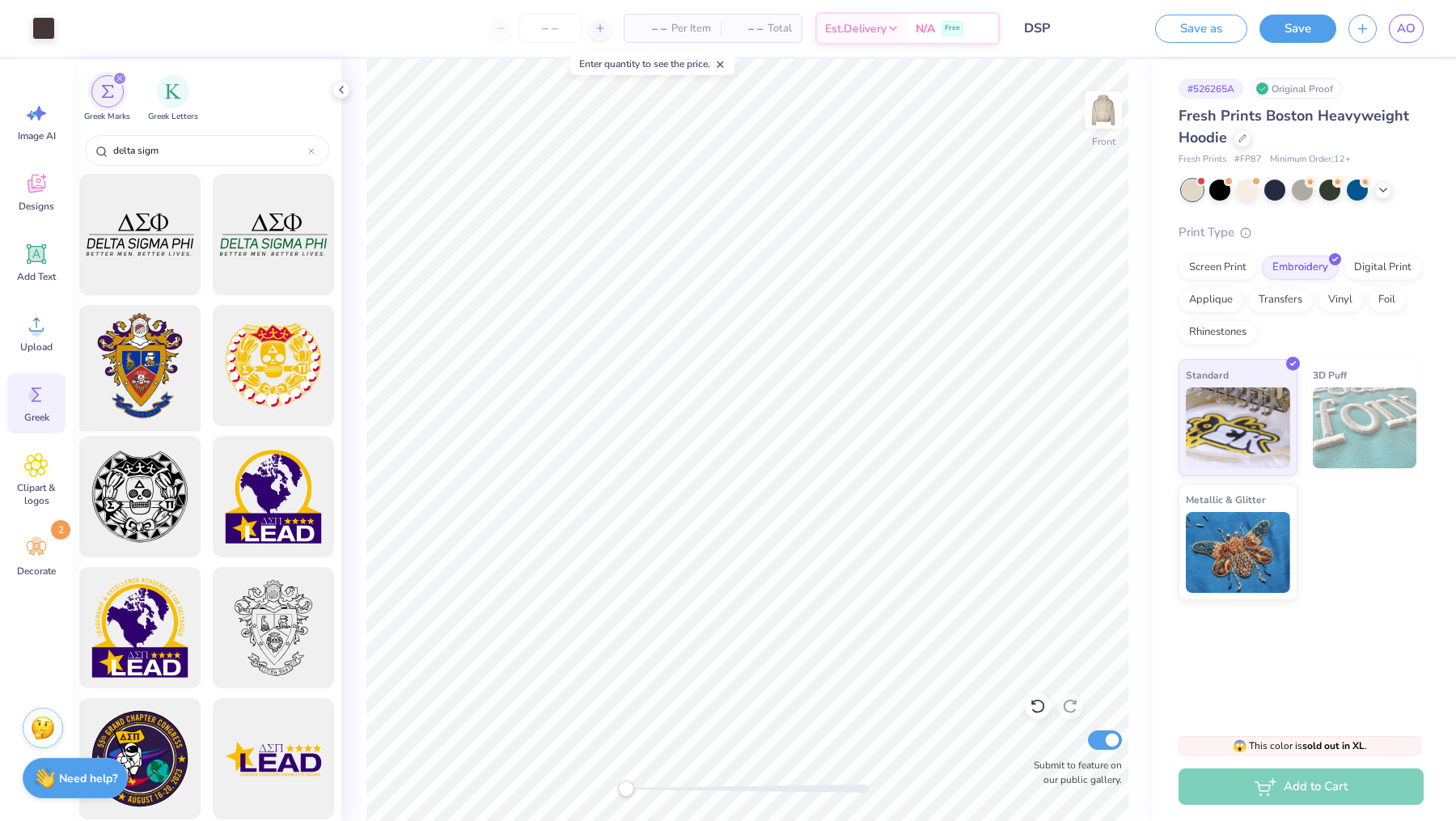
click at [119, 380] on div at bounding box center [140, 366] width 133 height 133
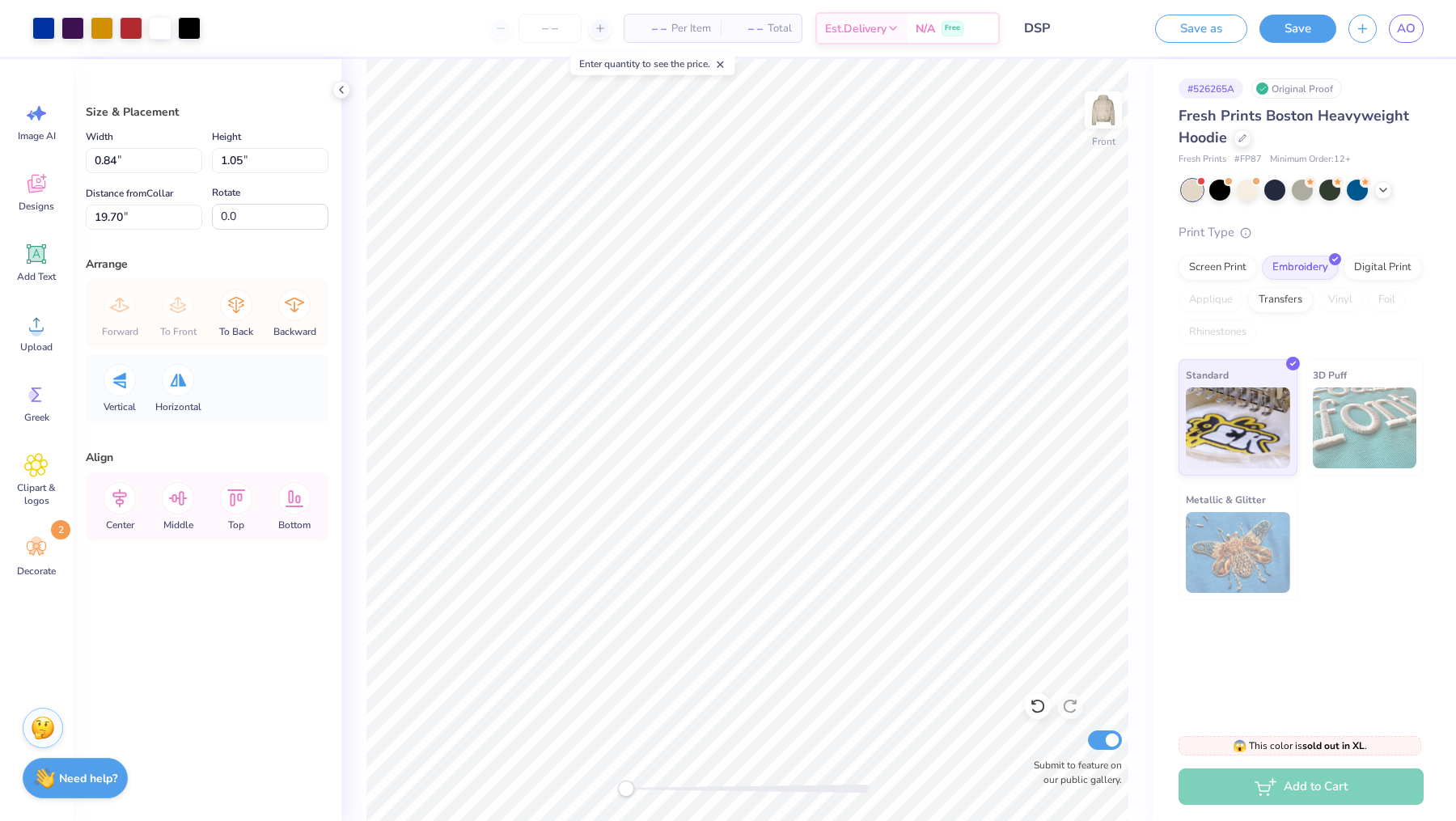
click at [1137, 636] on div "Front Submit to feature on our public gallery." at bounding box center [747, 439] width 812 height 761
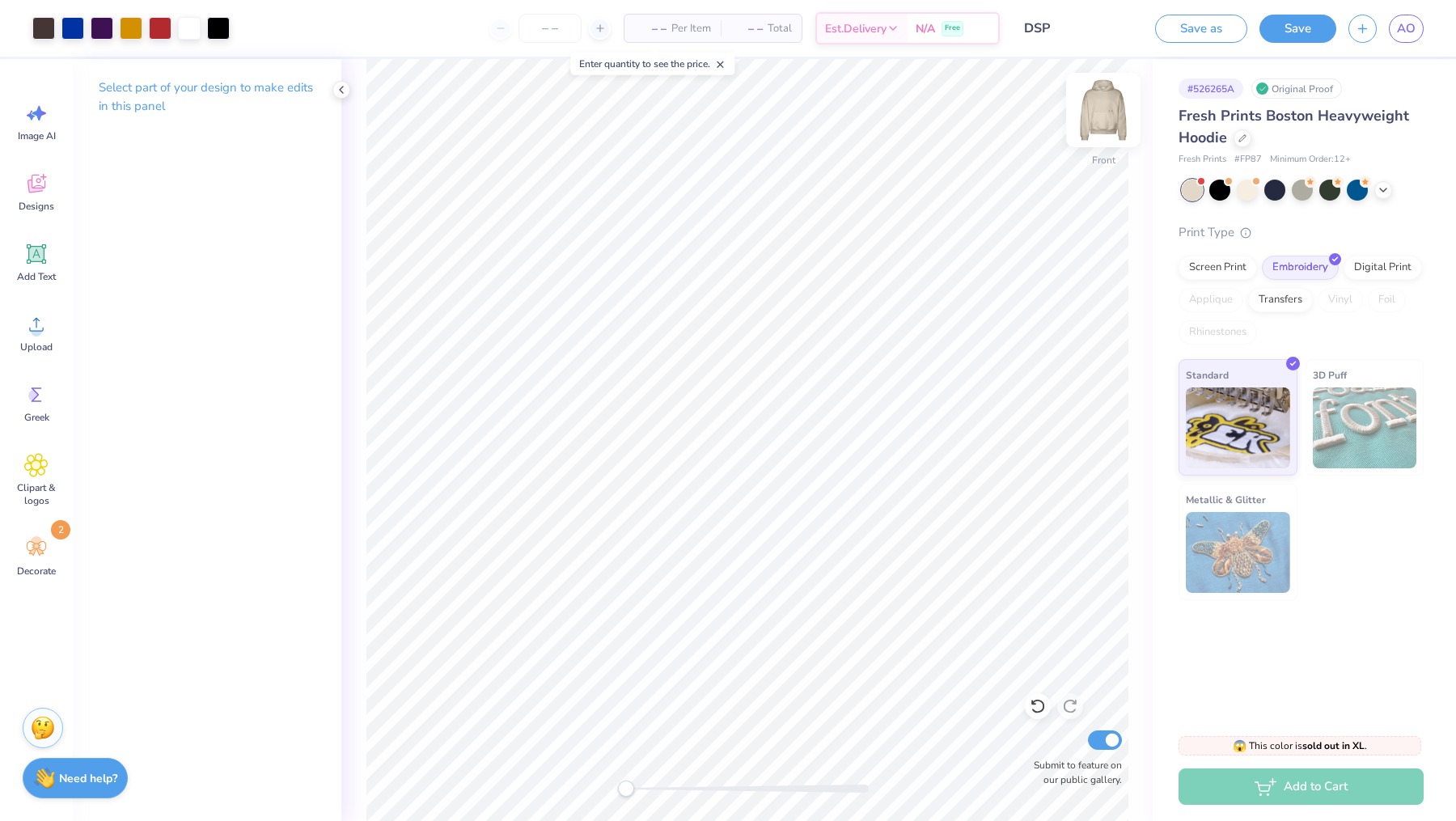
click at [1110, 106] on img at bounding box center [1103, 109] width 65 height 65
click at [28, 555] on icon at bounding box center [36, 547] width 24 height 24
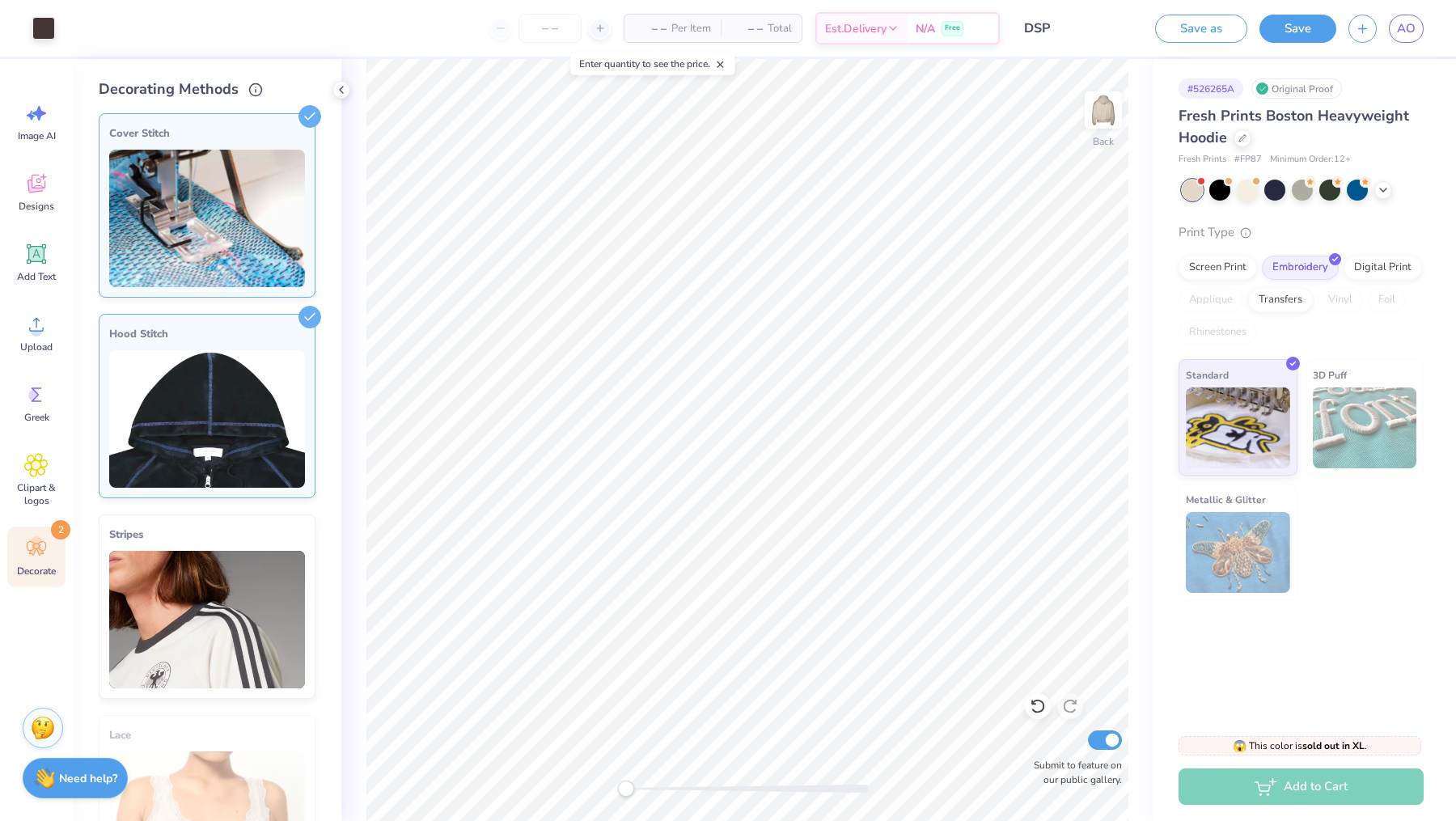
click at [175, 437] on img at bounding box center [207, 418] width 196 height 138
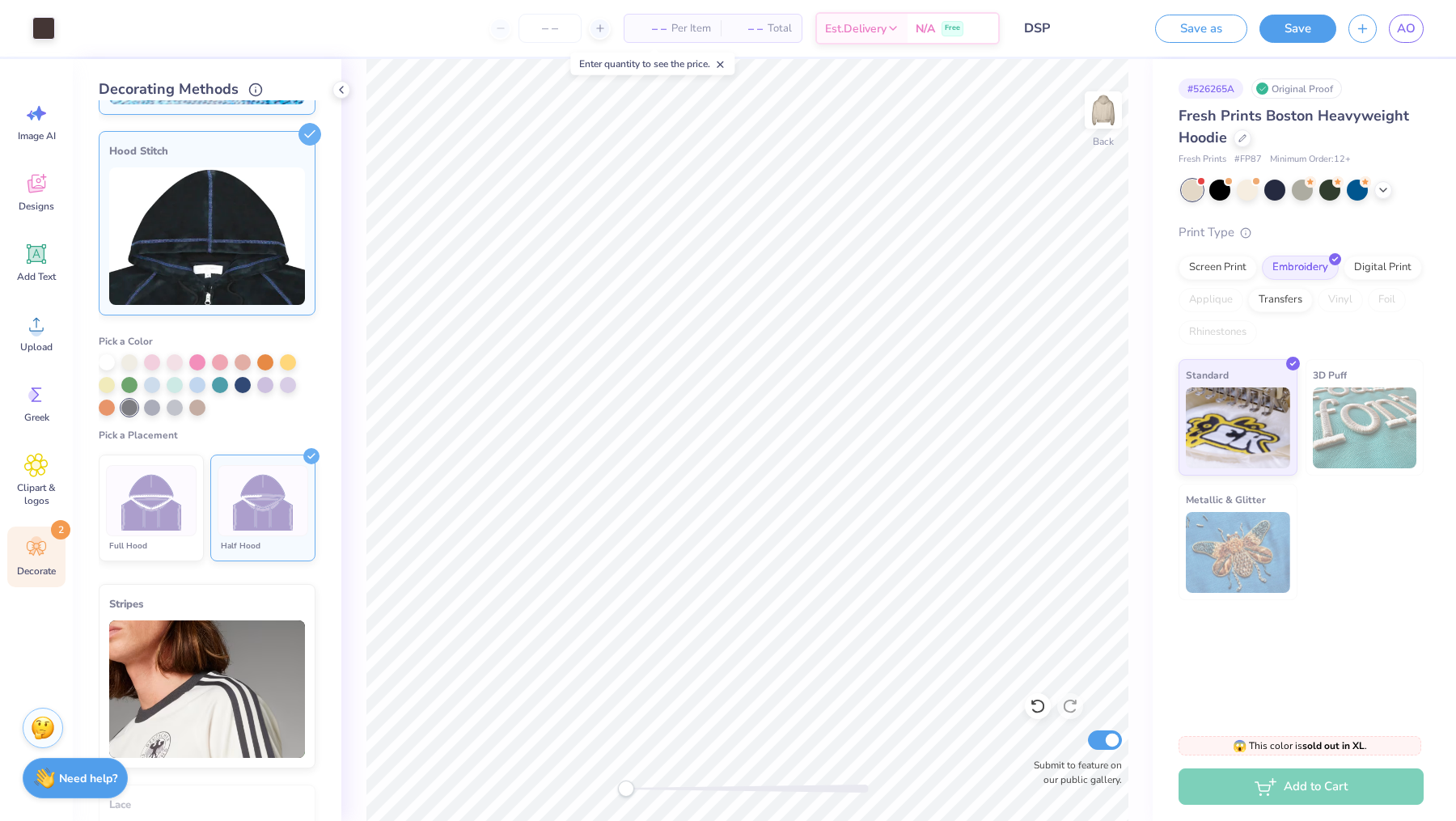
scroll to position [184, 0]
click at [162, 524] on img at bounding box center [152, 500] width 60 height 60
click at [247, 514] on img at bounding box center [263, 500] width 60 height 60
click at [1114, 112] on img at bounding box center [1103, 109] width 65 height 65
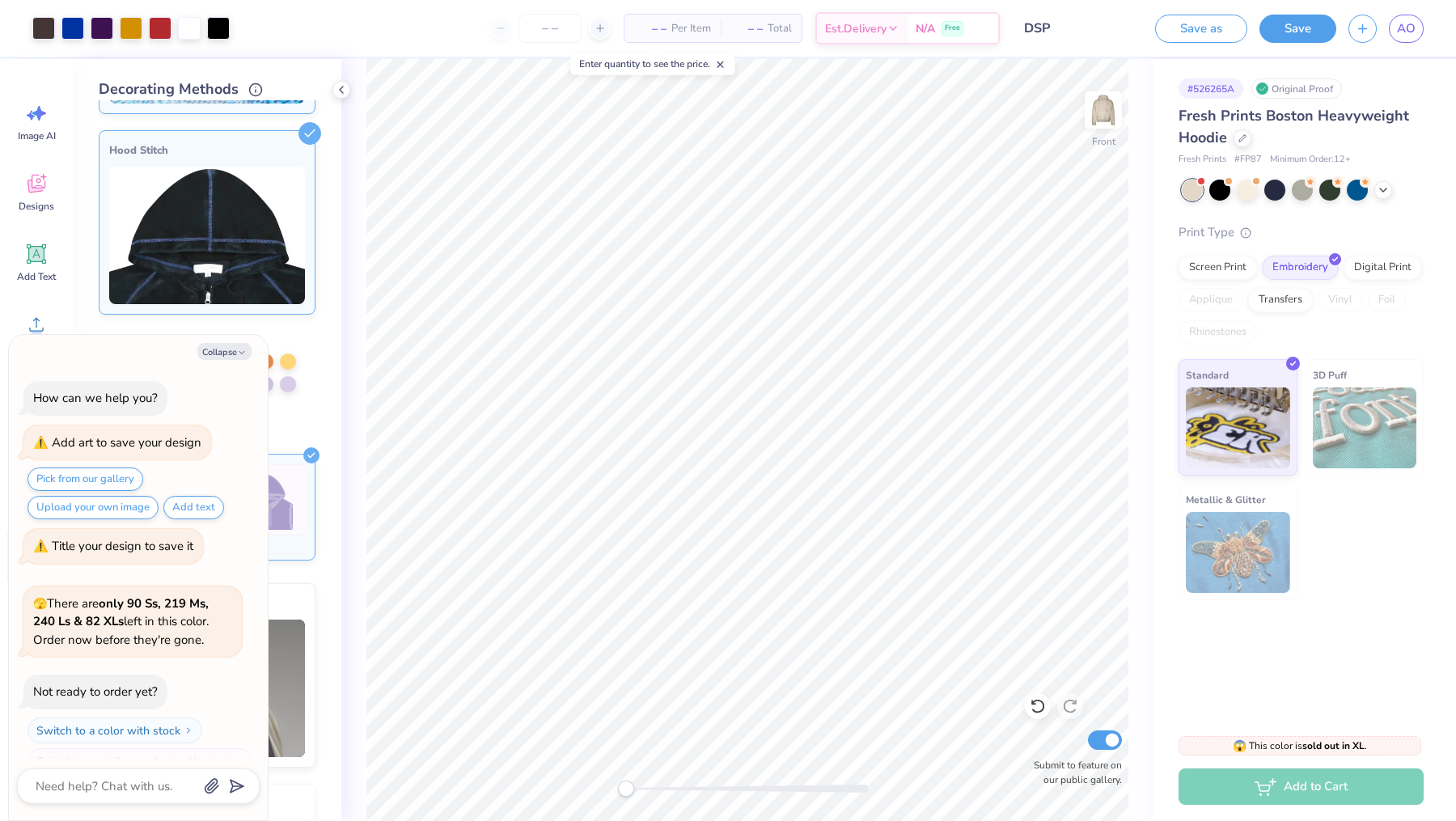
scroll to position [1837, 0]
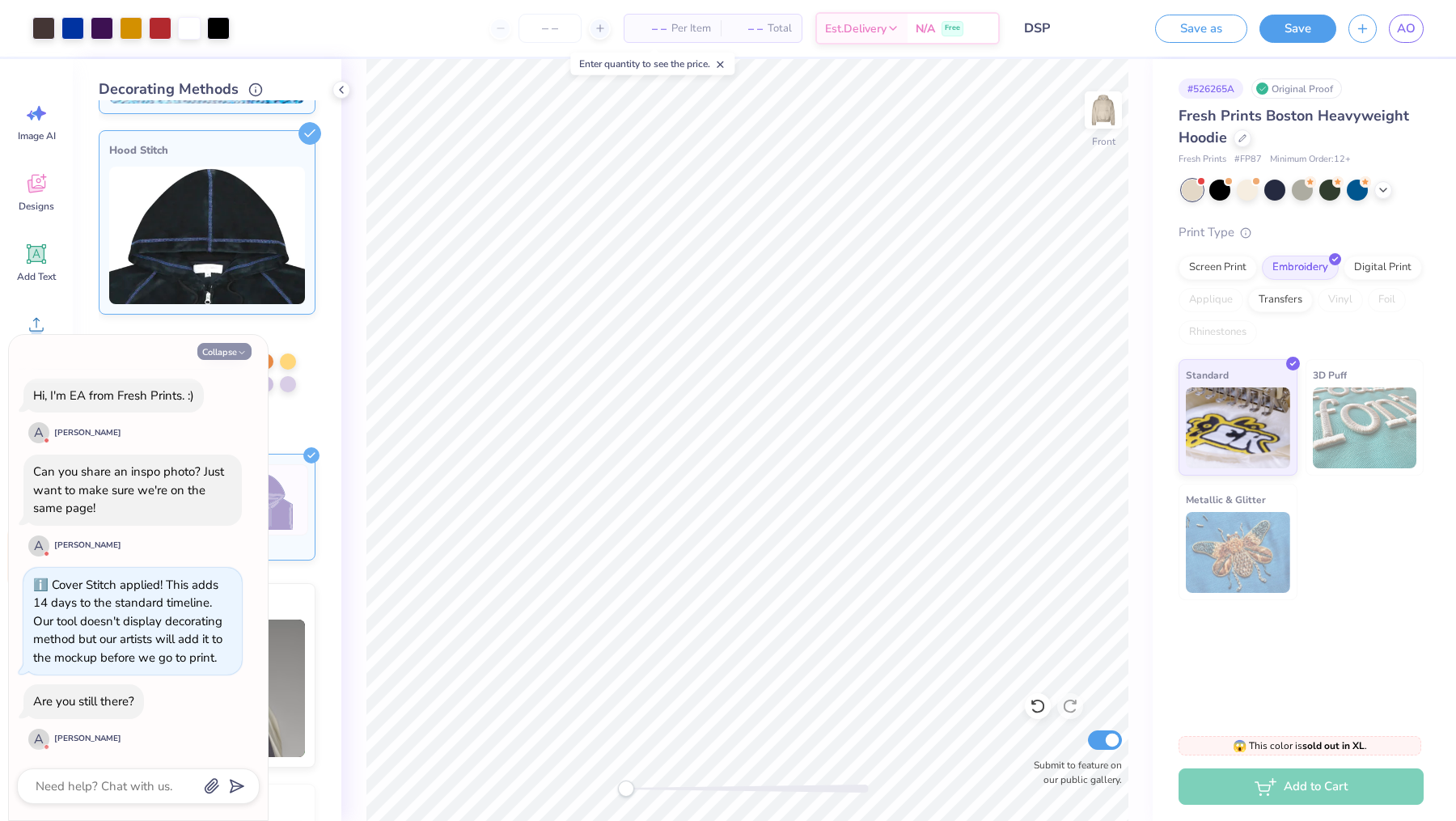
click at [220, 352] on button "Collapse" at bounding box center [224, 351] width 54 height 17
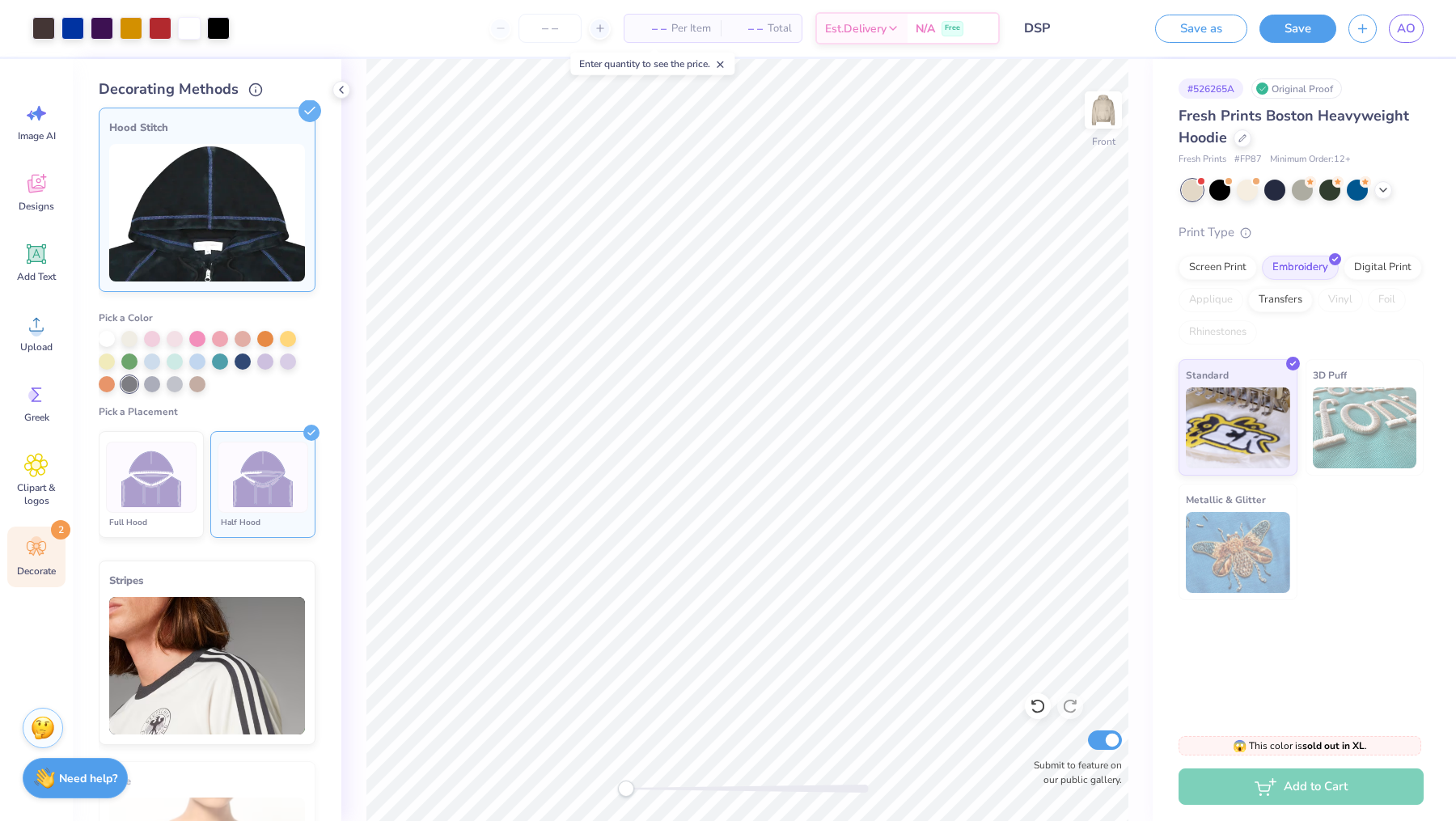
scroll to position [216, 0]
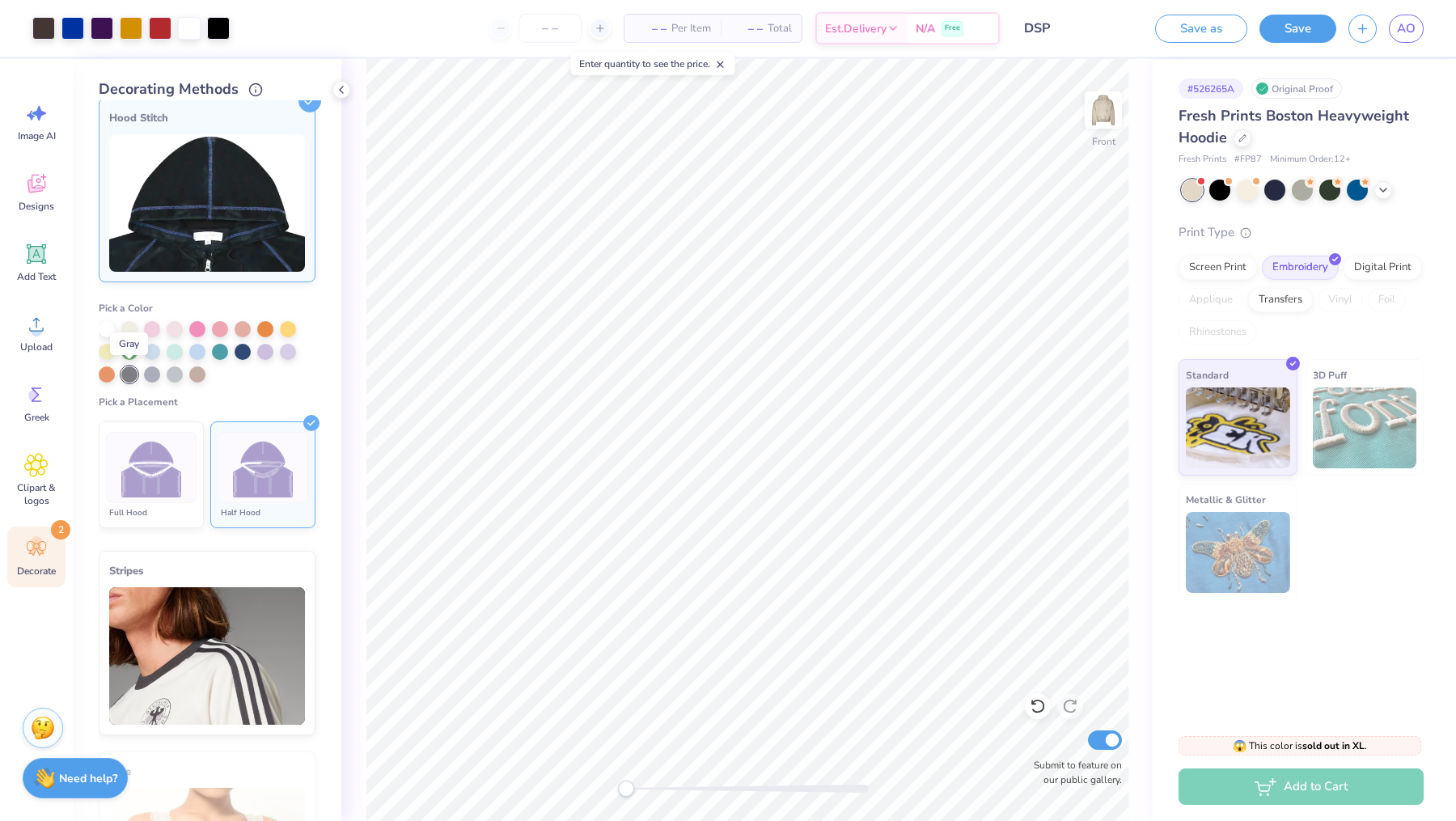
click at [132, 370] on div at bounding box center [130, 374] width 16 height 16
click at [157, 455] on img at bounding box center [152, 467] width 60 height 60
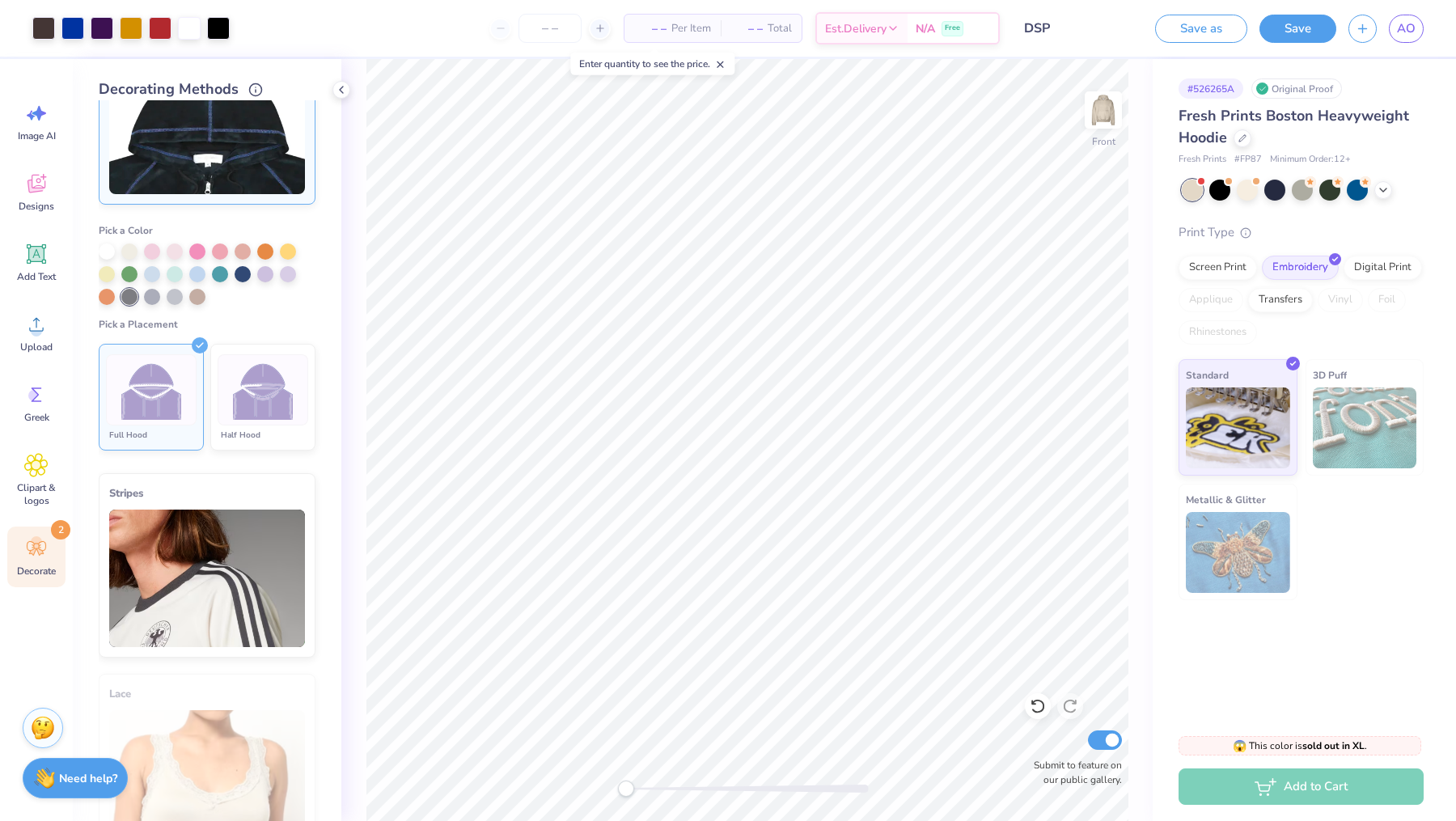
scroll to position [298, 0]
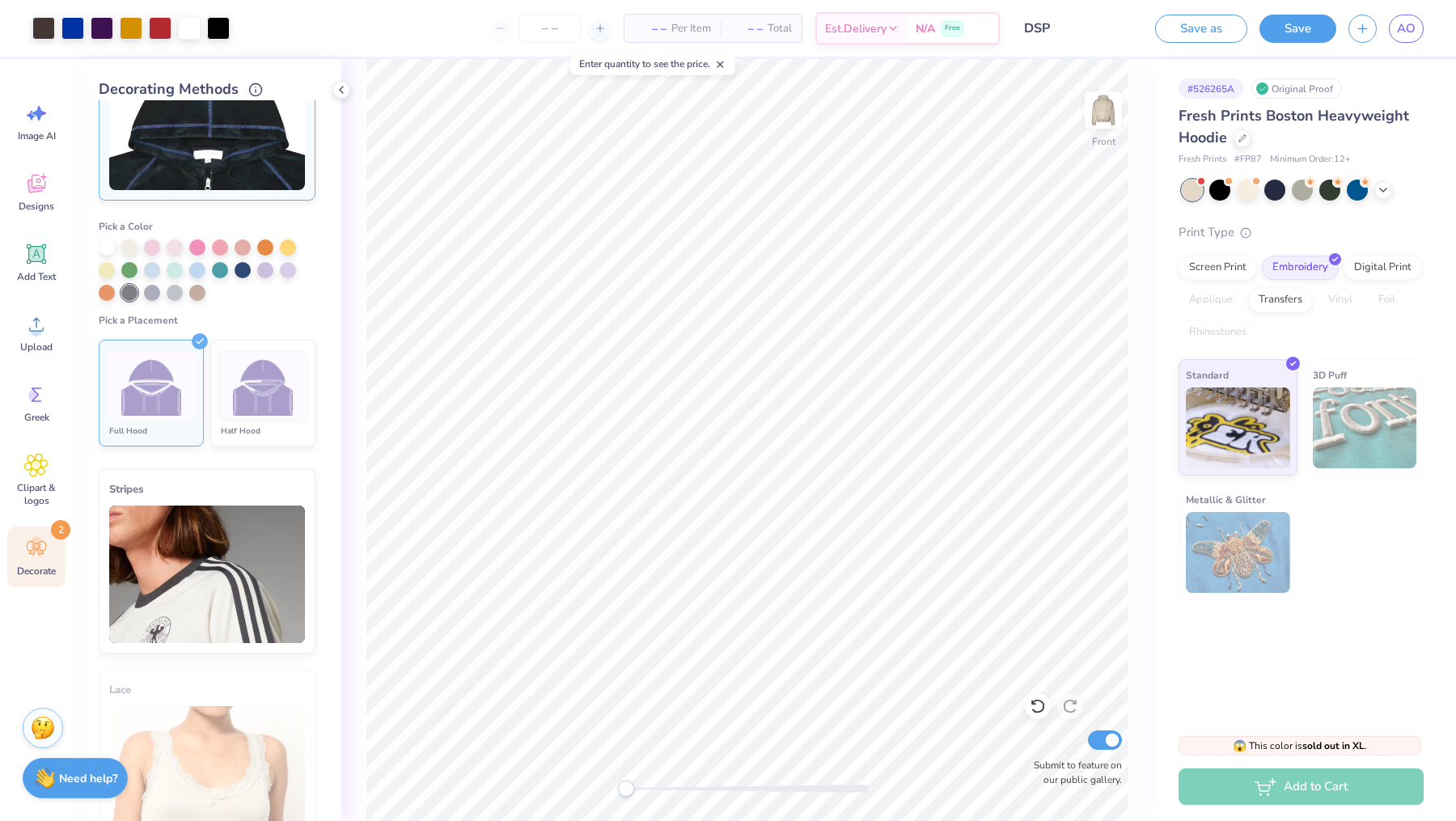
click at [160, 387] on img at bounding box center [152, 386] width 60 height 60
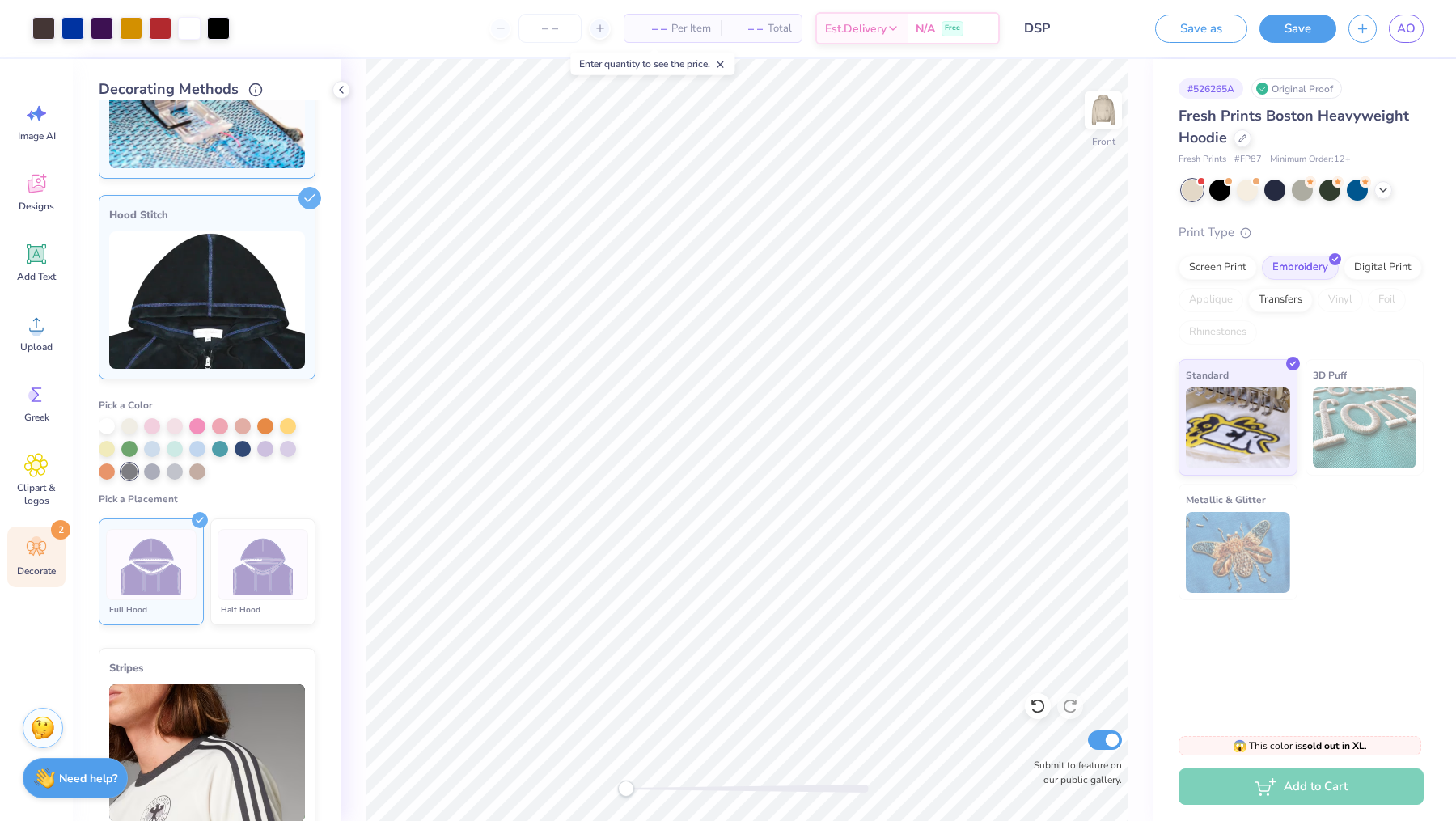
scroll to position [0, 0]
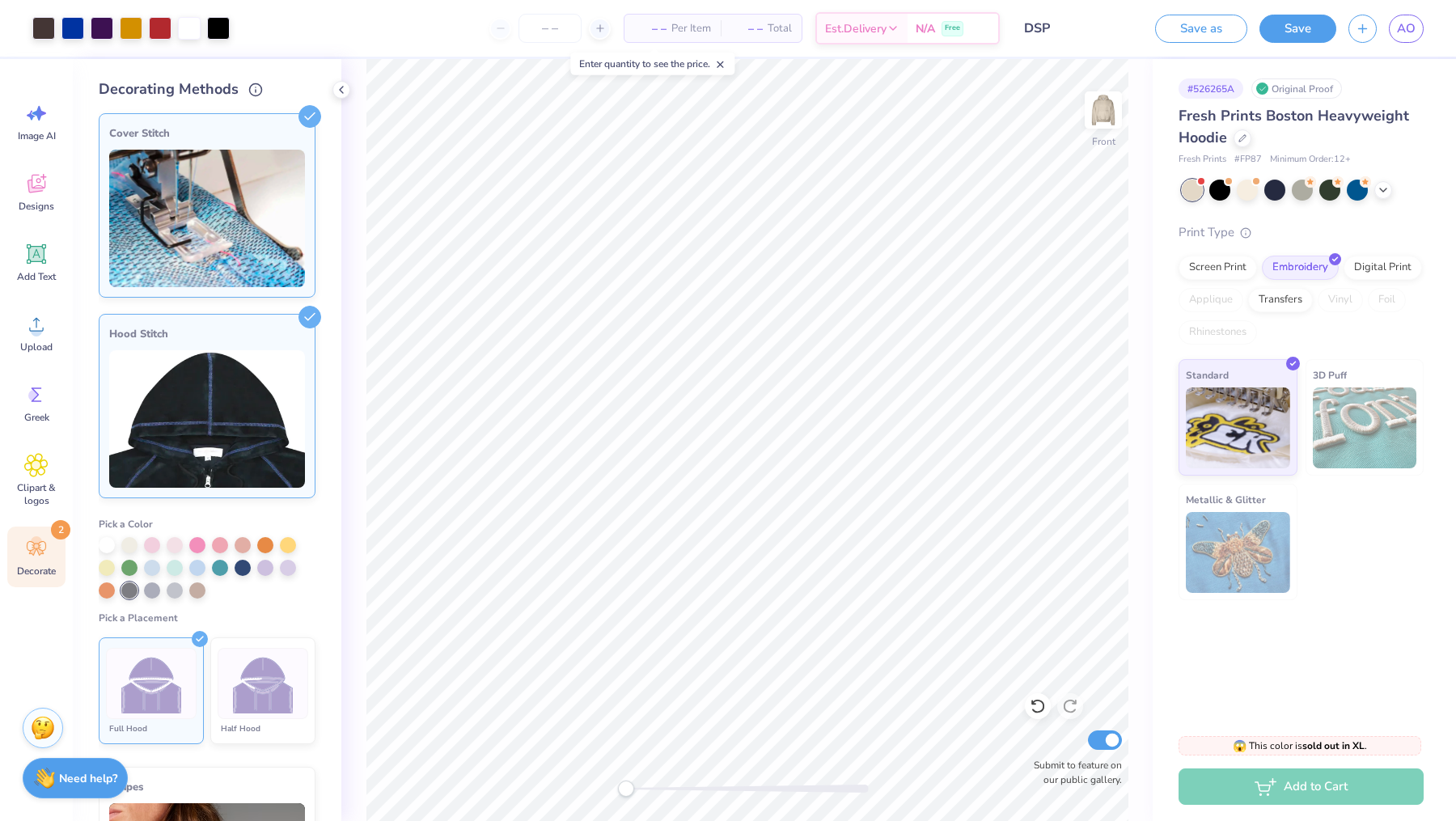
click at [172, 235] on img at bounding box center [207, 218] width 196 height 138
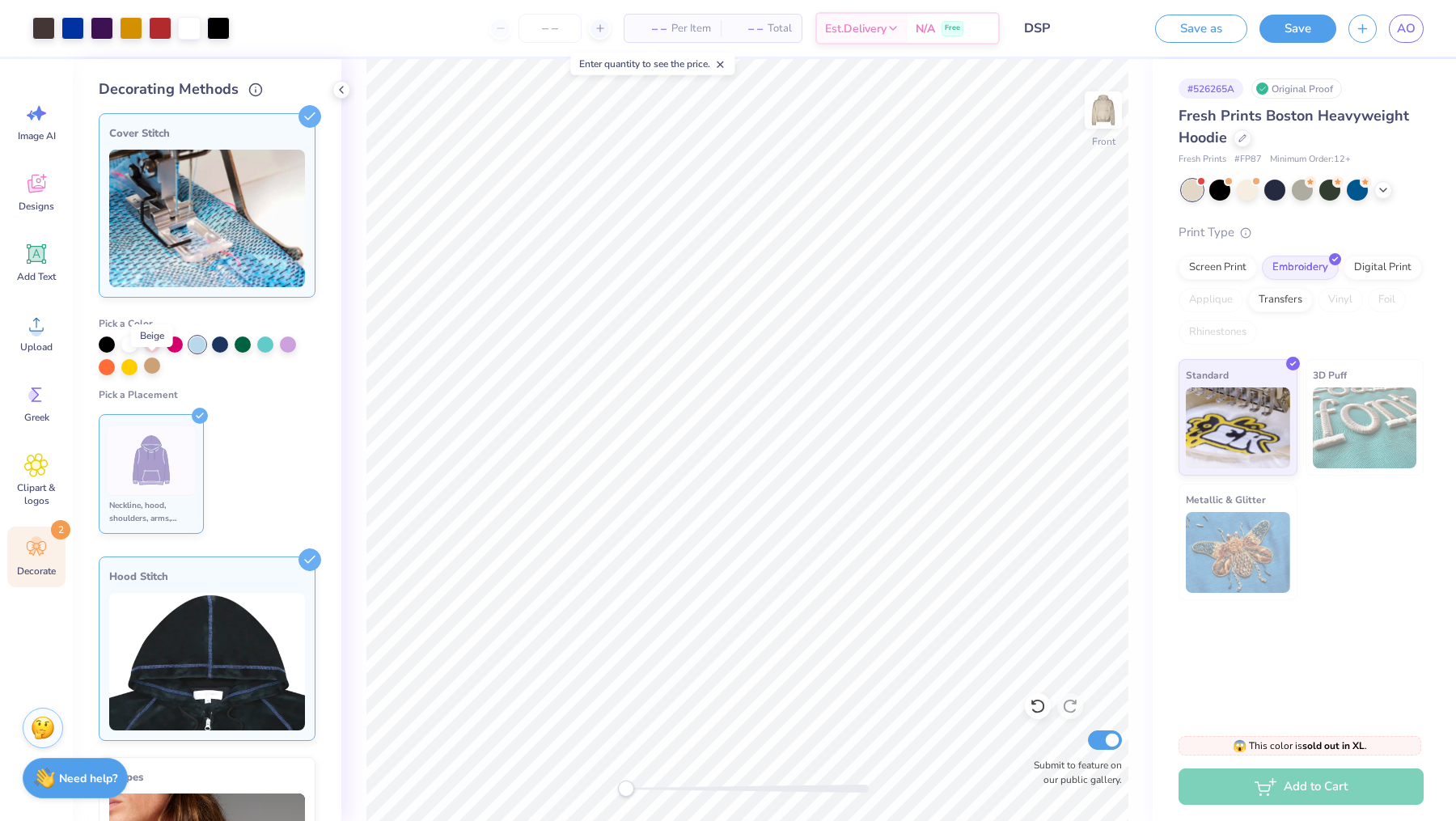
click at [150, 364] on div at bounding box center [152, 365] width 16 height 16
click at [116, 320] on span "Pick a Color" at bounding box center [125, 323] width 54 height 13
click at [103, 344] on div at bounding box center [107, 343] width 16 height 16
click at [151, 364] on div at bounding box center [152, 365] width 16 height 16
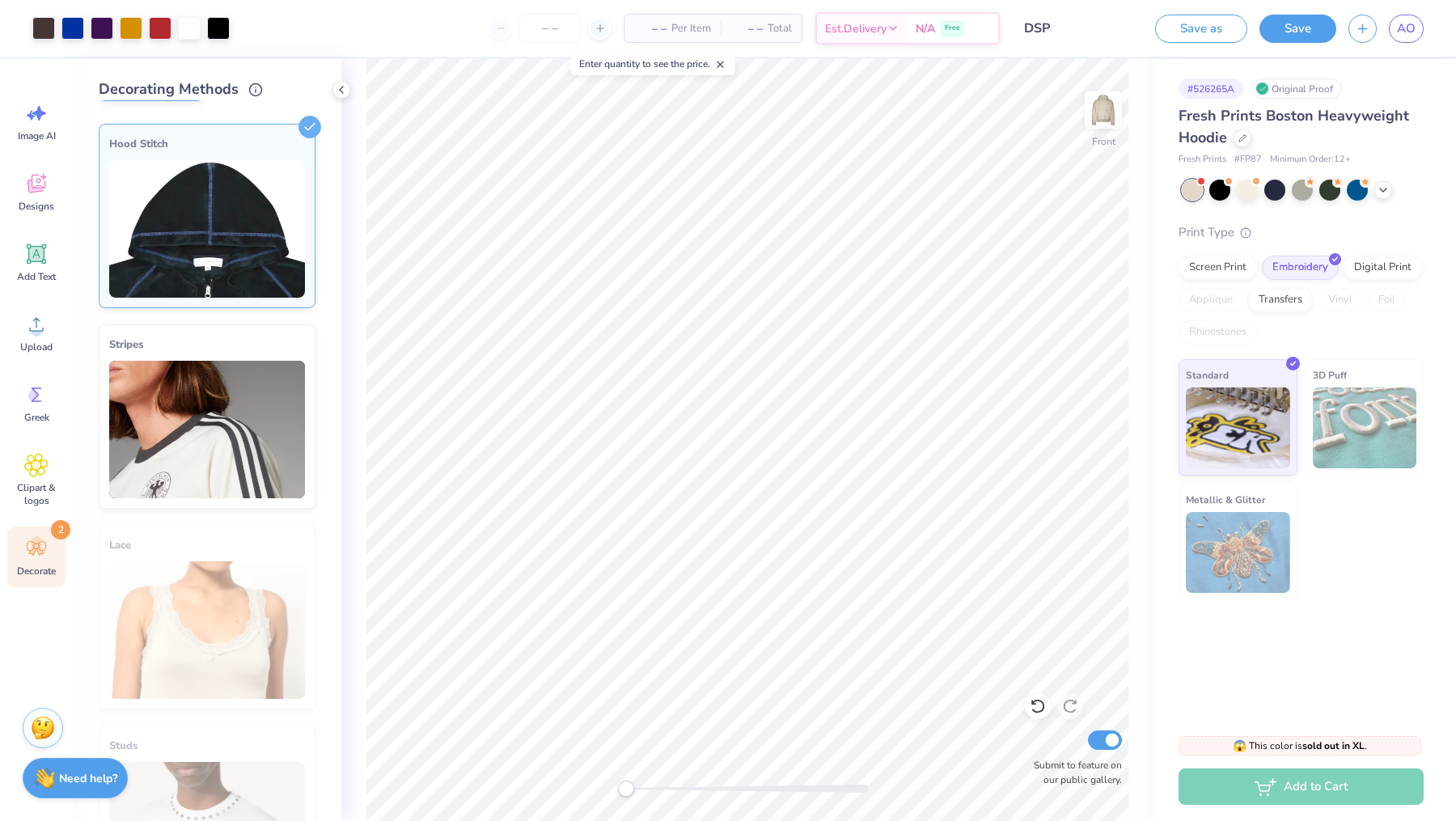
scroll to position [457, 0]
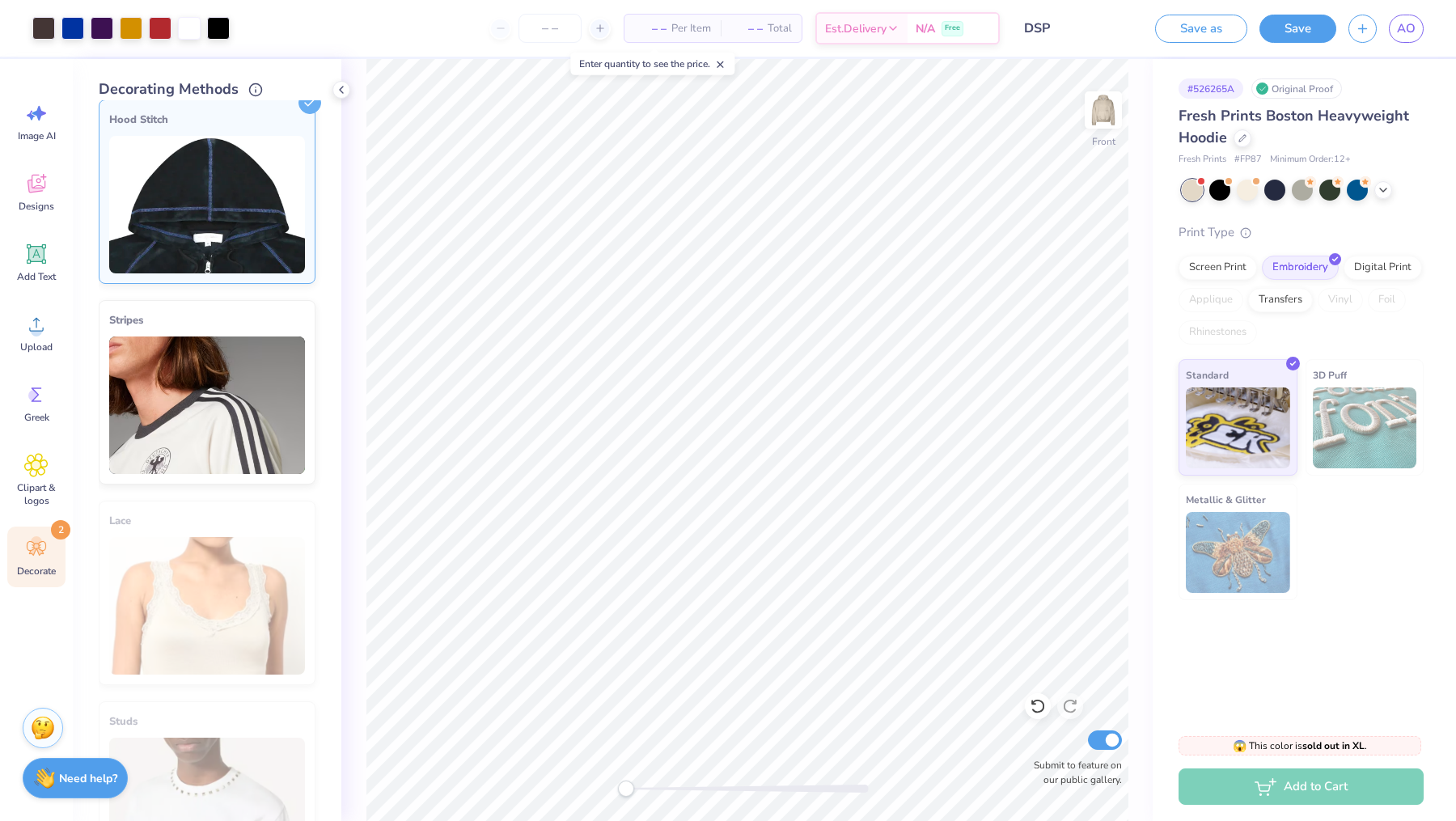
click at [225, 243] on img at bounding box center [207, 204] width 196 height 138
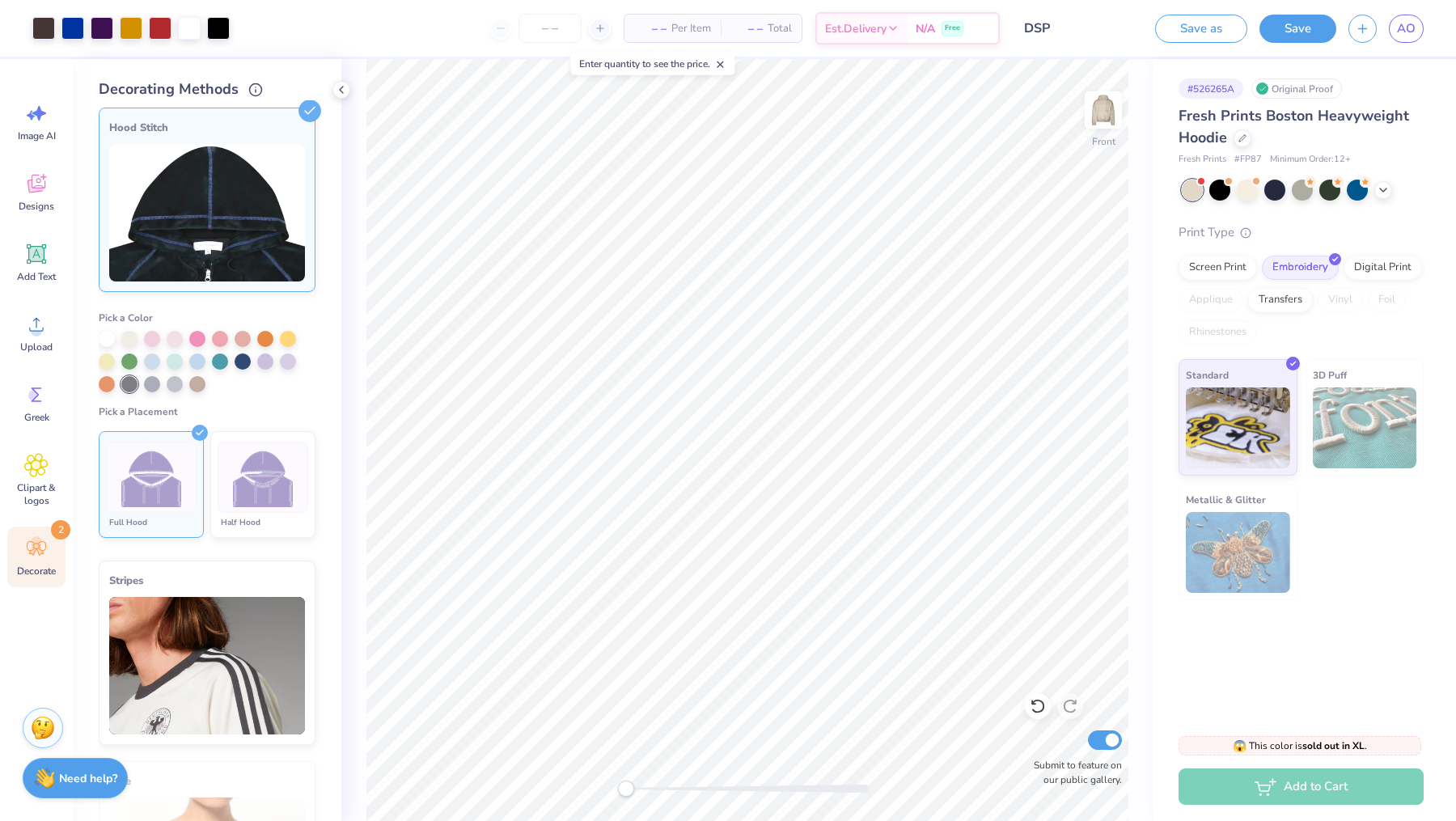
scroll to position [204, 0]
click at [198, 385] on div at bounding box center [197, 384] width 16 height 16
click at [1093, 108] on img at bounding box center [1103, 109] width 65 height 65
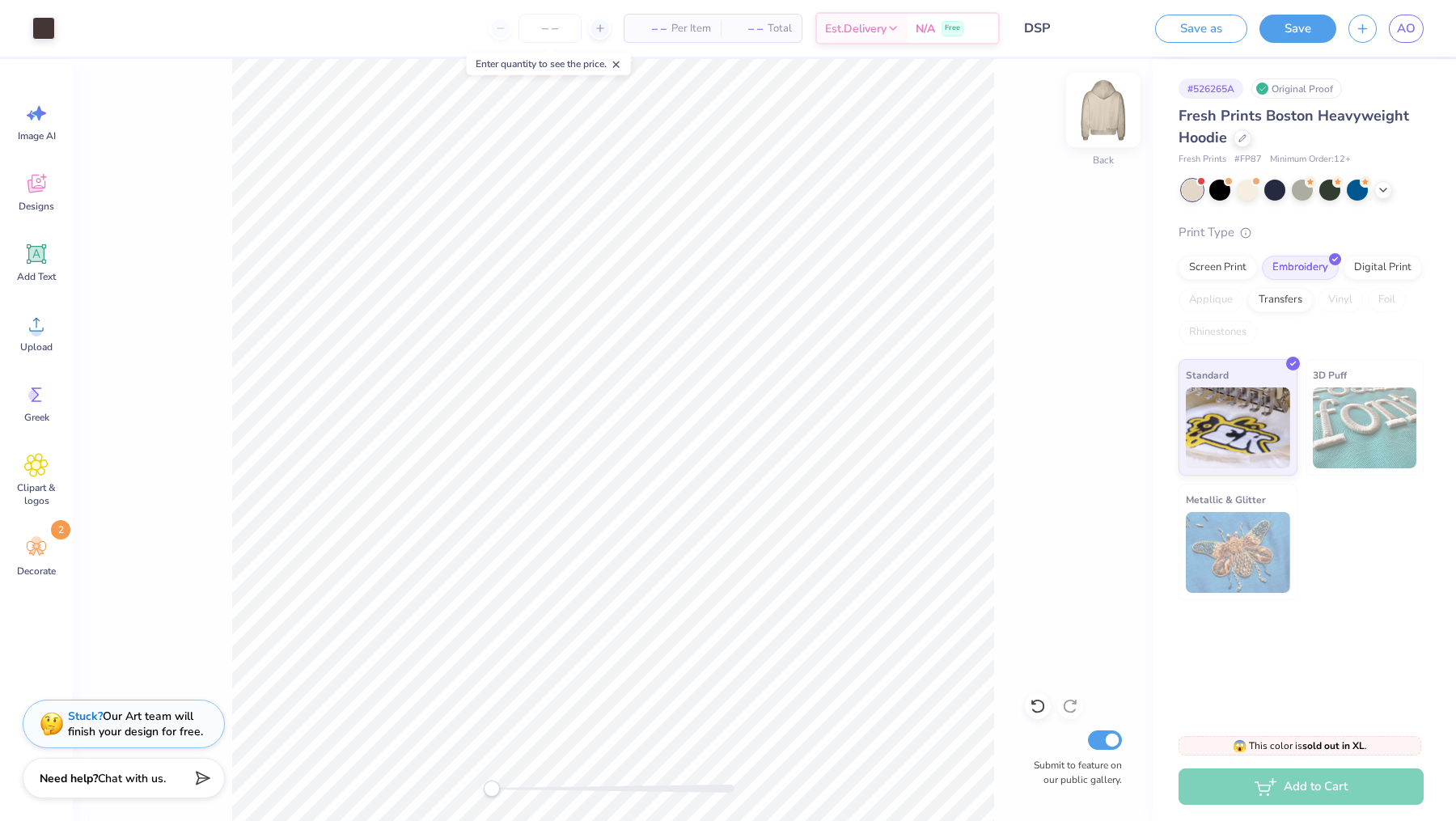
click at [1110, 113] on img at bounding box center [1103, 109] width 65 height 65
click at [41, 270] on span "Add Text" at bounding box center [36, 276] width 39 height 13
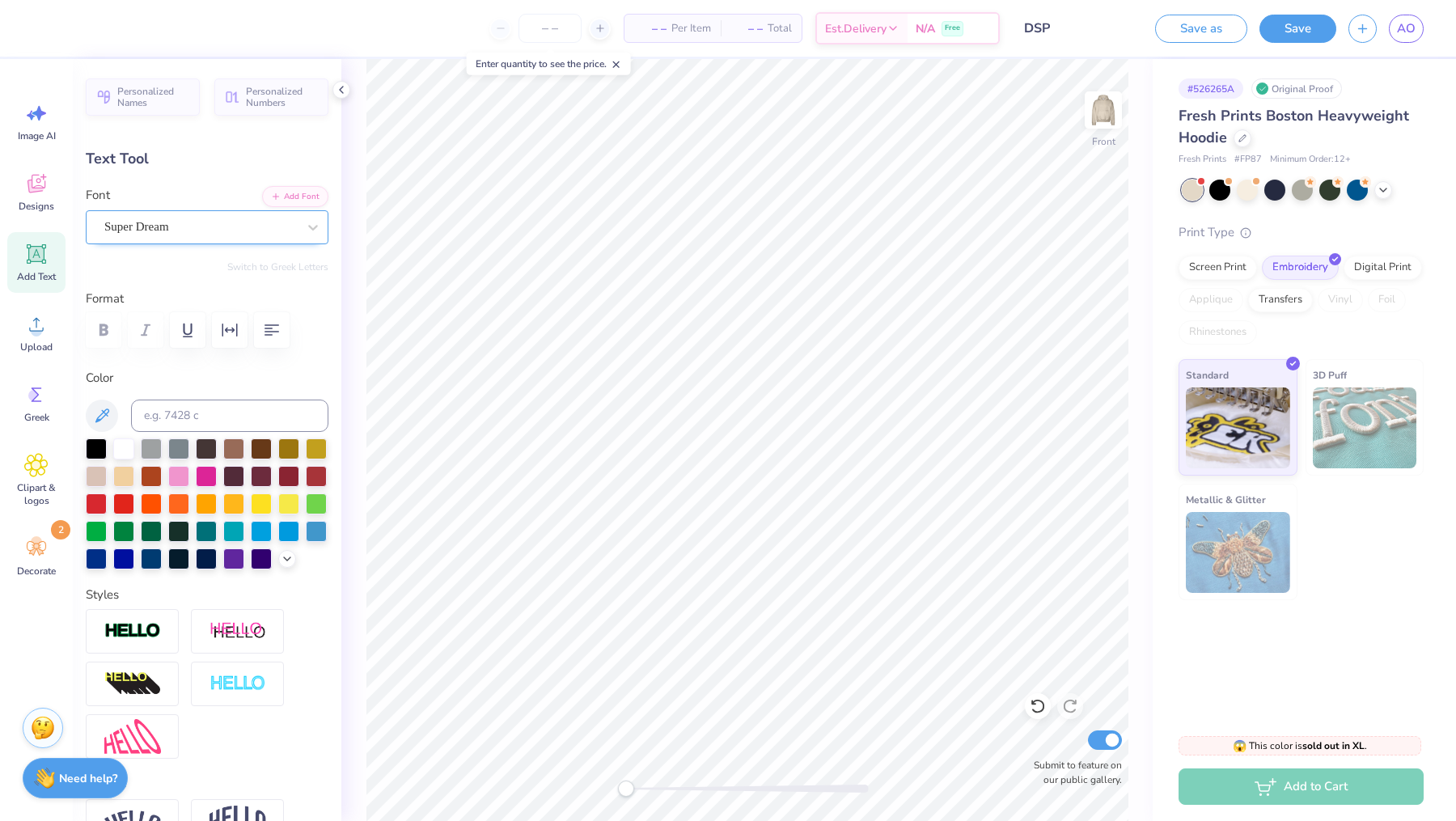
click at [204, 228] on div "Super Dream" at bounding box center [201, 227] width 196 height 25
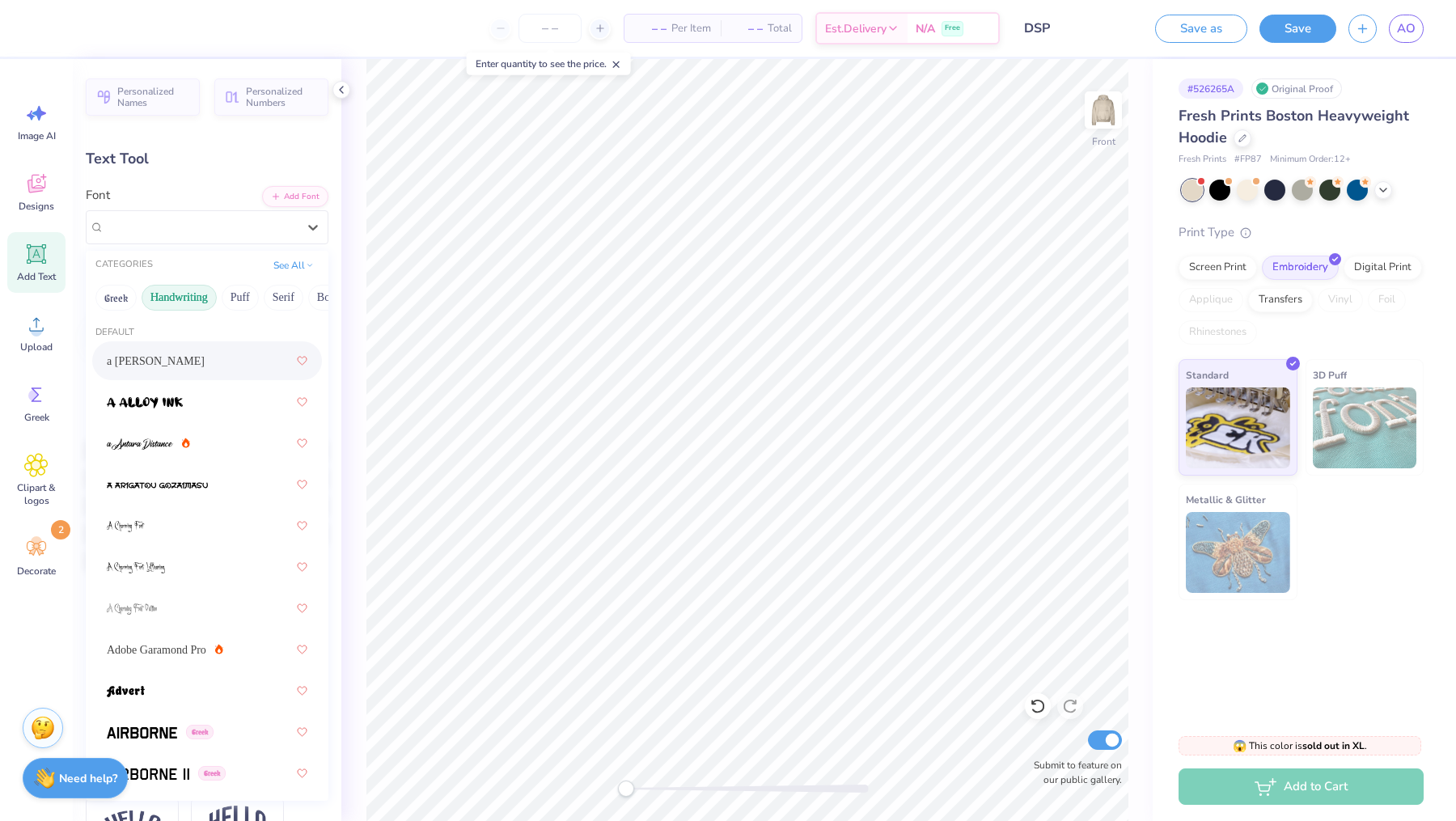
click at [181, 301] on button "Handwriting" at bounding box center [179, 297] width 76 height 26
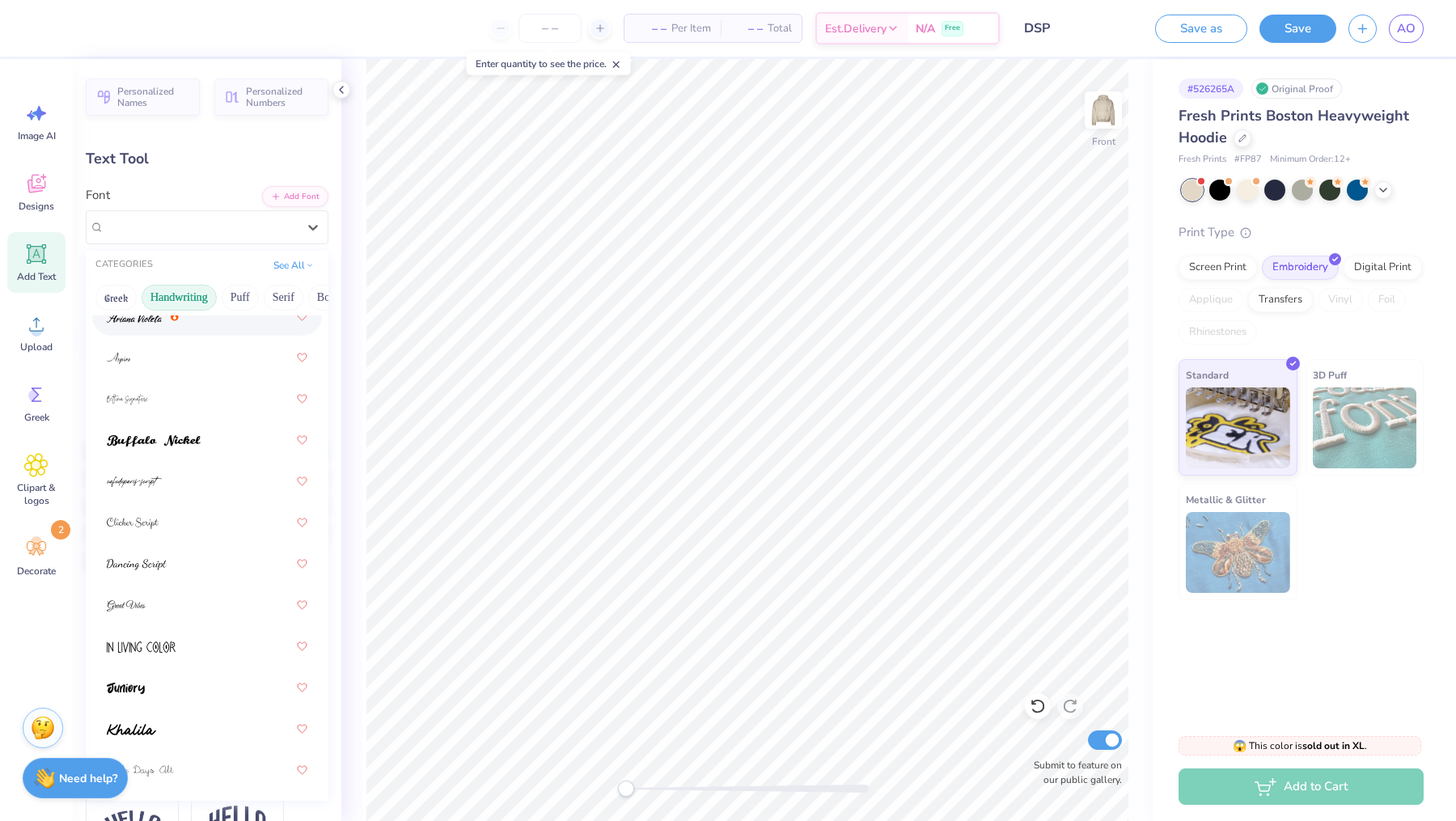
scroll to position [91, 0]
click at [163, 355] on div at bounding box center [207, 352] width 201 height 29
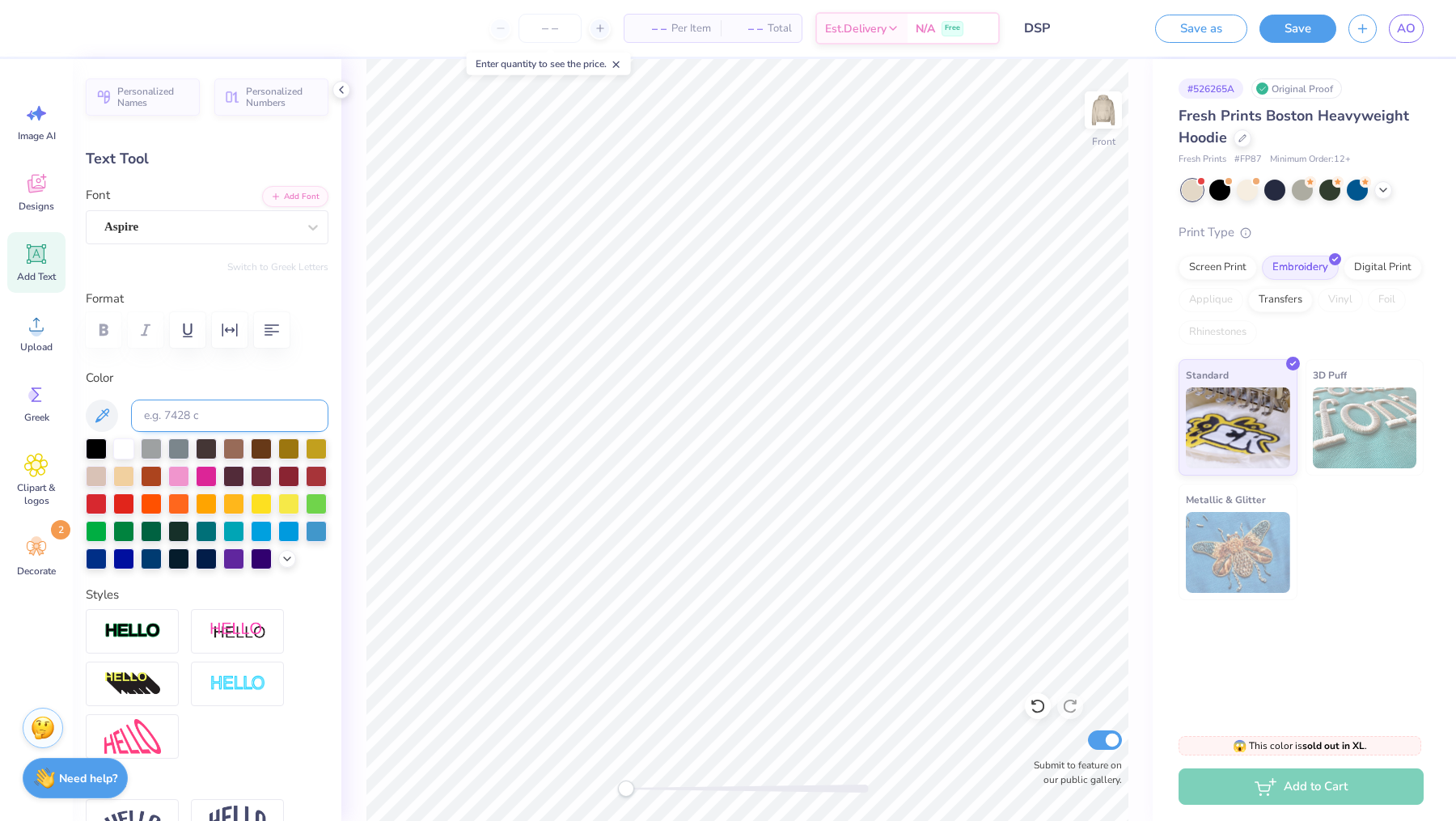
scroll to position [3, 0]
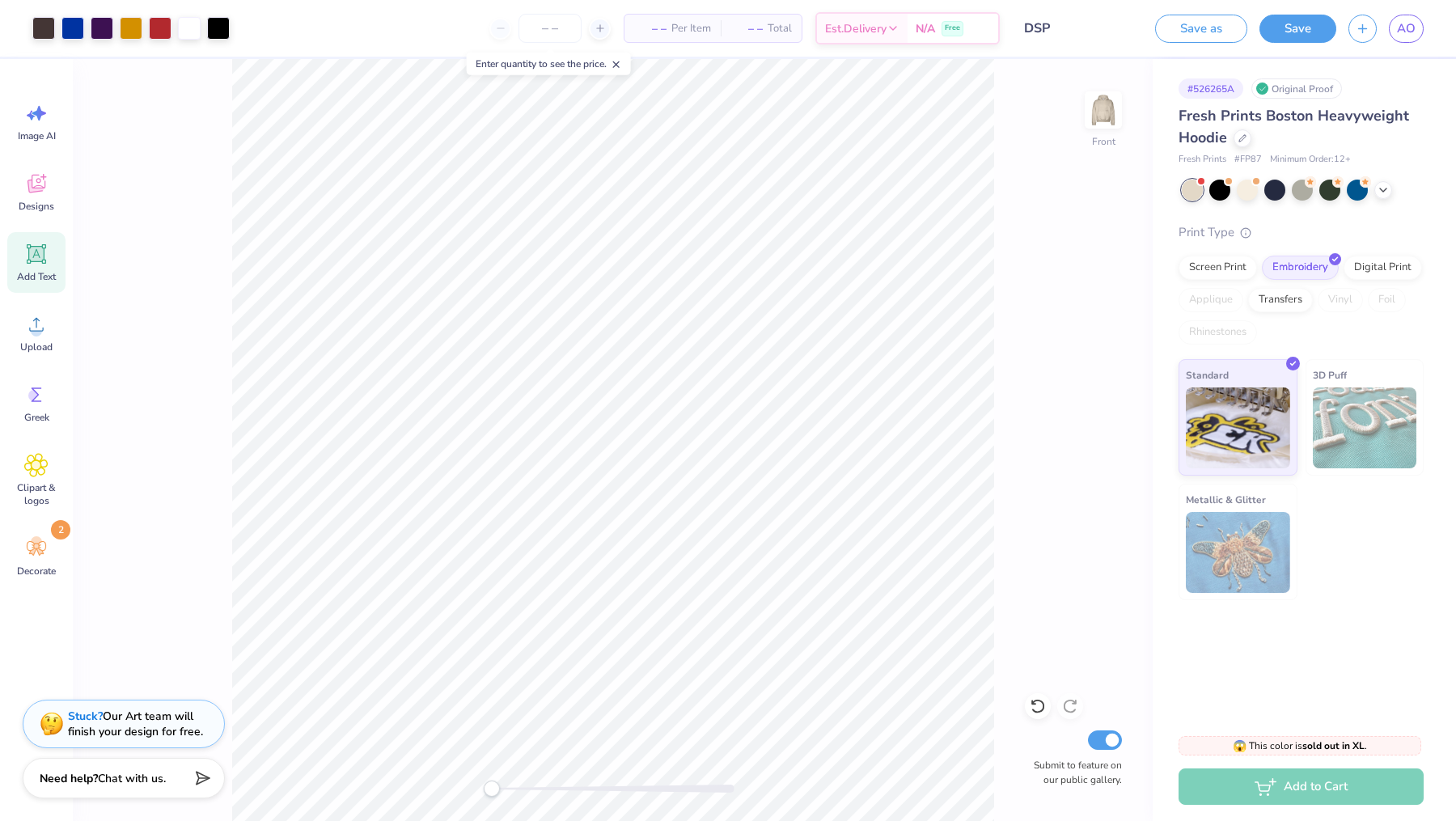
click at [46, 257] on icon at bounding box center [36, 253] width 24 height 24
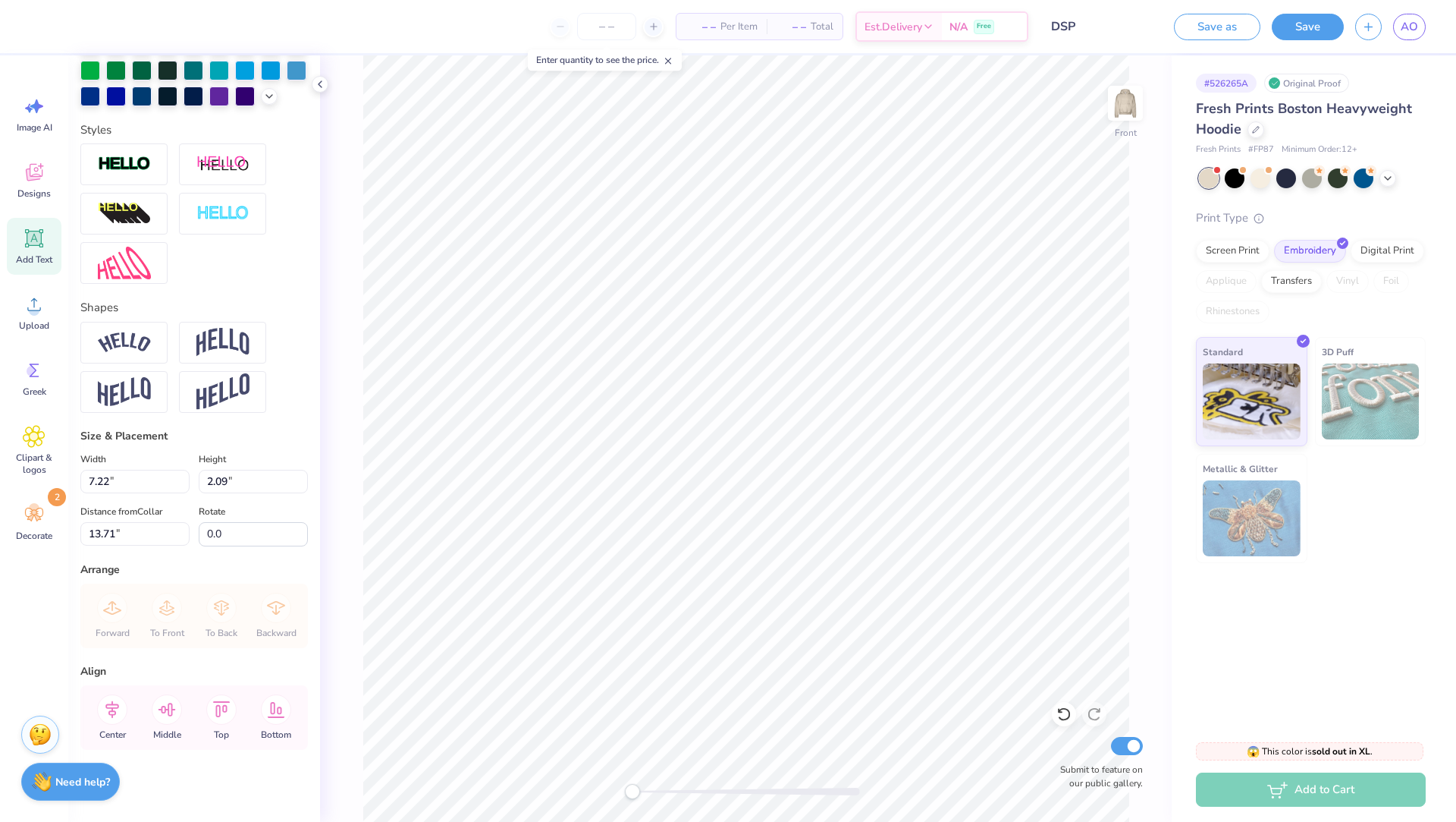
scroll to position [429, 0]
click at [129, 482] on input "7.22" at bounding box center [134, 479] width 109 height 23
click at [94, 475] on input "7.22" at bounding box center [134, 479] width 109 height 23
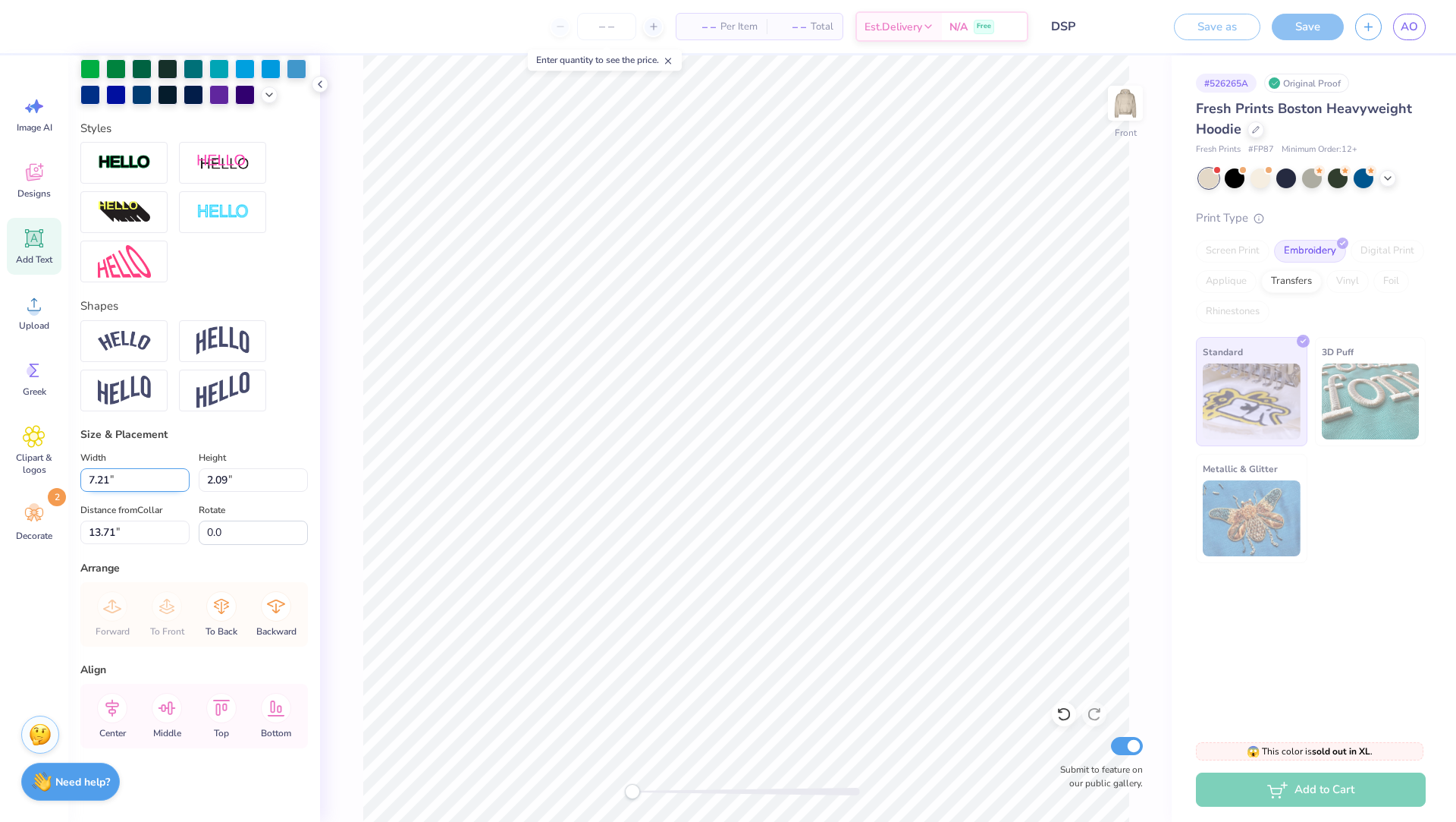
click at [183, 484] on input "7.21" at bounding box center [134, 479] width 109 height 23
click at [182, 482] on input "7.2" at bounding box center [134, 479] width 109 height 23
click at [182, 482] on input "7.19" at bounding box center [134, 479] width 109 height 23
click at [182, 482] on input "7.18" at bounding box center [134, 479] width 109 height 23
click at [182, 482] on input "7.17" at bounding box center [134, 479] width 109 height 23
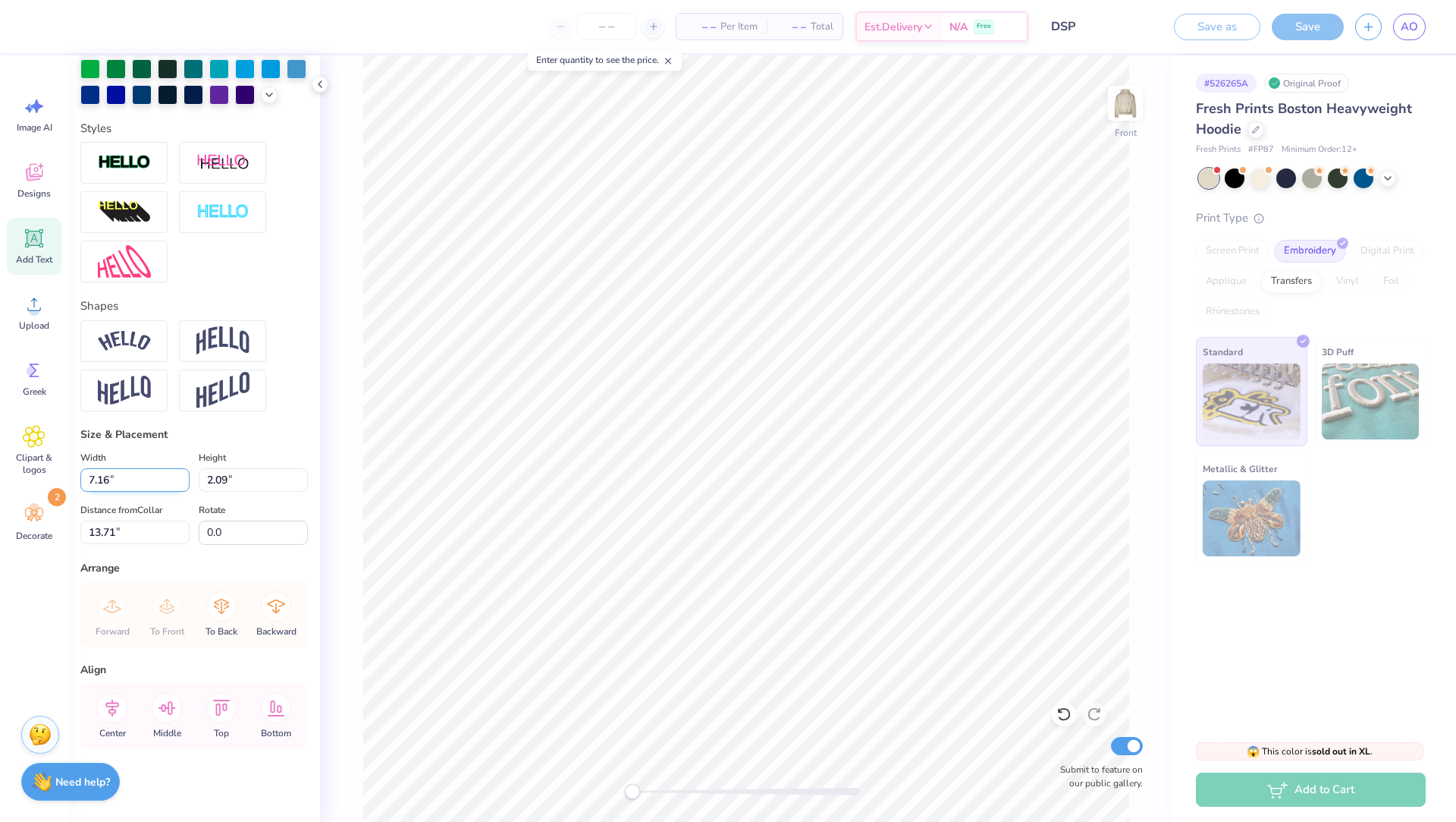
click at [182, 482] on input "7.16" at bounding box center [134, 479] width 109 height 23
click at [182, 482] on input "7.15" at bounding box center [134, 479] width 109 height 23
click at [182, 482] on input "7.14" at bounding box center [134, 479] width 109 height 23
click at [182, 482] on input "7.13" at bounding box center [134, 479] width 109 height 23
click at [182, 482] on input "7.12" at bounding box center [134, 479] width 109 height 23
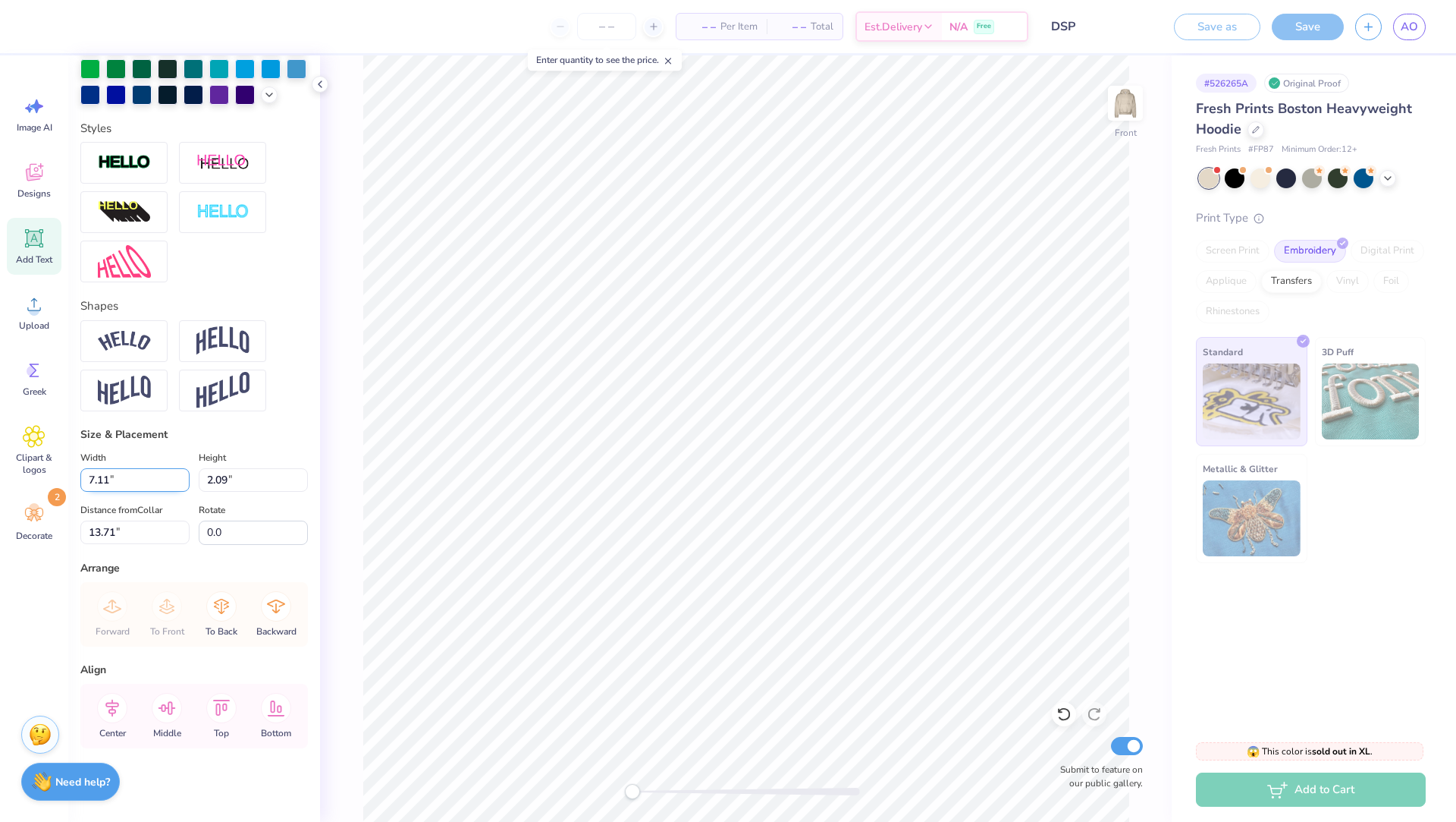
click at [182, 482] on input "7.11" at bounding box center [134, 479] width 109 height 23
click at [182, 482] on input "7.1" at bounding box center [134, 479] width 109 height 23
click at [182, 482] on input "7.09" at bounding box center [134, 479] width 109 height 23
click at [182, 482] on input "7.08" at bounding box center [134, 479] width 109 height 23
click at [182, 482] on input "7.07" at bounding box center [134, 479] width 109 height 23
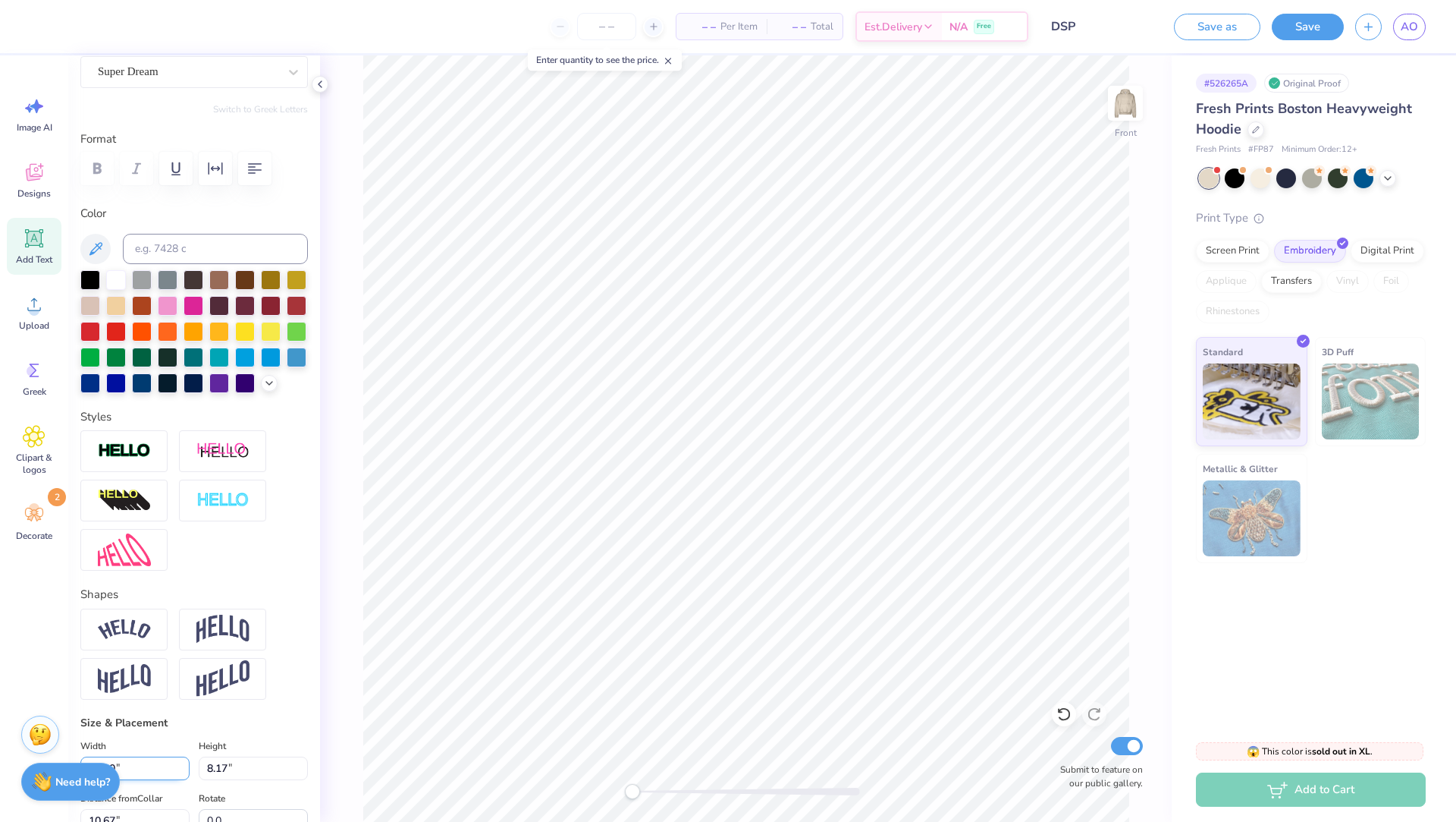
scroll to position [0, 0]
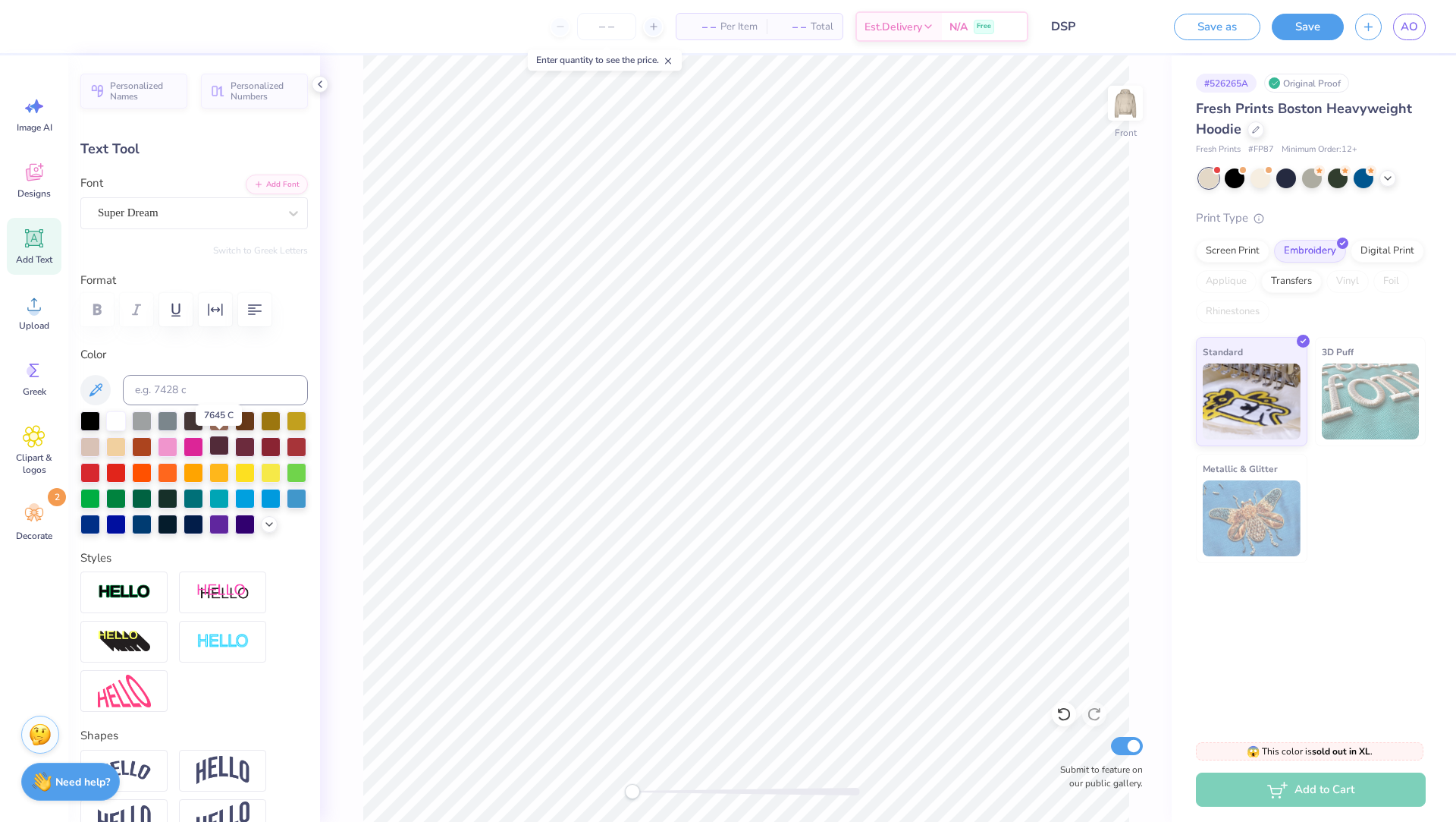
click at [213, 444] on div at bounding box center [219, 445] width 20 height 20
click at [198, 419] on div at bounding box center [193, 419] width 20 height 20
drag, startPoint x: 184, startPoint y: 408, endPoint x: 187, endPoint y: 417, distance: 9.5
click at [185, 409] on div at bounding box center [193, 419] width 20 height 20
click at [187, 417] on div at bounding box center [193, 419] width 20 height 20
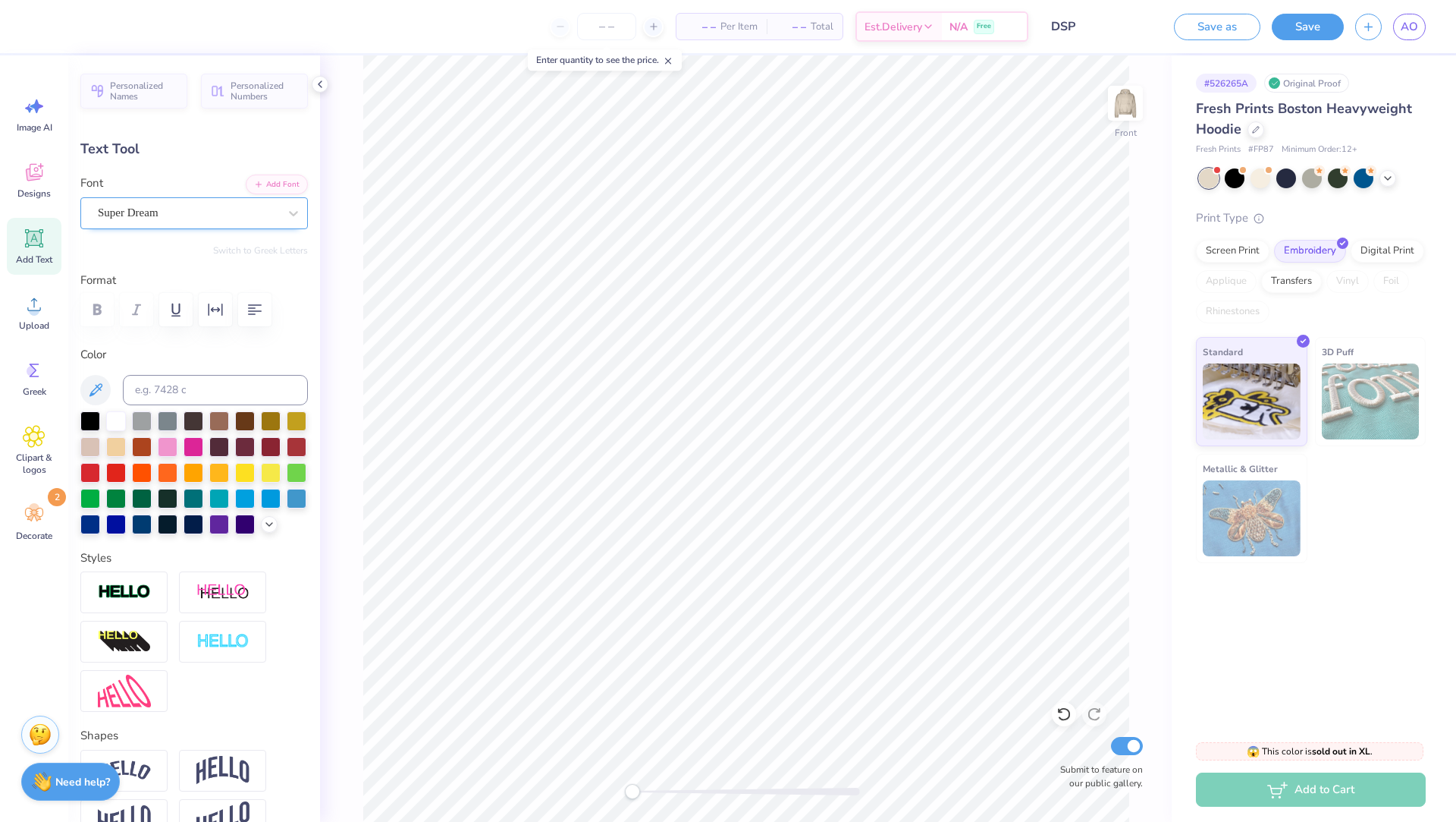
click at [173, 210] on div "Super Dream" at bounding box center [188, 213] width 183 height 23
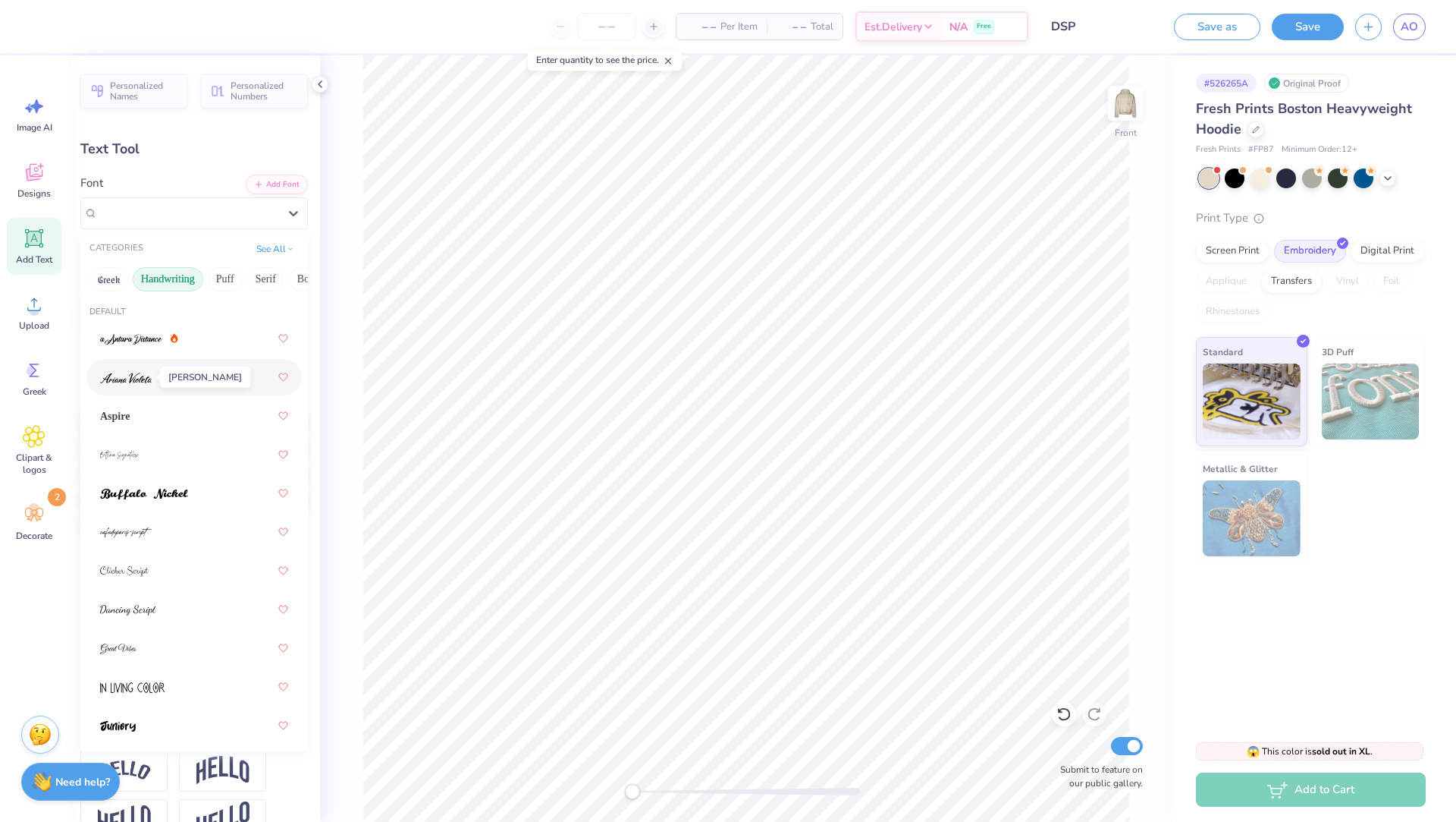
click at [142, 374] on img at bounding box center [126, 378] width 52 height 11
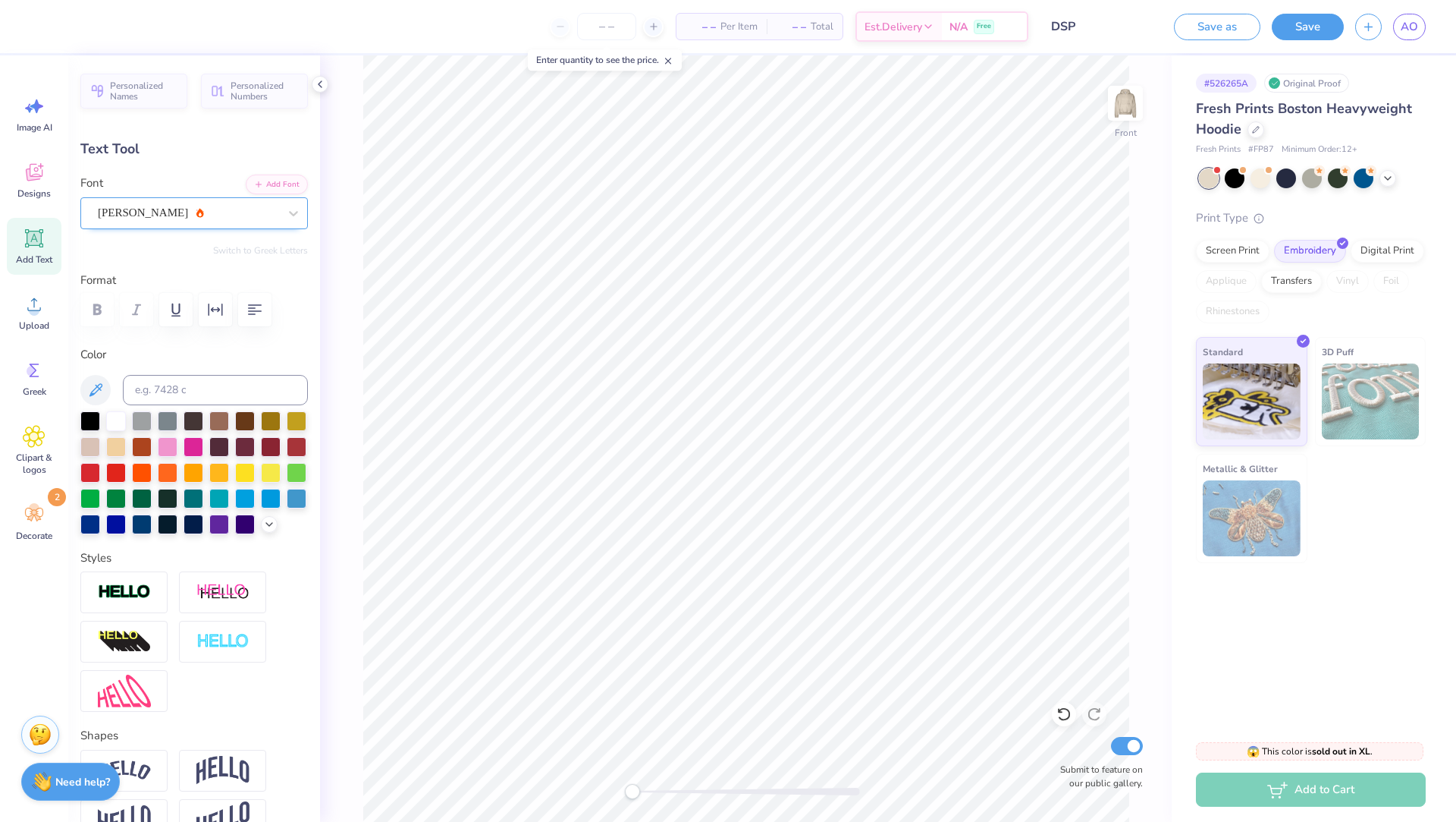
click at [198, 215] on div "[PERSON_NAME]" at bounding box center [188, 213] width 183 height 23
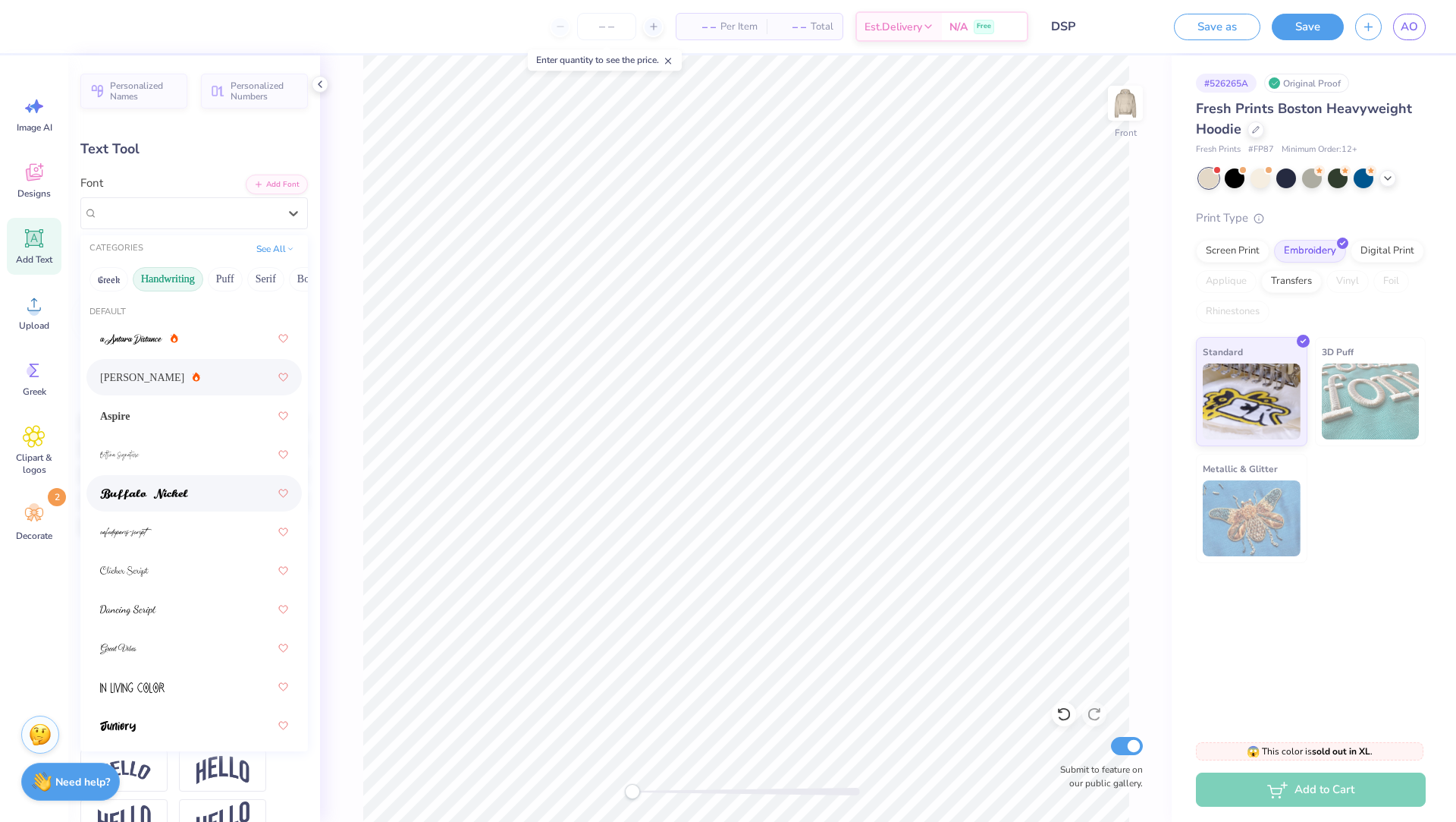
click at [182, 487] on span at bounding box center [144, 493] width 88 height 16
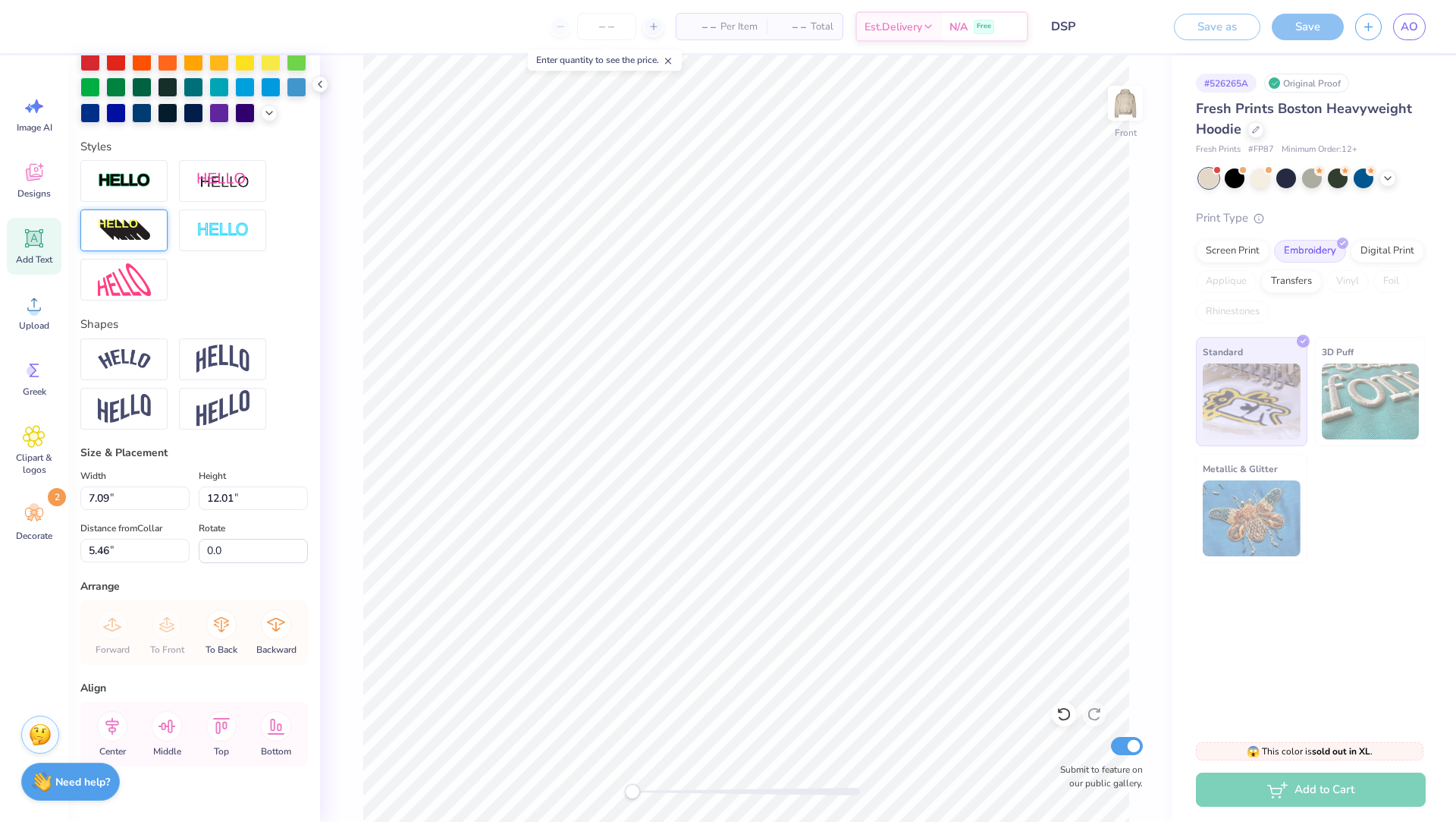
scroll to position [414, 0]
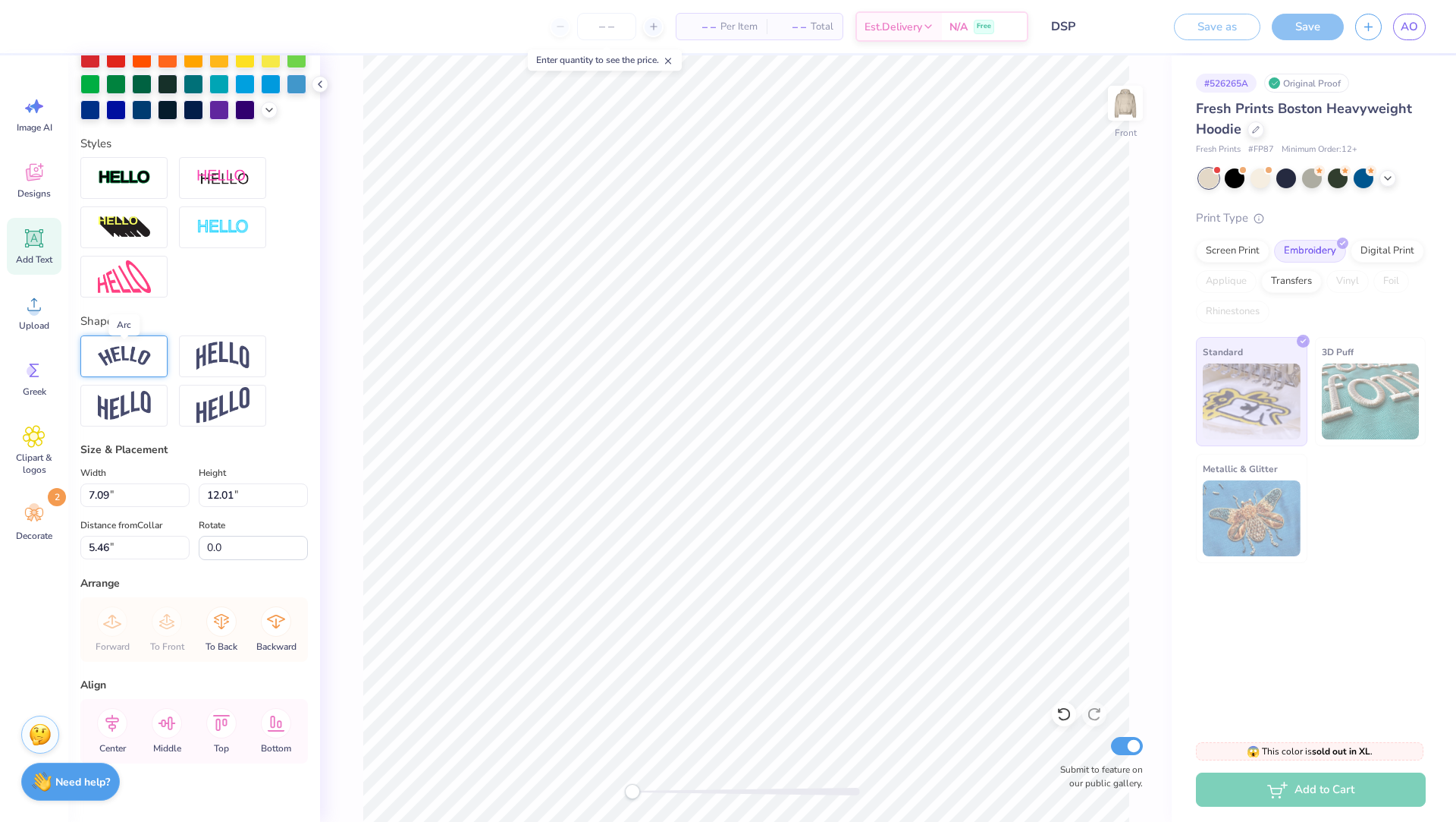
click at [128, 351] on img at bounding box center [124, 356] width 53 height 21
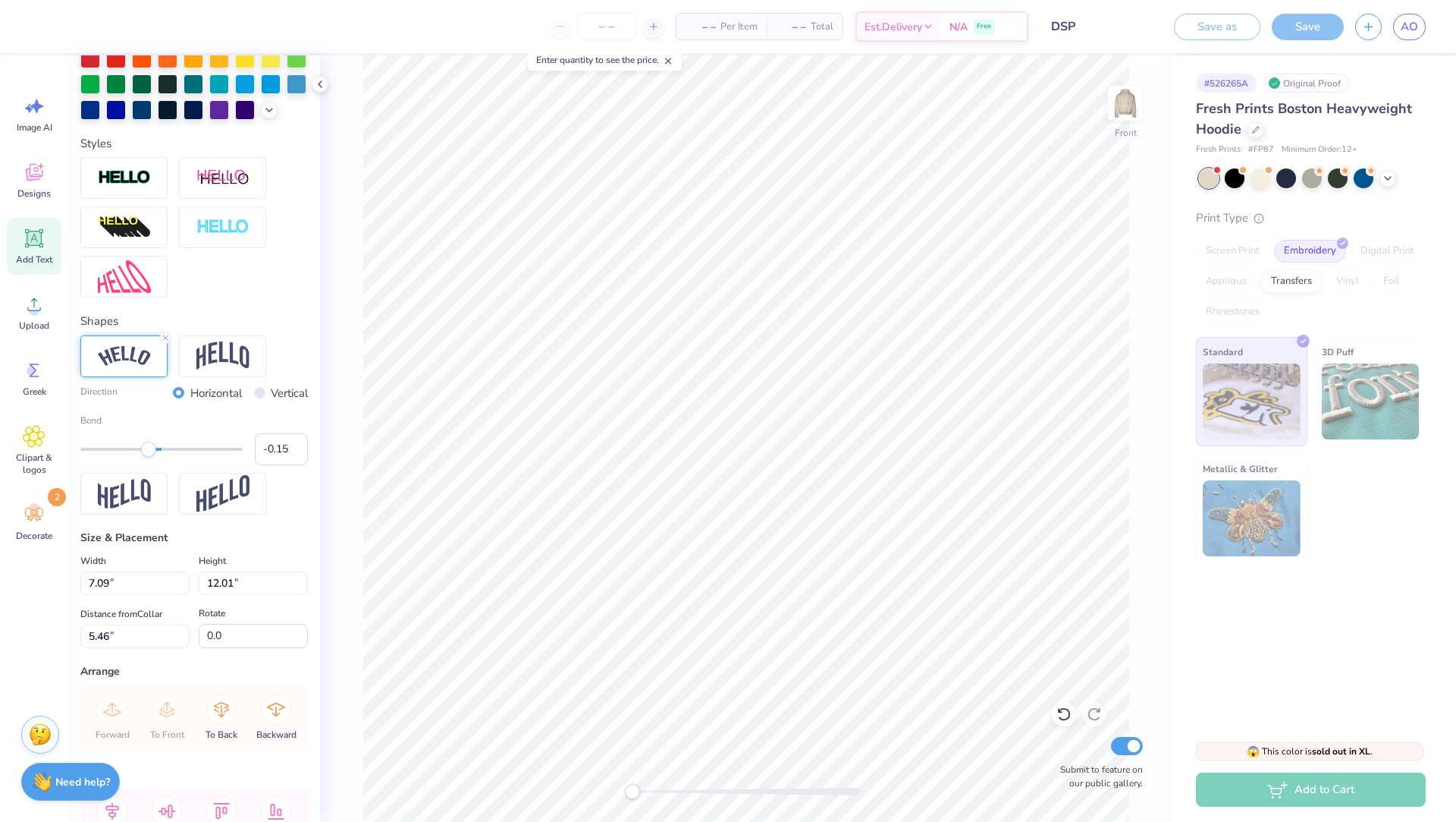
drag, startPoint x: 209, startPoint y: 447, endPoint x: 156, endPoint y: 461, distance: 54.8
click at [149, 450] on div "Accessibility label" at bounding box center [148, 449] width 15 height 15
drag, startPoint x: 152, startPoint y: 451, endPoint x: 168, endPoint y: 453, distance: 16.1
click at [169, 453] on div "Accessibility label" at bounding box center [169, 449] width 15 height 15
drag, startPoint x: 172, startPoint y: 452, endPoint x: 190, endPoint y: 452, distance: 18.0
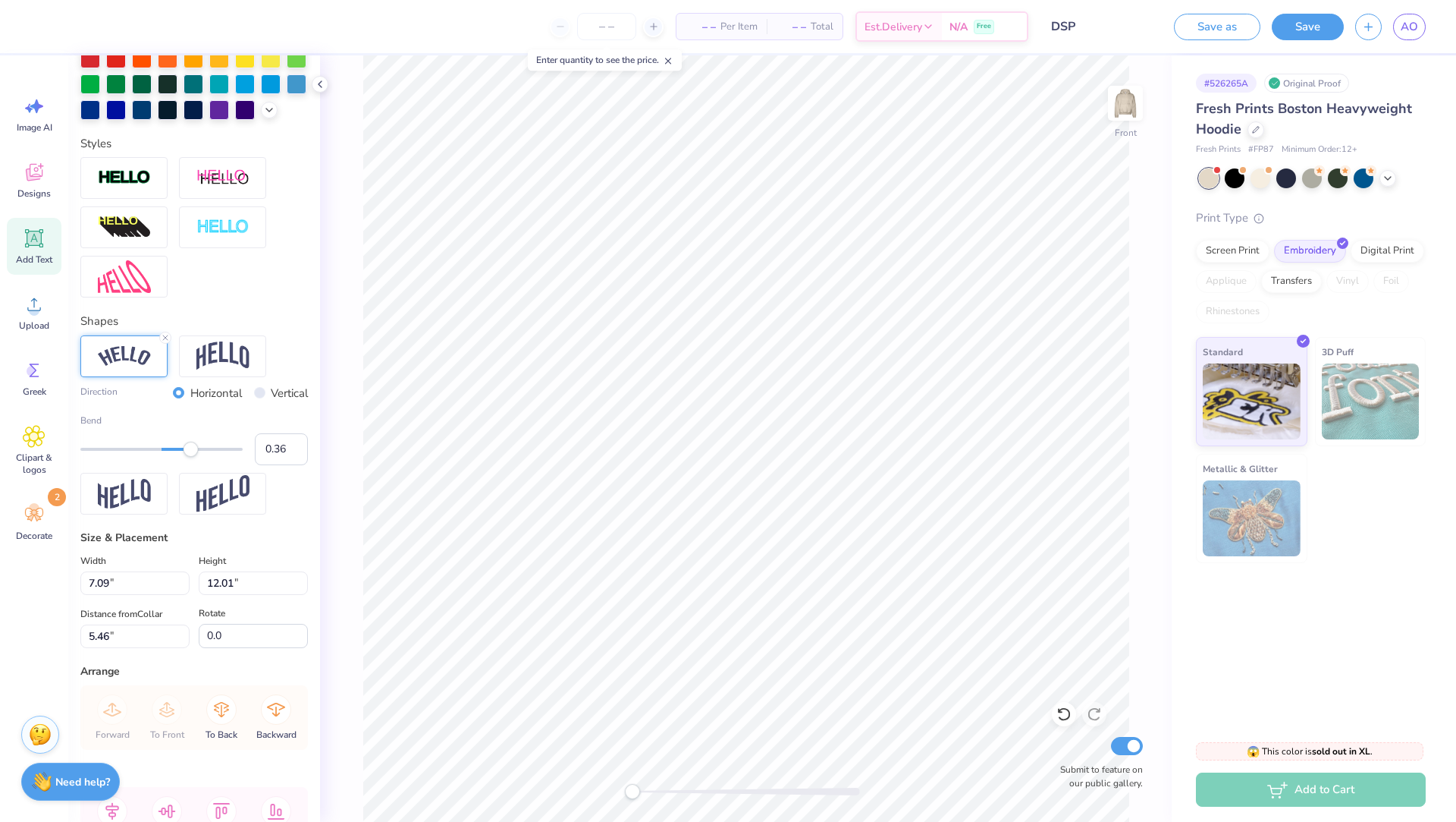
click at [190, 452] on div "Accessibility label" at bounding box center [191, 449] width 15 height 15
drag, startPoint x: 190, startPoint y: 448, endPoint x: 177, endPoint y: 448, distance: 13.0
click at [177, 448] on div "Accessibility label" at bounding box center [178, 449] width 15 height 15
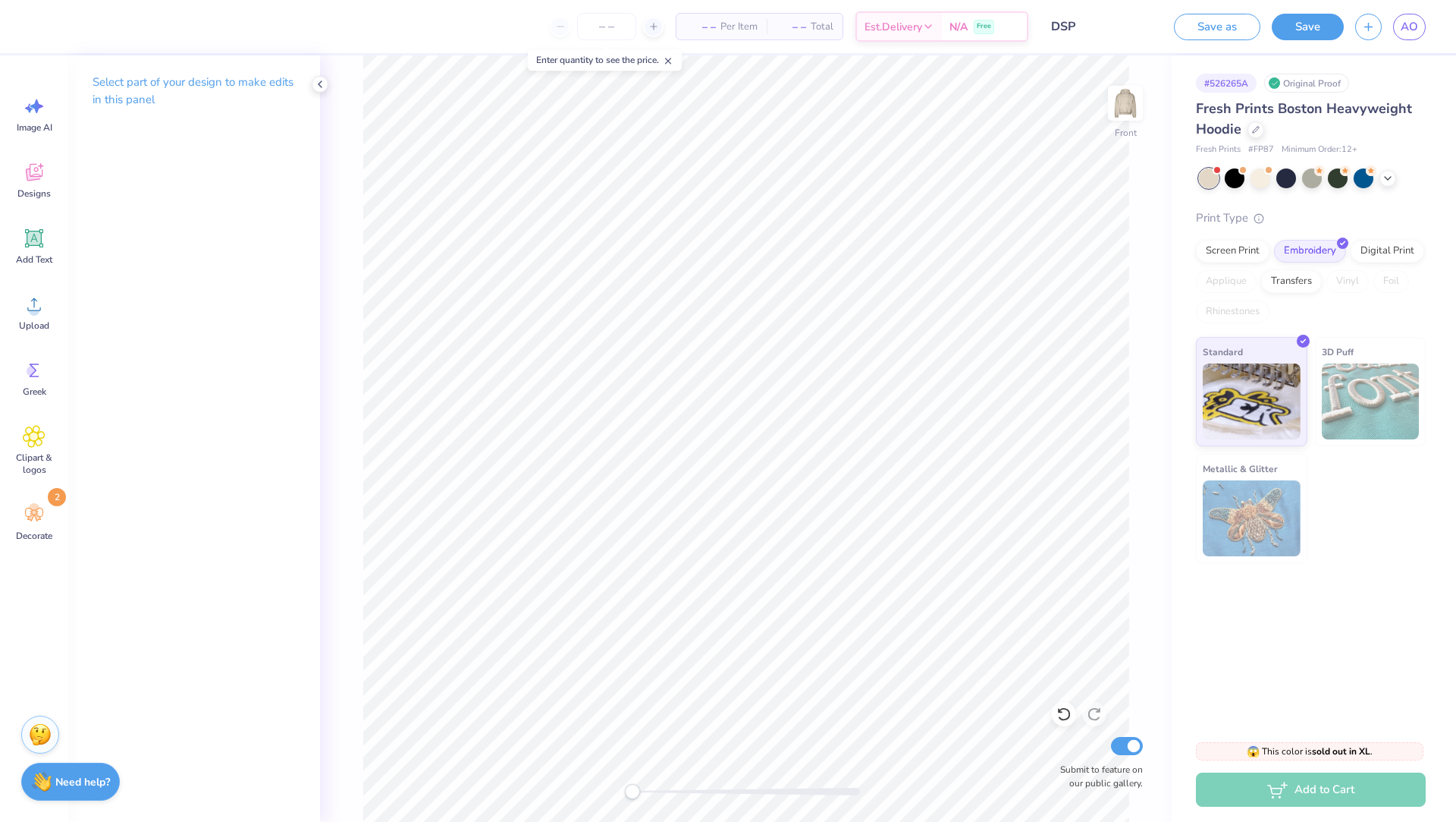
scroll to position [23, 0]
click at [1123, 108] on img at bounding box center [1125, 103] width 61 height 61
